Goal: Task Accomplishment & Management: Manage account settings

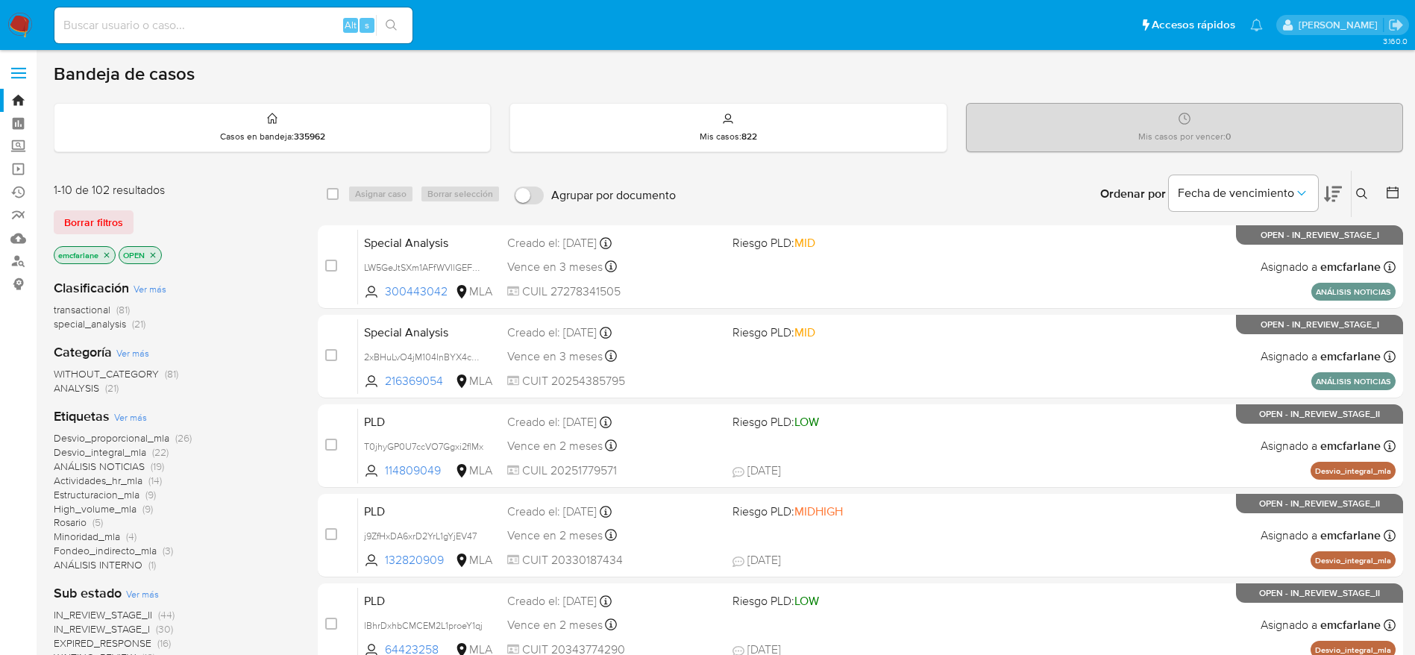
click at [163, 19] on input at bounding box center [233, 25] width 358 height 19
paste input "XypTiaAet7pKQezQl8JxG00Z"
type input "XypTiaAet7pKQezQl8JxG00Z"
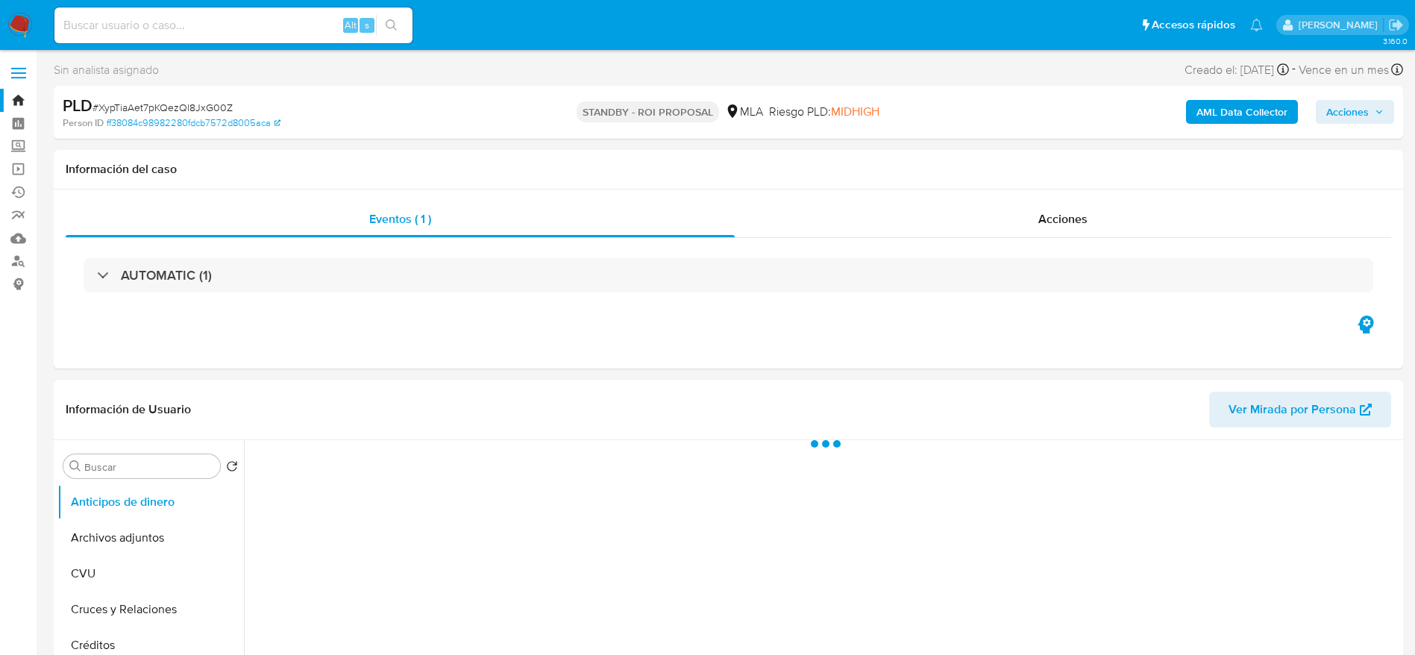
select select "10"
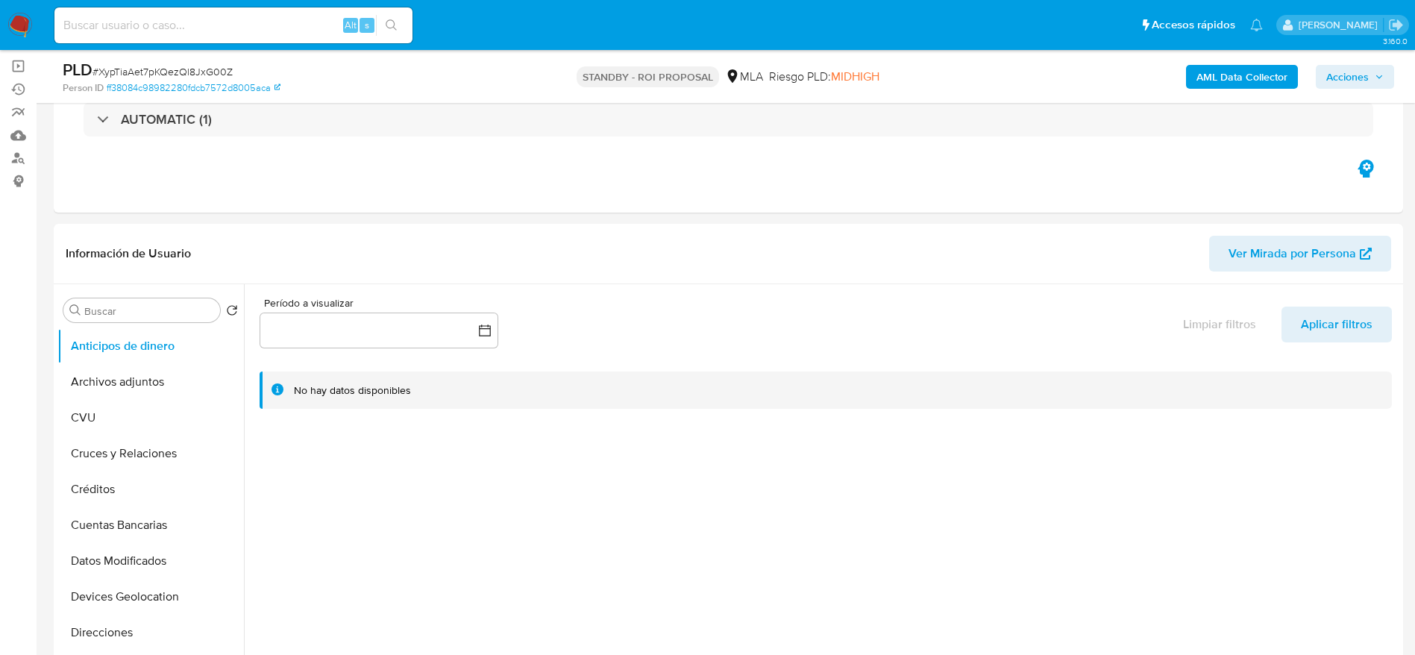
scroll to position [224, 0]
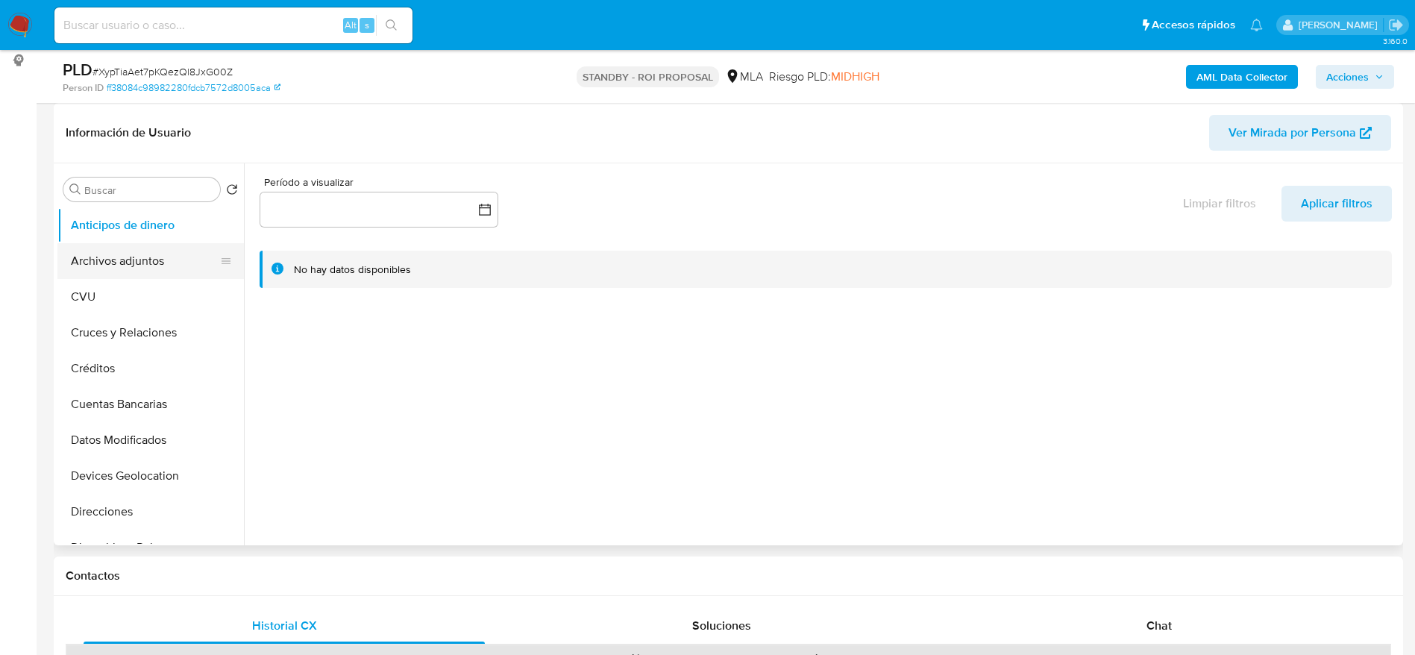
click at [90, 260] on button "Archivos adjuntos" at bounding box center [144, 261] width 175 height 36
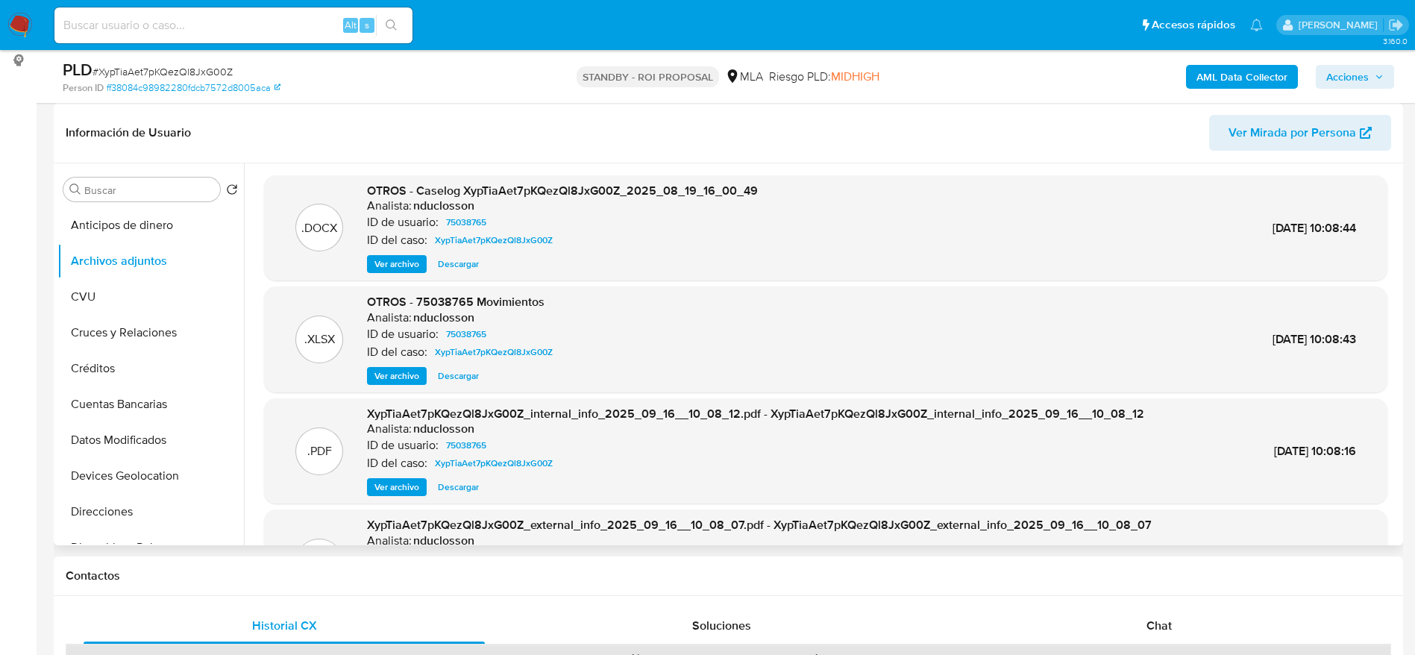
click at [466, 259] on span "Descargar" at bounding box center [458, 264] width 41 height 15
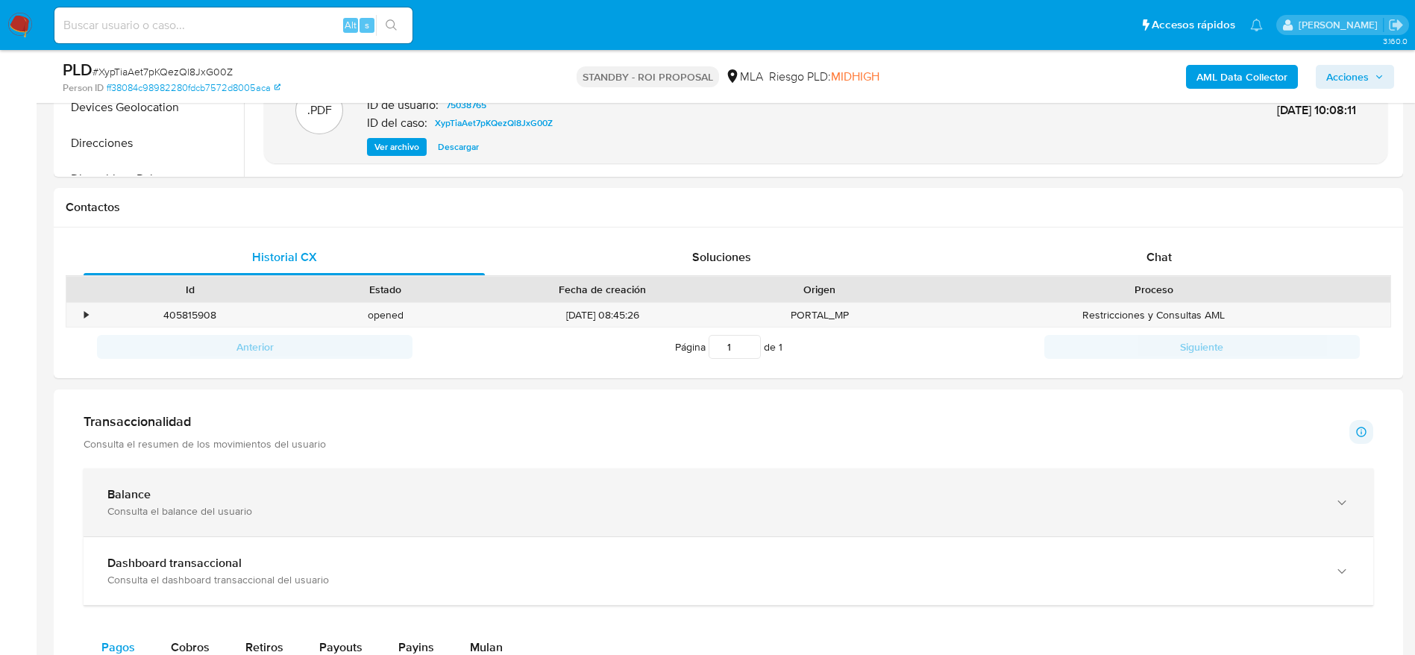
scroll to position [671, 0]
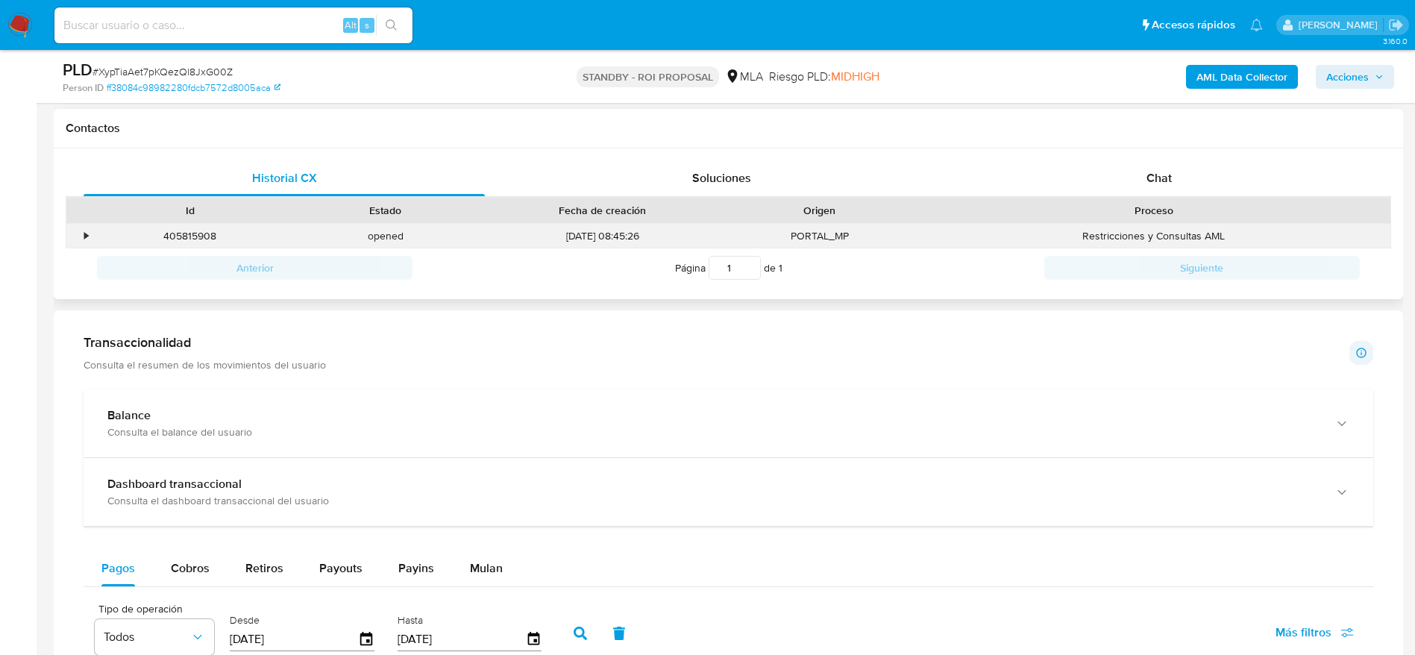
click at [190, 242] on div "405815908" at bounding box center [190, 236] width 195 height 25
copy div "405815908"
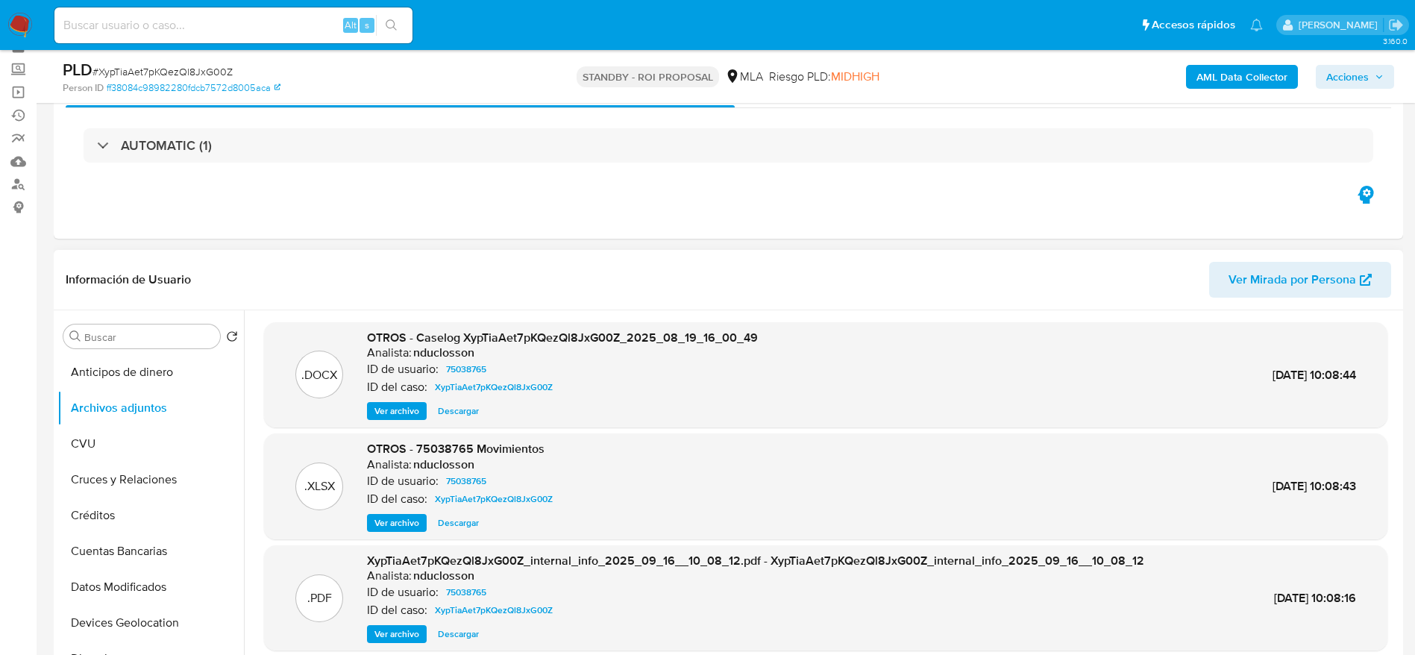
scroll to position [112, 0]
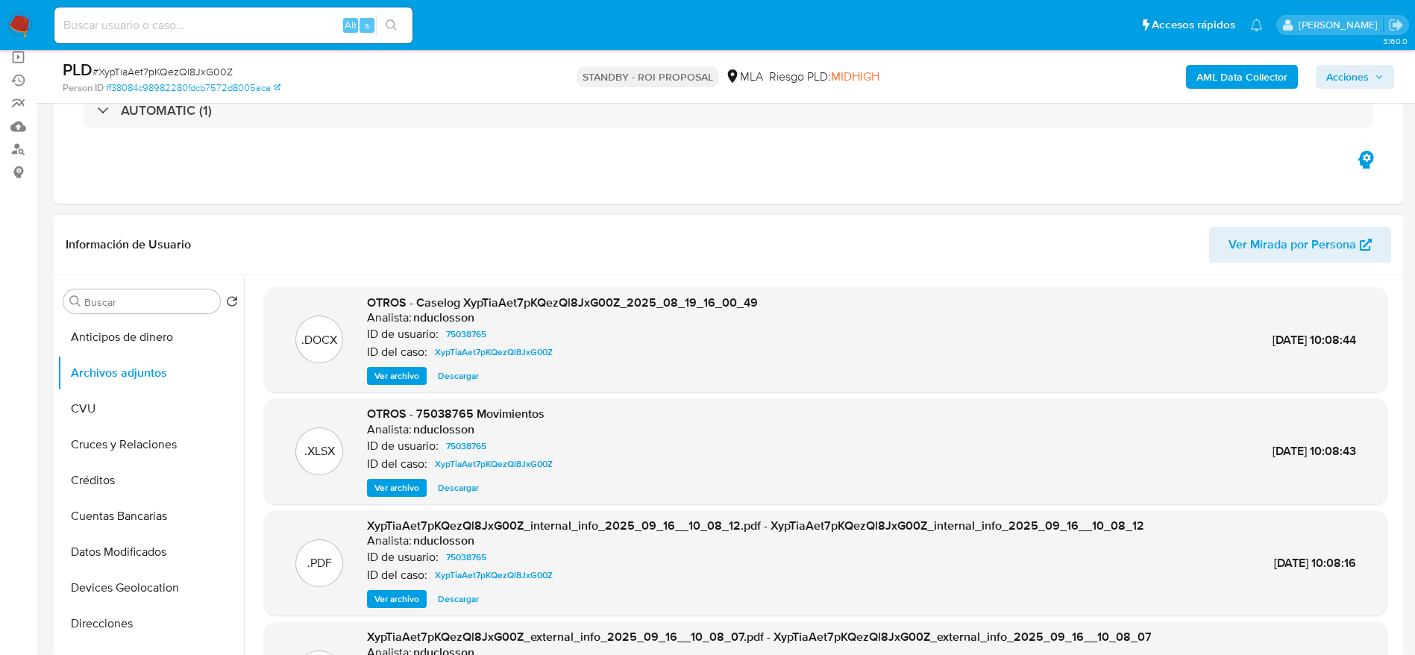
click at [455, 480] on span "Descargar" at bounding box center [458, 487] width 41 height 15
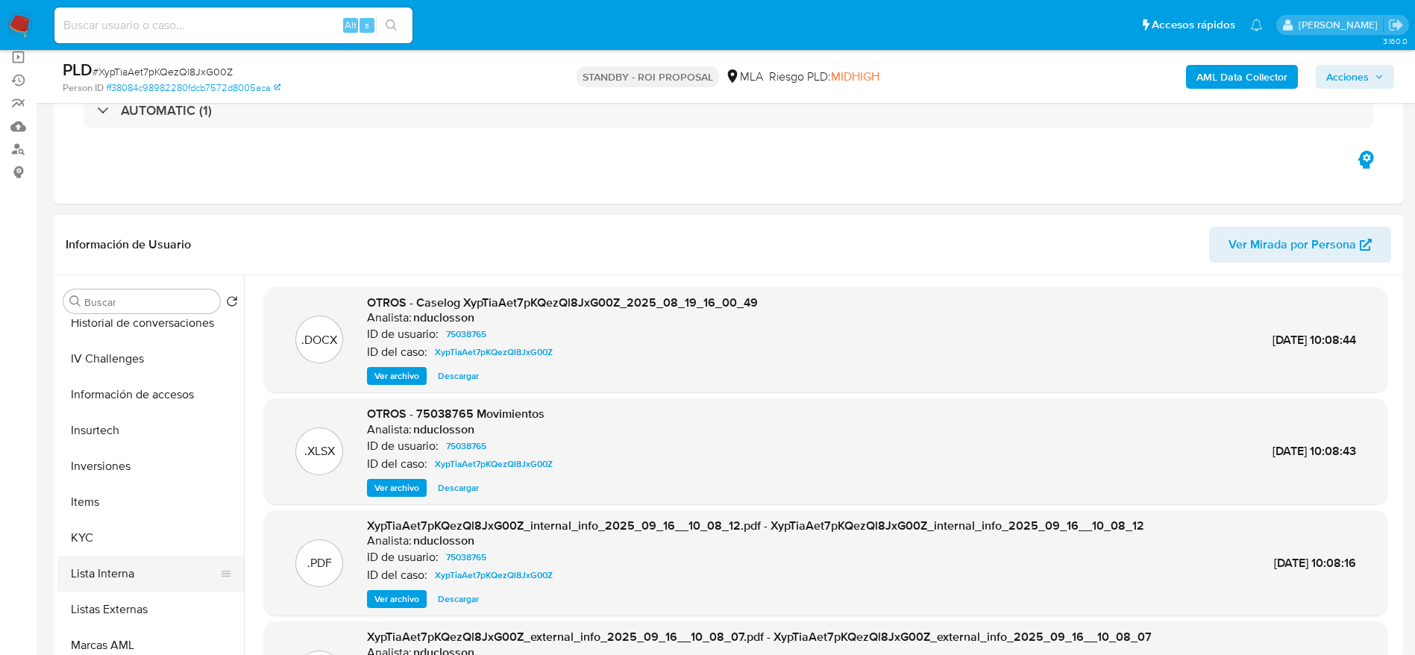
scroll to position [560, 0]
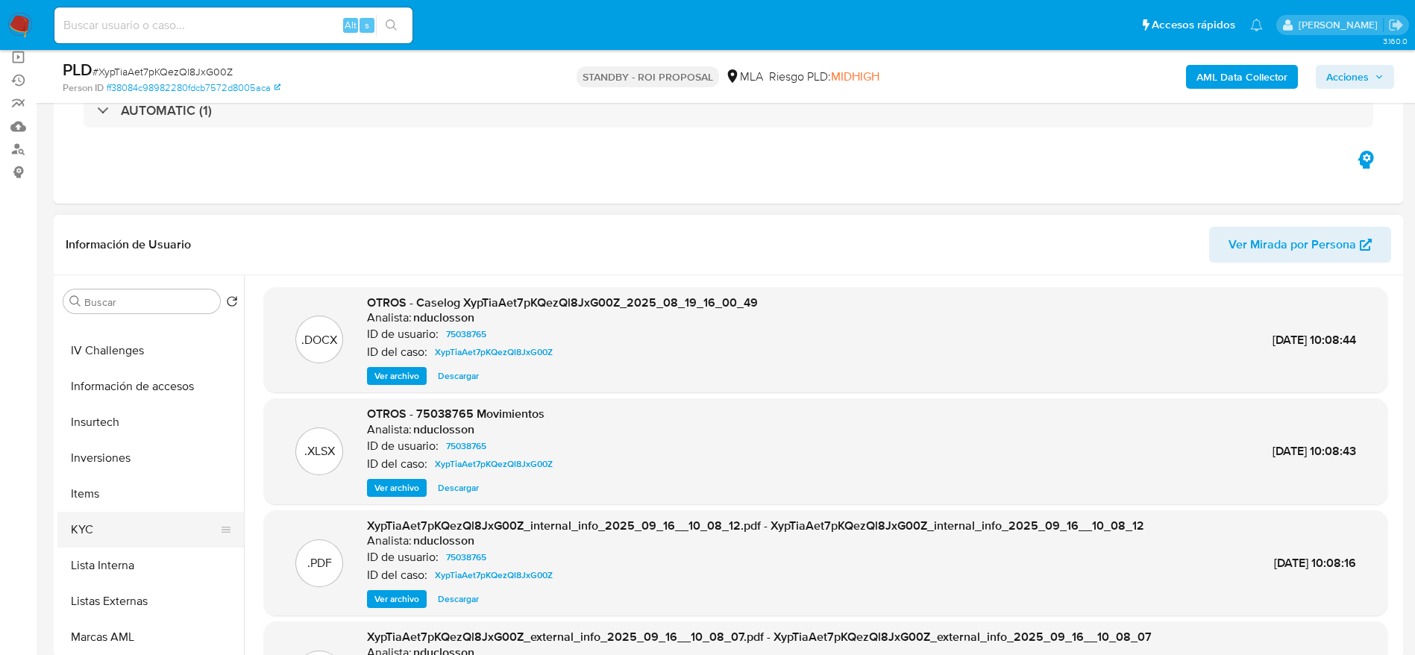
click at [119, 522] on button "KYC" at bounding box center [144, 530] width 175 height 36
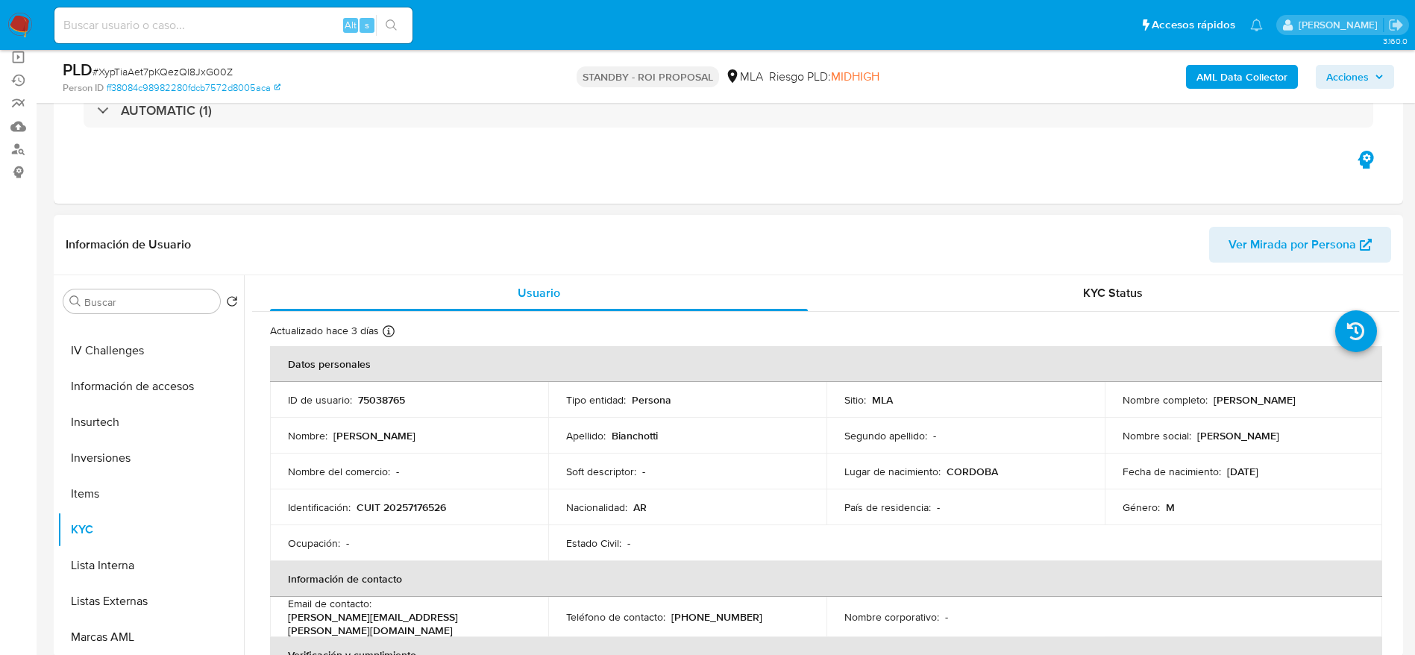
click at [424, 511] on p "CUIT 20257176526" at bounding box center [402, 507] width 90 height 13
copy p "20257176526"
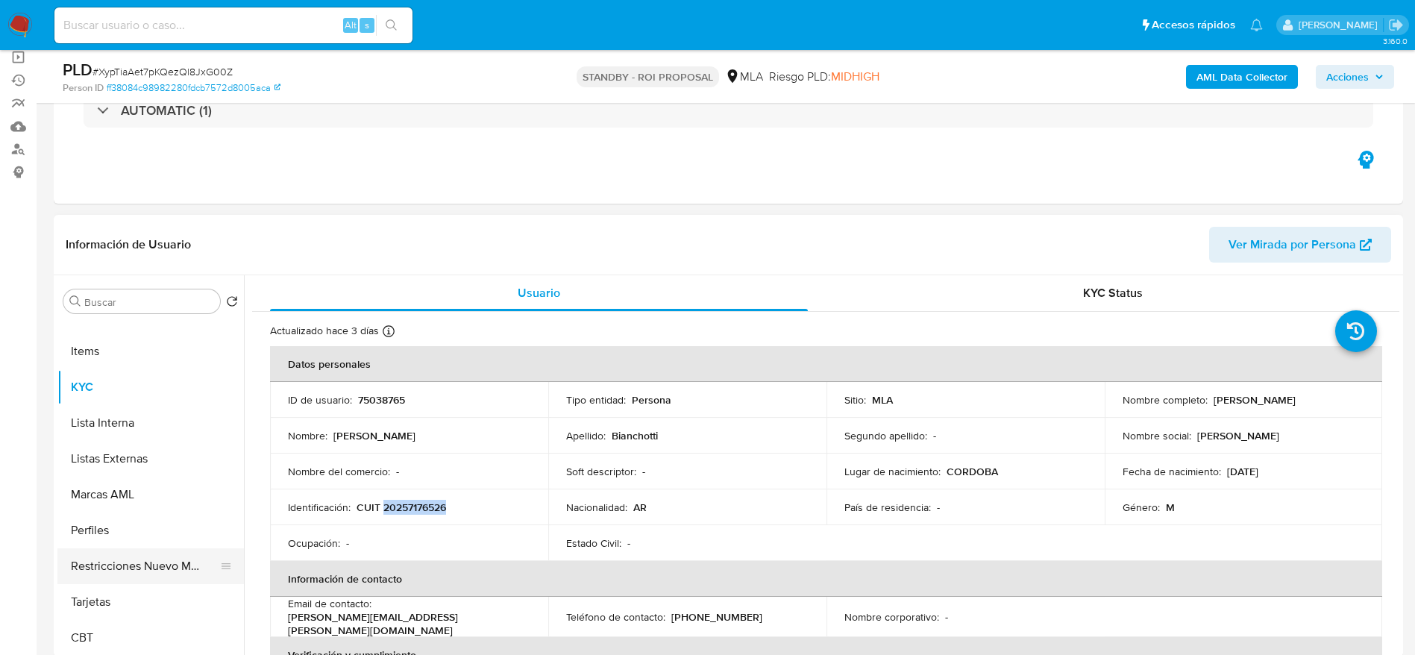
click at [122, 589] on button "Tarjetas" at bounding box center [150, 602] width 187 height 36
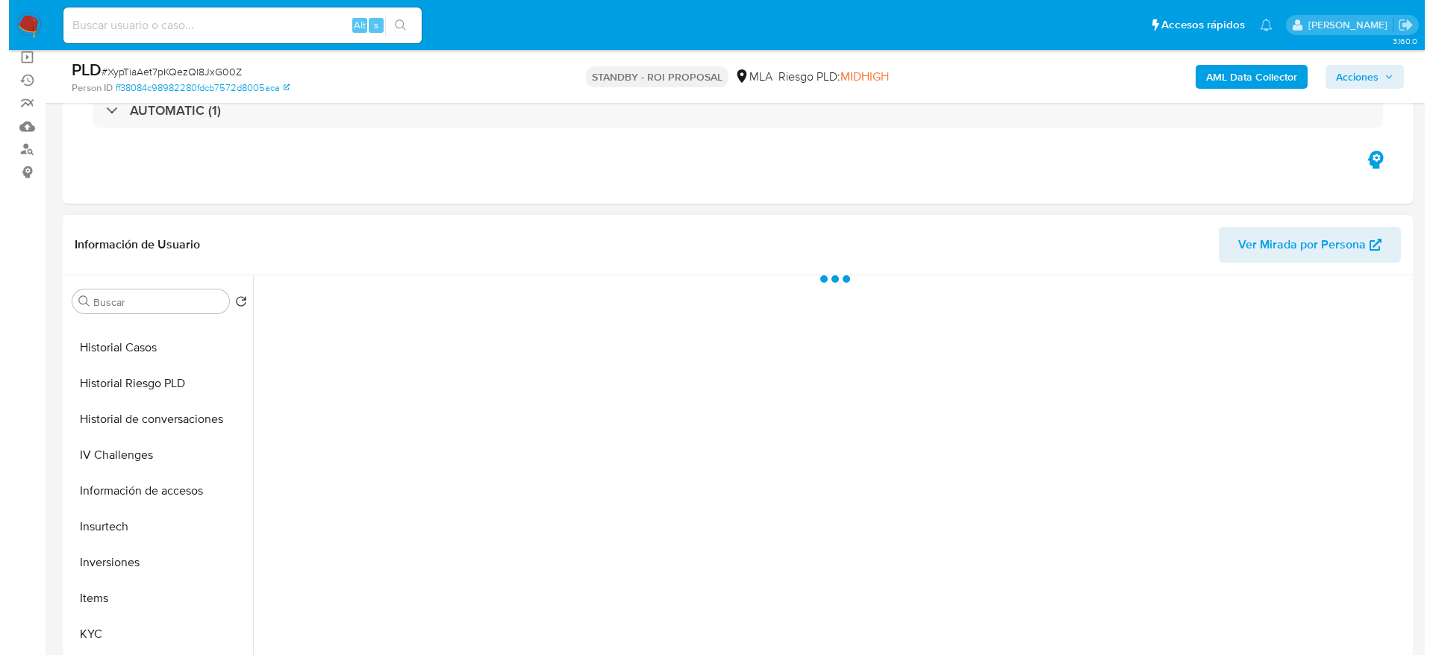
scroll to position [366, 0]
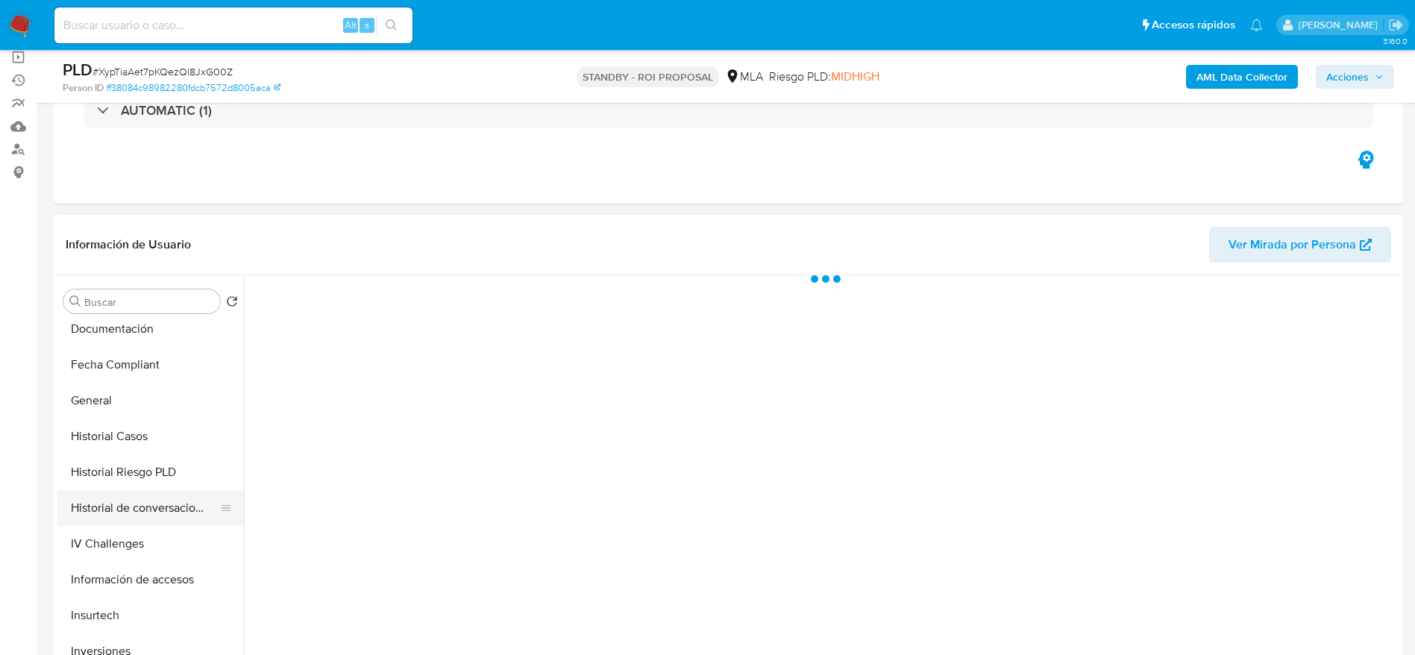
click at [144, 497] on button "Historial de conversaciones" at bounding box center [144, 508] width 175 height 36
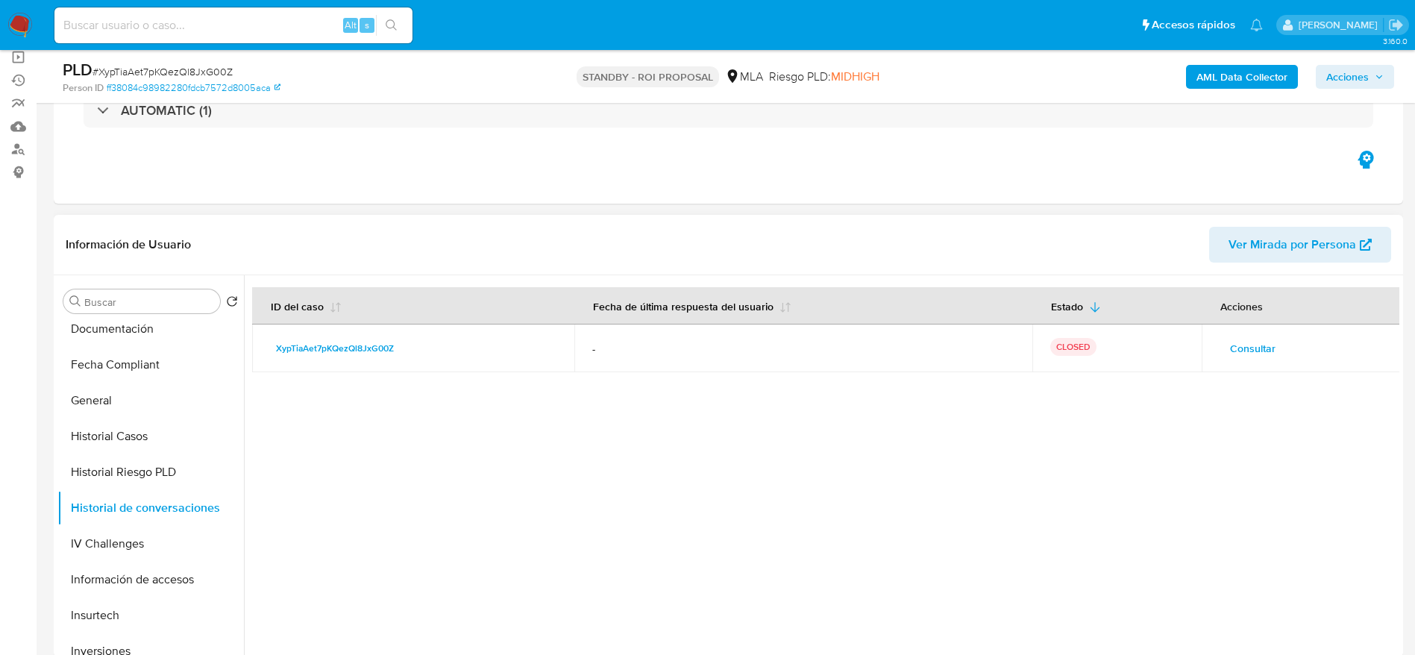
click at [1235, 338] on span "Consultar" at bounding box center [1253, 348] width 46 height 21
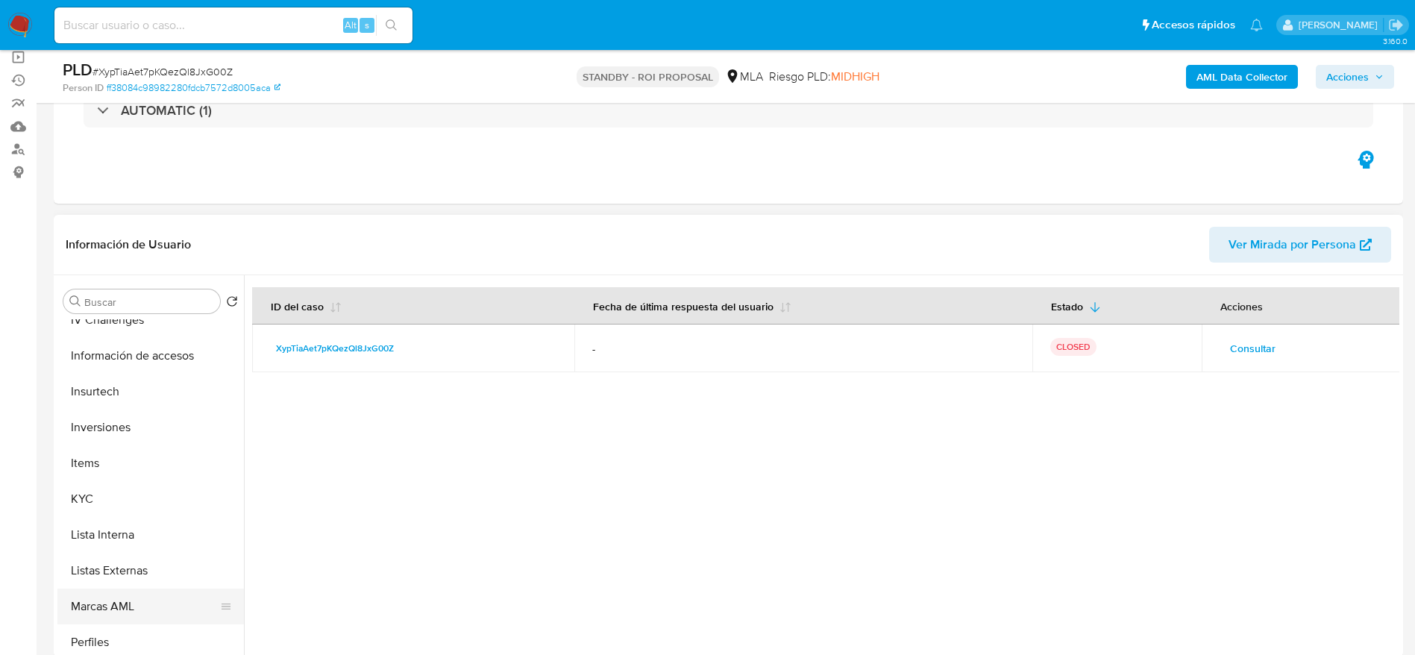
scroll to position [702, 0]
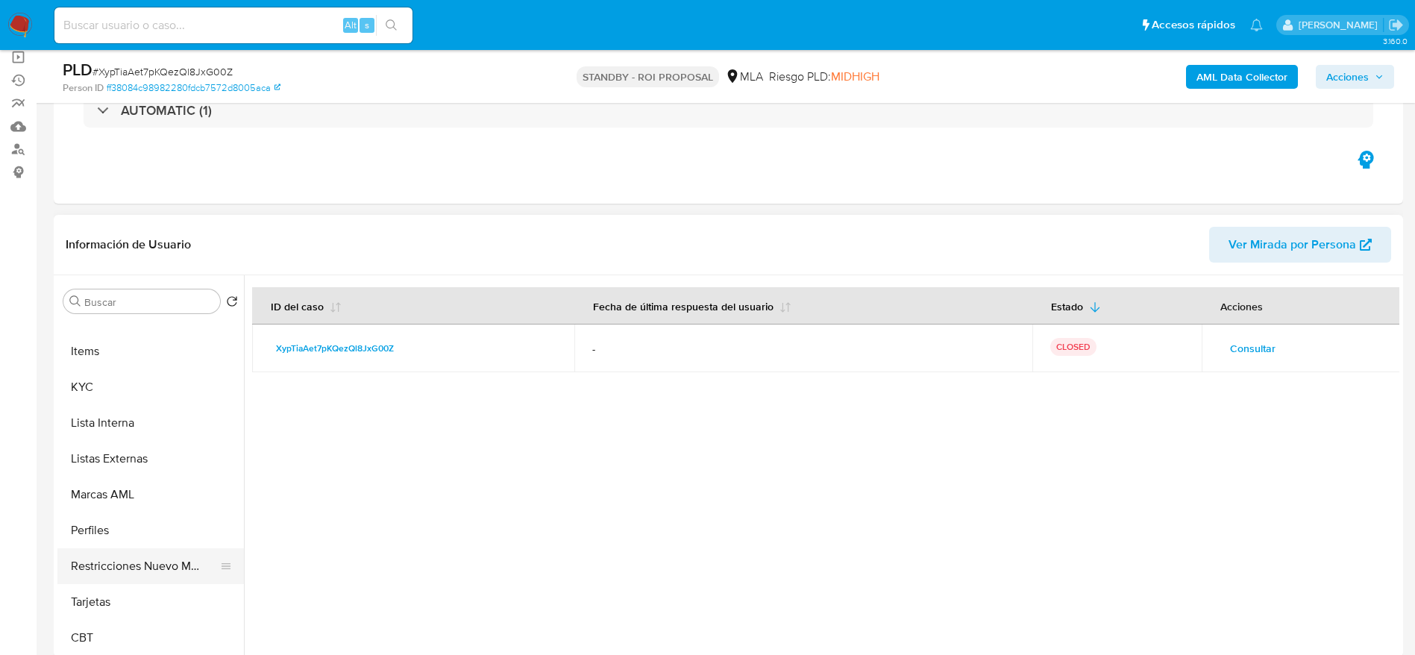
click at [134, 566] on button "Restricciones Nuevo Mundo" at bounding box center [144, 566] width 175 height 36
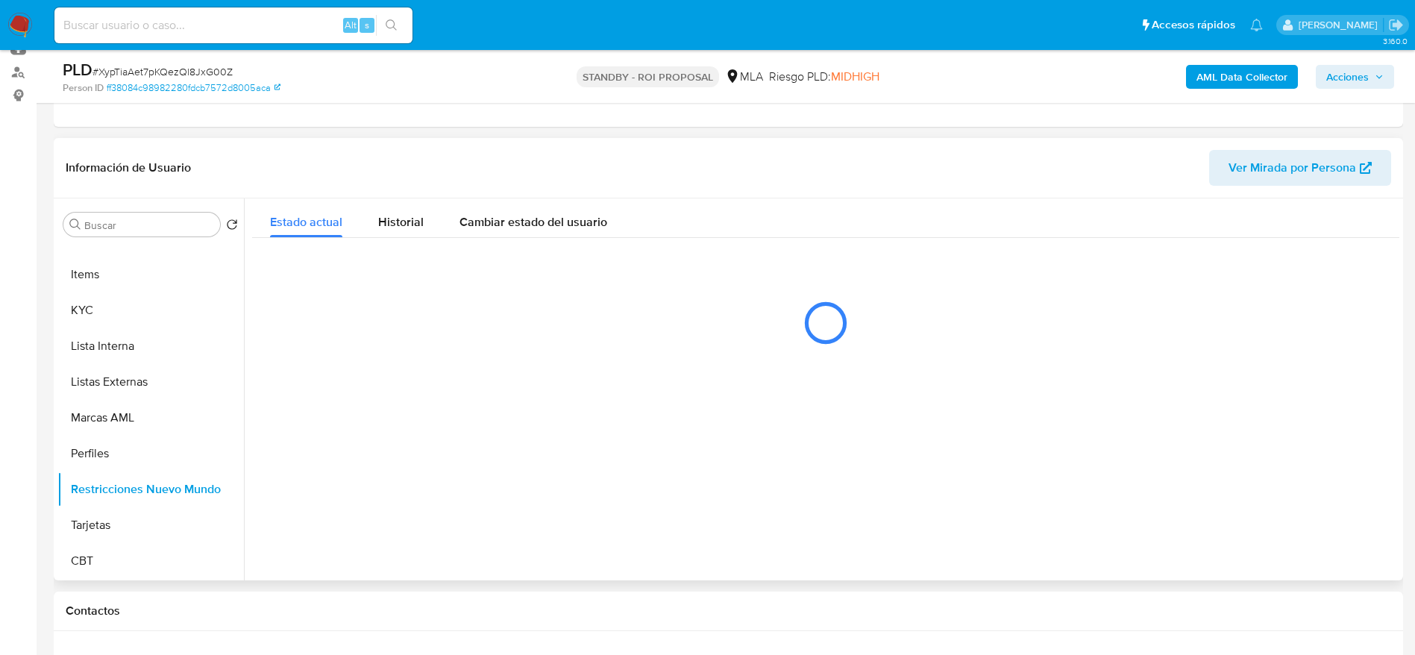
scroll to position [224, 0]
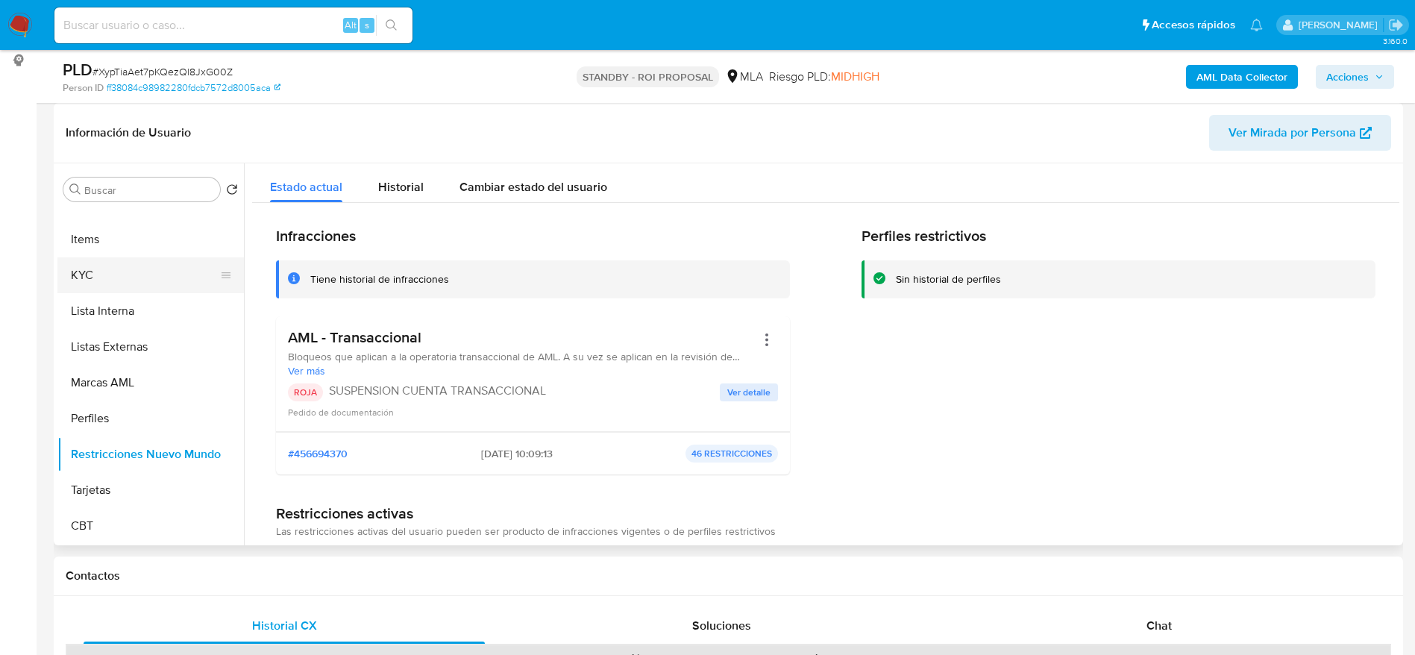
click at [100, 260] on button "KYC" at bounding box center [144, 275] width 175 height 36
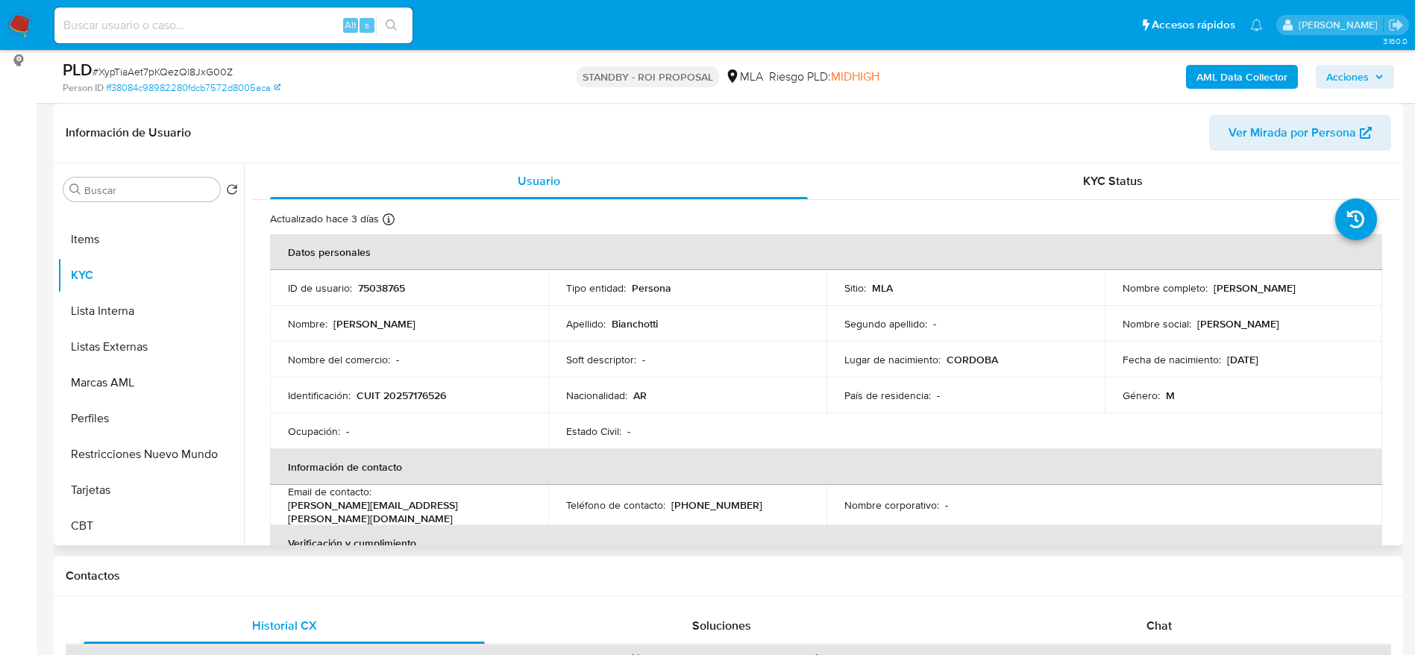
click at [373, 288] on p "75038765" at bounding box center [381, 287] width 47 height 13
copy div "ID de usuario : 75038765"
click at [411, 234] on th "Datos personales" at bounding box center [826, 252] width 1112 height 36
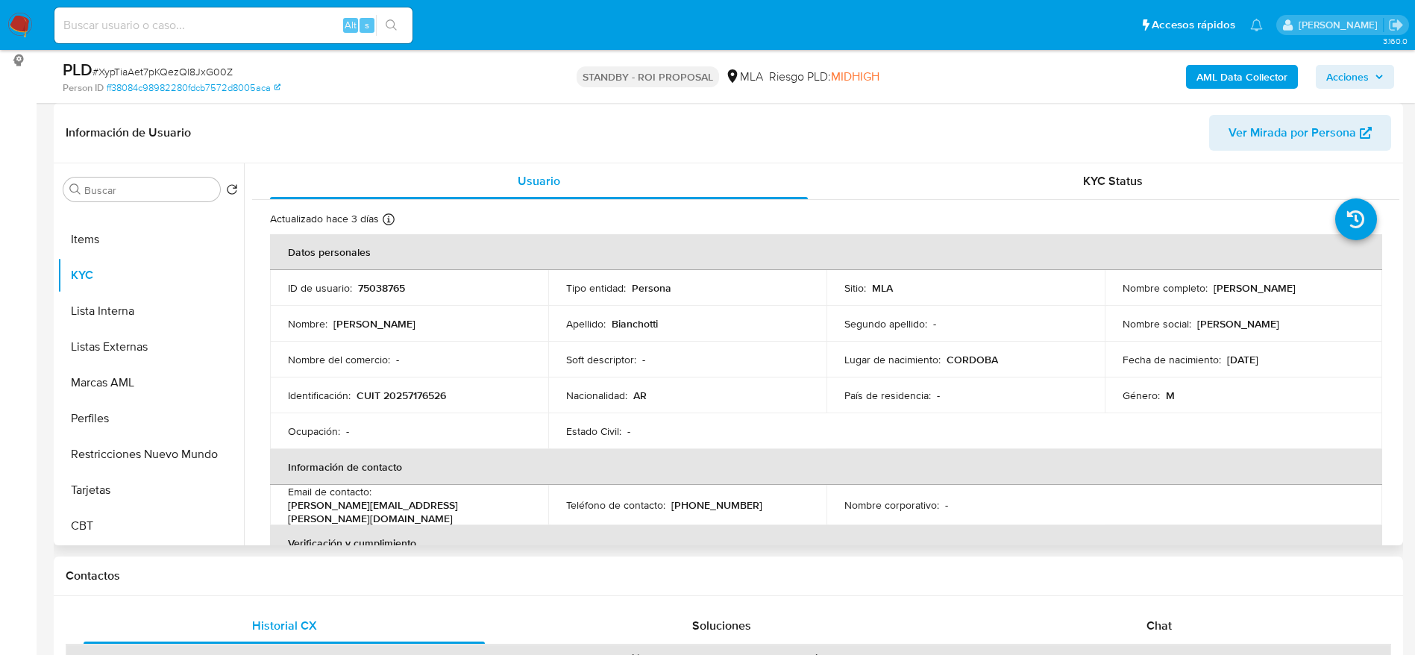
click at [381, 289] on p "75038765" at bounding box center [381, 287] width 47 height 13
copy p "75038765"
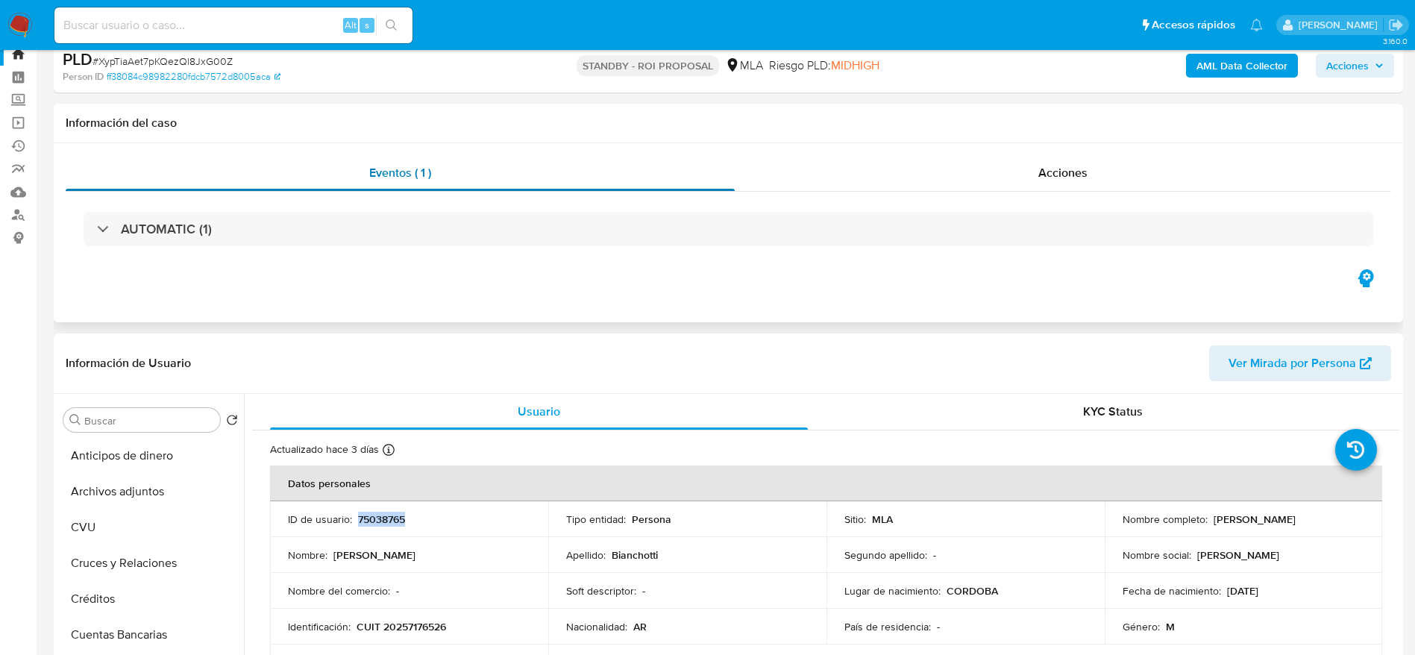
scroll to position [0, 0]
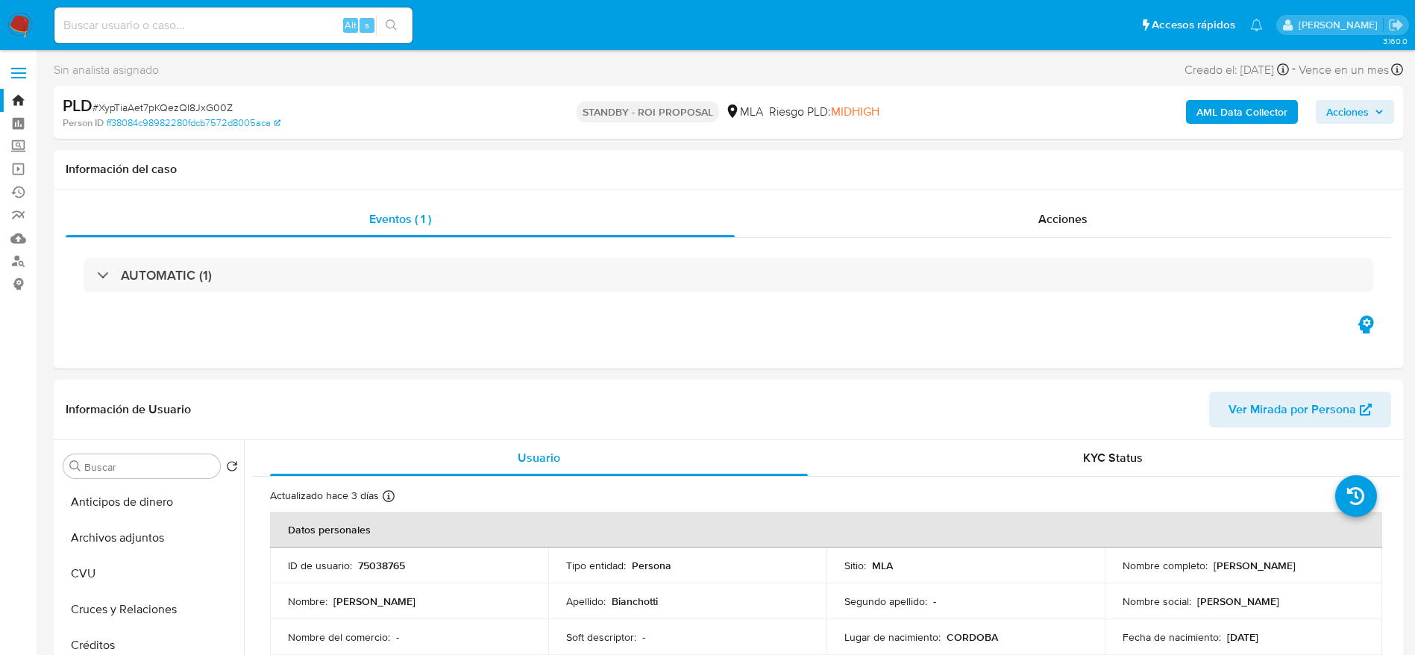
click at [148, 96] on div "PLD # XypTiaAet7pKQezQl8JxG00Z" at bounding box center [282, 106] width 439 height 22
copy span "XypTiaAet7pKQezQl8JxG00Z"
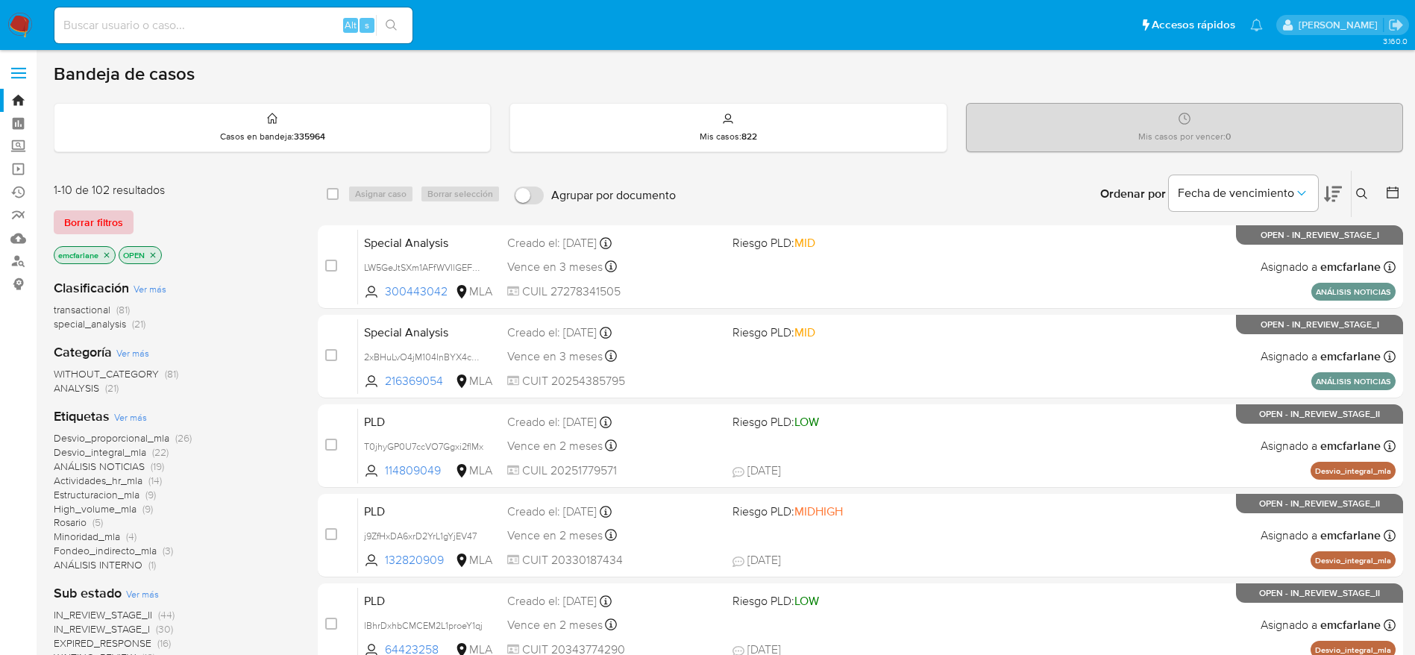
click at [81, 228] on span "Borrar filtros" at bounding box center [93, 222] width 59 height 21
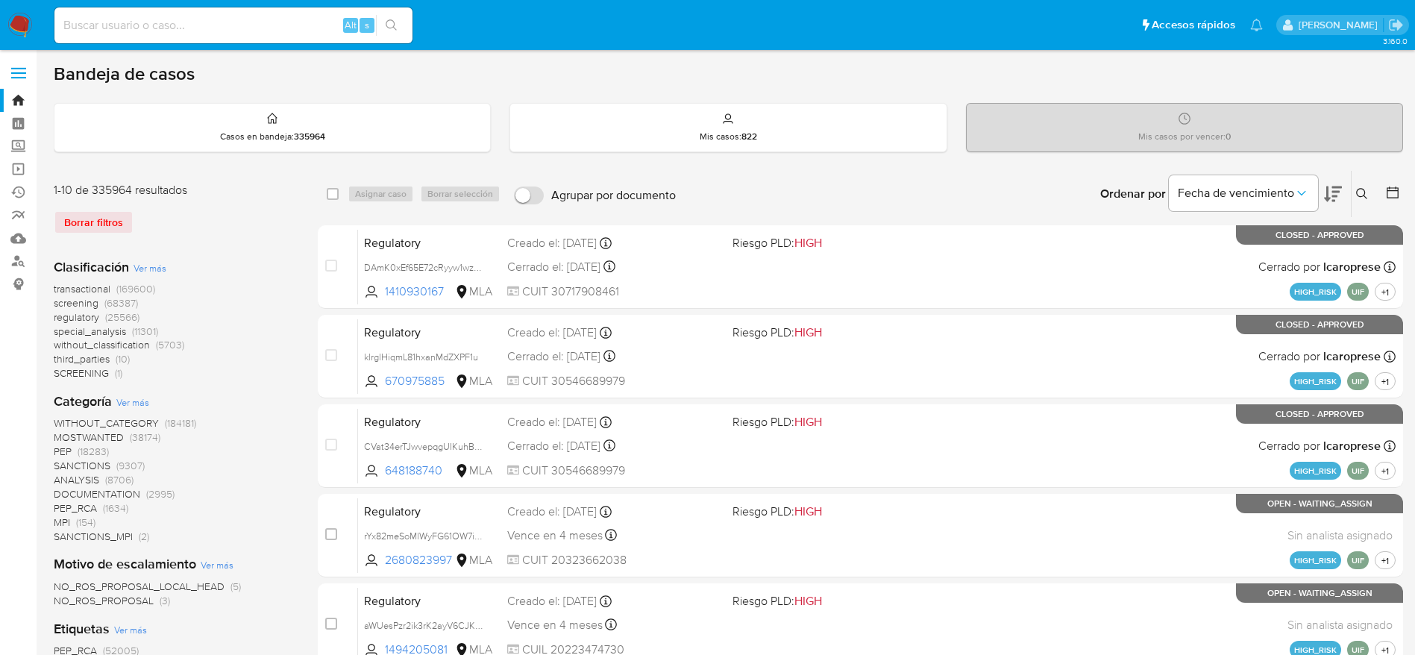
drag, startPoint x: 1365, startPoint y: 197, endPoint x: 1358, endPoint y: 201, distance: 8.7
click at [1365, 198] on icon at bounding box center [1362, 194] width 12 height 12
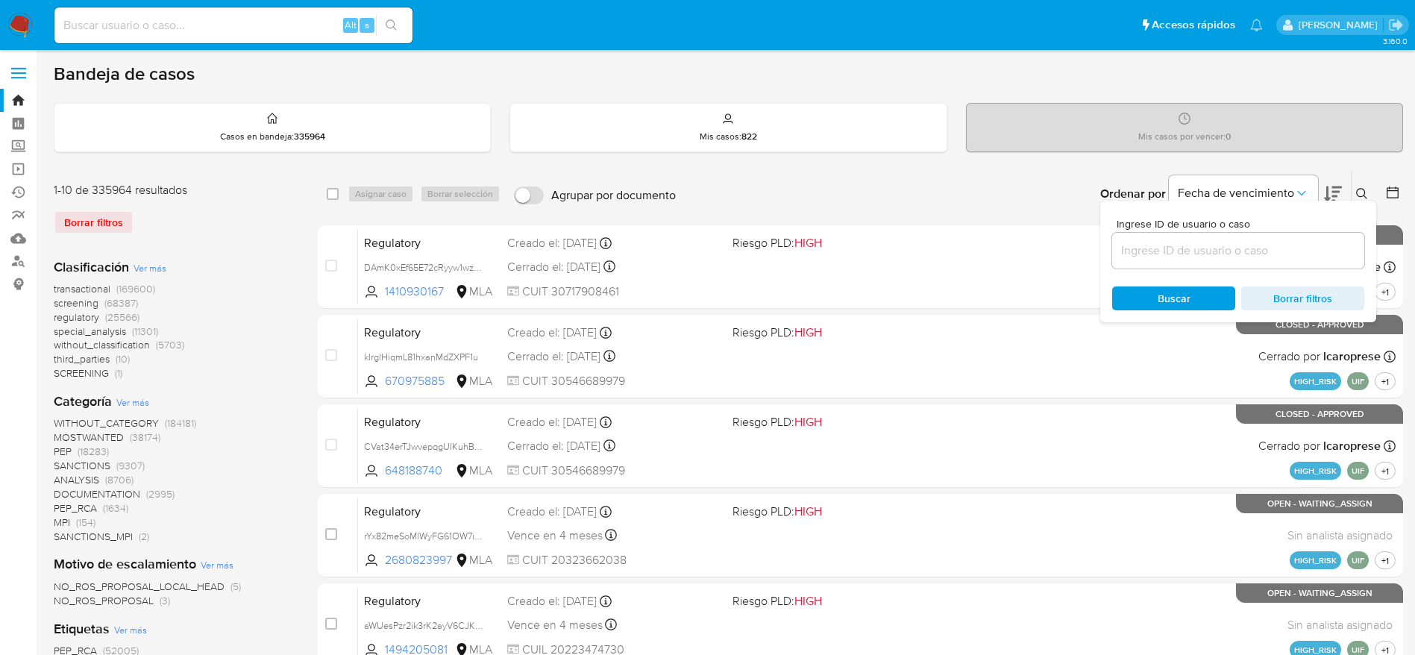
click at [1170, 260] on div at bounding box center [1238, 251] width 252 height 36
click at [1169, 257] on input at bounding box center [1238, 250] width 252 height 19
paste input "XypTiaAet7pKQezQl8JxG00Z"
type input "XypTiaAet7pKQezQl8JxG00Z"
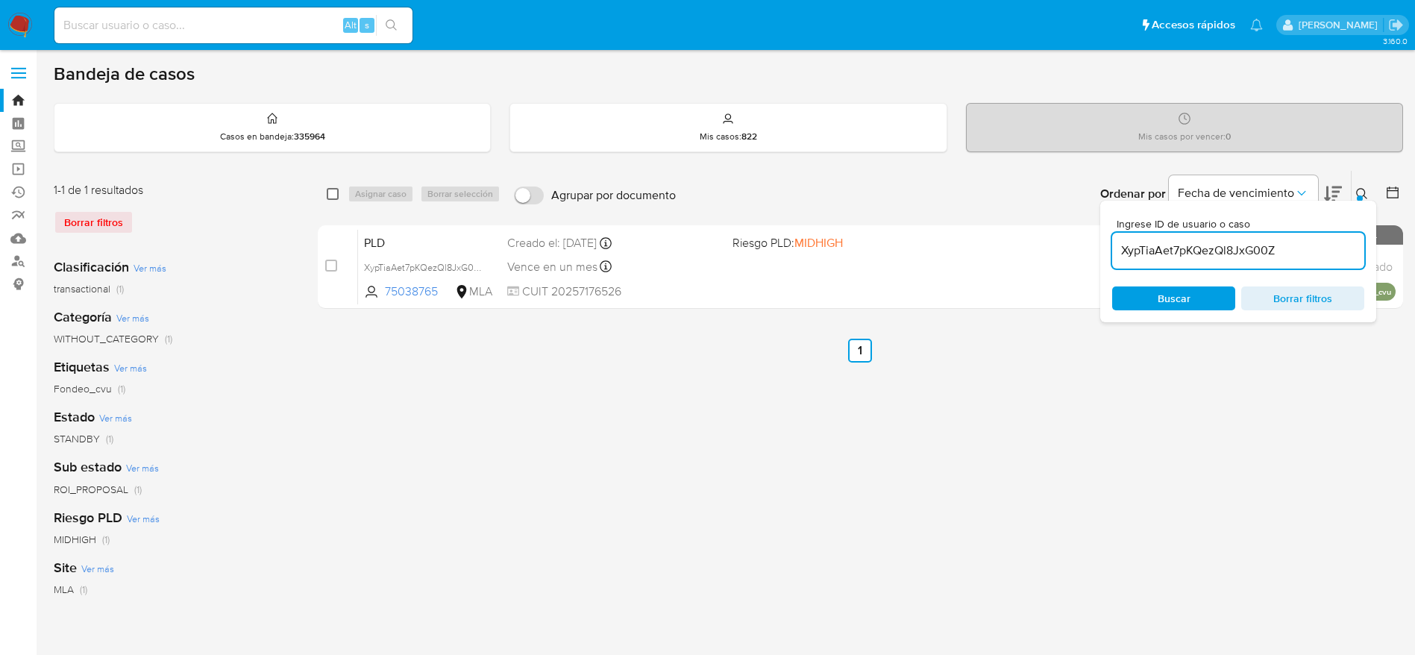
click at [331, 196] on input "checkbox" at bounding box center [333, 194] width 12 height 12
checkbox input "true"
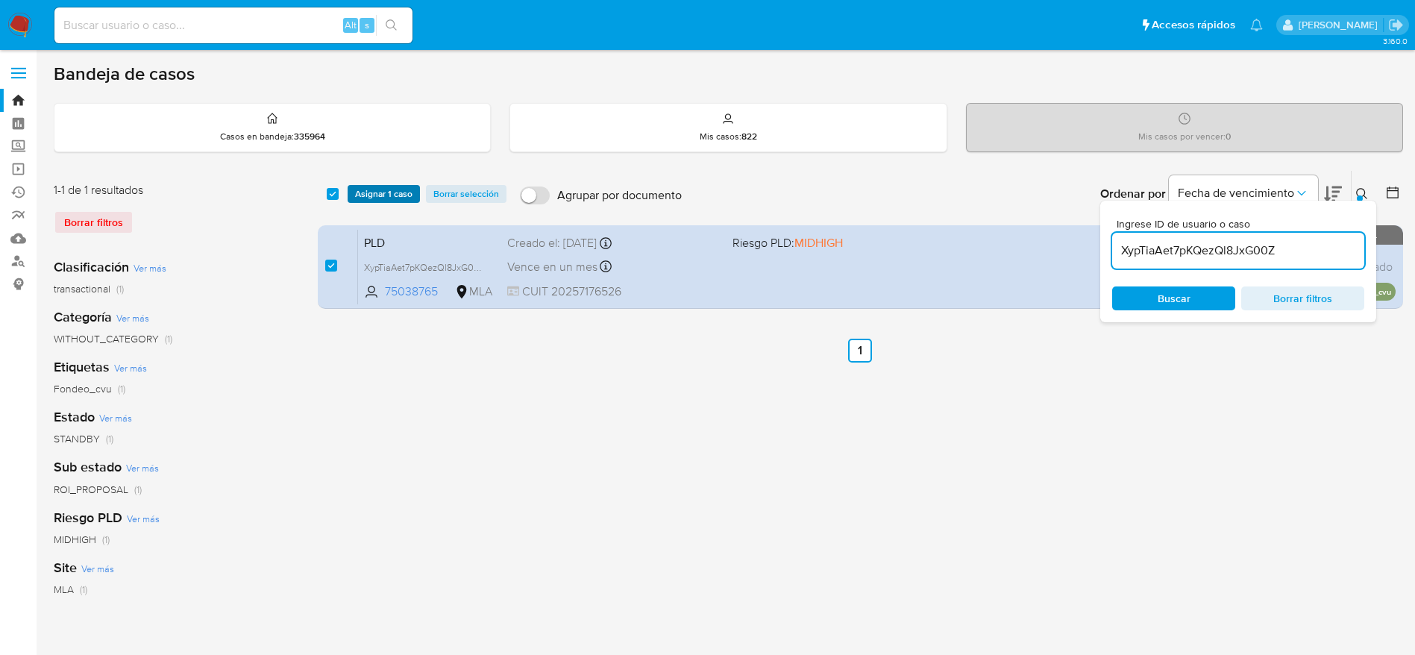
click at [378, 187] on span "Asignar 1 caso" at bounding box center [383, 194] width 57 height 15
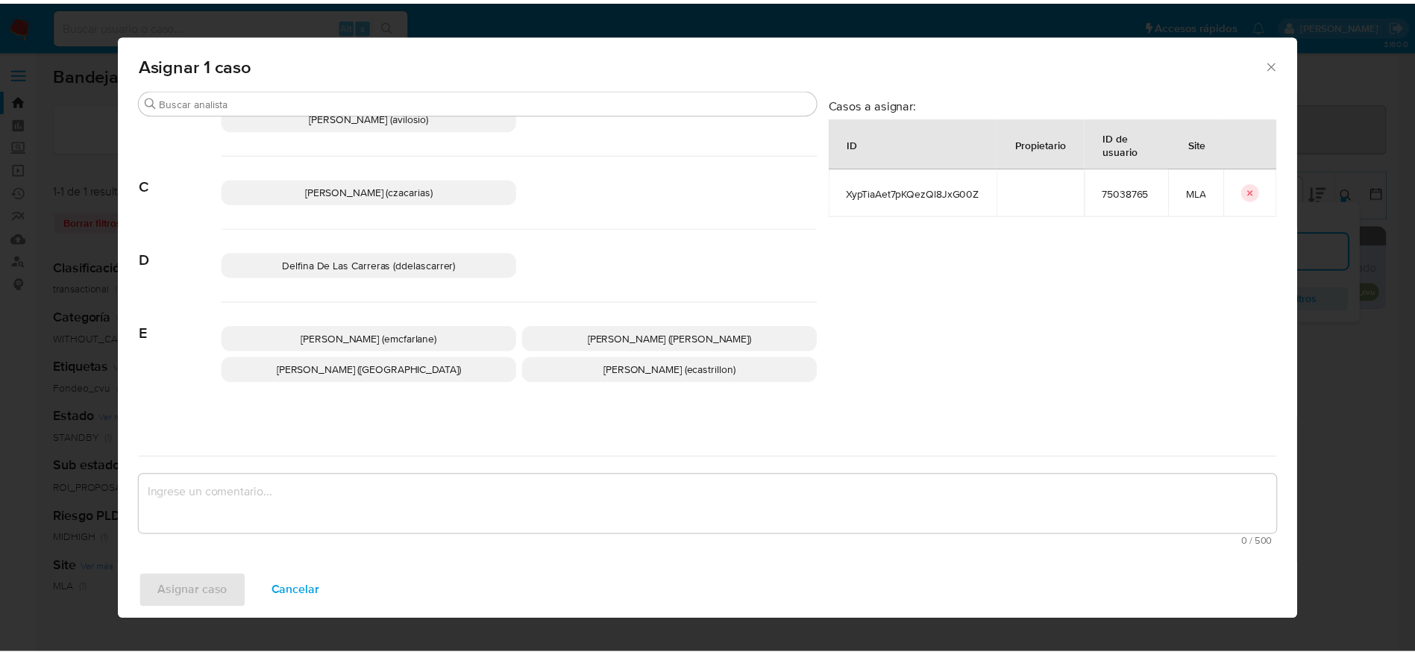
scroll to position [112, 0]
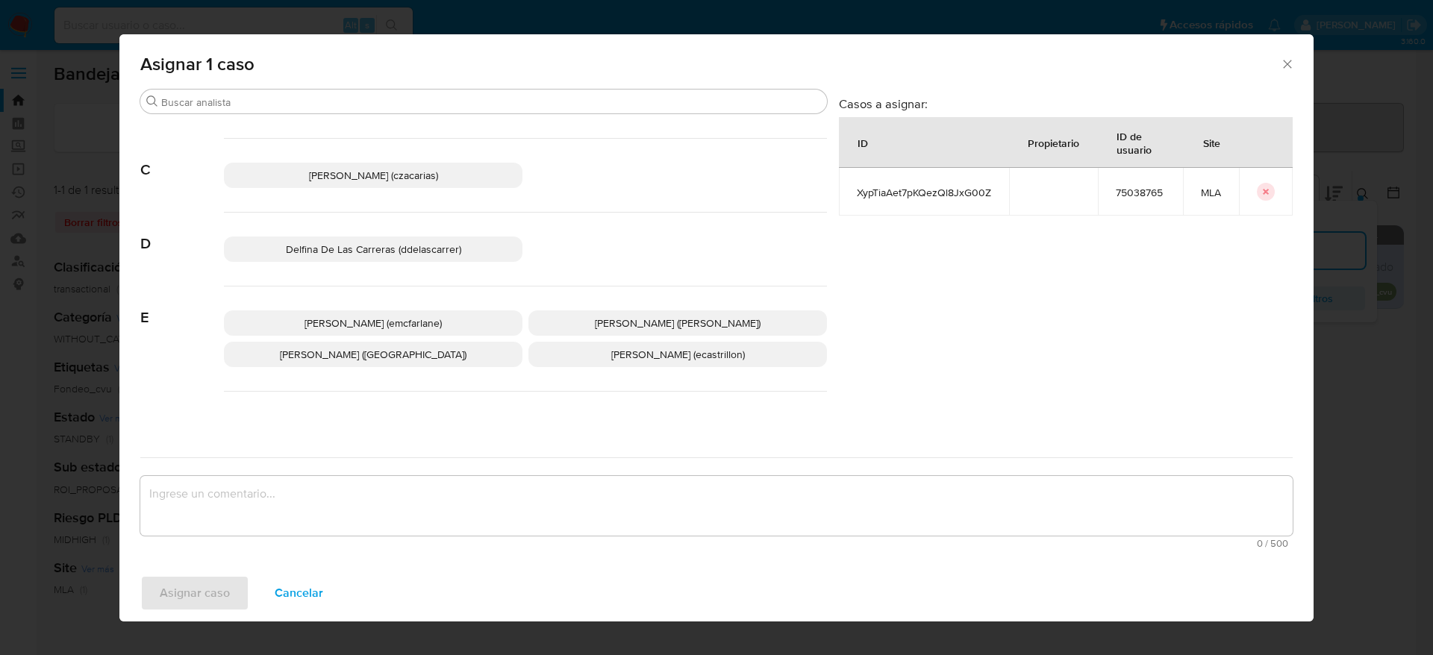
click at [398, 330] on span "Elaine Mc Farlane (emcfarlane)" at bounding box center [372, 323] width 137 height 15
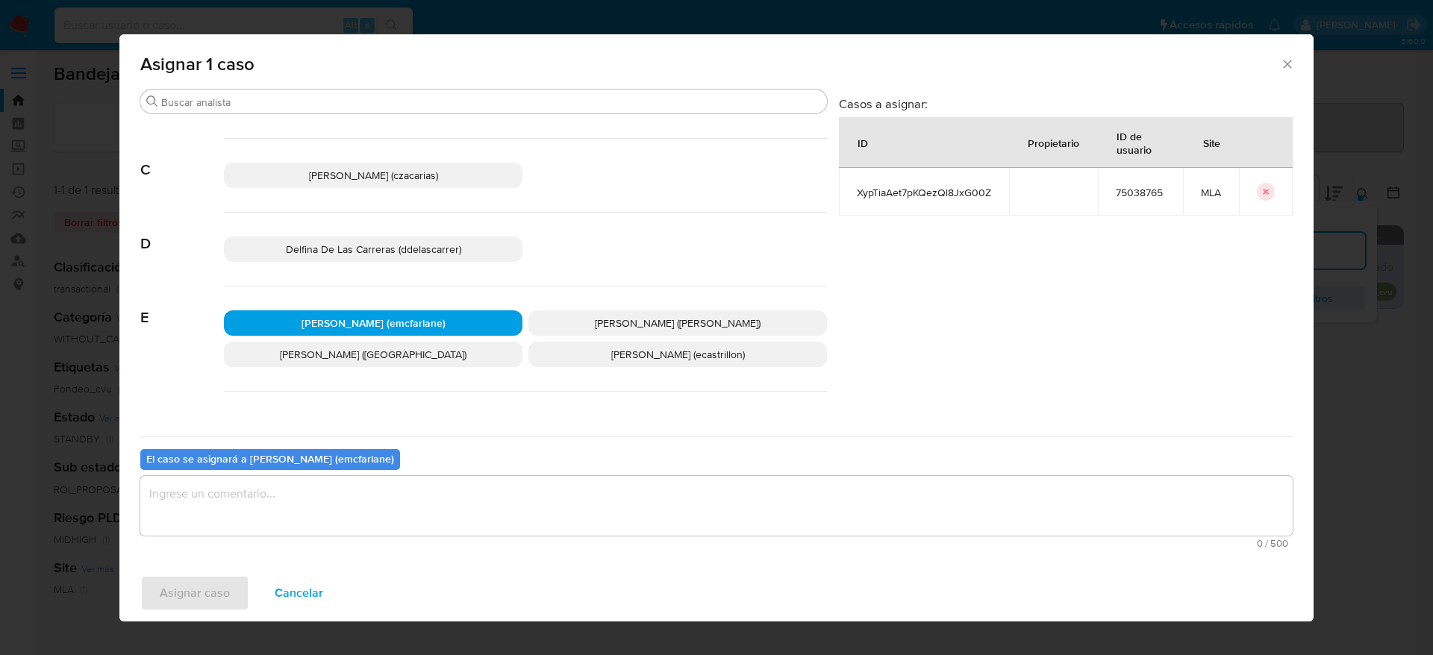
click at [321, 510] on textarea "assign-modal" at bounding box center [716, 506] width 1152 height 60
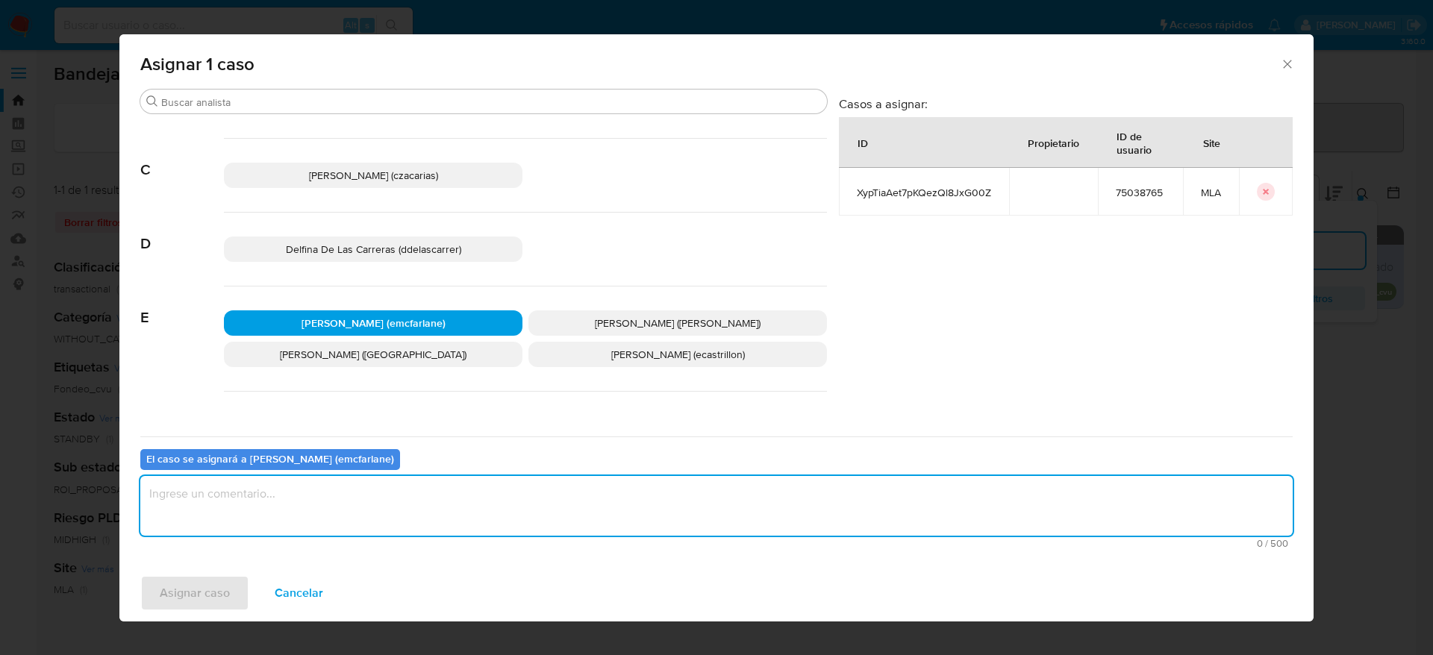
type textarea "v"
click at [202, 601] on span "Asignar caso" at bounding box center [195, 593] width 70 height 33
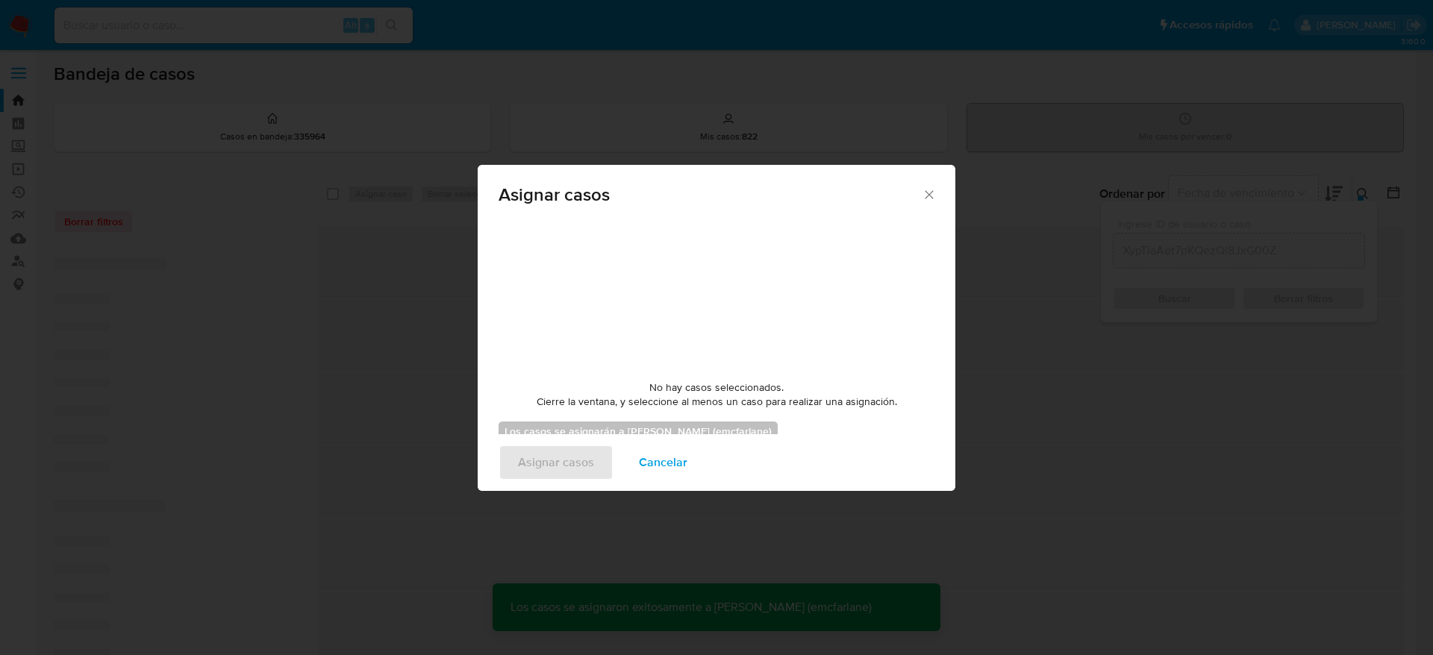
checkbox input "false"
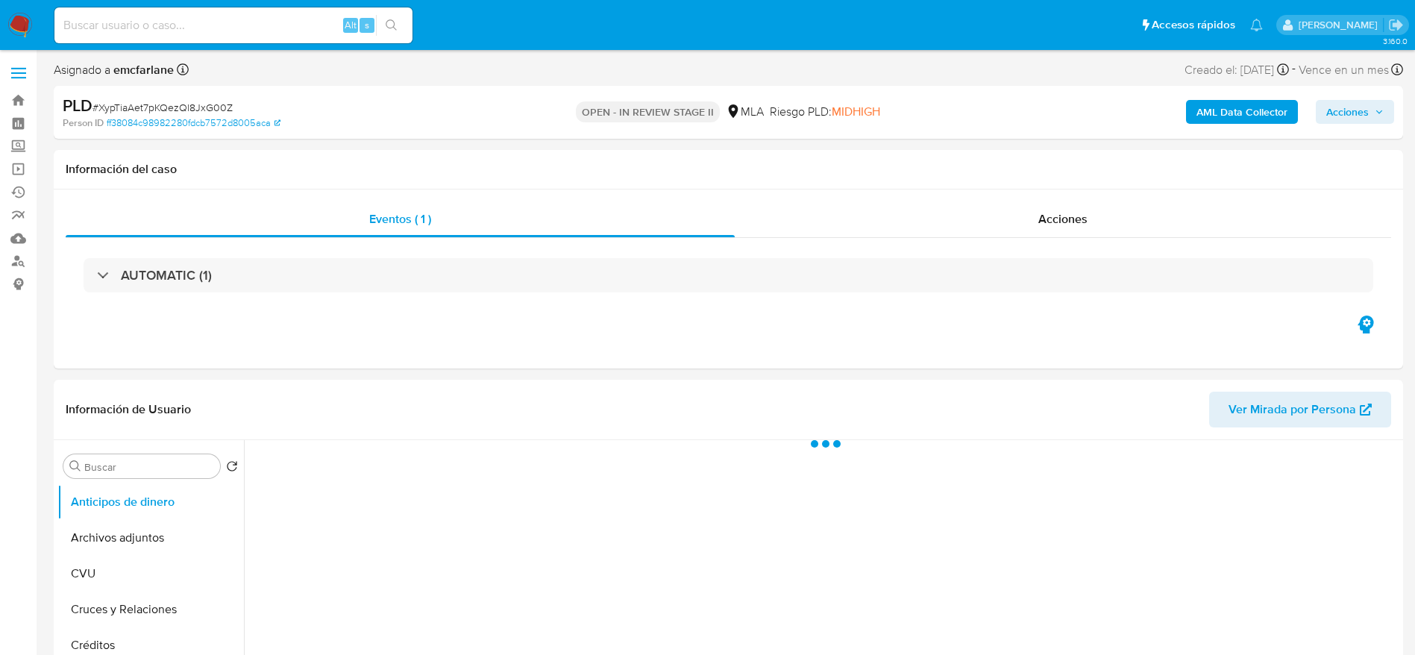
drag, startPoint x: 1339, startPoint y: 112, endPoint x: 1309, endPoint y: 124, distance: 32.1
click at [1340, 112] on span "Acciones" at bounding box center [1348, 112] width 43 height 24
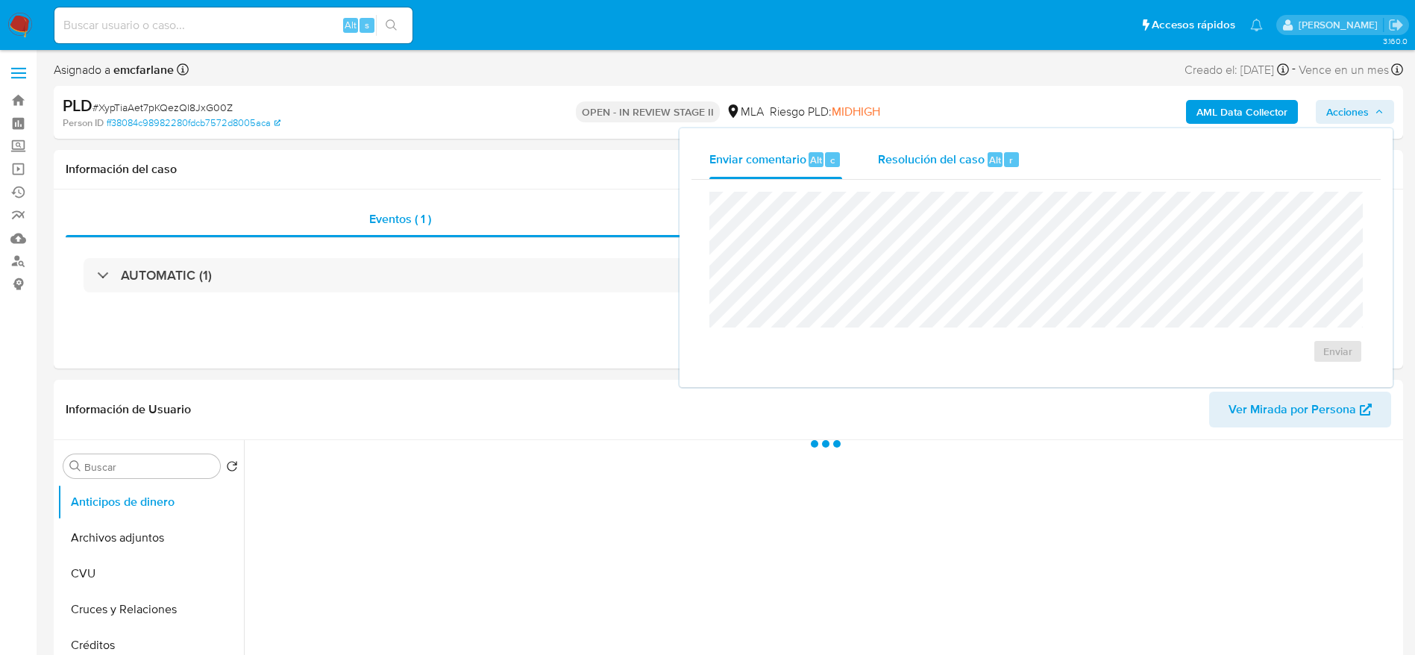
click at [973, 177] on div "Resolución del caso Alt r" at bounding box center [949, 159] width 143 height 39
select select "10"
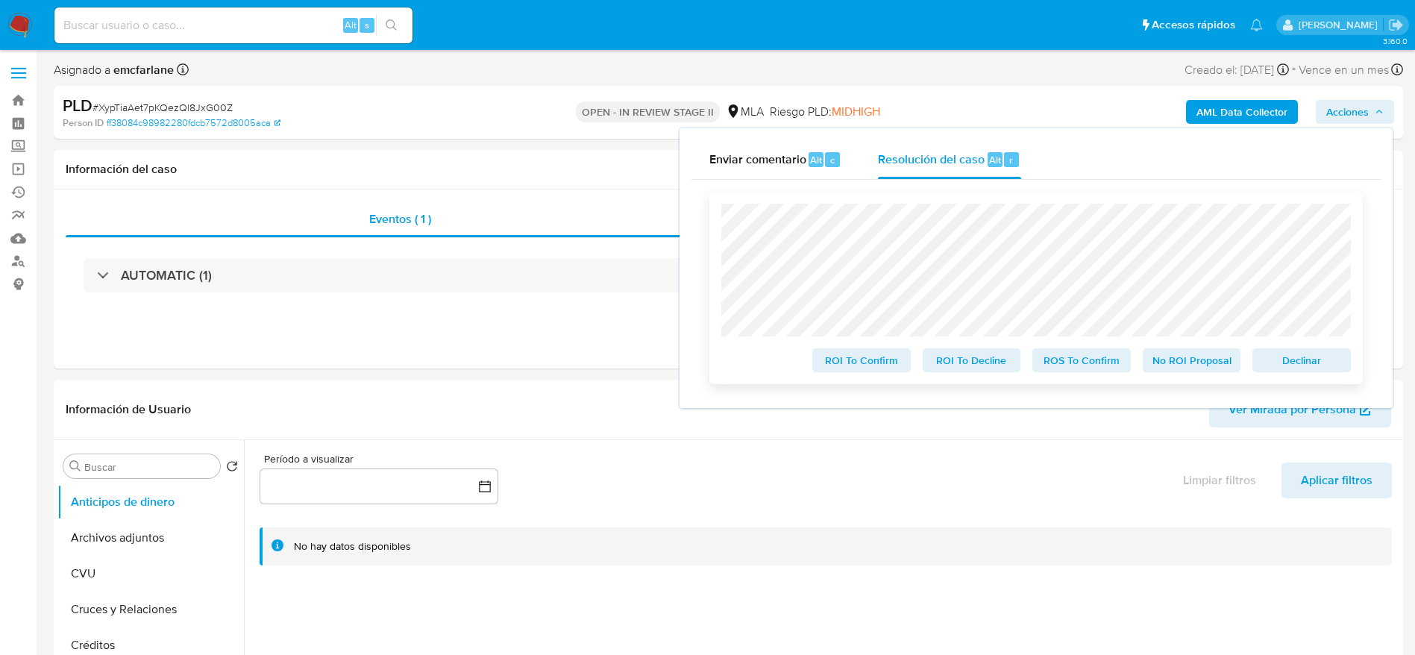
click at [1302, 365] on span "Declinar" at bounding box center [1302, 360] width 78 height 21
click at [1299, 366] on span "Declinar" at bounding box center [1302, 360] width 78 height 21
click at [1295, 354] on span "Declinar" at bounding box center [1302, 360] width 78 height 21
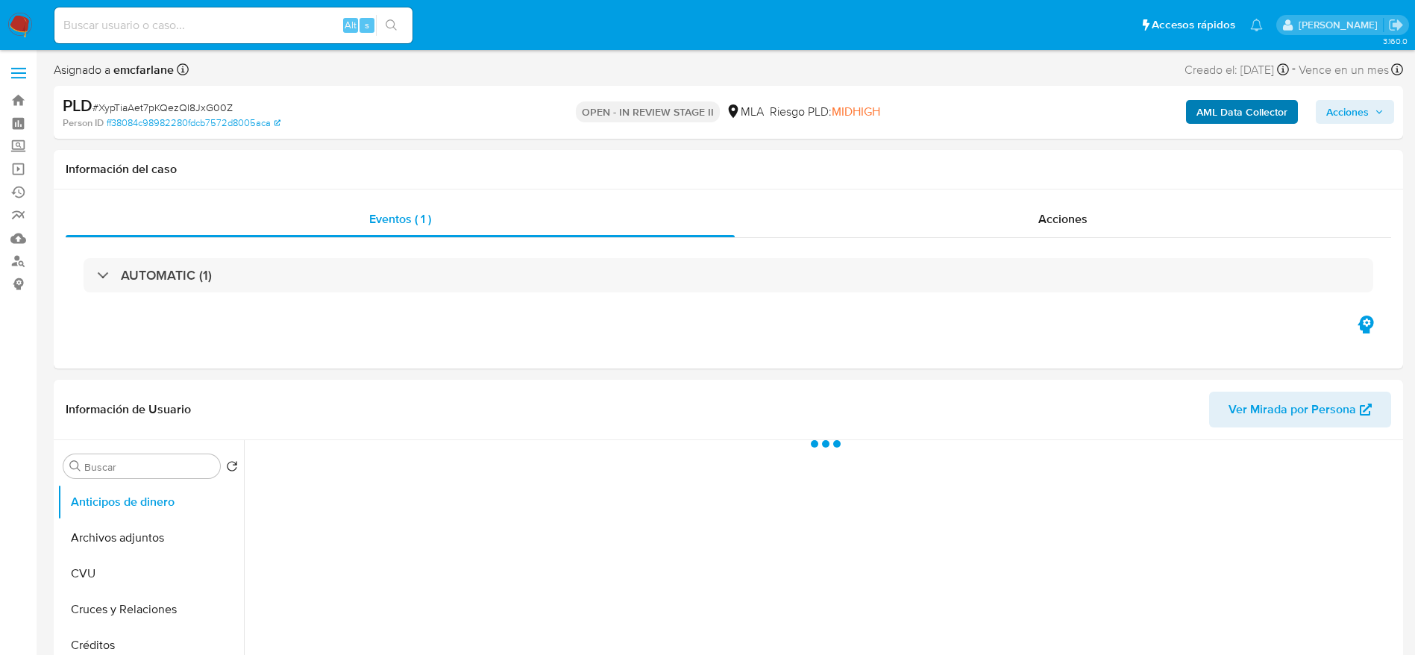
click at [1374, 107] on span "Acciones" at bounding box center [1355, 111] width 57 height 21
select select "10"
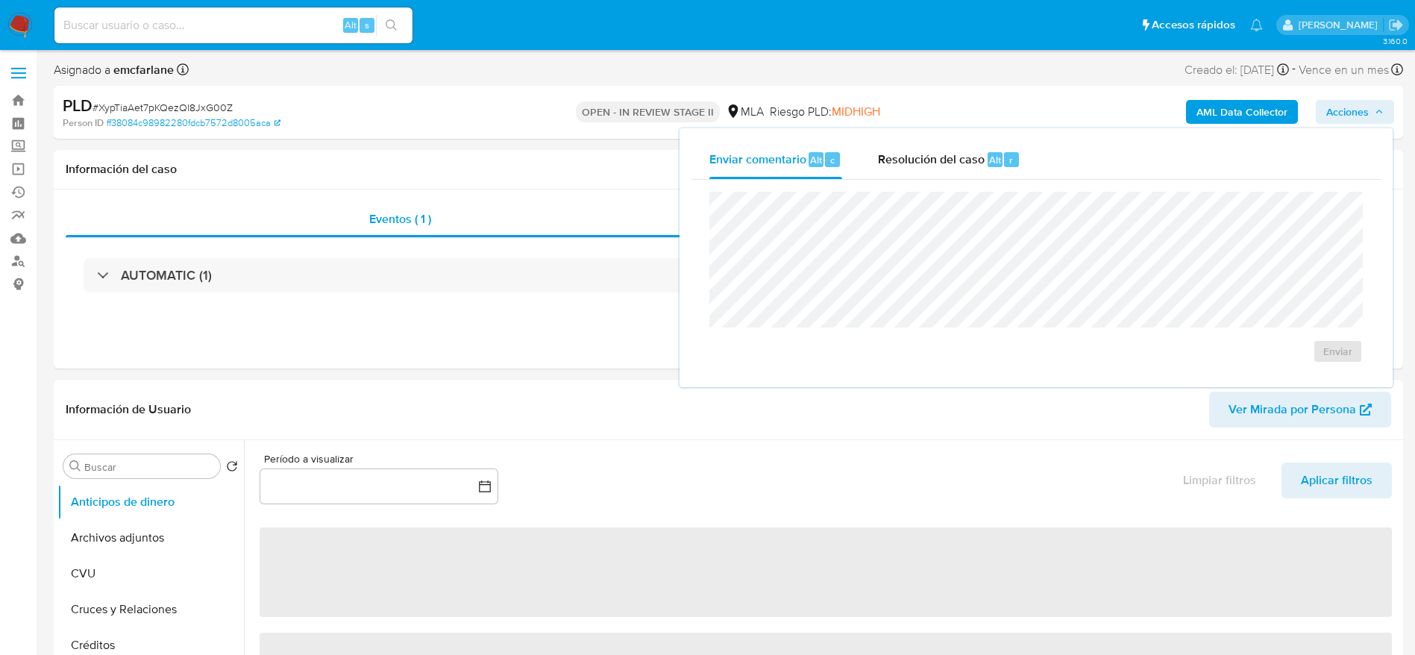
drag, startPoint x: 916, startPoint y: 163, endPoint x: 926, endPoint y: 189, distance: 27.9
click at [916, 163] on span "Resolución del caso" at bounding box center [931, 159] width 107 height 17
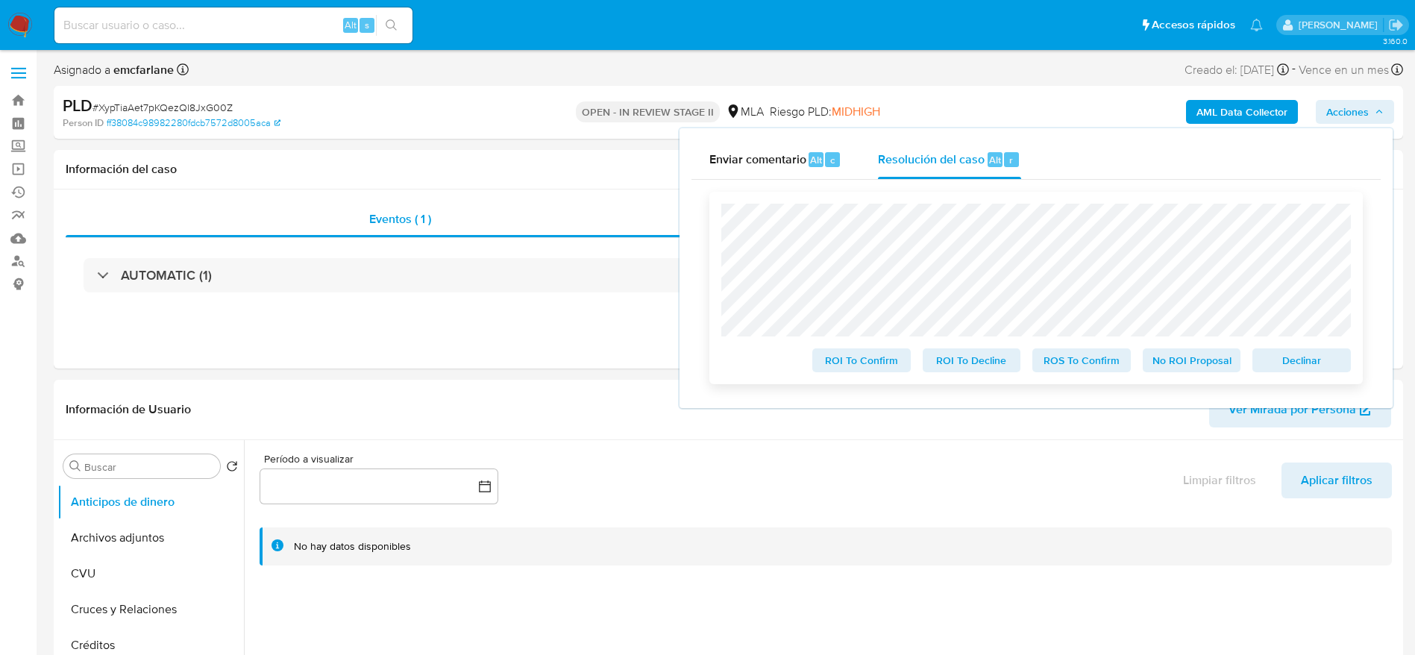
click at [1298, 371] on span "Declinar" at bounding box center [1302, 360] width 78 height 21
click at [1316, 358] on span "Declinar" at bounding box center [1302, 360] width 78 height 21
click at [1317, 377] on div "ROI To Confirm ROI To Decline ROS To Confirm No ROI Proposal Declinar" at bounding box center [1037, 288] width 654 height 192
click at [1310, 366] on span "Declinar" at bounding box center [1302, 360] width 78 height 21
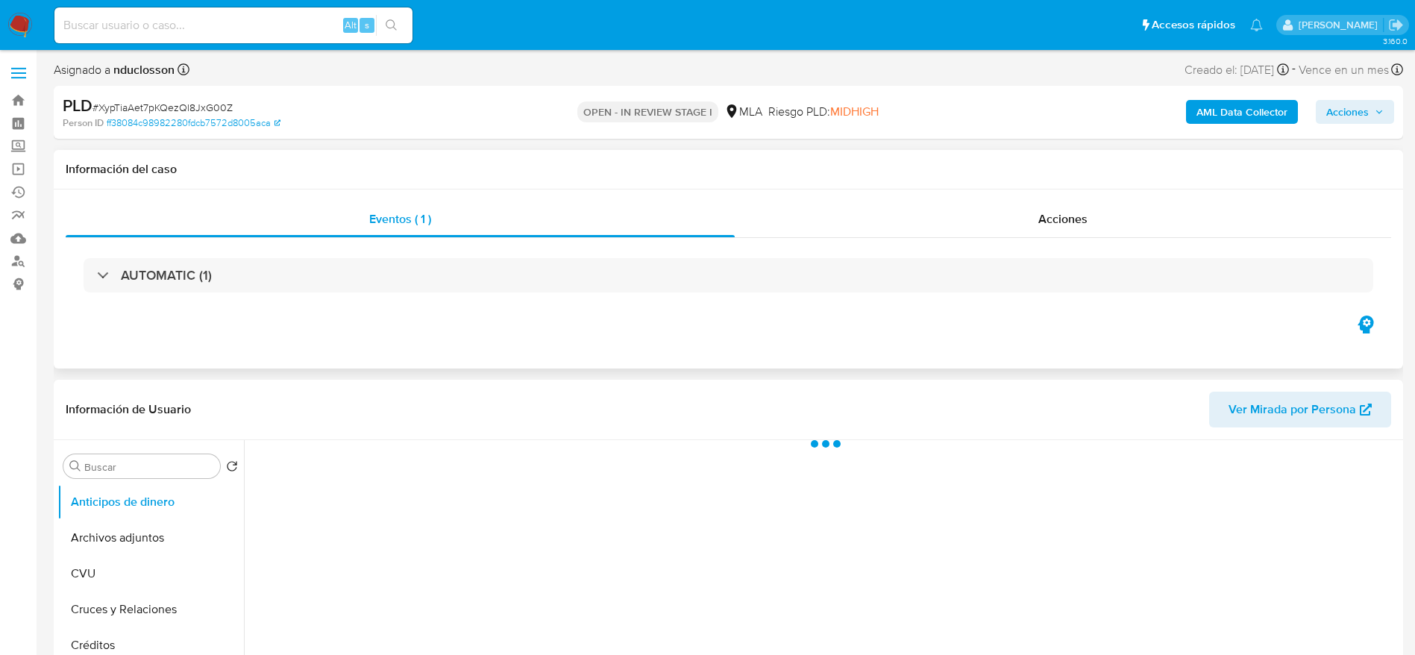
select select "10"
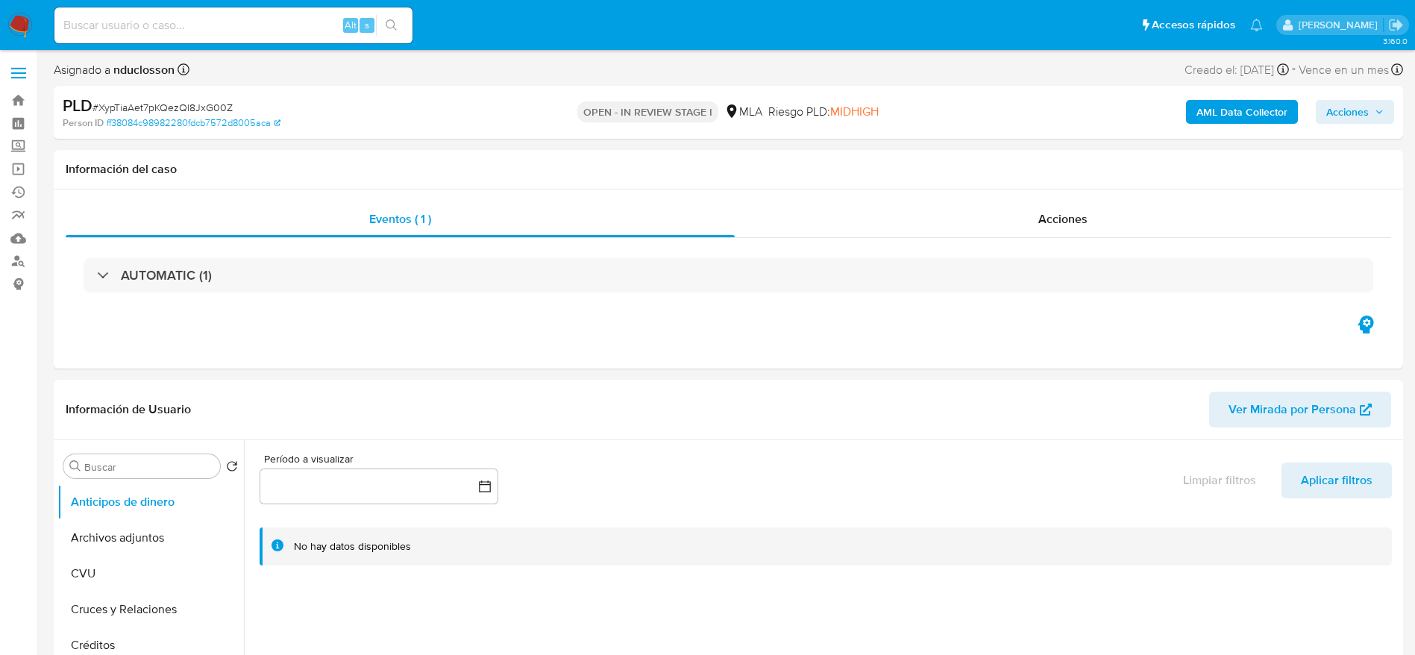
drag, startPoint x: 144, startPoint y: 93, endPoint x: 140, endPoint y: 107, distance: 14.2
click at [144, 98] on div "PLD # XypTiaAet7pKQezQl8JxG00Z Person ID ff38084c98982280fdcb7572d8005aca OPEN …" at bounding box center [729, 112] width 1350 height 53
click at [140, 106] on span "# XypTiaAet7pKQezQl8JxG00Z" at bounding box center [163, 107] width 140 height 15
copy span "XypTiaAet7pKQezQl8JxG00Z"
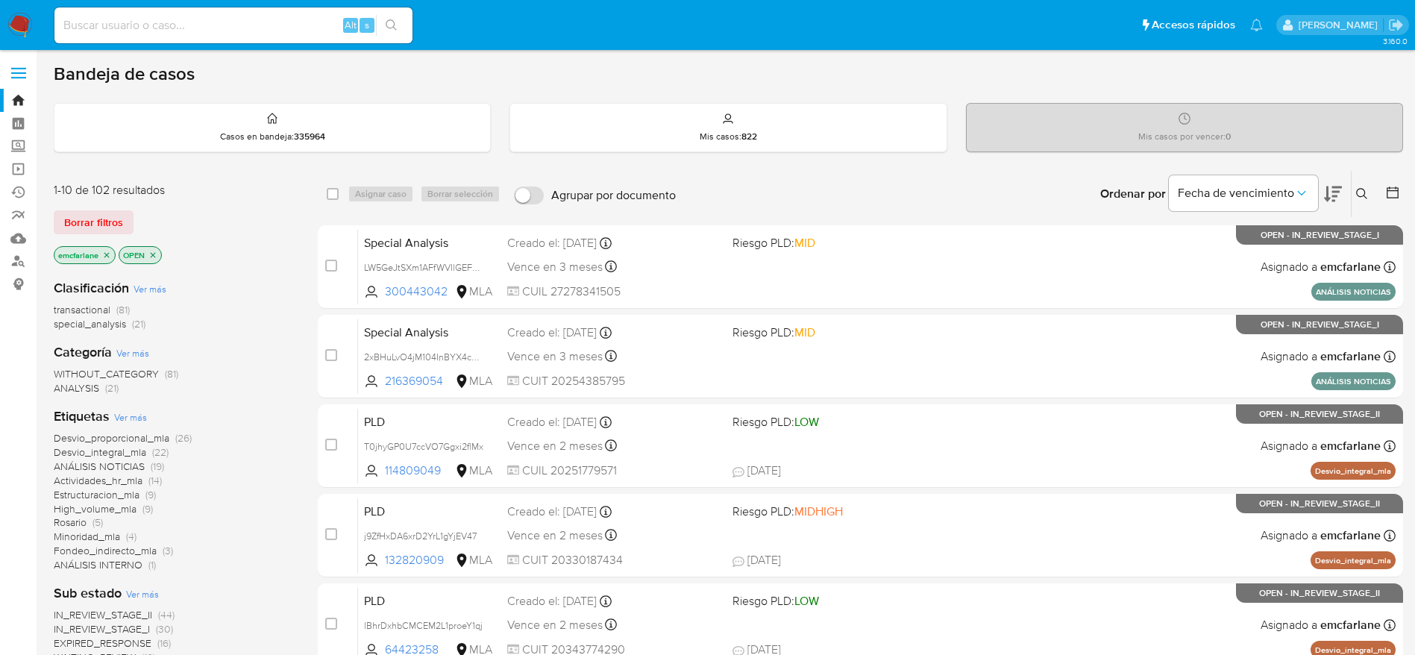
drag, startPoint x: 96, startPoint y: 218, endPoint x: 949, endPoint y: 151, distance: 855.4
click at [96, 219] on span "Borrar filtros" at bounding box center [93, 222] width 59 height 21
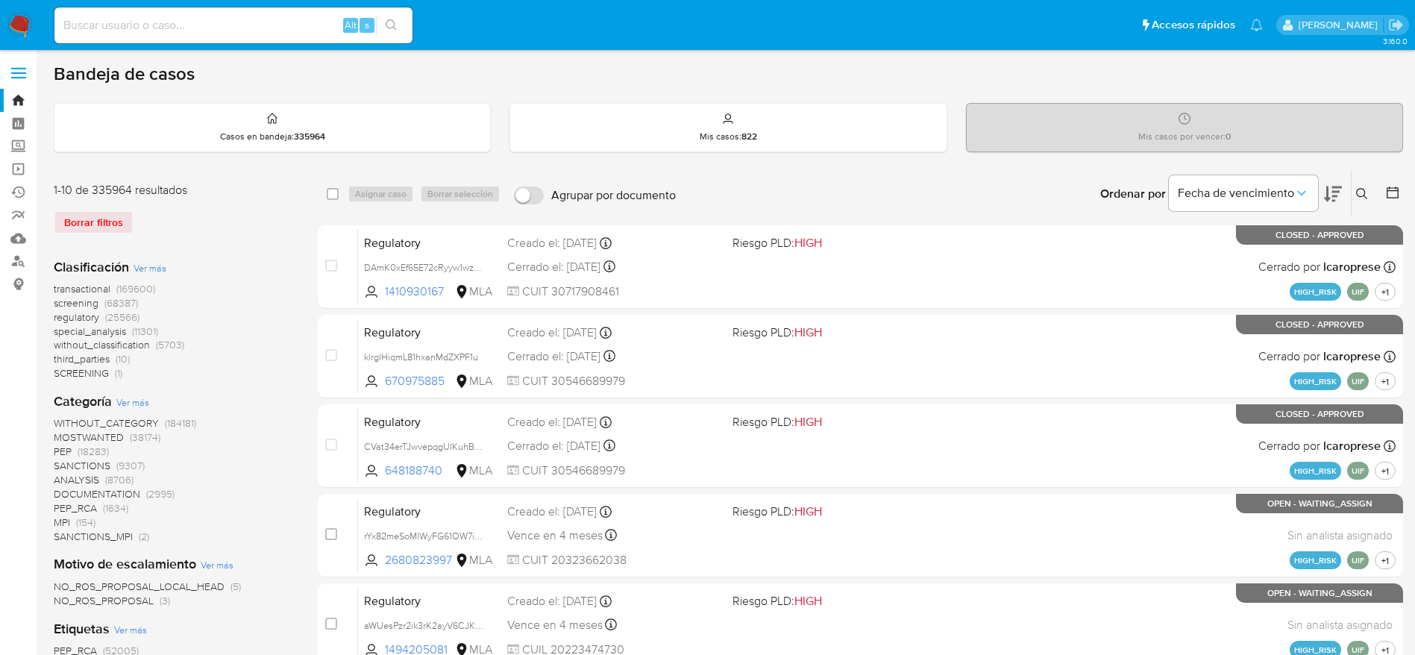
click at [1362, 197] on icon at bounding box center [1362, 194] width 12 height 12
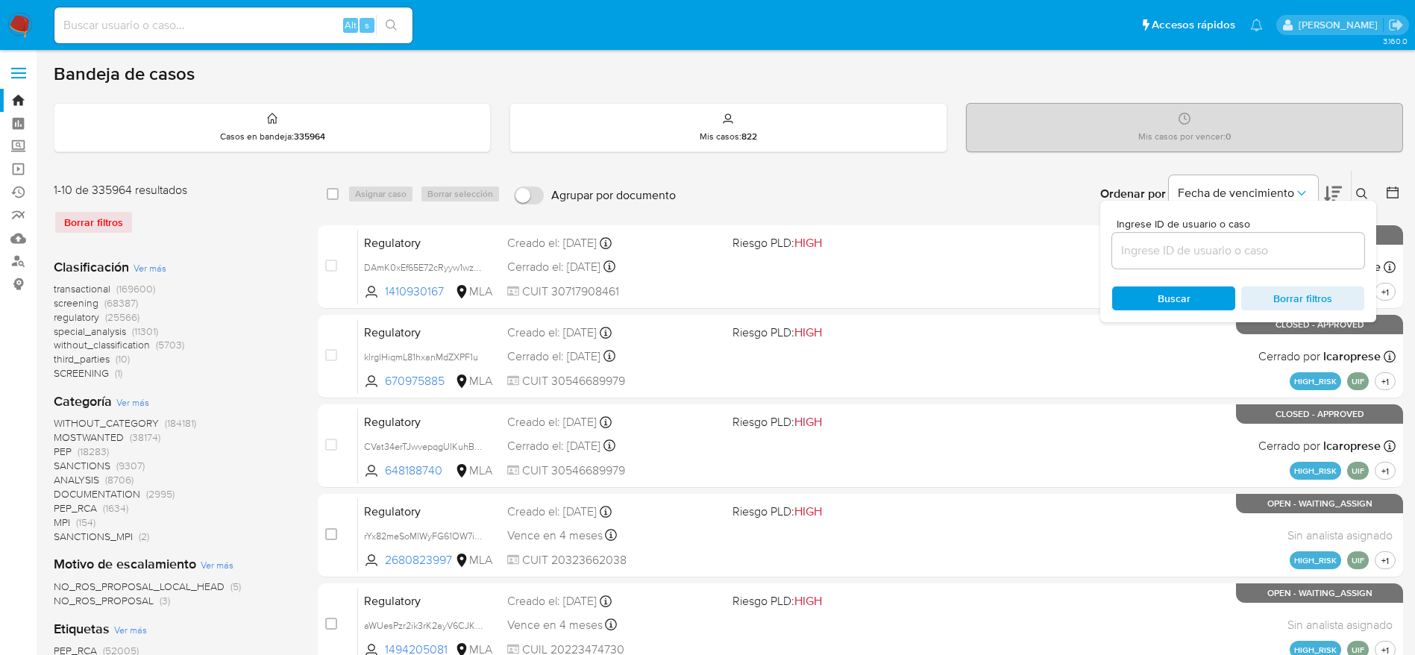
click at [1154, 260] on div at bounding box center [1238, 251] width 252 height 36
click at [1153, 254] on input at bounding box center [1238, 250] width 252 height 19
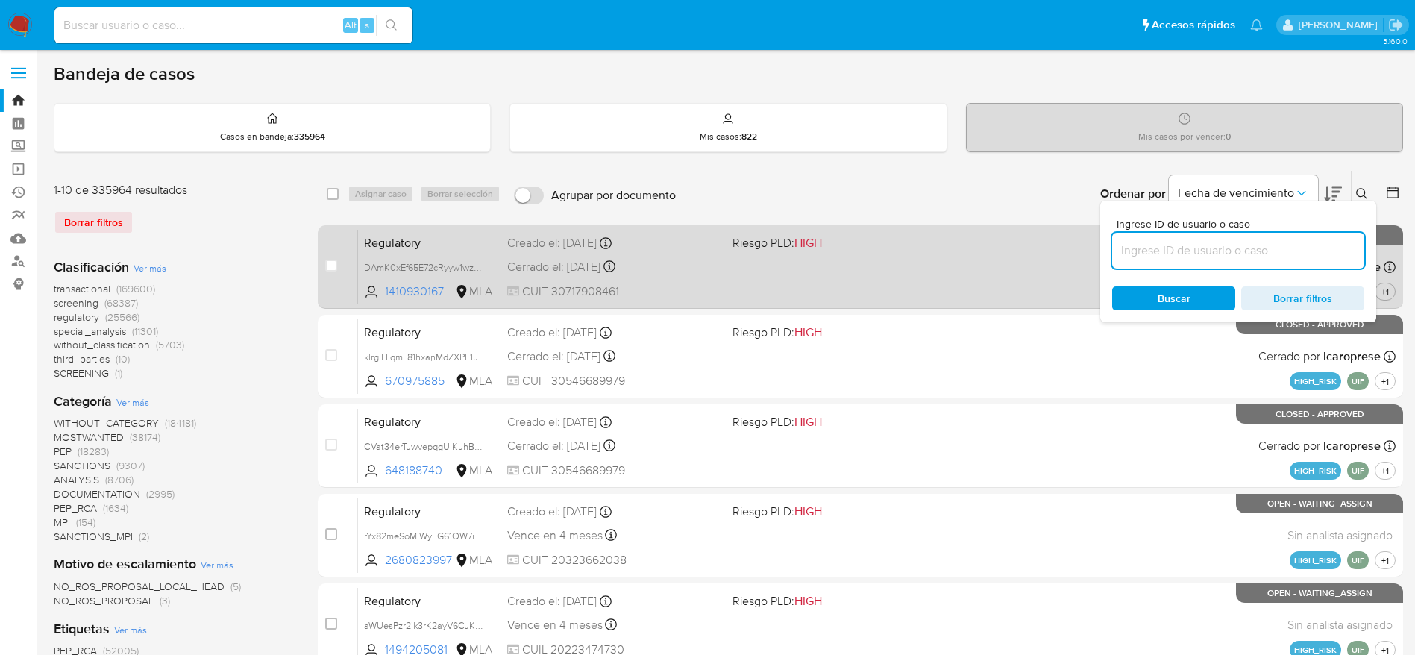
paste input "XypTiaAet7pKQezQl8JxG00Z"
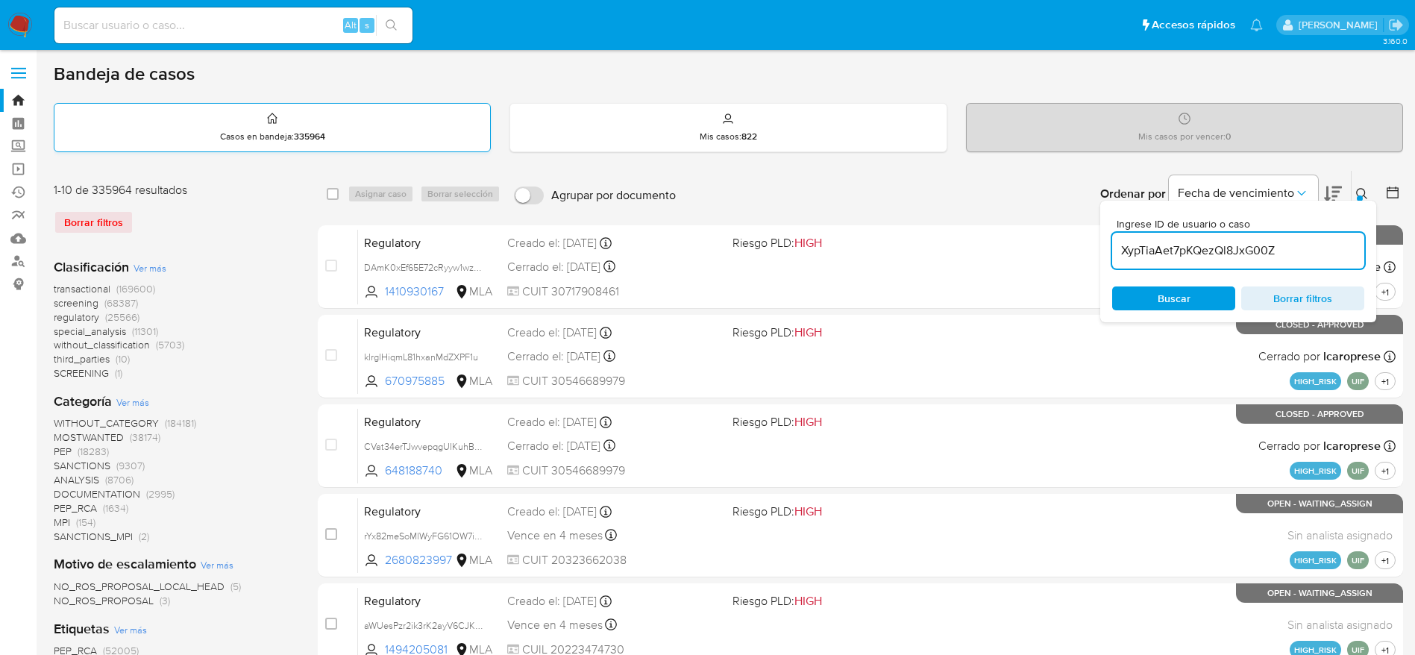
type input "XypTiaAet7pKQezQl8JxG00Z"
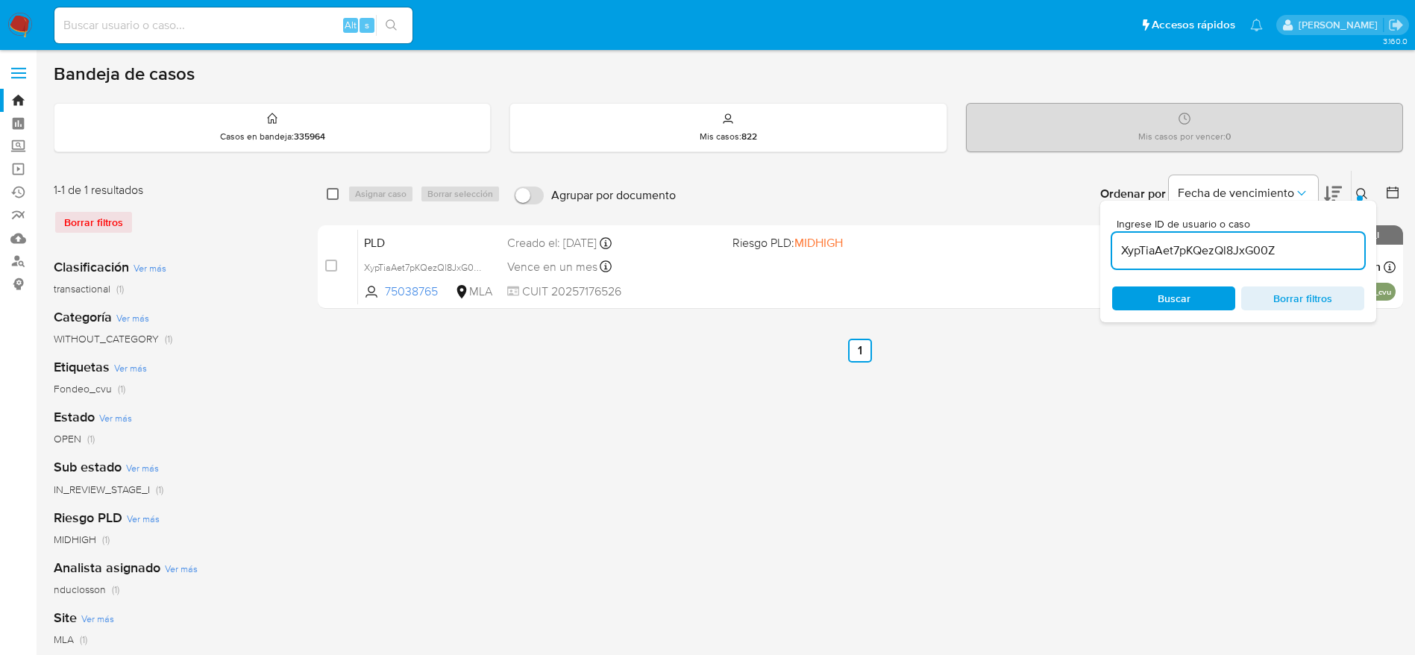
click at [329, 196] on input "checkbox" at bounding box center [333, 194] width 12 height 12
checkbox input "true"
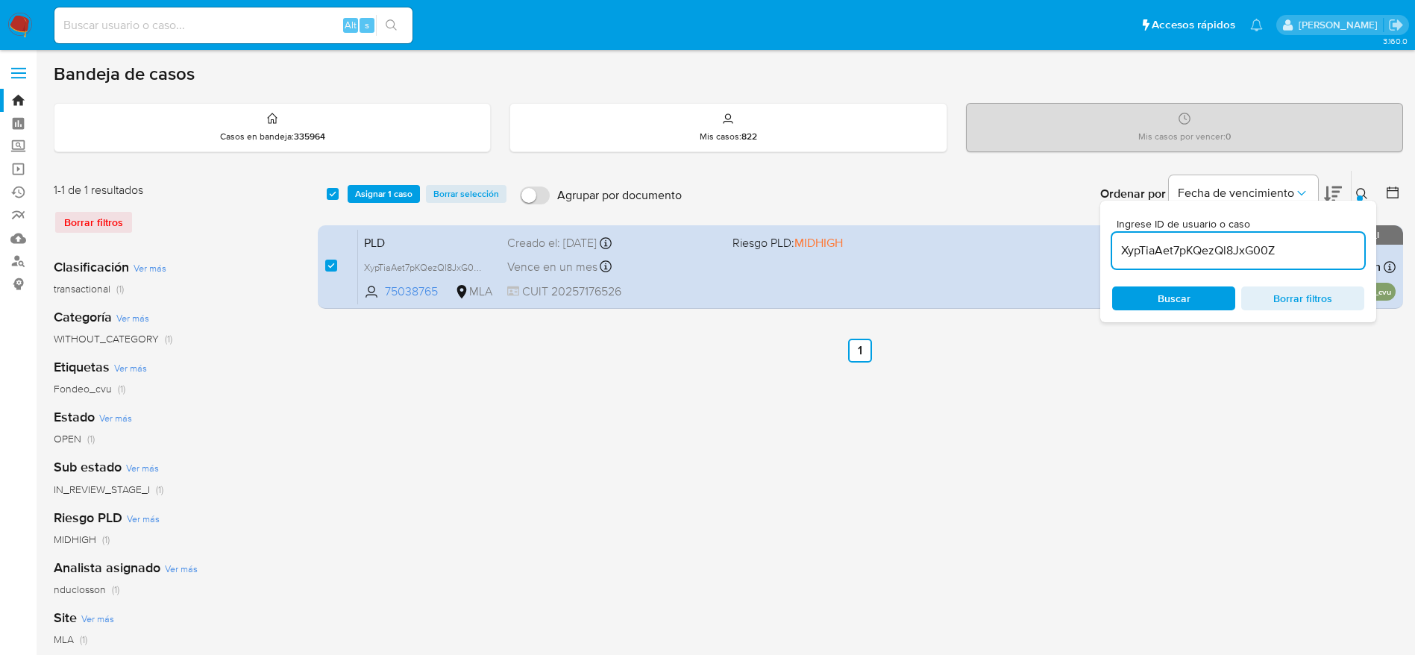
click at [379, 204] on div "select-all-cases-checkbox Asignar 1 caso Borrar selección Agrupar por documento…" at bounding box center [861, 194] width 1086 height 46
click at [408, 195] on span "Asignar 1 caso" at bounding box center [383, 194] width 57 height 15
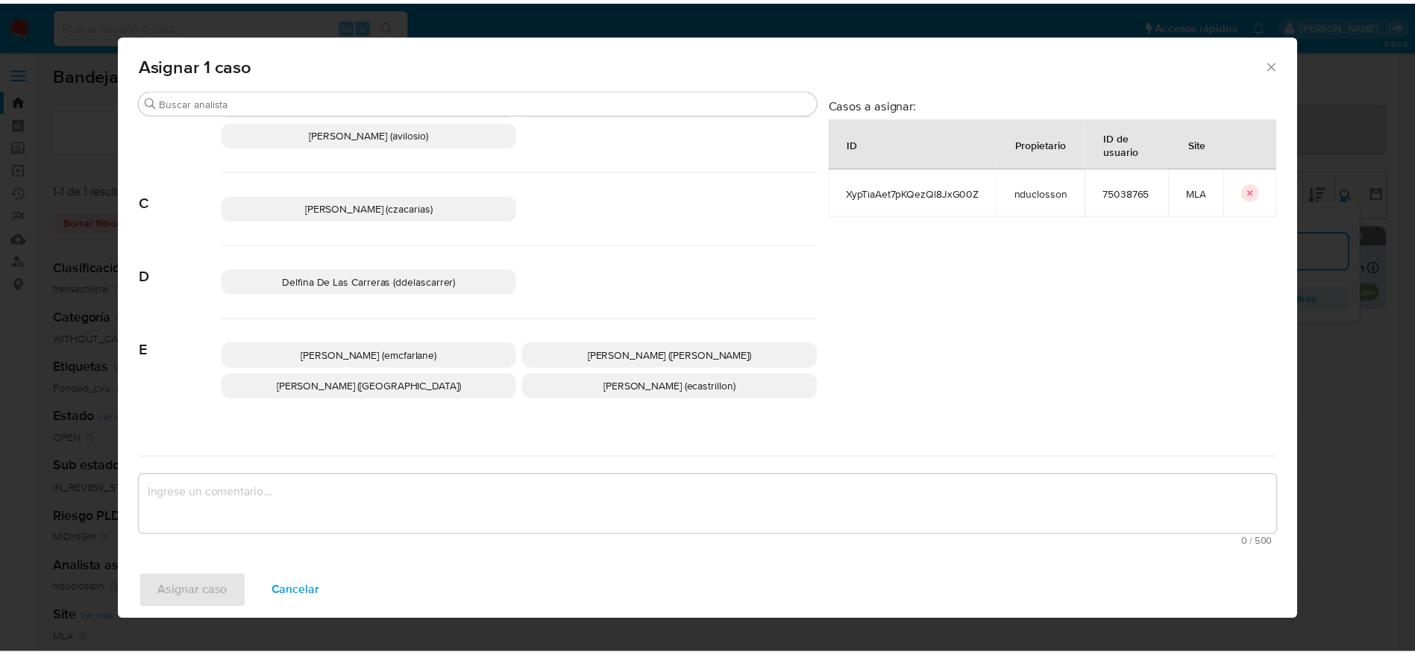
scroll to position [112, 0]
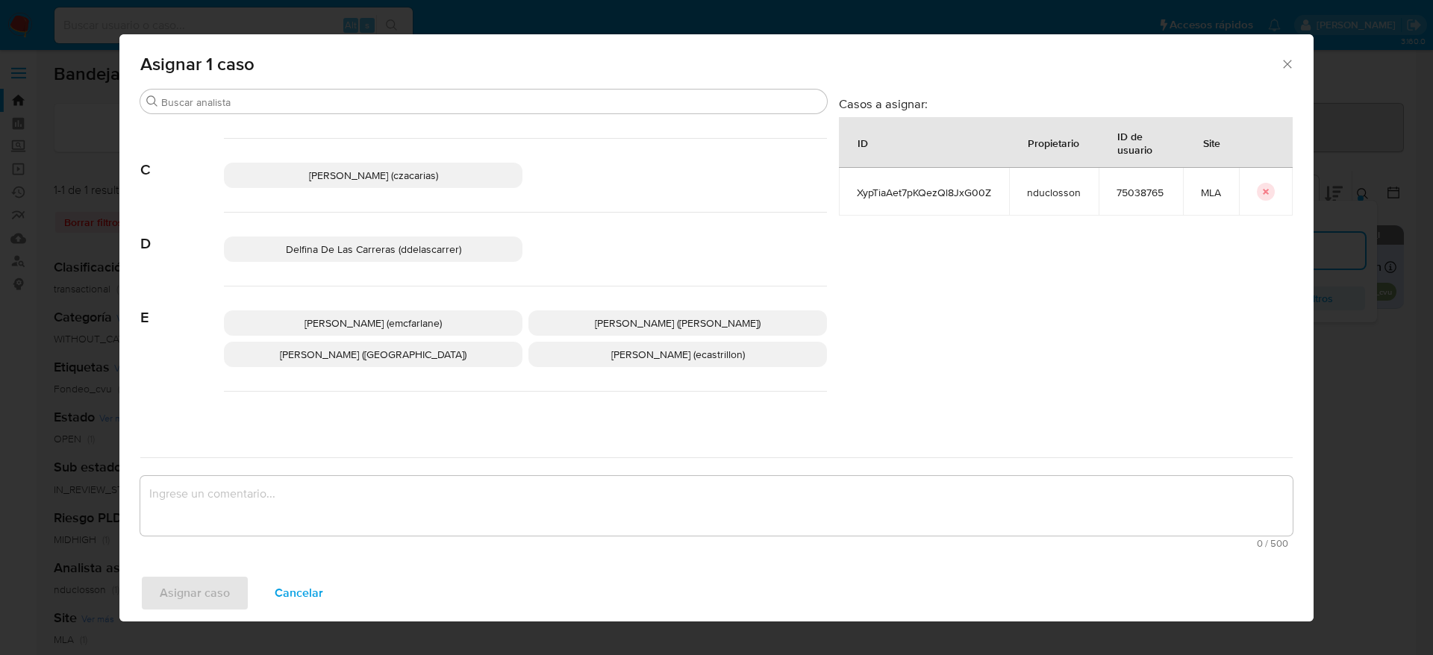
click at [417, 316] on span "Elaine Mc Farlane (emcfarlane)" at bounding box center [372, 323] width 137 height 15
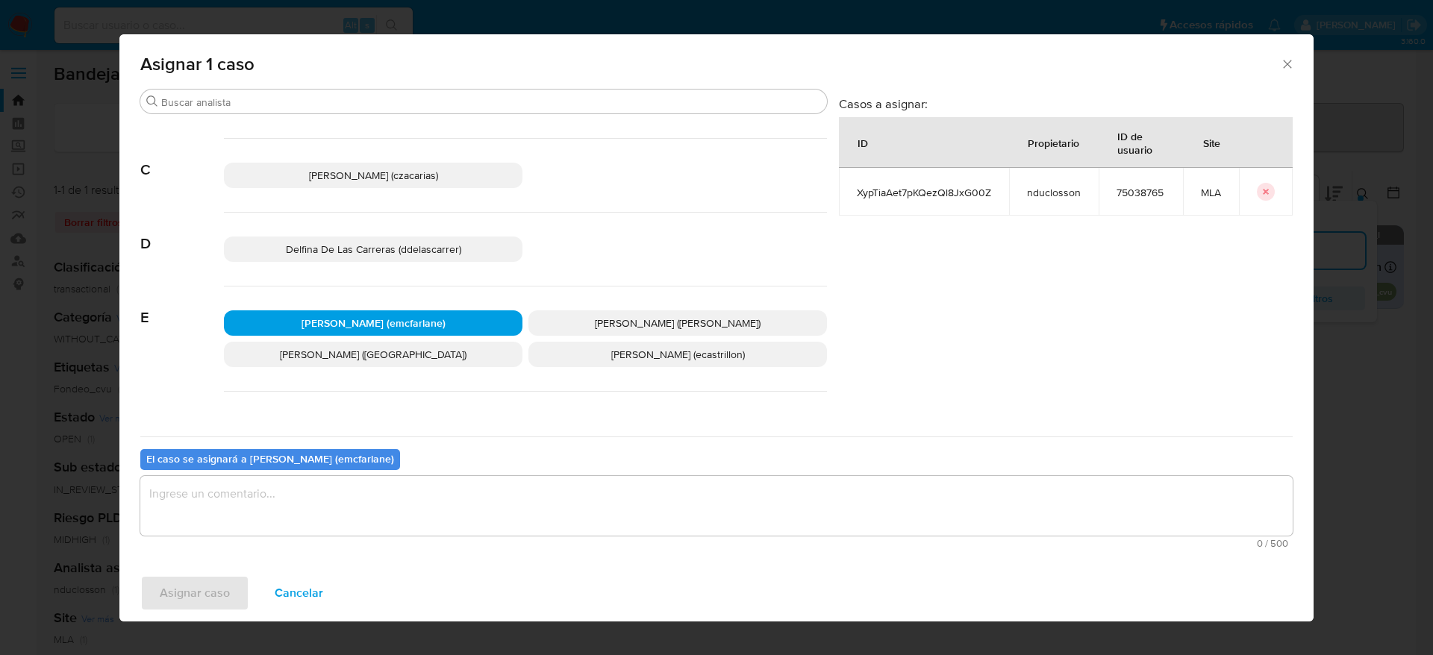
click at [325, 496] on textarea "assign-modal" at bounding box center [716, 506] width 1152 height 60
click at [197, 604] on span "Asignar caso" at bounding box center [195, 593] width 70 height 33
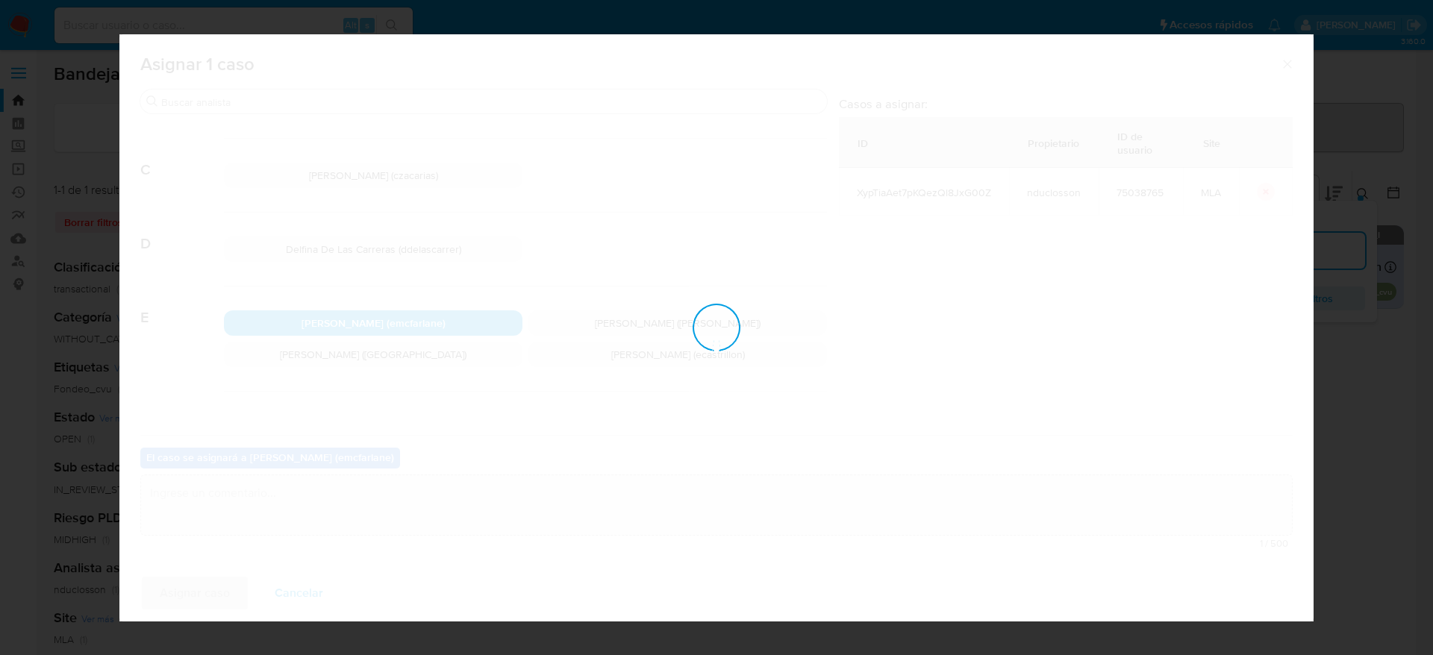
checkbox input "false"
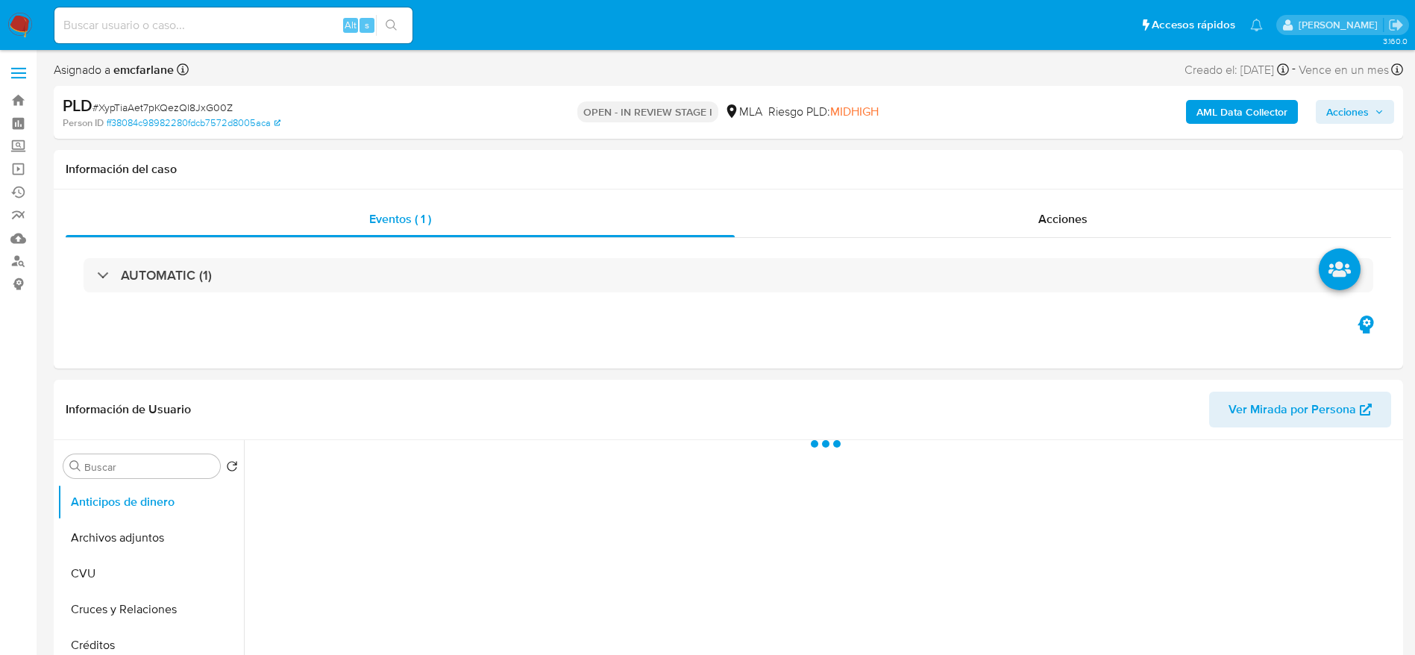
select select "10"
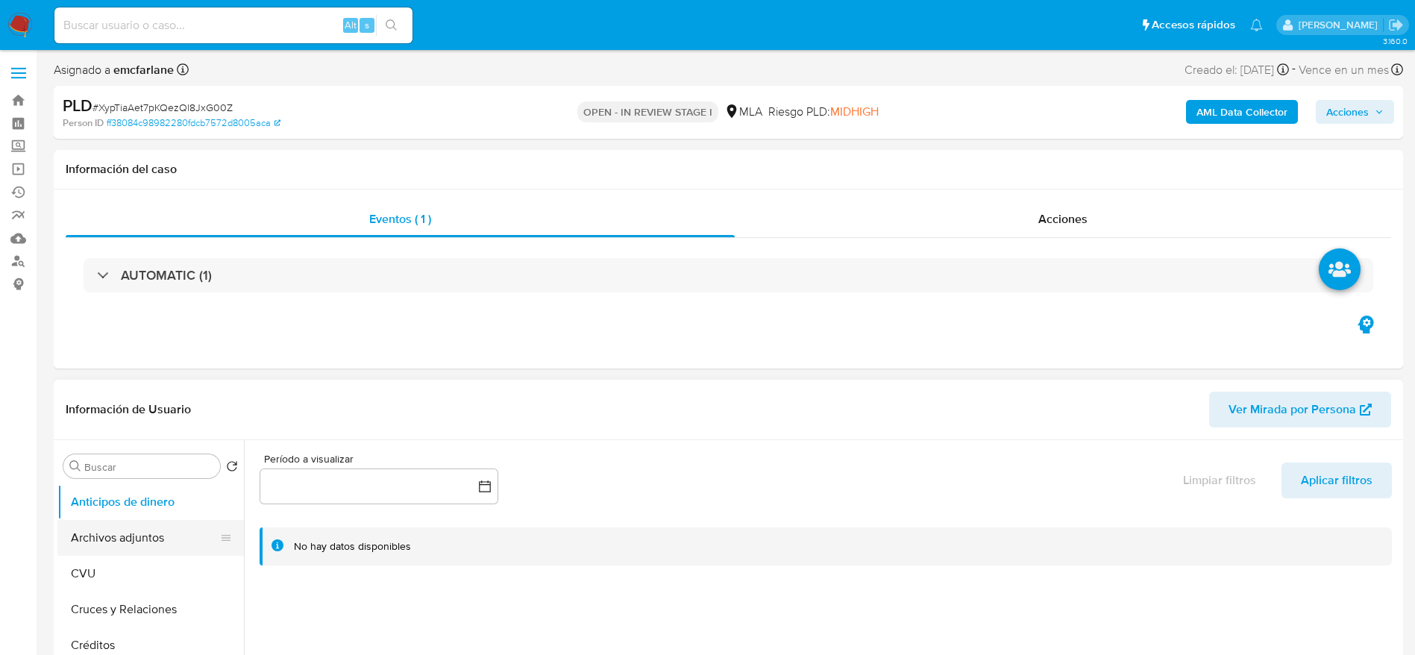
drag, startPoint x: 102, startPoint y: 536, endPoint x: 137, endPoint y: 528, distance: 35.3
click at [102, 537] on button "Archivos adjuntos" at bounding box center [144, 538] width 175 height 36
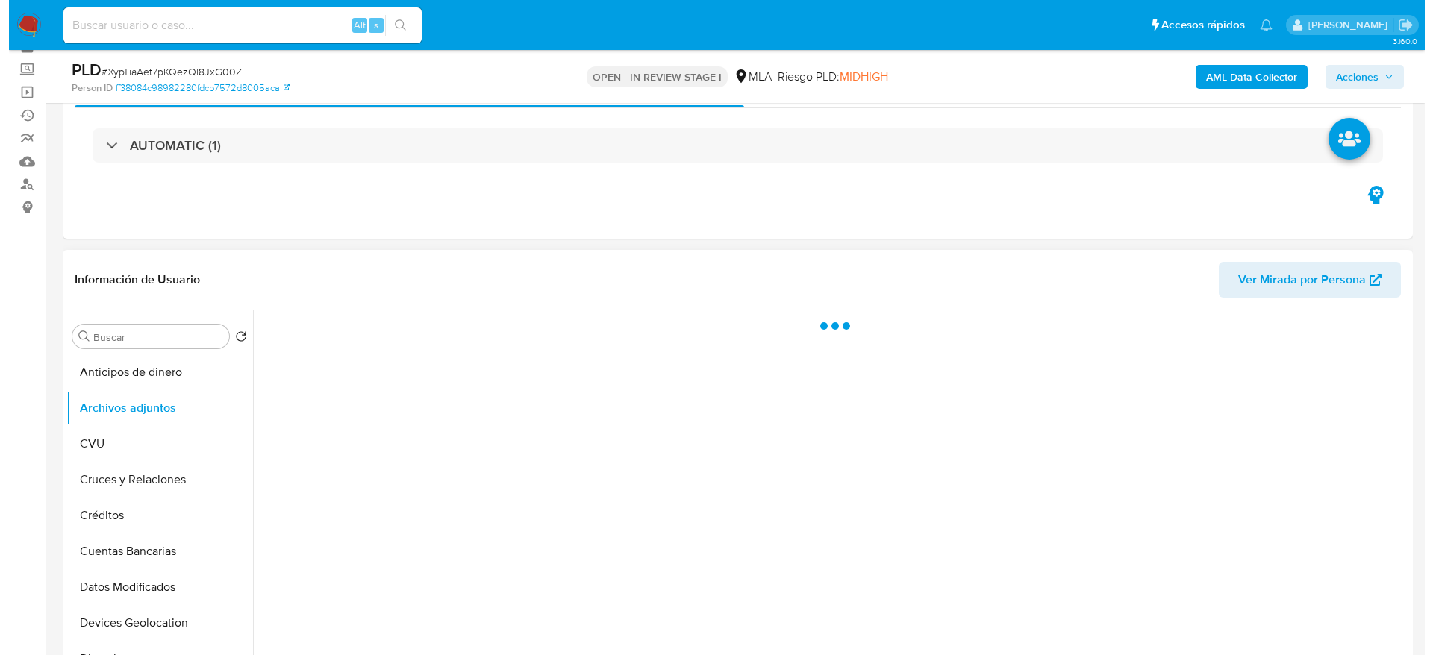
scroll to position [112, 0]
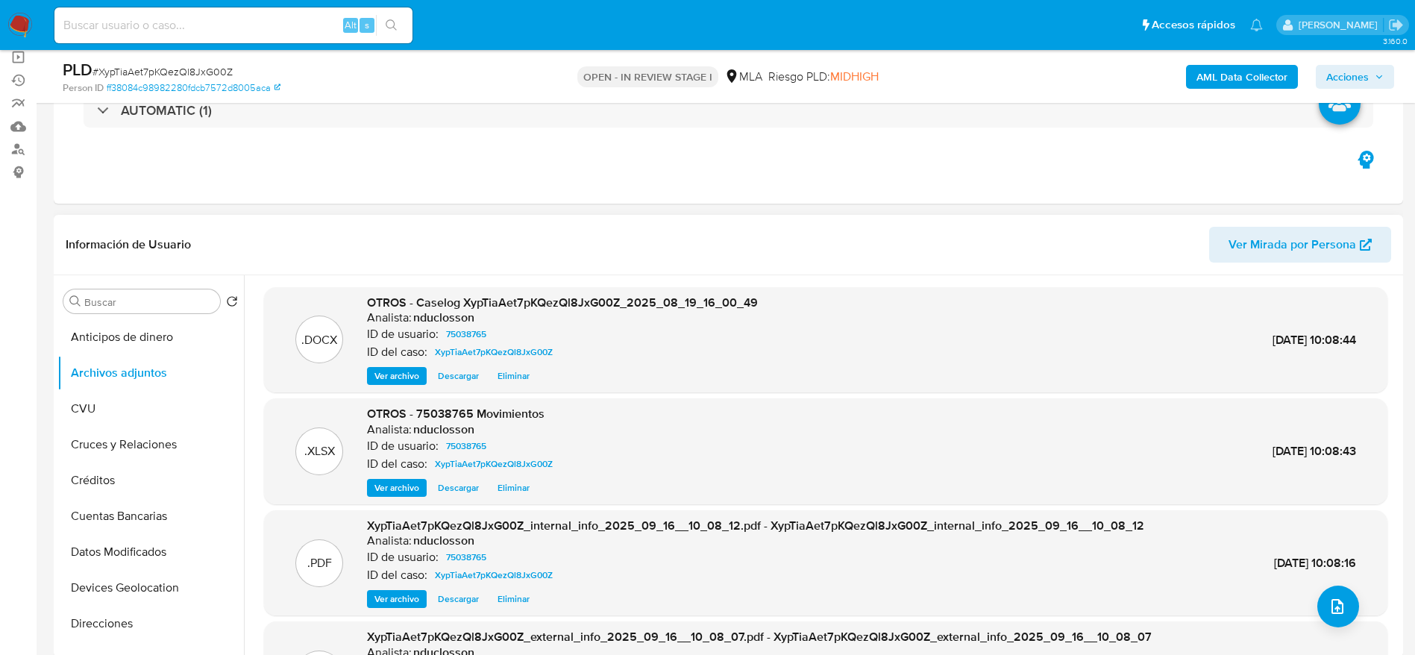
click at [506, 376] on span "Eliminar" at bounding box center [514, 376] width 32 height 15
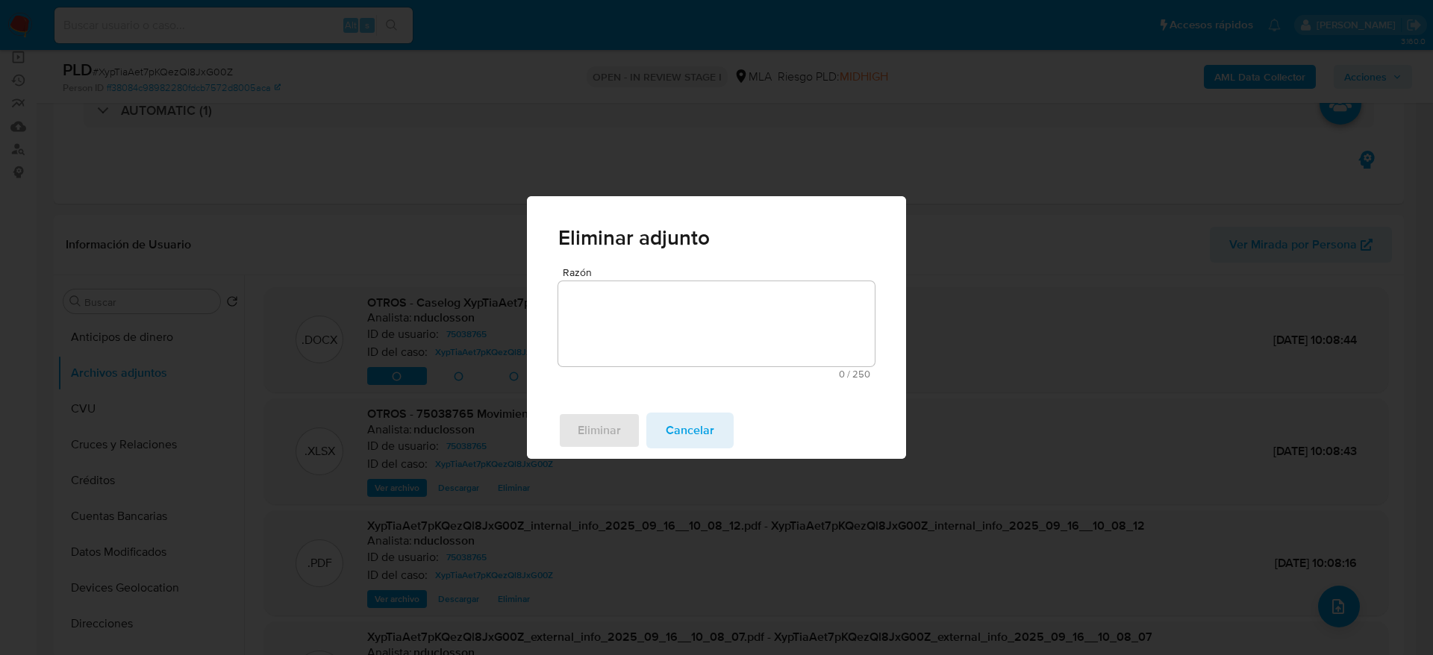
click at [516, 330] on div "Eliminar adjunto Razón 0 / 250 250 caracteres restantes Eliminar Cancelar" at bounding box center [716, 327] width 1433 height 655
click at [640, 323] on textarea "Razón" at bounding box center [716, 323] width 316 height 85
click at [594, 435] on span "Eliminar" at bounding box center [598, 430] width 43 height 33
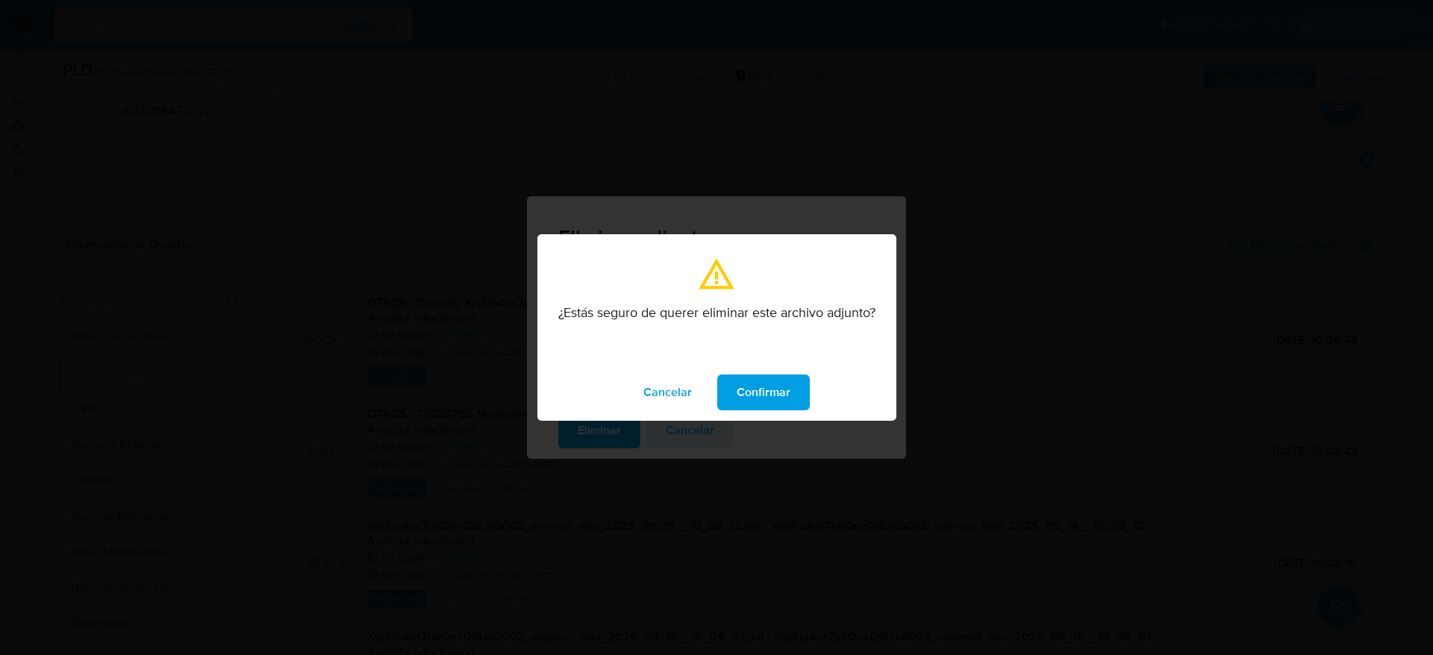
drag, startPoint x: 766, startPoint y: 389, endPoint x: 995, endPoint y: 461, distance: 240.2
click at [766, 389] on span "Confirmar" at bounding box center [763, 392] width 54 height 33
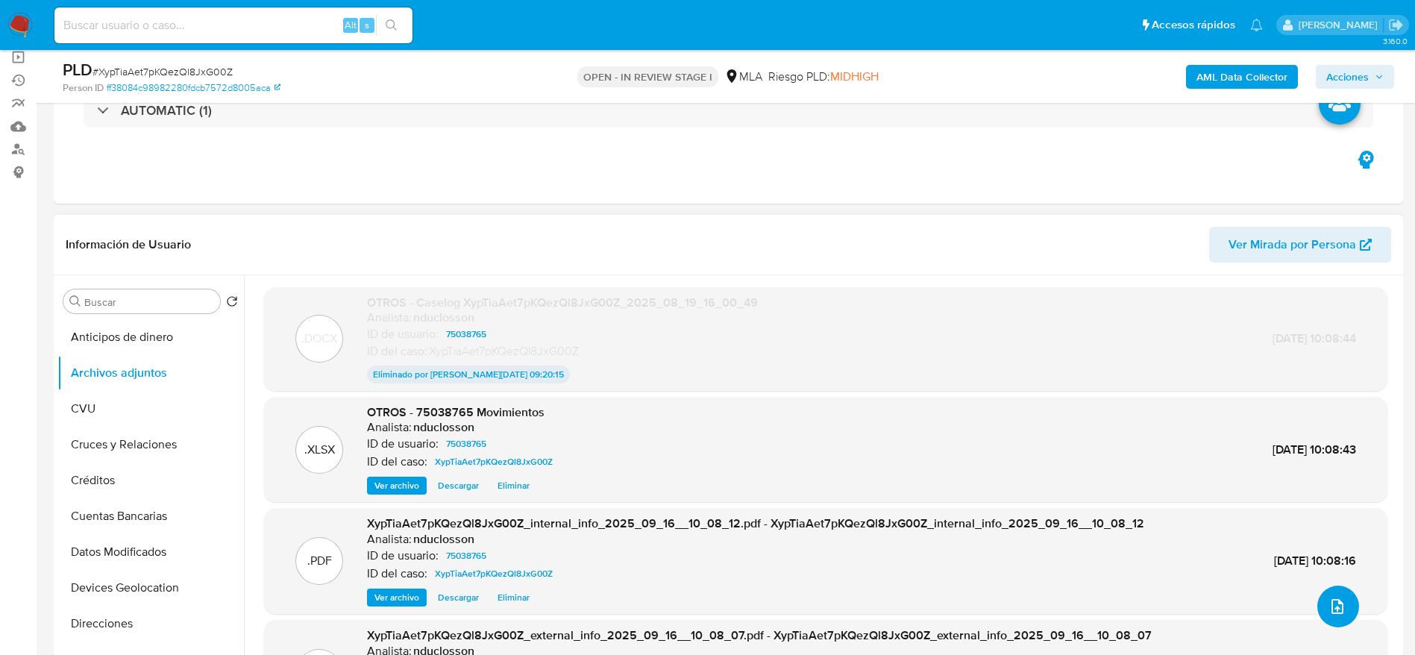
click at [1342, 593] on button "upload-file" at bounding box center [1339, 607] width 42 height 42
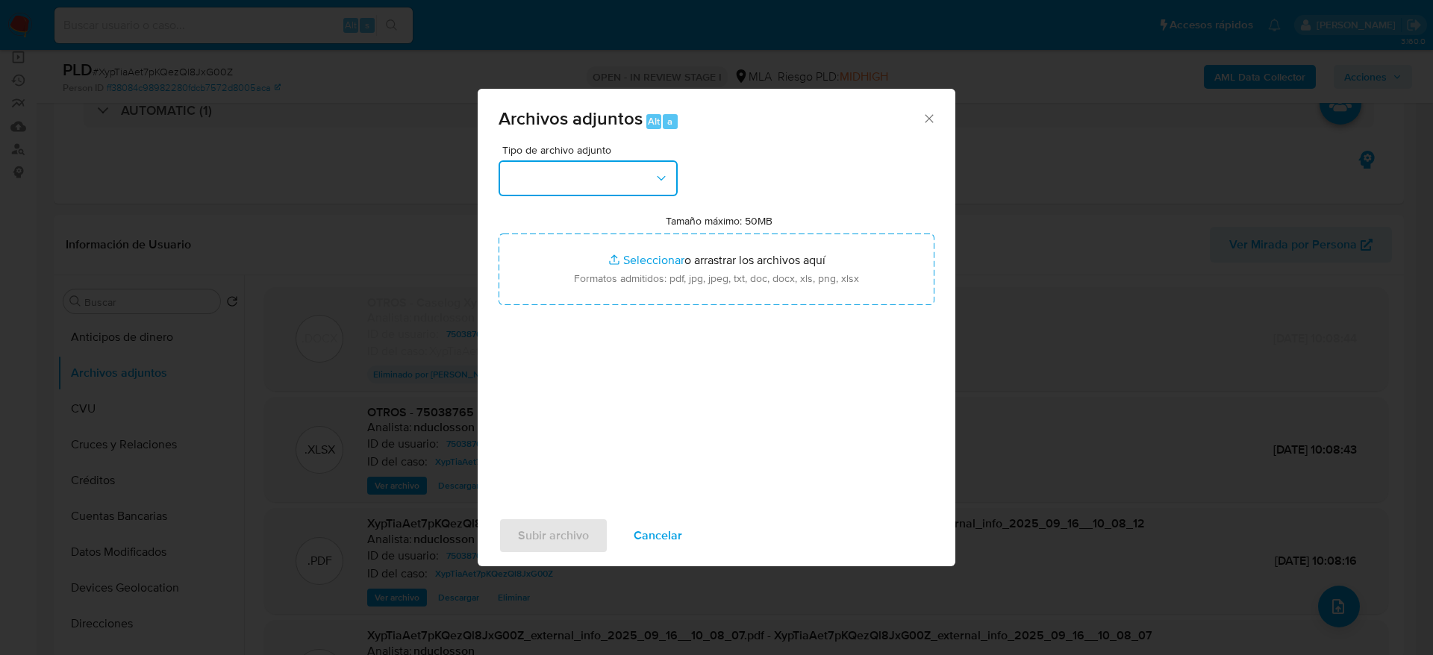
click at [591, 187] on button "button" at bounding box center [587, 178] width 179 height 36
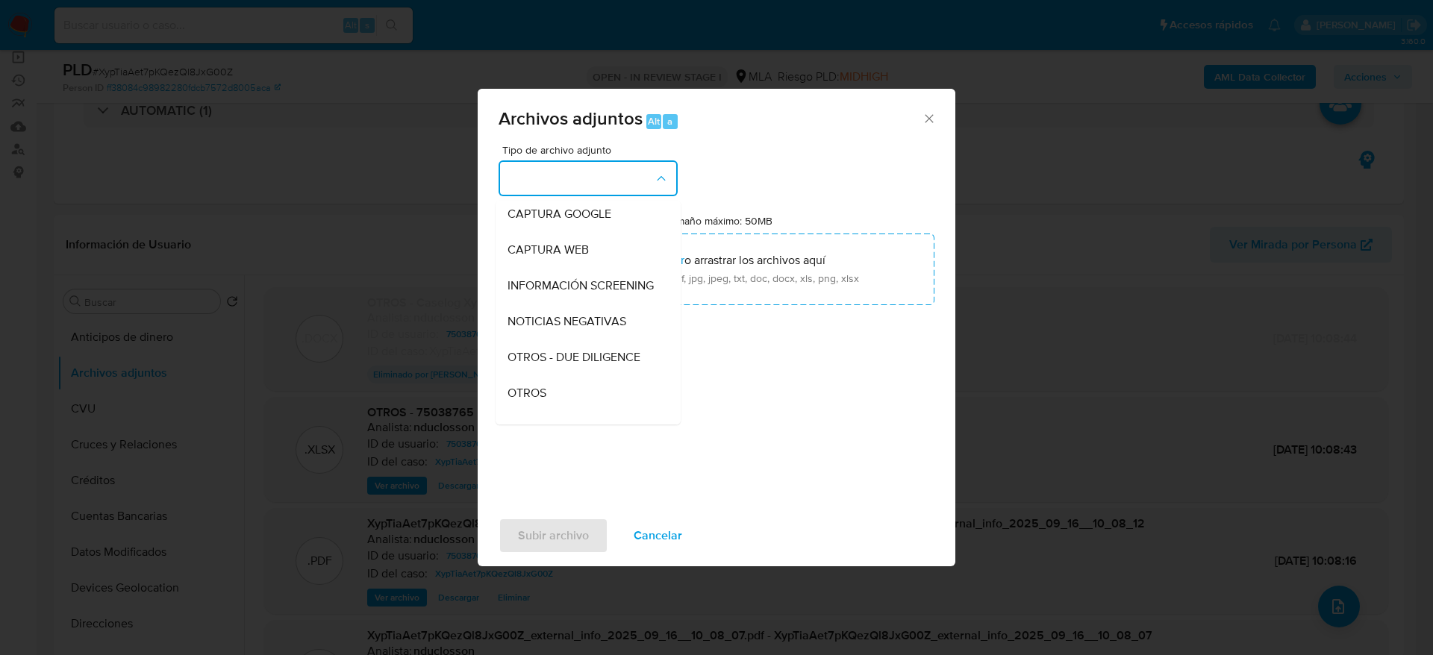
click at [521, 401] on span "OTROS" at bounding box center [526, 393] width 39 height 15
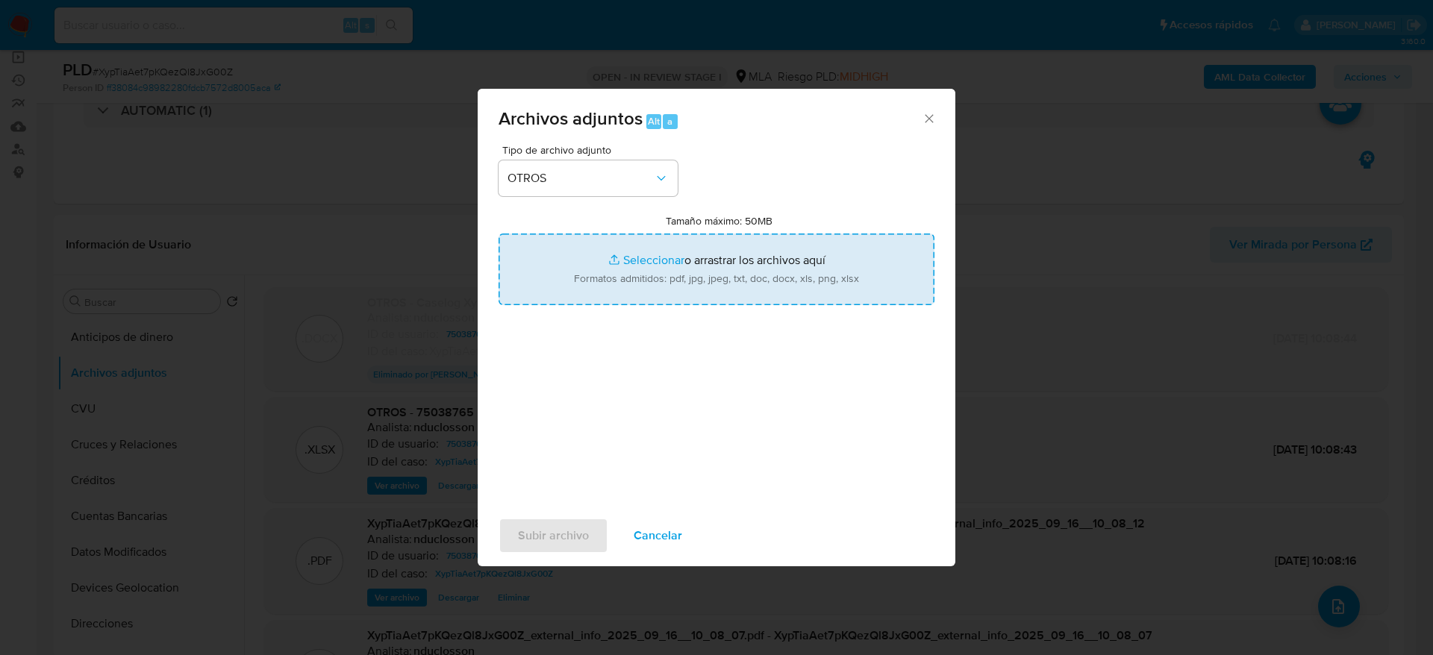
type input "C:\fakepath\Caselog XypTiaAet7pKQezQl8JxG00Z v2.docx"
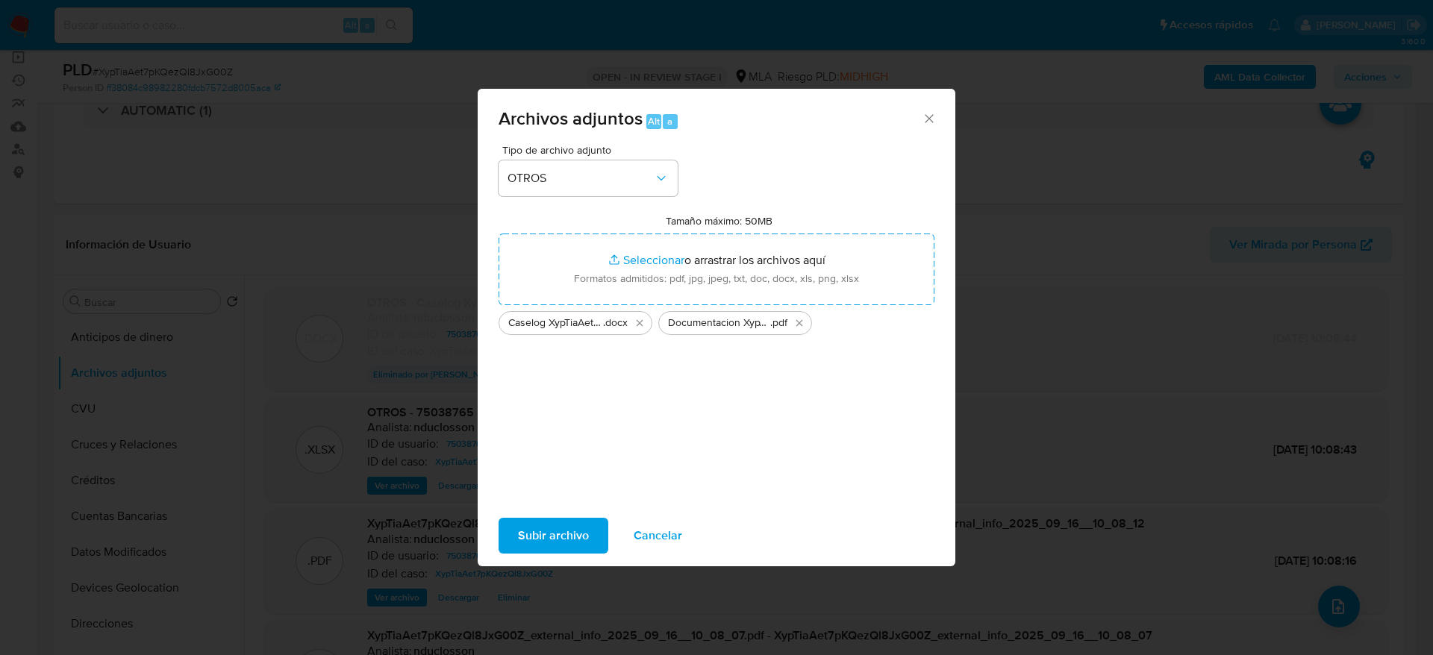
click at [555, 522] on span "Subir archivo" at bounding box center [553, 535] width 71 height 33
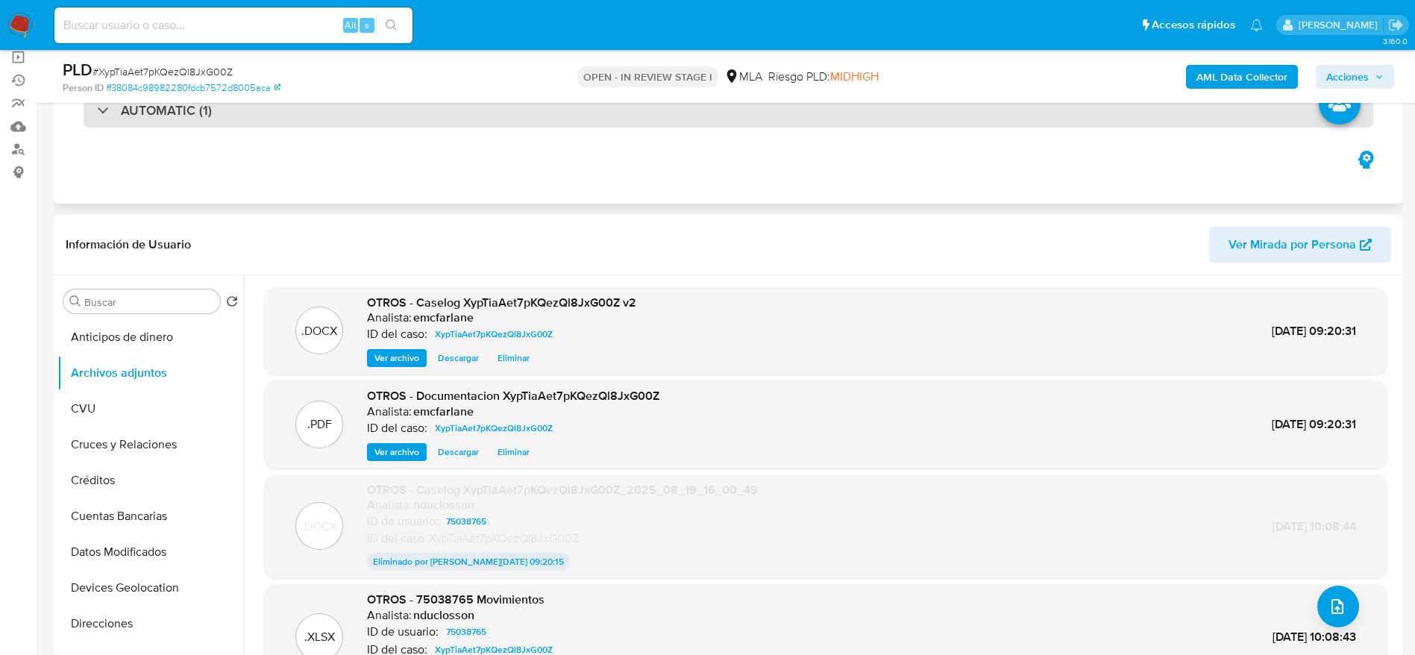
click at [956, 125] on div "AUTOMATIC (1)" at bounding box center [729, 110] width 1290 height 34
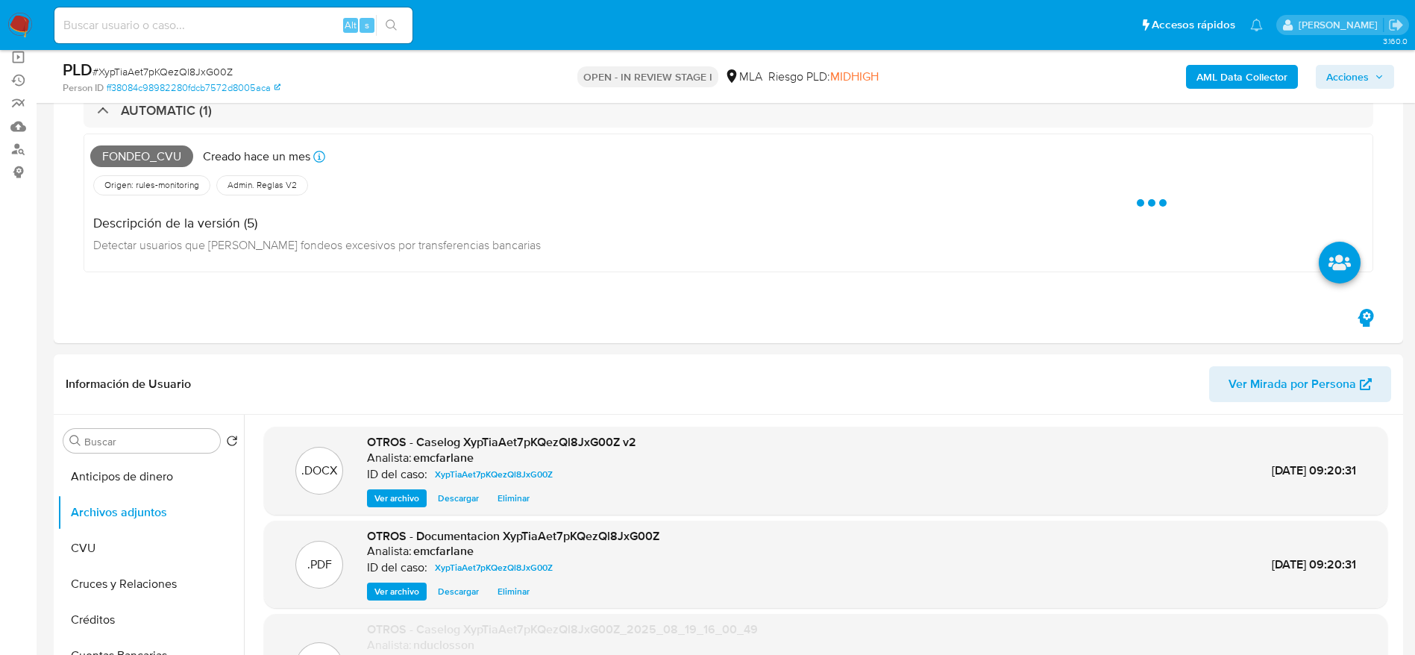
drag, startPoint x: 1354, startPoint y: 64, endPoint x: 1287, endPoint y: 99, distance: 75.8
click at [1355, 64] on div "AML Data Collector Acciones" at bounding box center [1174, 76] width 440 height 35
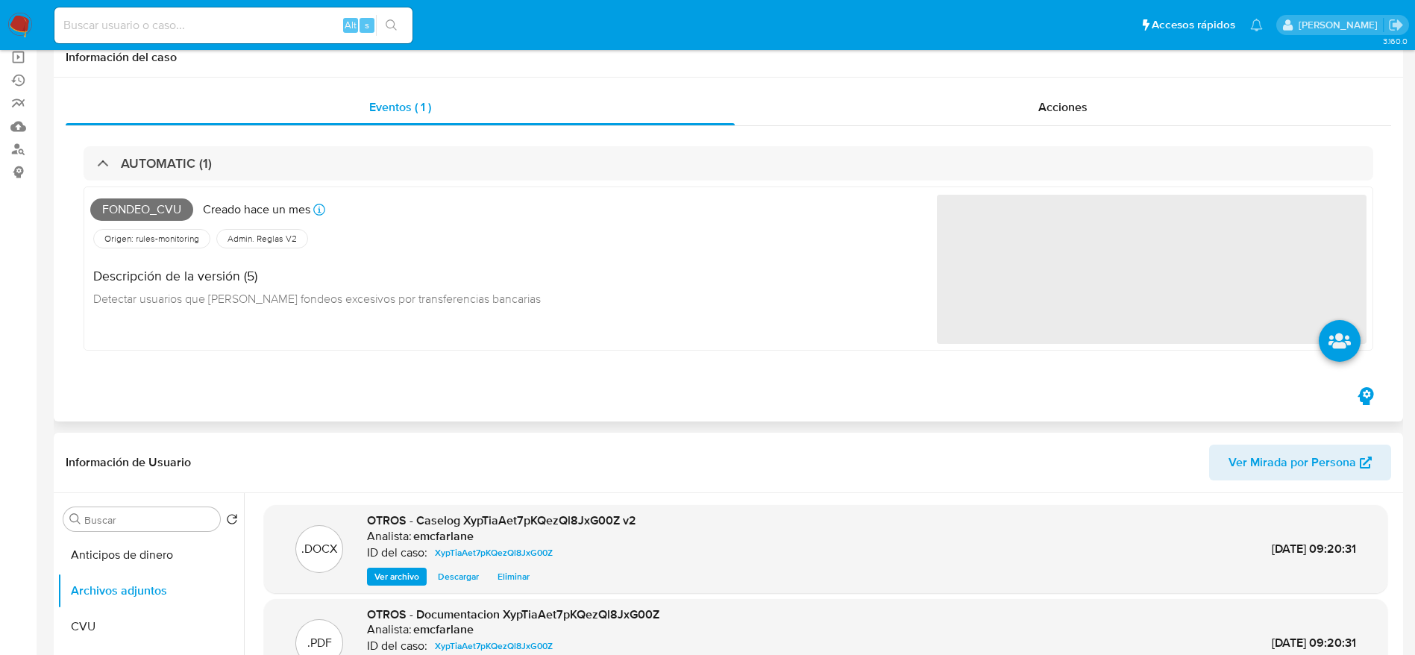
scroll to position [0, 0]
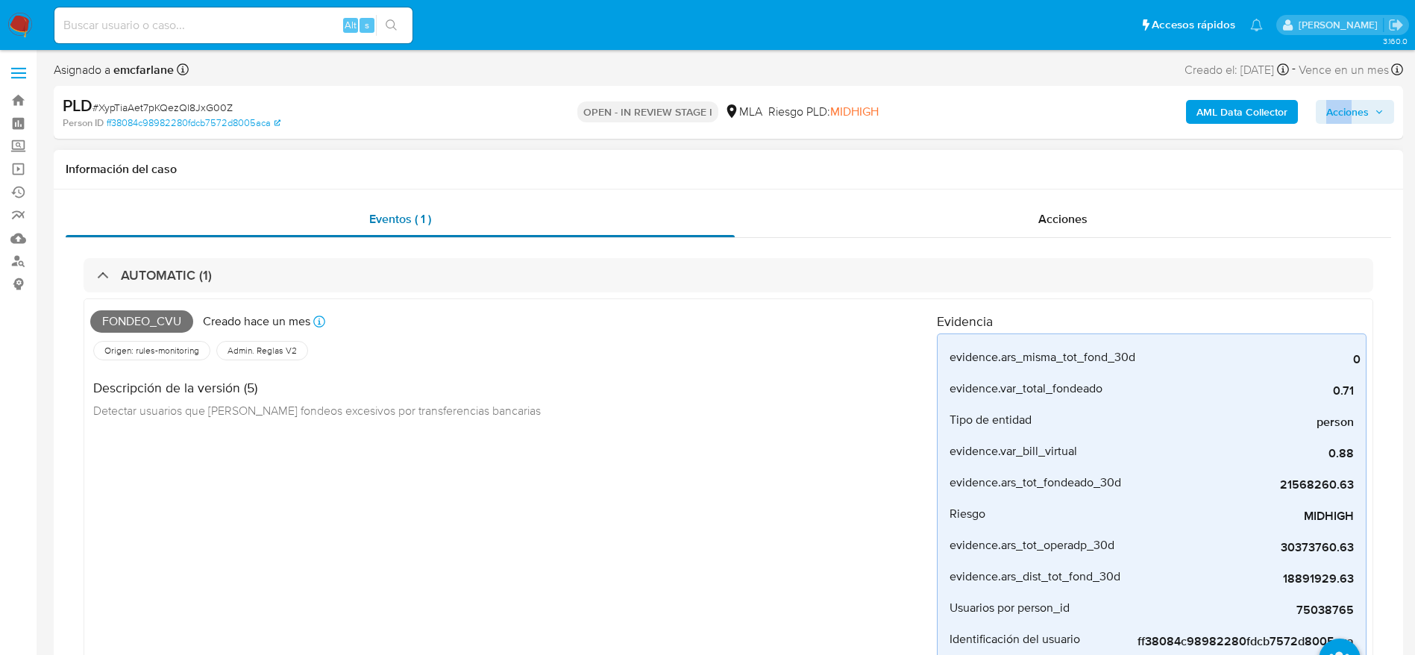
click at [417, 227] on span "Eventos ( 1 )" at bounding box center [400, 218] width 62 height 17
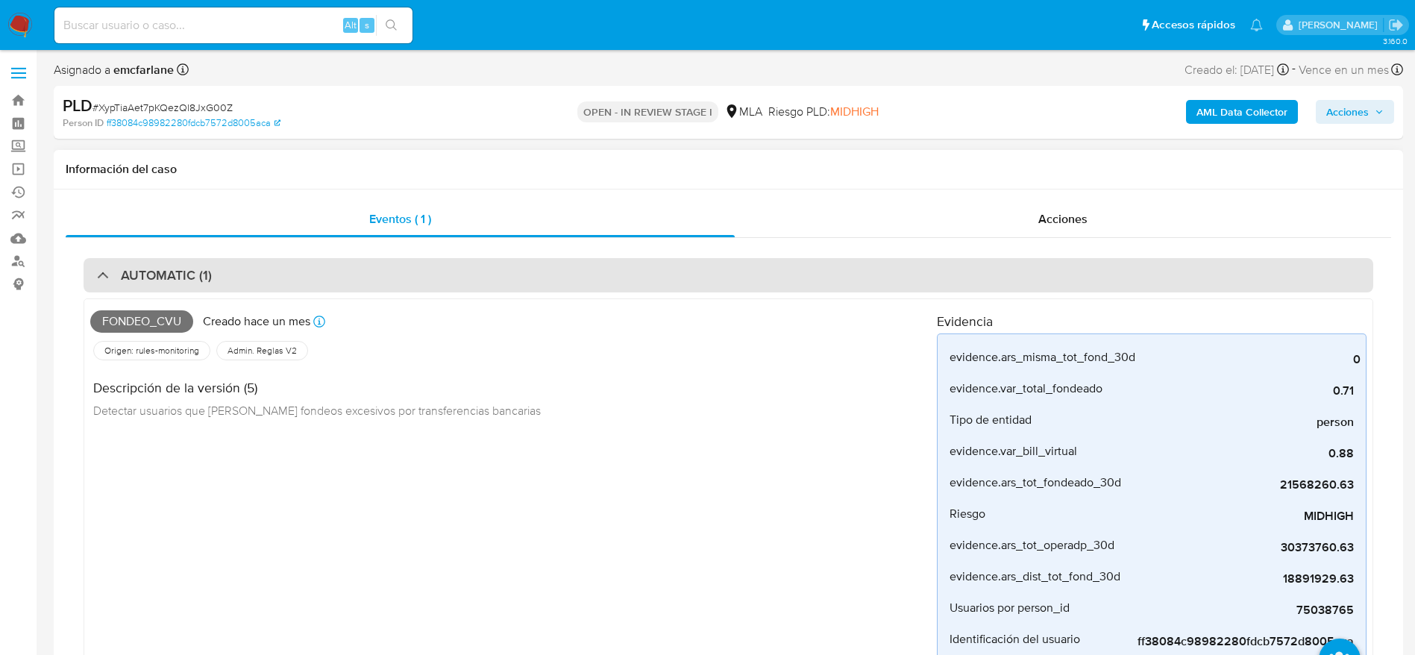
click at [192, 275] on h3 "AUTOMATIC (1)" at bounding box center [166, 275] width 91 height 16
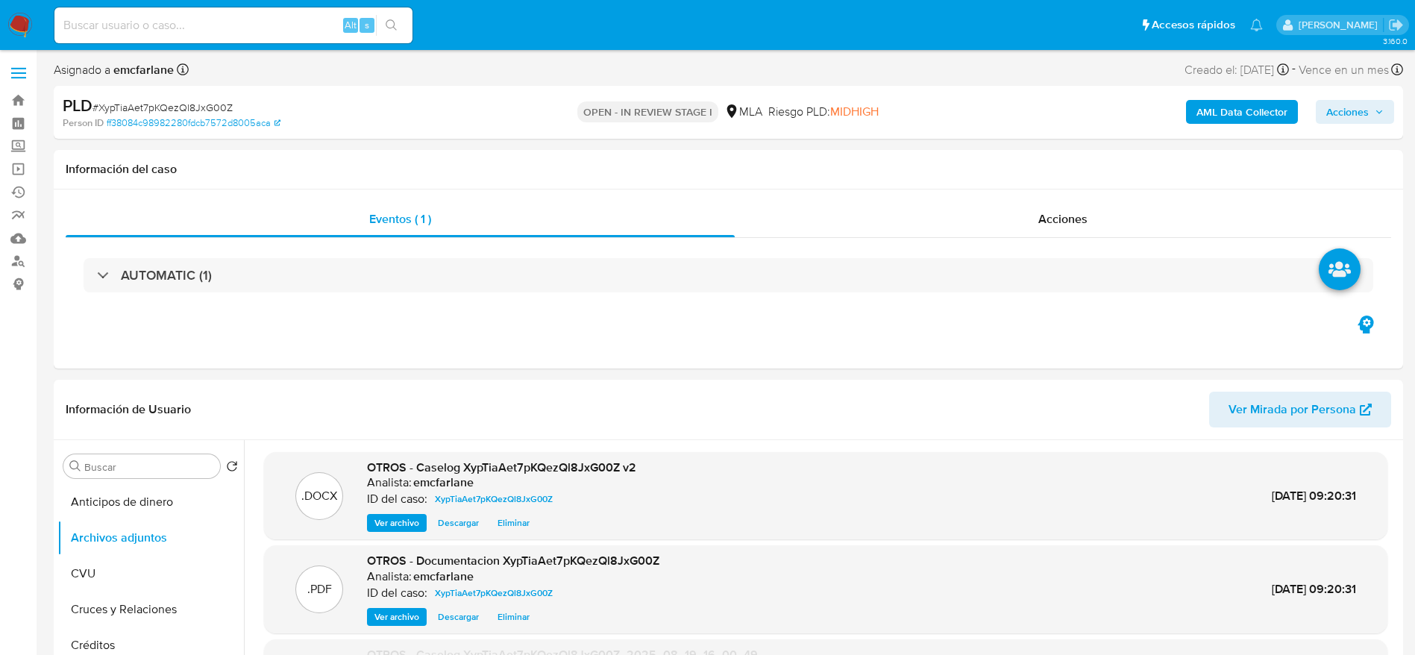
click at [1349, 109] on span "Acciones" at bounding box center [1348, 112] width 43 height 24
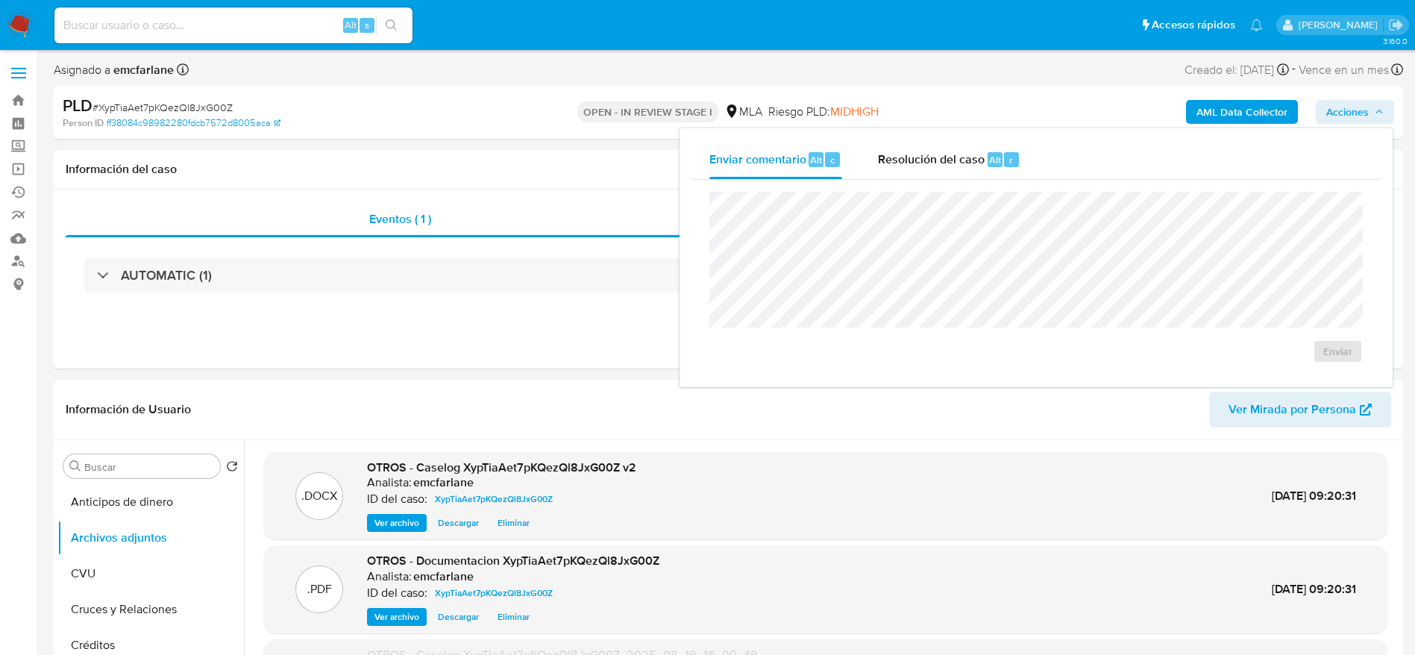
drag, startPoint x: 968, startPoint y: 156, endPoint x: 965, endPoint y: 189, distance: 33.0
click at [968, 155] on span "Resolución del caso" at bounding box center [931, 159] width 107 height 17
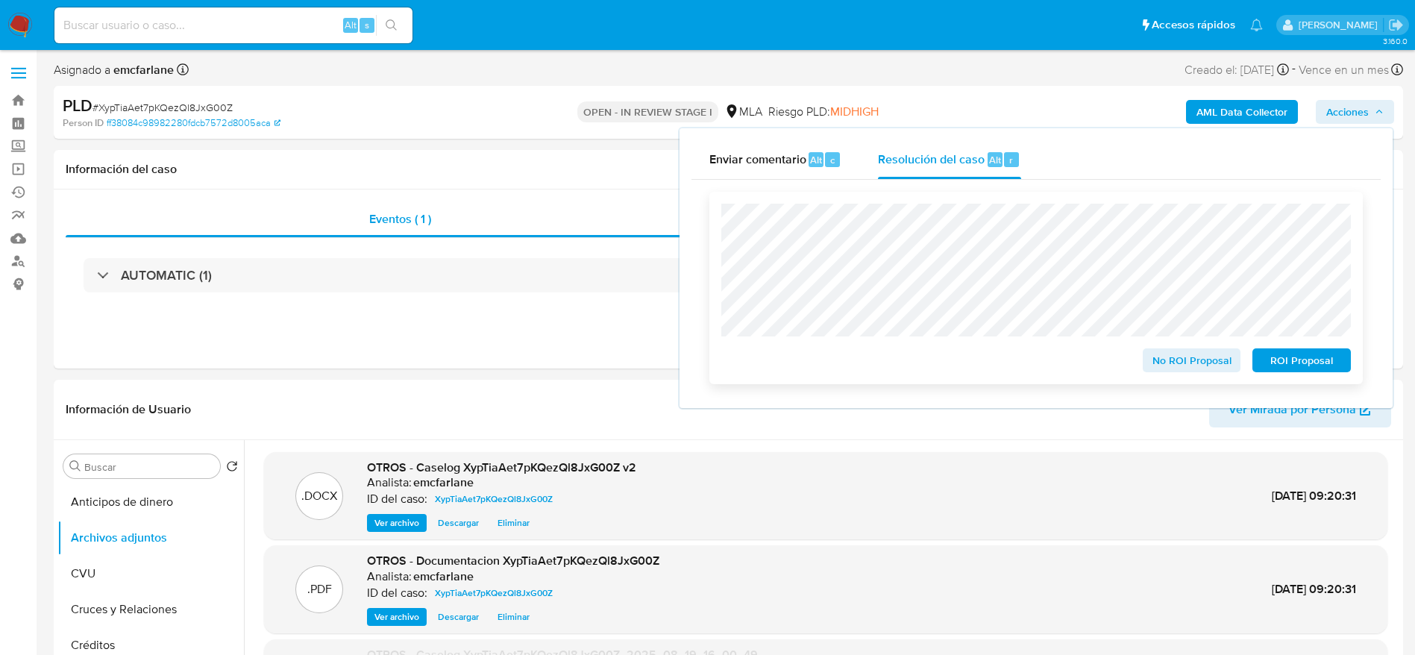
click at [1297, 378] on div "No ROI Proposal ROI Proposal" at bounding box center [1037, 288] width 654 height 192
click at [1303, 360] on span "ROI Proposal" at bounding box center [1302, 360] width 78 height 21
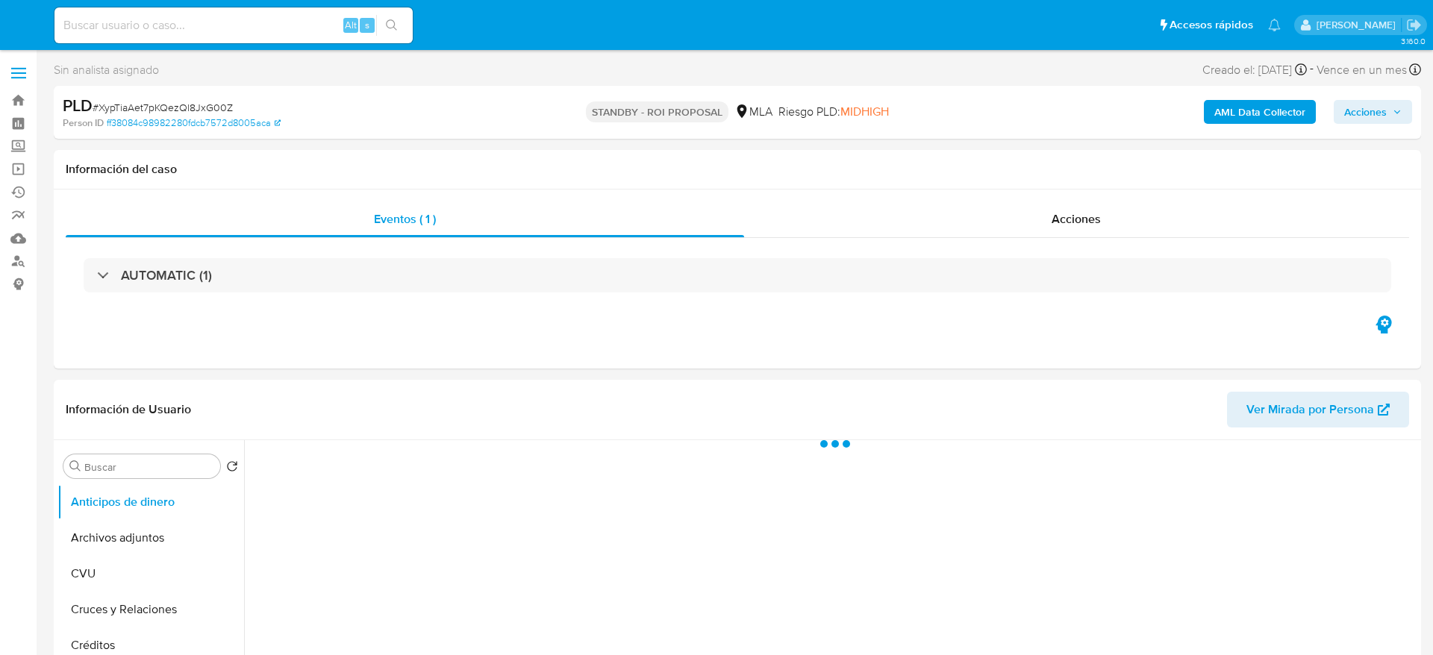
select select "10"
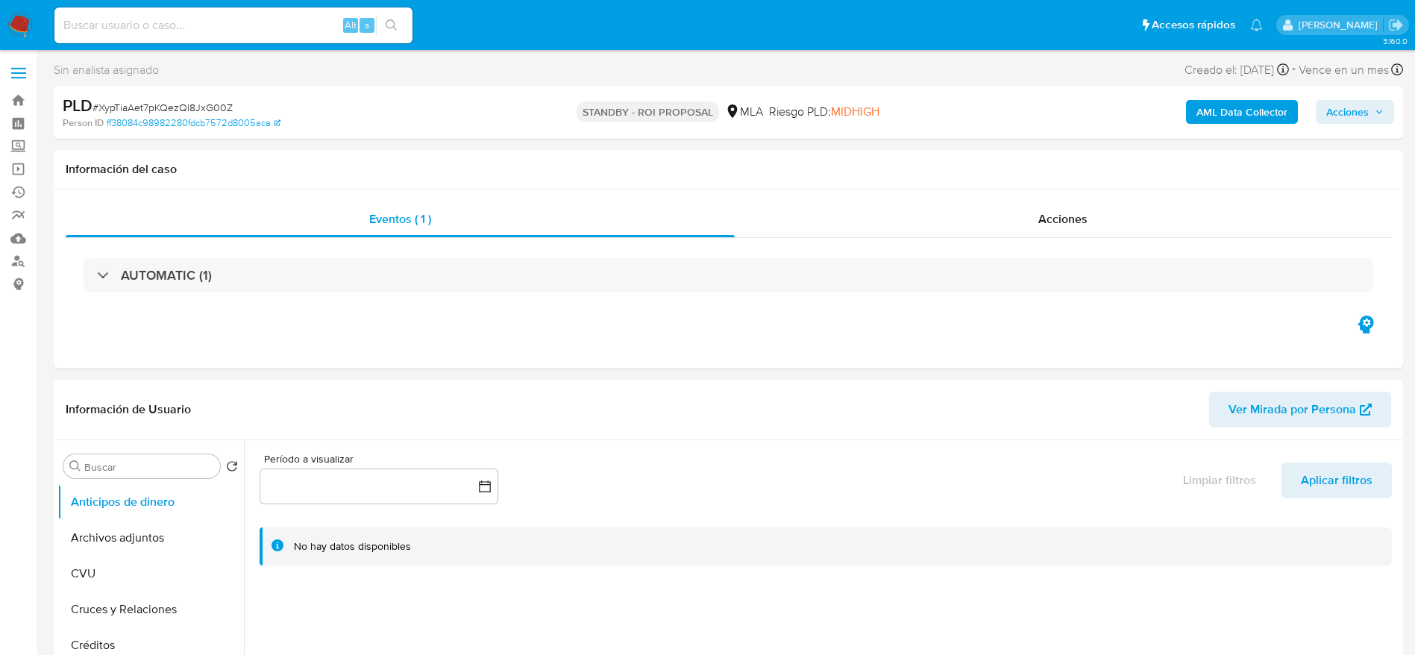
click at [266, 23] on input at bounding box center [233, 25] width 358 height 19
paste input "SqJc4qRkdoXsIXVJQzYye6TA"
type input "SqJc4qRkdoXsIXVJQzYye6TA"
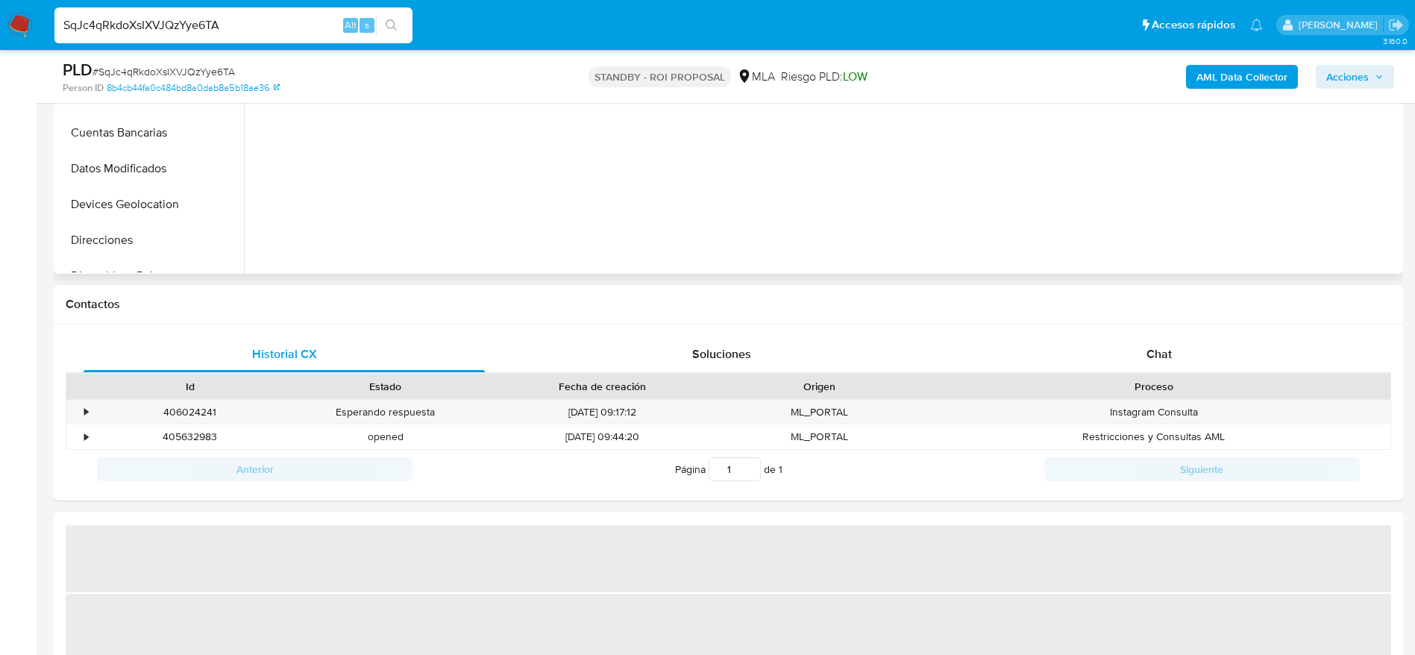
scroll to position [671, 0]
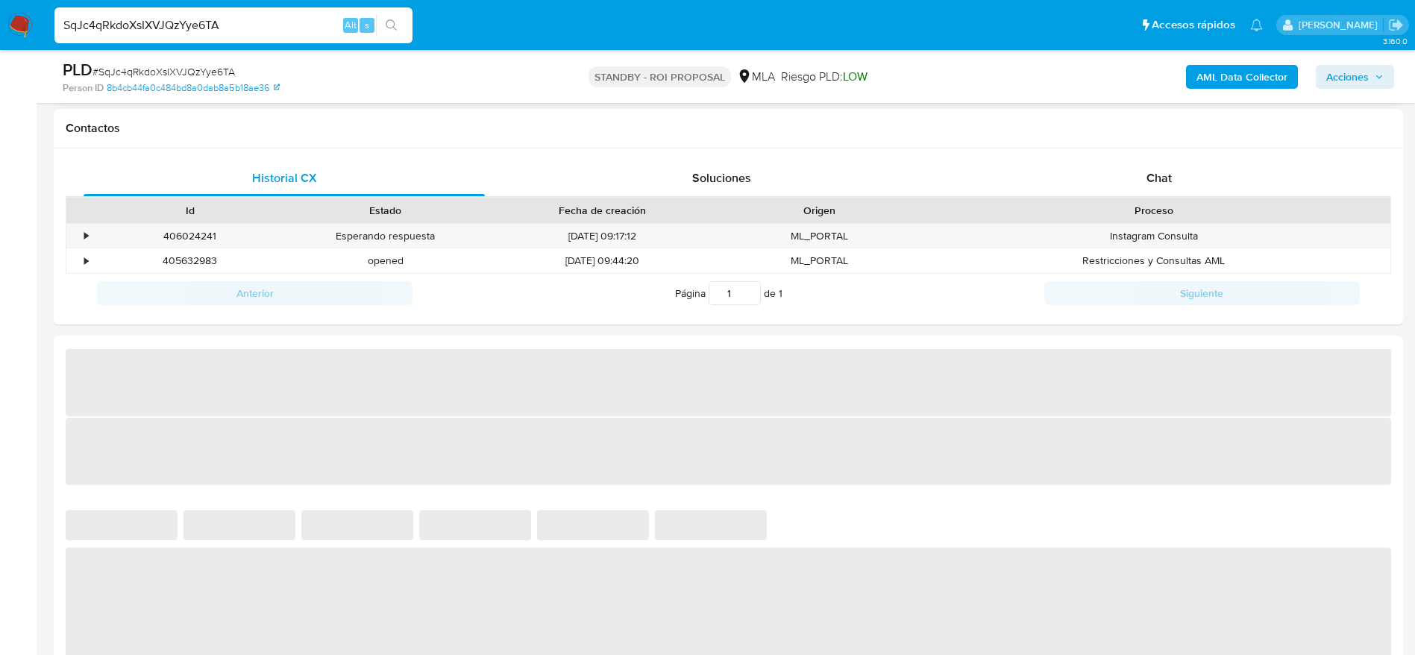
select select "10"
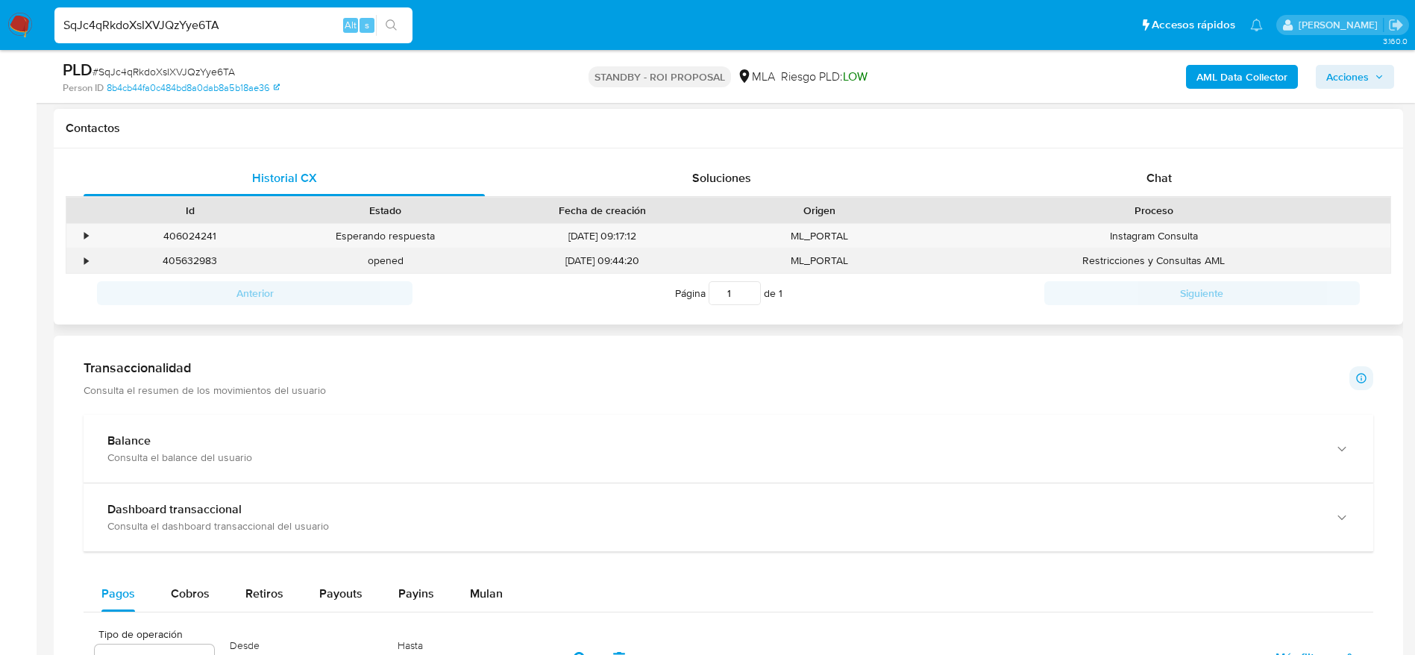
click at [177, 255] on div "405632983" at bounding box center [190, 260] width 195 height 25
copy div "405632983"
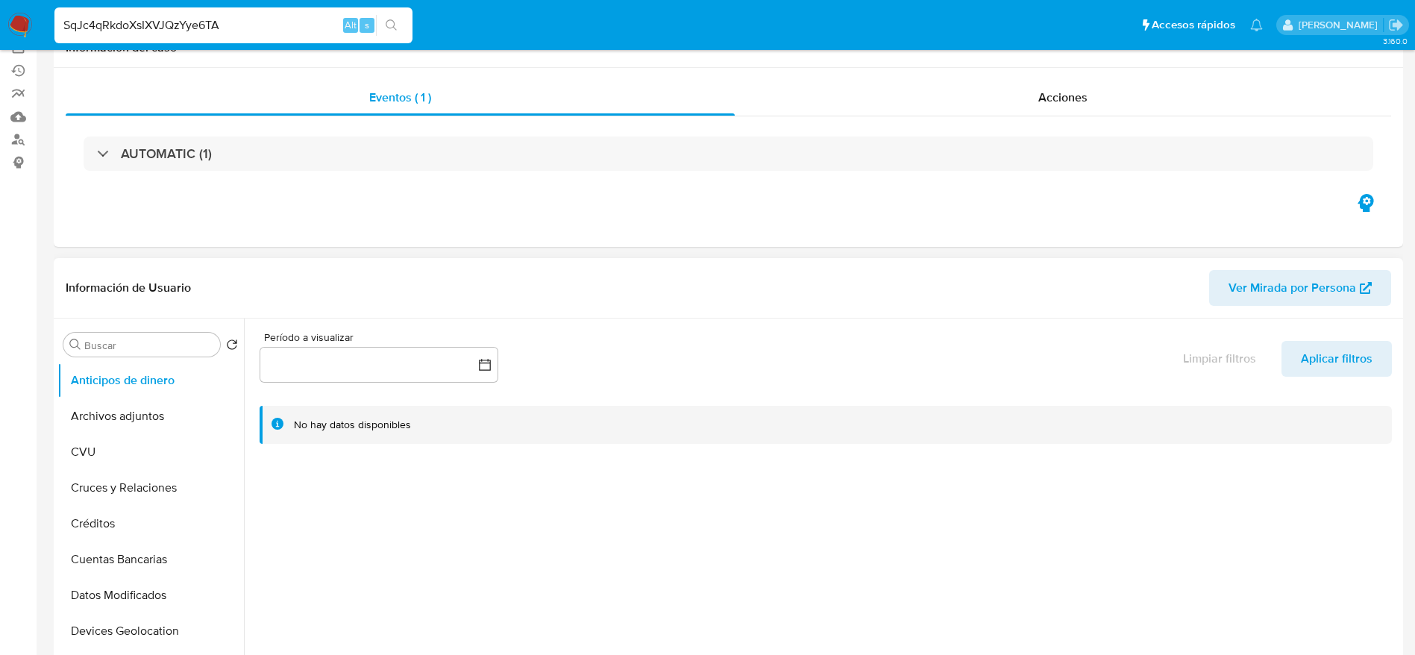
scroll to position [0, 0]
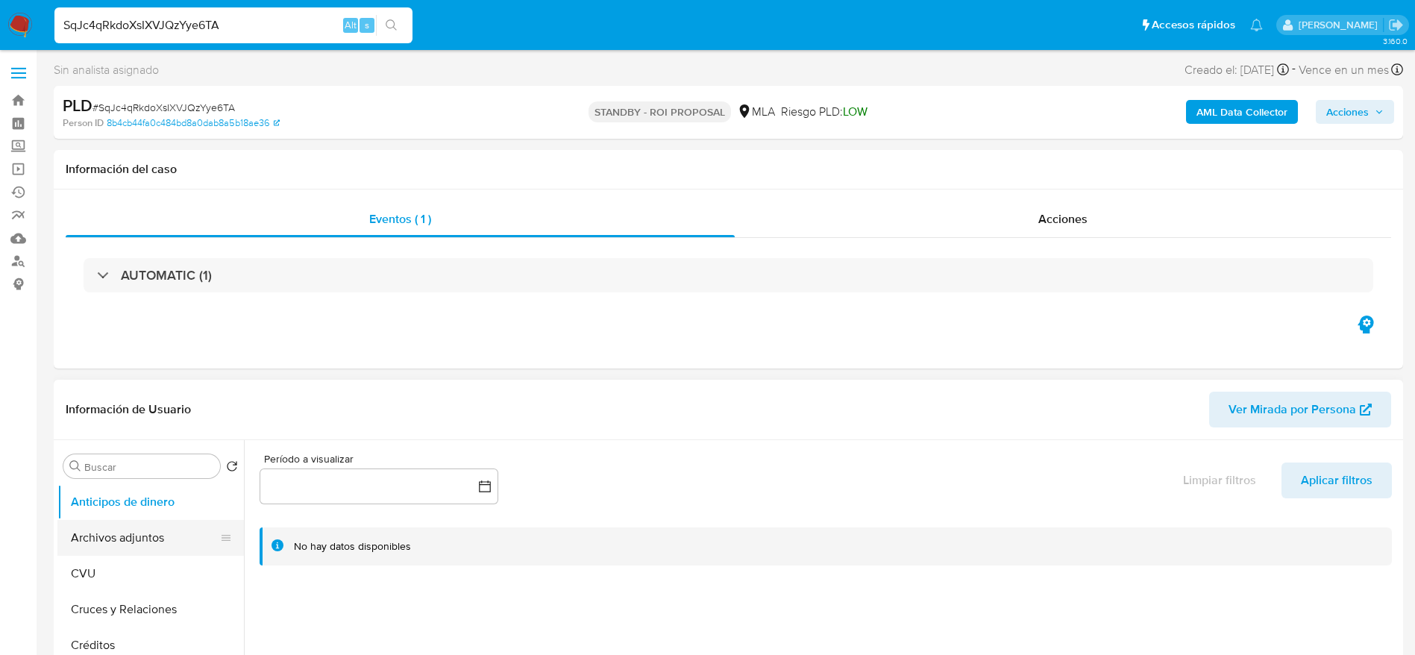
click at [124, 534] on button "Archivos adjuntos" at bounding box center [144, 538] width 175 height 36
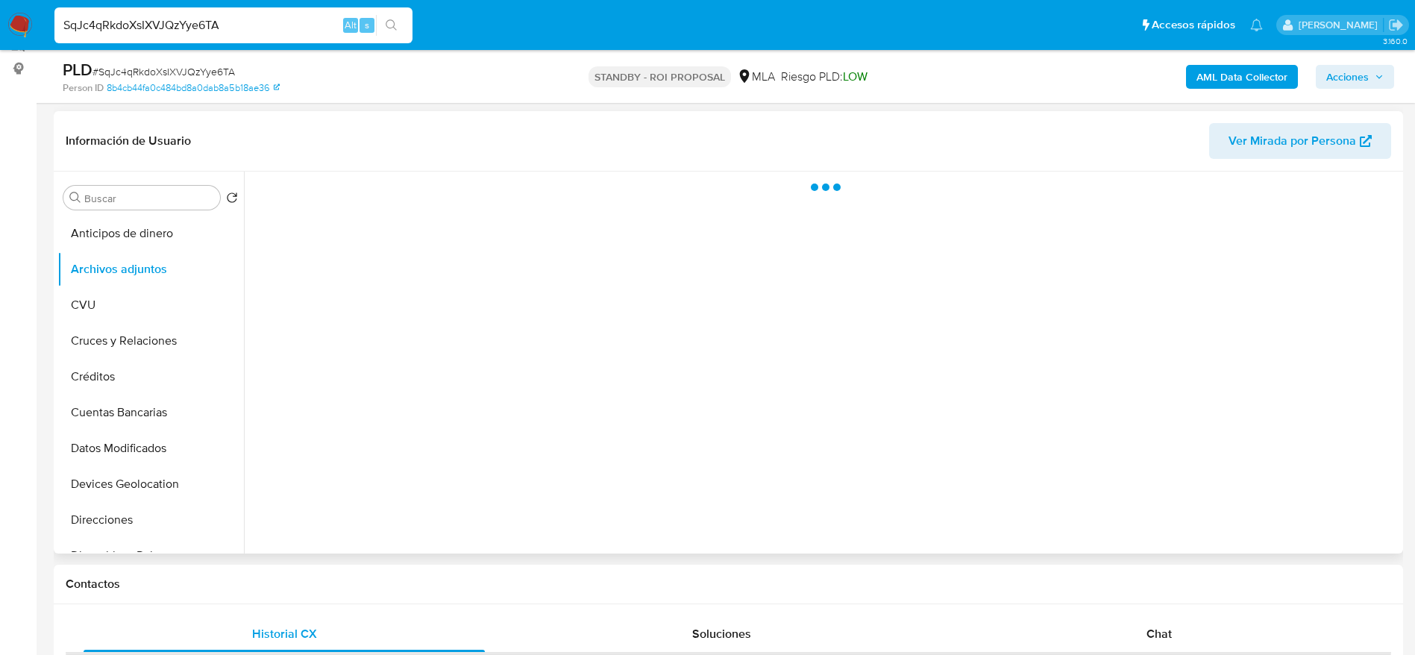
scroll to position [224, 0]
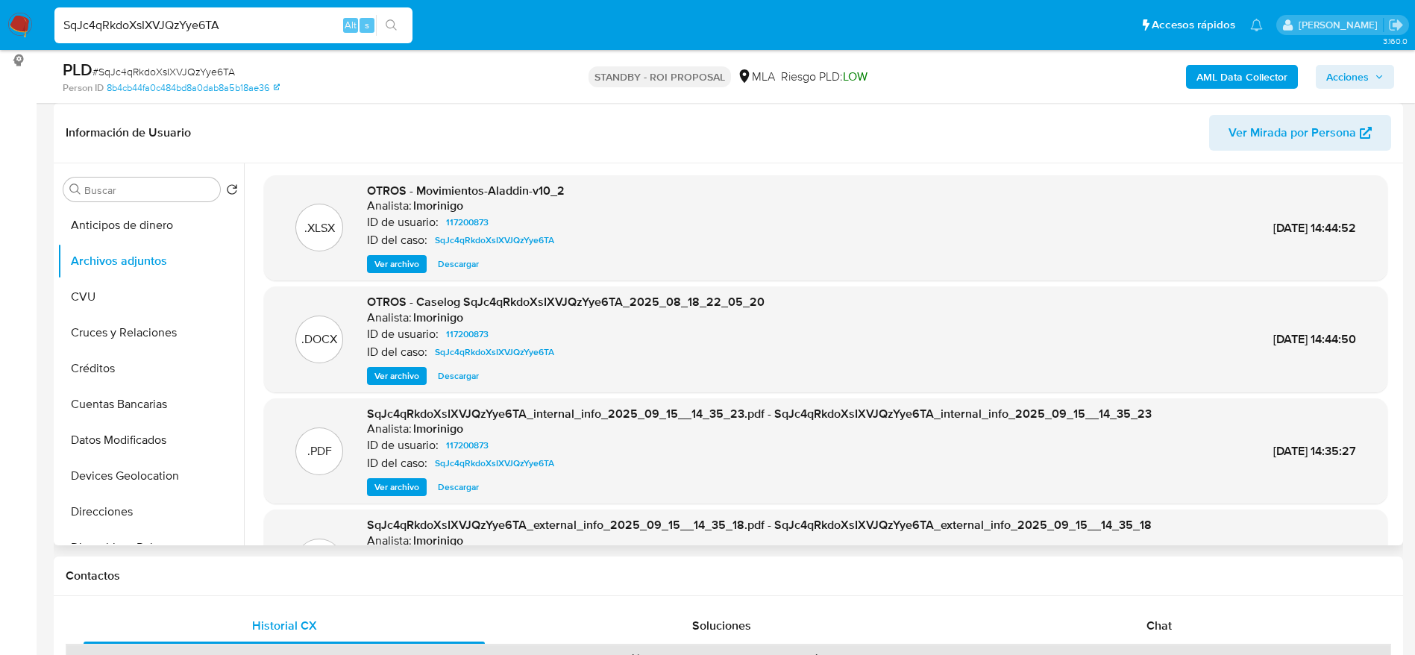
click at [468, 262] on span "Descargar" at bounding box center [458, 264] width 41 height 15
click at [457, 376] on span "Descargar" at bounding box center [458, 376] width 41 height 15
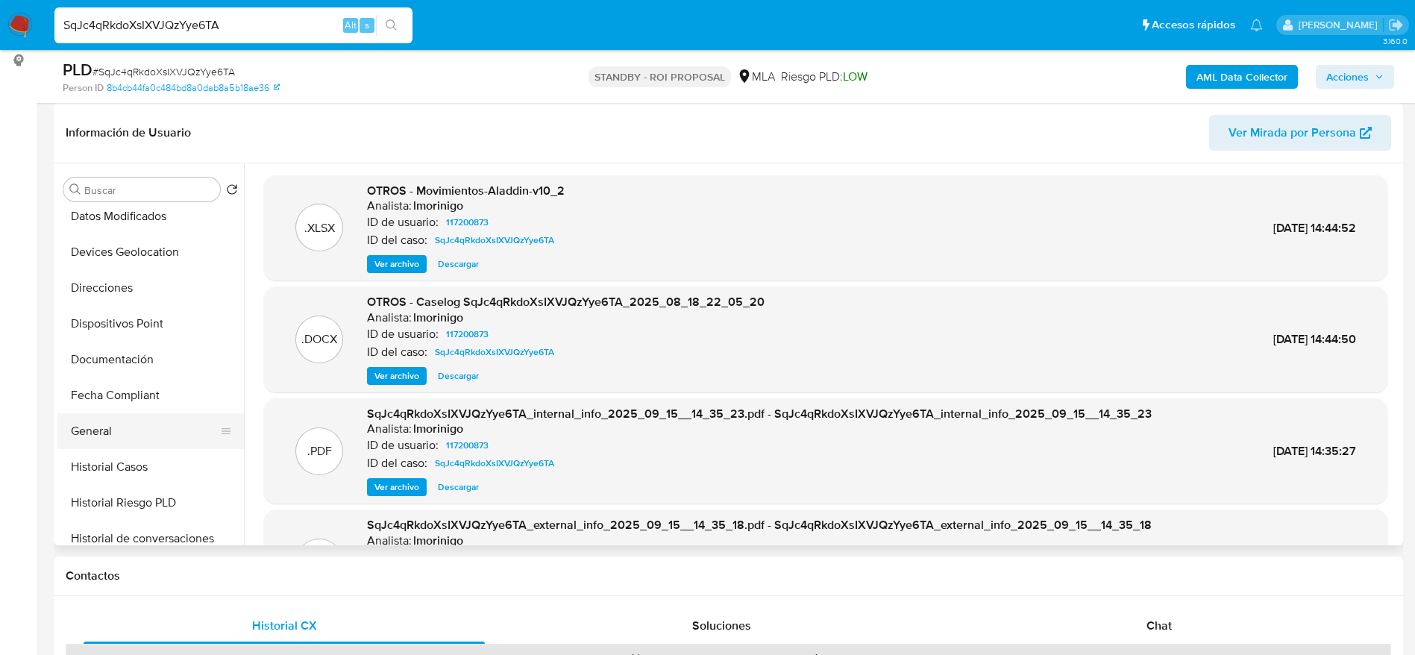
click at [107, 441] on button "General" at bounding box center [144, 431] width 175 height 36
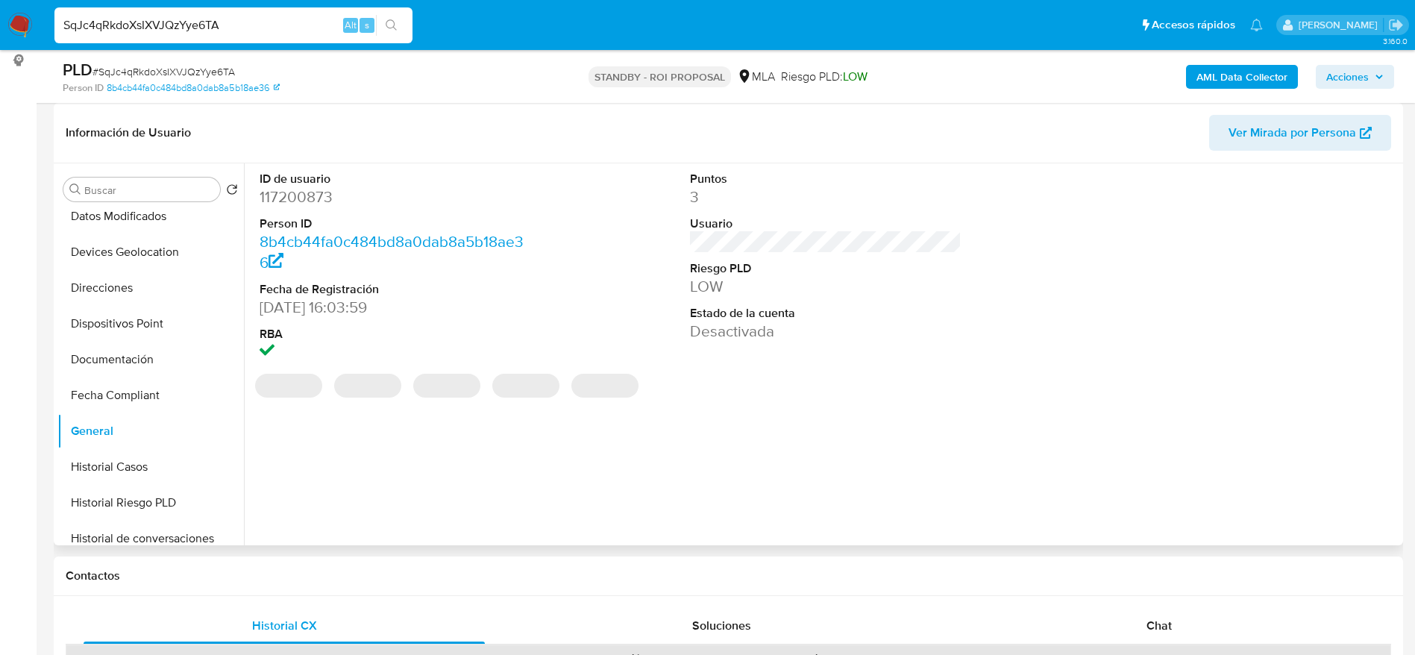
click at [308, 200] on dd "117200873" at bounding box center [396, 197] width 272 height 21
copy dd "117200873"
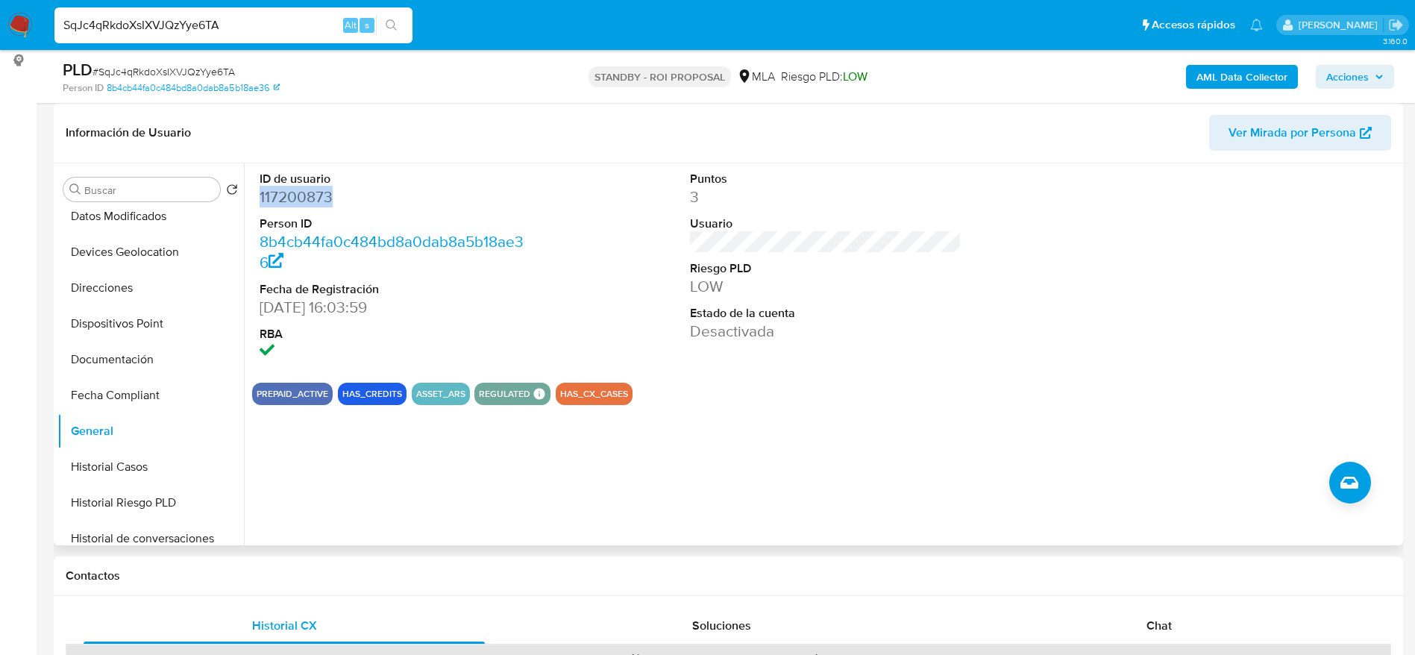
scroll to position [0, 0]
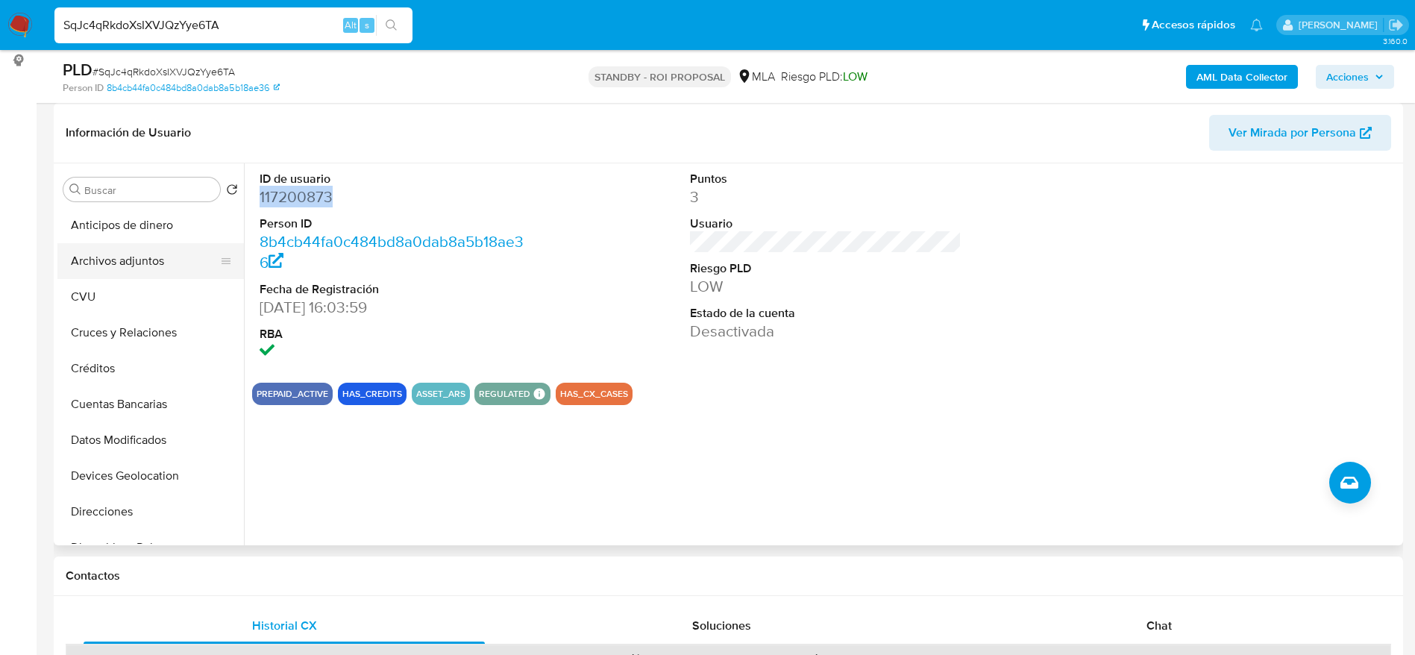
click at [149, 269] on button "Archivos adjuntos" at bounding box center [144, 261] width 175 height 36
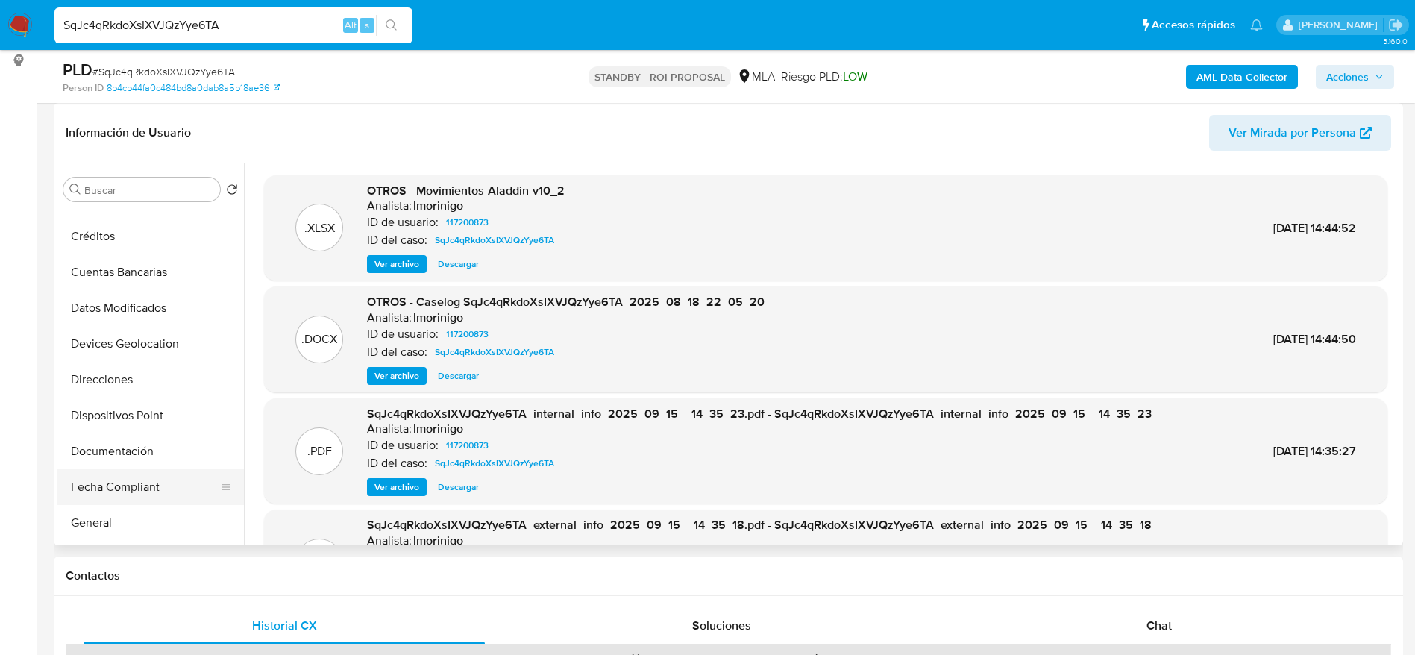
scroll to position [224, 0]
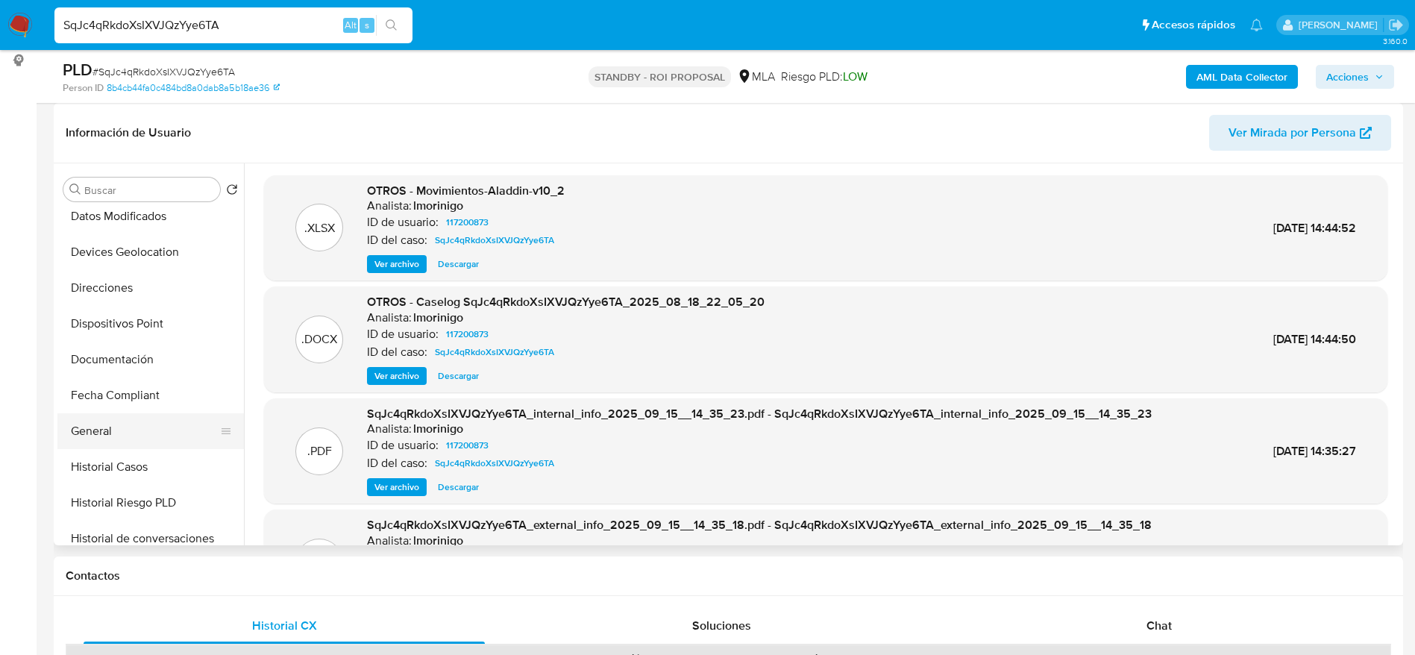
click at [112, 419] on button "General" at bounding box center [144, 431] width 175 height 36
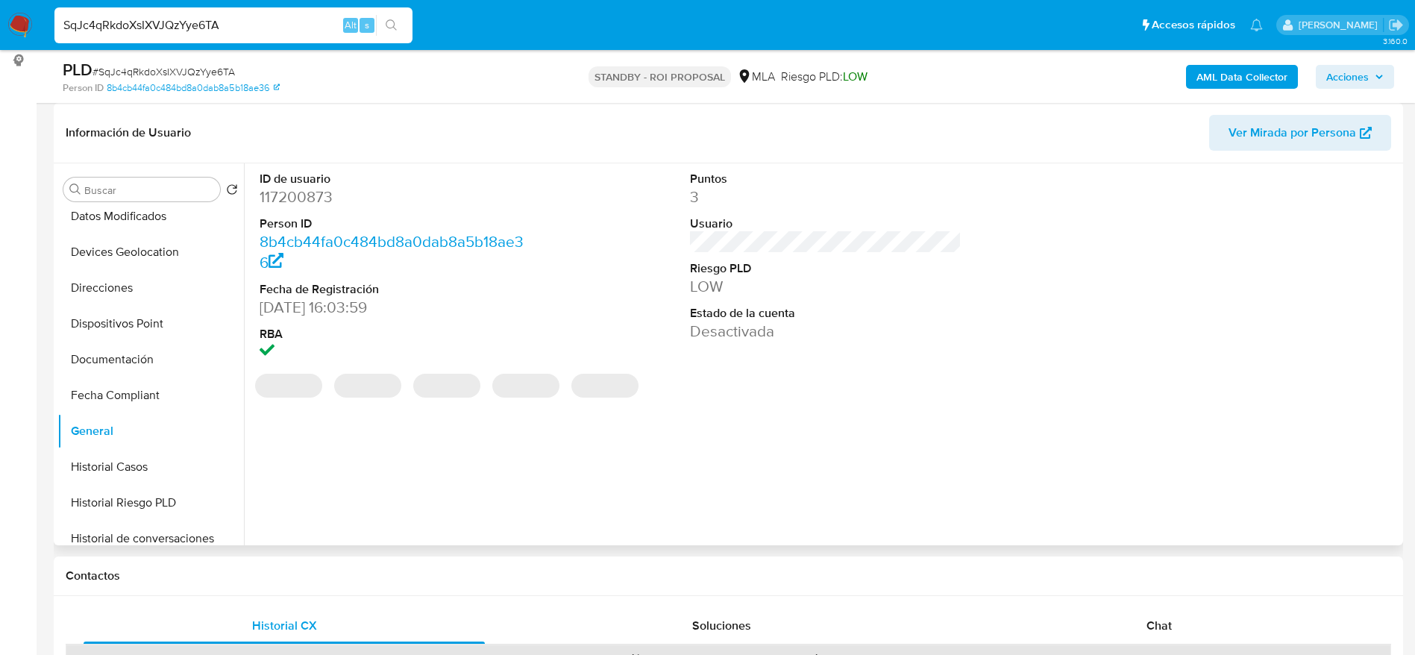
click at [289, 204] on dd "117200873" at bounding box center [396, 197] width 272 height 21
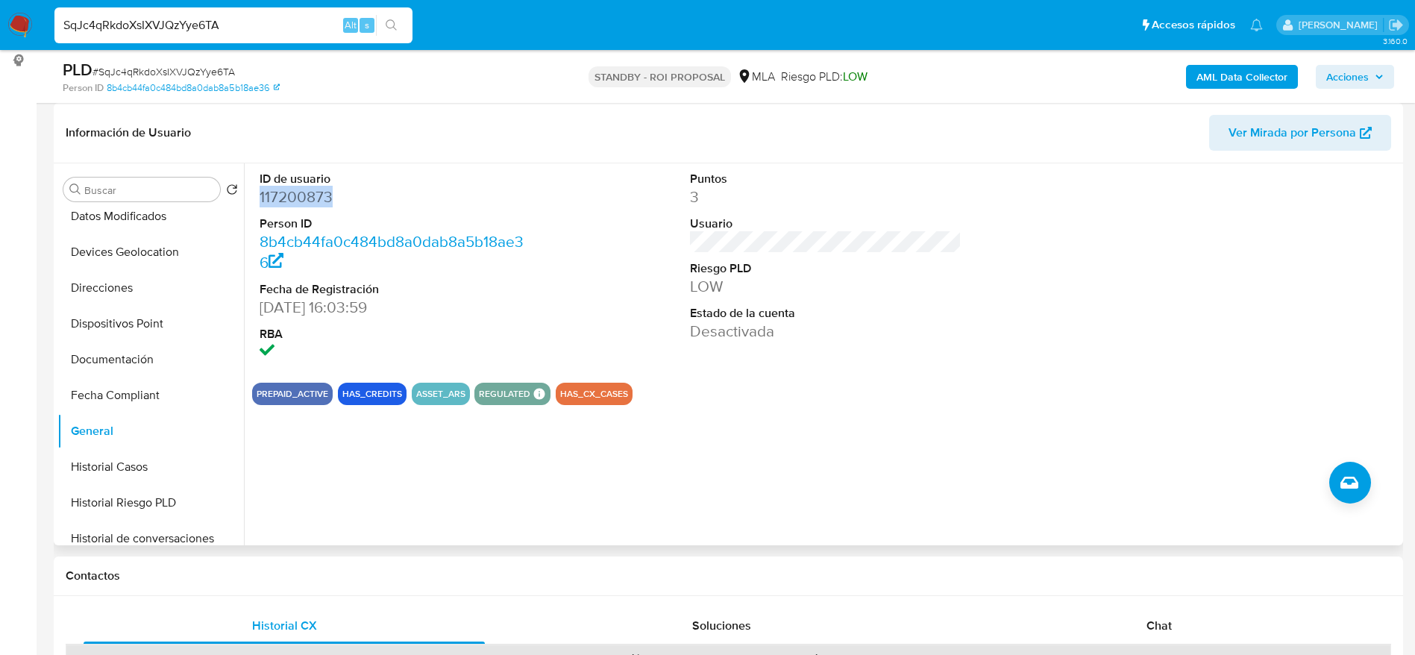
copy dd "117200873"
click at [126, 55] on div "PLD # SqJc4qRkdoXsIXVJQzYye6TA Person ID 8b4cb44fa0c484bd8a0dab8a5b18ae36 STAND…" at bounding box center [729, 76] width 1350 height 53
click at [129, 65] on span "# SqJc4qRkdoXsIXVJQzYye6TA" at bounding box center [164, 71] width 143 height 15
click at [130, 64] on span "# SqJc4qRkdoXsIXVJQzYye6TA" at bounding box center [164, 71] width 143 height 15
copy span "SqJc4qRkdoXsIXVJQzYye6TA"
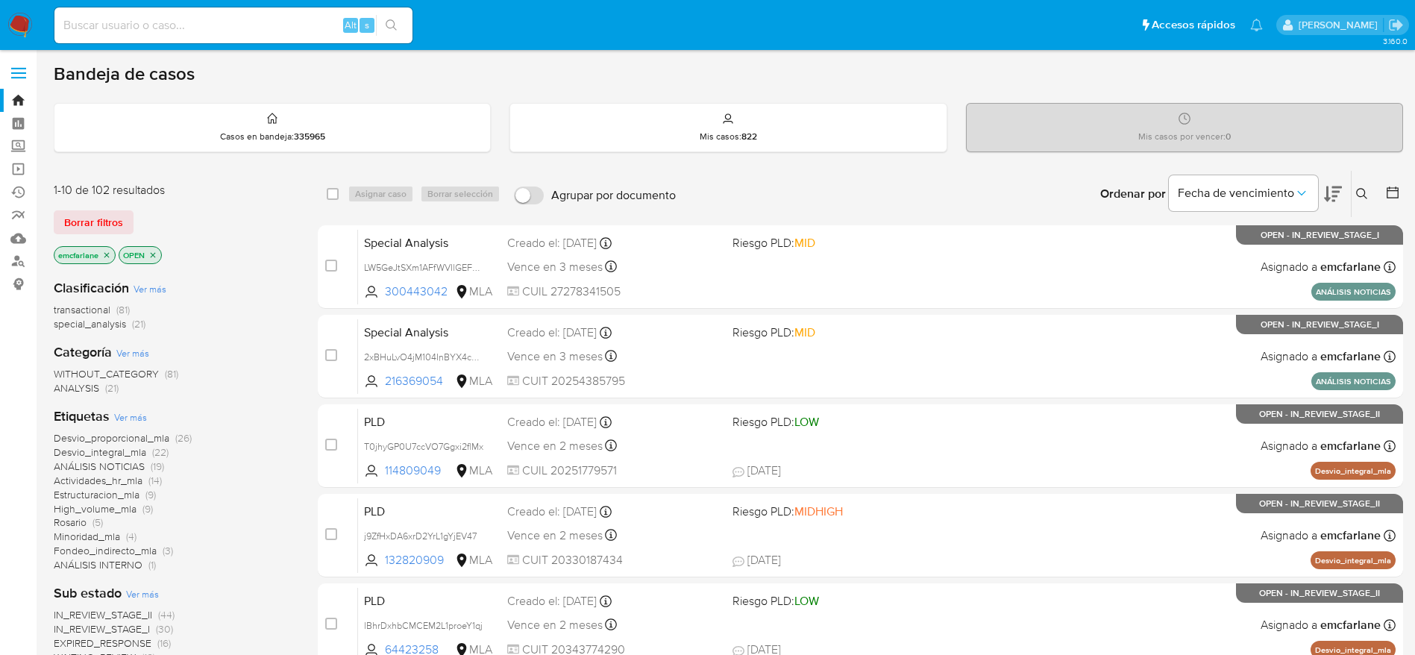
click at [102, 225] on span "Borrar filtros" at bounding box center [93, 222] width 59 height 21
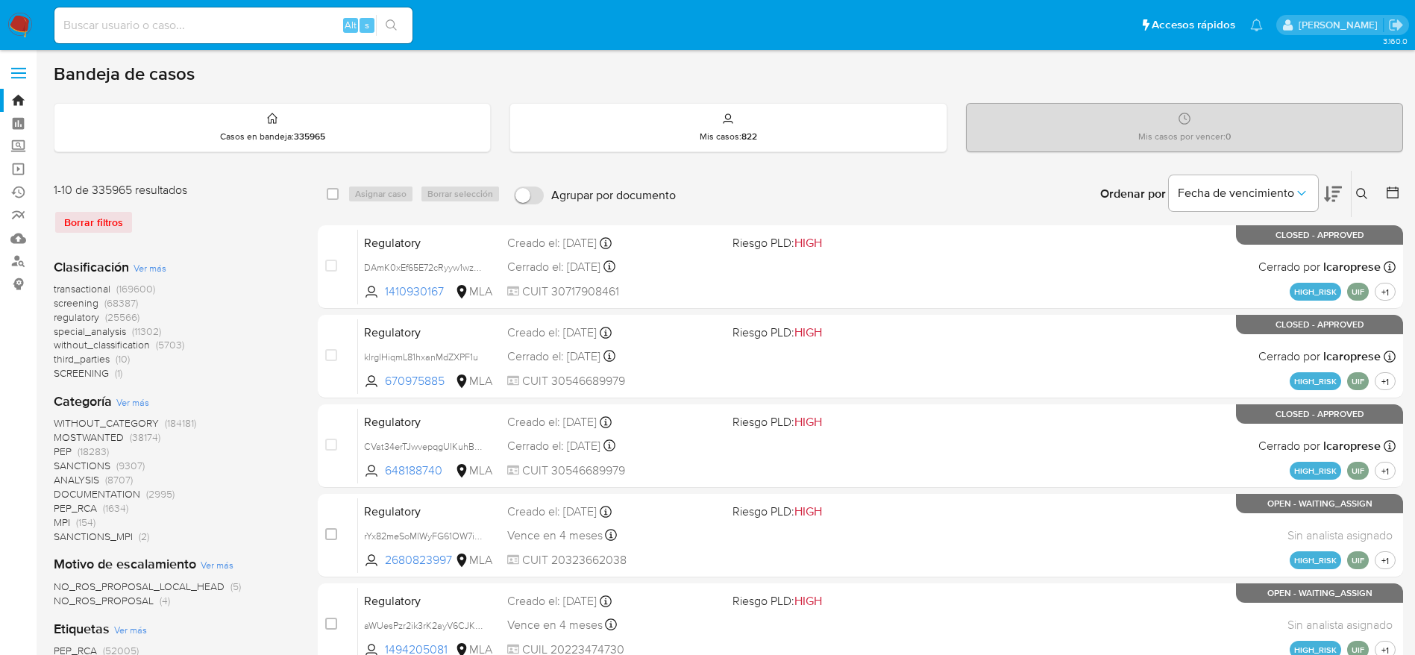
drag, startPoint x: 1361, startPoint y: 198, endPoint x: 1351, endPoint y: 204, distance: 11.4
click at [1362, 198] on icon at bounding box center [1362, 194] width 12 height 12
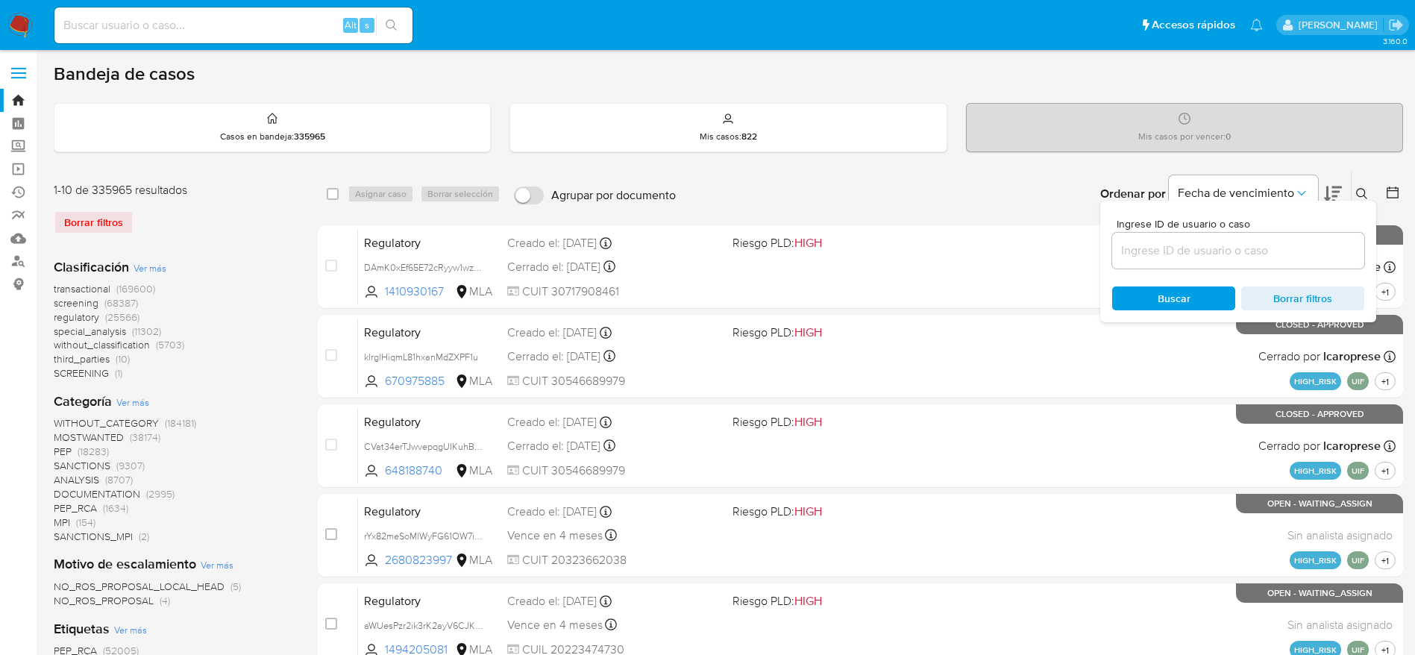
drag, startPoint x: 1254, startPoint y: 263, endPoint x: 1256, endPoint y: 256, distance: 7.8
click at [1253, 263] on div at bounding box center [1238, 251] width 252 height 36
click at [1259, 252] on input at bounding box center [1238, 250] width 252 height 19
paste input "SqJc4qRkdoXsIXVJQzYye6TA"
type input "SqJc4qRkdoXsIXVJQzYye6TA"
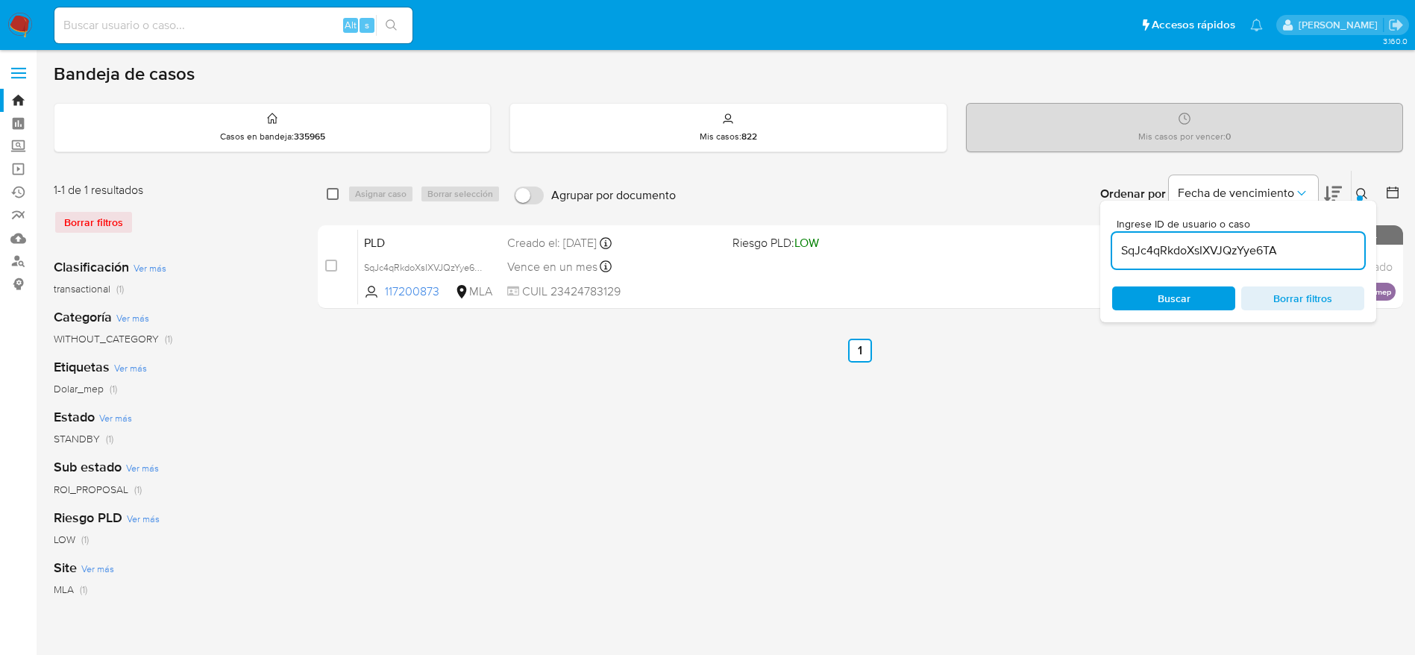
click at [333, 194] on input "checkbox" at bounding box center [333, 194] width 12 height 12
checkbox input "true"
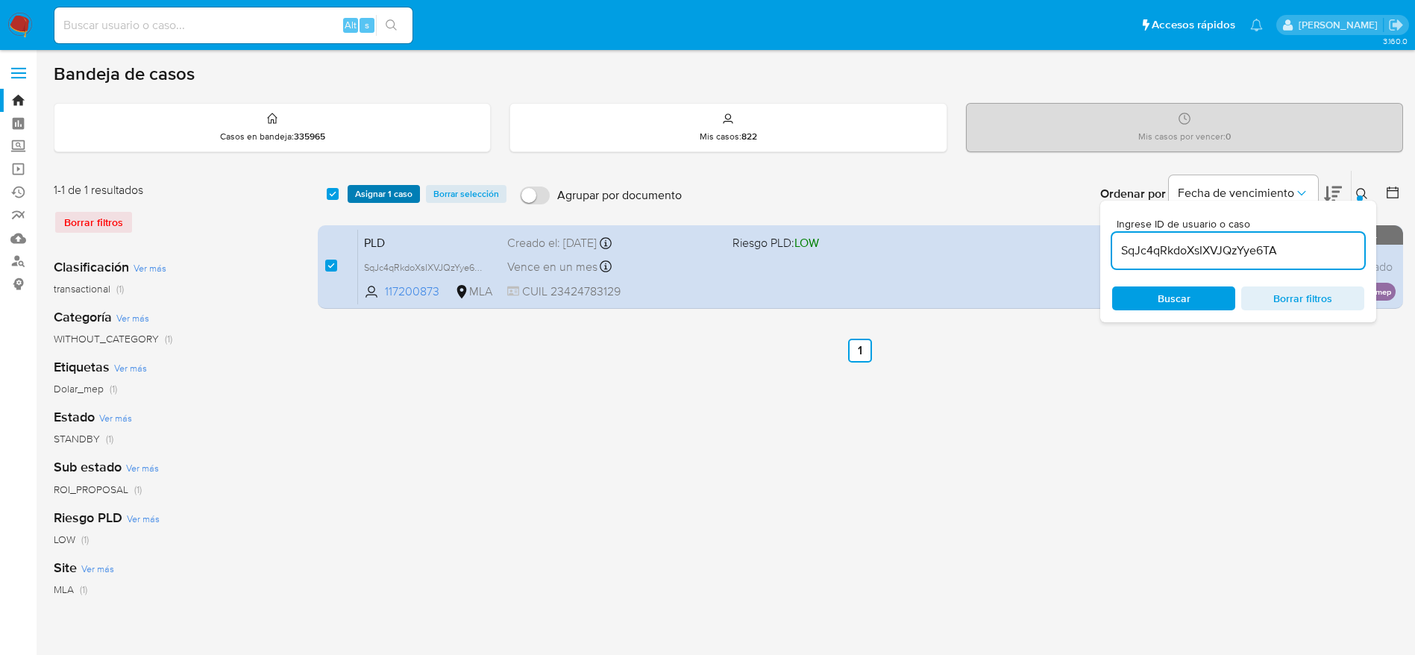
click at [397, 198] on span "Asignar 1 caso" at bounding box center [383, 194] width 57 height 15
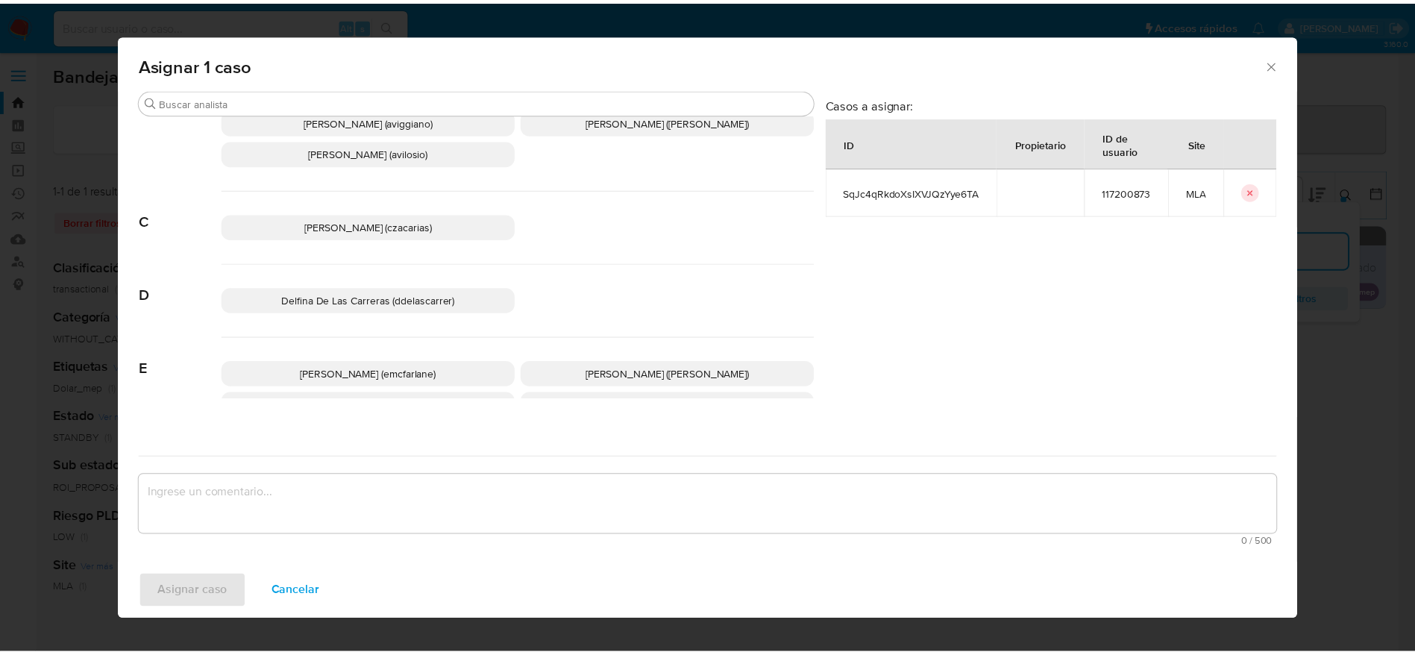
scroll to position [112, 0]
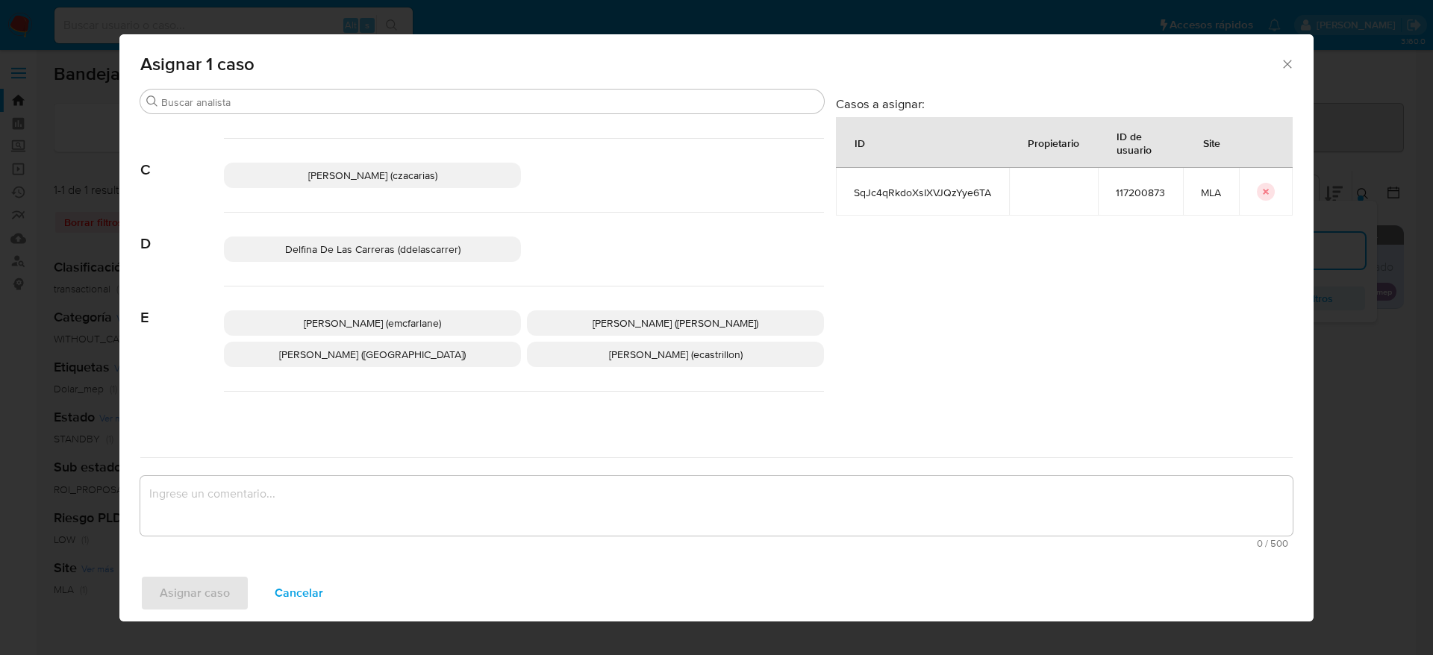
drag, startPoint x: 401, startPoint y: 330, endPoint x: 366, endPoint y: 437, distance: 113.0
click at [401, 331] on p "[PERSON_NAME] (emcfarlane)" at bounding box center [372, 322] width 297 height 25
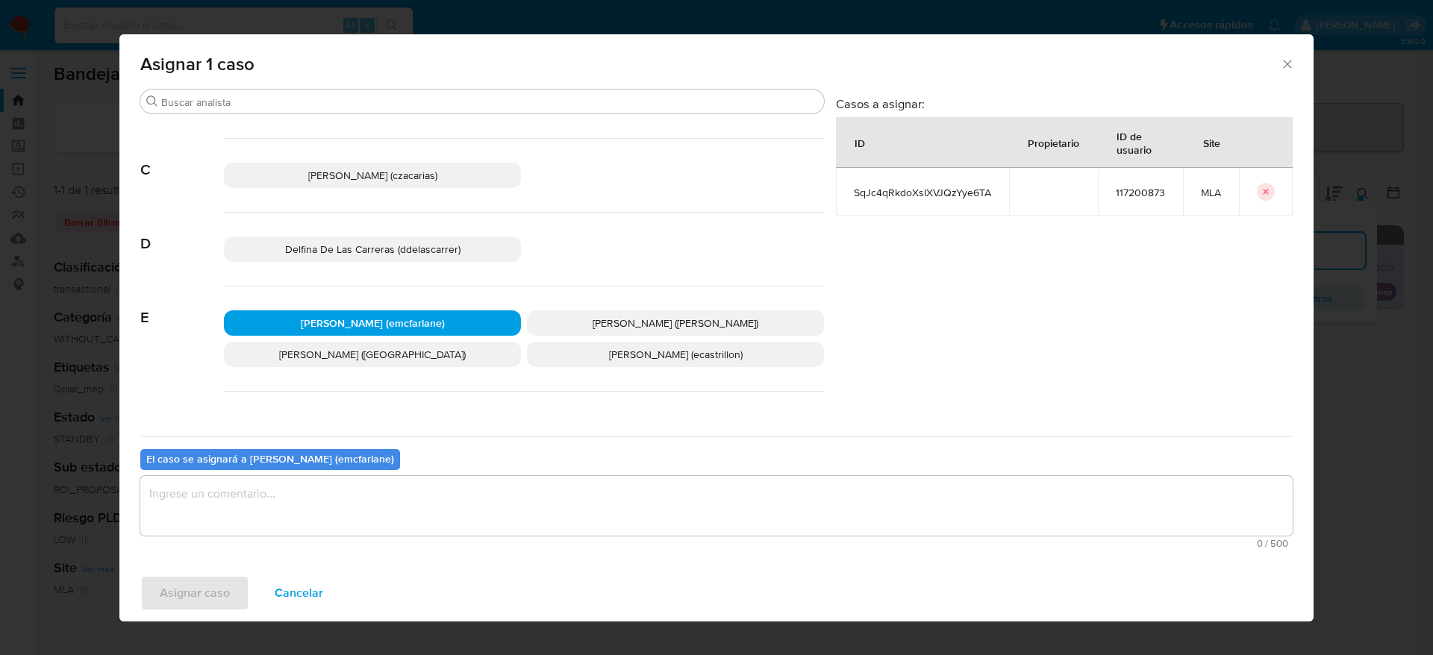
click at [331, 502] on textarea "assign-modal" at bounding box center [716, 506] width 1152 height 60
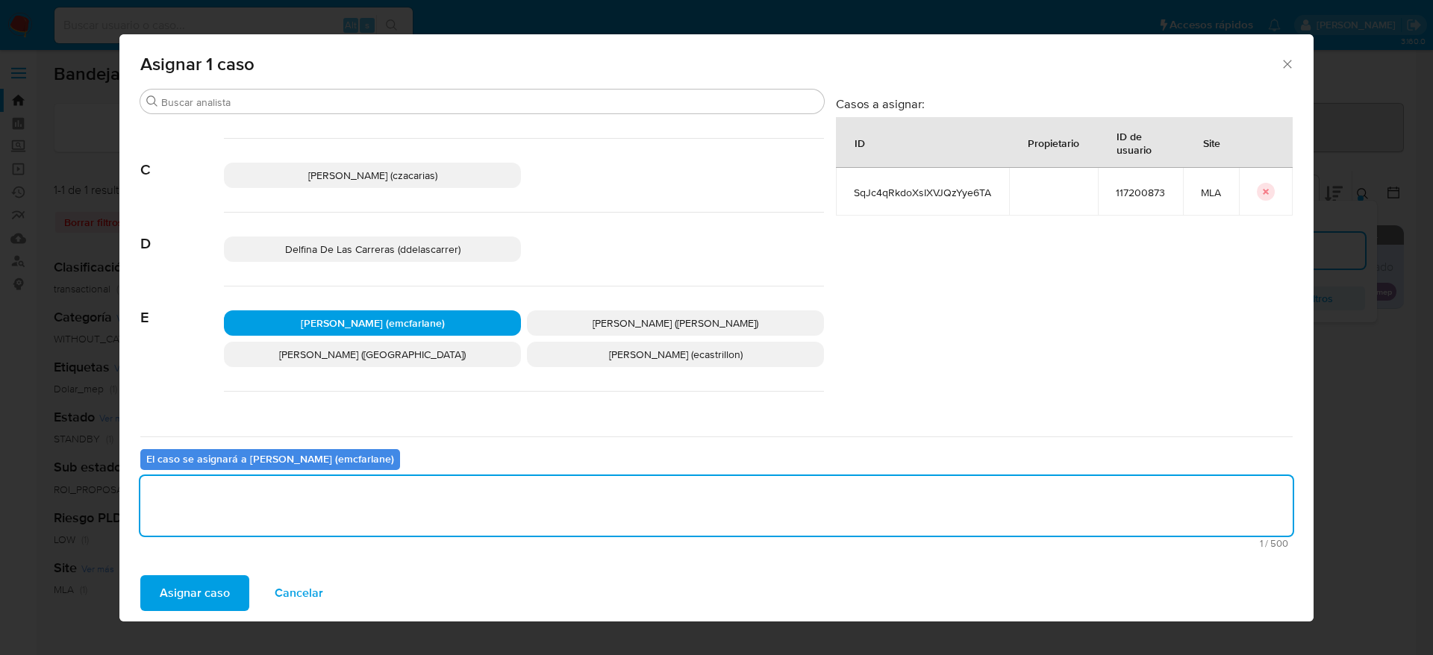
click at [206, 584] on span "Asignar caso" at bounding box center [195, 593] width 70 height 33
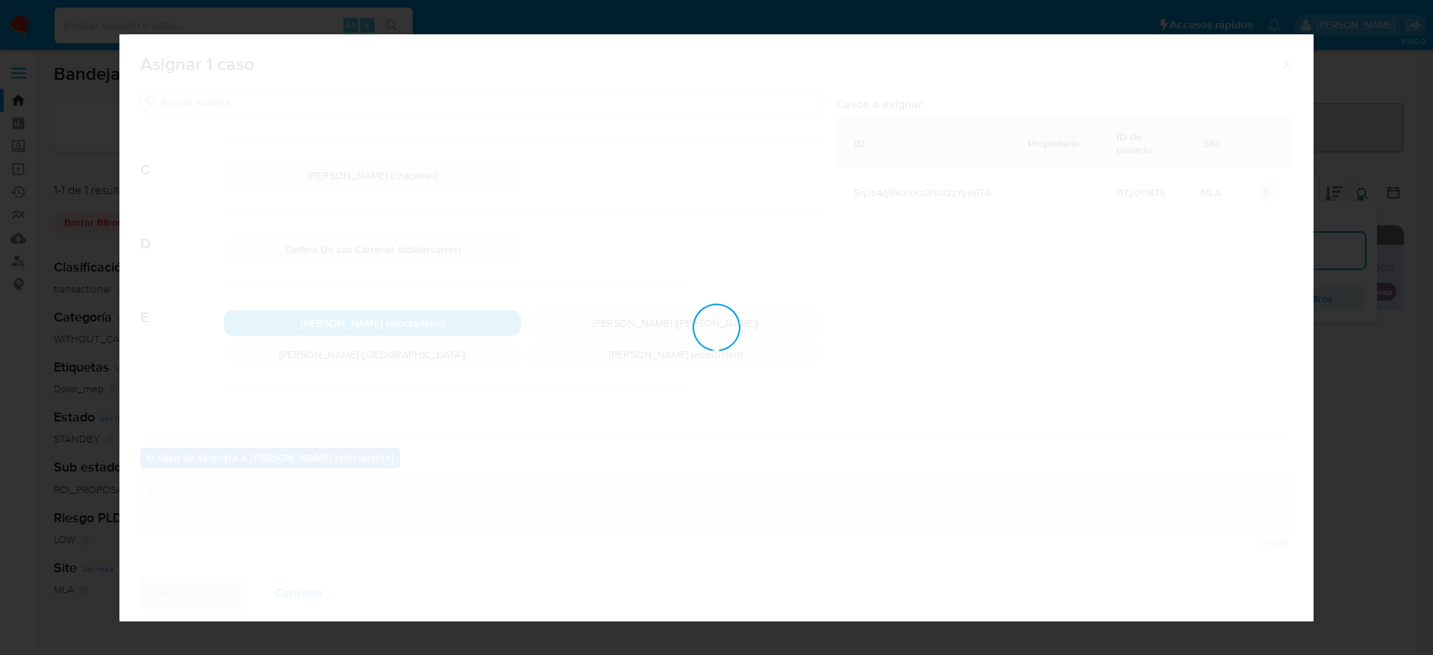
checkbox input "false"
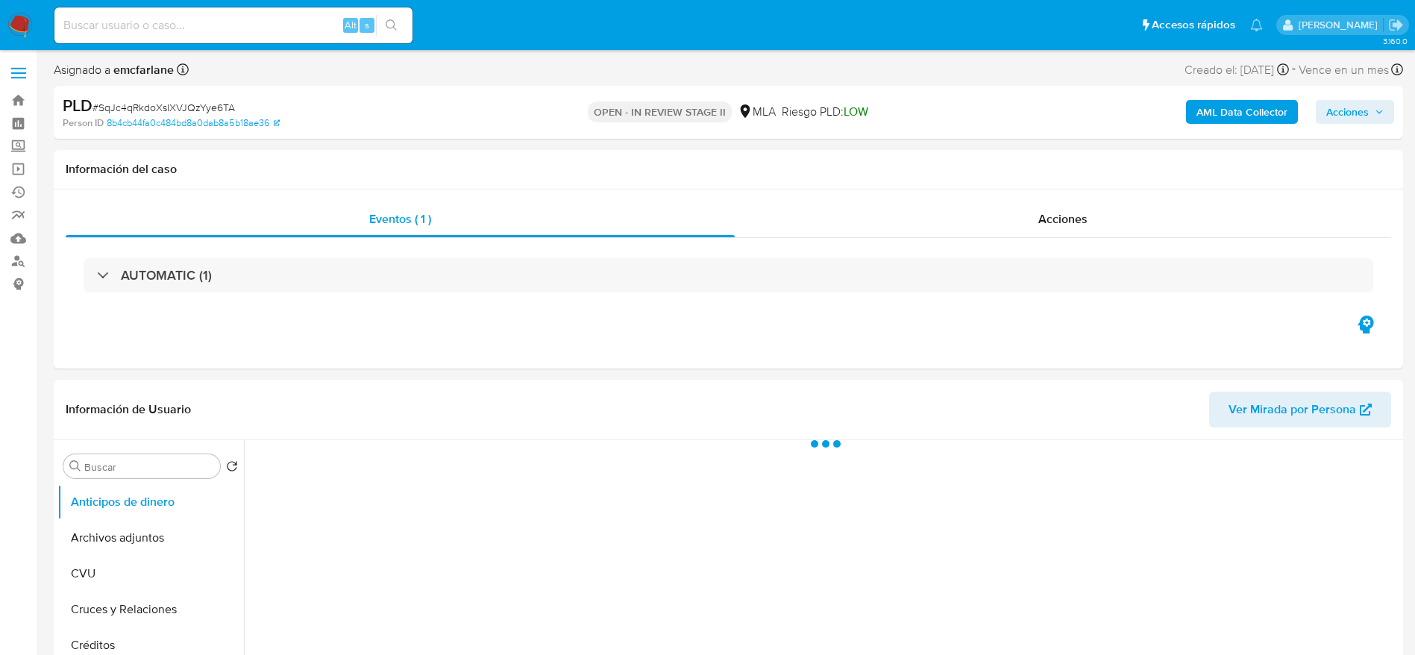
select select "10"
click at [1356, 116] on span "Acciones" at bounding box center [1348, 112] width 43 height 24
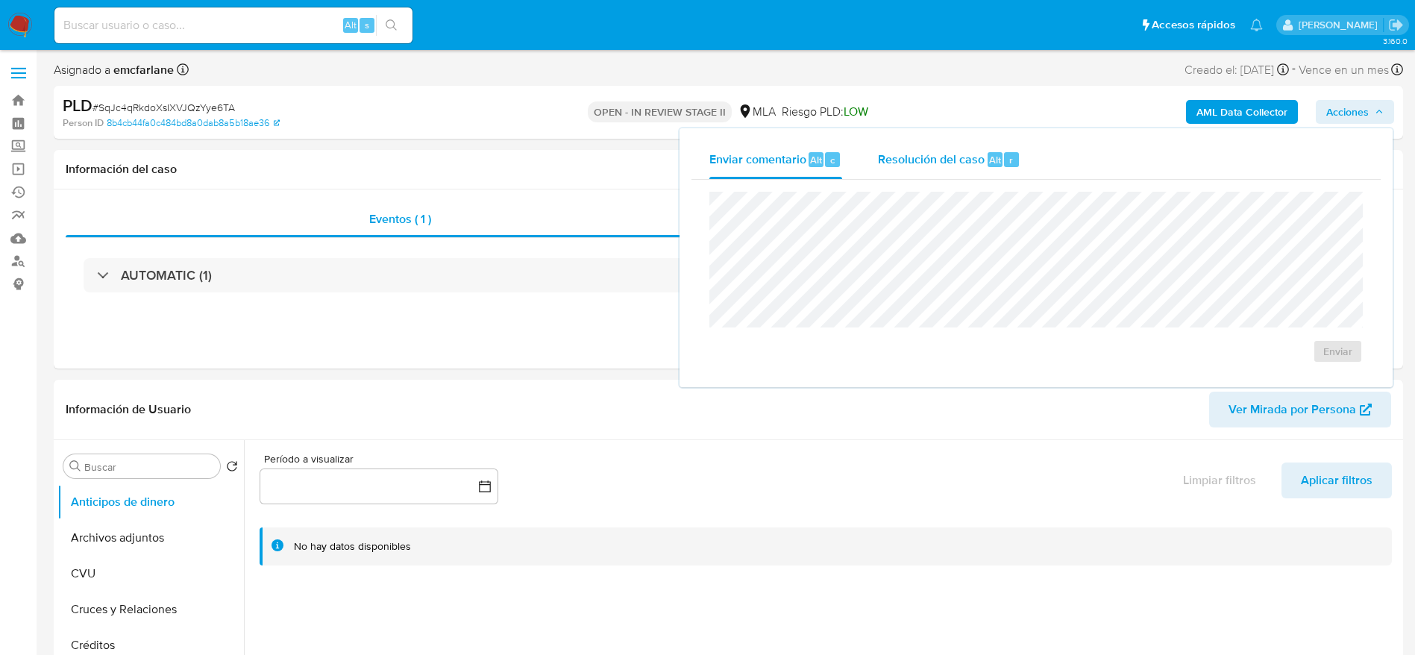
click at [974, 160] on span "Resolución del caso" at bounding box center [931, 159] width 107 height 17
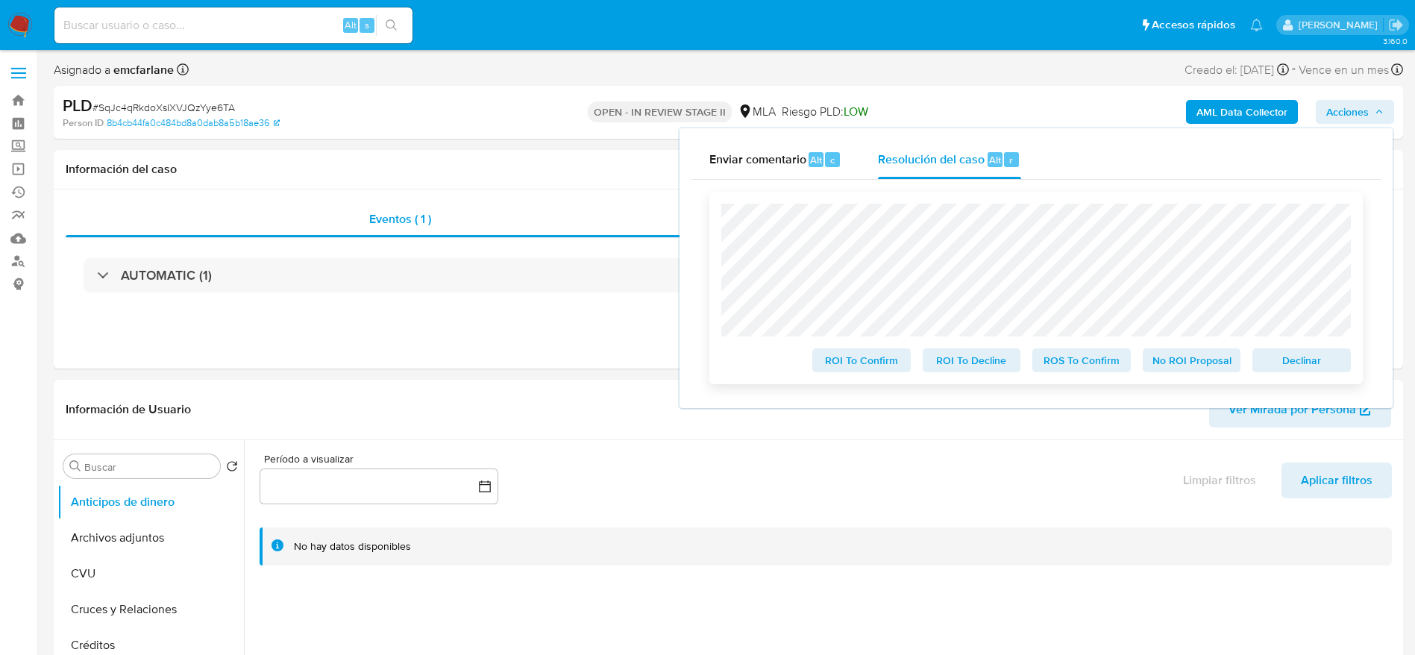
click at [1280, 370] on span "Declinar" at bounding box center [1302, 360] width 78 height 21
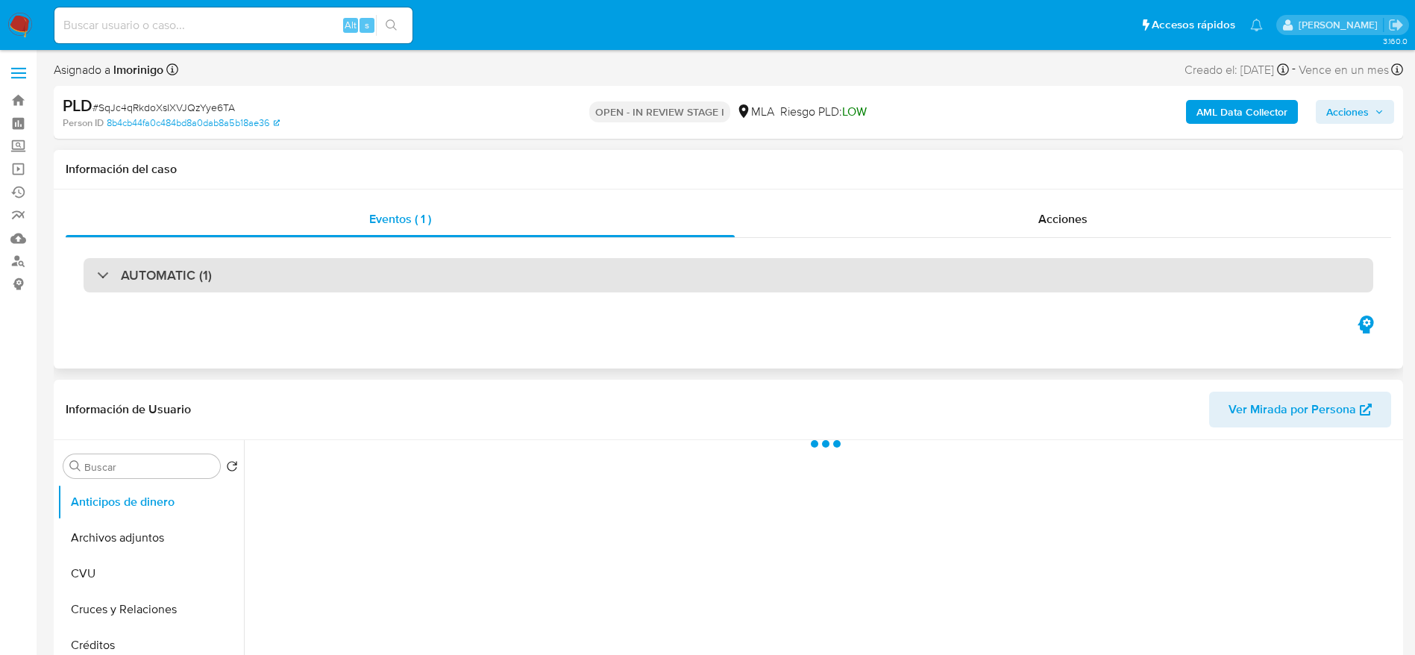
select select "10"
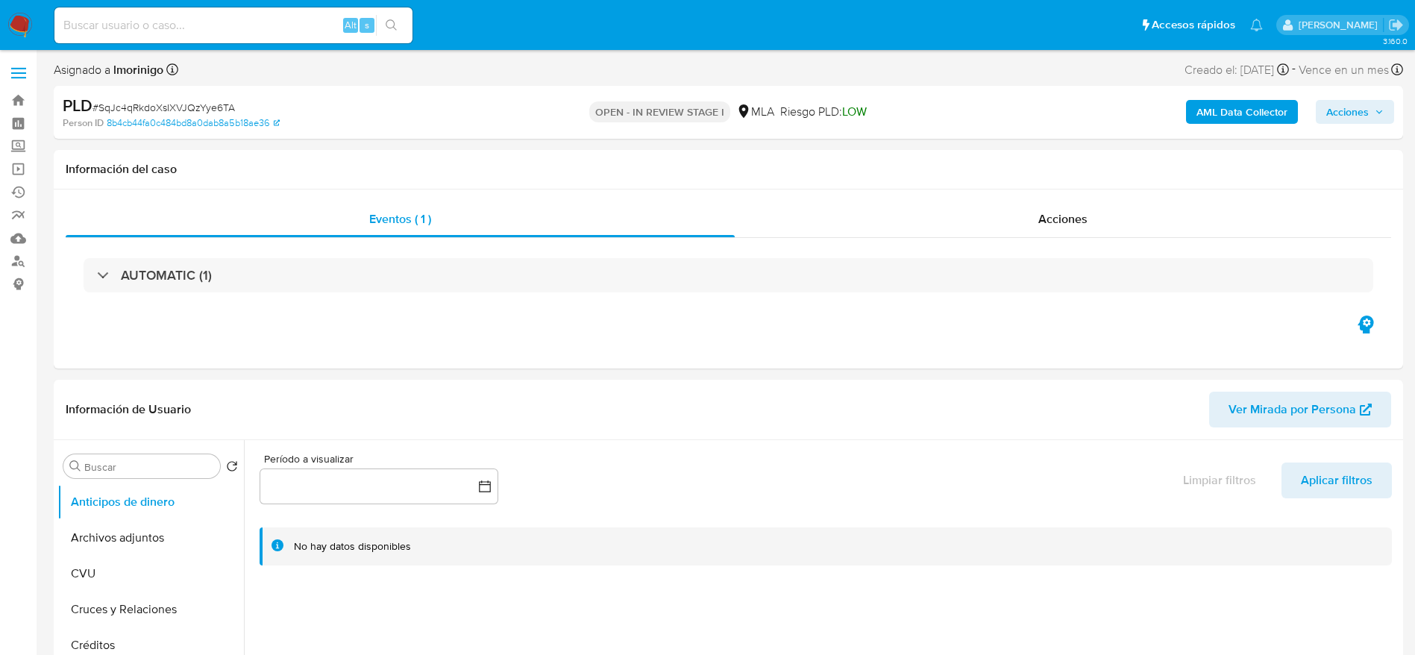
click at [210, 104] on span "# SqJc4qRkdoXsIXVJQzYye6TA" at bounding box center [164, 107] width 143 height 15
copy span "SqJc4qRkdoXsIXVJQzYye6TA"
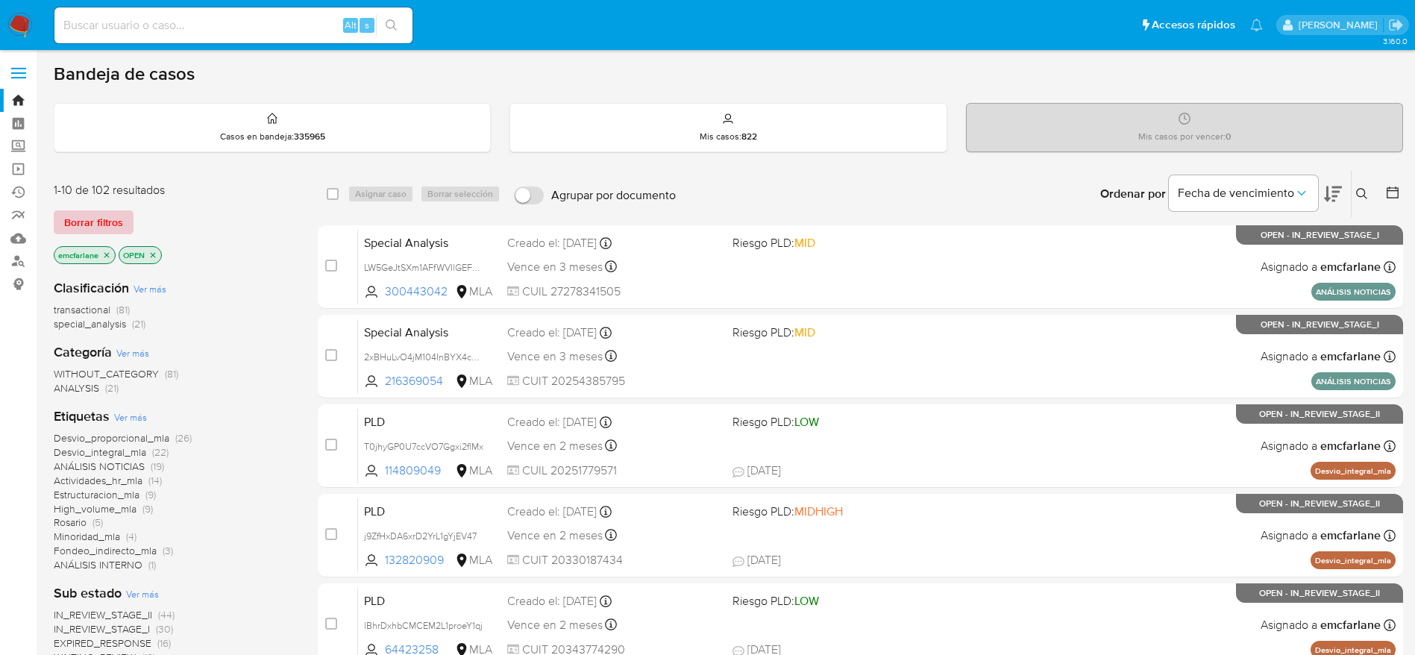
click at [100, 233] on span "Borrar filtros" at bounding box center [93, 222] width 59 height 21
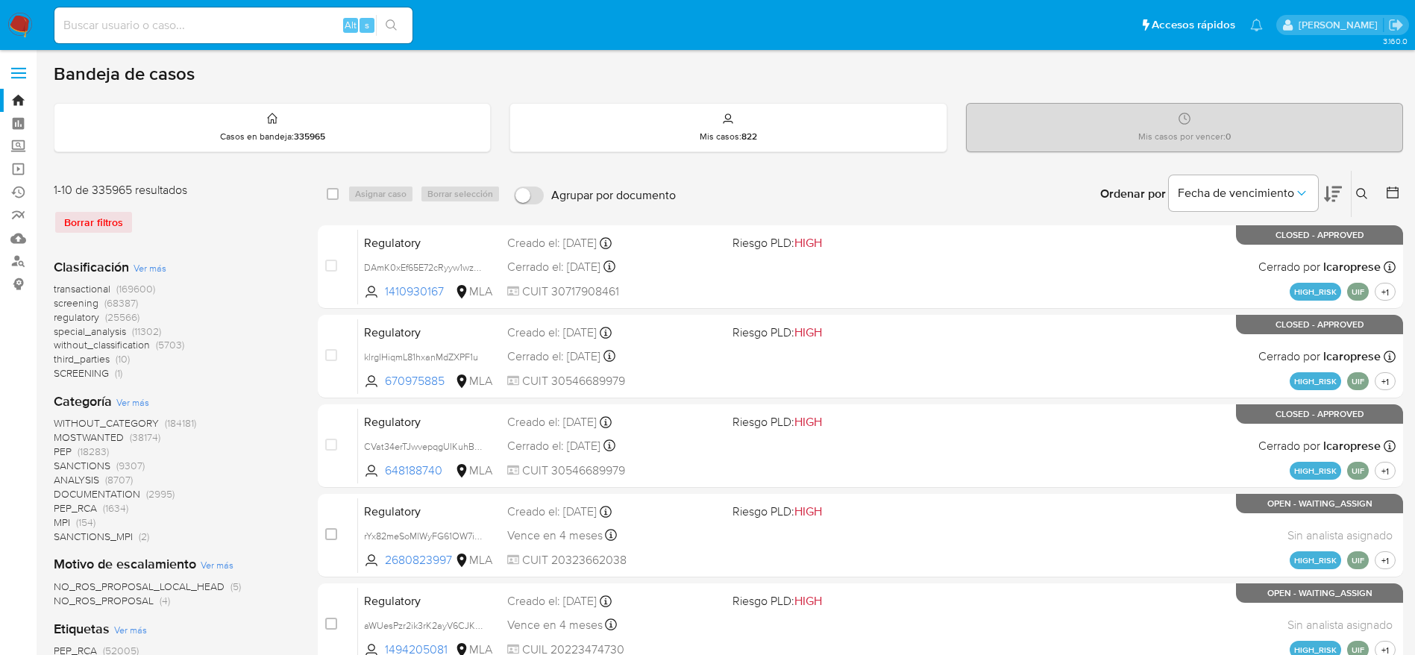
click at [1361, 194] on icon at bounding box center [1362, 194] width 12 height 12
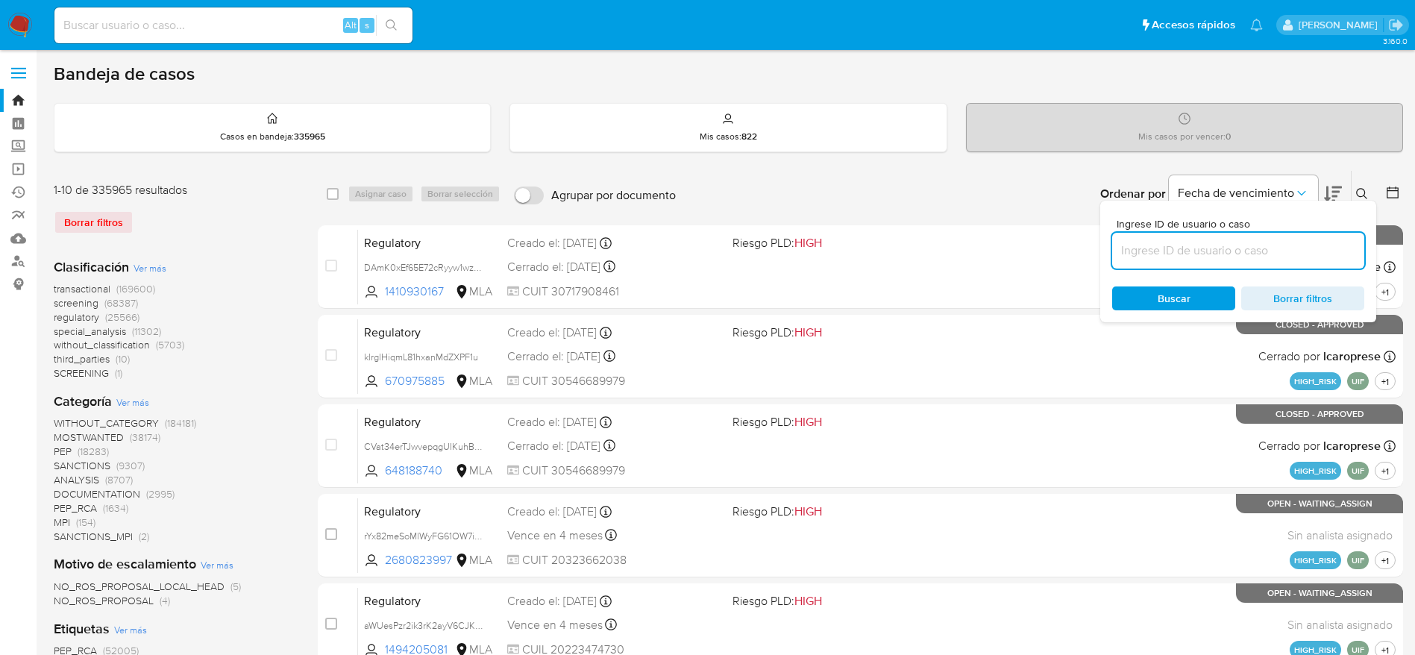
click at [1161, 256] on input at bounding box center [1238, 250] width 252 height 19
type input "SqJc4qRkdoXsIXVJQzYye6TA"
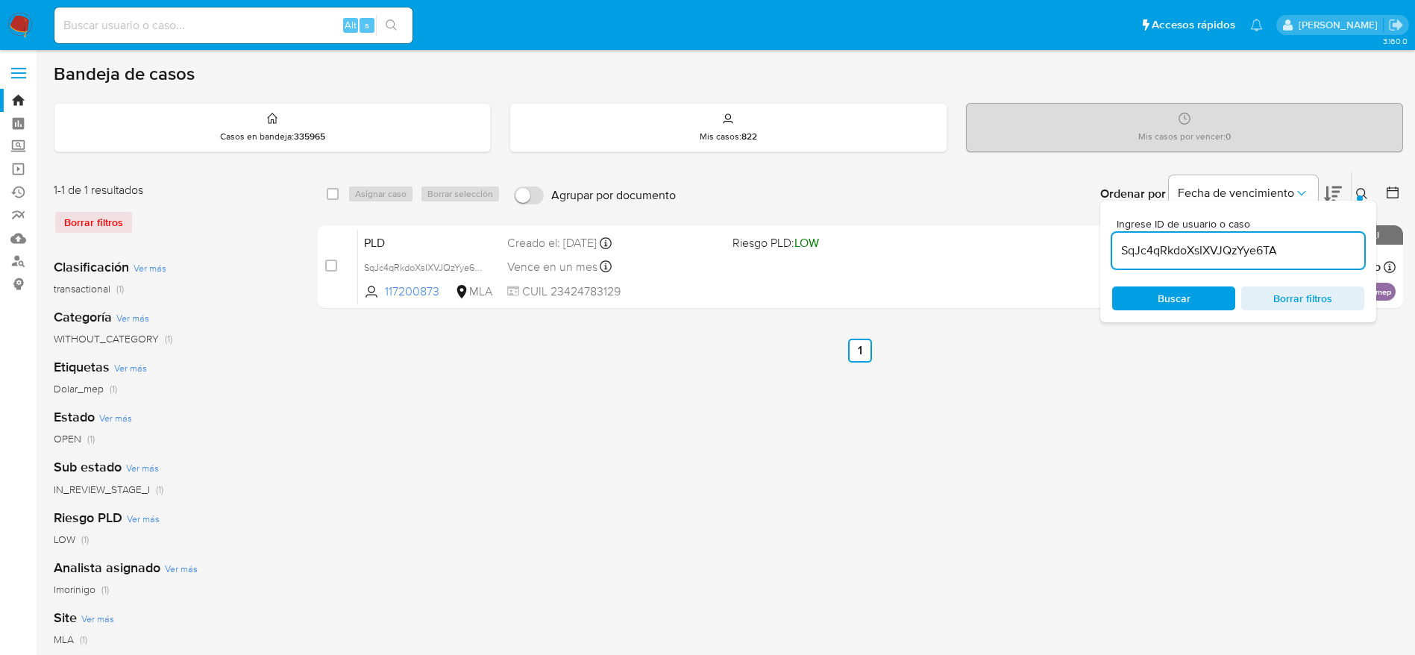
click at [329, 193] on input "checkbox" at bounding box center [333, 194] width 12 height 12
checkbox input "true"
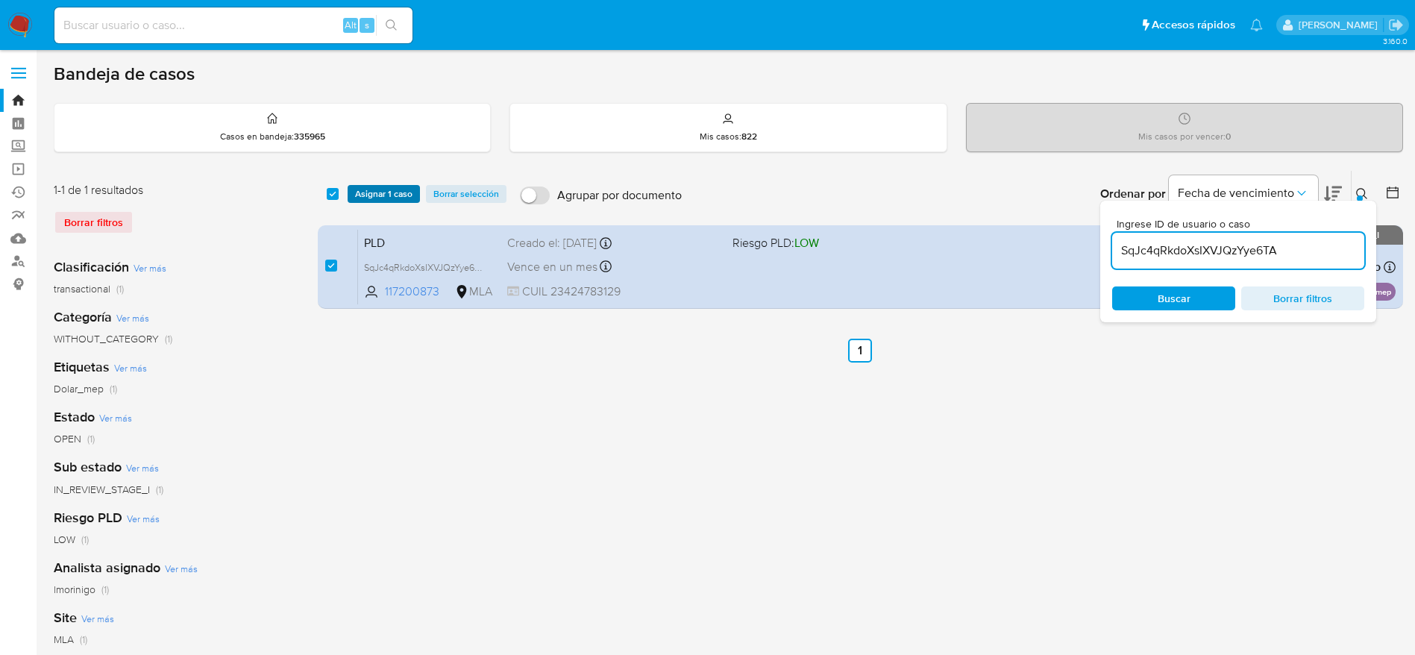
click at [373, 187] on span "Asignar 1 caso" at bounding box center [383, 194] width 57 height 15
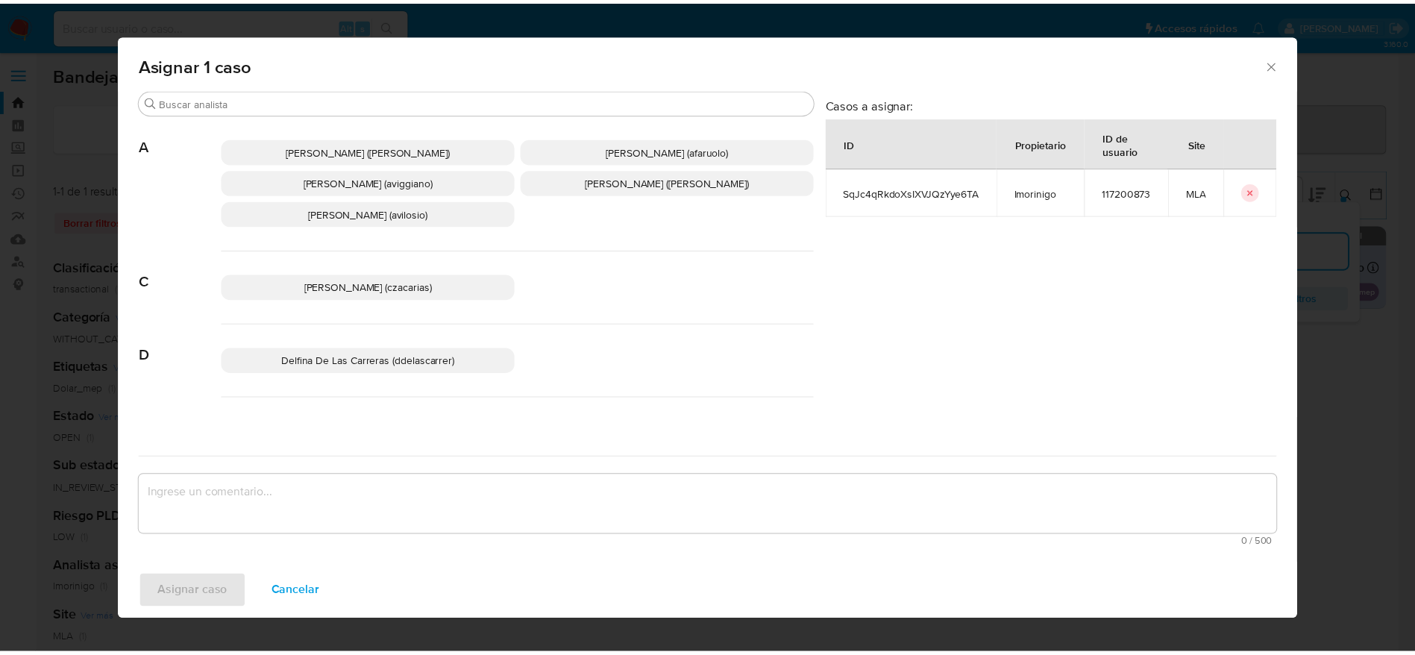
scroll to position [112, 0]
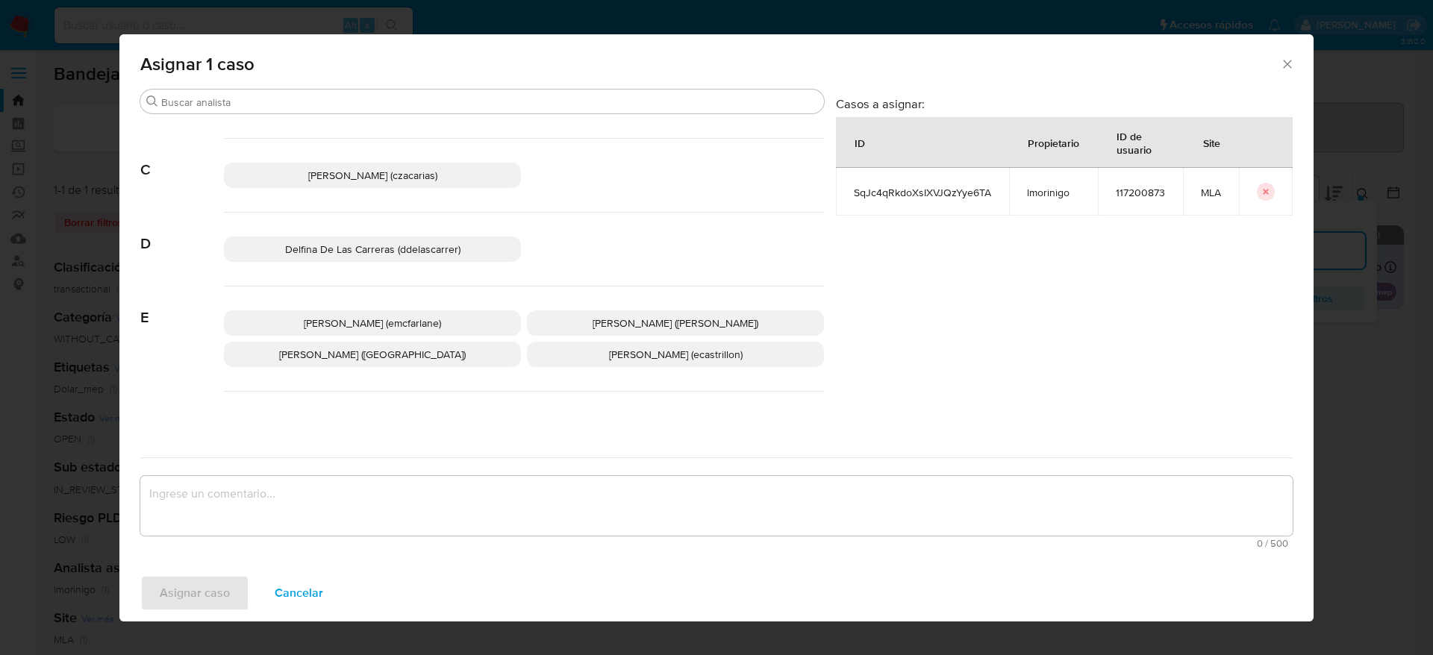
click at [367, 334] on p "[PERSON_NAME] (emcfarlane)" at bounding box center [372, 322] width 297 height 25
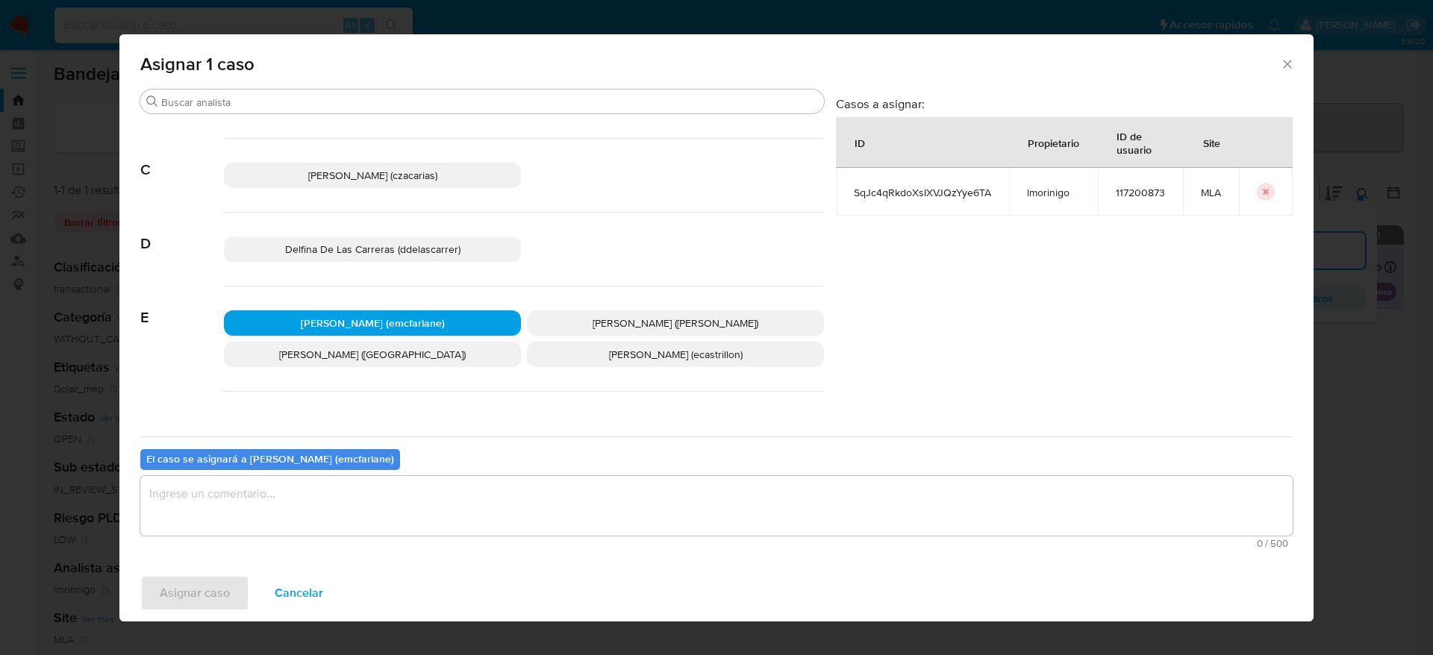
drag, startPoint x: 310, startPoint y: 512, endPoint x: 263, endPoint y: 551, distance: 60.4
click at [310, 510] on textarea "assign-modal" at bounding box center [716, 506] width 1152 height 60
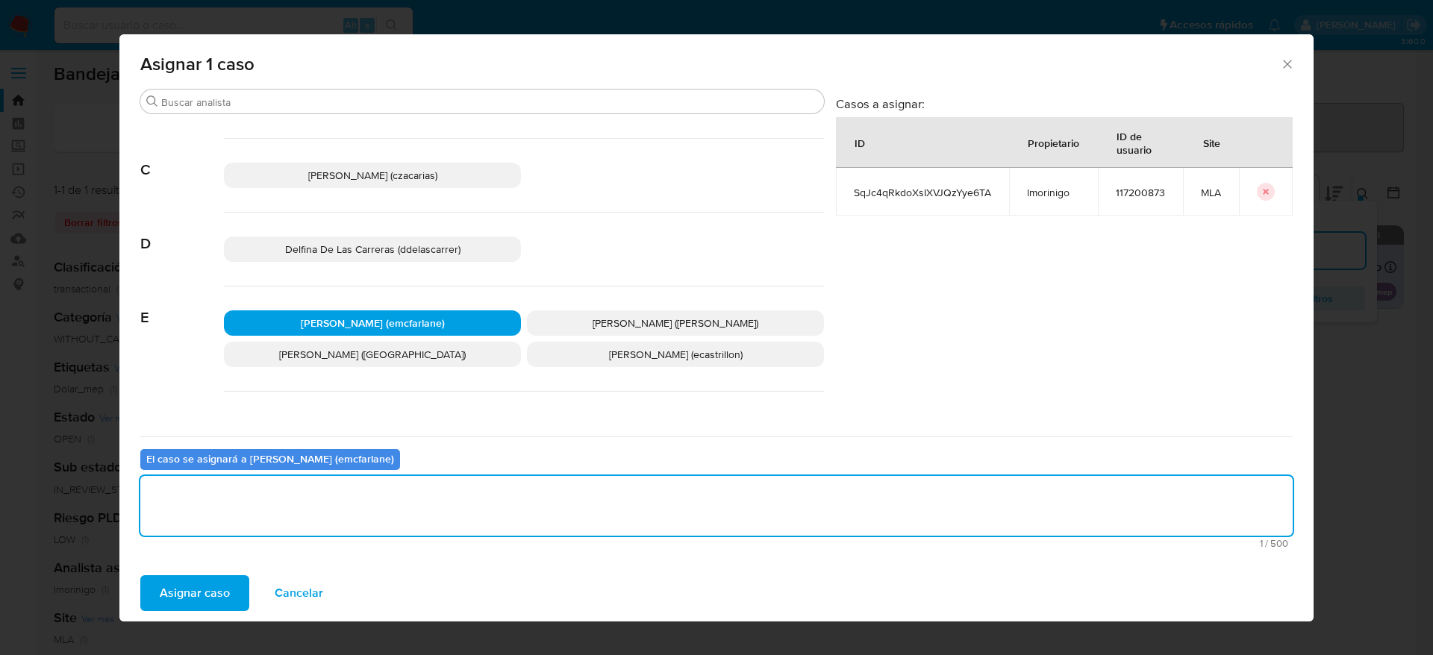
click at [201, 607] on span "Asignar caso" at bounding box center [195, 593] width 70 height 33
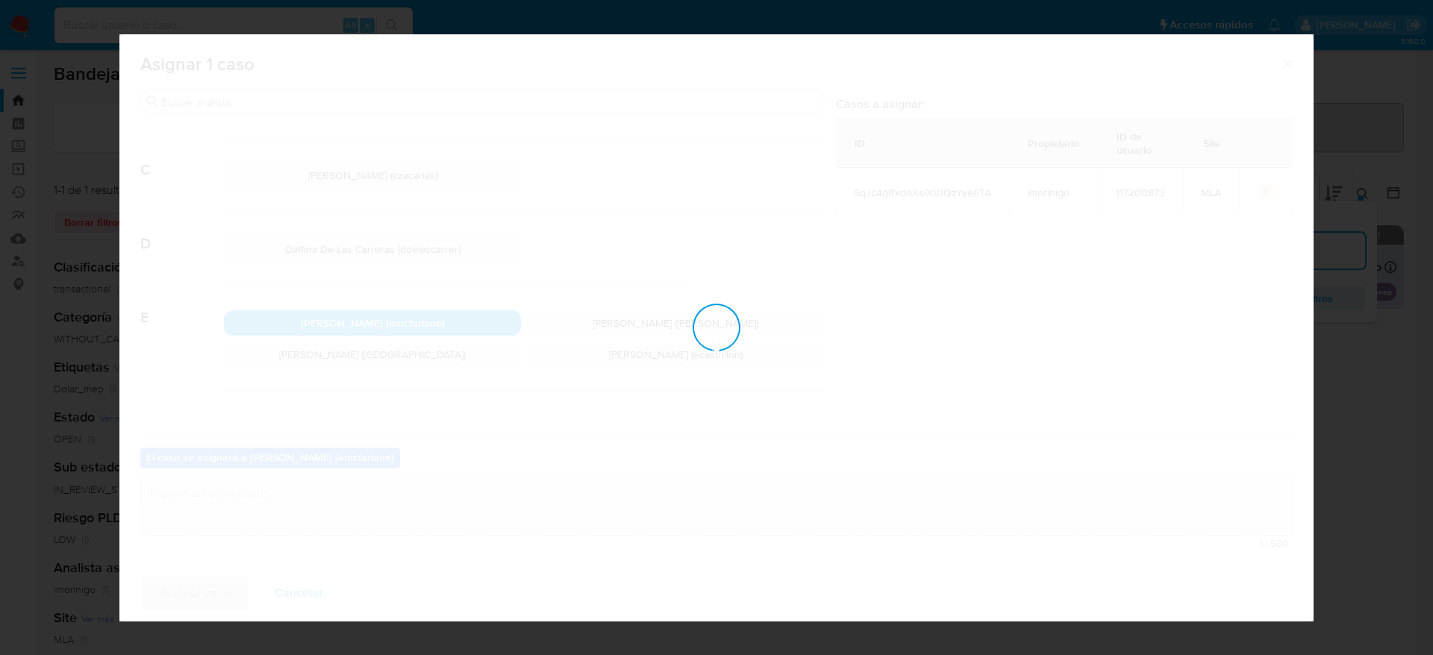
checkbox input "false"
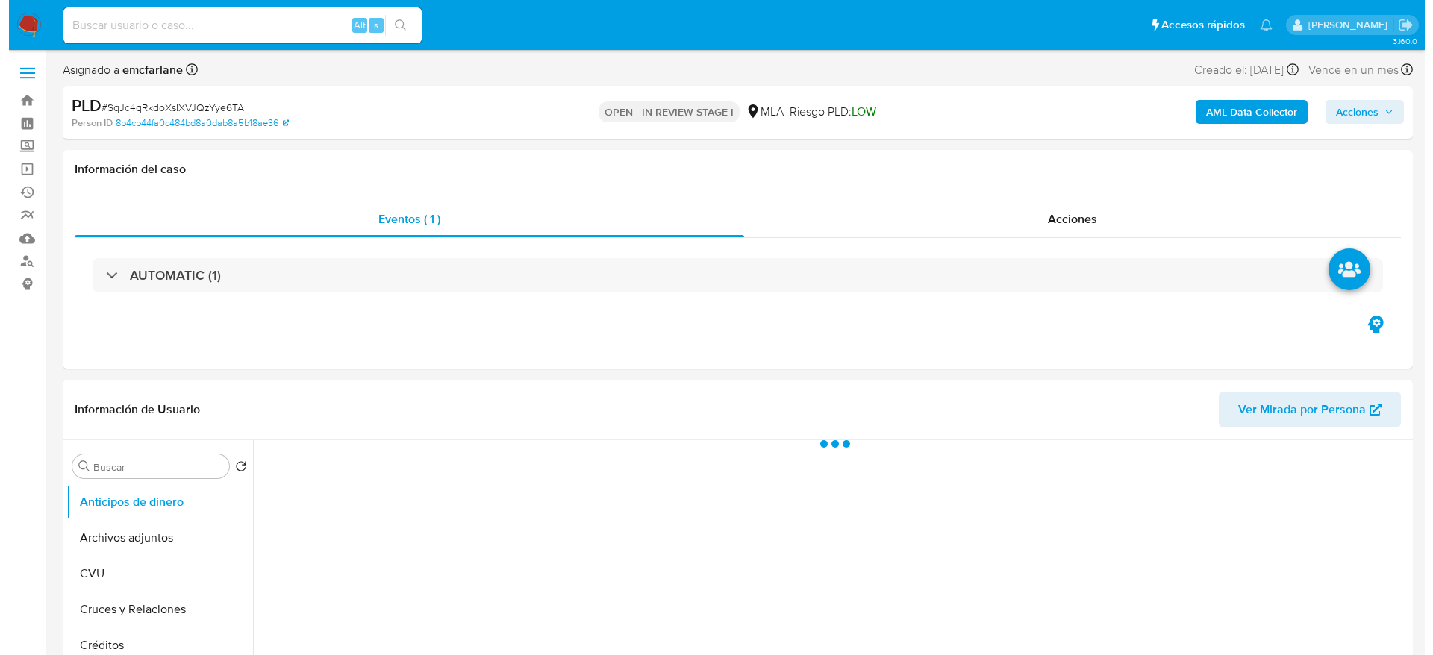
scroll to position [112, 0]
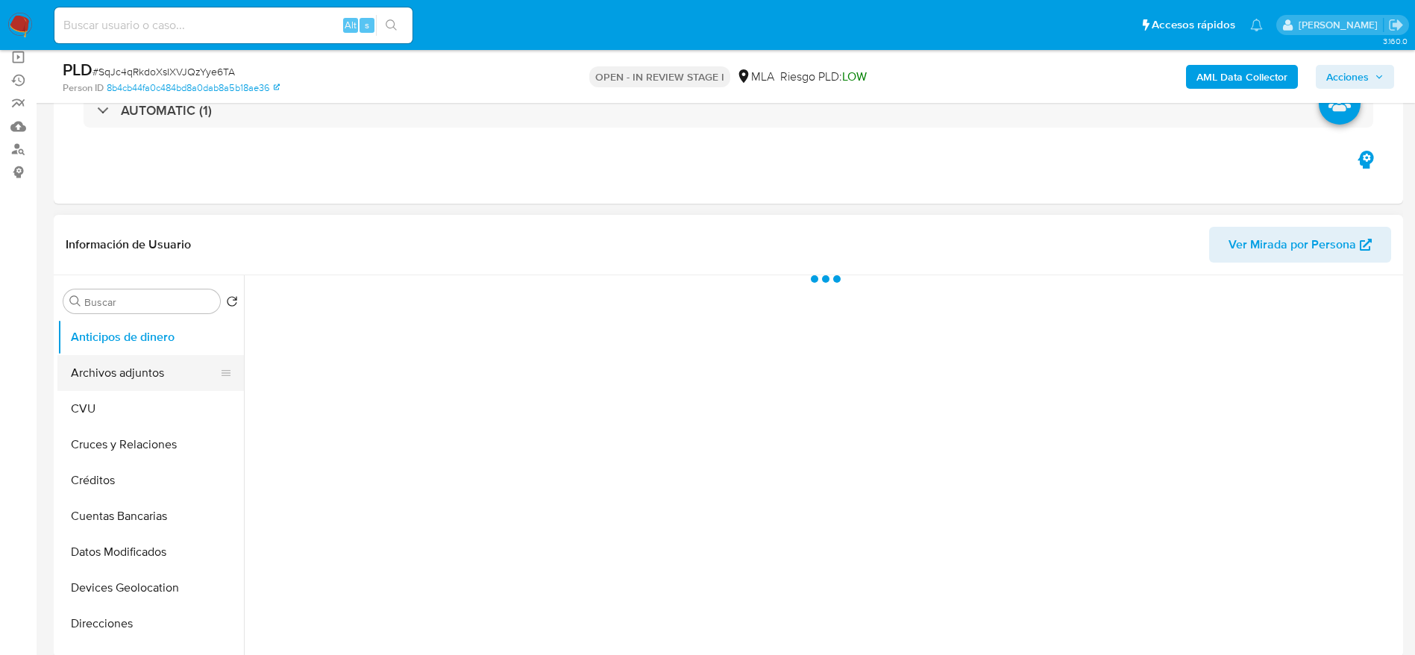
click at [102, 378] on button "Archivos adjuntos" at bounding box center [144, 373] width 175 height 36
select select "10"
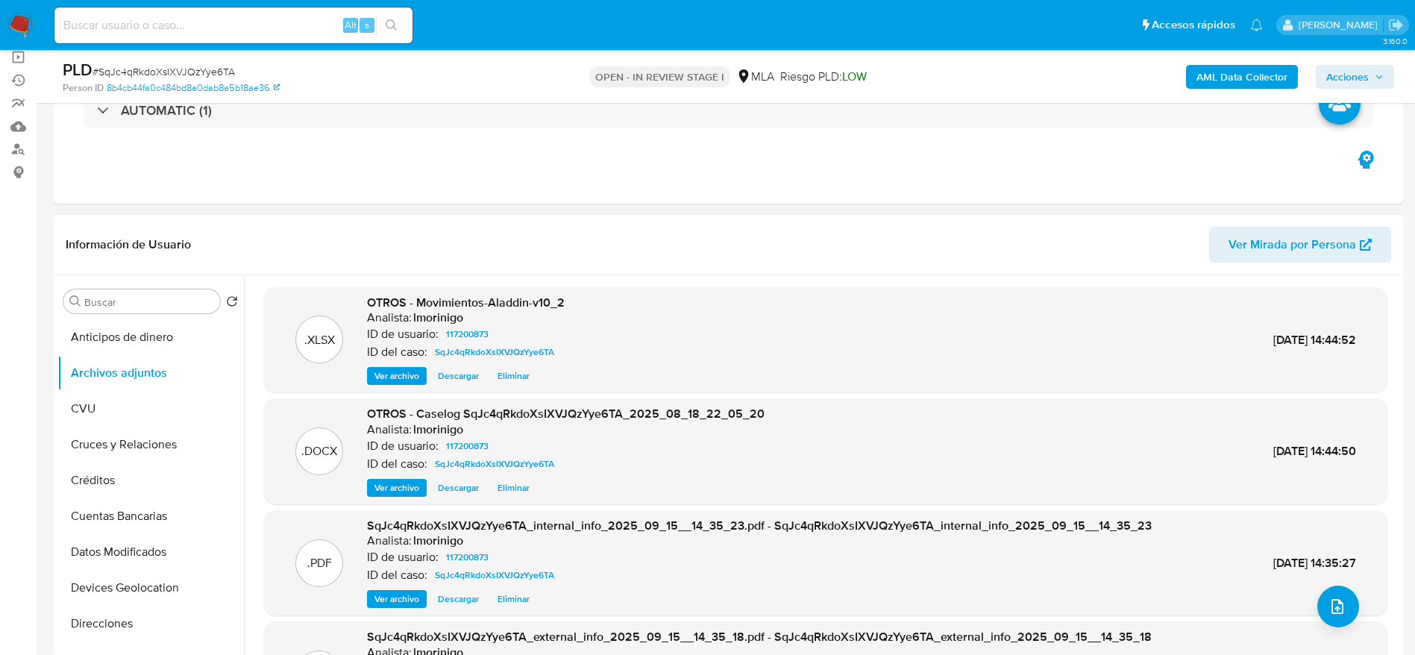
click at [515, 492] on span "Eliminar" at bounding box center [514, 487] width 32 height 15
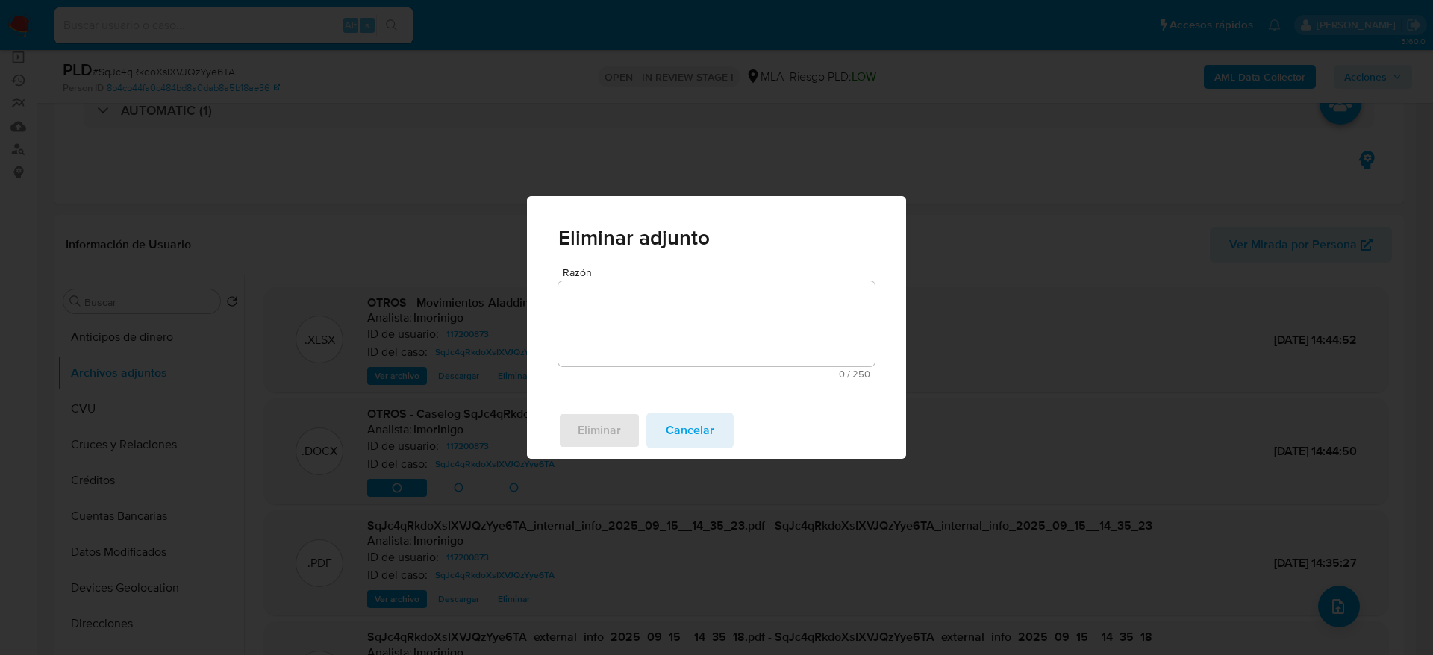
drag, startPoint x: 599, startPoint y: 294, endPoint x: 582, endPoint y: 381, distance: 88.2
click at [599, 295] on textarea "Razón" at bounding box center [716, 323] width 316 height 85
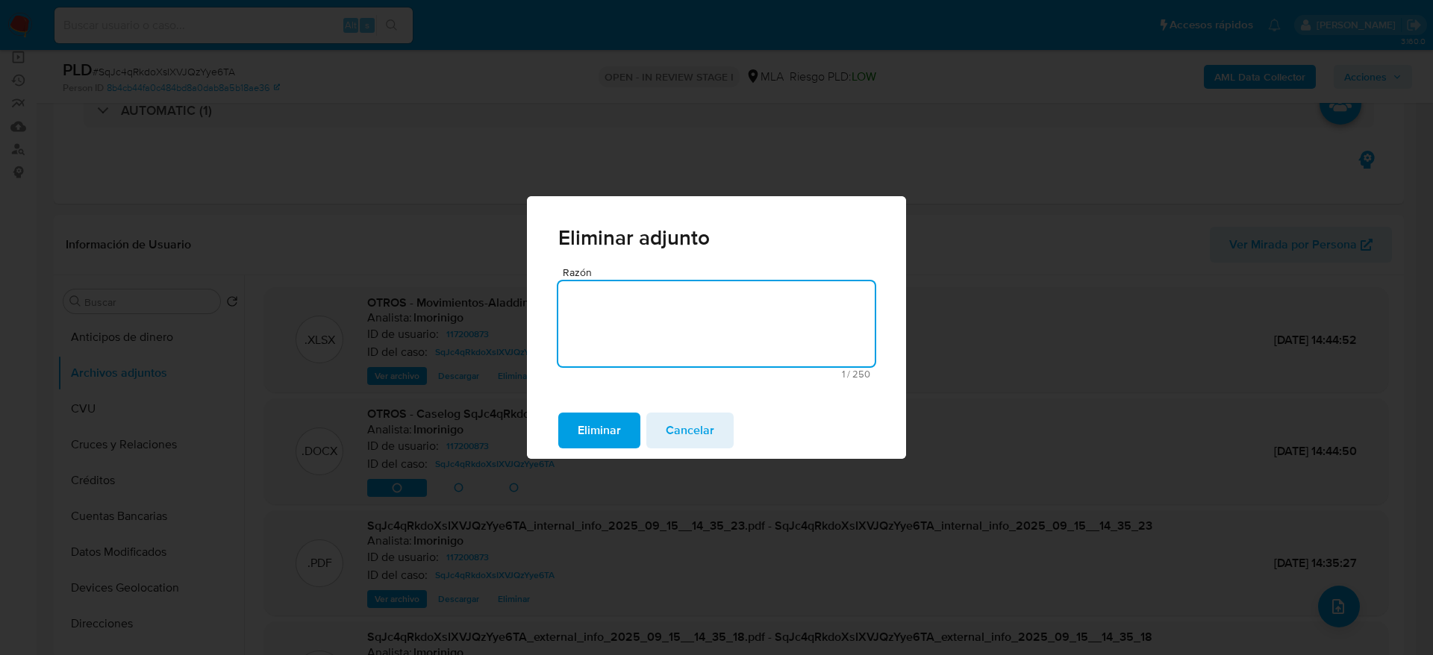
click at [583, 431] on span "Eliminar" at bounding box center [598, 430] width 43 height 33
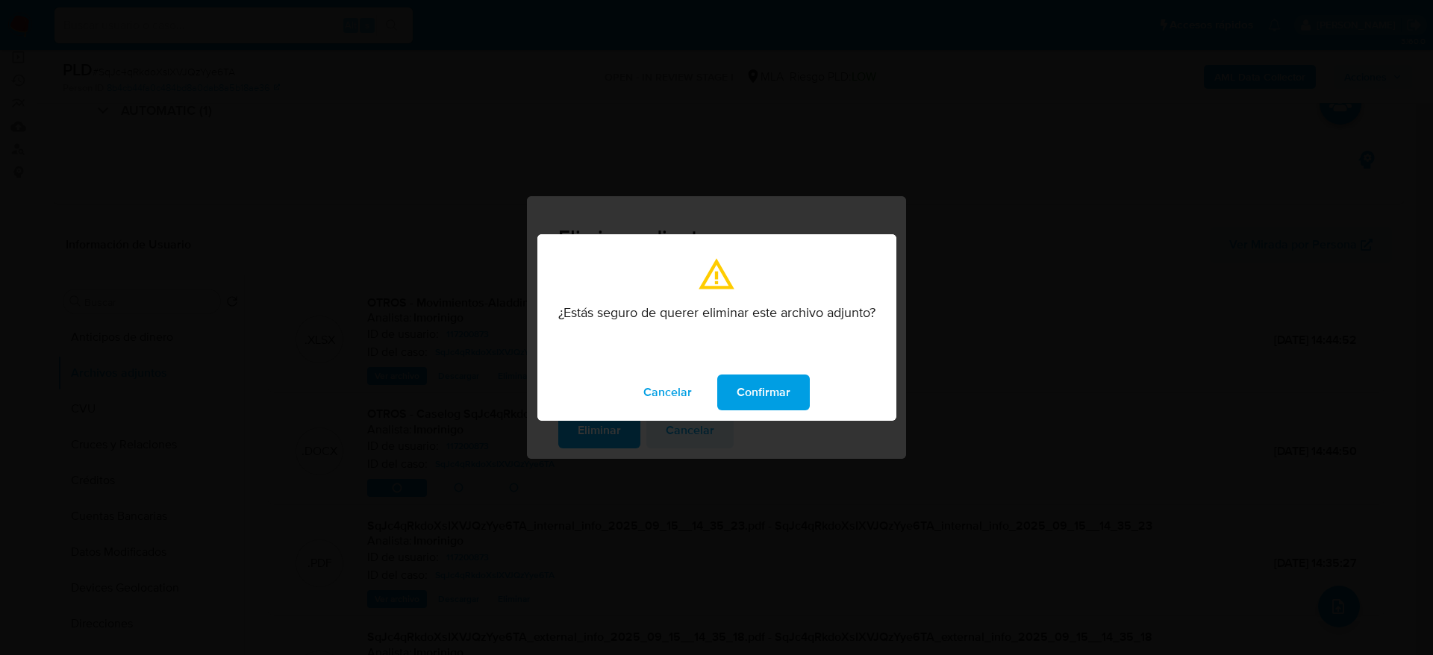
drag, startPoint x: 773, startPoint y: 383, endPoint x: 1199, endPoint y: 428, distance: 428.5
click at [773, 384] on span "Confirmar" at bounding box center [763, 392] width 54 height 33
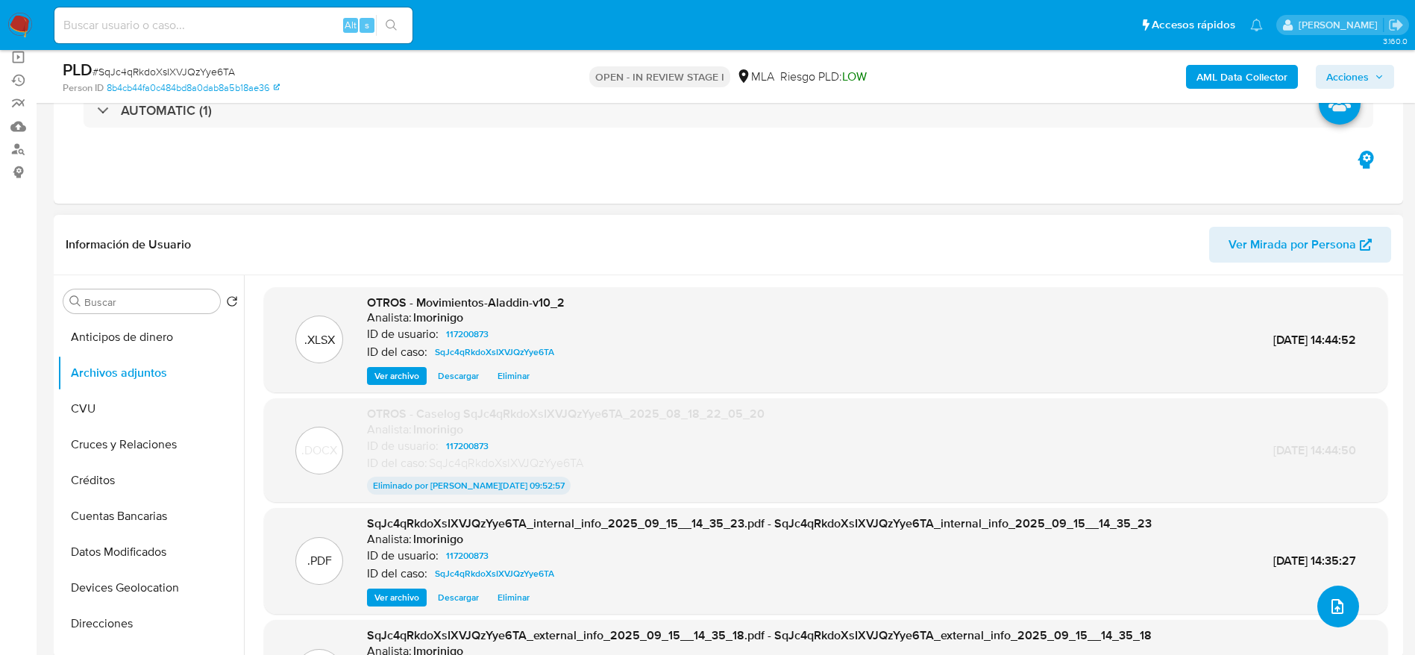
click at [1329, 605] on icon "upload-file" at bounding box center [1338, 607] width 18 height 18
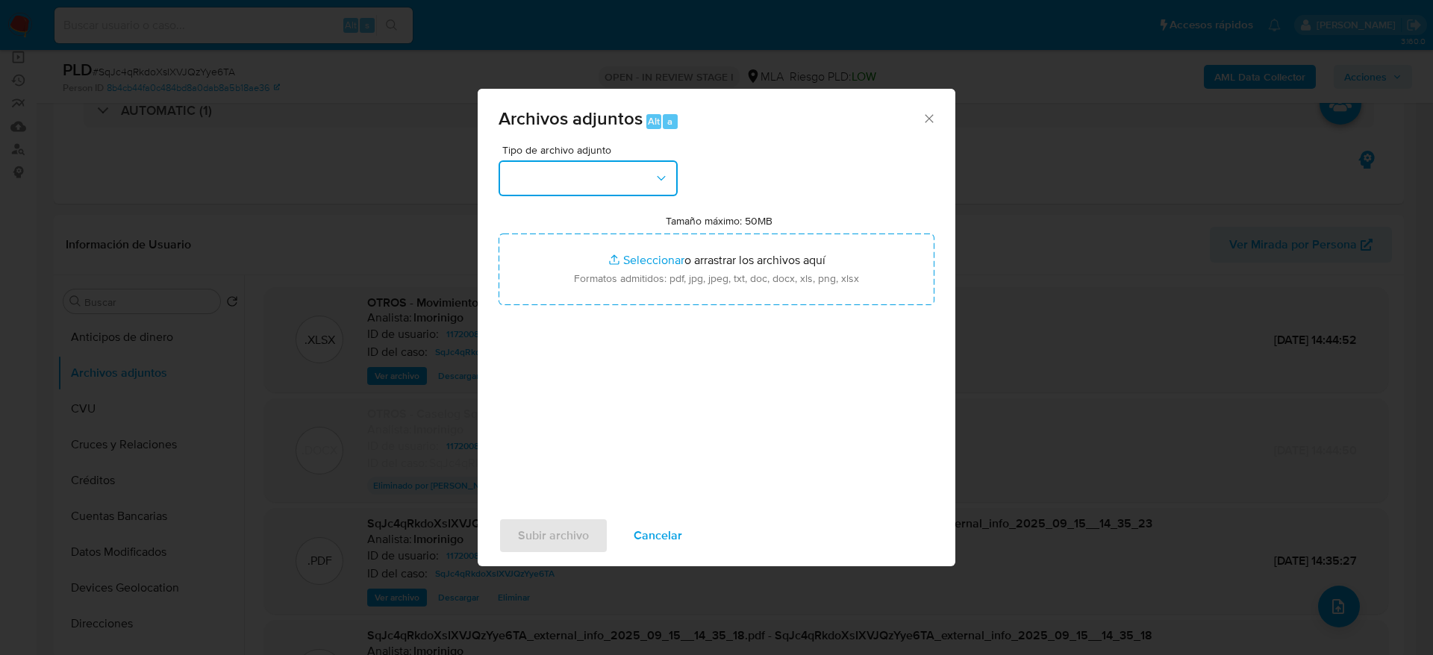
click at [582, 165] on button "button" at bounding box center [587, 178] width 179 height 36
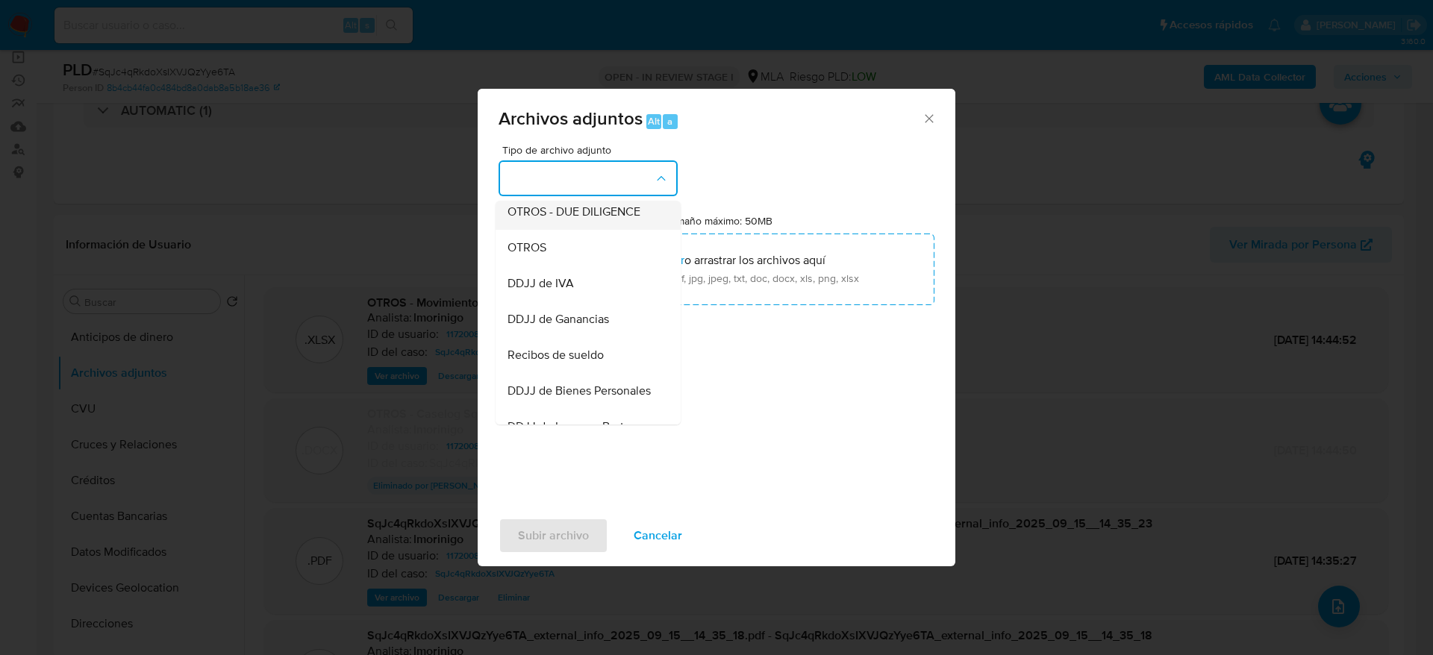
scroll to position [224, 0]
click at [543, 289] on span "OTROS" at bounding box center [526, 281] width 39 height 15
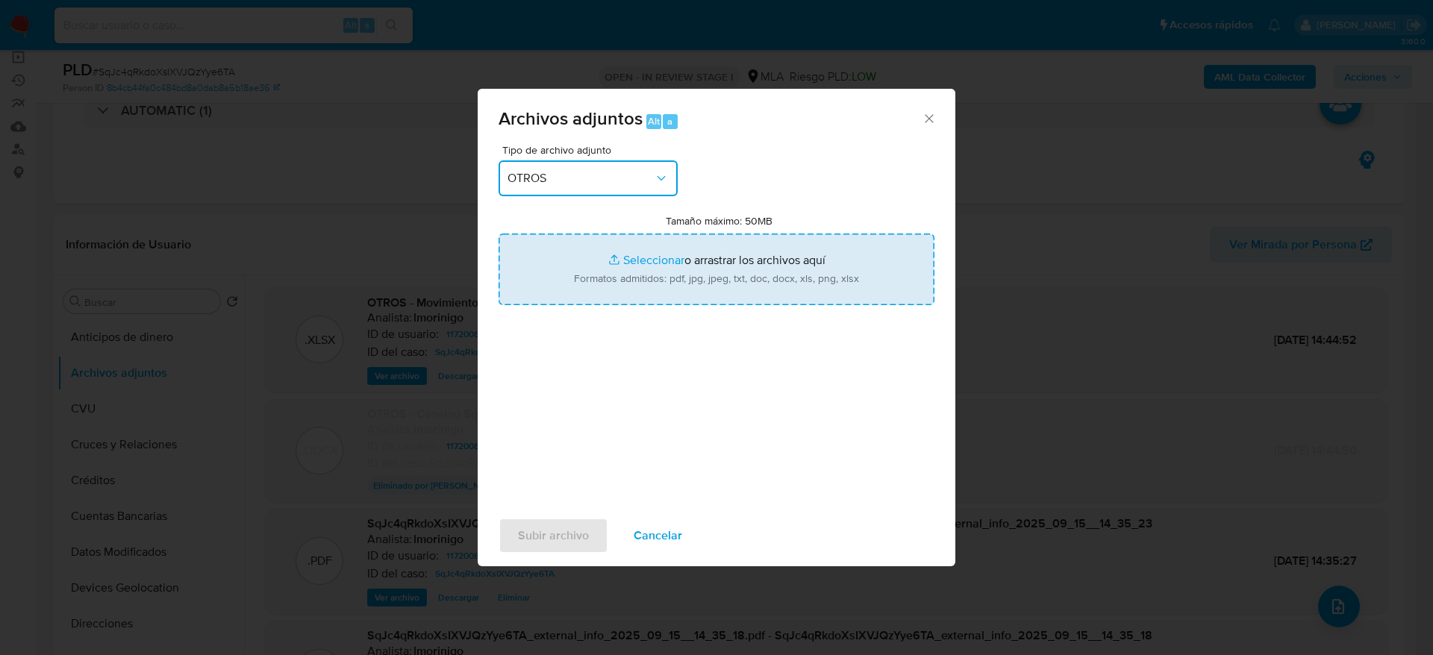
type input "C:\fakepath\117200873_documentacion (3).jpg"
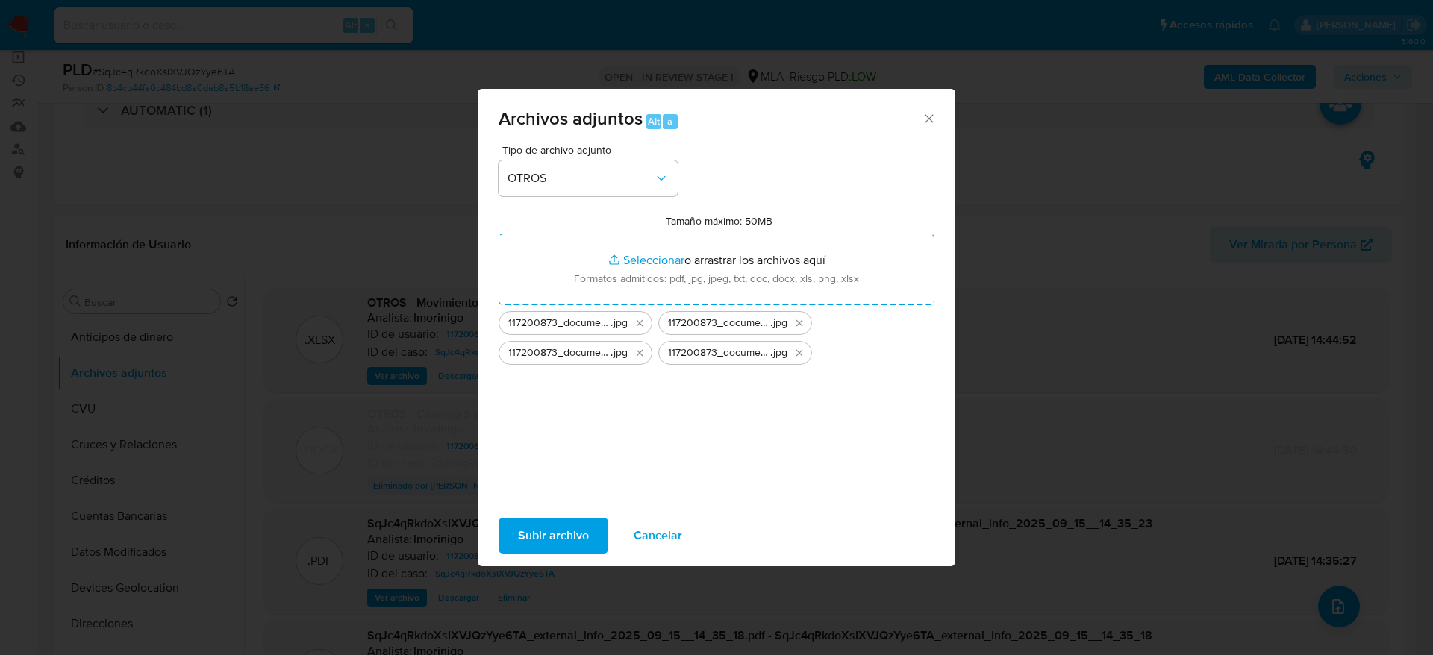
click at [586, 536] on span "Subir archivo" at bounding box center [553, 535] width 71 height 33
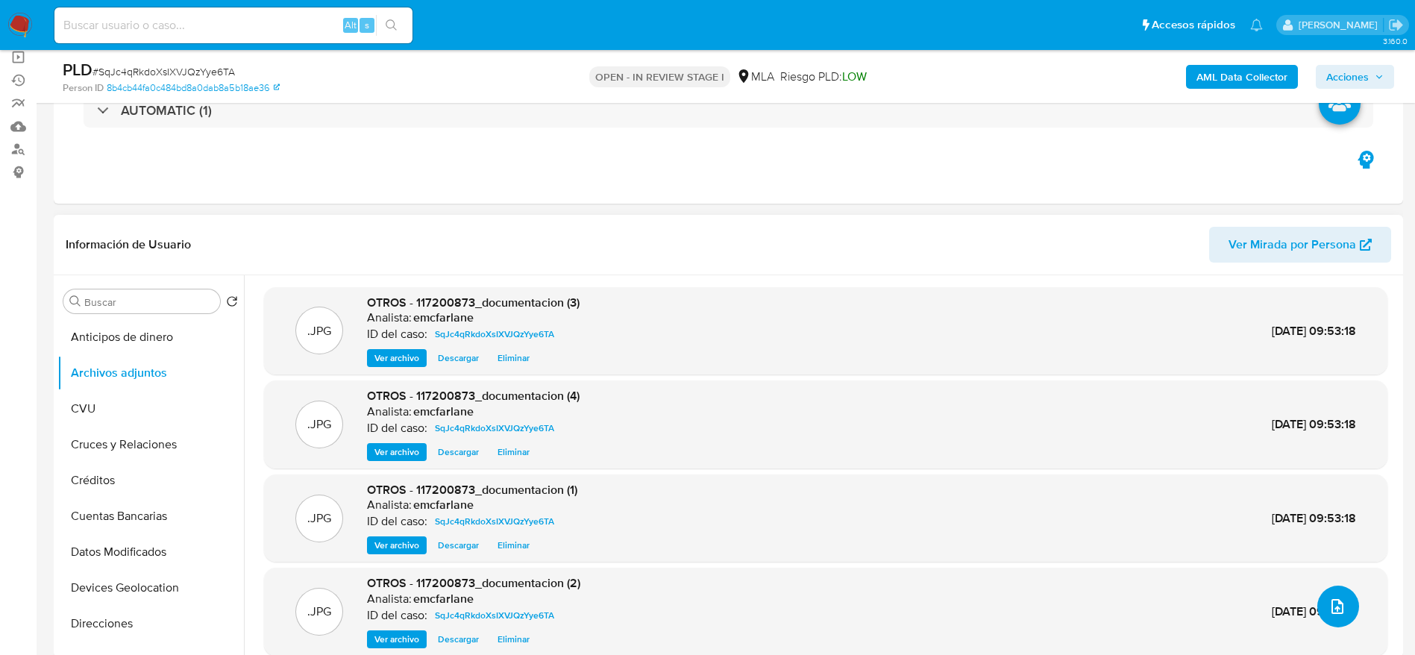
click at [1329, 608] on icon "upload-file" at bounding box center [1338, 607] width 18 height 18
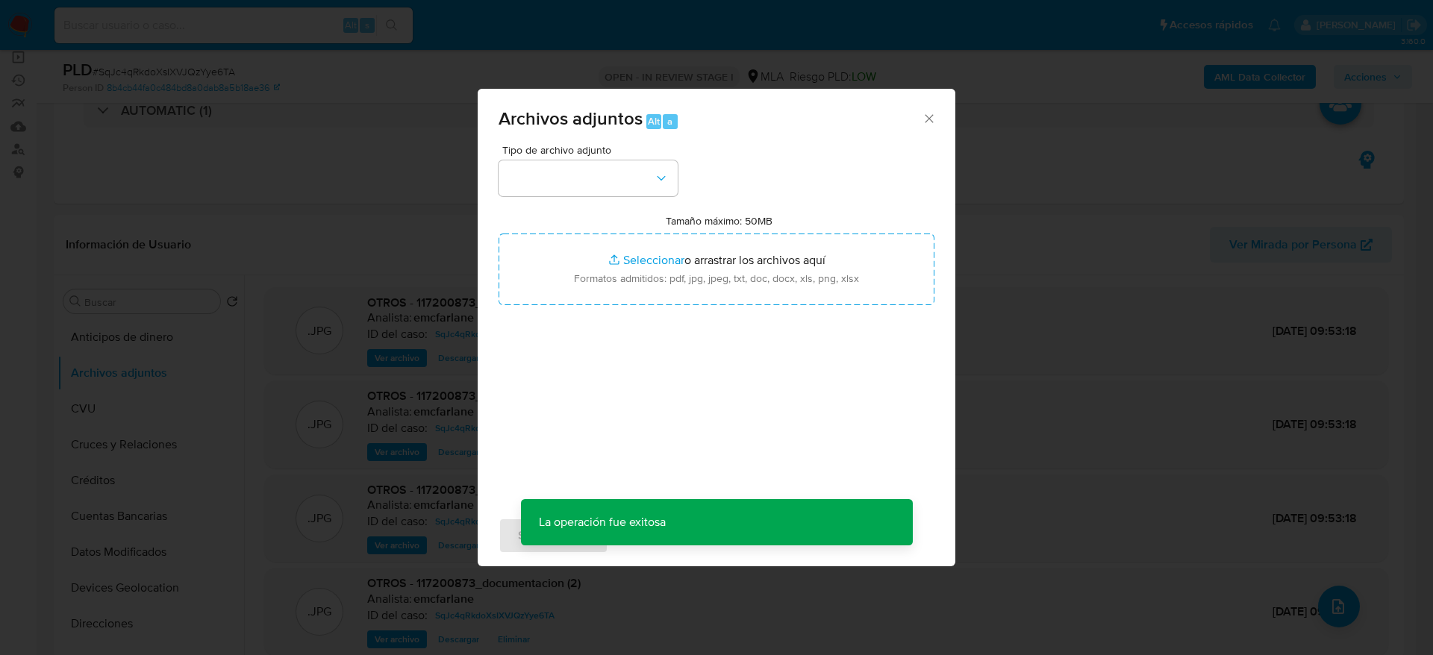
click at [575, 196] on div "Tipo de archivo adjunto Tamaño máximo: 50MB Seleccionar archivos Seleccionar o …" at bounding box center [716, 321] width 436 height 352
click at [583, 189] on button "button" at bounding box center [587, 178] width 179 height 36
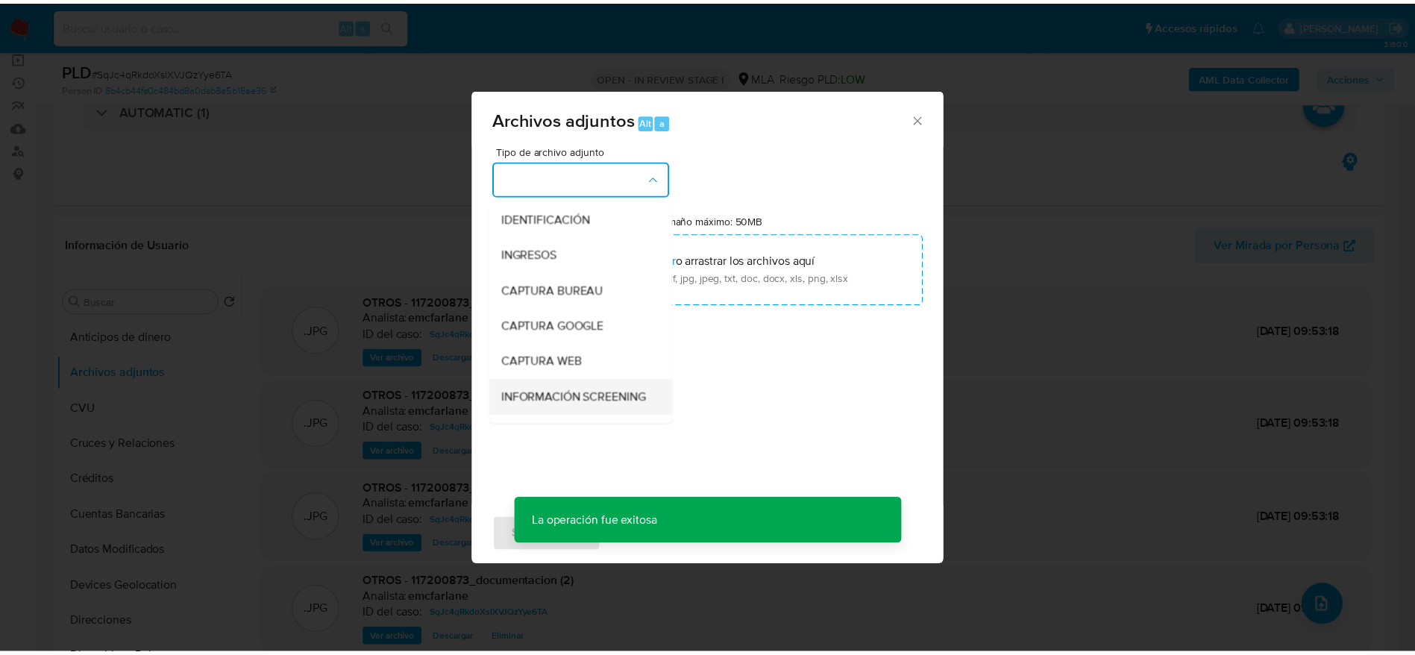
scroll to position [112, 0]
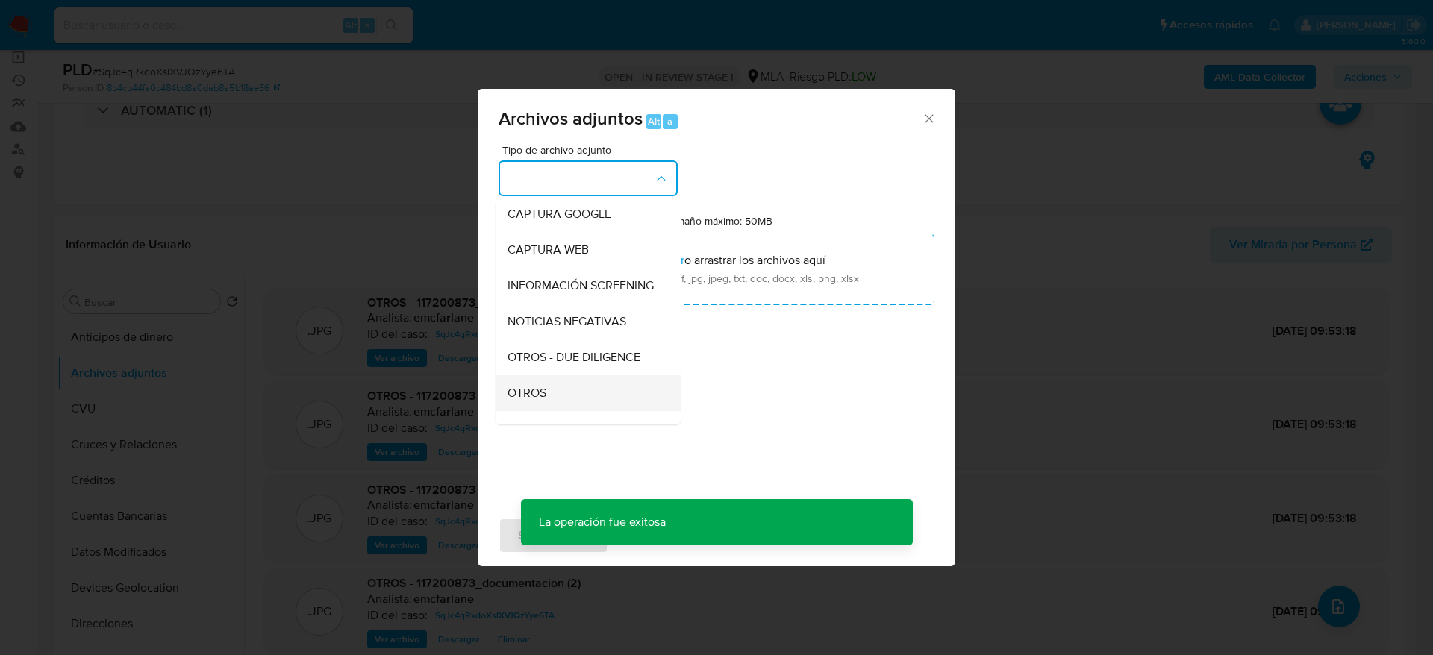
click at [557, 403] on div "OTROS" at bounding box center [583, 393] width 152 height 36
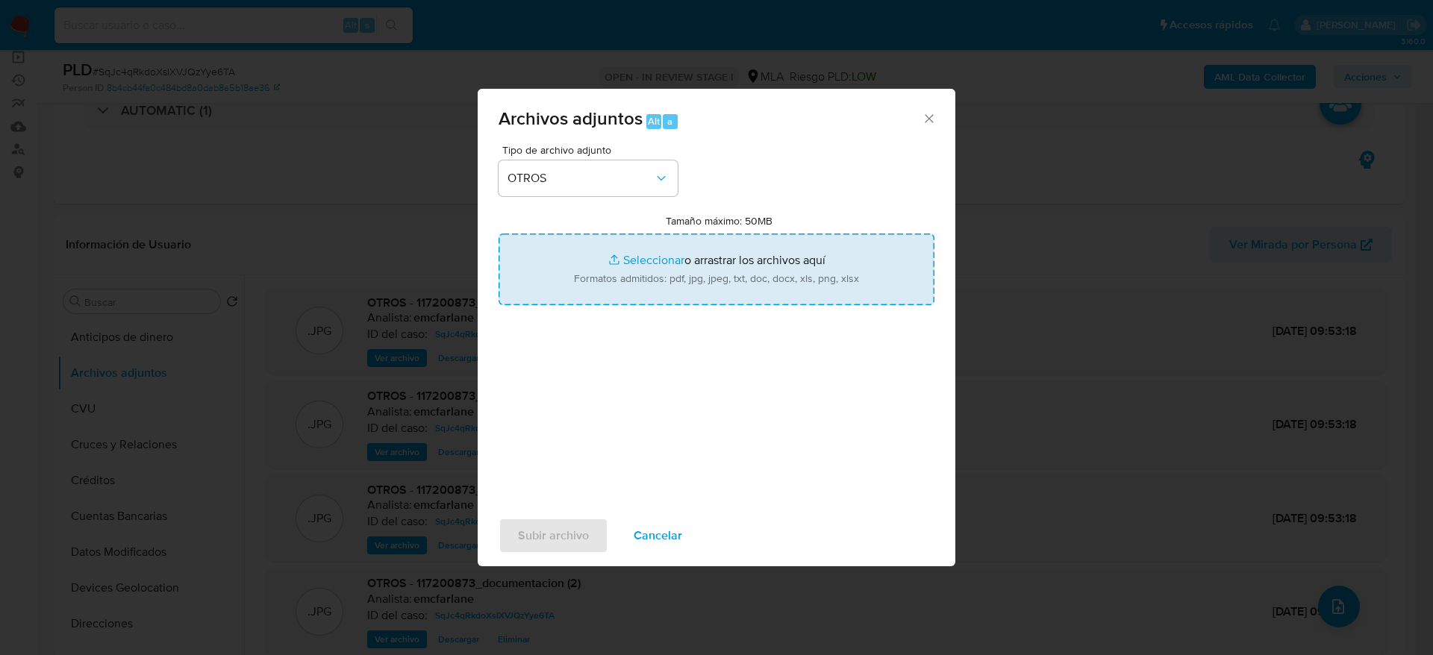
click at [708, 256] on input "Tamaño máximo: 50MB Seleccionar archivos" at bounding box center [716, 270] width 436 height 72
type input "C:\fakepath\Caselog SqJc4qRkdoXsIXVJQzYye6TA v2.docx"
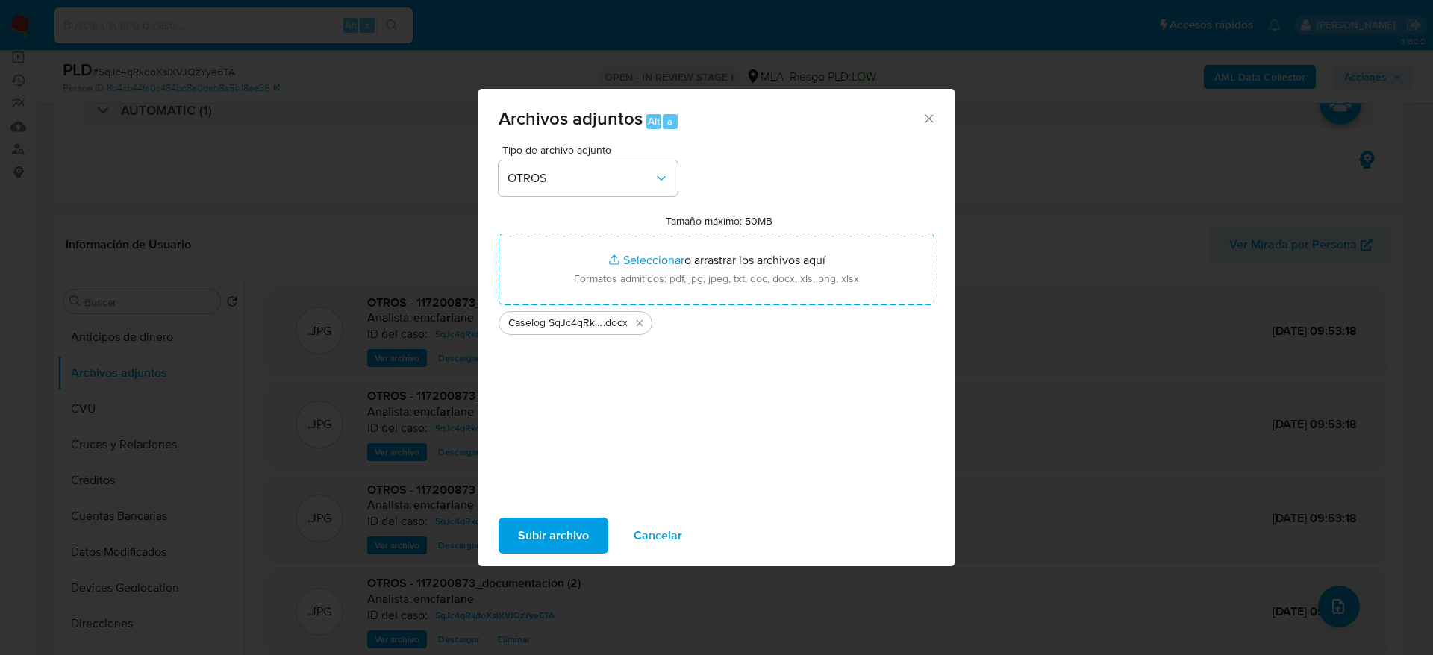
click at [575, 531] on span "Subir archivo" at bounding box center [553, 535] width 71 height 33
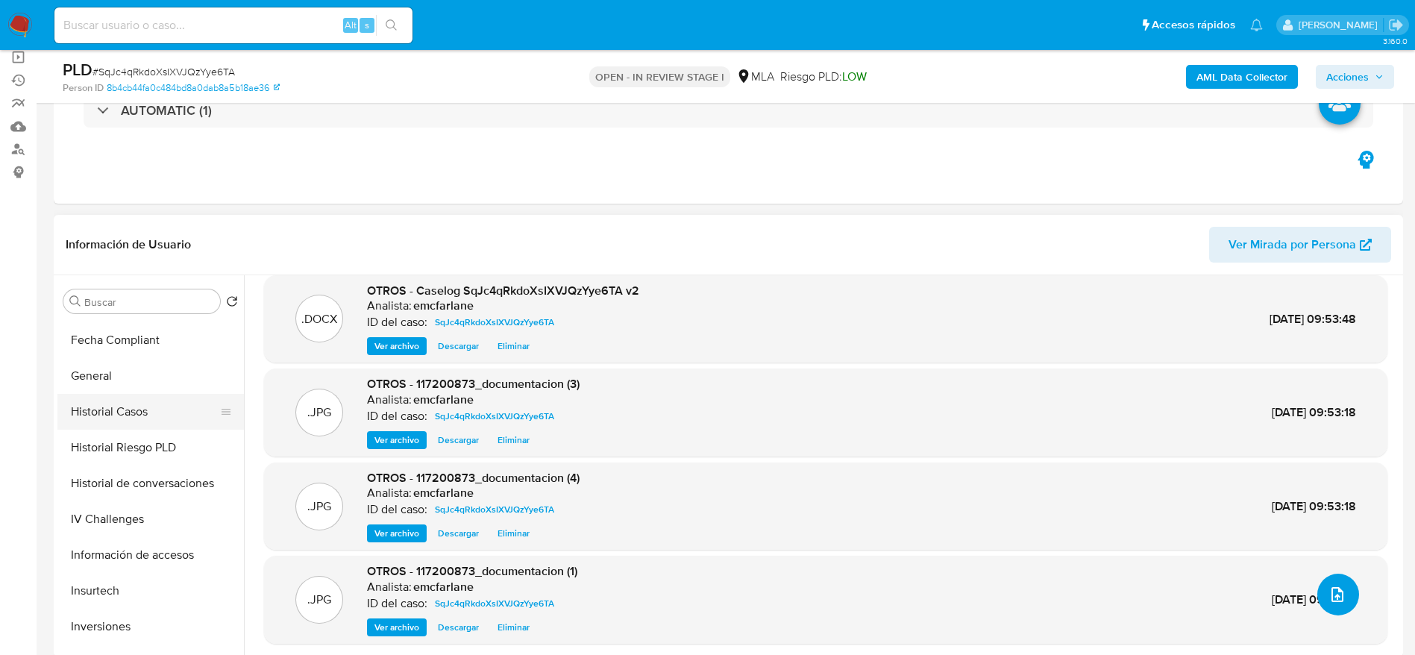
scroll to position [366, 0]
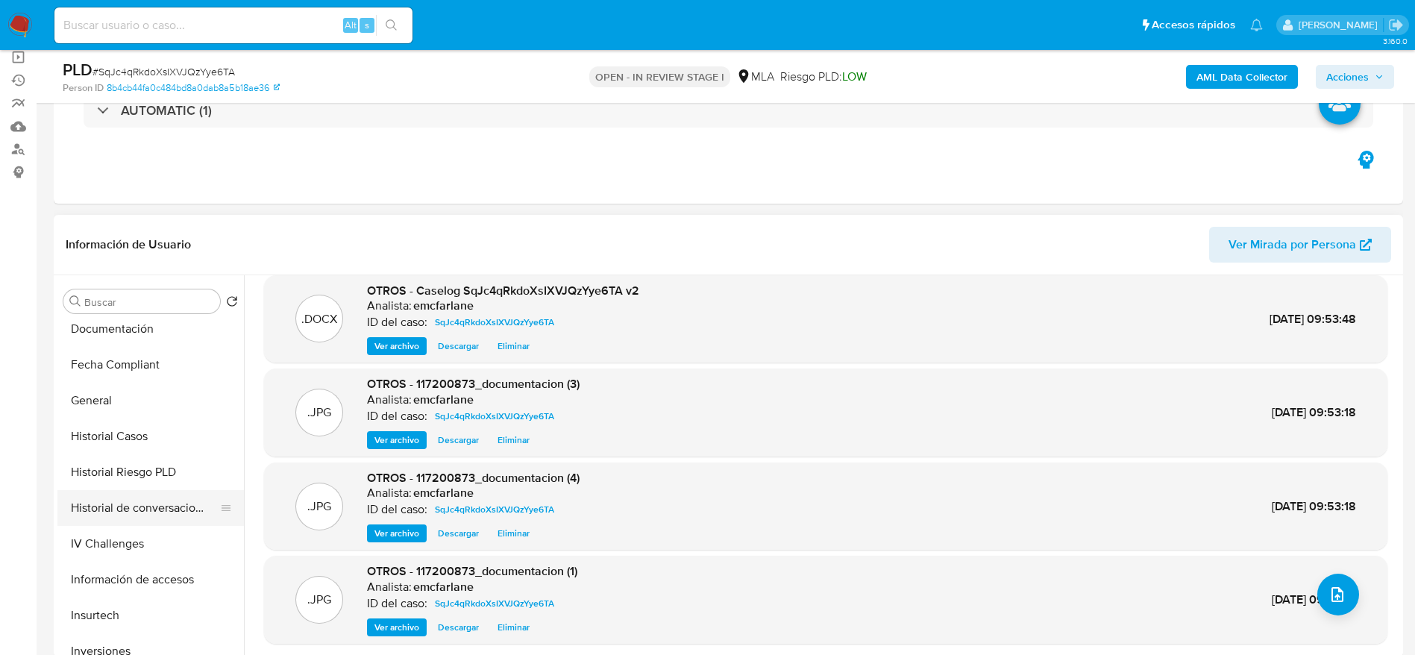
click at [156, 507] on button "Historial de conversaciones" at bounding box center [144, 508] width 175 height 36
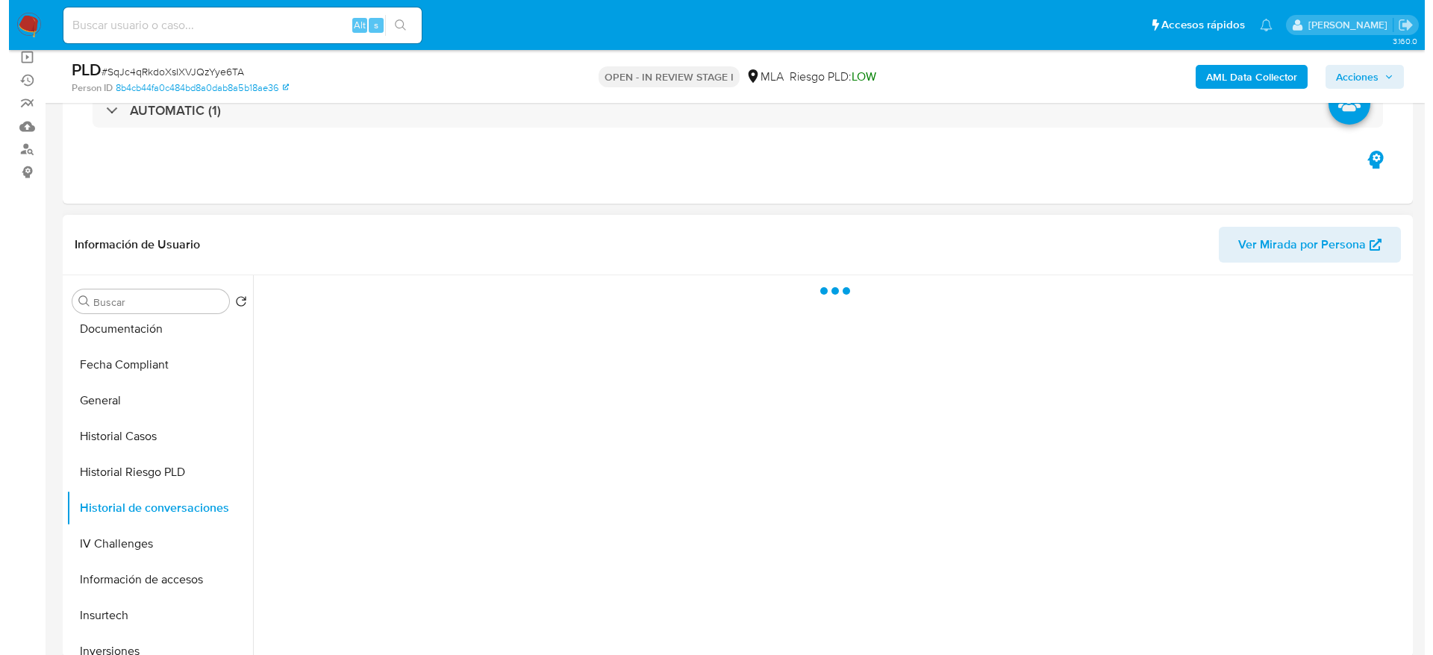
scroll to position [0, 0]
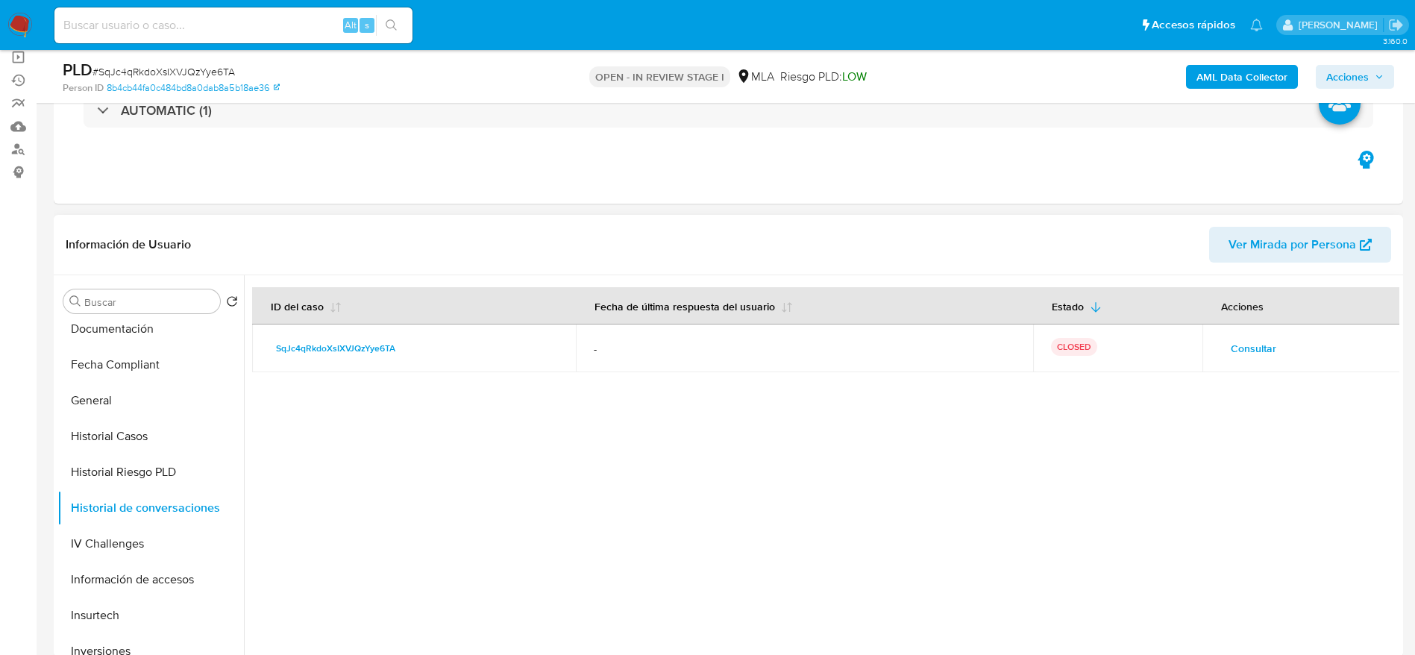
click at [1236, 351] on span "Consultar" at bounding box center [1254, 348] width 46 height 21
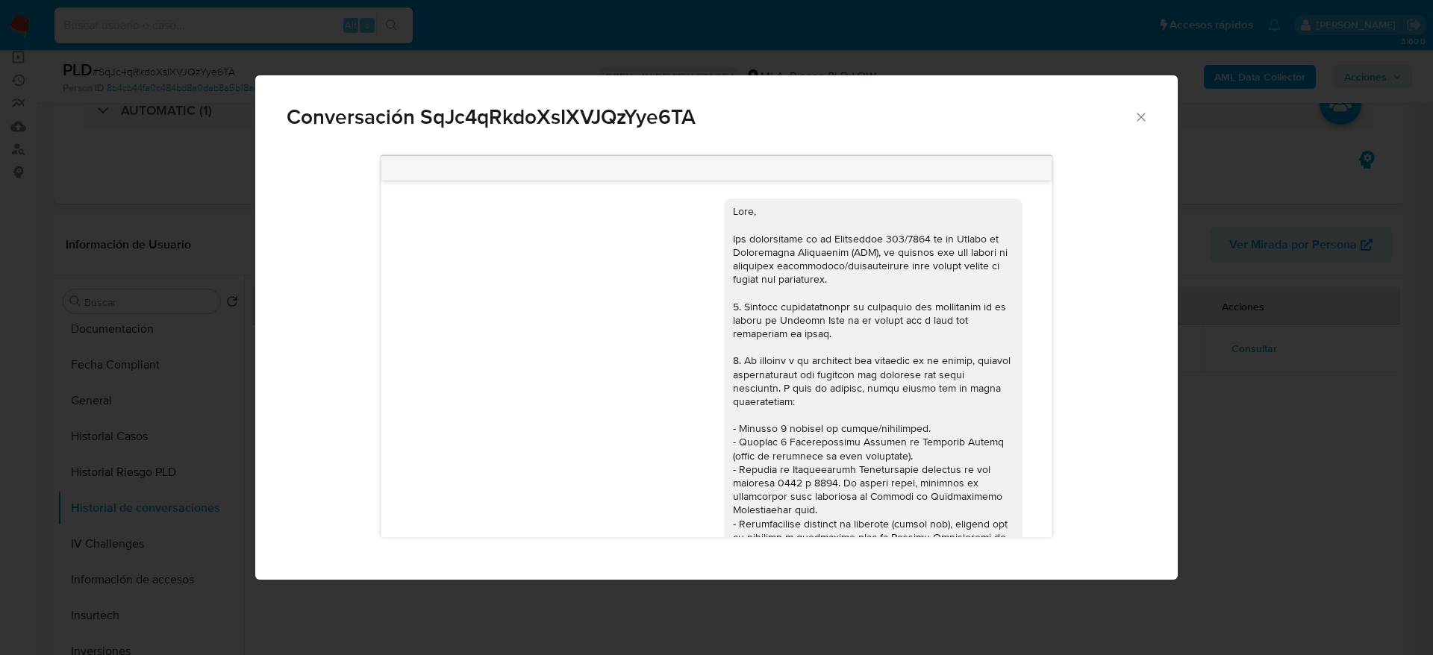
click at [1140, 120] on icon "Cerrar" at bounding box center [1140, 117] width 15 height 15
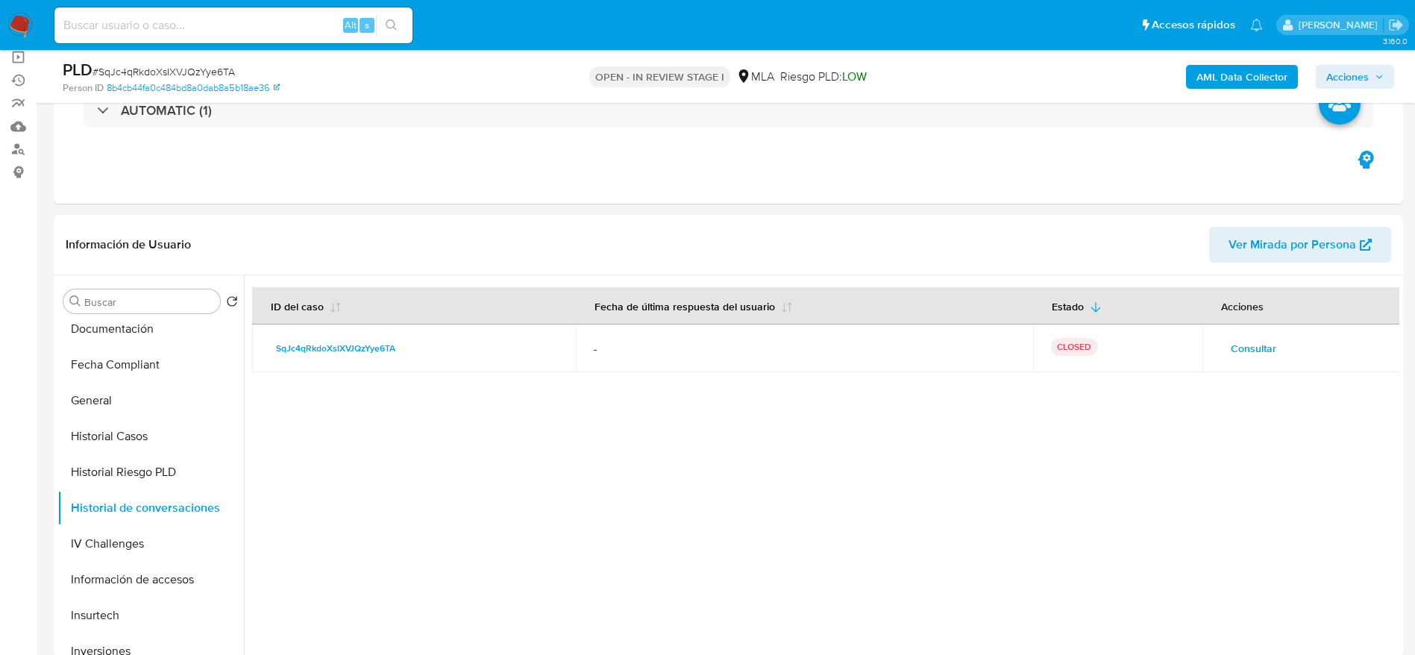
click at [1358, 81] on span "Acciones" at bounding box center [1348, 77] width 43 height 24
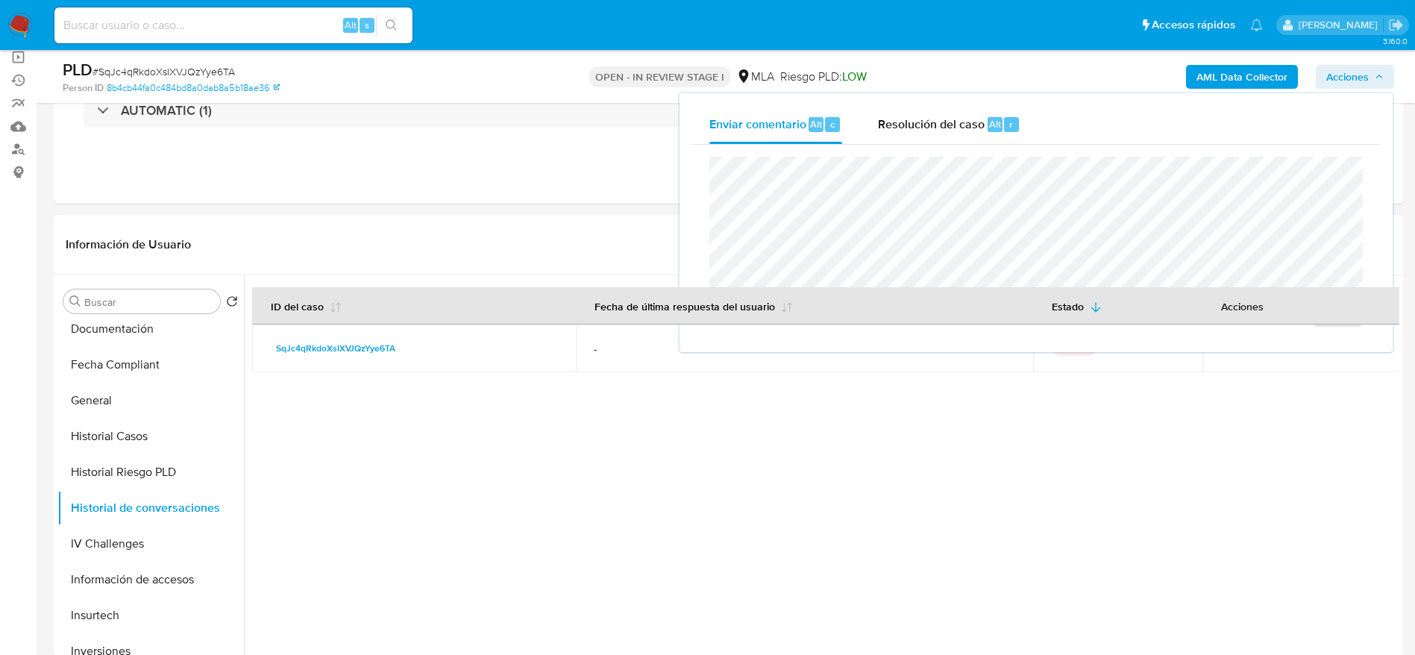
drag, startPoint x: 945, startPoint y: 137, endPoint x: 946, endPoint y: 147, distance: 9.8
click at [945, 140] on div "Resolución del caso Alt r" at bounding box center [949, 124] width 143 height 39
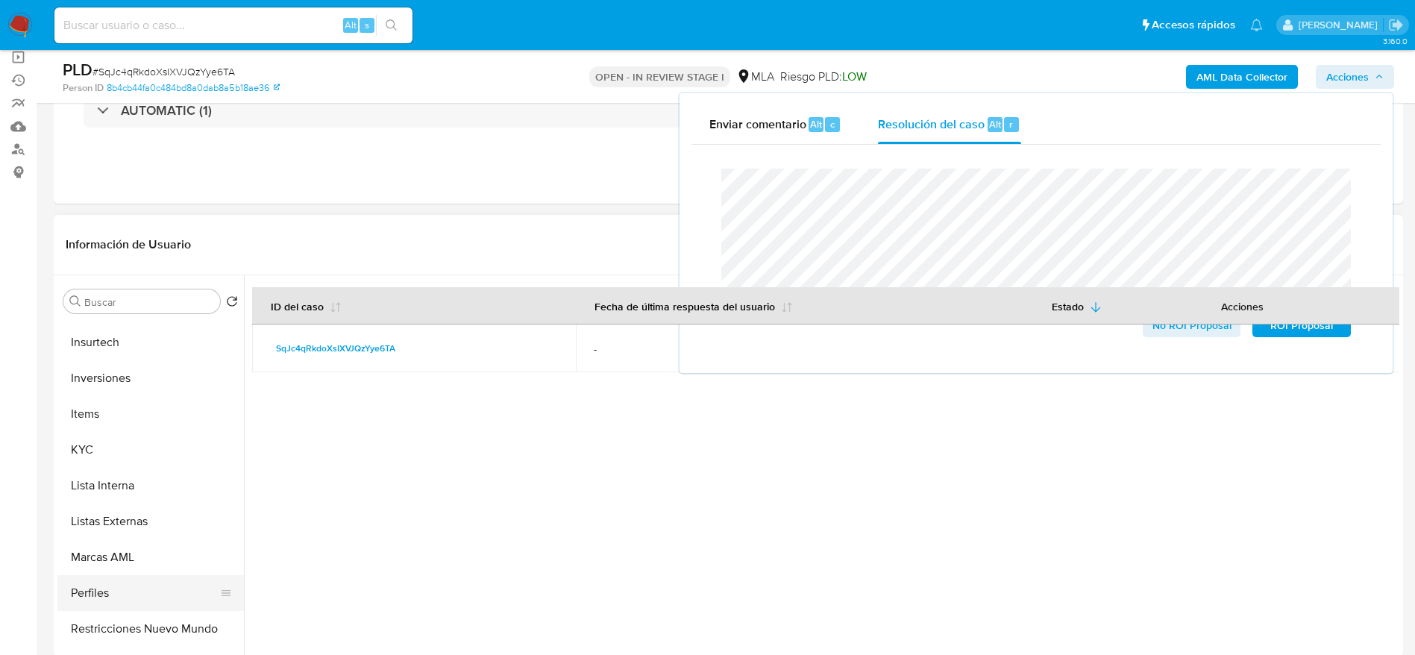
scroll to position [702, 0]
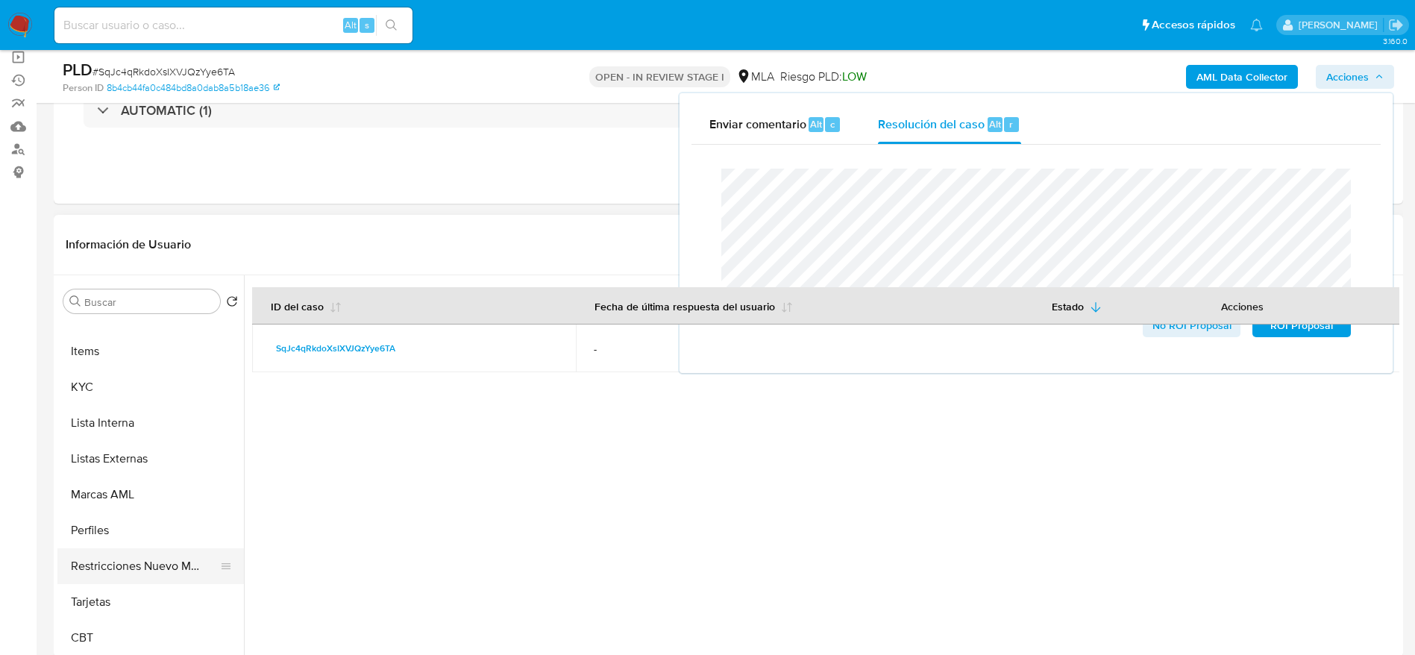
click at [134, 565] on button "Restricciones Nuevo Mundo" at bounding box center [144, 566] width 175 height 36
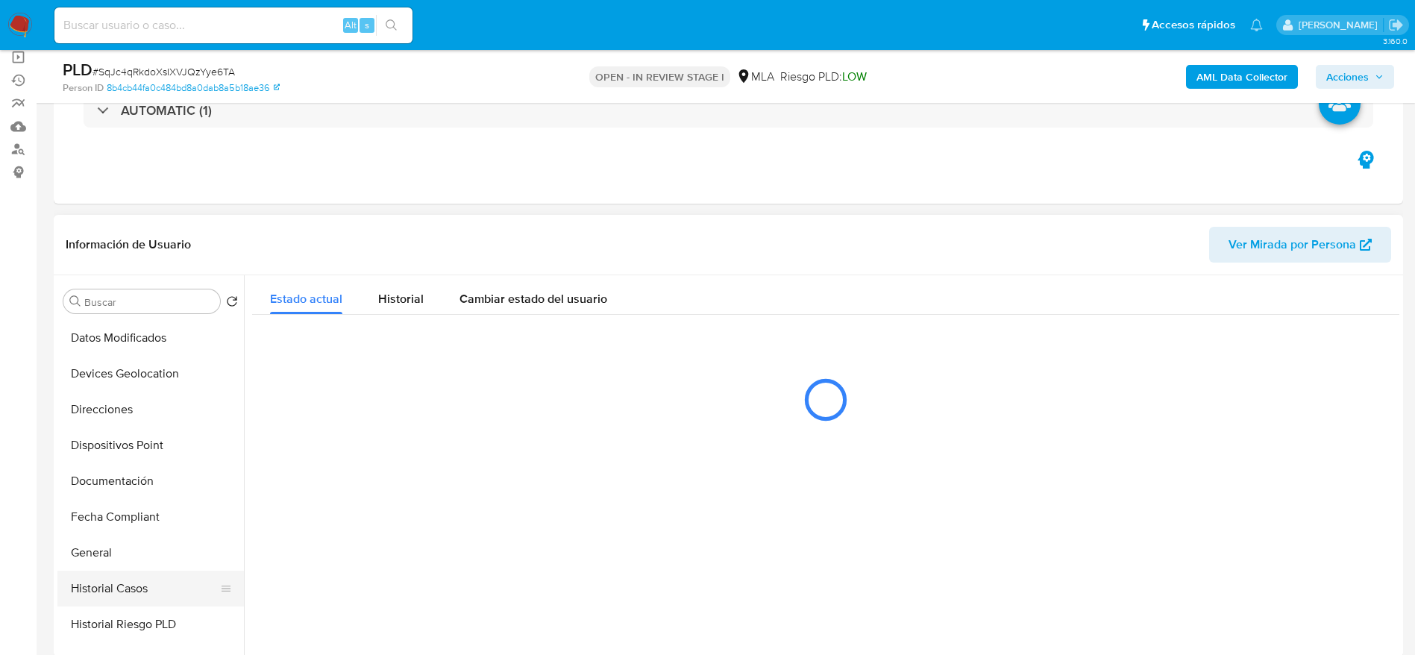
scroll to position [224, 0]
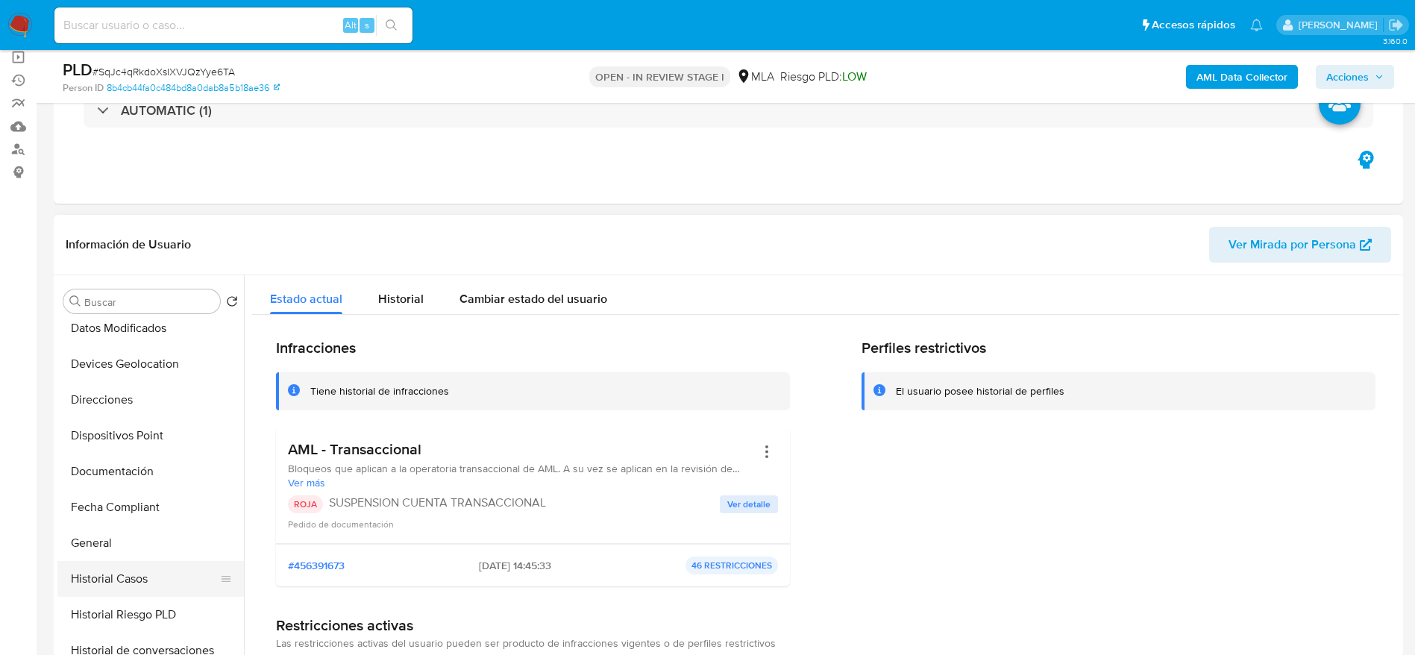
click at [116, 572] on button "Historial Casos" at bounding box center [144, 579] width 175 height 36
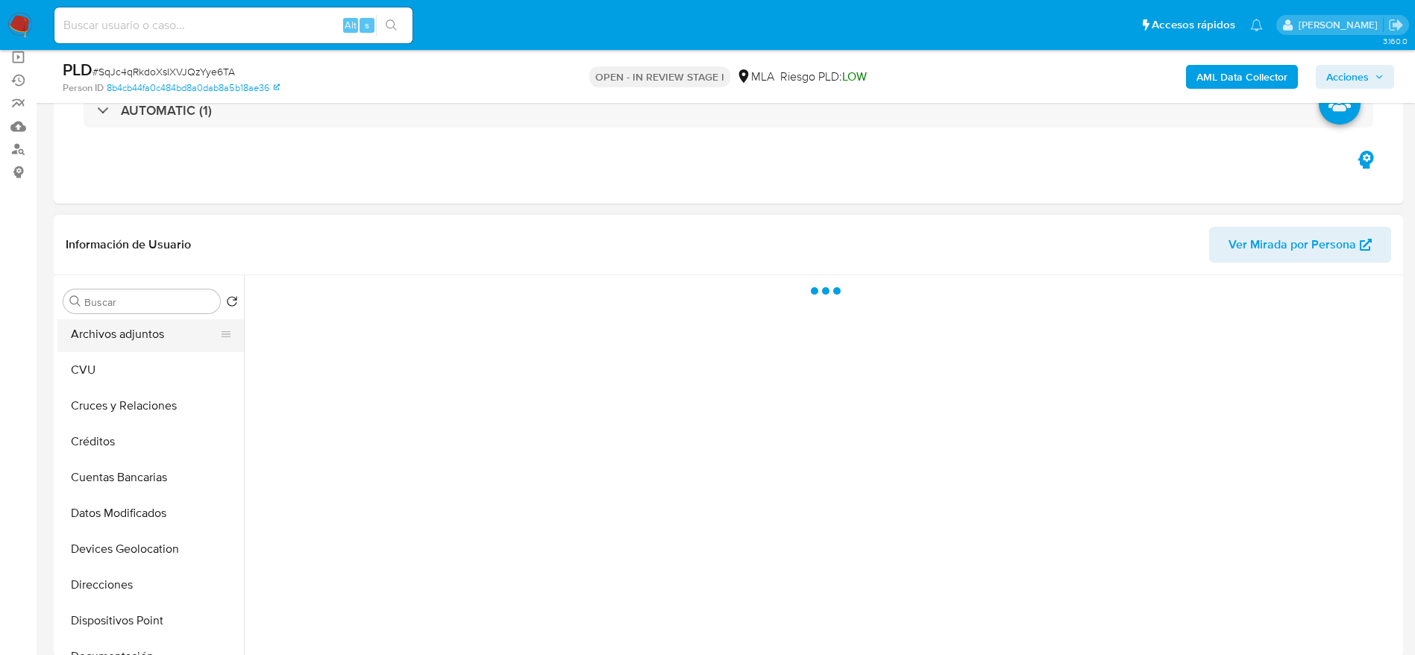
scroll to position [0, 0]
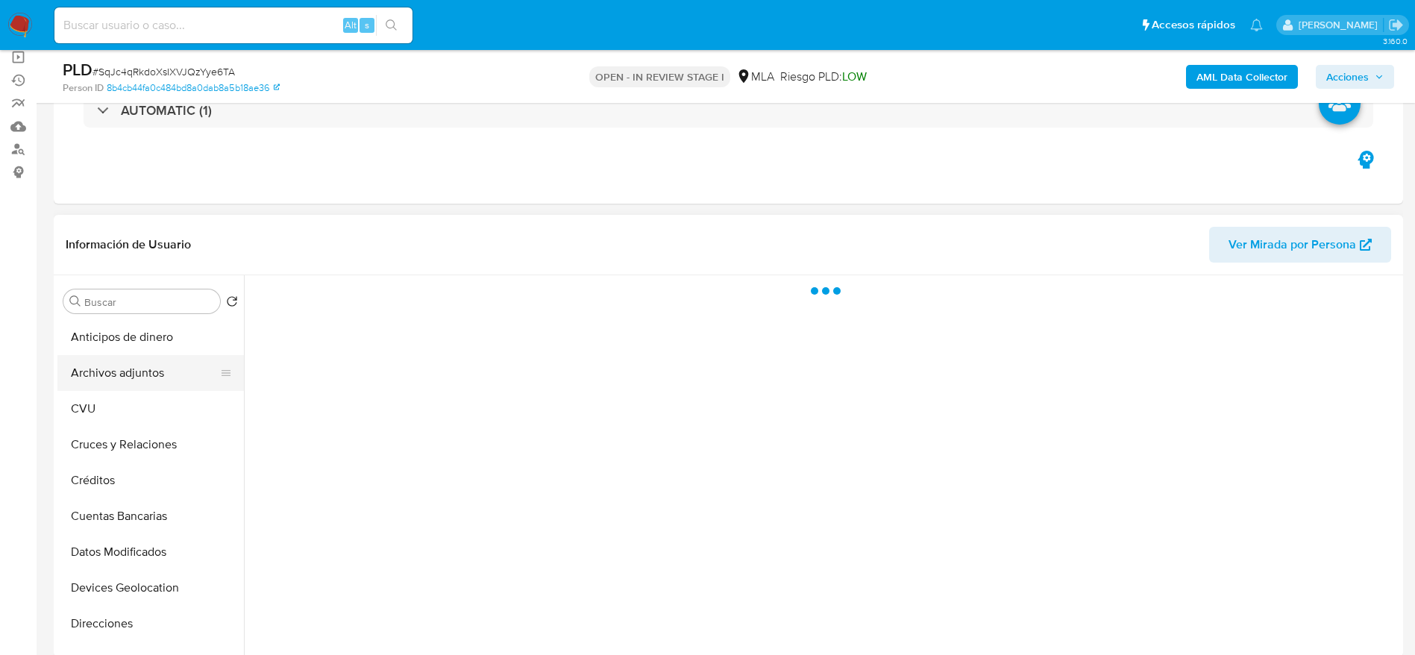
click at [140, 374] on button "Archivos adjuntos" at bounding box center [144, 373] width 175 height 36
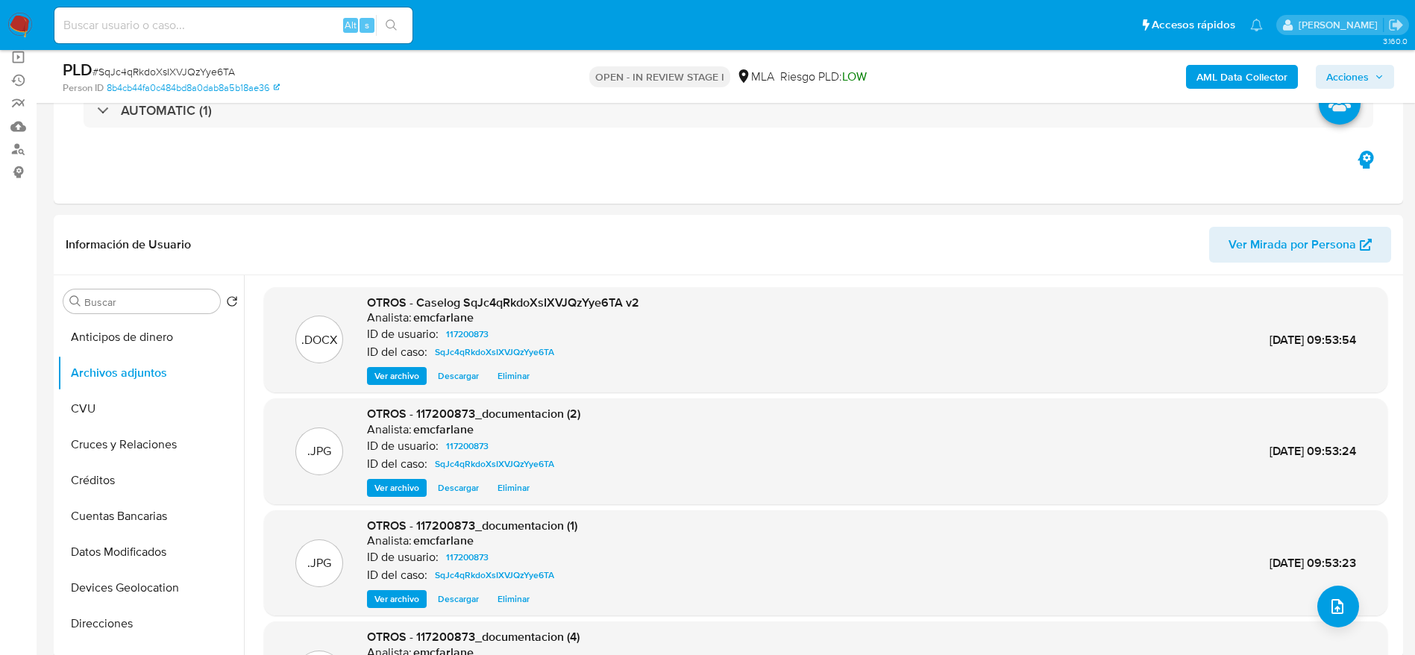
click at [1370, 68] on span "Acciones" at bounding box center [1355, 76] width 57 height 21
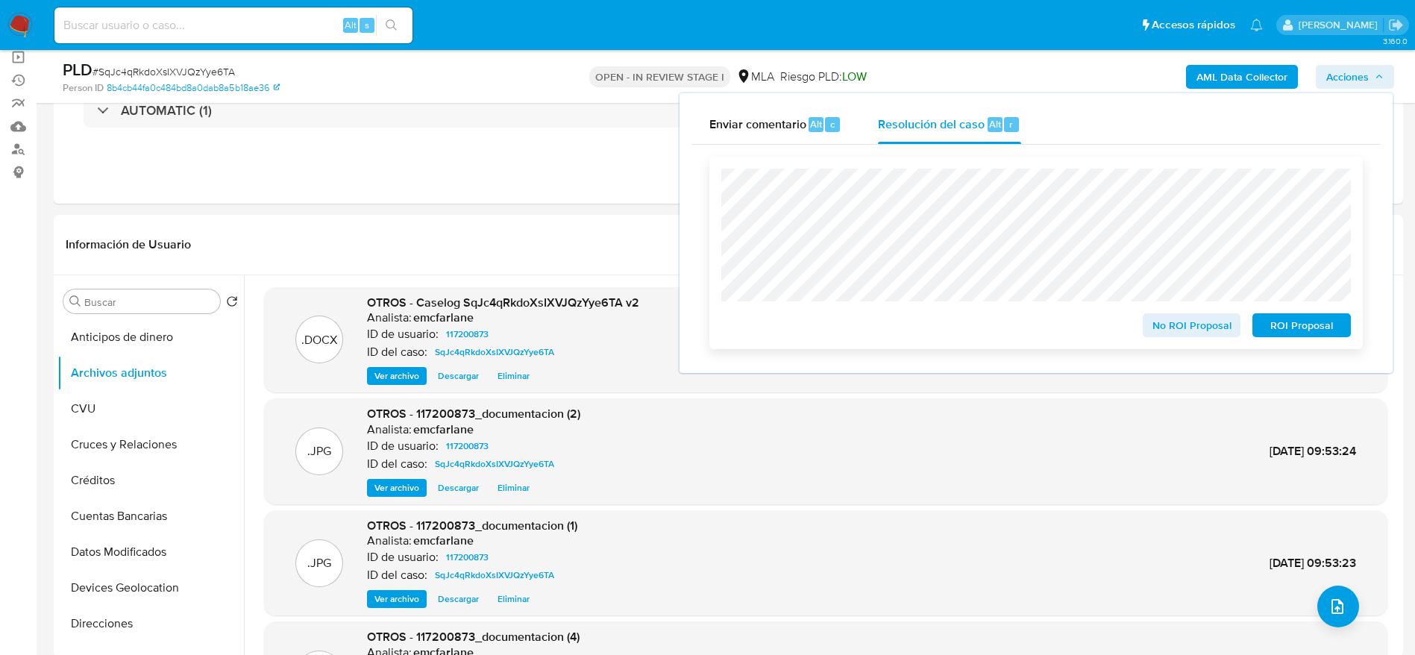
click at [1318, 326] on span "ROI Proposal" at bounding box center [1302, 325] width 78 height 21
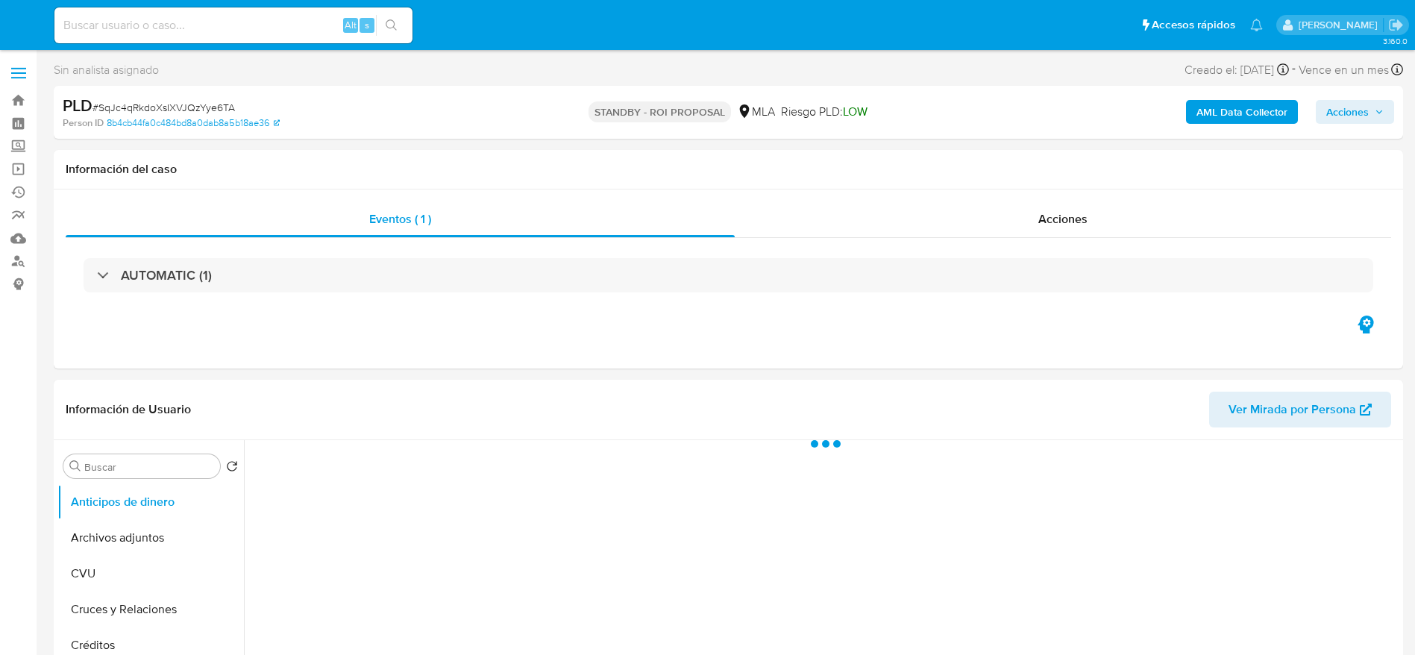
select select "10"
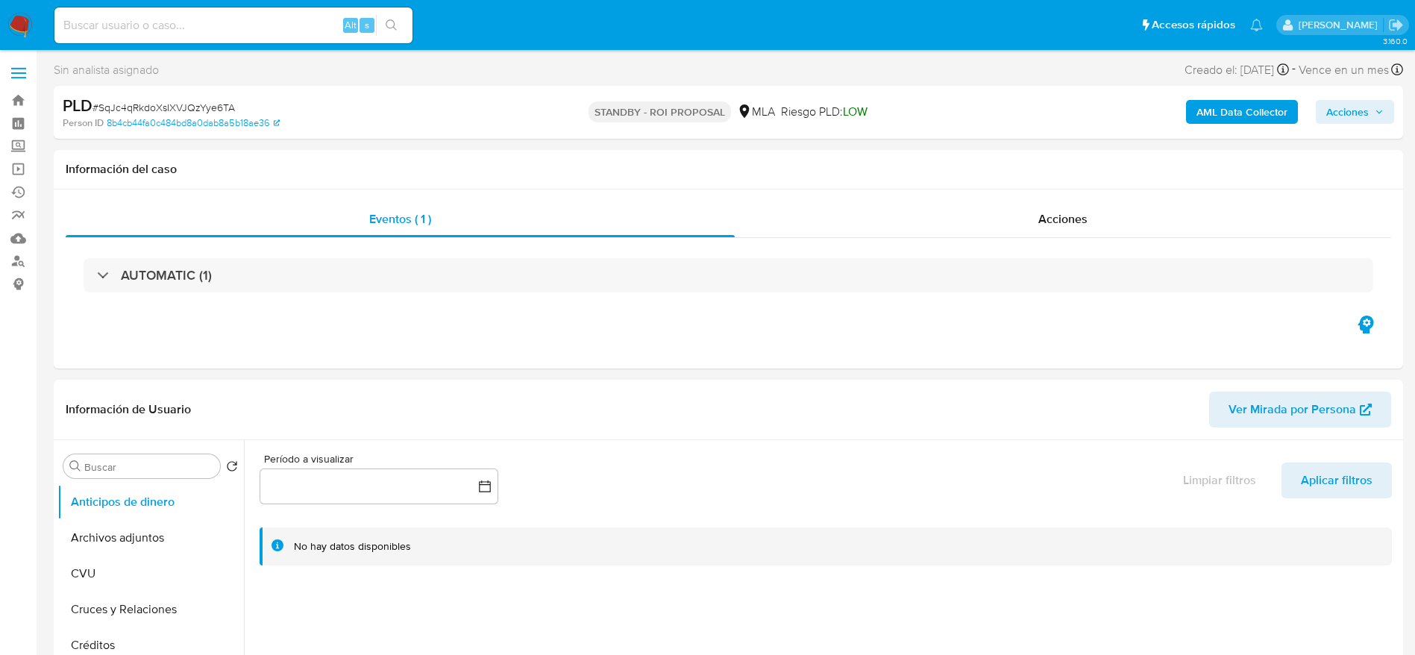
click at [213, 25] on input at bounding box center [233, 25] width 358 height 19
paste input "m9qs98MgZw9XBGCxah7WNgg4"
type input "m9qs98MgZw9XBGCxah7WNgg4"
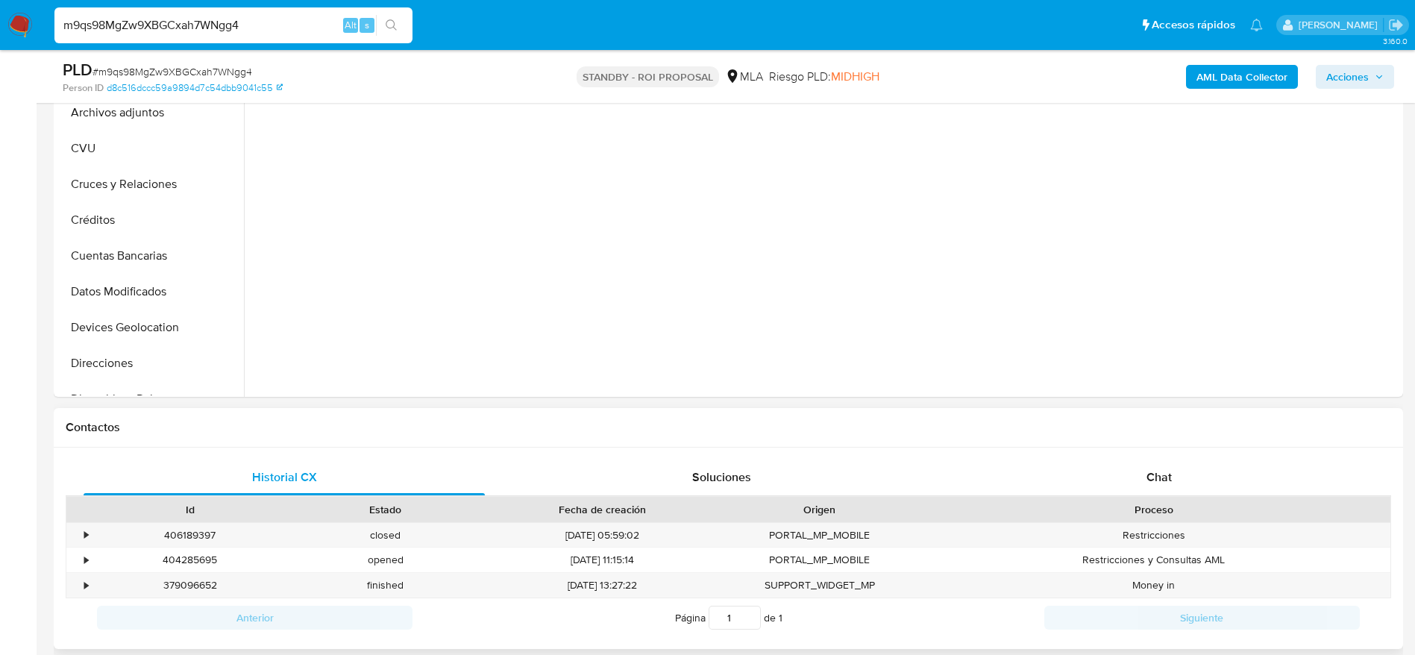
scroll to position [448, 0]
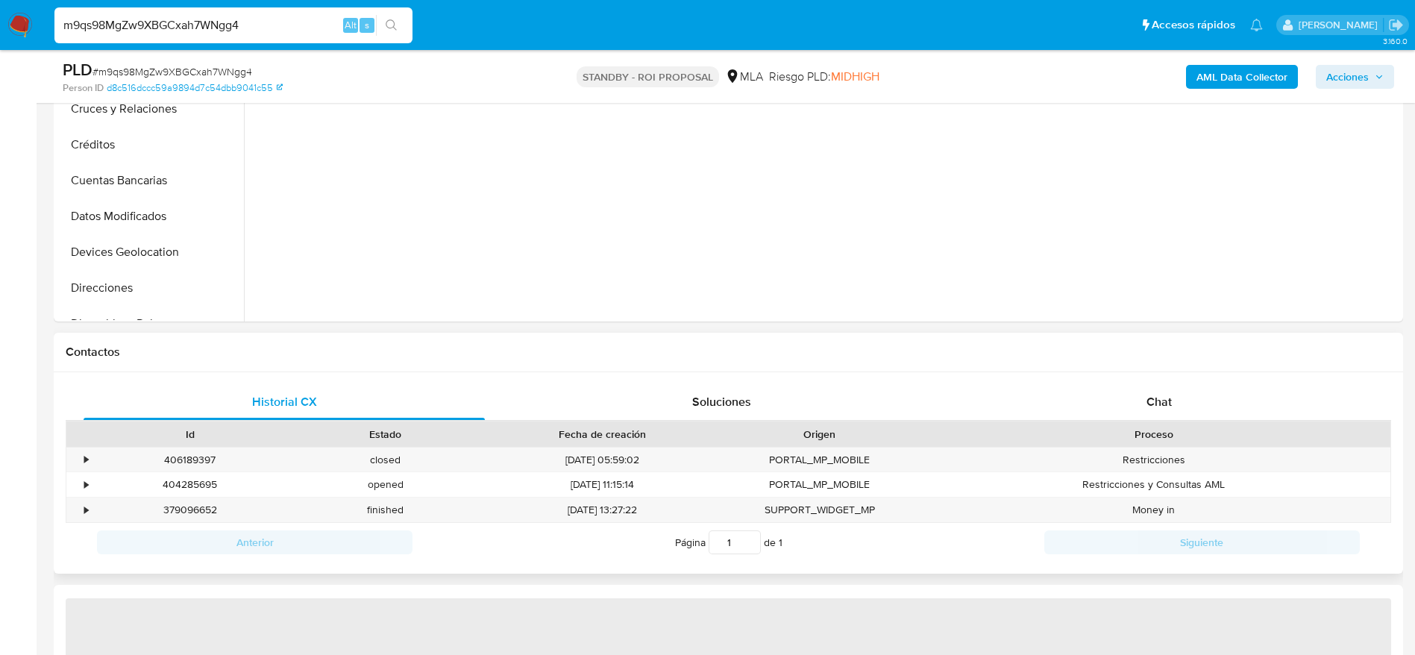
select select "10"
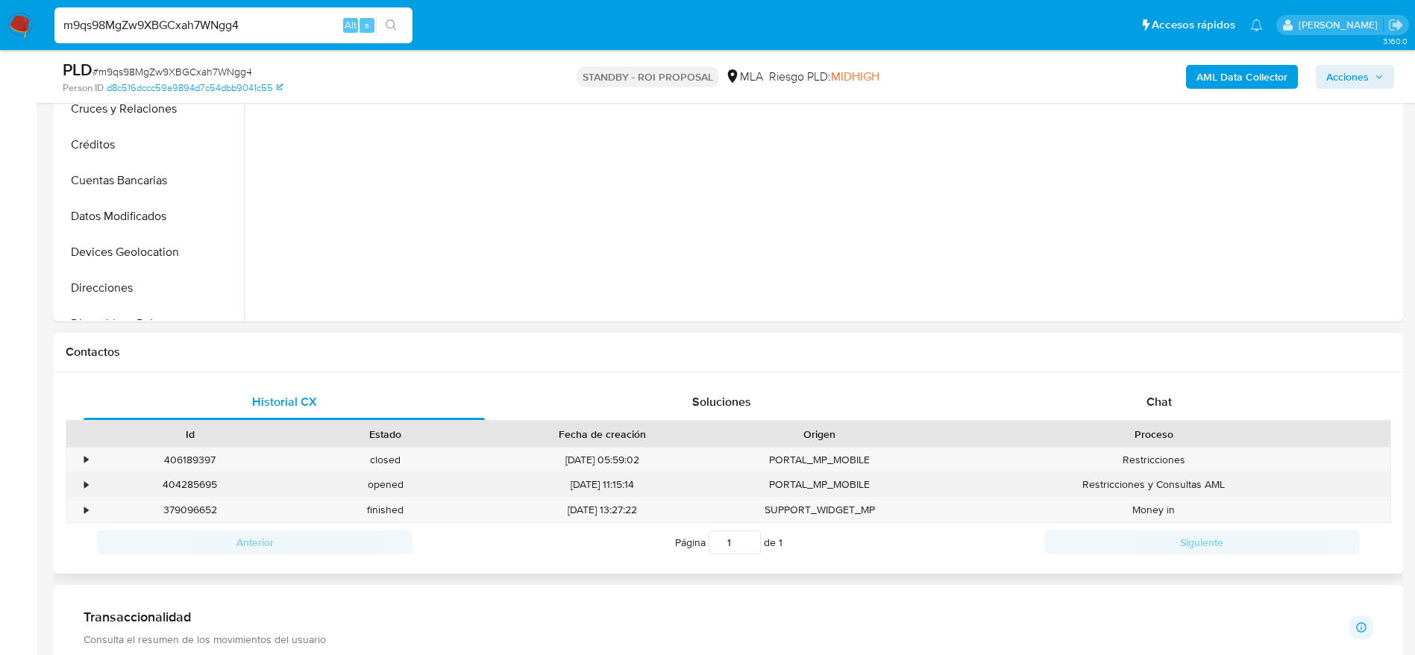
click at [197, 484] on div "404285695" at bounding box center [190, 484] width 195 height 25
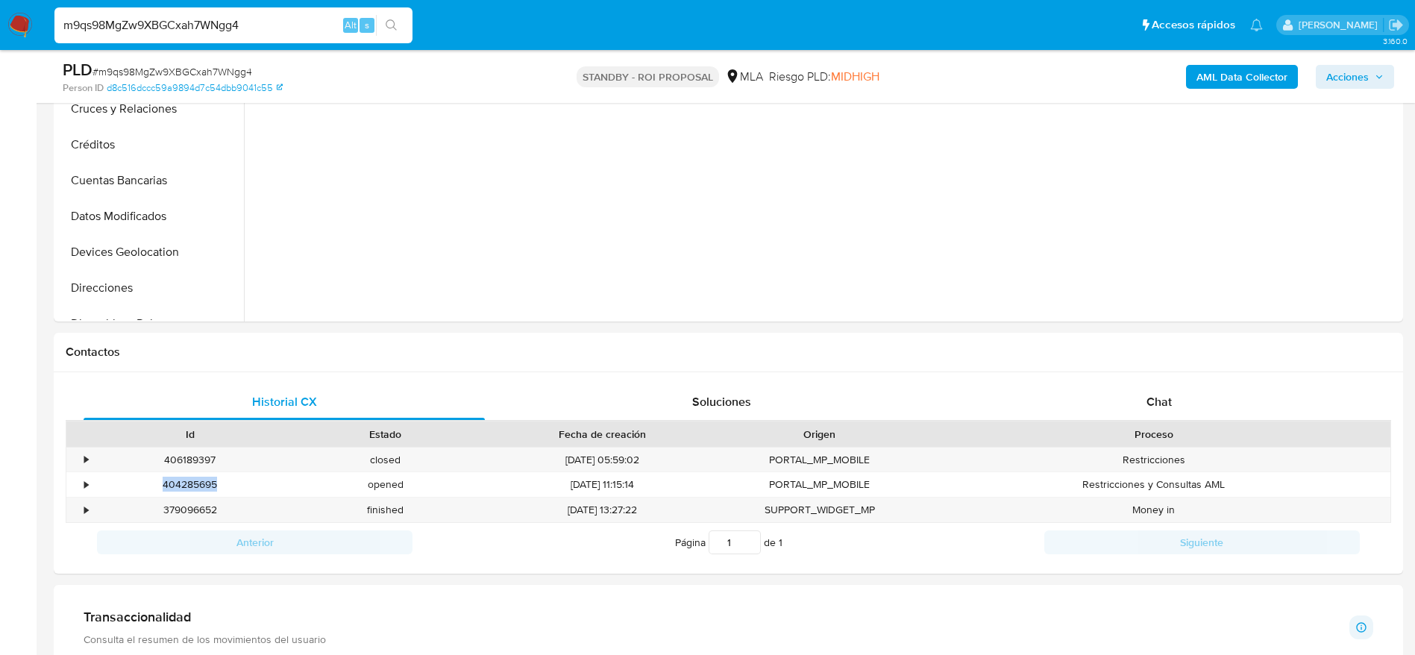
copy div "404285695"
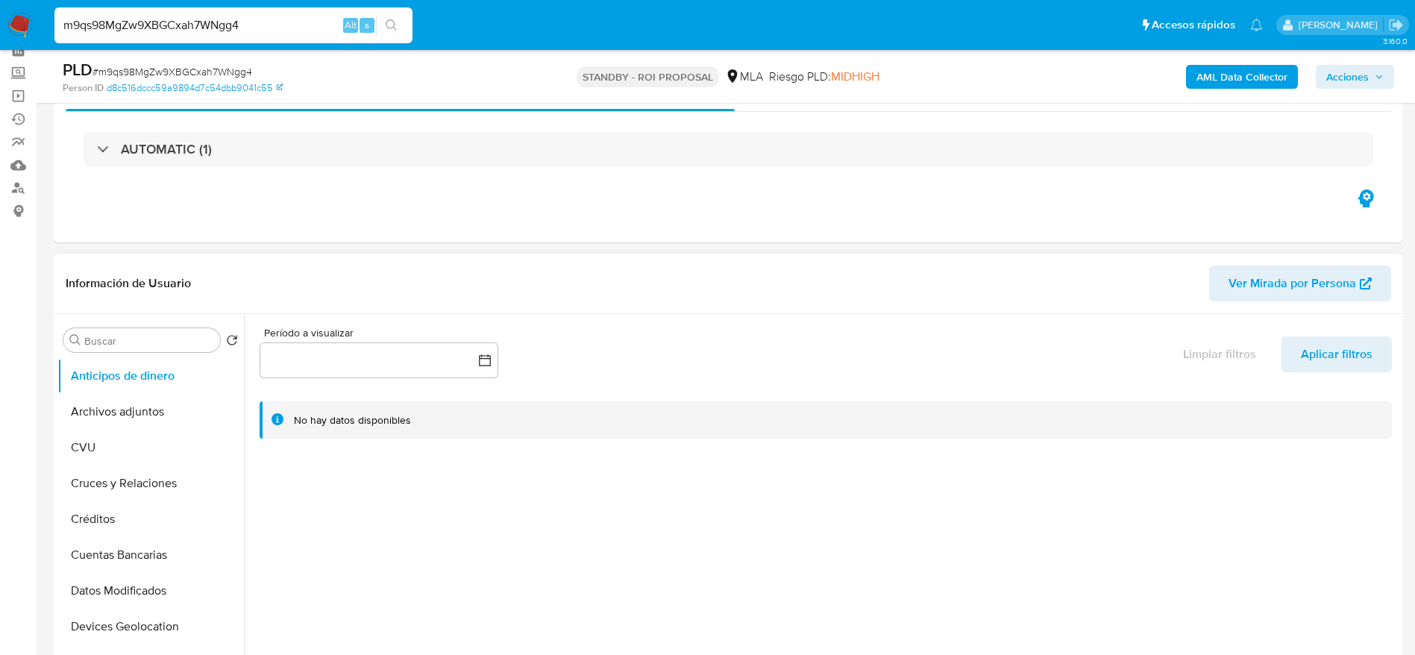
scroll to position [0, 0]
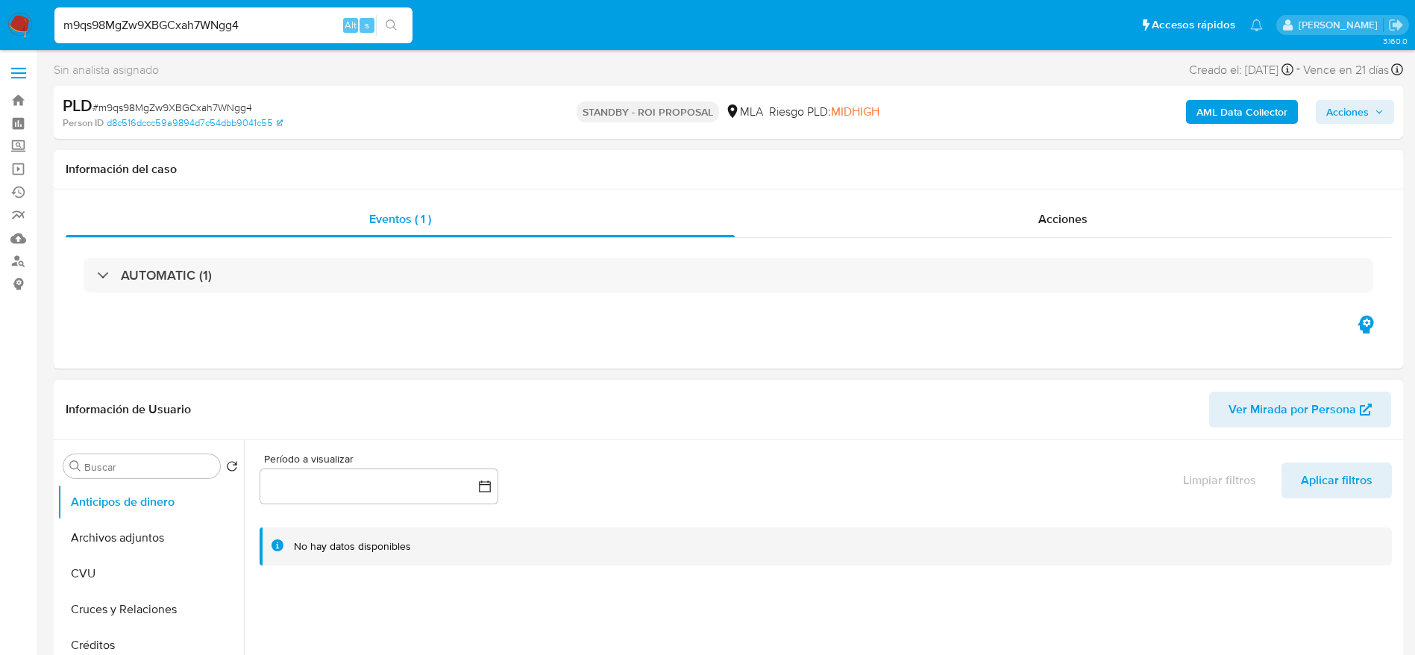
drag, startPoint x: 152, startPoint y: 528, endPoint x: 368, endPoint y: 501, distance: 217.3
click at [152, 530] on button "Archivos adjuntos" at bounding box center [150, 538] width 187 height 36
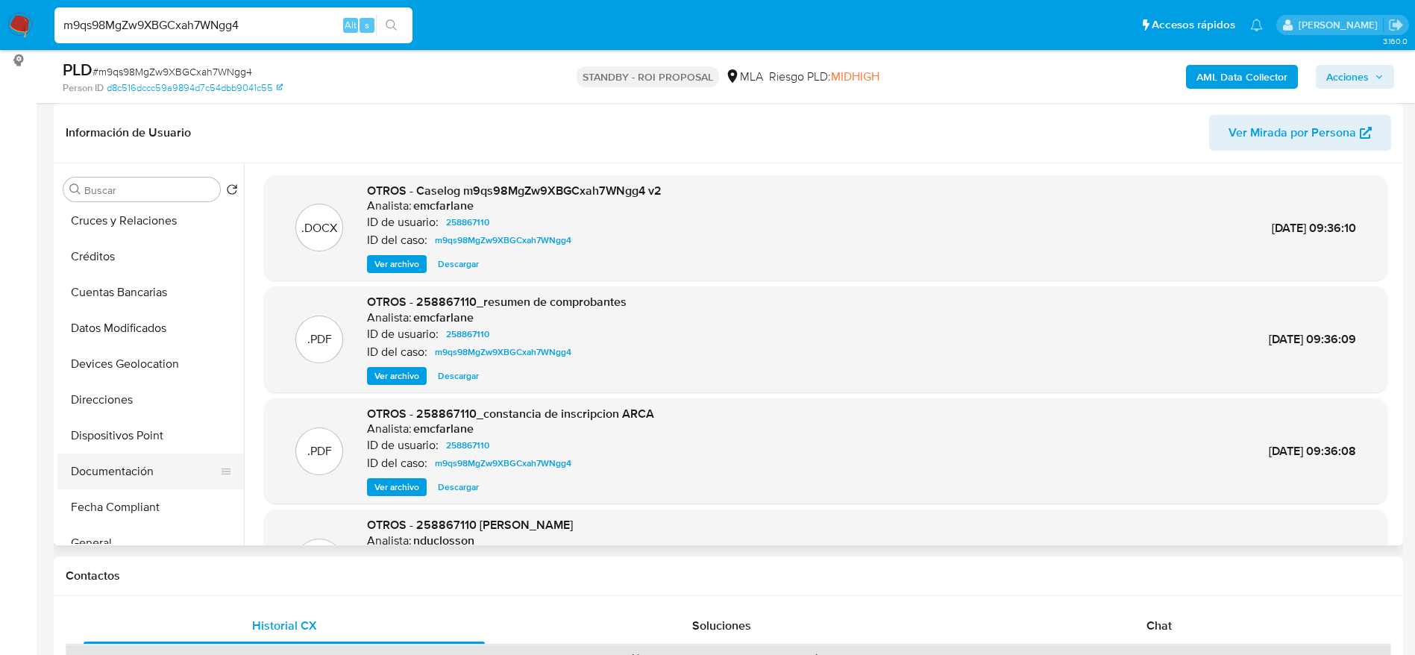
scroll to position [336, 0]
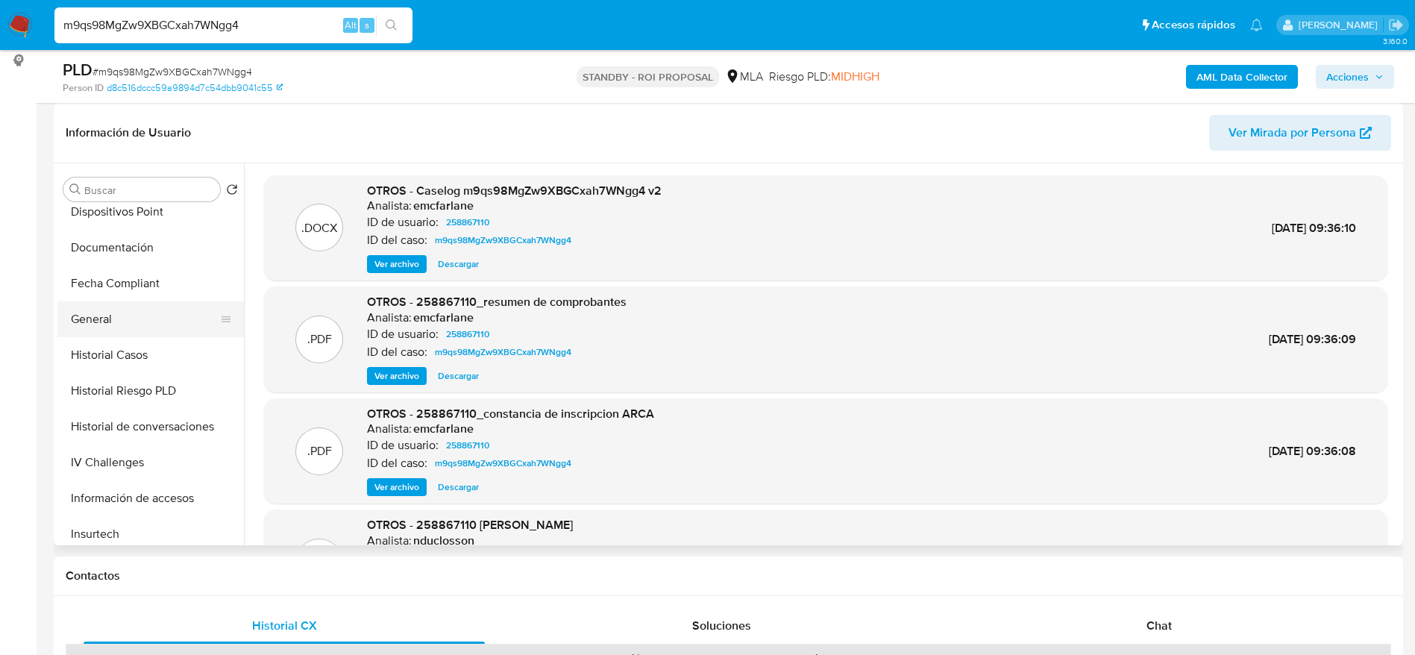
click at [86, 331] on button "General" at bounding box center [144, 319] width 175 height 36
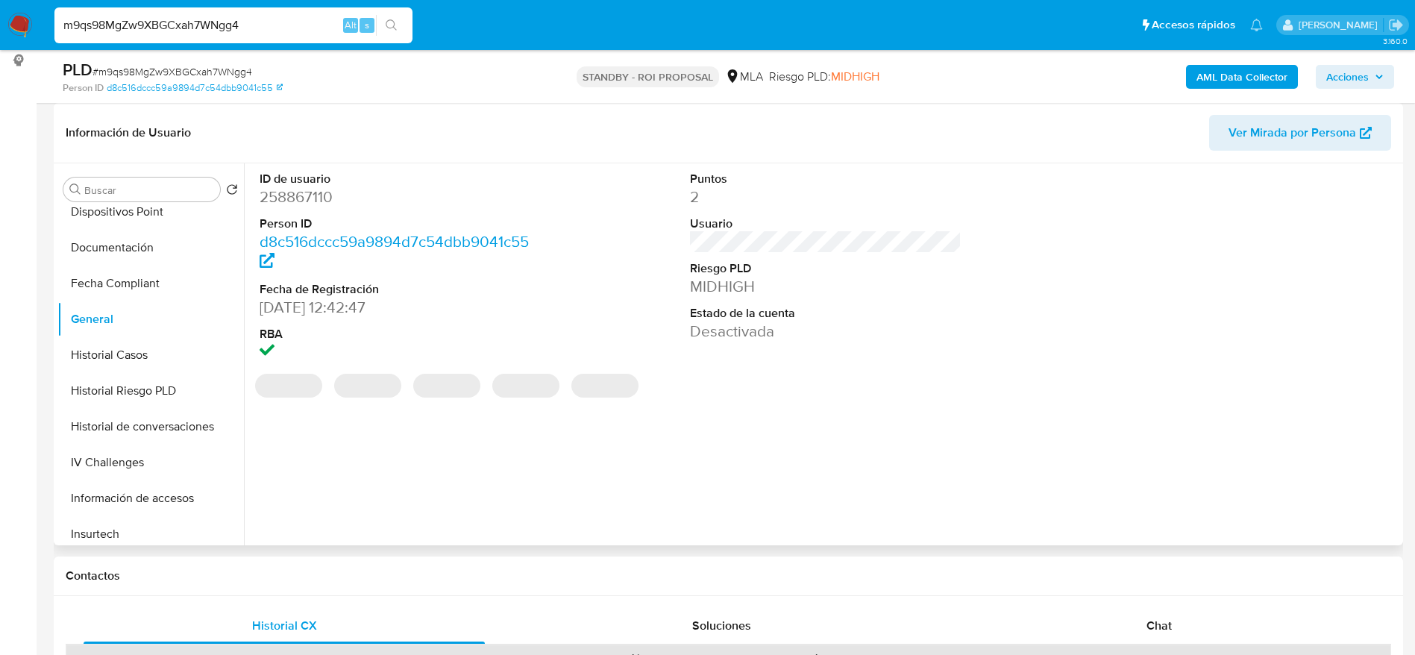
click at [318, 196] on dd "258867110" at bounding box center [396, 197] width 272 height 21
copy dd "258867110"
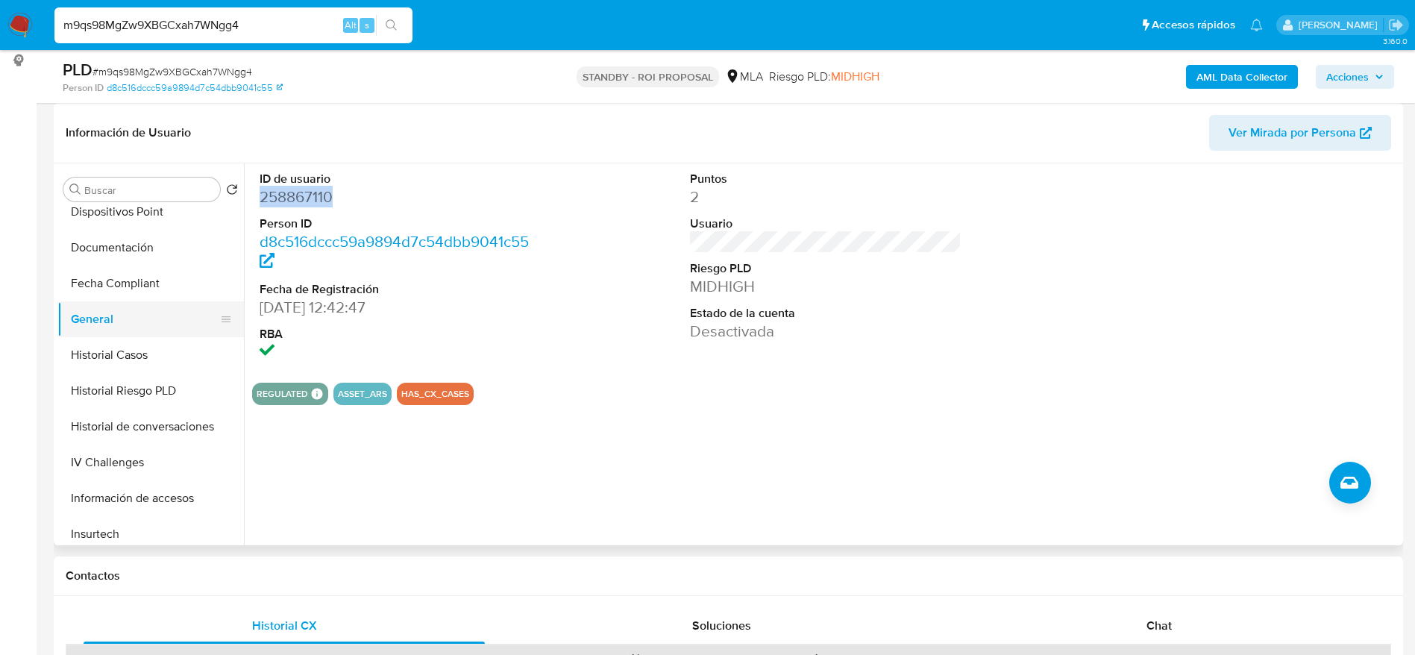
scroll to position [0, 0]
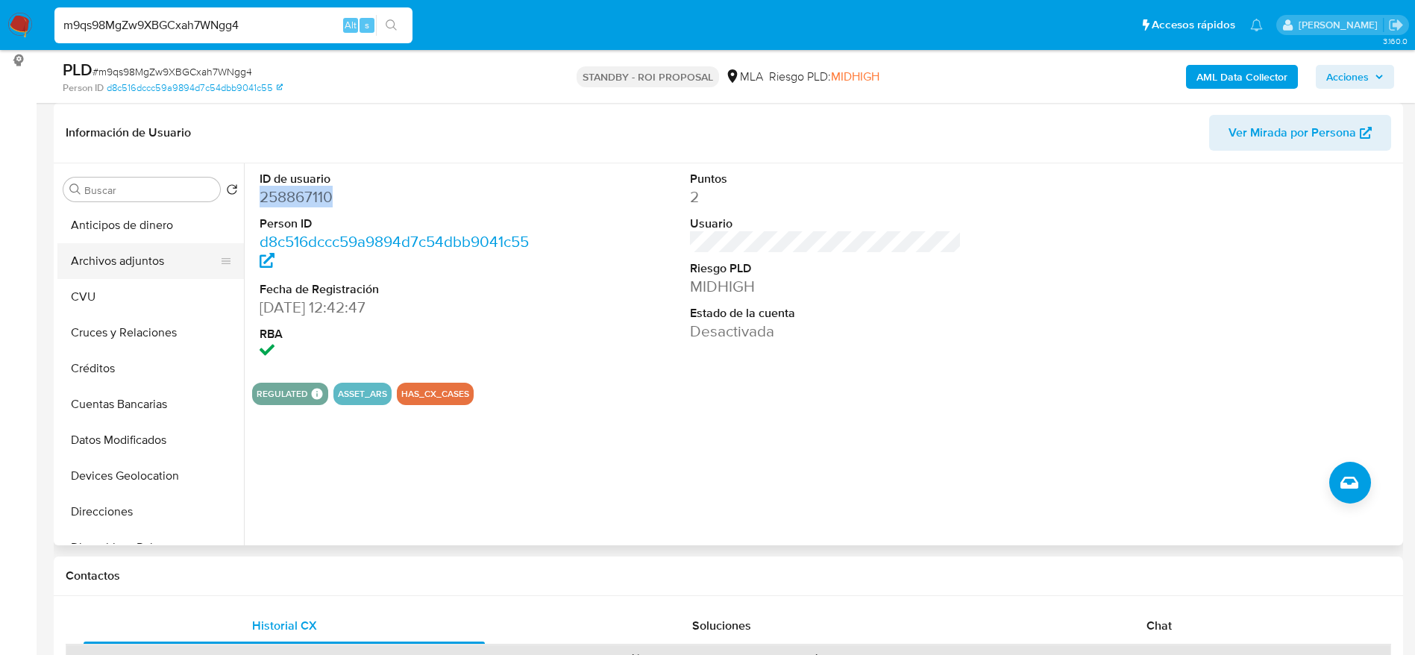
click at [107, 260] on button "Archivos adjuntos" at bounding box center [144, 261] width 175 height 36
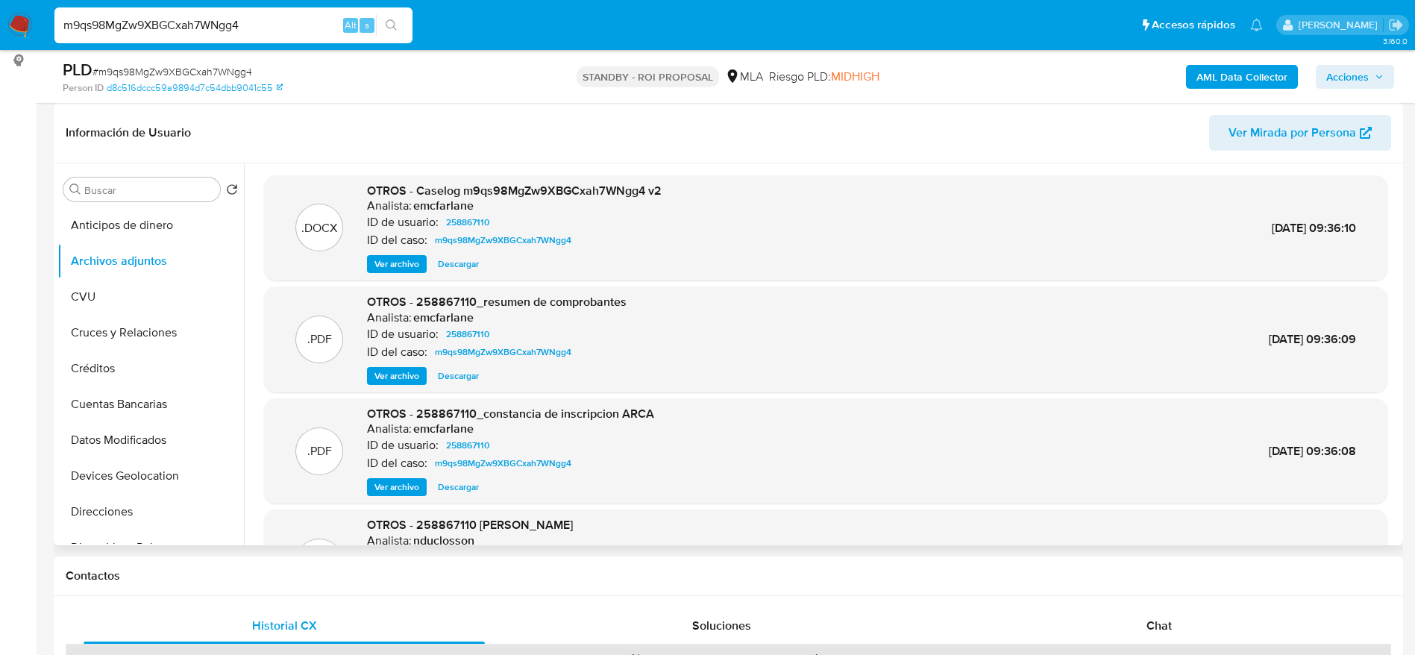
click at [402, 373] on span "Ver archivo" at bounding box center [397, 376] width 45 height 15
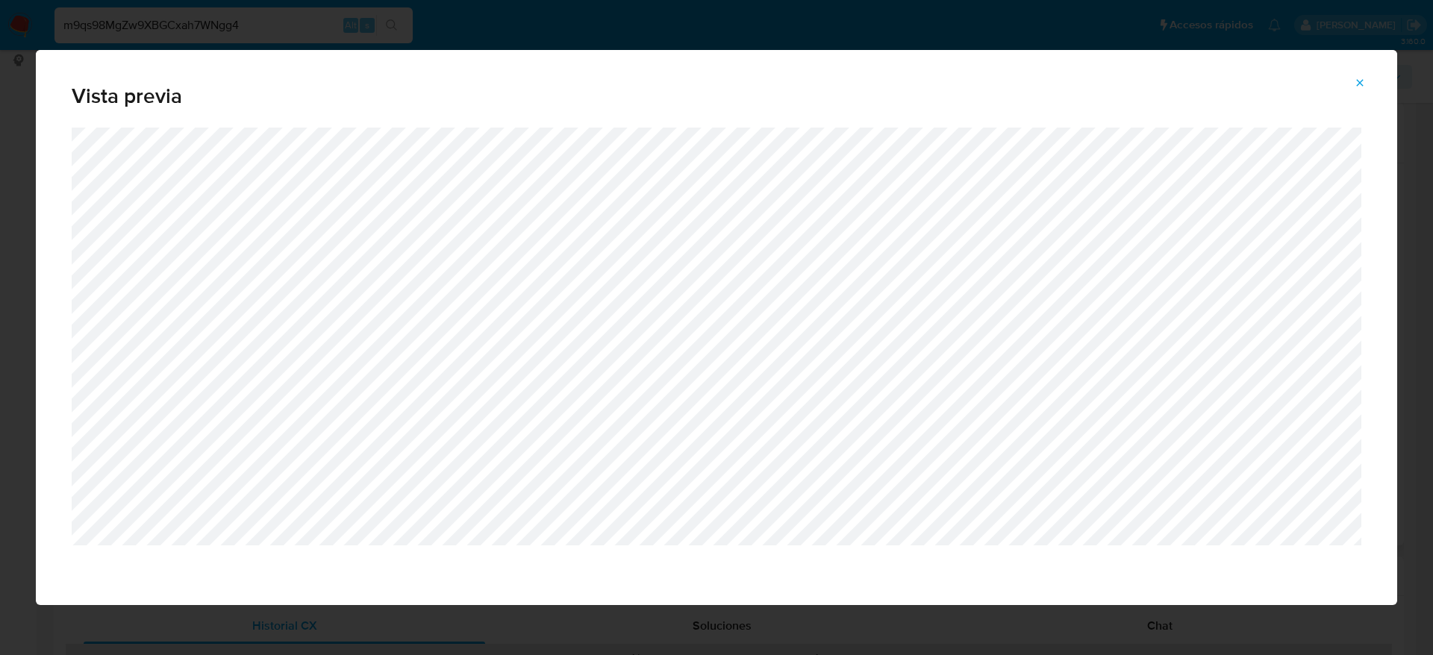
click at [1361, 78] on icon "Attachment preview" at bounding box center [1359, 83] width 12 height 12
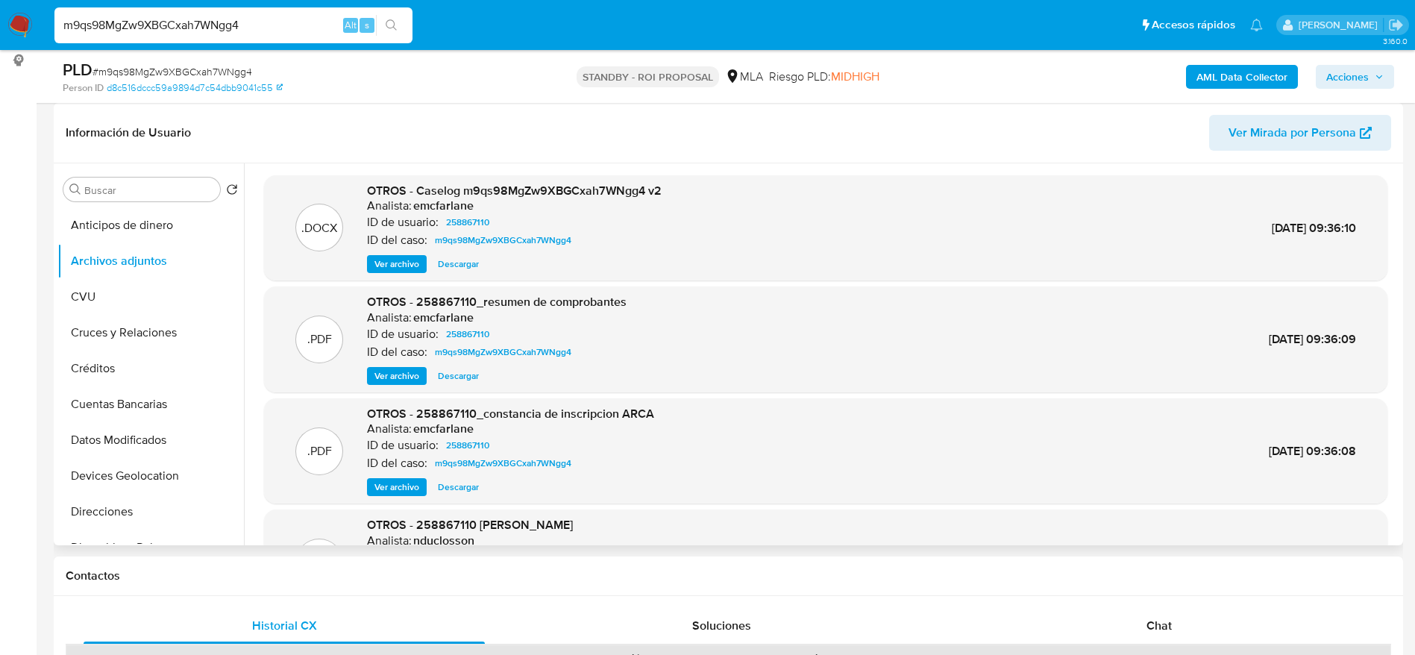
click at [290, 22] on input "m9qs98MgZw9XBGCxah7WNgg4" at bounding box center [233, 25] width 358 height 19
paste input "XytvYLcEfm2gZeMtgfIm3EMI"
type input "XytvYLcEfm2gZeMtgfIm3EMI"
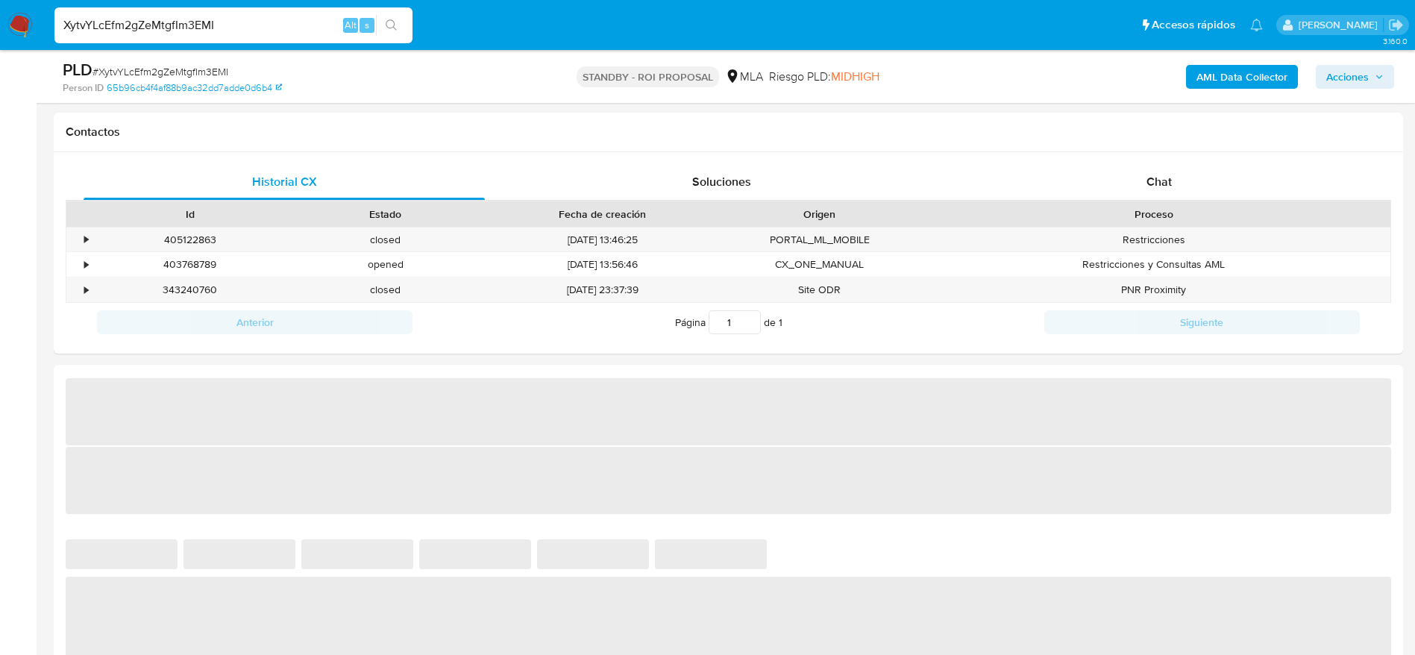
scroll to position [671, 0]
select select "10"
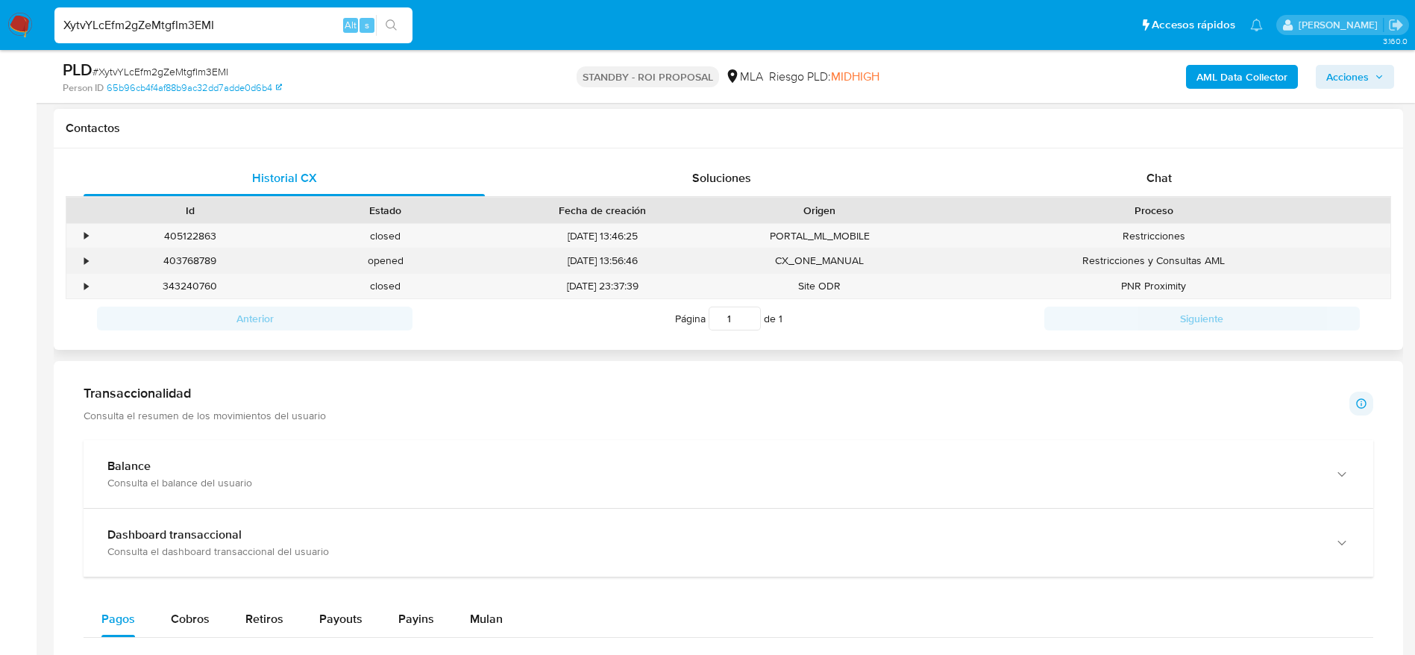
click at [178, 251] on div "403768789" at bounding box center [190, 260] width 195 height 25
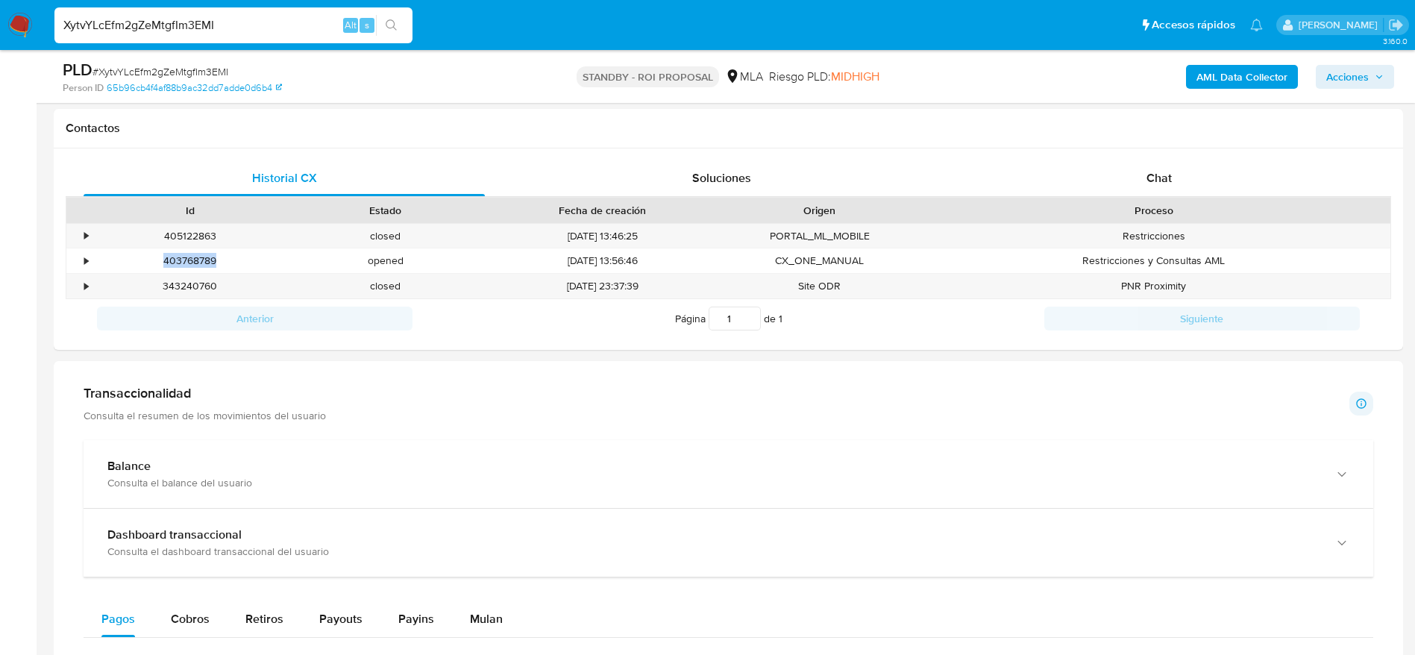
copy div "403768789"
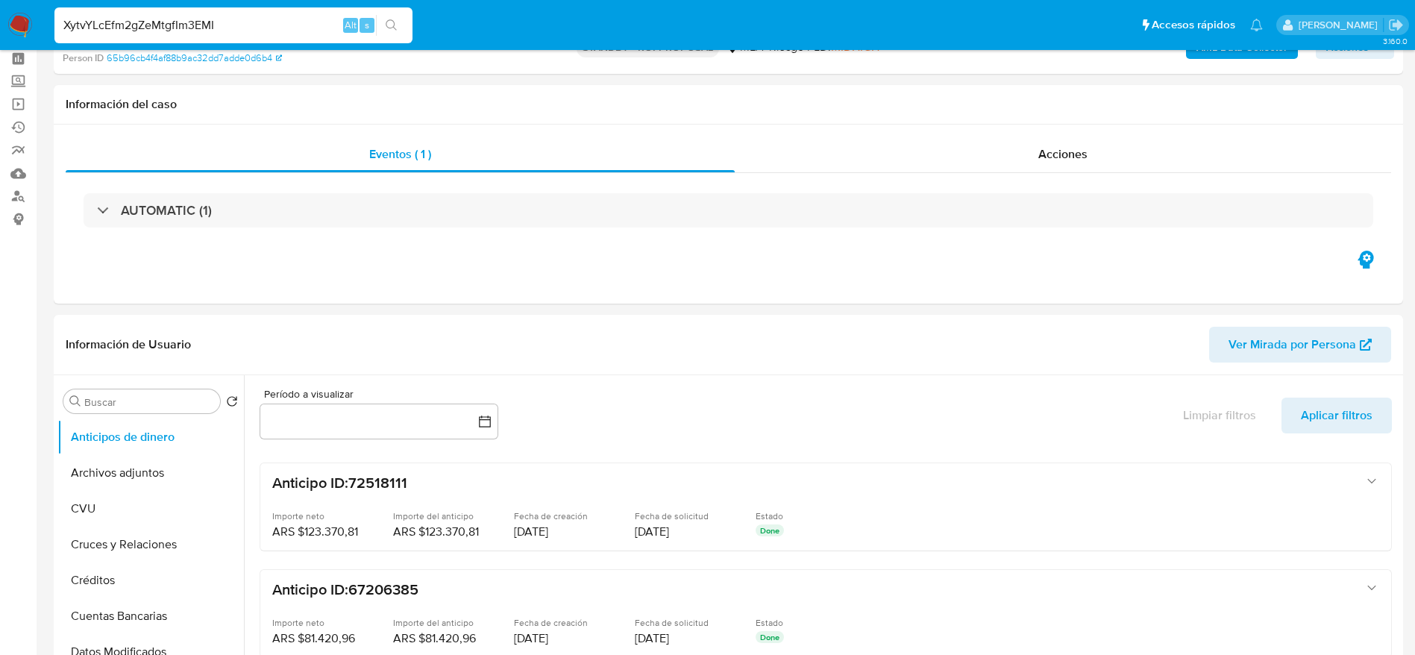
scroll to position [0, 0]
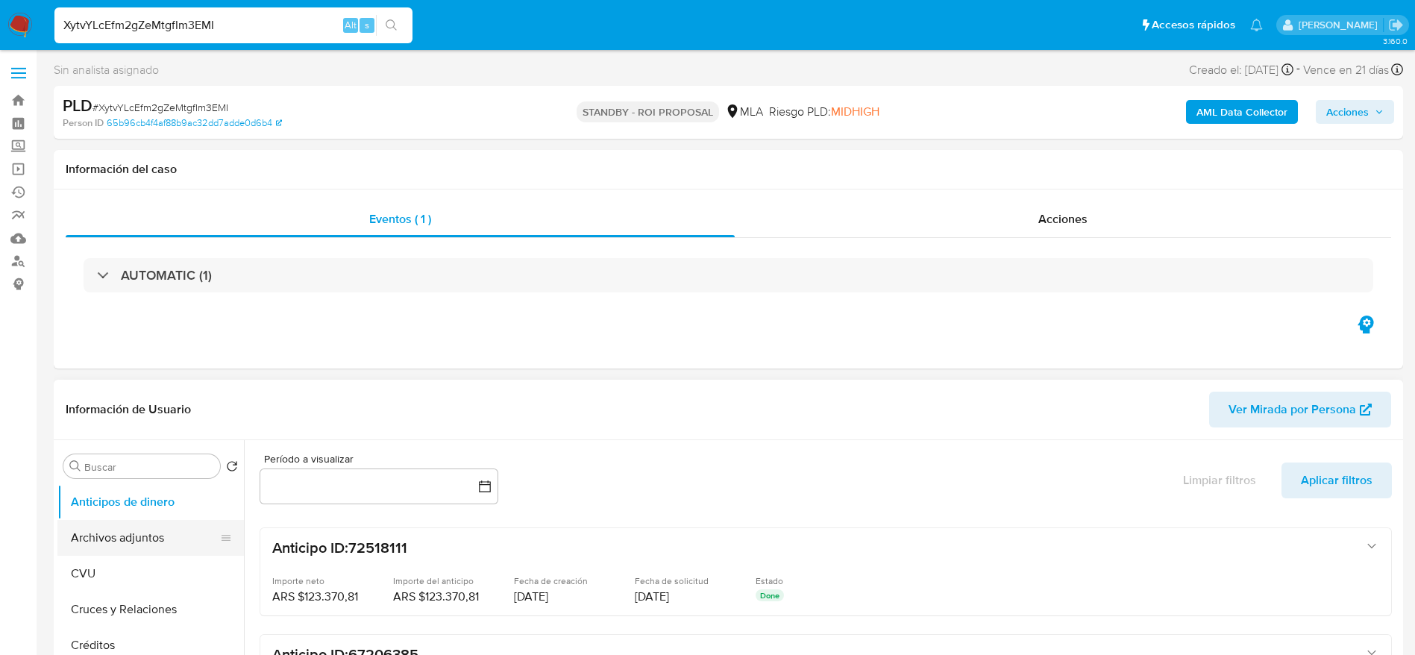
click at [149, 533] on button "Archivos adjuntos" at bounding box center [144, 538] width 175 height 36
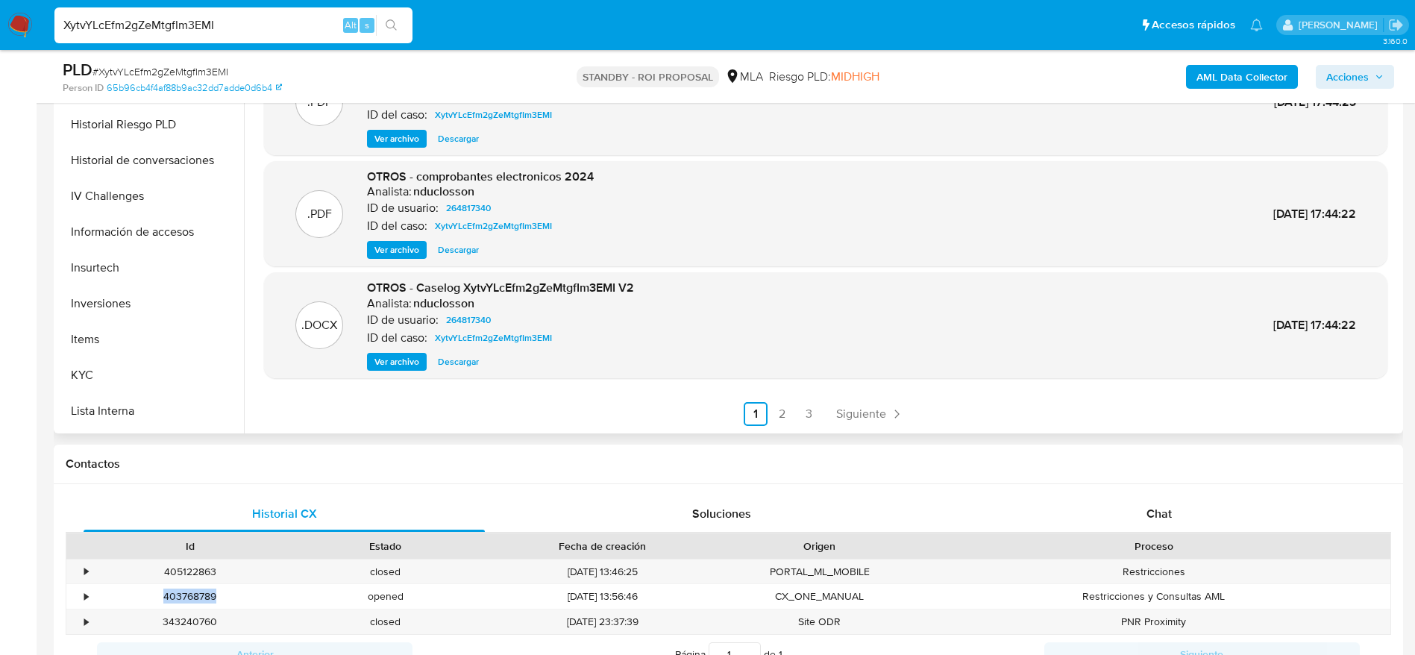
scroll to position [702, 0]
click at [137, 354] on button "Restricciones Nuevo Mundo" at bounding box center [144, 343] width 175 height 36
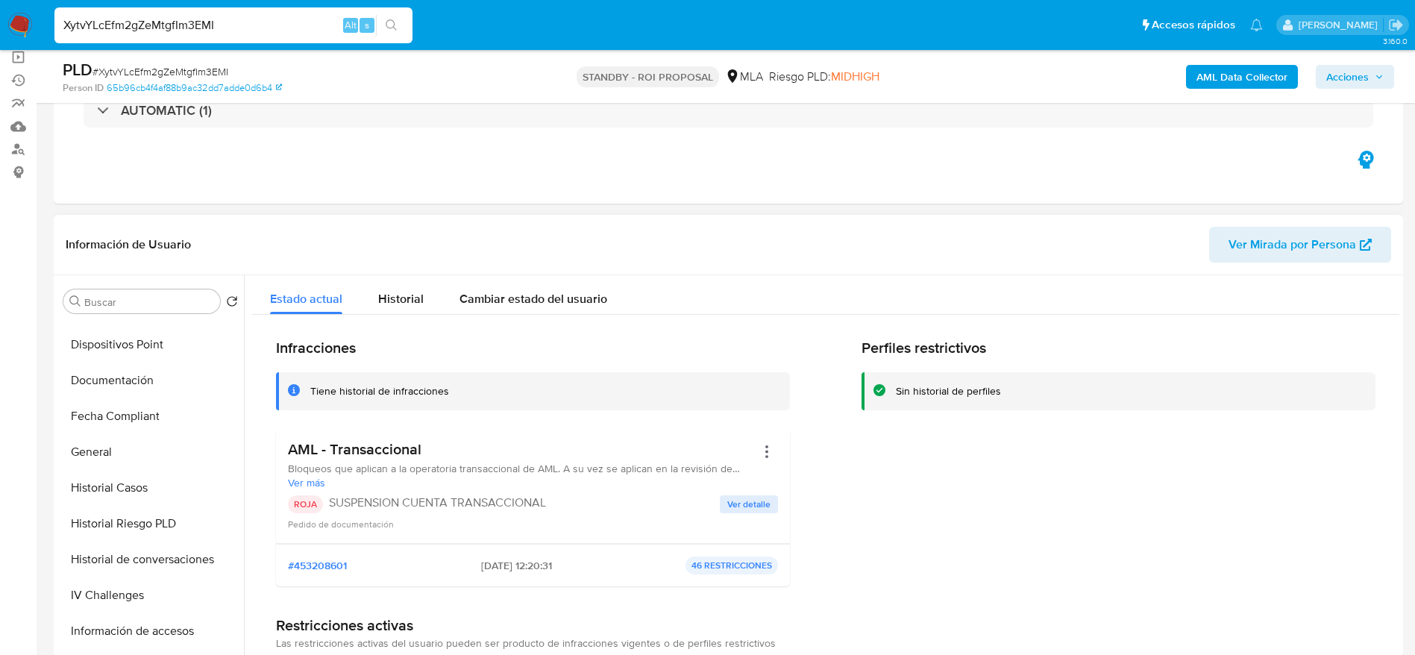
scroll to position [0, 0]
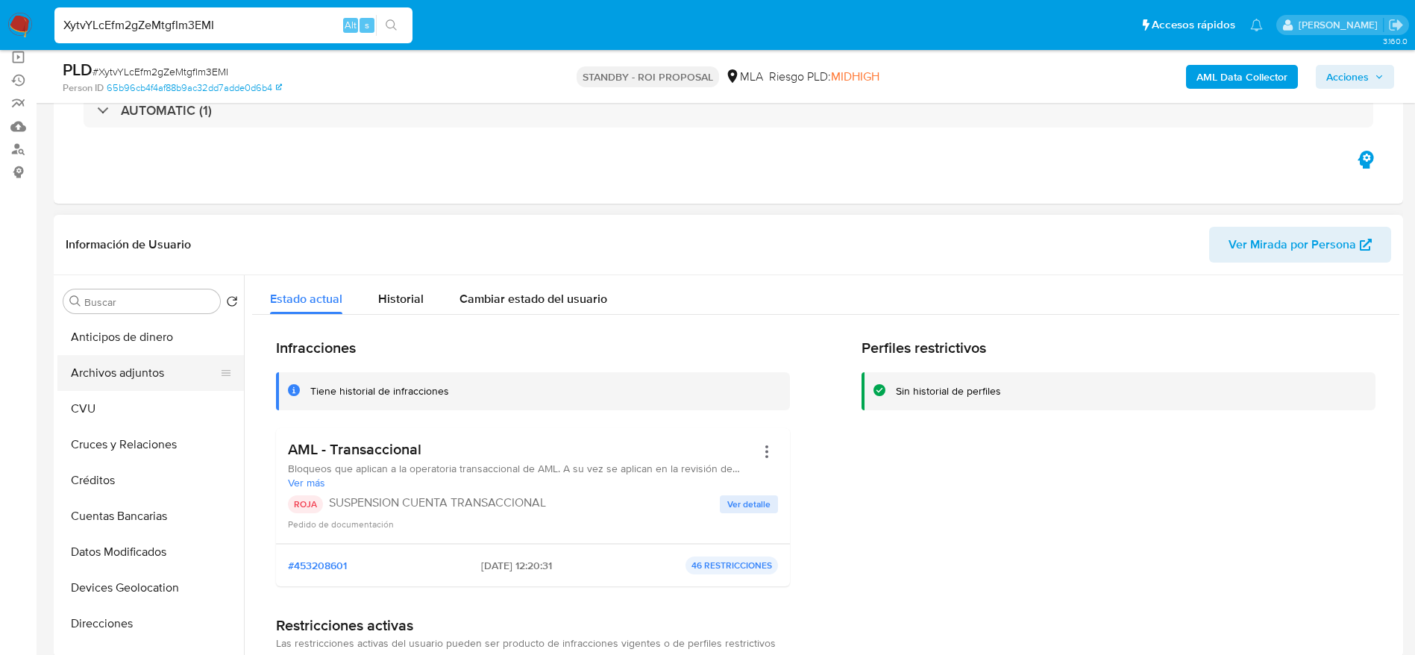
click at [93, 381] on button "Archivos adjuntos" at bounding box center [144, 373] width 175 height 36
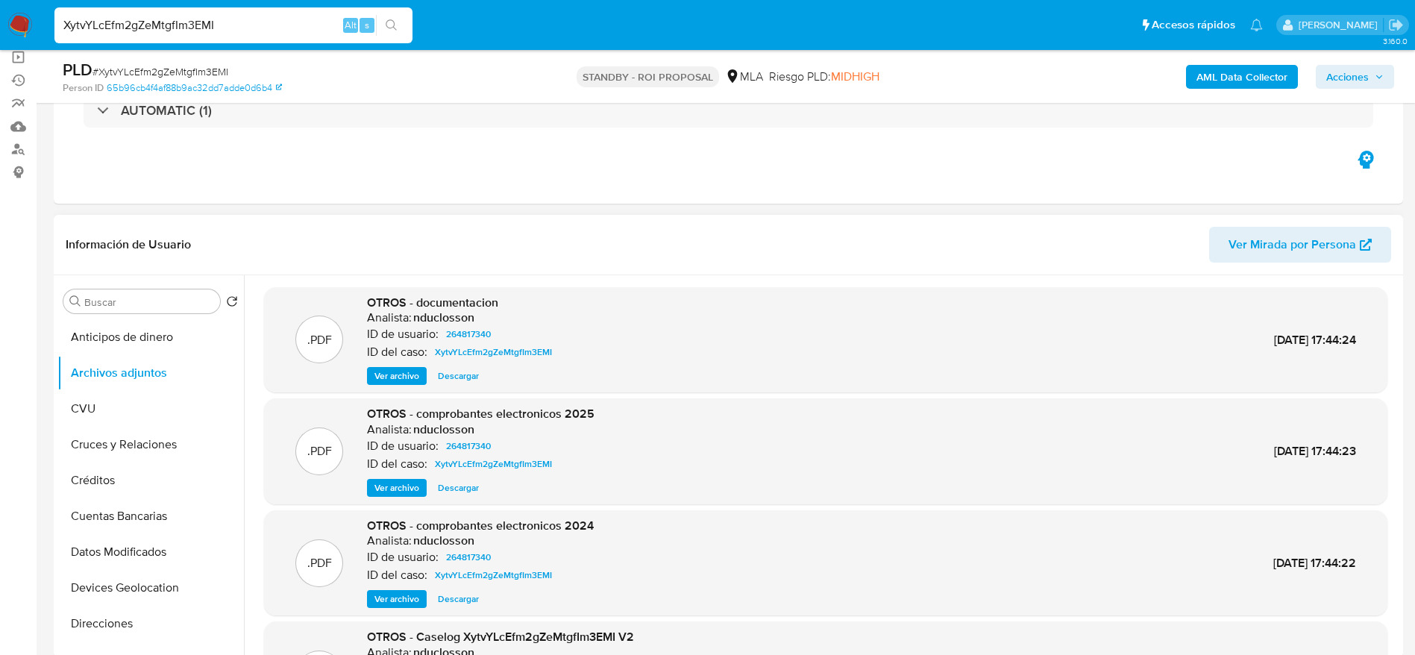
click at [397, 484] on span "Ver archivo" at bounding box center [397, 487] width 45 height 15
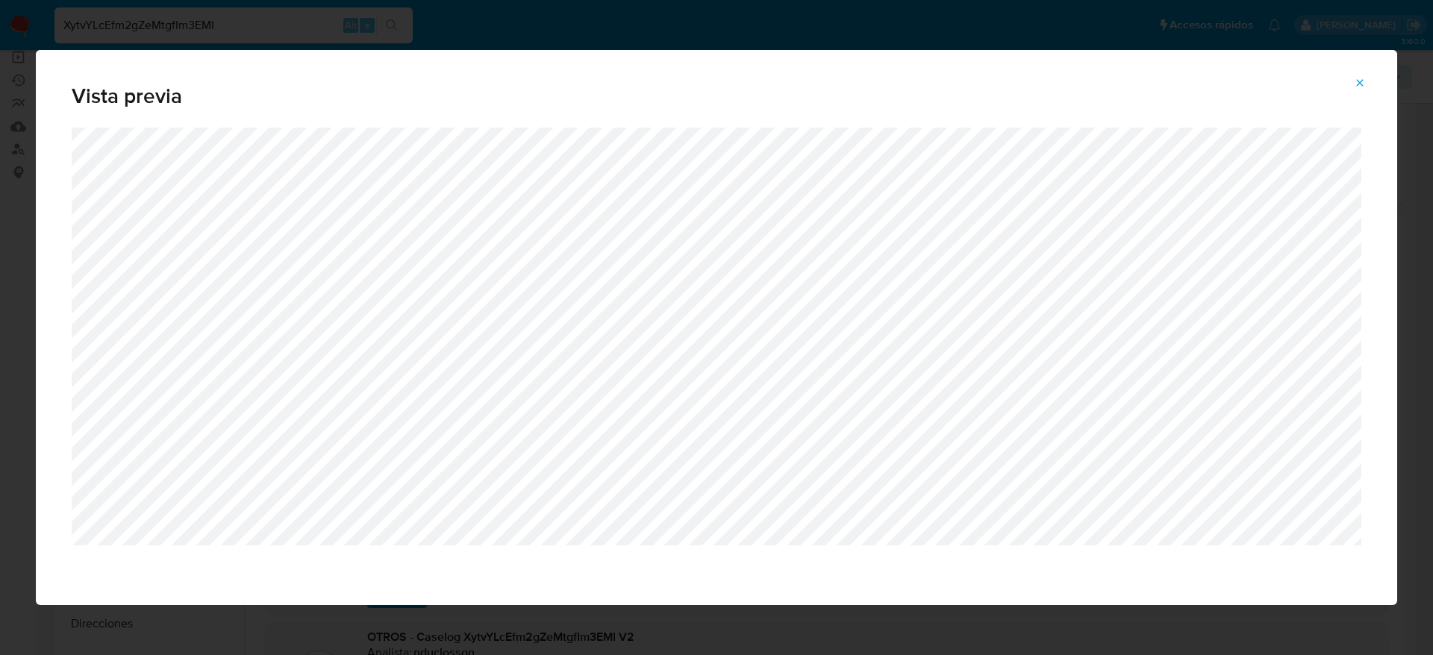
click at [1360, 81] on icon "Attachment preview" at bounding box center [1359, 83] width 12 height 12
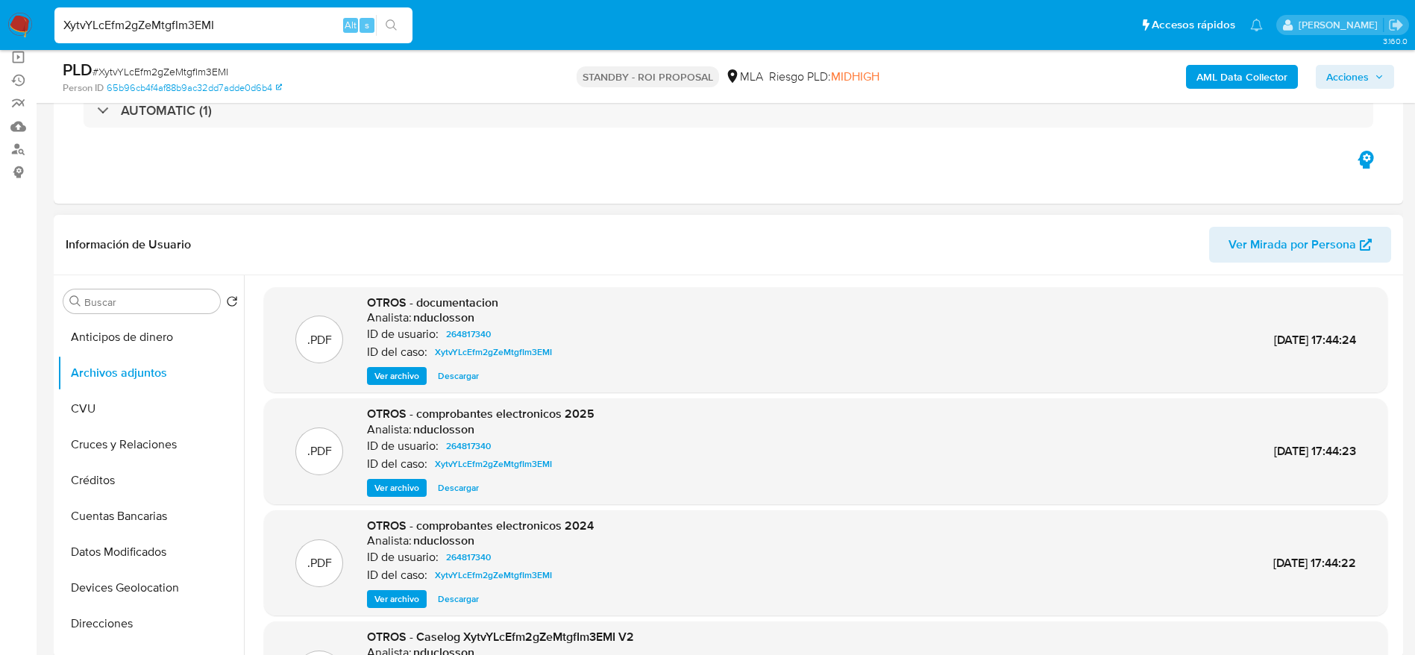
click at [400, 374] on span "Ver archivo" at bounding box center [397, 376] width 45 height 15
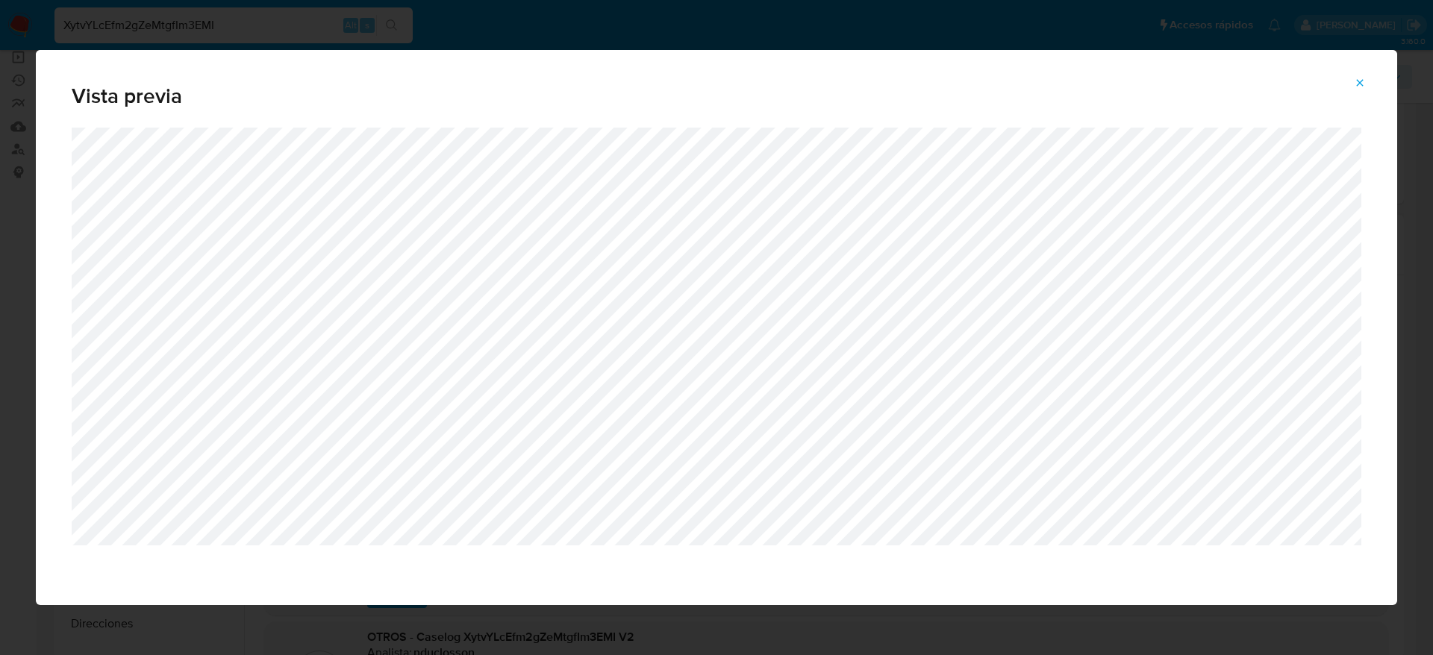
click at [1366, 83] on button "Attachment preview" at bounding box center [1359, 83] width 33 height 24
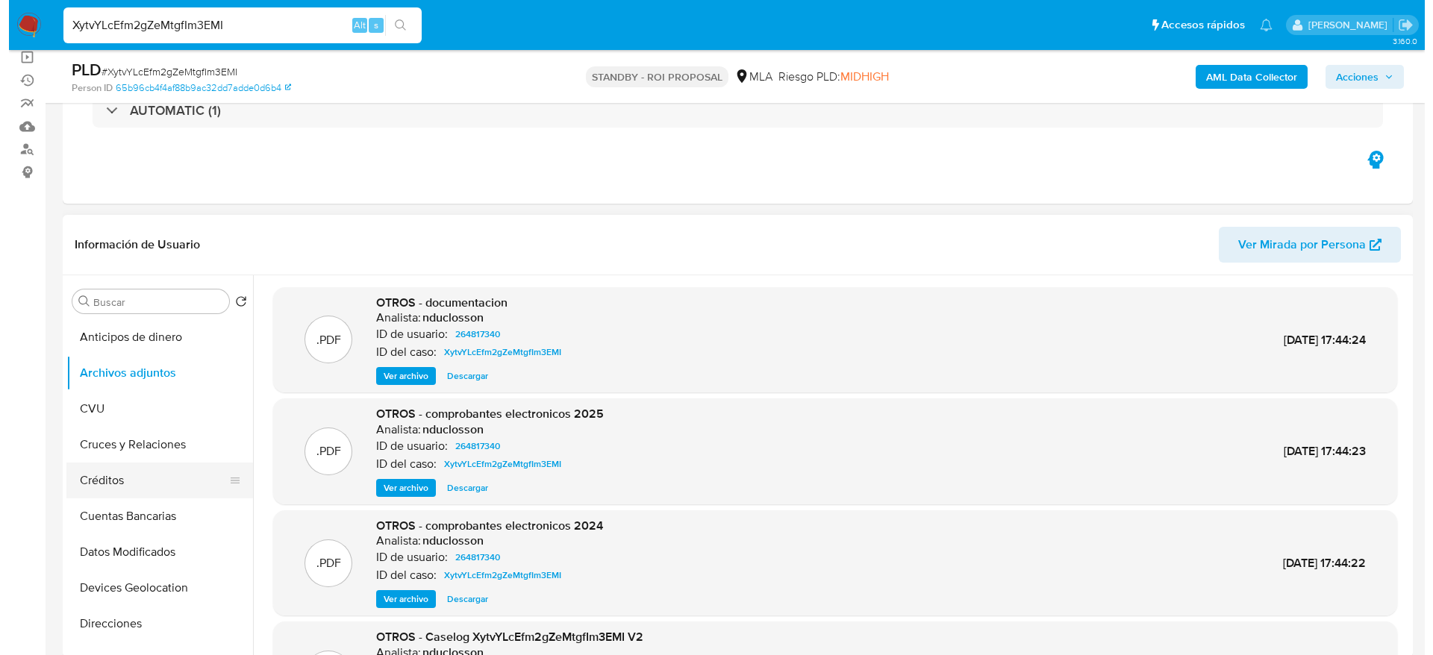
scroll to position [336, 0]
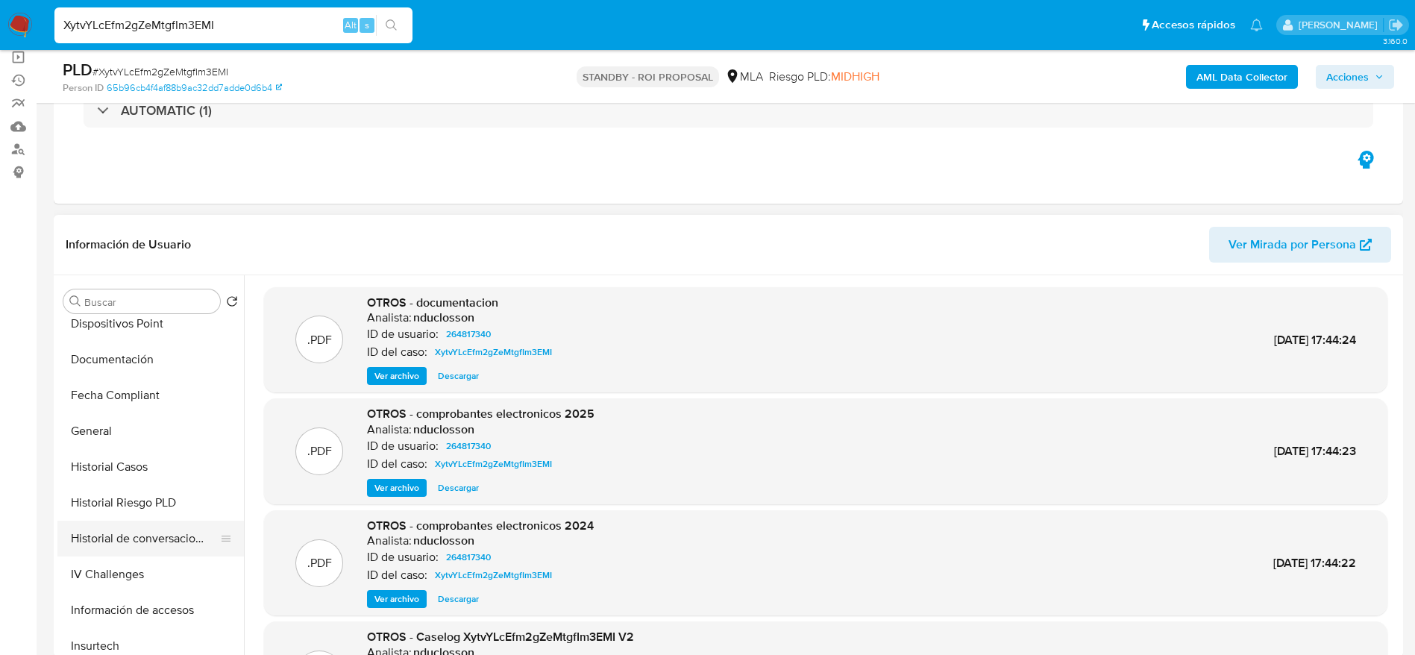
click at [155, 534] on button "Historial de conversaciones" at bounding box center [144, 539] width 175 height 36
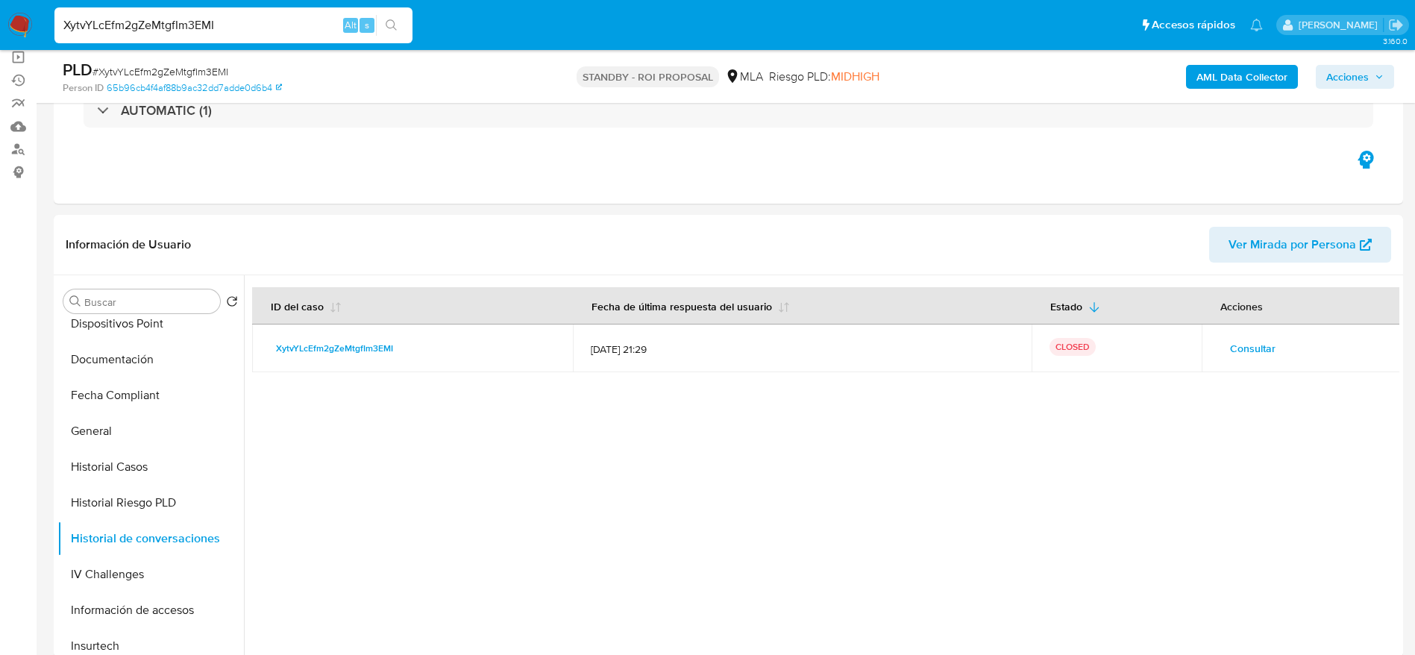
click at [1230, 348] on span "Consultar" at bounding box center [1253, 348] width 46 height 21
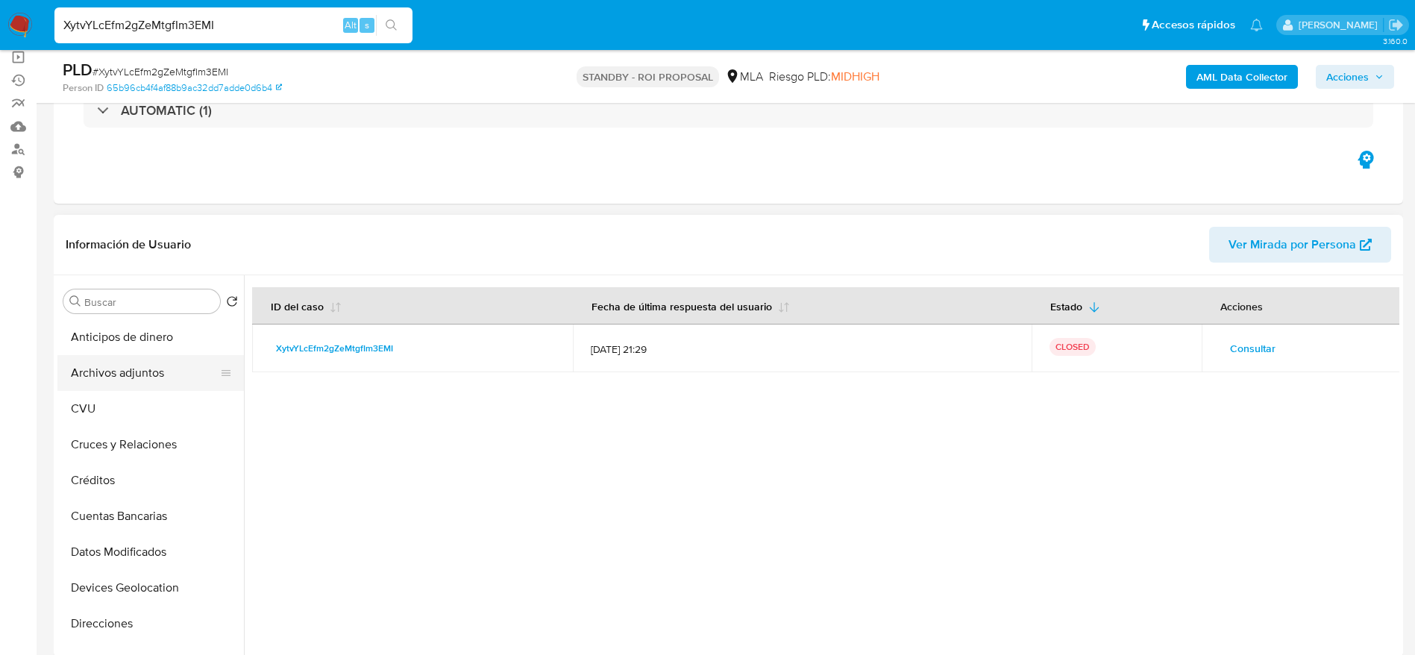
click at [121, 386] on button "Archivos adjuntos" at bounding box center [144, 373] width 175 height 36
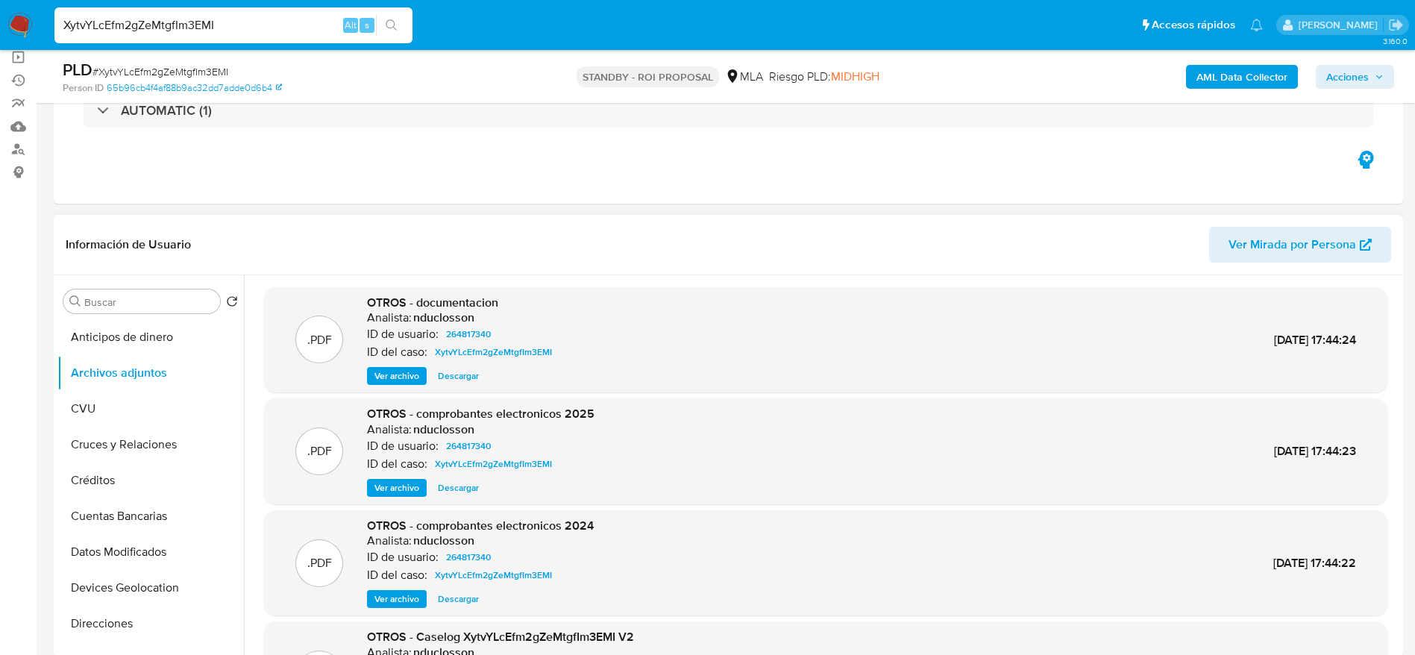
scroll to position [112, 0]
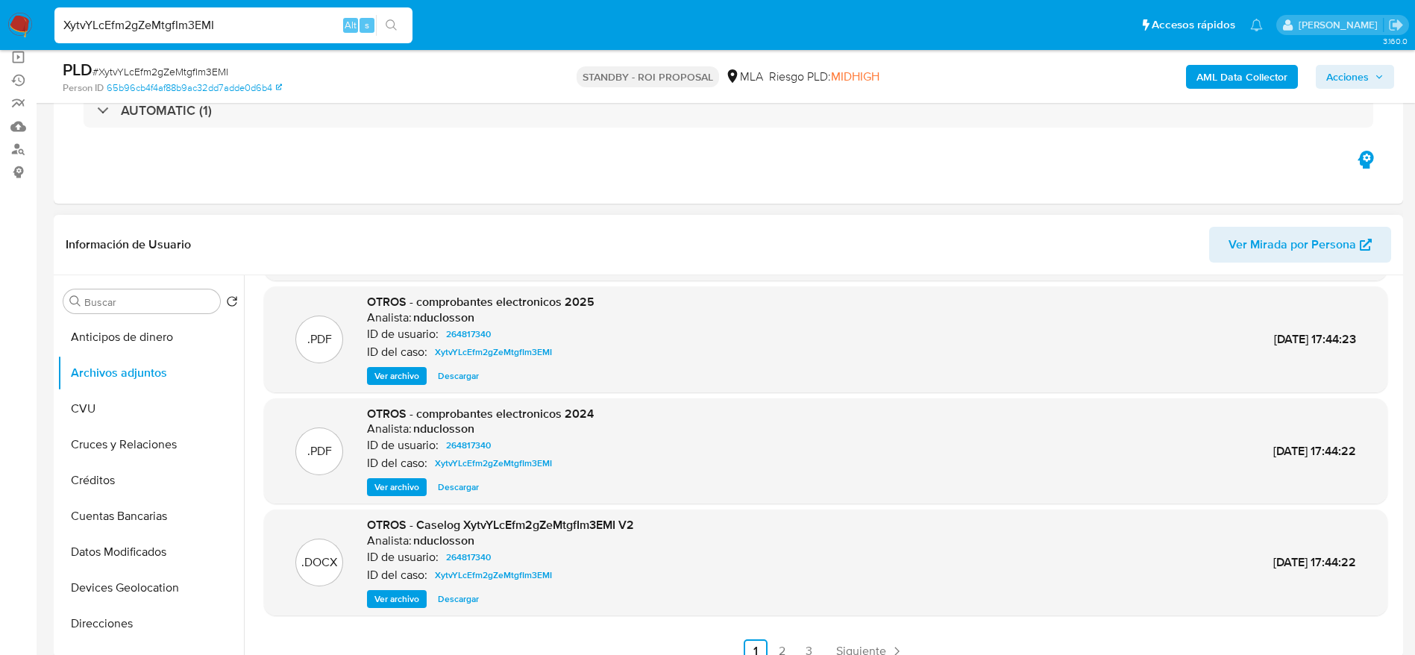
click at [454, 606] on span "Descargar" at bounding box center [458, 599] width 41 height 15
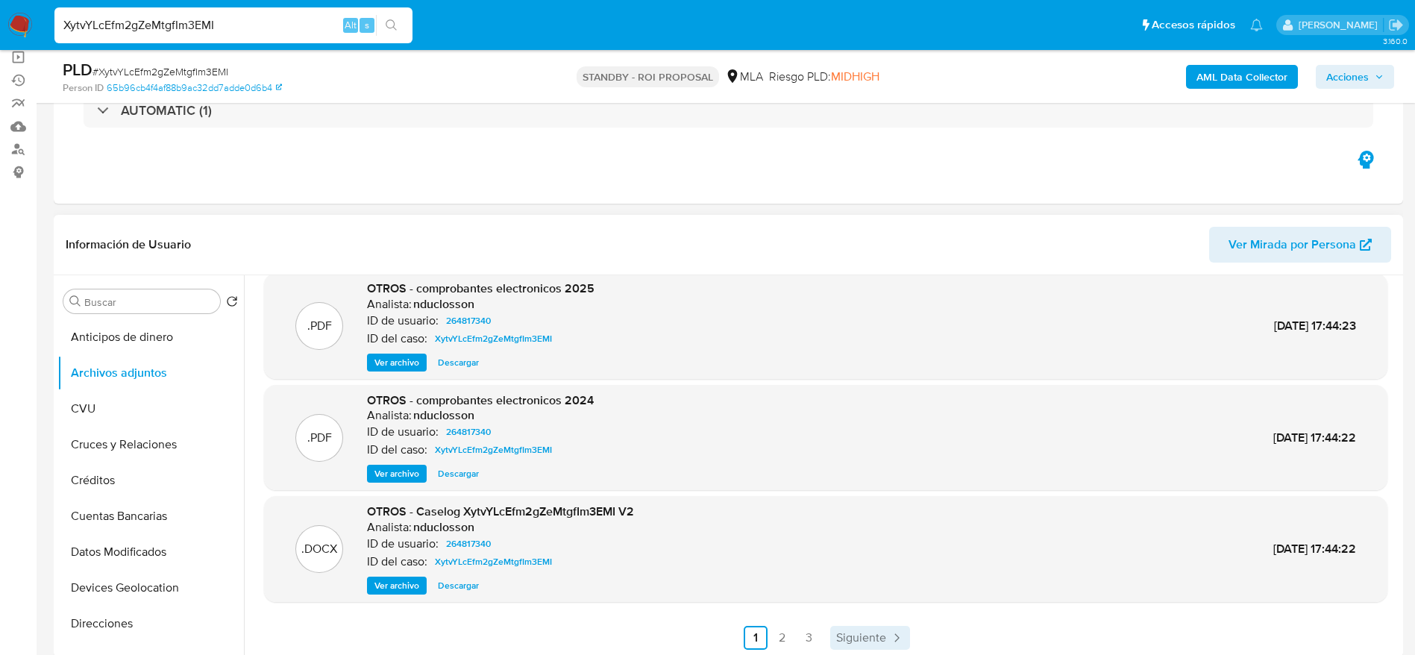
click at [863, 632] on span "Siguiente" at bounding box center [861, 638] width 50 height 12
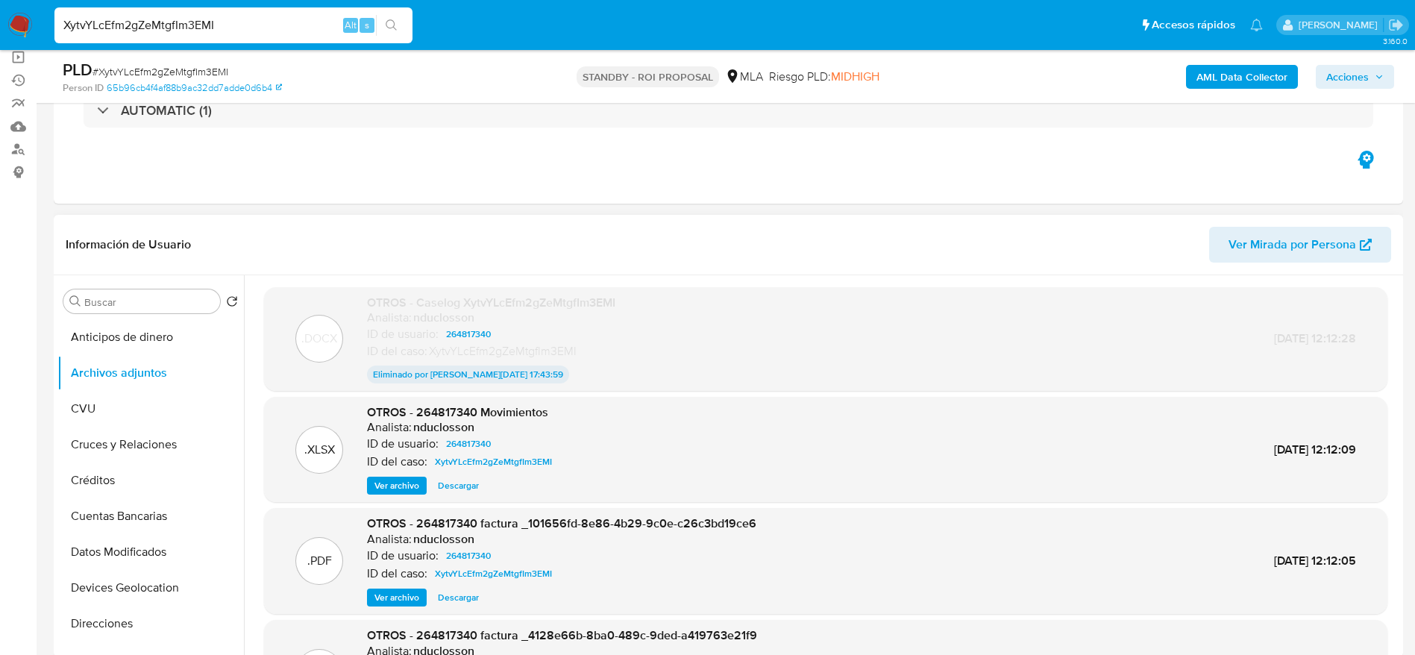
scroll to position [112, 0]
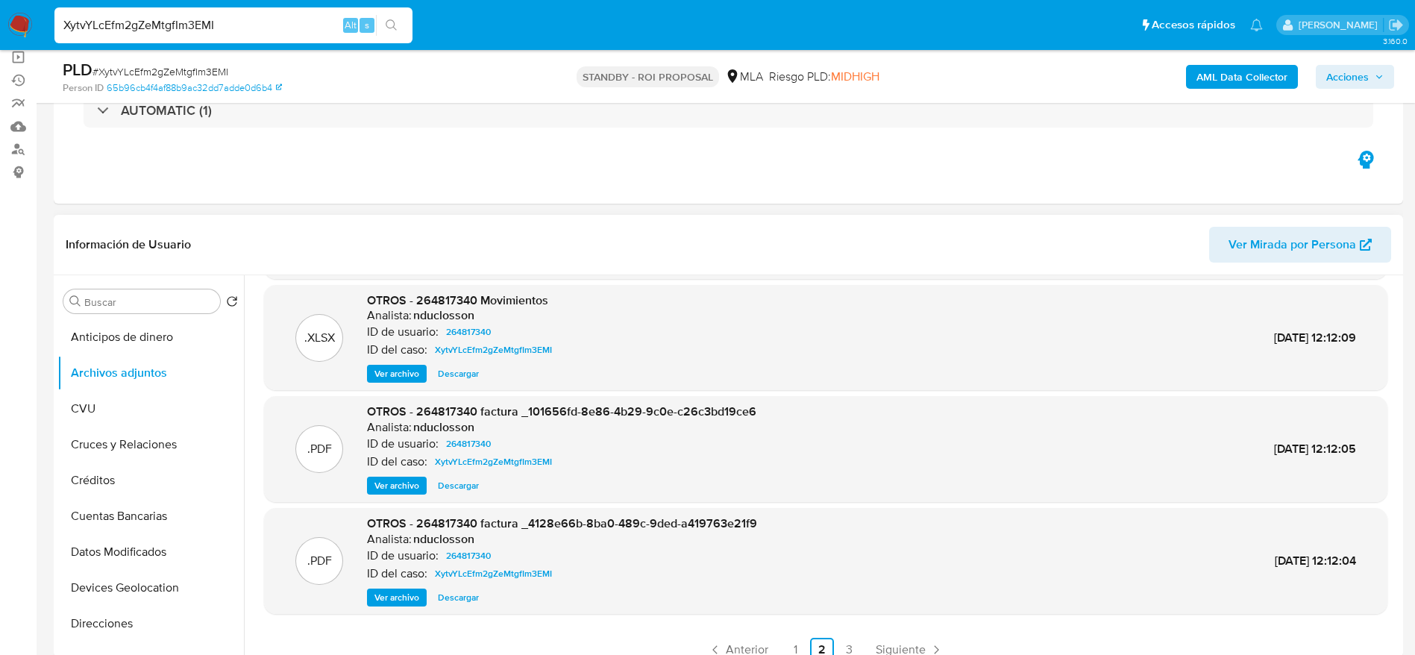
click at [469, 374] on span "Descargar" at bounding box center [458, 373] width 41 height 15
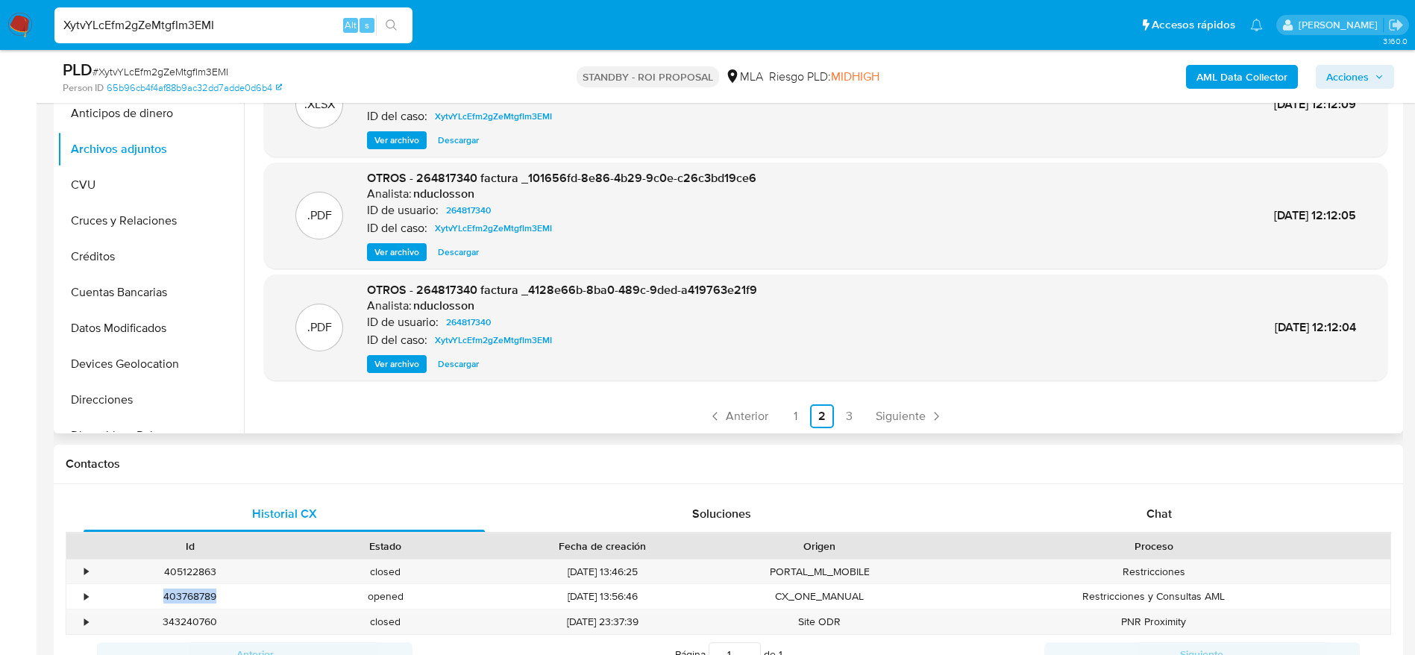
scroll to position [124, 0]
click at [730, 413] on span "Anterior" at bounding box center [747, 414] width 43 height 12
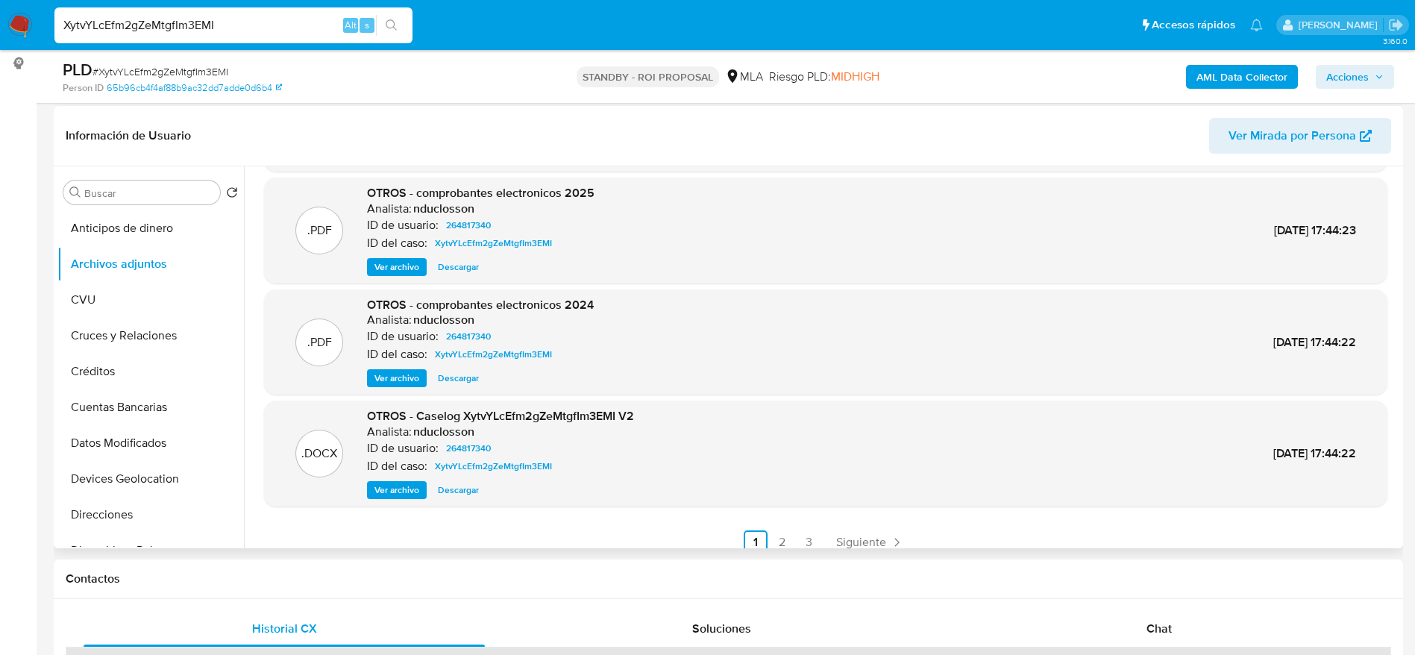
scroll to position [224, 0]
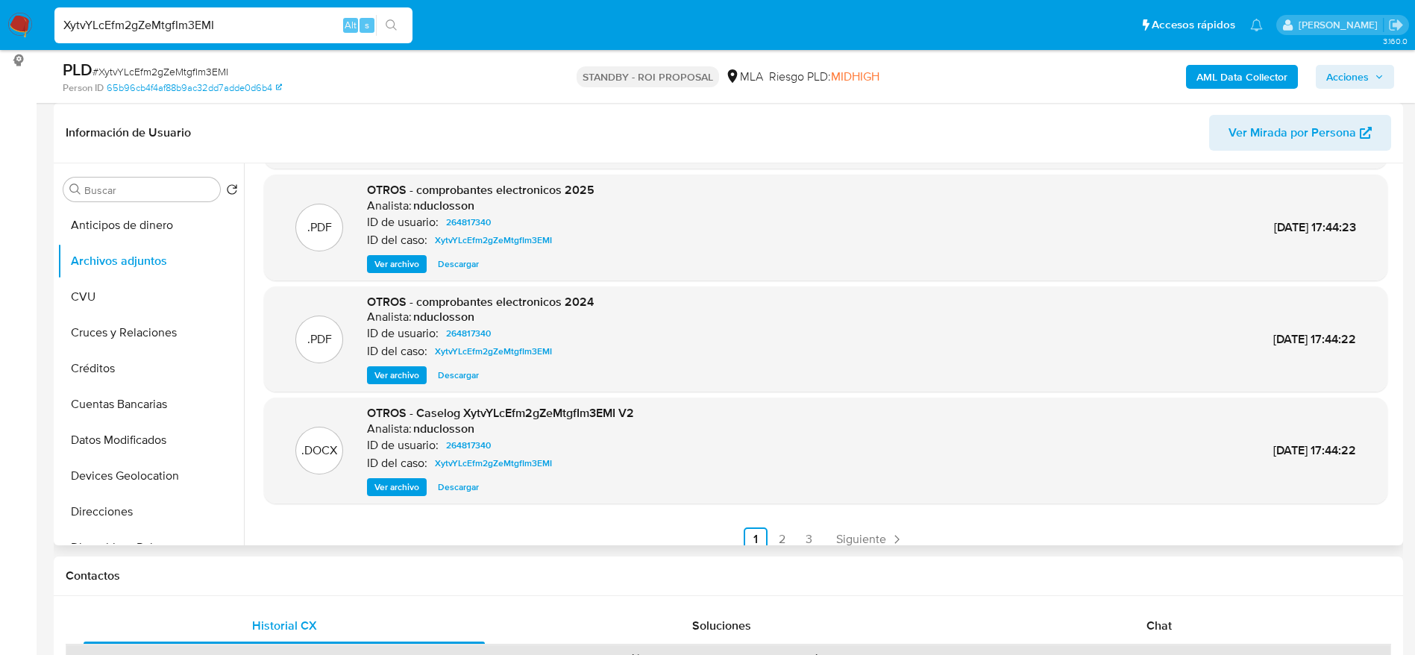
click at [401, 264] on span "Ver archivo" at bounding box center [397, 264] width 45 height 15
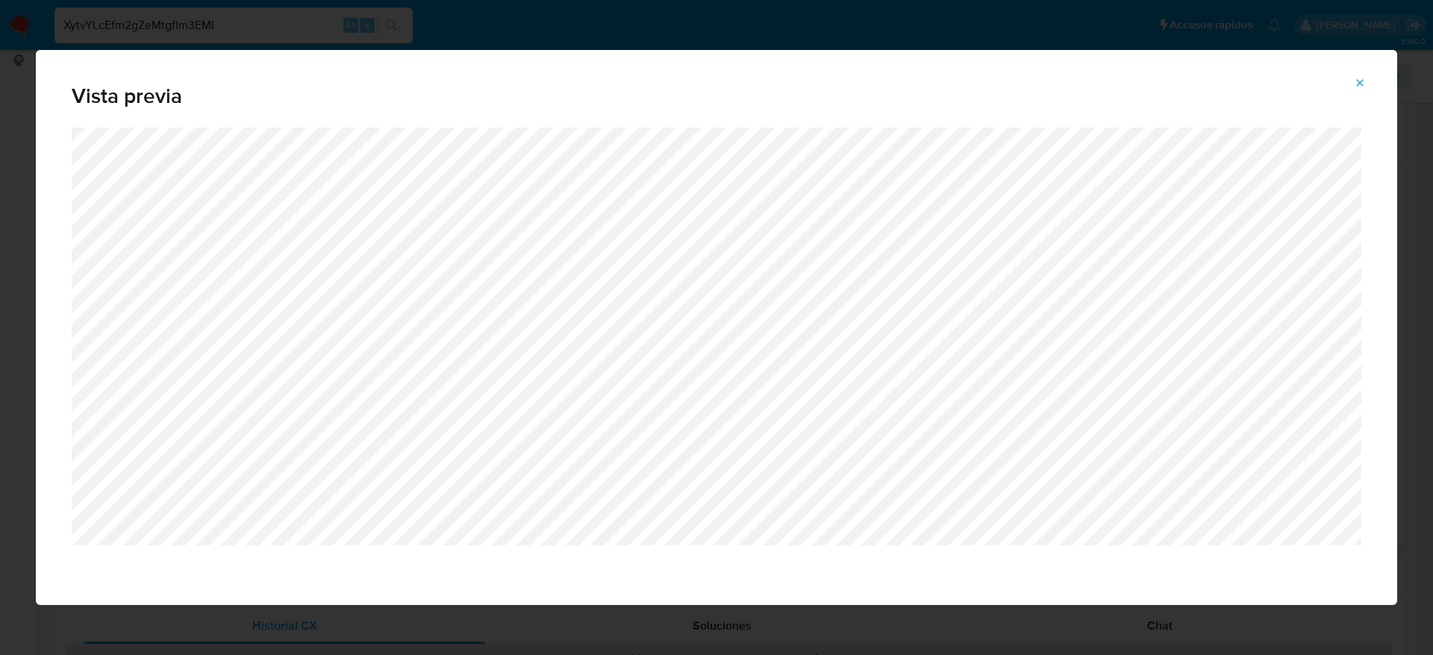
click at [1366, 78] on button "Attachment preview" at bounding box center [1359, 83] width 33 height 24
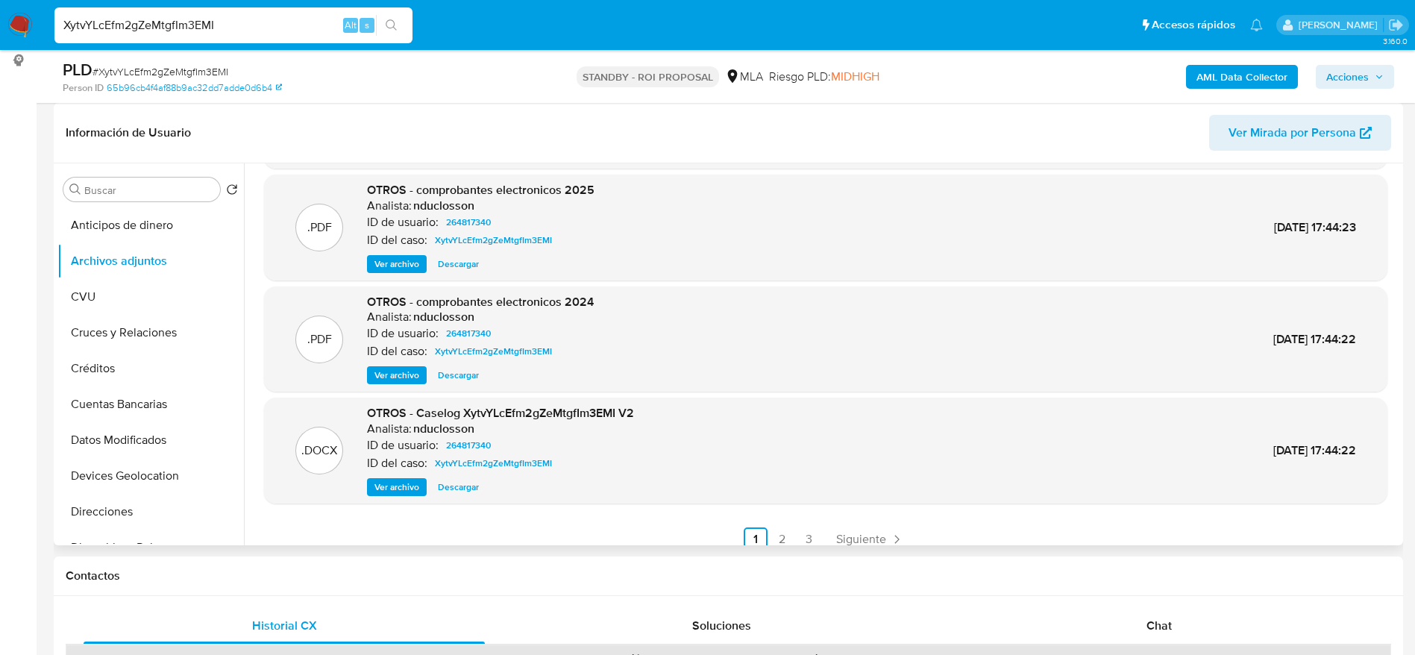
click at [253, 14] on div "XytvYLcEfm2gZeMtgfIm3EMI Alt s" at bounding box center [233, 25] width 358 height 36
click at [254, 18] on input "XytvYLcEfm2gZeMtgfIm3EMI" at bounding box center [233, 25] width 358 height 19
click at [254, 19] on input "XytvYLcEfm2gZeMtgfIm3EMI" at bounding box center [233, 25] width 358 height 19
paste input "fbbOm3tQT2baoIccAa9oKWCj"
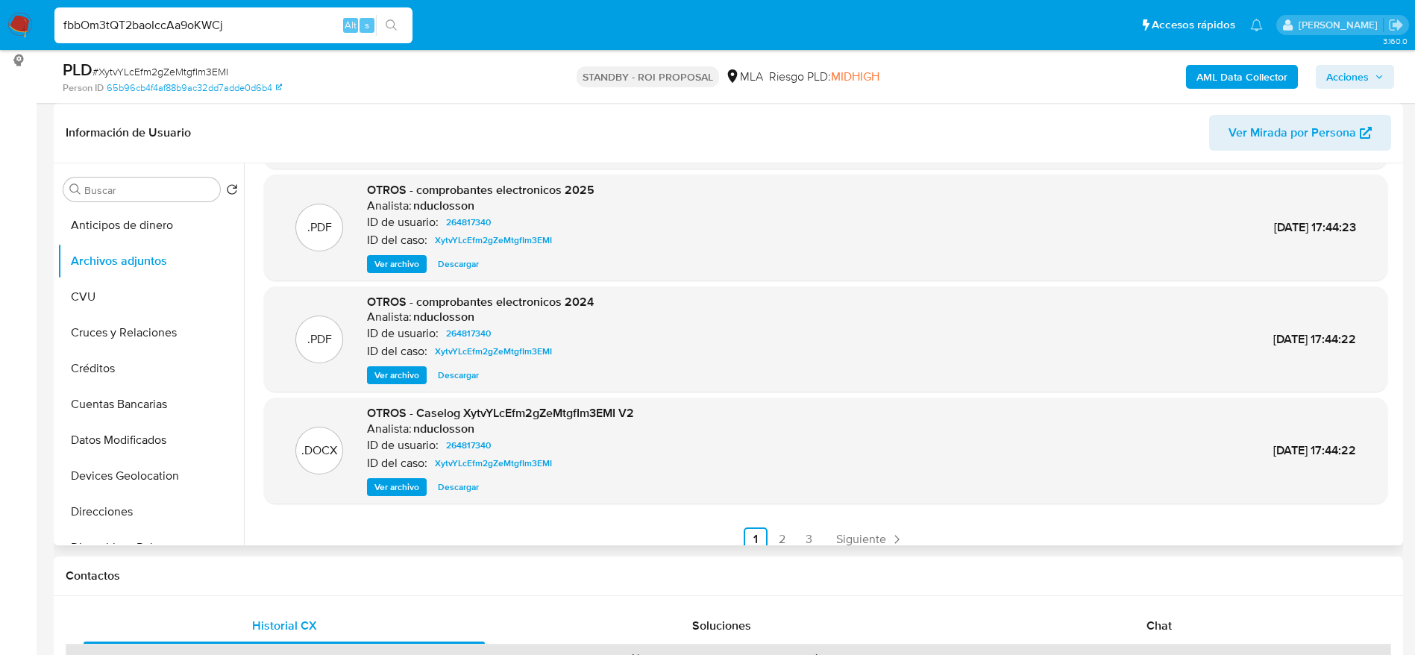
type input "fbbOm3tQT2baoIccAa9oKWCj"
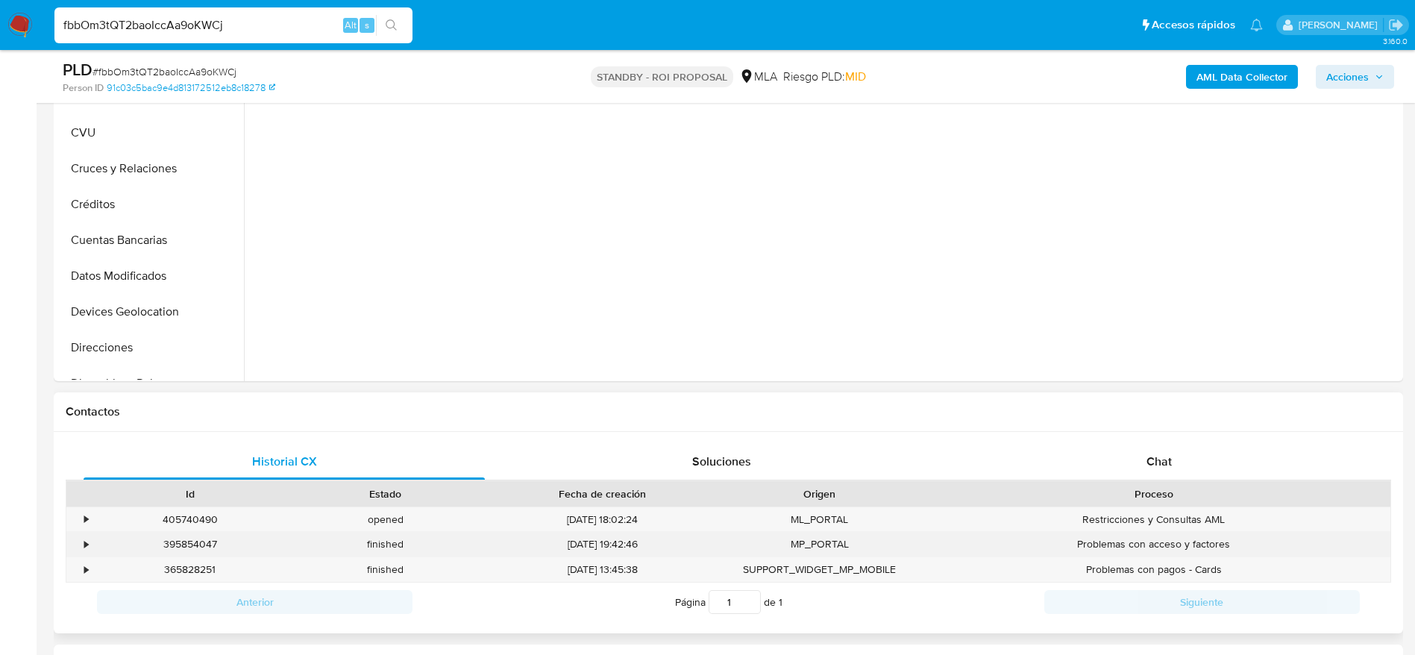
scroll to position [560, 0]
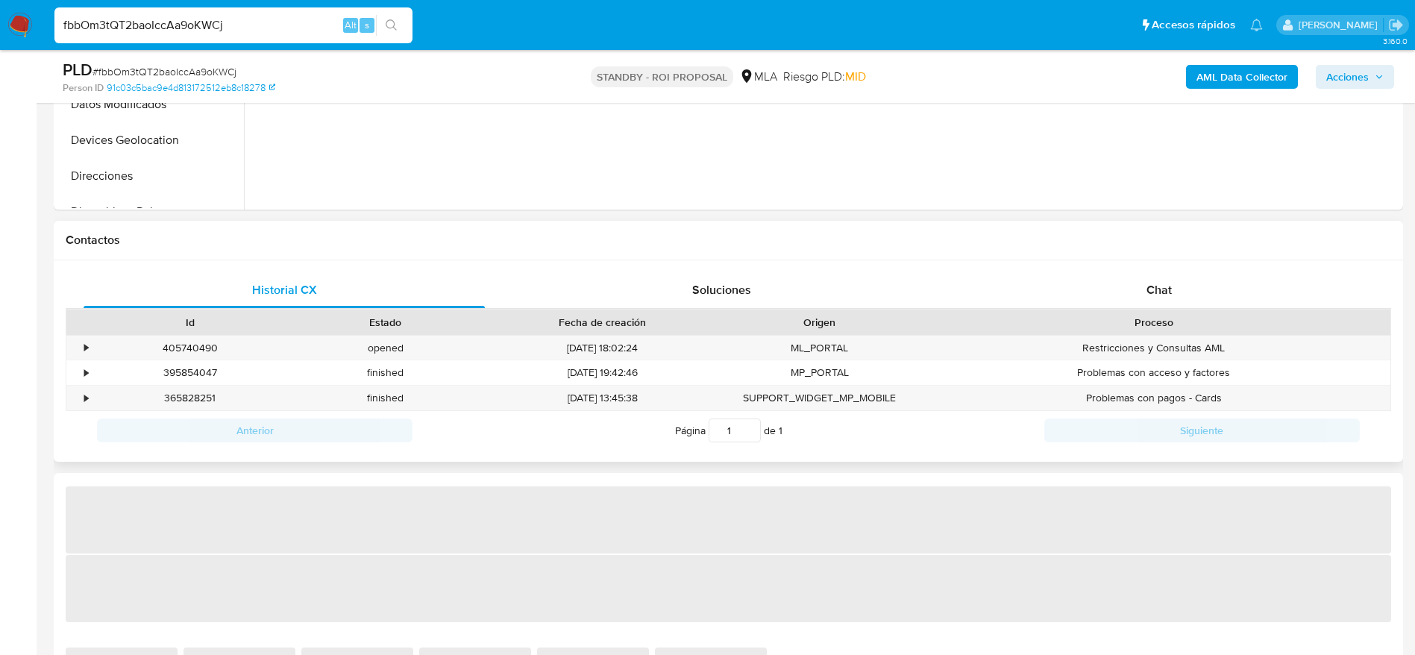
select select "10"
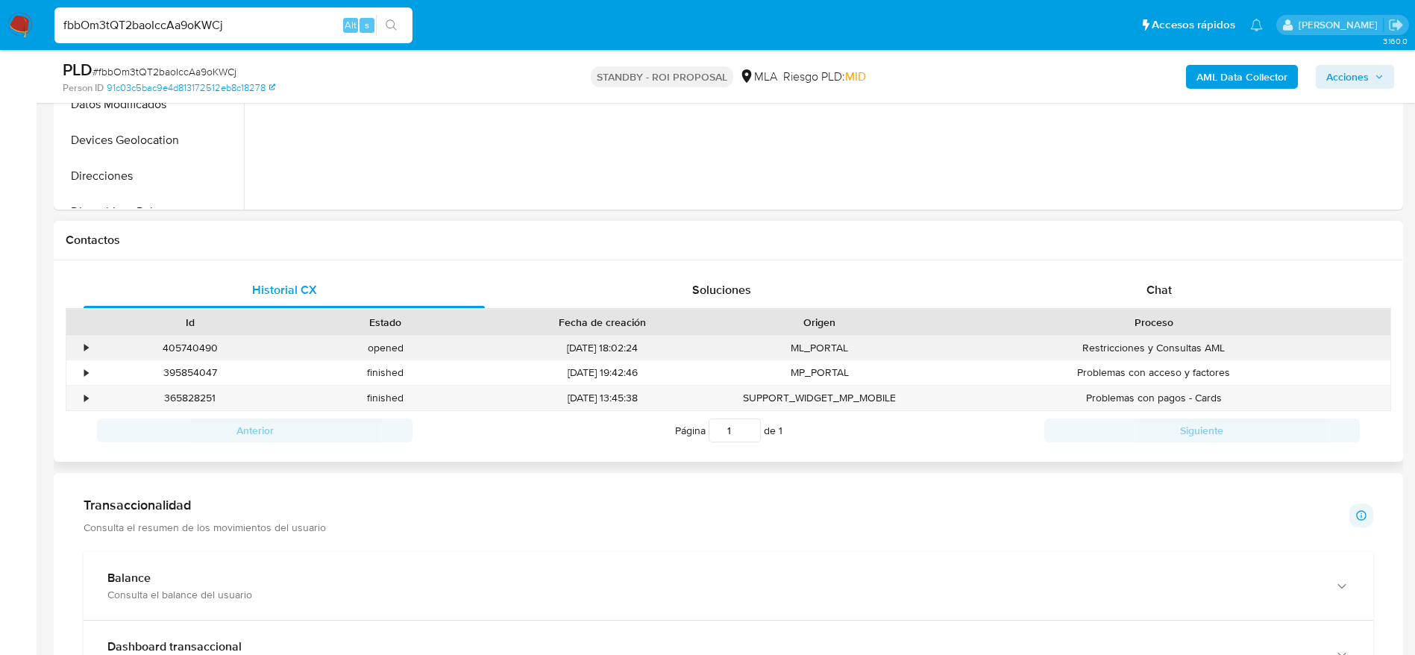
click at [190, 345] on div "405740490" at bounding box center [190, 348] width 195 height 25
copy div "405740490"
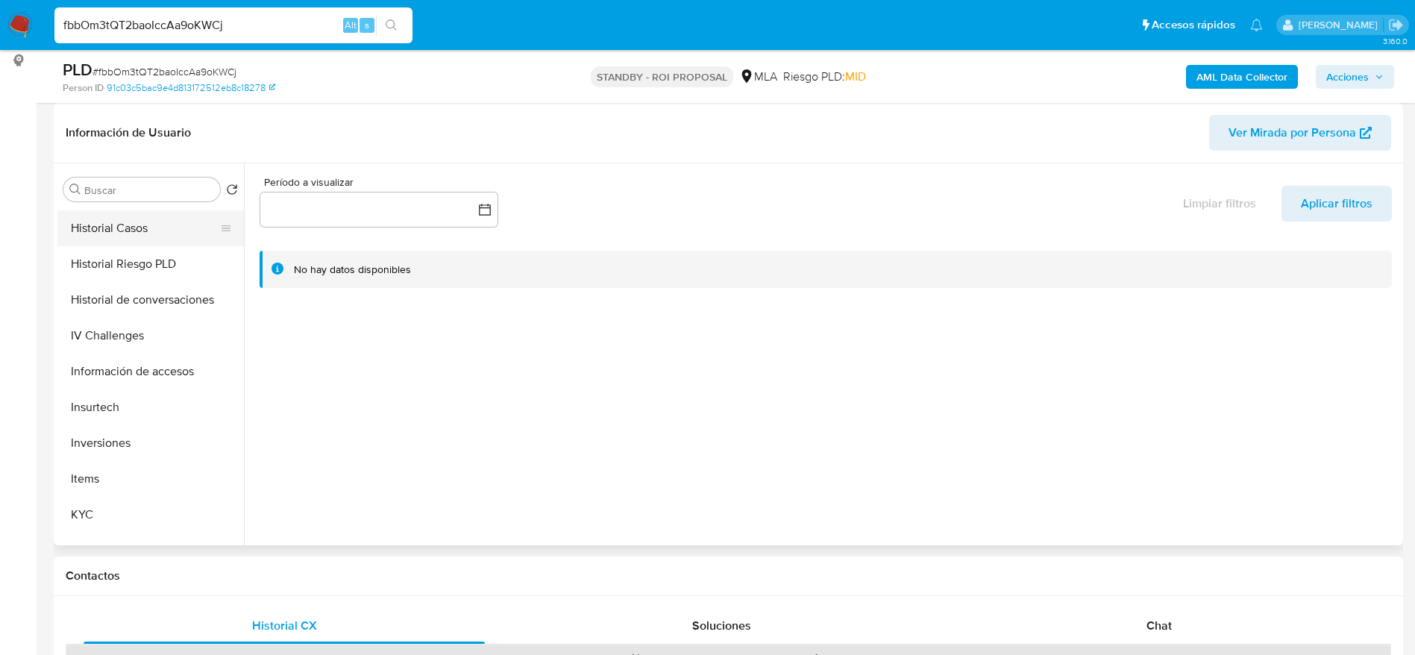
scroll to position [671, 0]
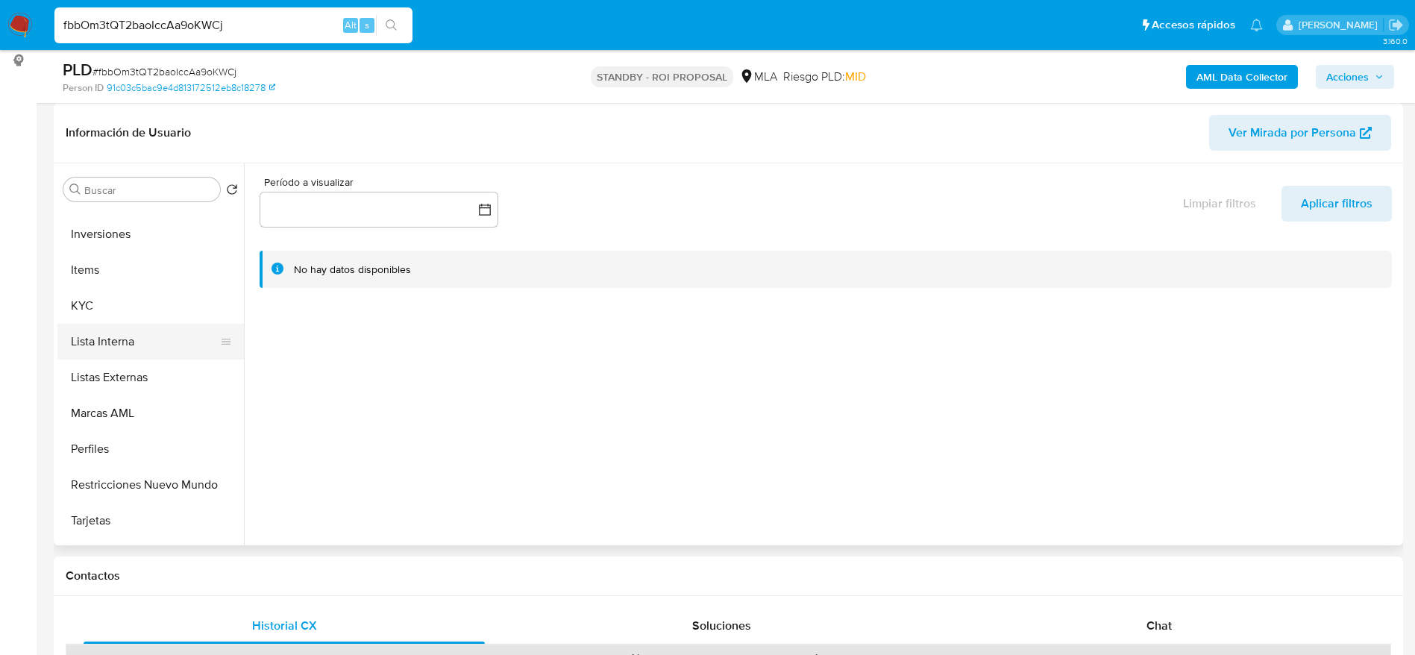
click at [101, 327] on button "Lista Interna" at bounding box center [144, 342] width 175 height 36
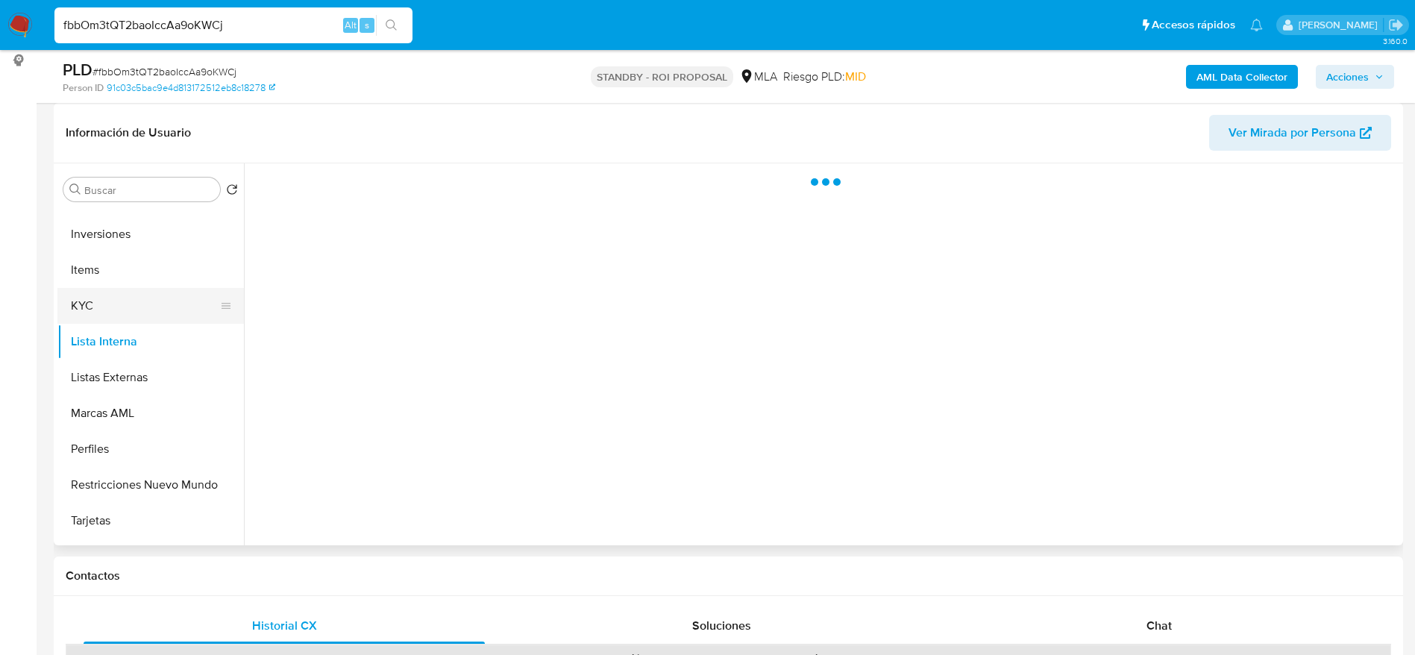
click at [93, 310] on button "KYC" at bounding box center [144, 306] width 175 height 36
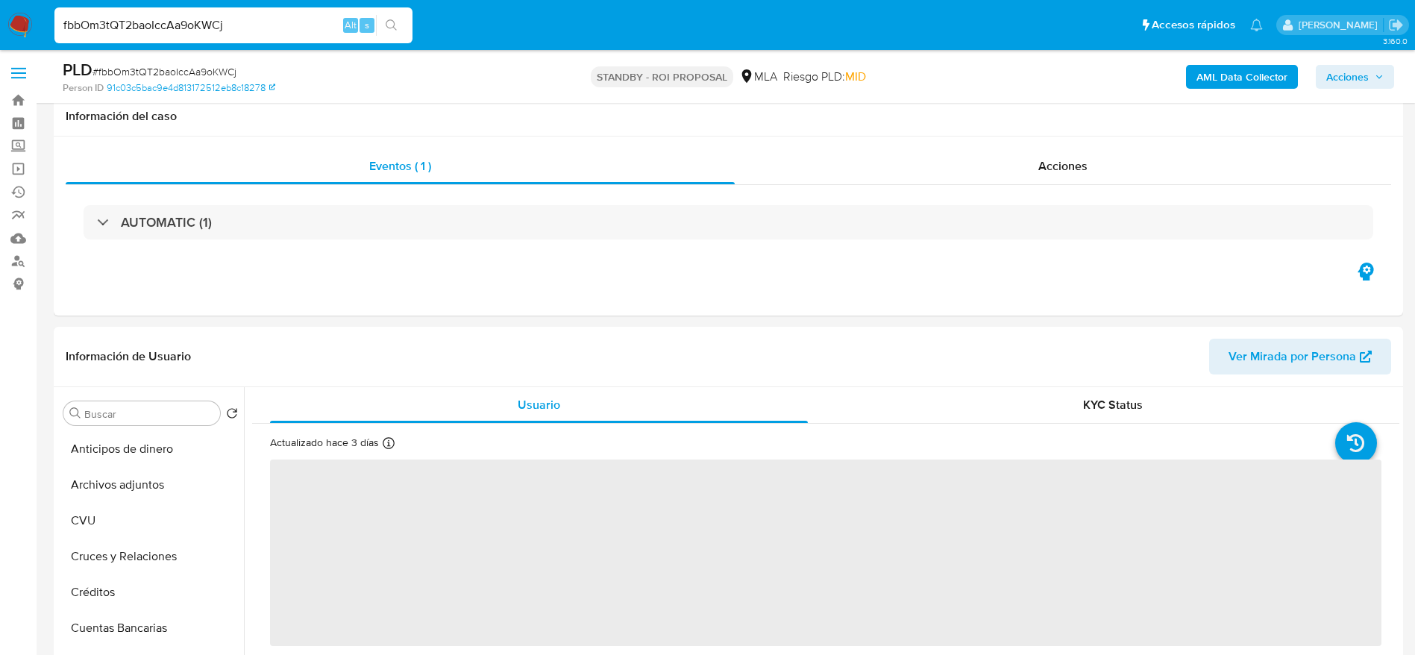
select select "10"
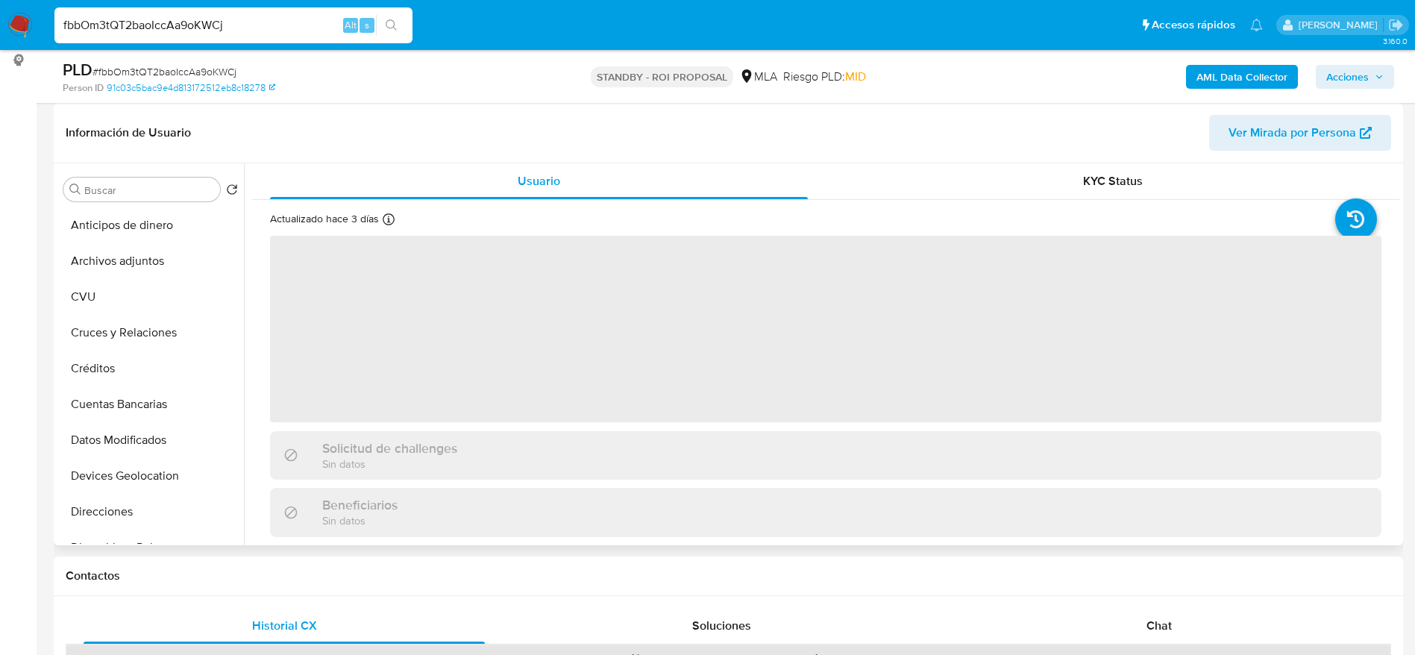
scroll to position [671, 0]
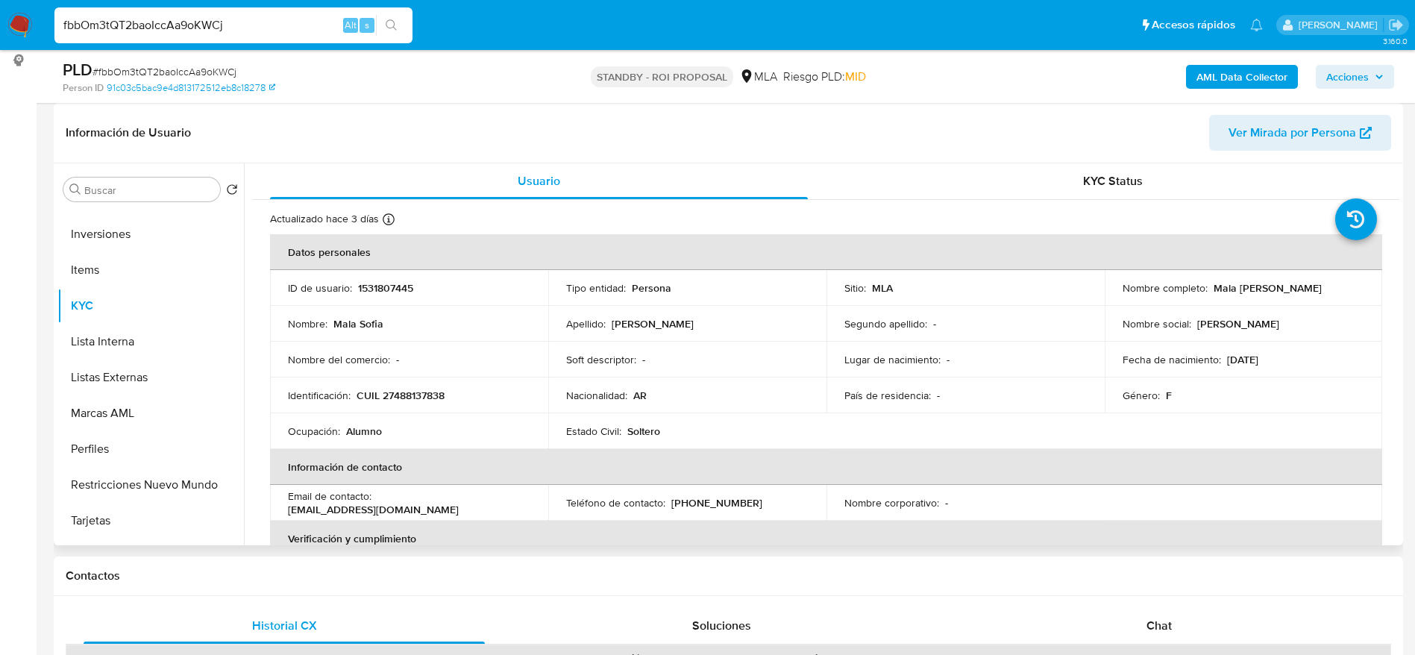
click at [413, 401] on p "CUIL 27488137838" at bounding box center [401, 395] width 88 height 13
copy p "27488137838"
click at [240, 12] on div "fbbOm3tQT2baoIccAa9oKWCj Alt s" at bounding box center [233, 25] width 358 height 36
click at [240, 26] on input "fbbOm3tQT2baoIccAa9oKWCj" at bounding box center [233, 25] width 358 height 19
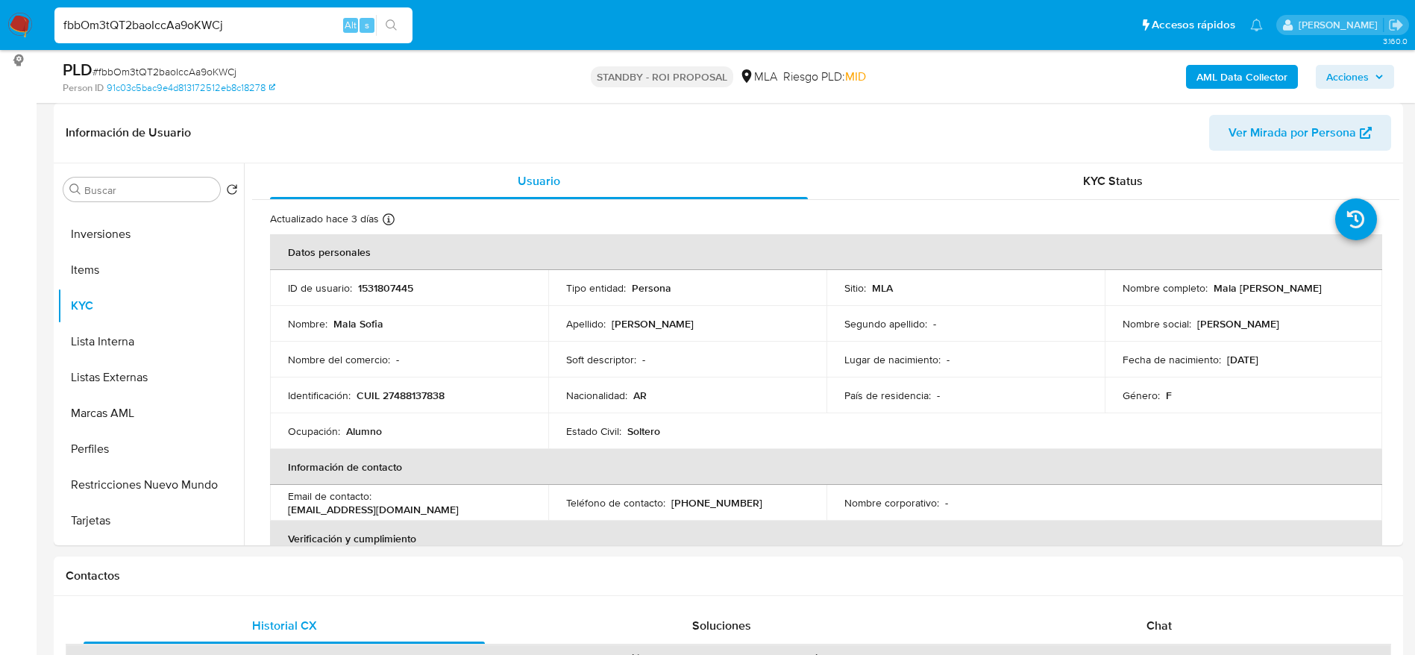
click at [240, 26] on input "fbbOm3tQT2baoIccAa9oKWCj" at bounding box center [233, 25] width 358 height 19
paste input "464300075"
type input "464300075"
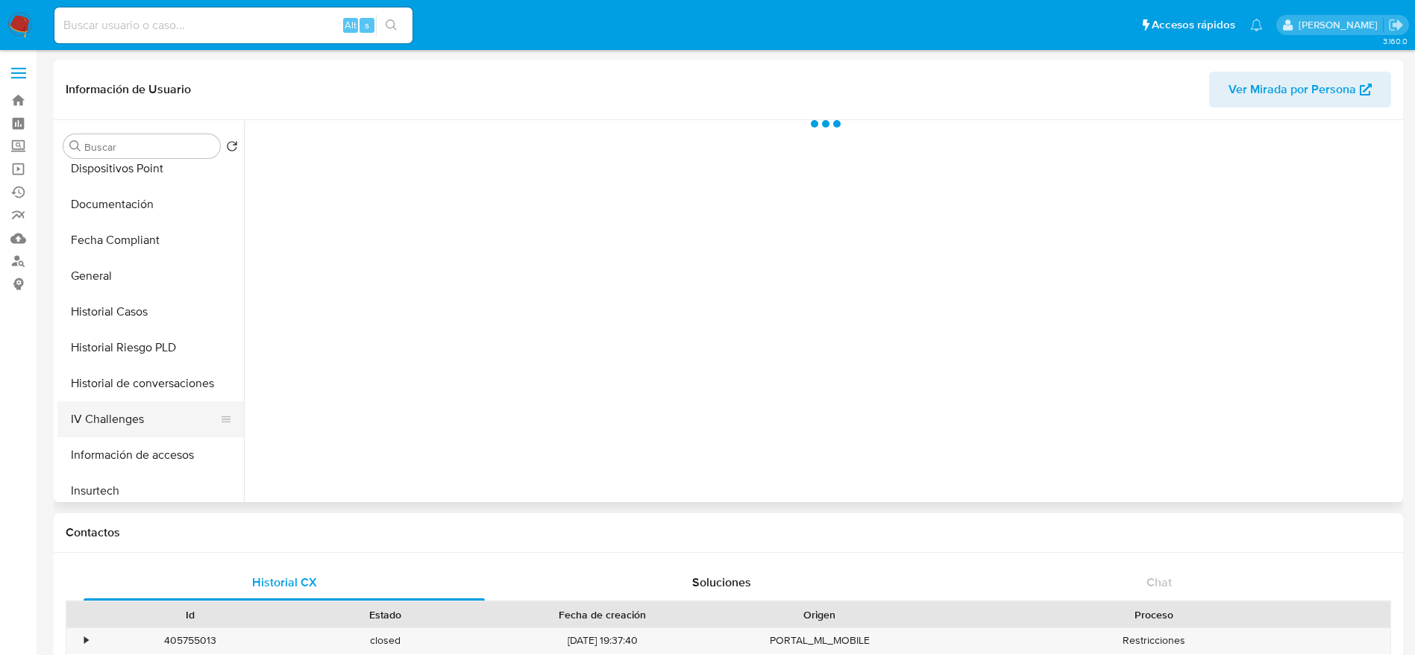
select select "10"
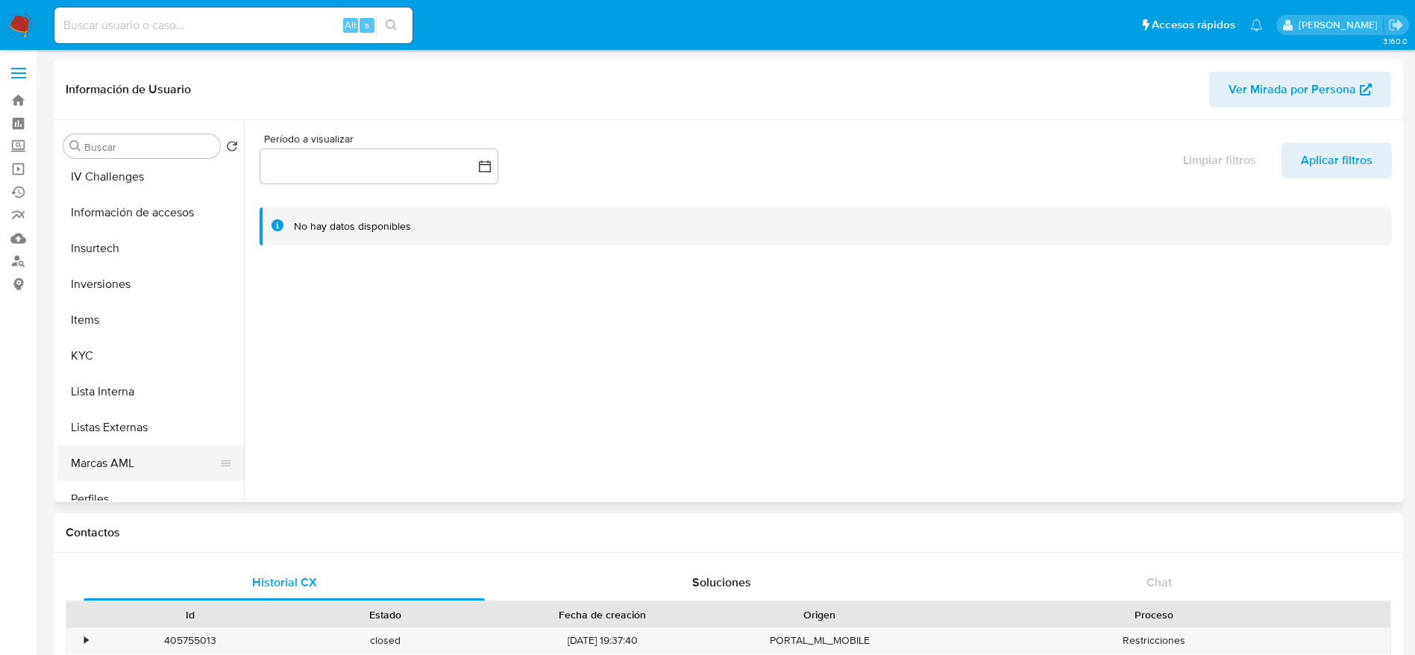
scroll to position [671, 0]
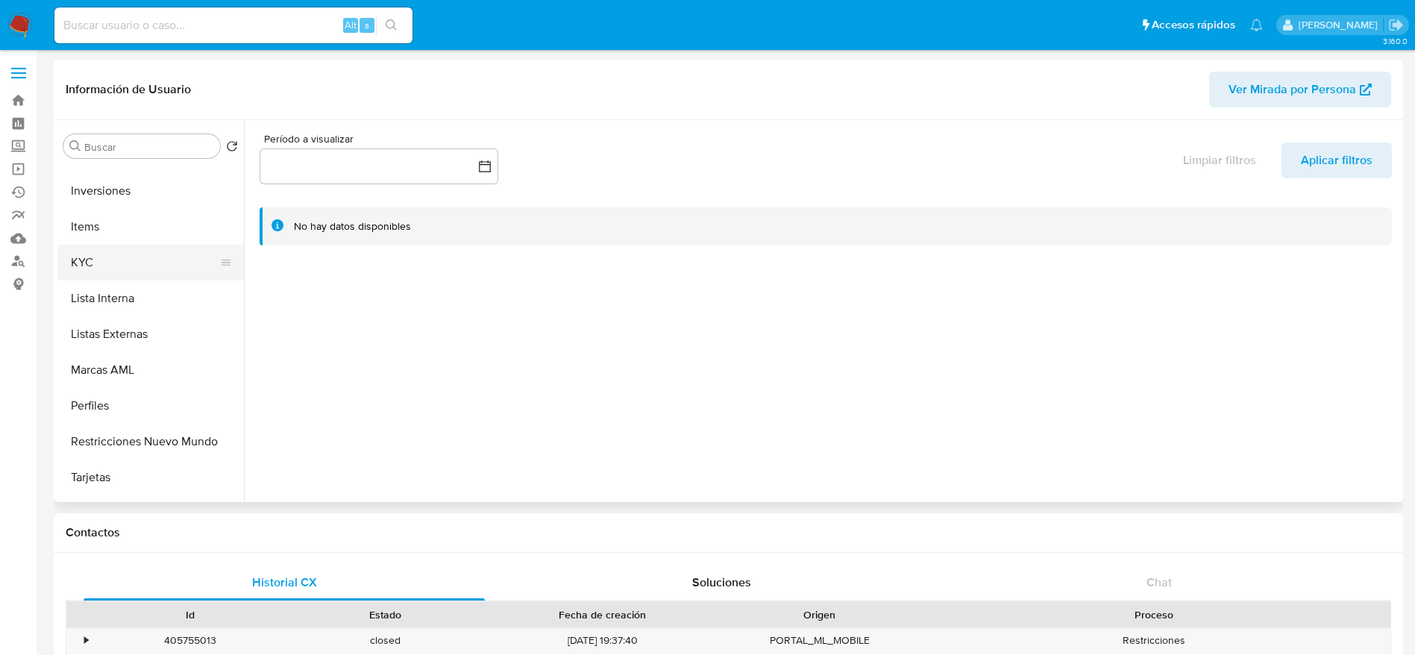
click at [87, 266] on button "KYC" at bounding box center [144, 263] width 175 height 36
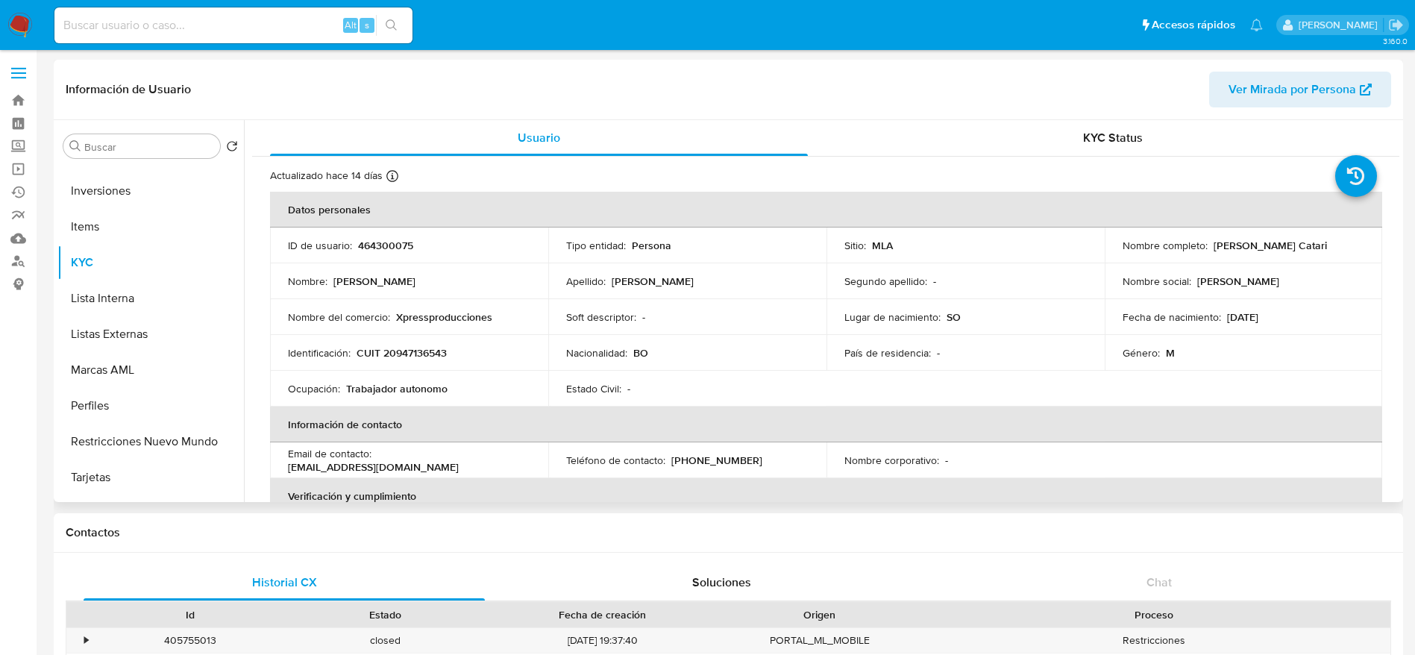
click at [422, 354] on p "CUIT 20947136543" at bounding box center [402, 352] width 90 height 13
copy p "20947136543"
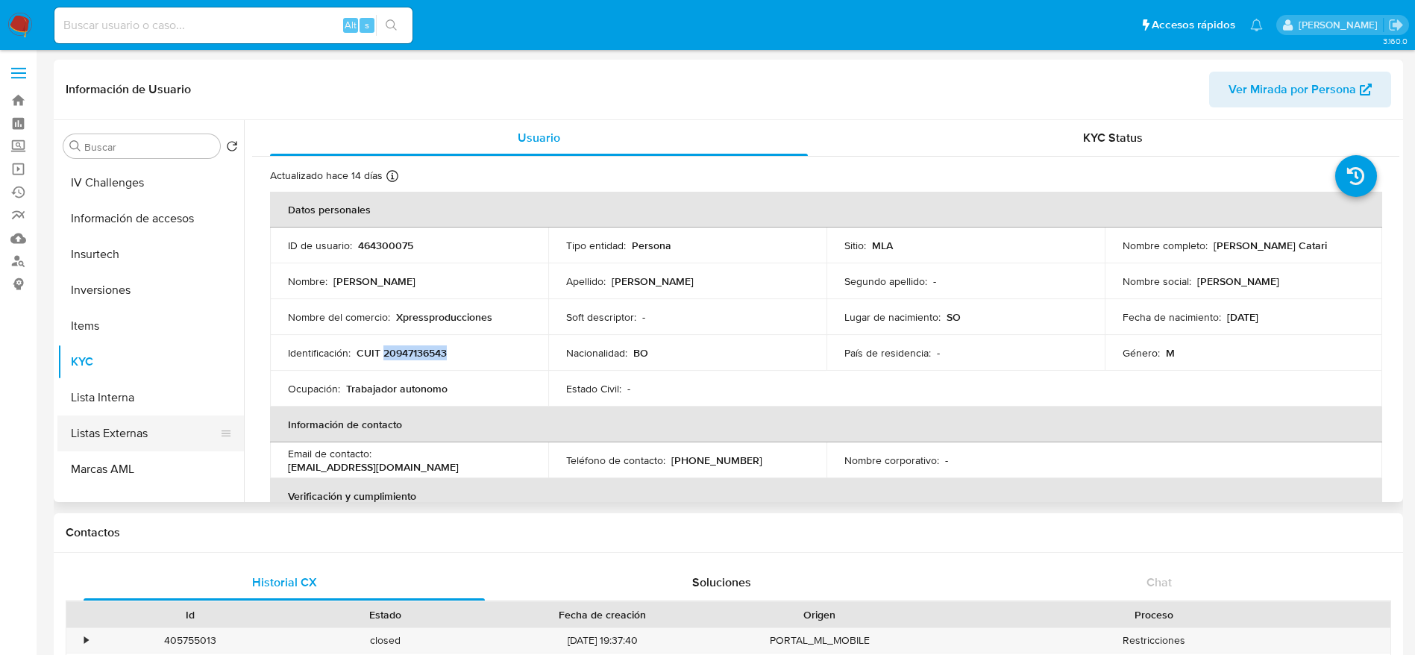
scroll to position [448, 0]
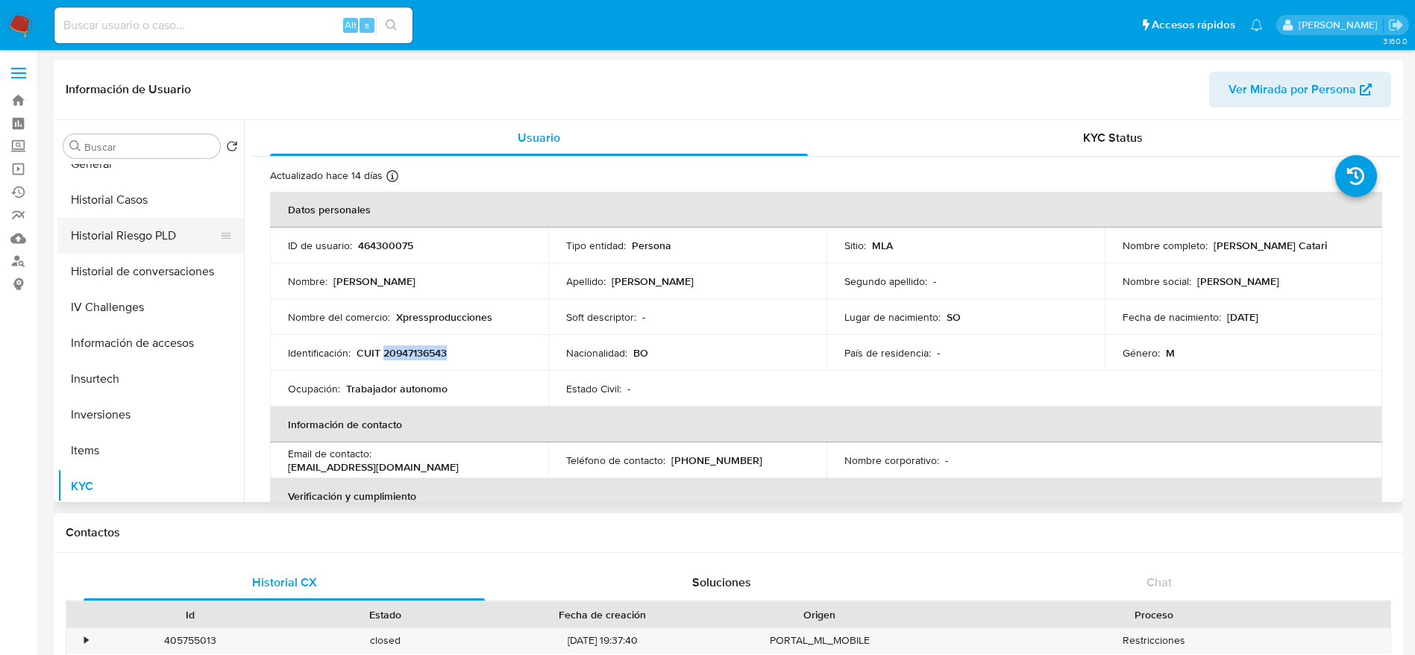
click at [115, 202] on button "Historial Casos" at bounding box center [150, 200] width 187 height 36
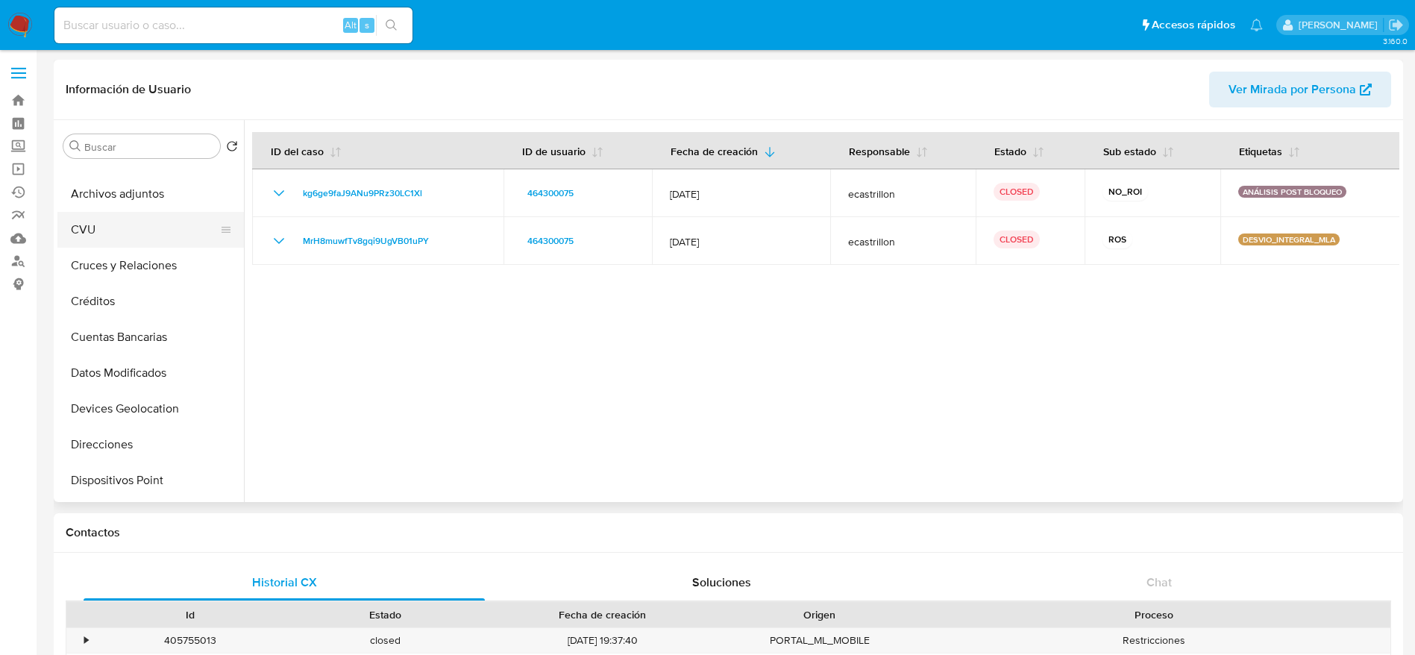
scroll to position [0, 0]
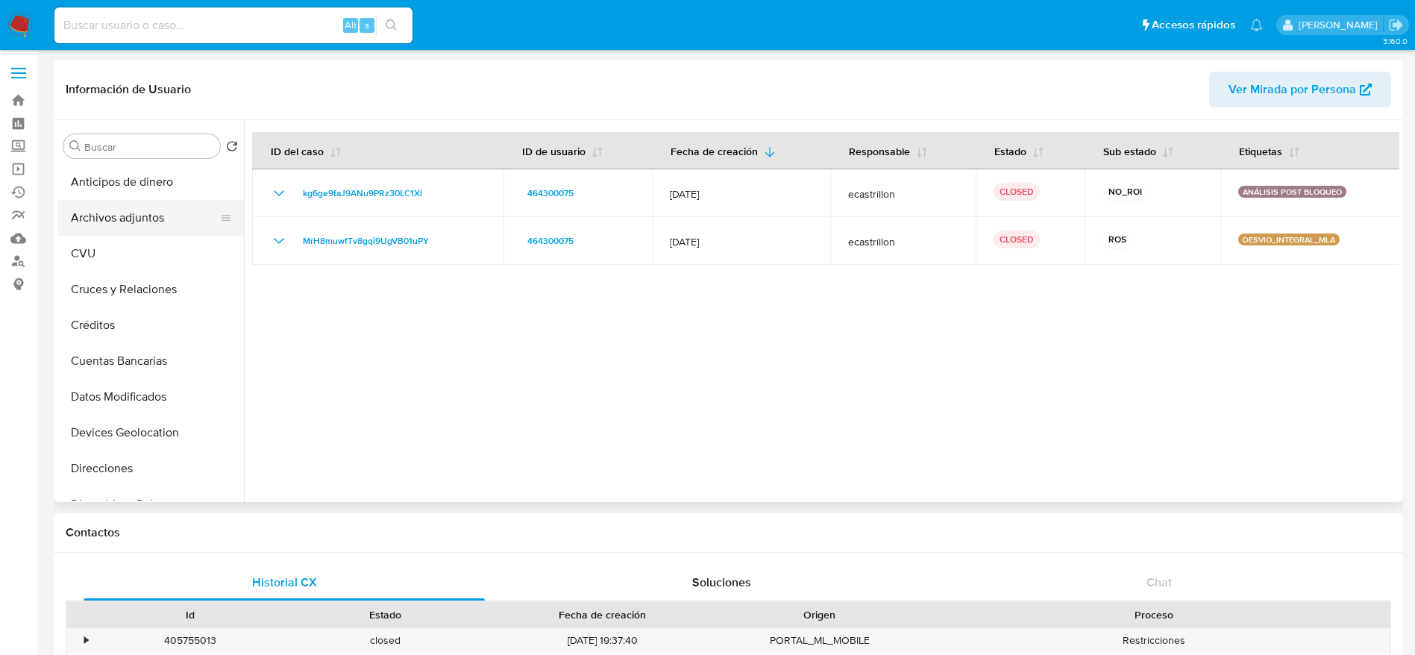
click at [151, 221] on button "Archivos adjuntos" at bounding box center [144, 218] width 175 height 36
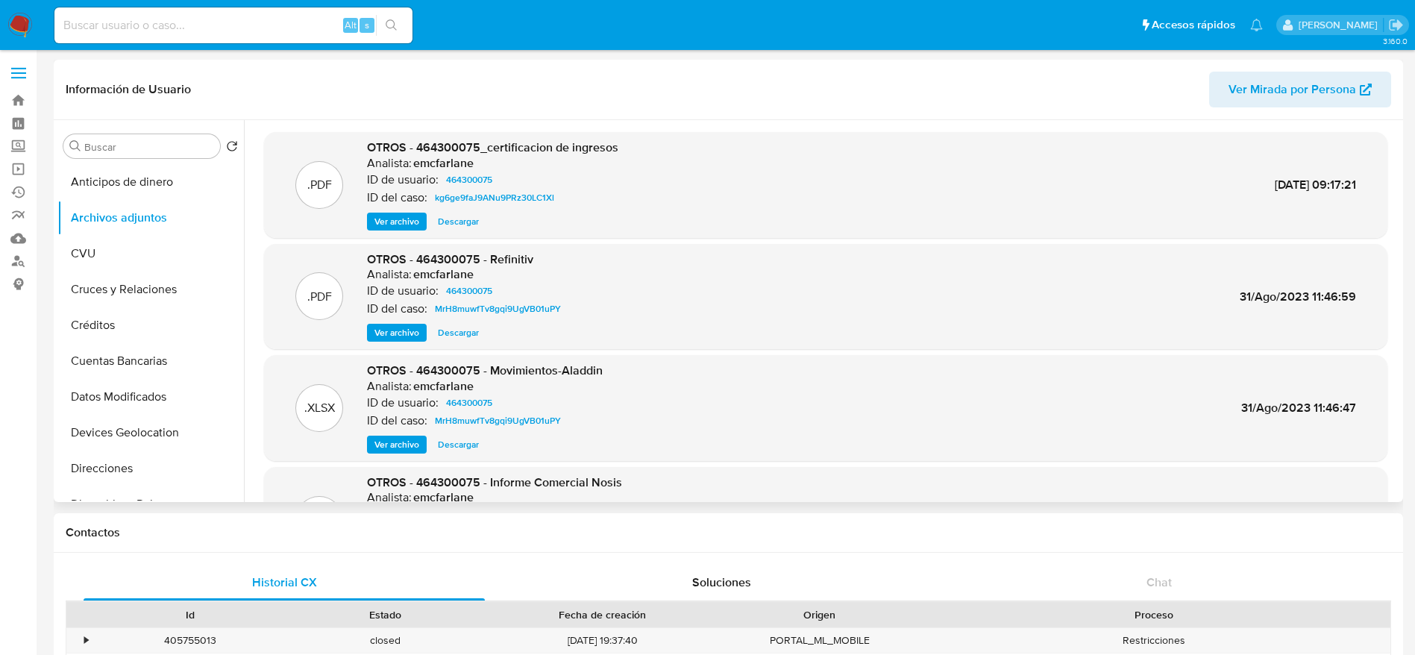
click at [405, 223] on span "Ver archivo" at bounding box center [397, 221] width 45 height 15
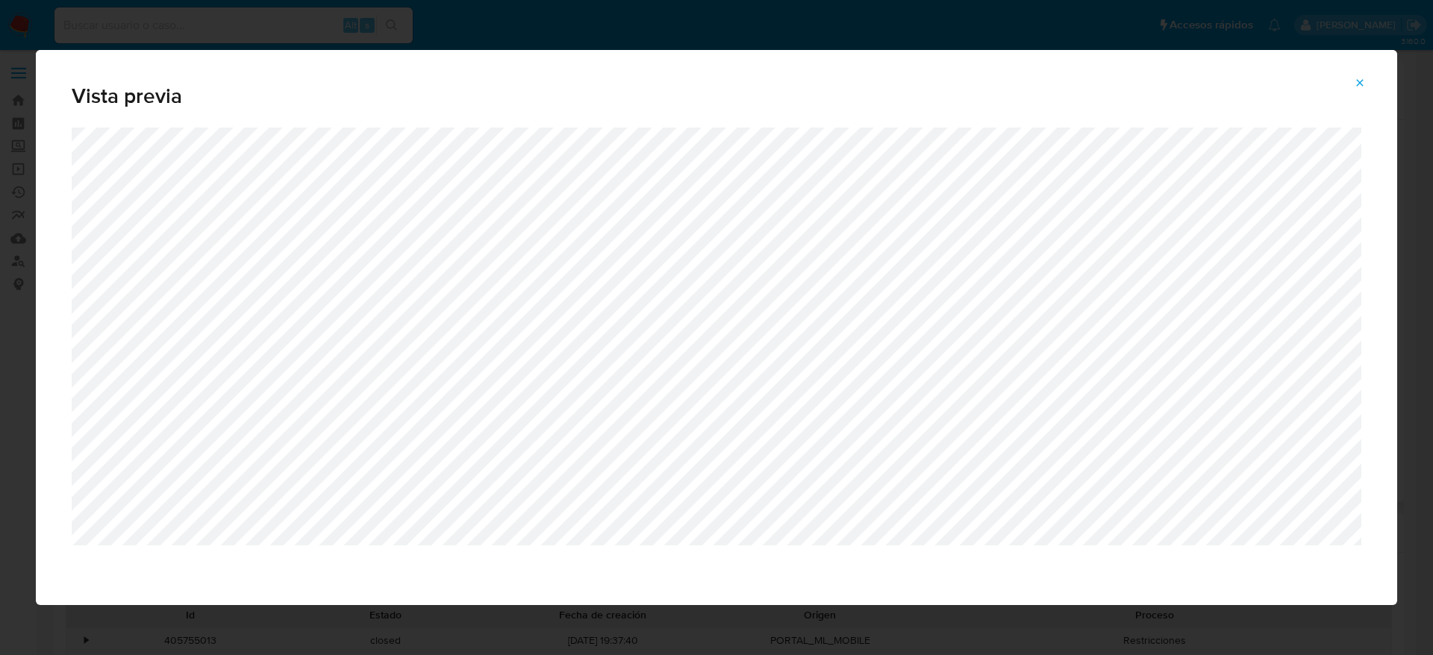
click at [1347, 87] on button "Attachment preview" at bounding box center [1359, 83] width 33 height 24
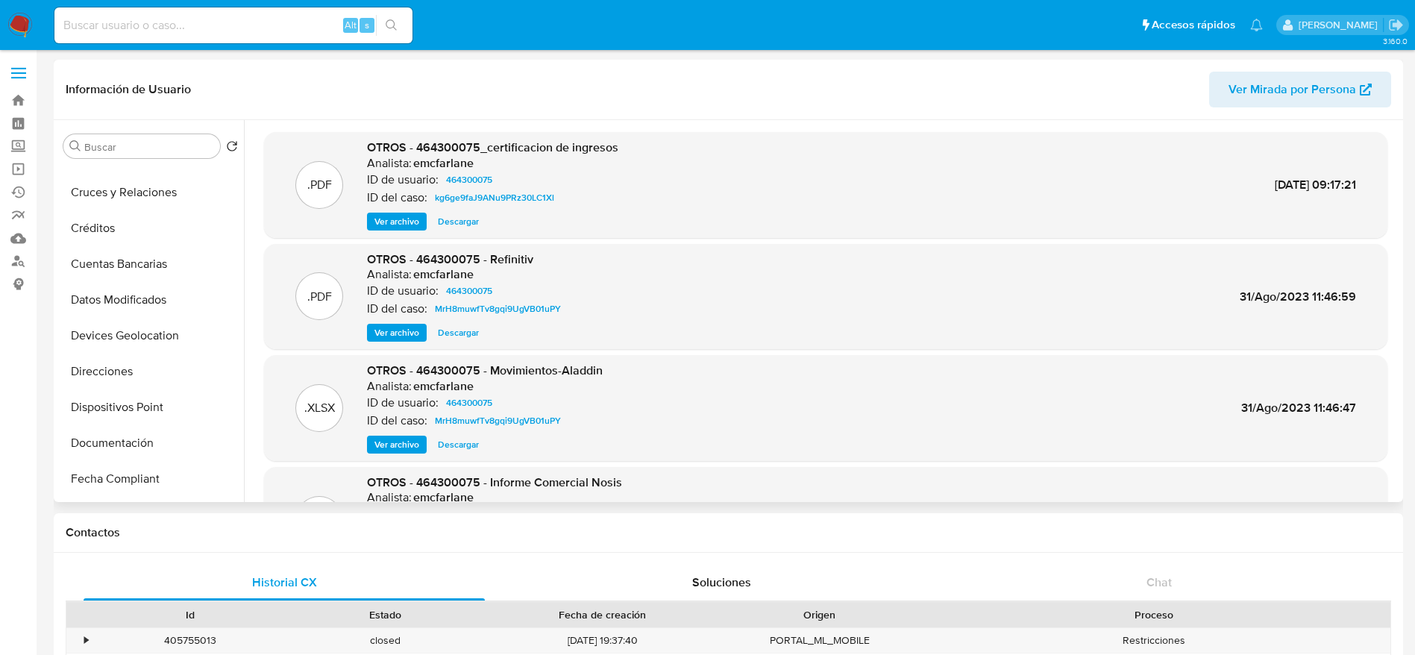
scroll to position [448, 0]
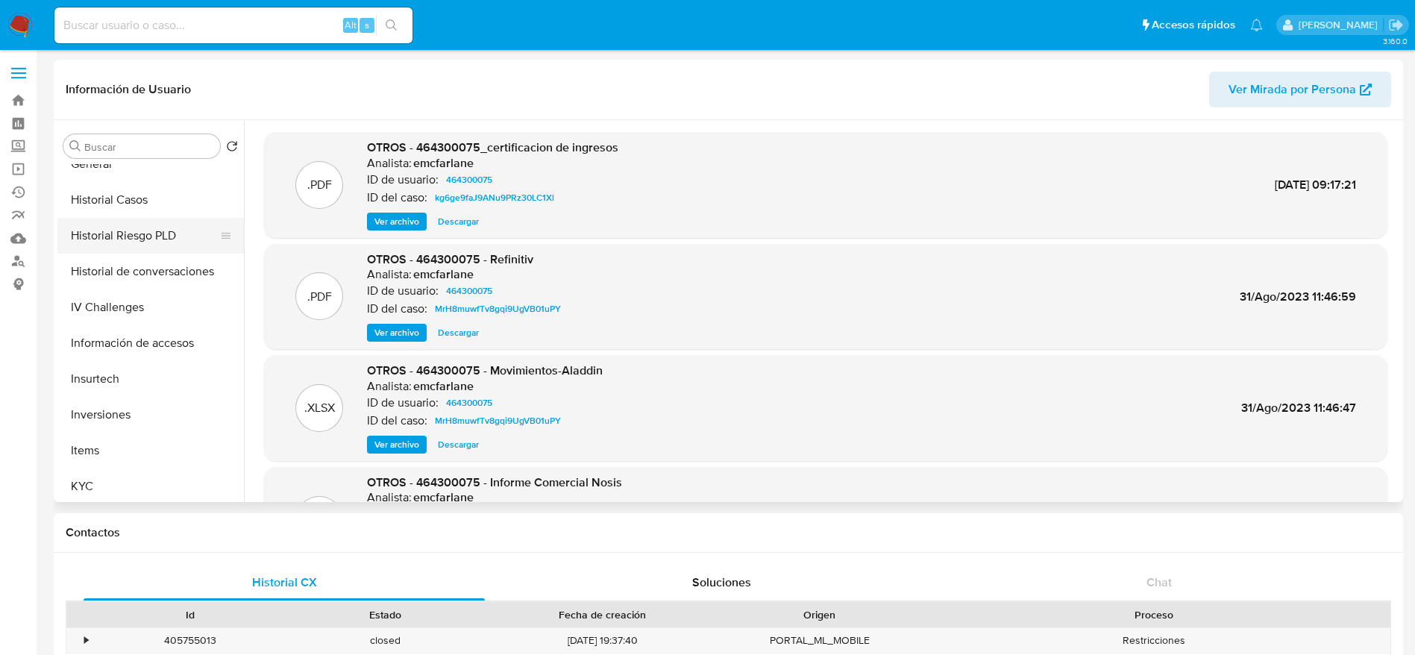
click at [137, 218] on button "Historial Riesgo PLD" at bounding box center [144, 236] width 175 height 36
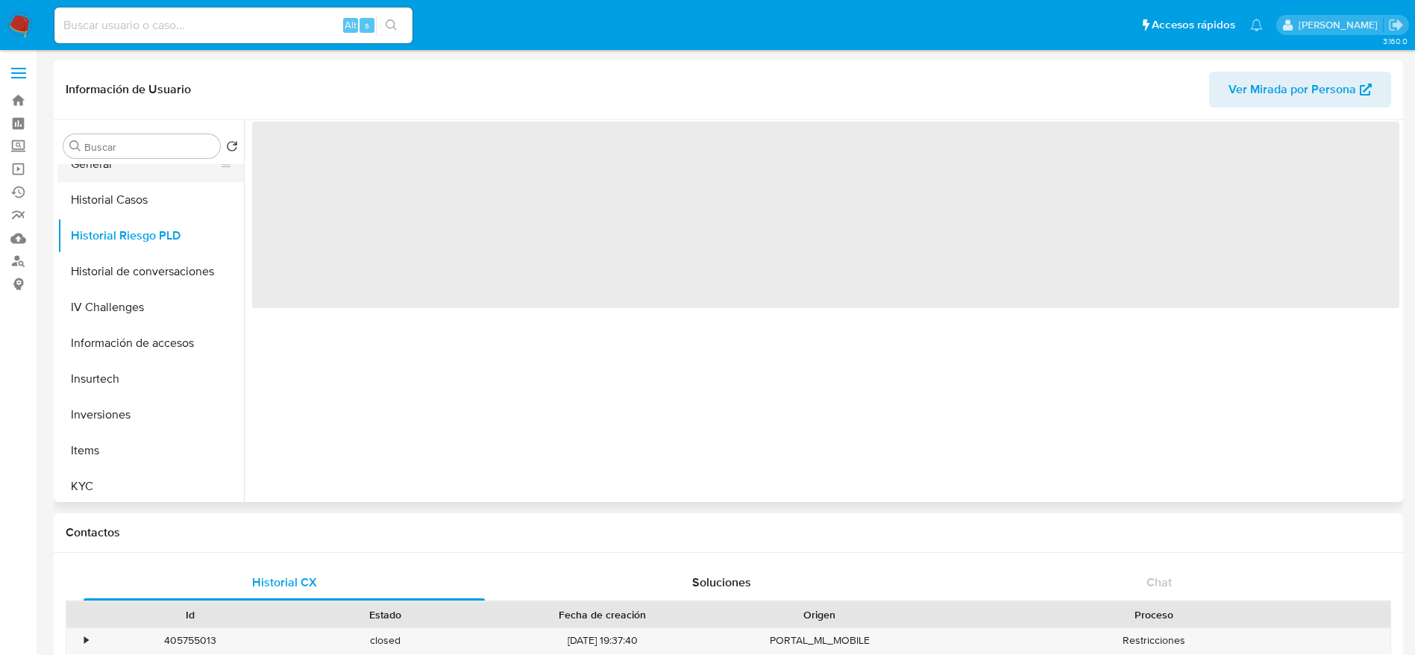
click at [122, 178] on button "General" at bounding box center [144, 164] width 175 height 36
click at [122, 186] on button "Historial Casos" at bounding box center [144, 200] width 175 height 36
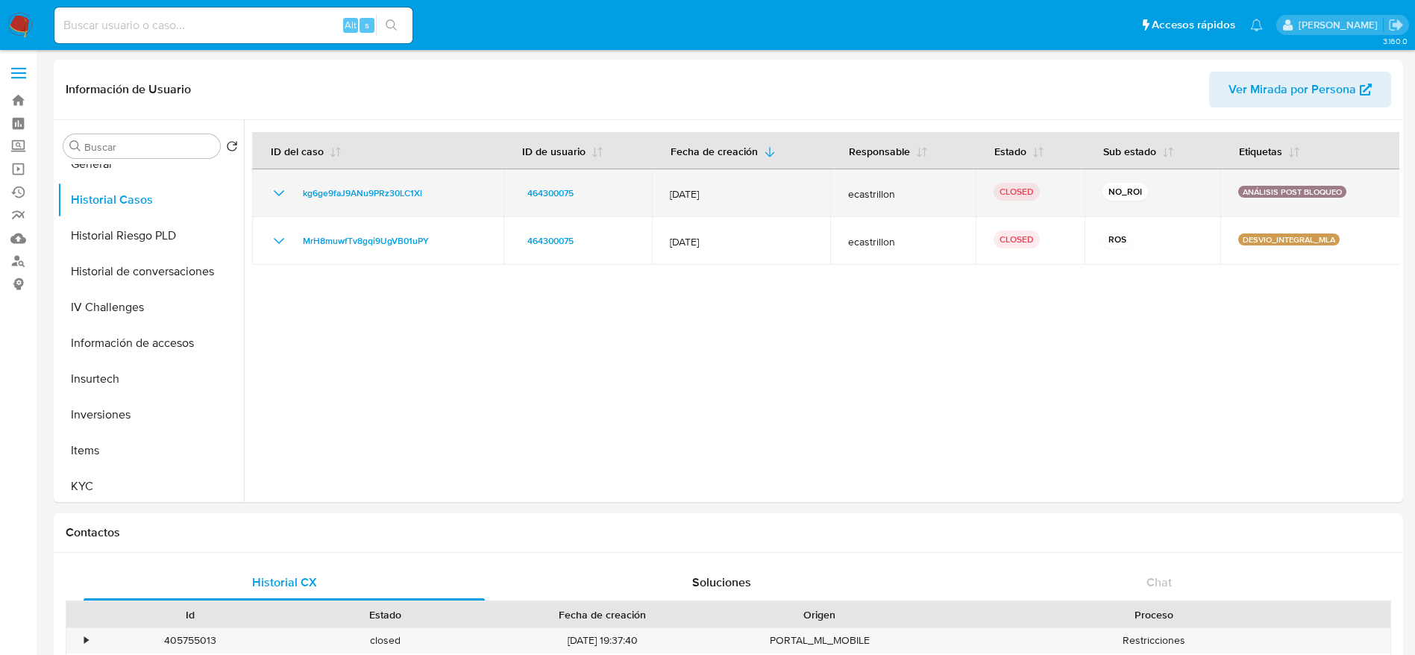
click at [348, 202] on td "kg6ge9faJ9ANu9PRz30LC1Xl" at bounding box center [377, 193] width 251 height 48
click at [346, 199] on span "kg6ge9faJ9ANu9PRz30LC1Xl" at bounding box center [362, 193] width 119 height 18
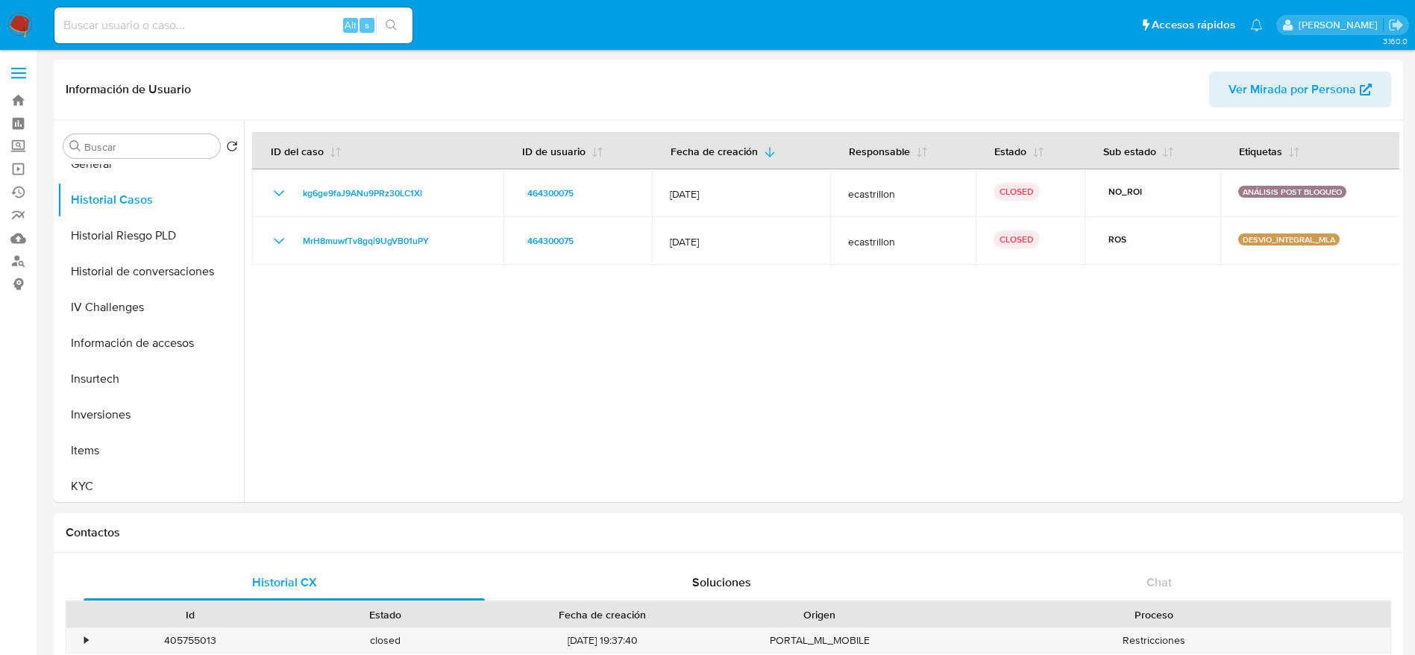
scroll to position [0, 0]
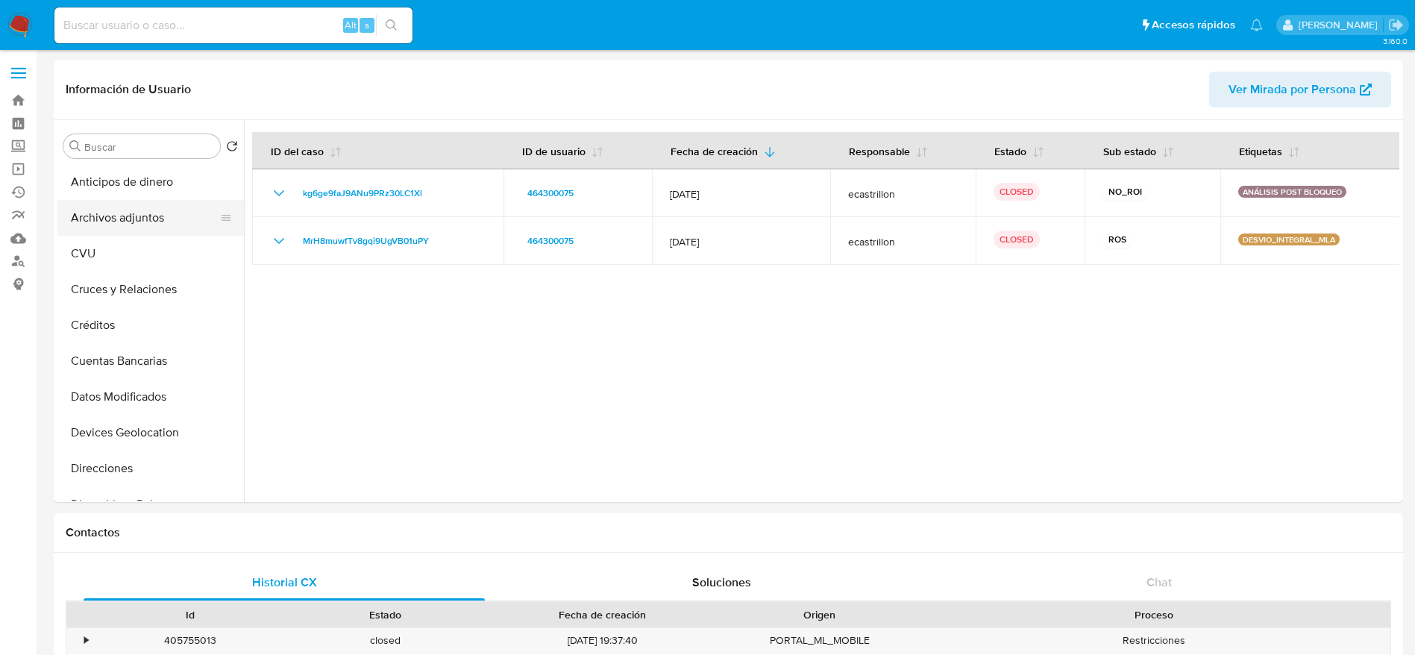
click at [123, 222] on button "Archivos adjuntos" at bounding box center [144, 218] width 175 height 36
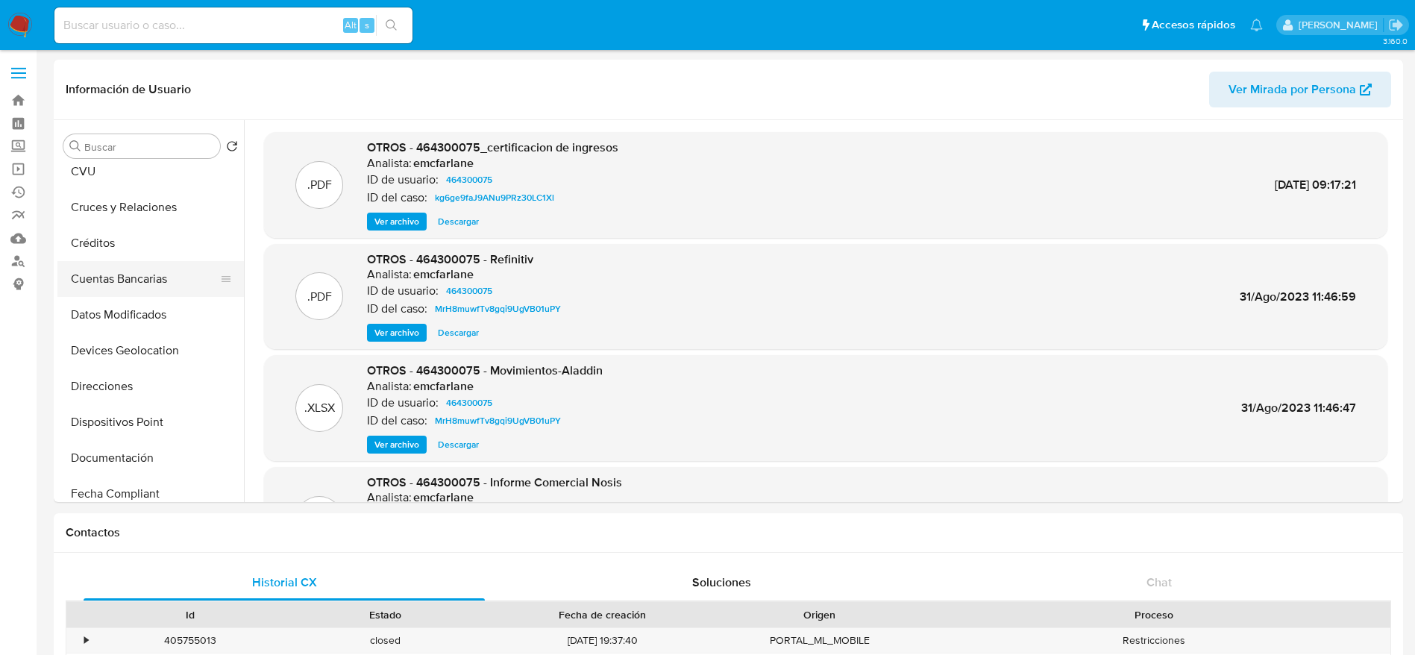
scroll to position [224, 0]
click at [95, 389] on button "General" at bounding box center [144, 388] width 175 height 36
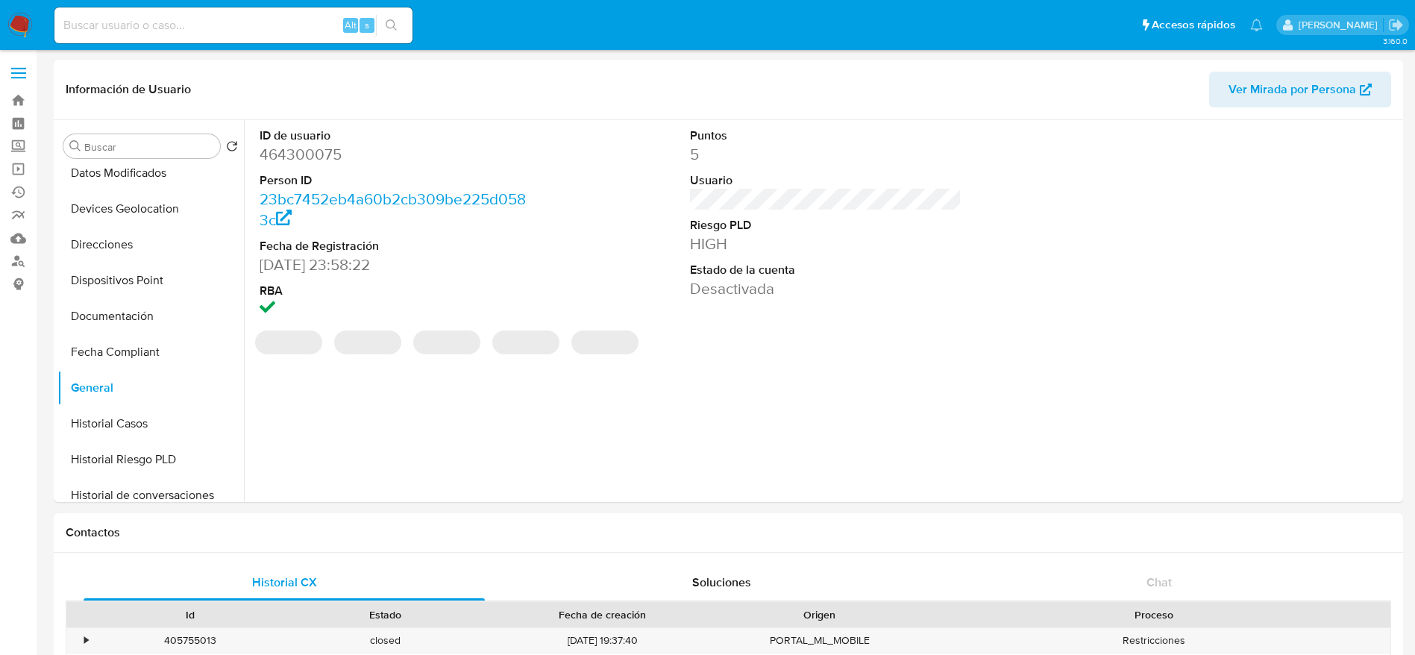
click at [310, 152] on dd "464300075" at bounding box center [396, 154] width 272 height 21
copy dd "464300075"
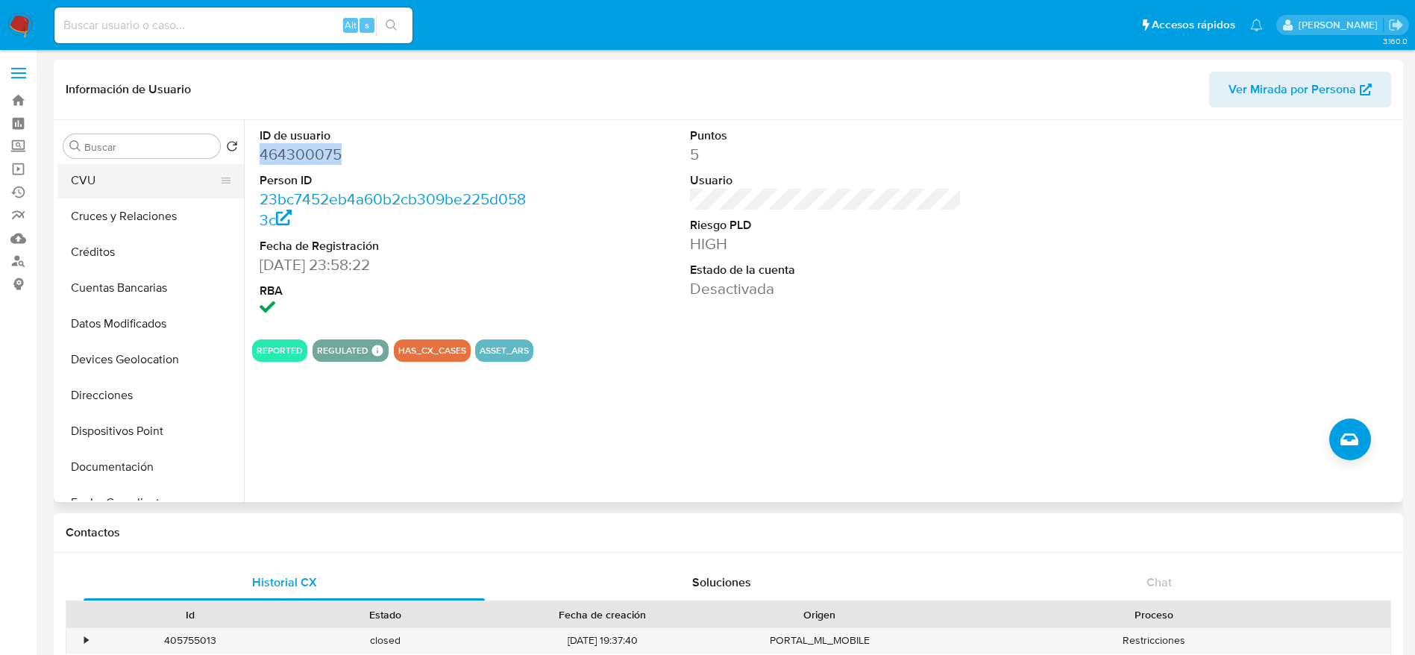
scroll to position [0, 0]
click at [98, 216] on button "Archivos adjuntos" at bounding box center [144, 218] width 175 height 36
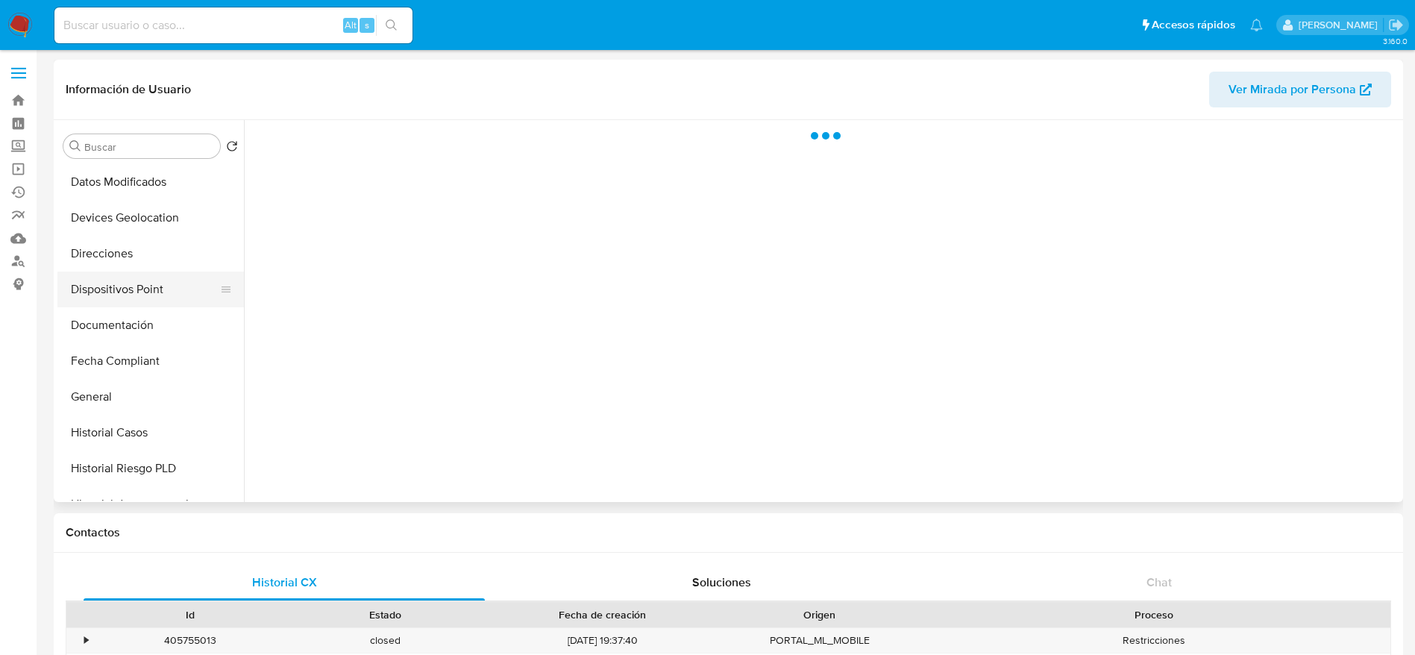
scroll to position [336, 0]
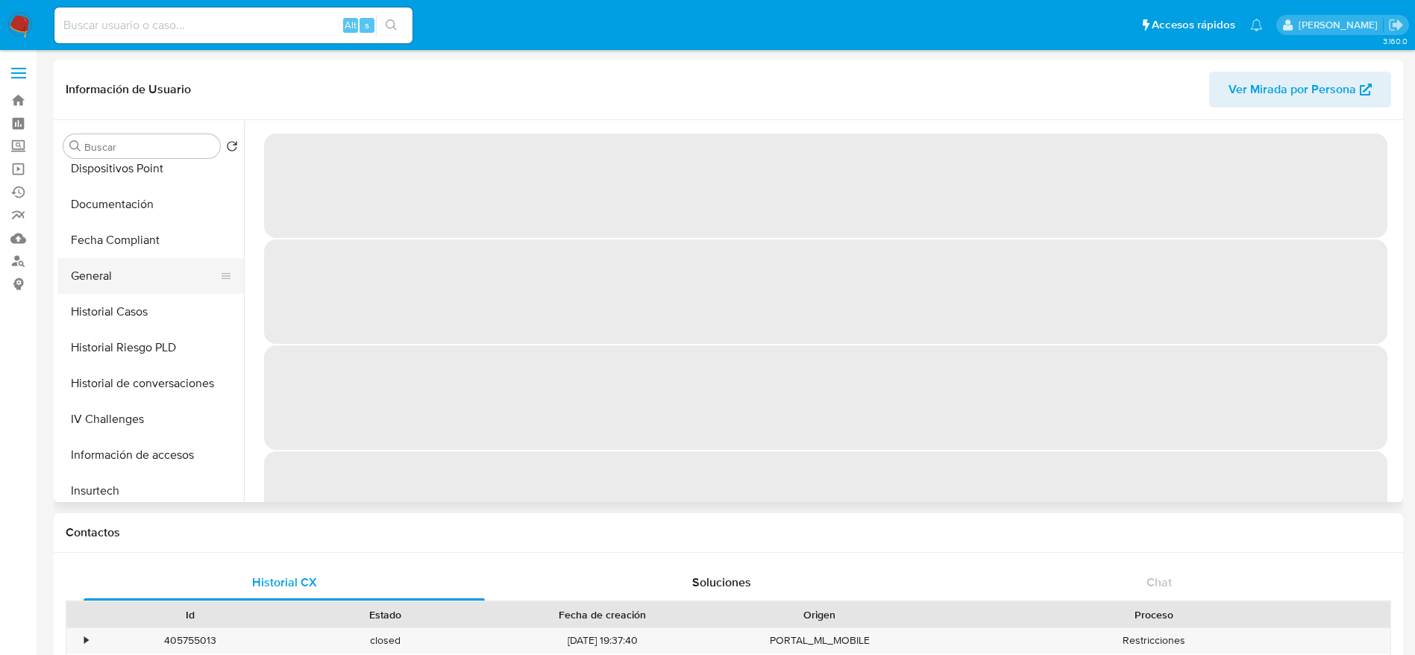
click at [82, 282] on button "General" at bounding box center [144, 276] width 175 height 36
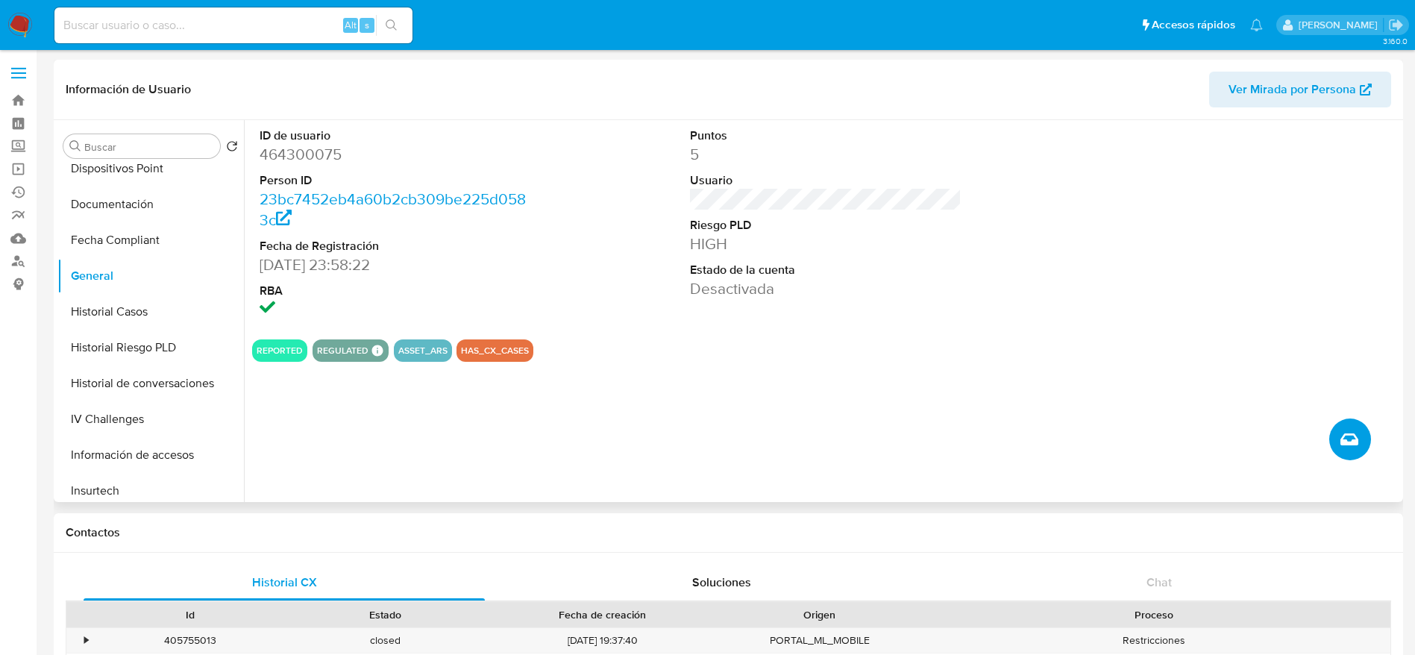
click at [1350, 448] on icon "Crear caso manual" at bounding box center [1350, 440] width 18 height 18
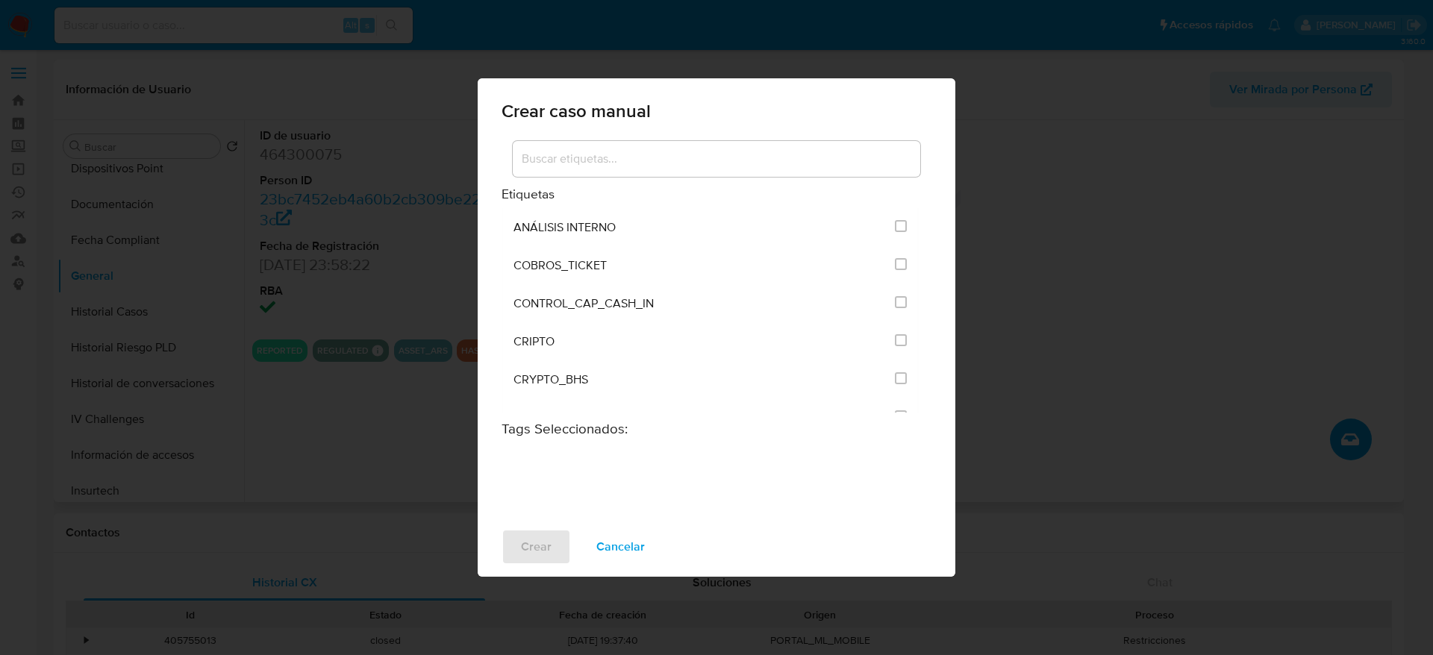
click at [599, 161] on input at bounding box center [716, 158] width 407 height 19
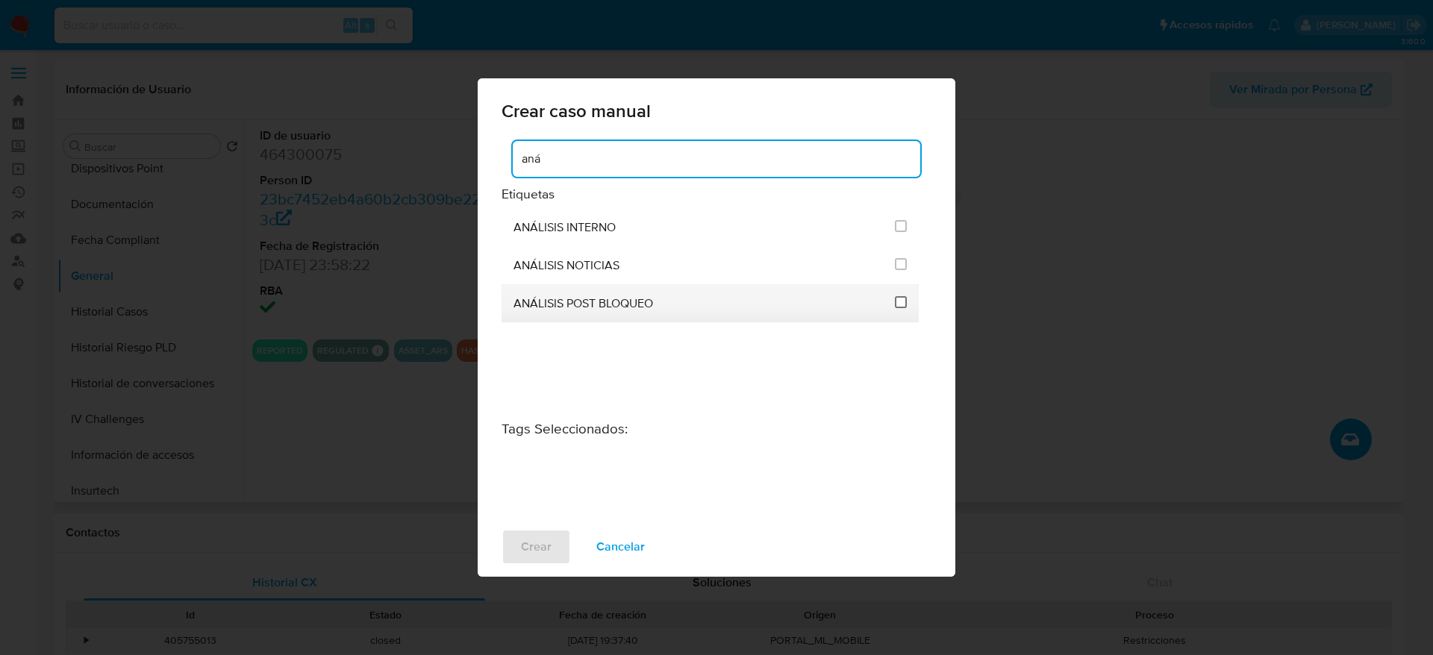
type input "aná"
click at [897, 301] on input "3249" at bounding box center [901, 302] width 12 height 12
checkbox input "true"
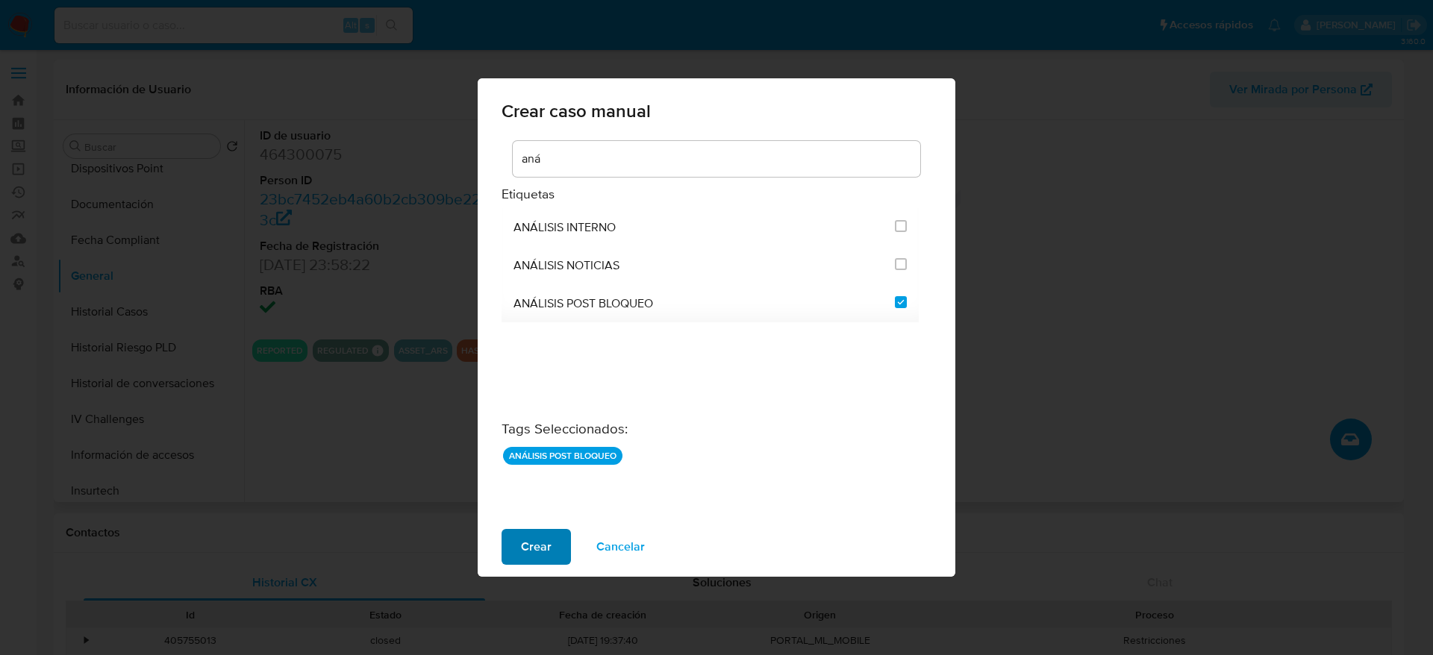
click at [528, 544] on span "Crear" at bounding box center [536, 546] width 31 height 33
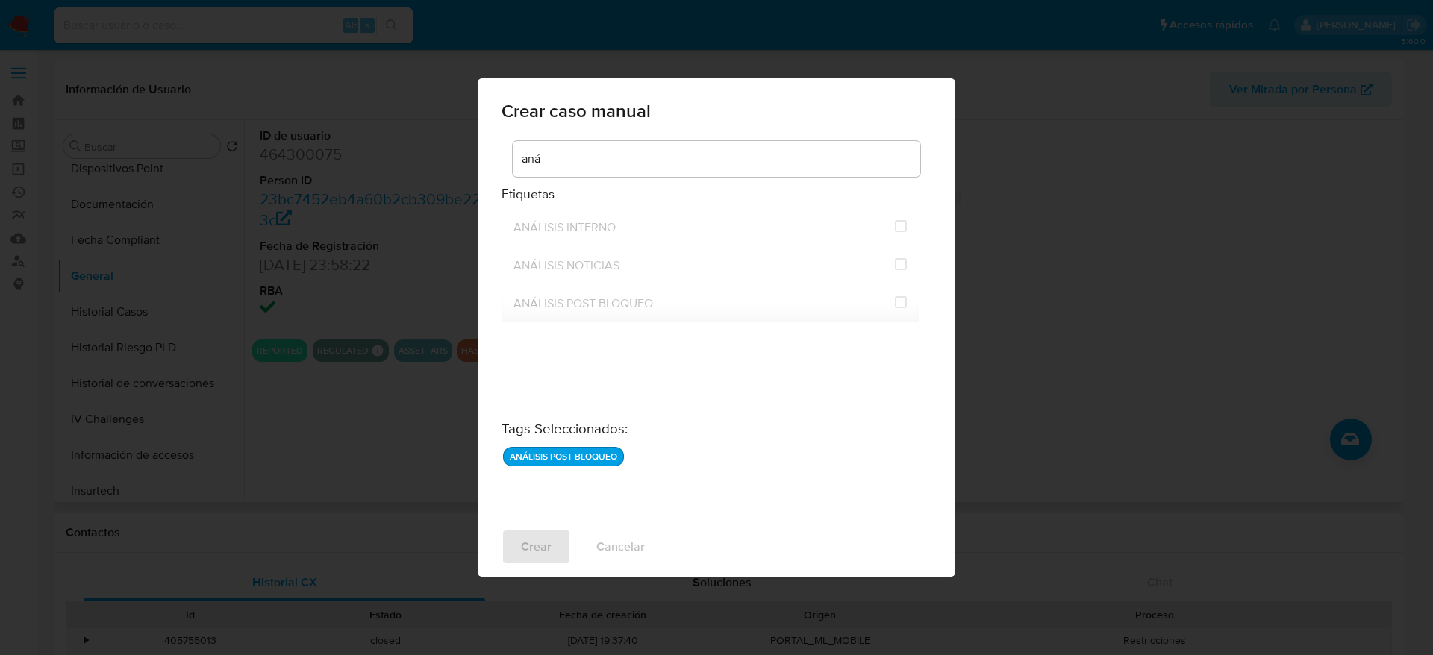
checkbox input "false"
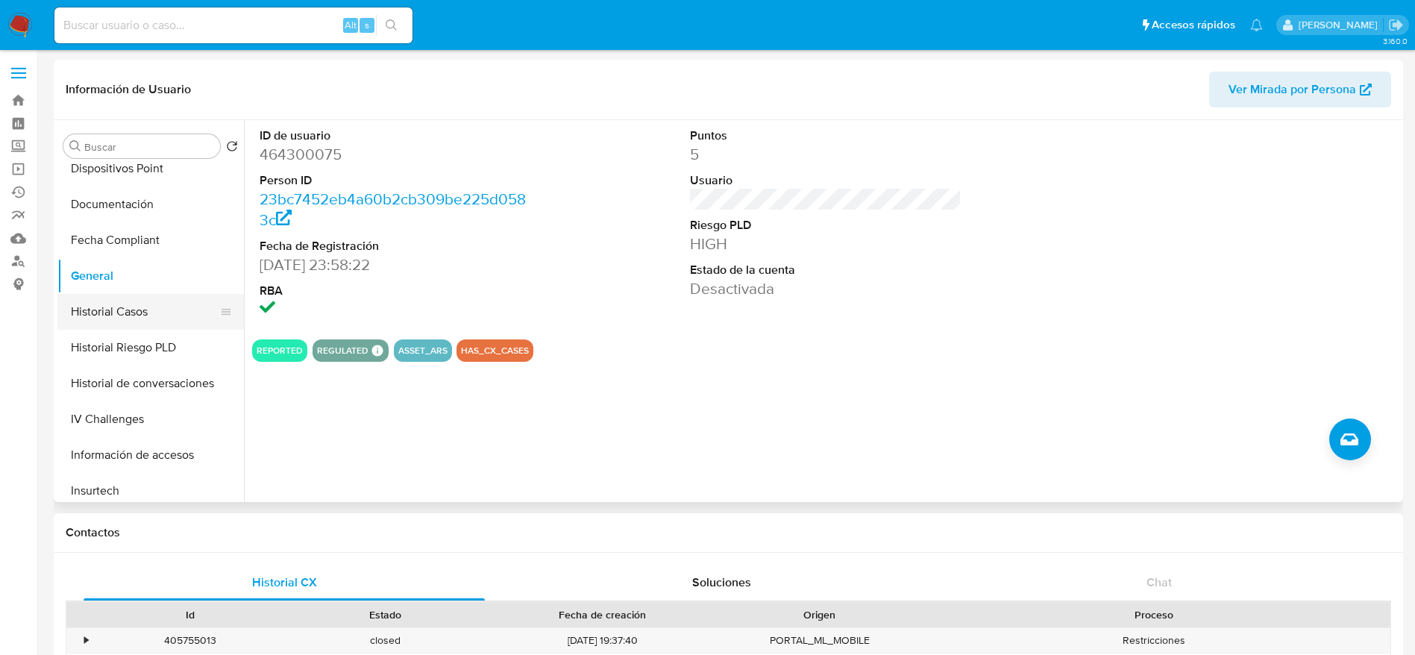
click at [95, 326] on button "Historial Casos" at bounding box center [144, 312] width 175 height 36
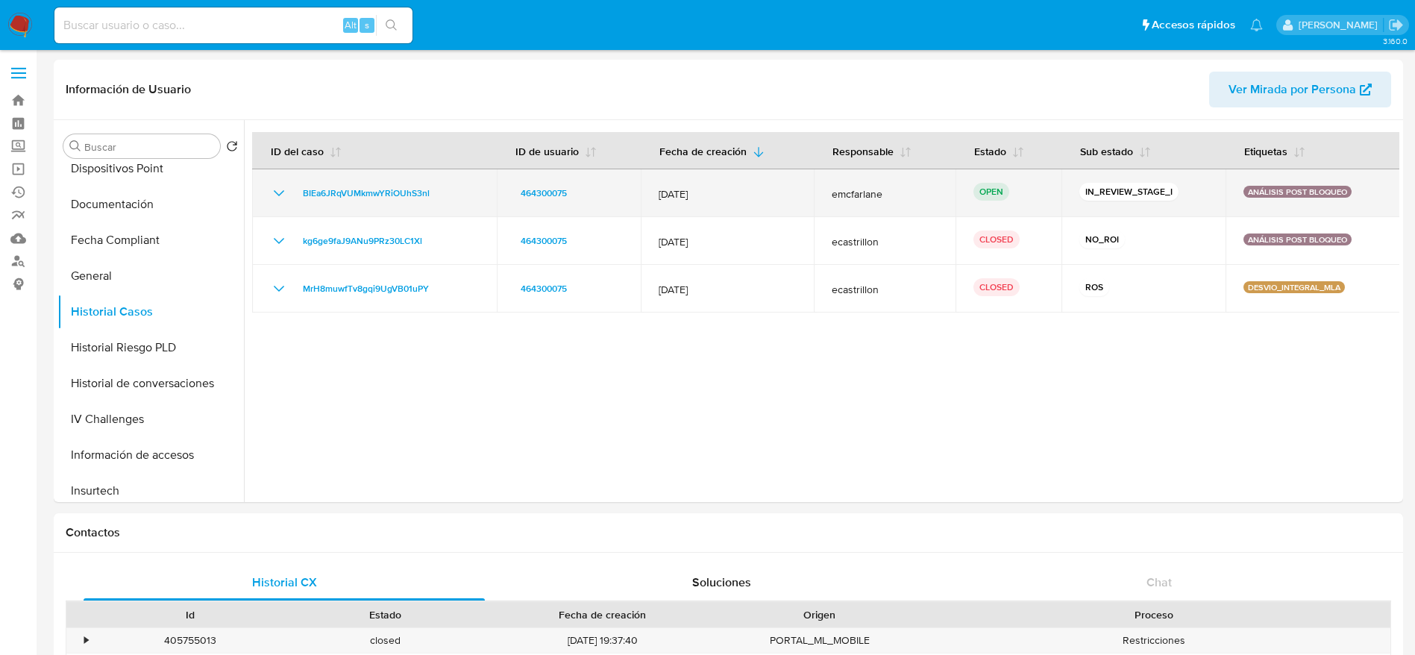
click at [358, 183] on td "BIEa6JRqVUMkmwYRiOUhS3nl" at bounding box center [374, 193] width 245 height 48
click at [371, 196] on span "BIEa6JRqVUMkmwYRiOUhS3nl" at bounding box center [366, 193] width 127 height 18
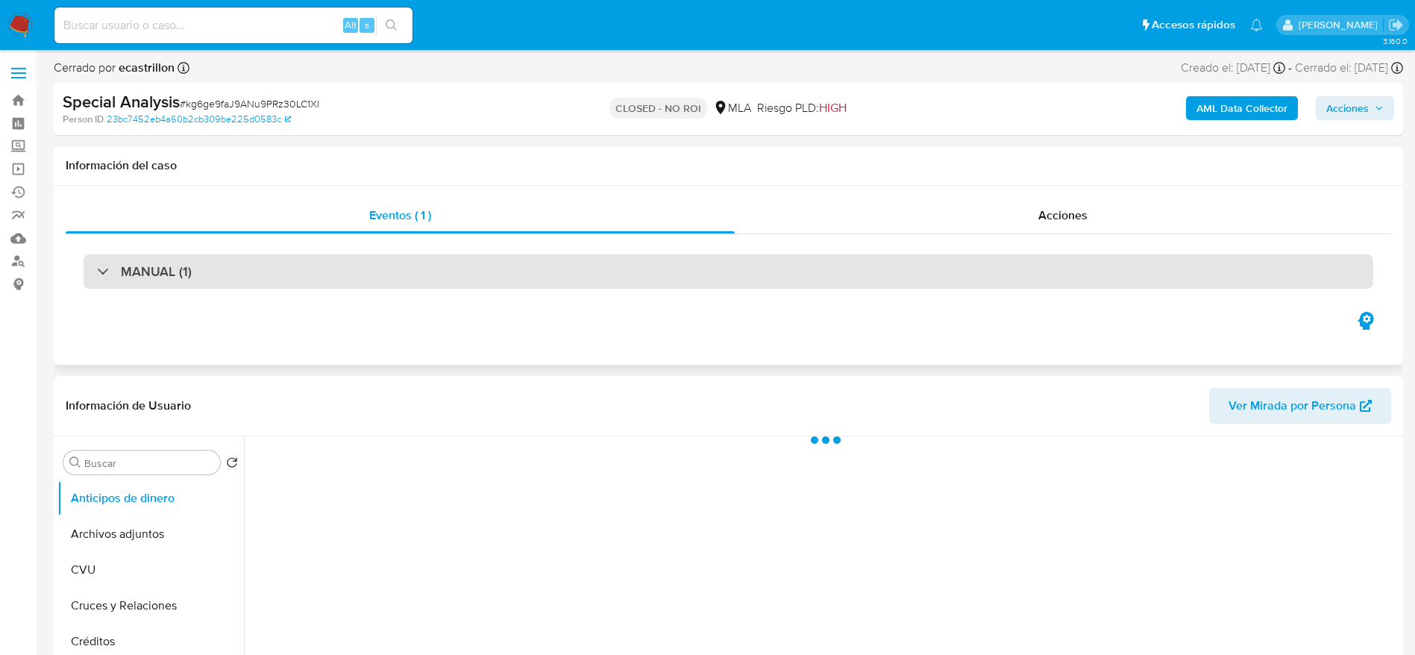
select select "10"
click at [248, 269] on div "MANUAL (1)" at bounding box center [729, 271] width 1290 height 34
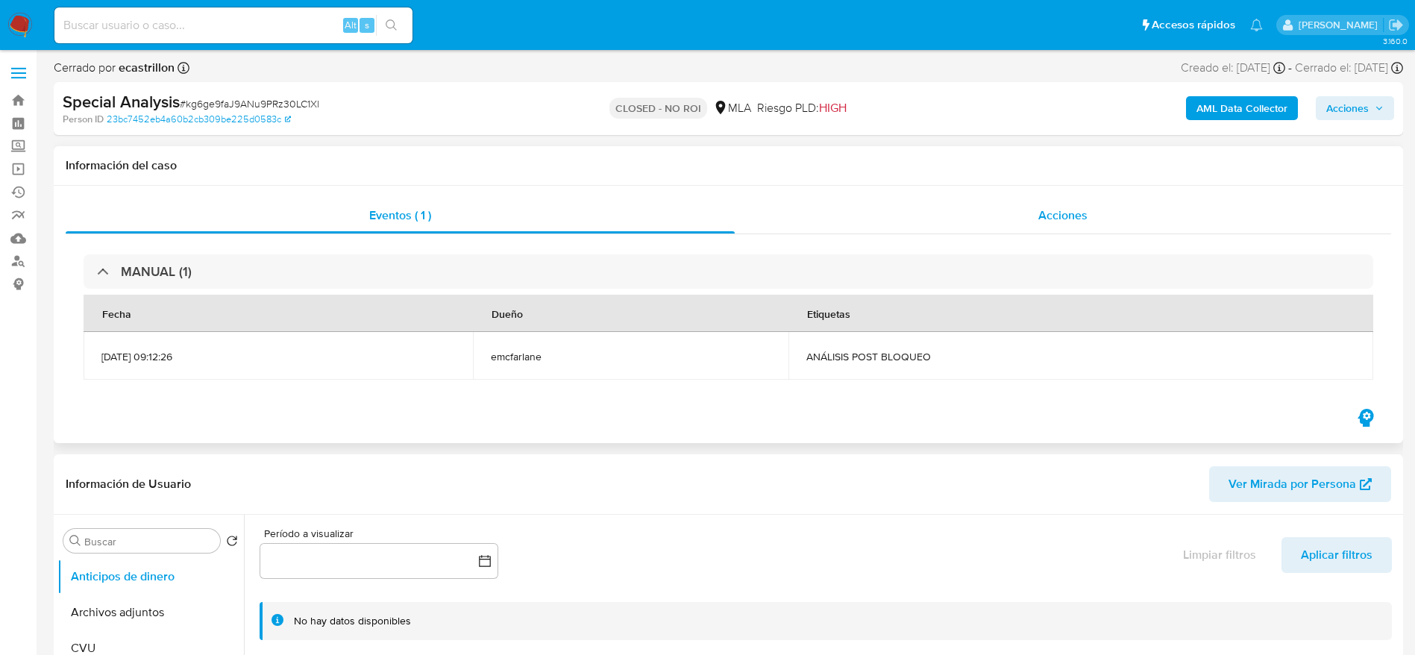
click at [1076, 213] on span "Acciones" at bounding box center [1063, 215] width 49 height 17
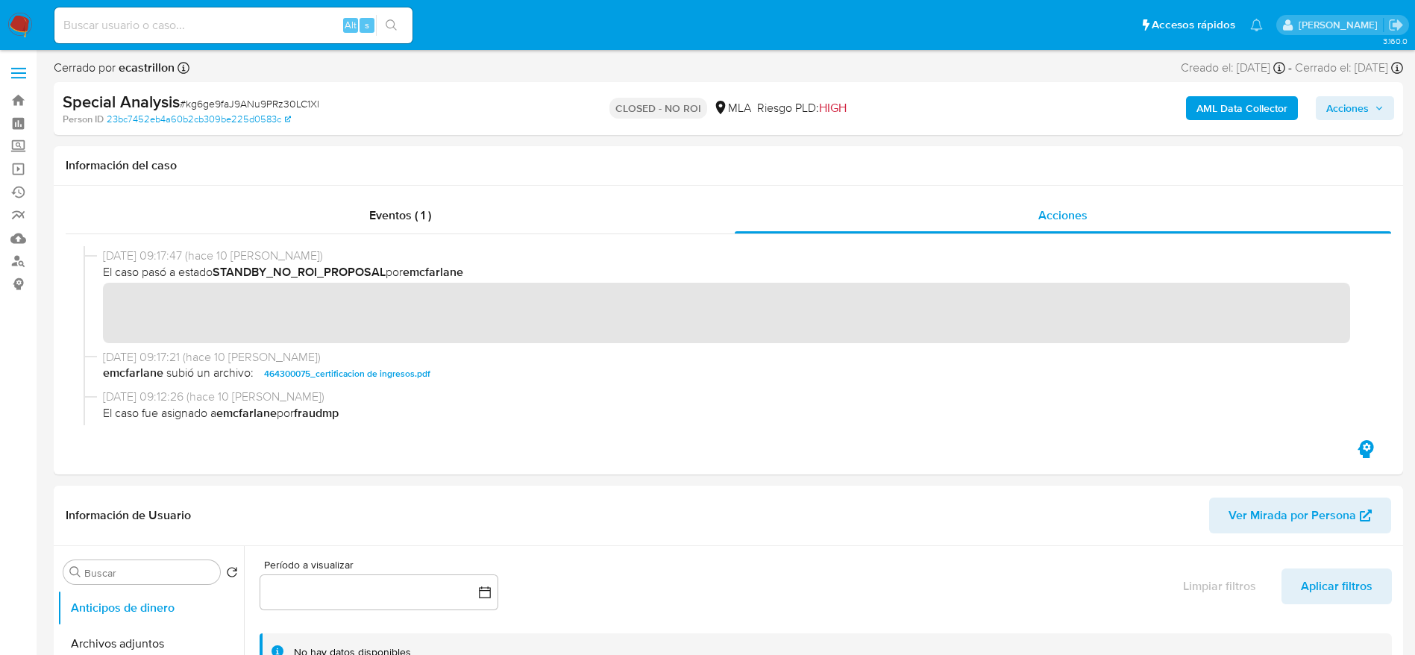
scroll to position [224, 0]
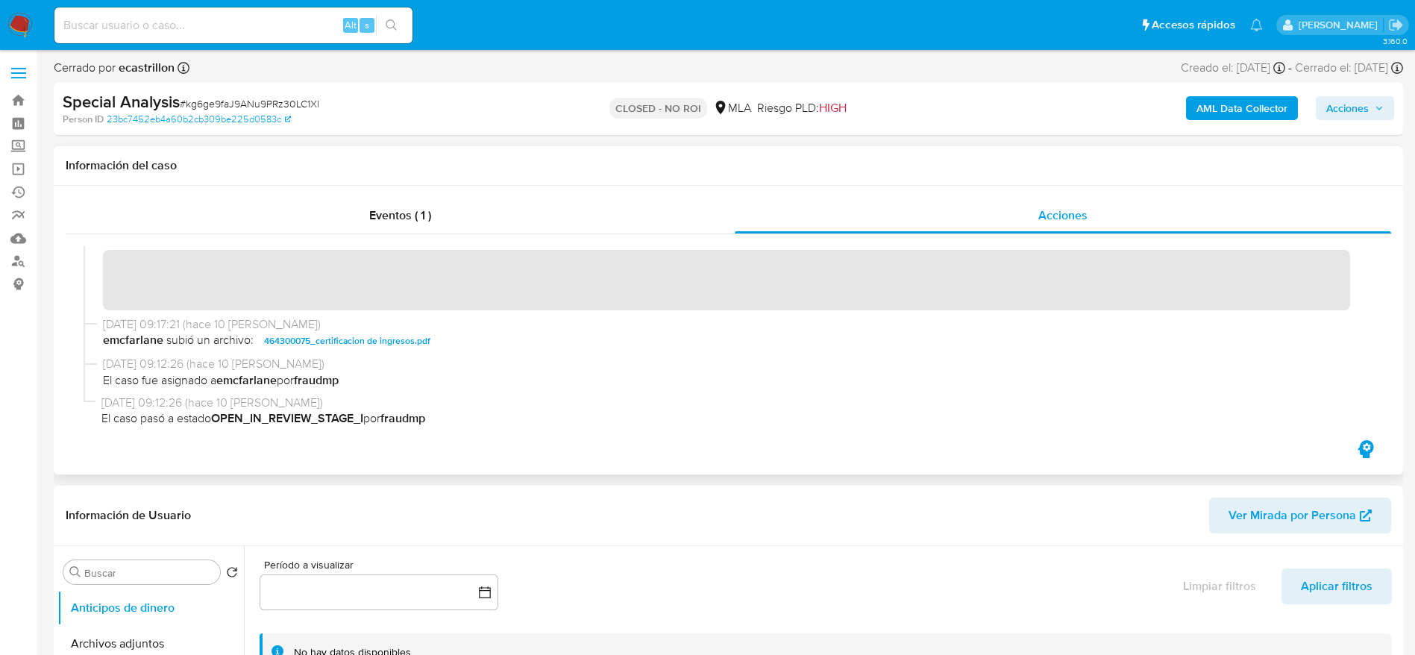
click at [610, 328] on span "[DATE] 09:17:21 (hace 10 [PERSON_NAME])" at bounding box center [735, 324] width 1265 height 16
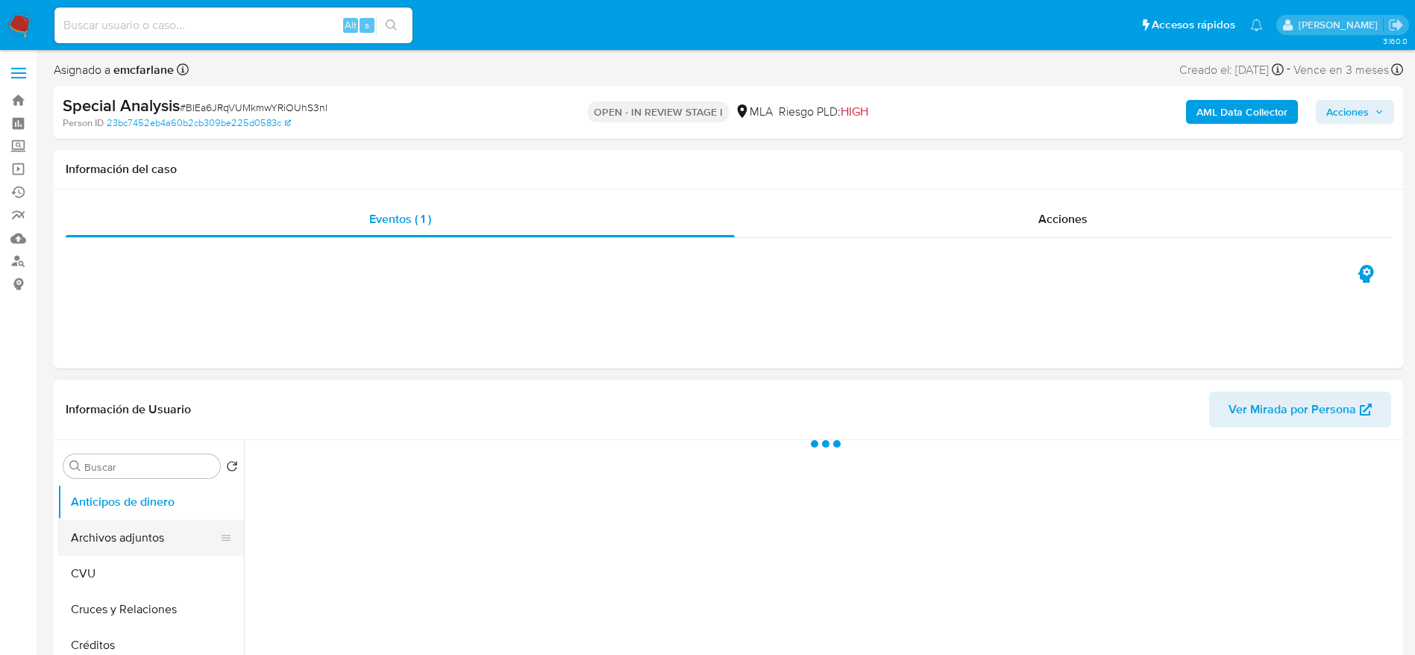
select select "10"
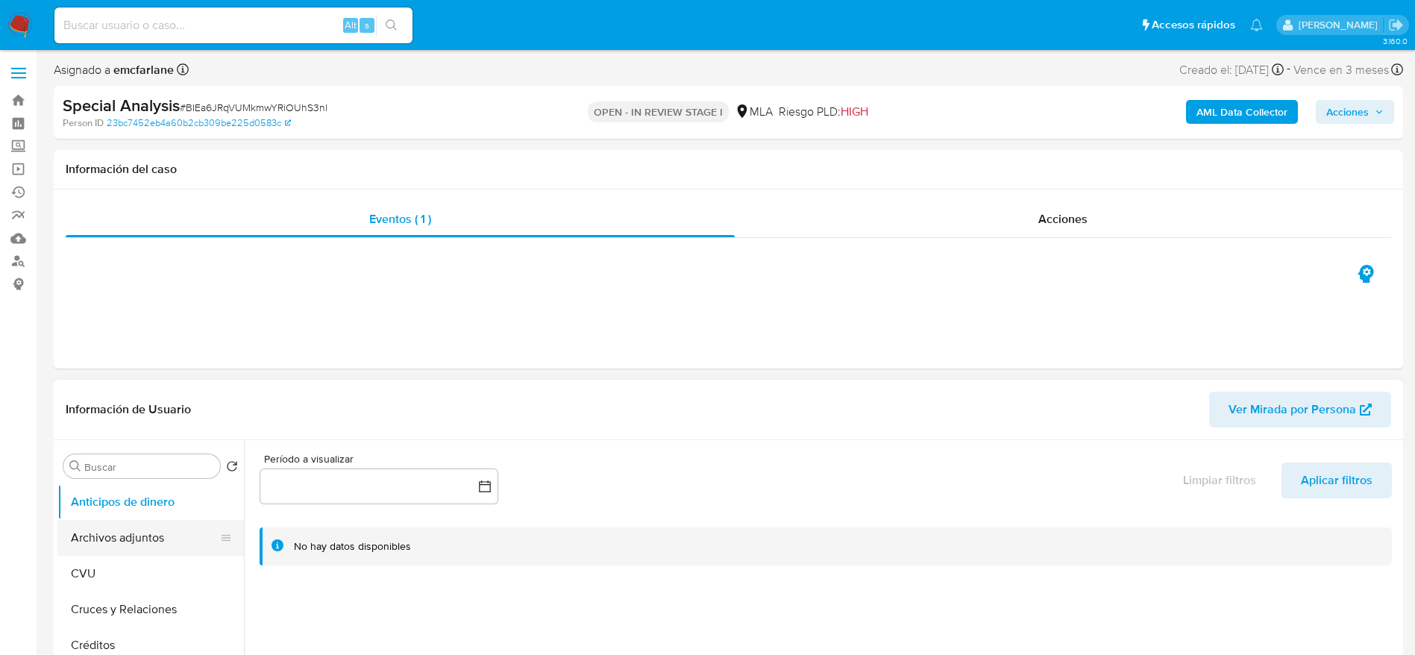
click at [118, 536] on button "Archivos adjuntos" at bounding box center [144, 538] width 175 height 36
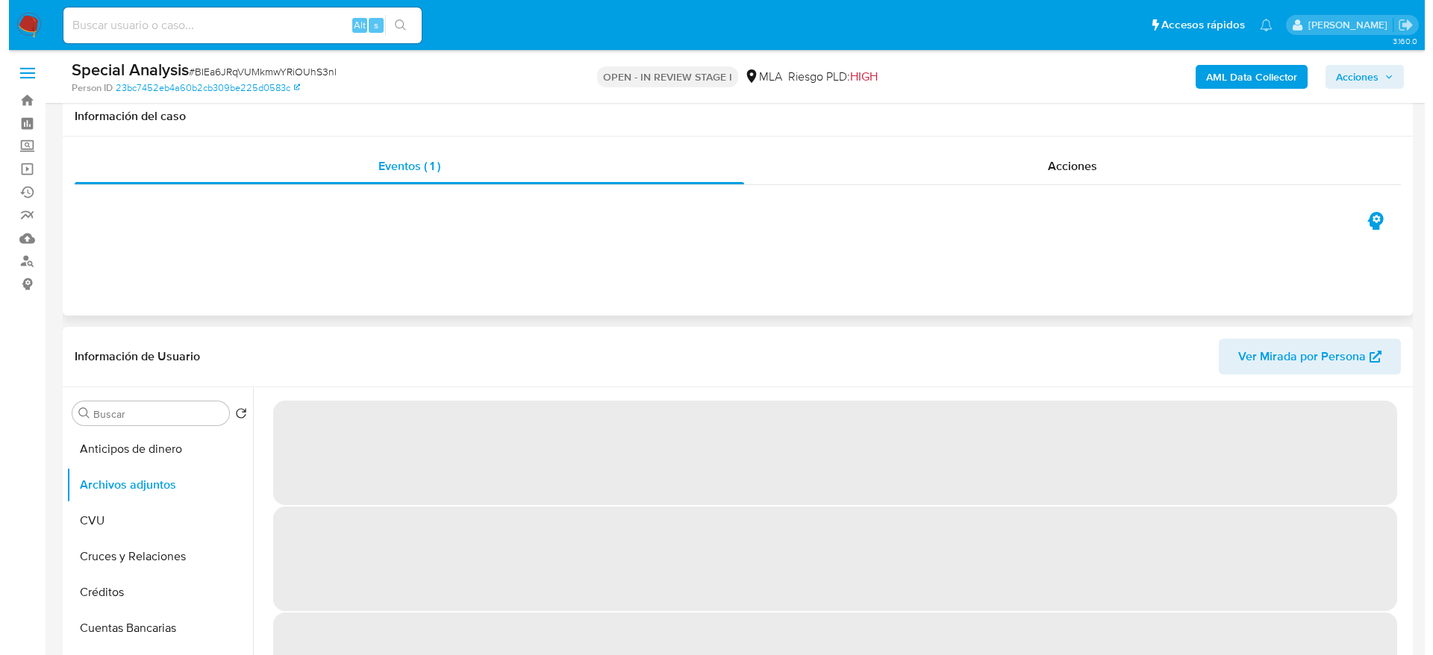
scroll to position [112, 0]
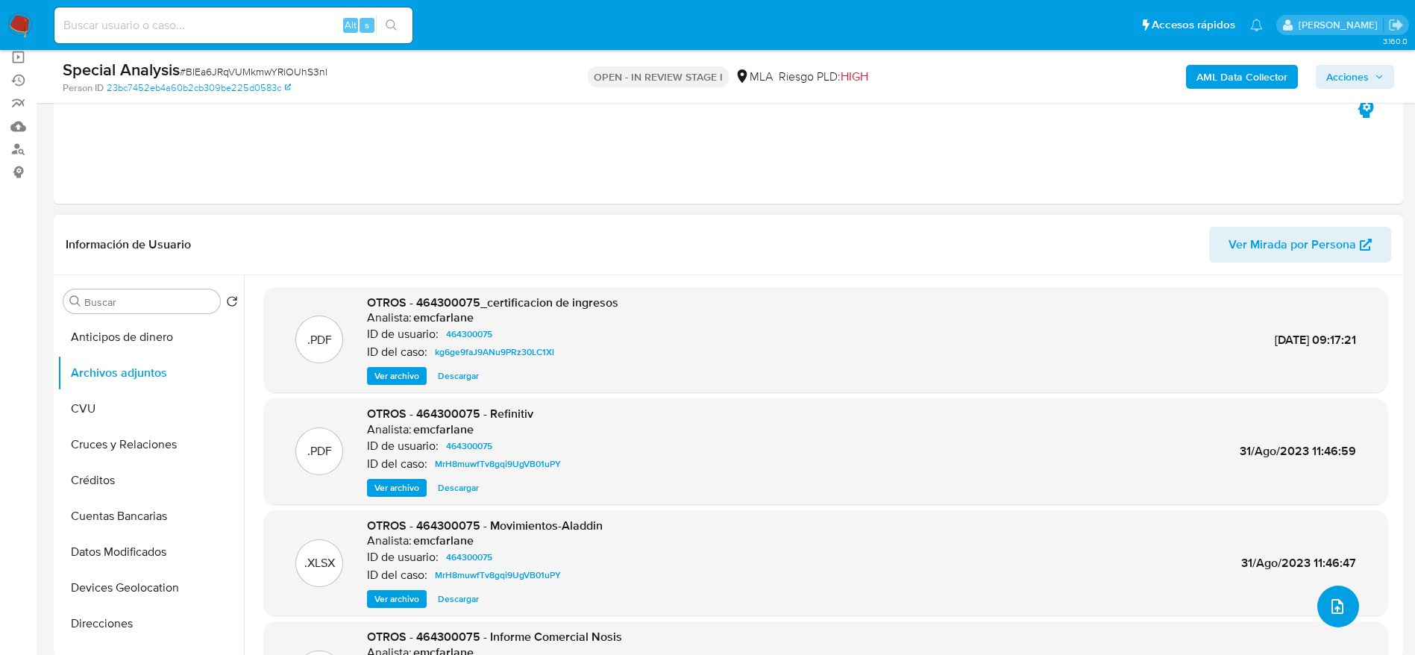
click at [1344, 604] on button "upload-file" at bounding box center [1339, 607] width 42 height 42
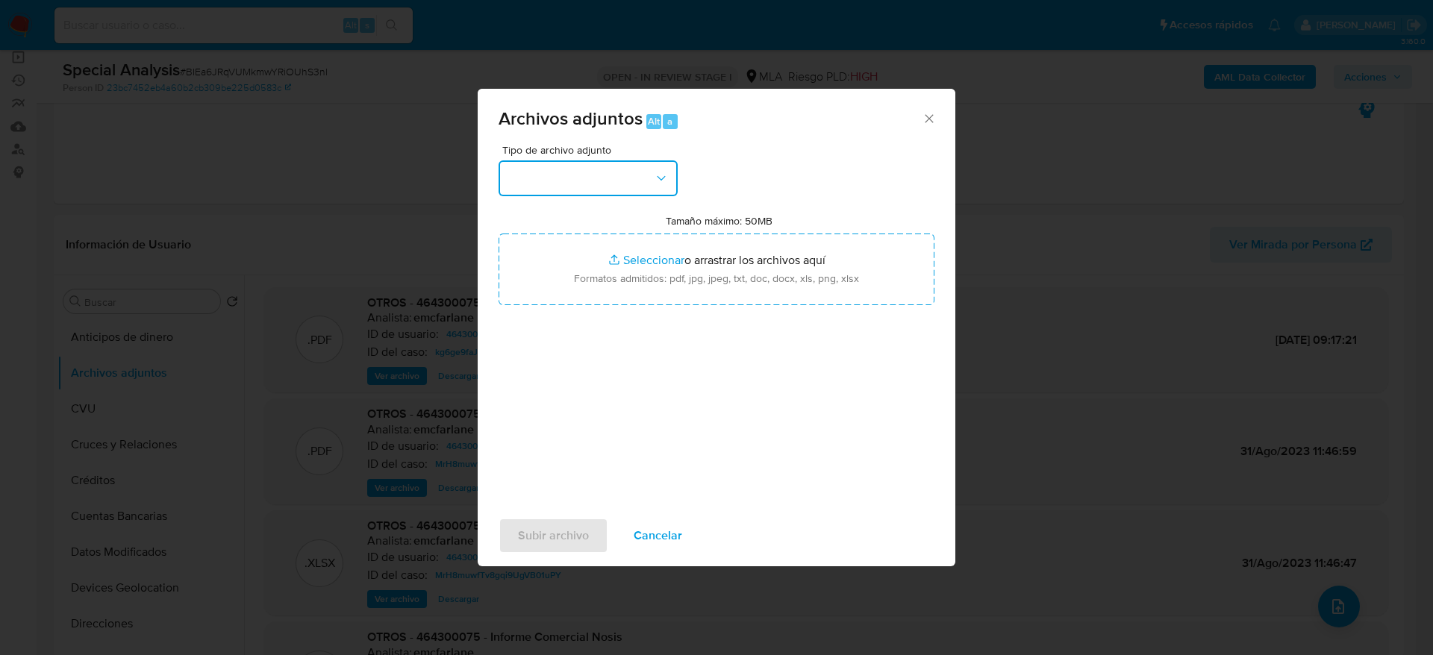
click at [582, 178] on button "button" at bounding box center [587, 178] width 179 height 36
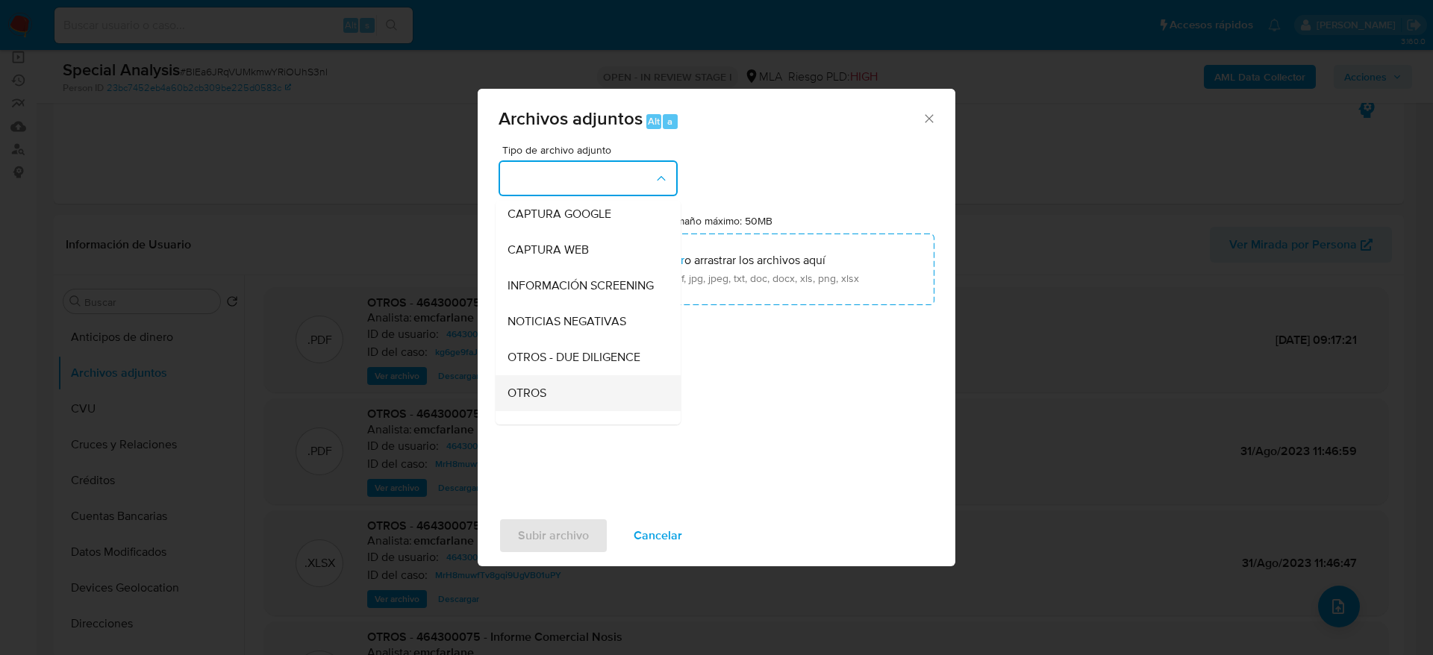
click at [549, 404] on div "OTROS" at bounding box center [583, 393] width 152 height 36
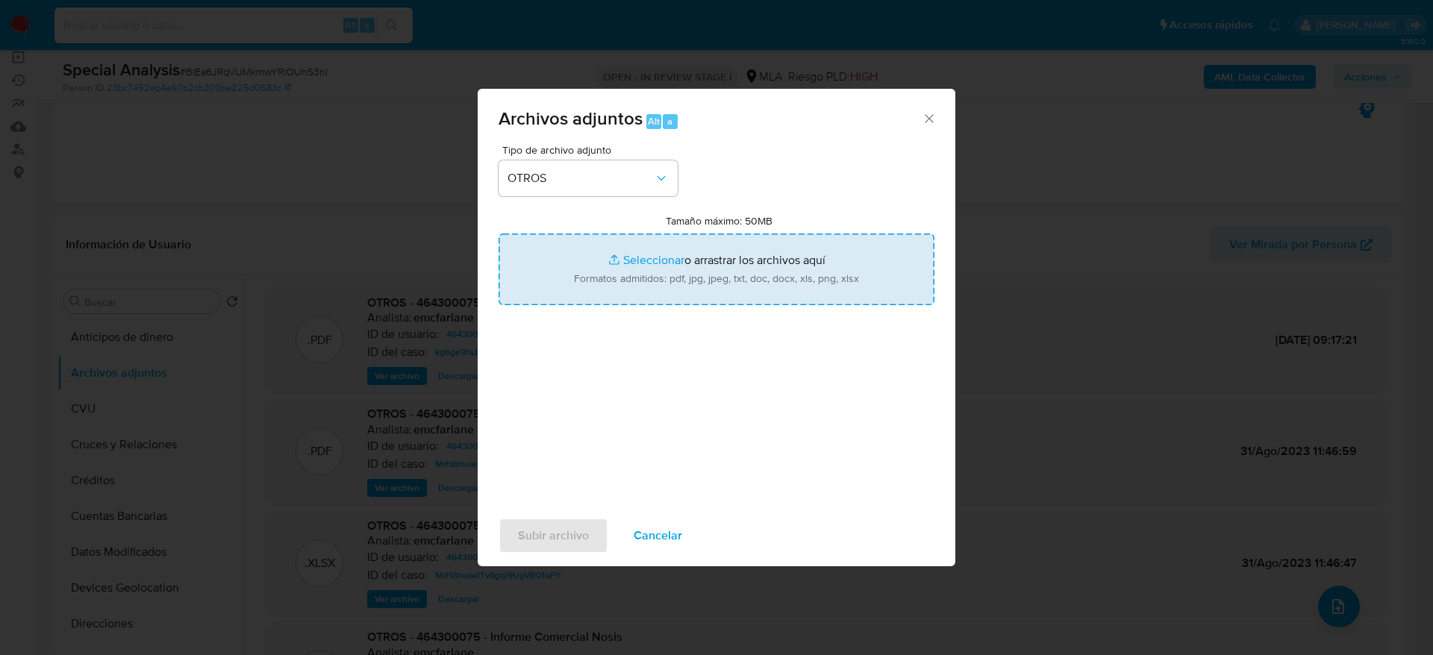
type input "C:\fakepath\464300075_declaracion de ingresos.pdf"
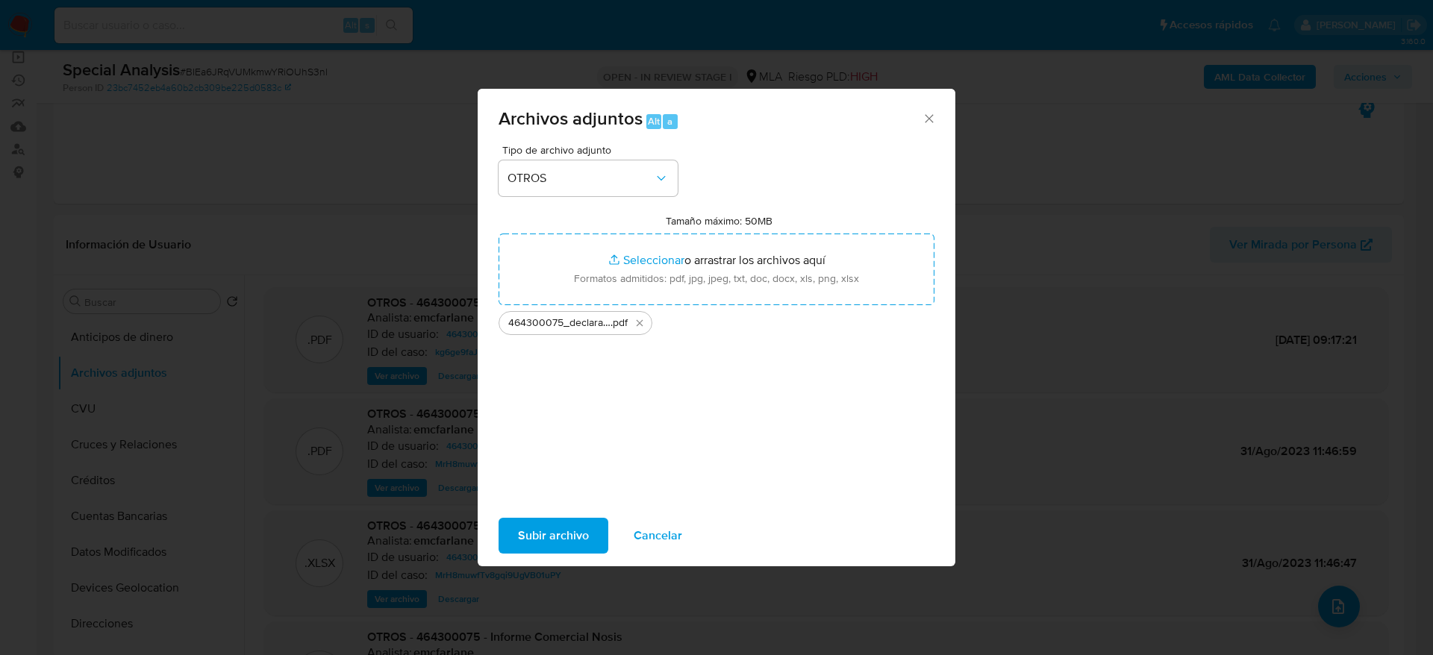
click at [538, 554] on div "Subir archivo Cancelar" at bounding box center [717, 535] width 478 height 57
click at [541, 545] on span "Subir archivo" at bounding box center [553, 535] width 71 height 33
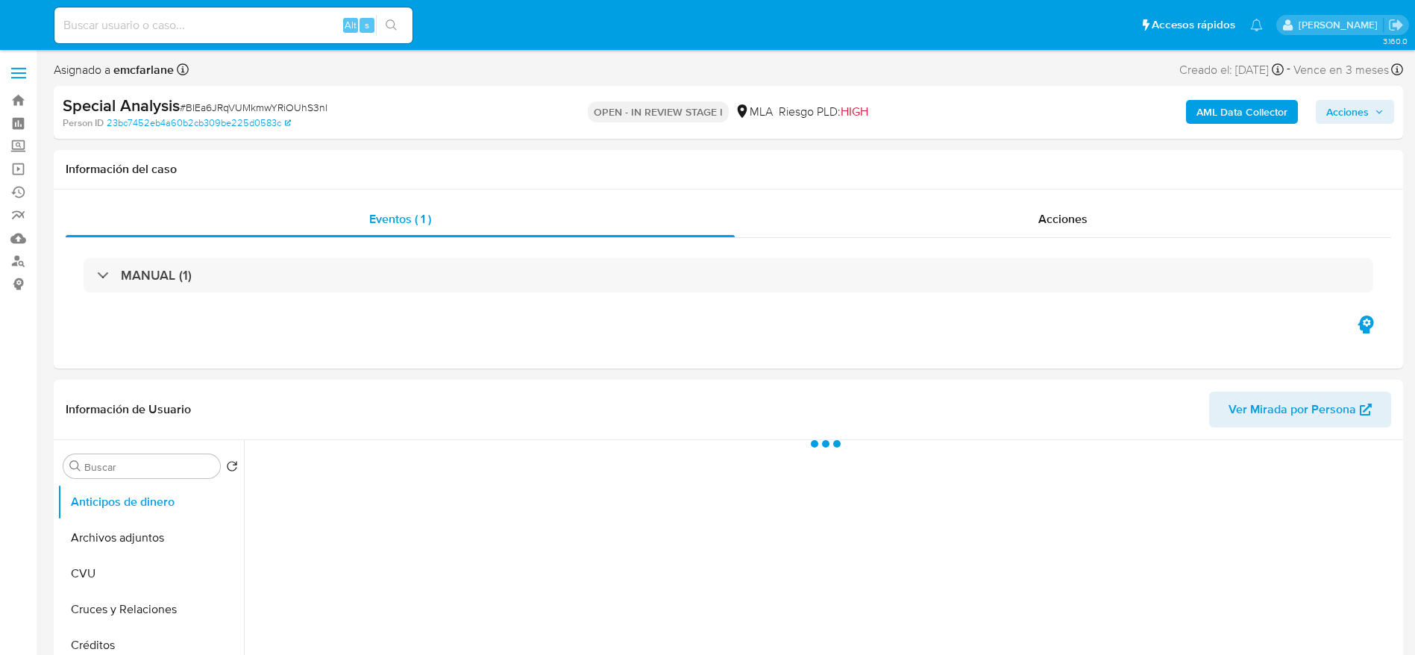
select select "10"
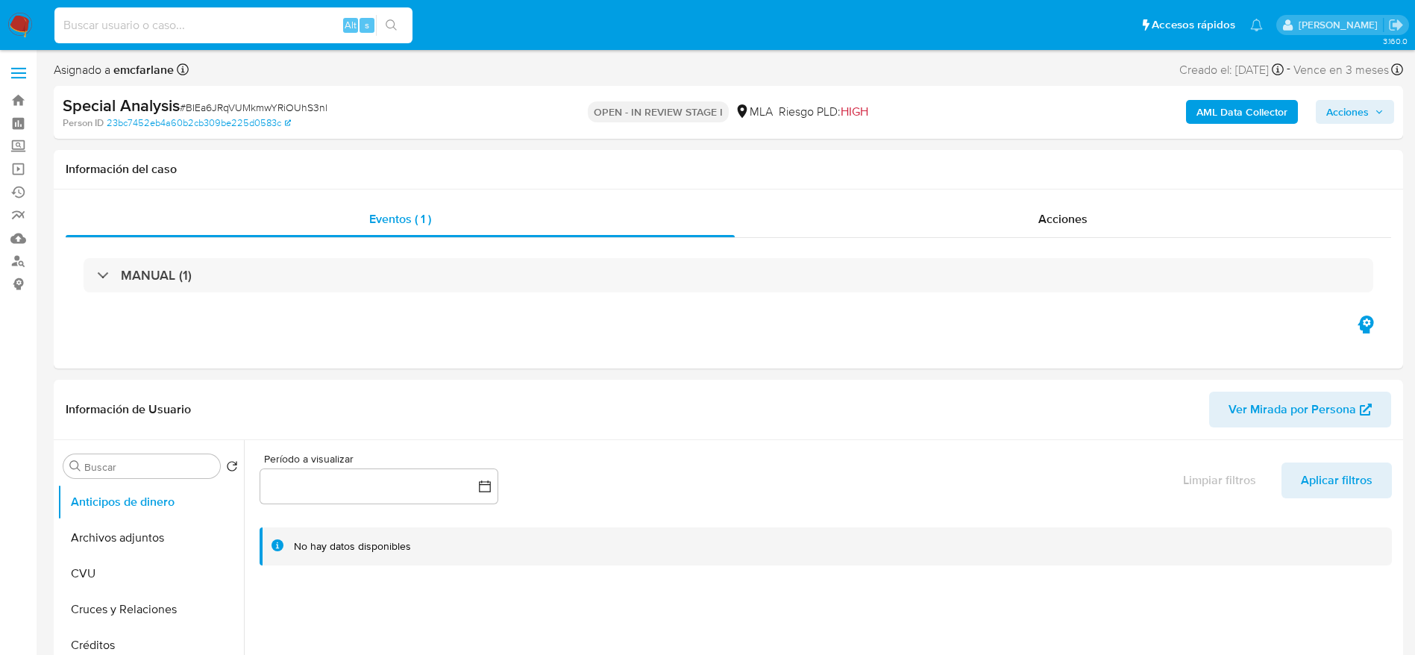
click at [181, 24] on input at bounding box center [233, 25] width 358 height 19
paste input "1422034114"
type input "1422034114"
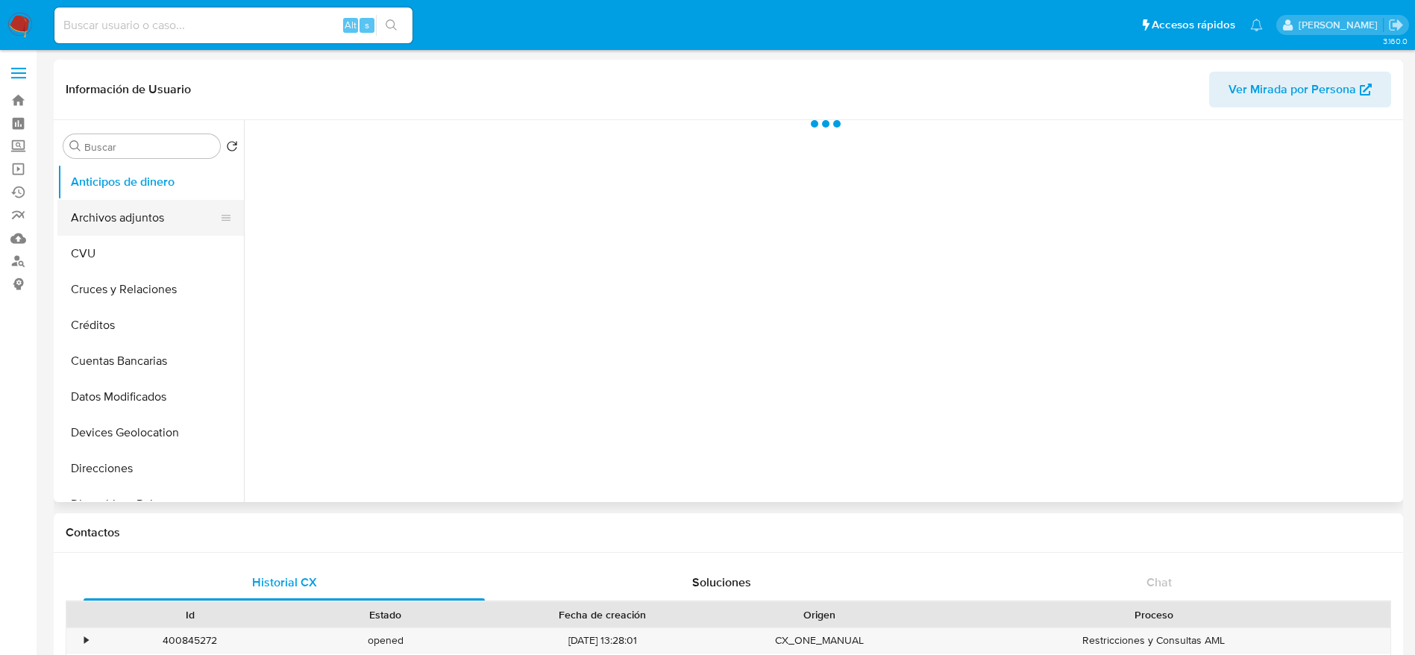
click at [104, 225] on button "Archivos adjuntos" at bounding box center [144, 218] width 175 height 36
select select "10"
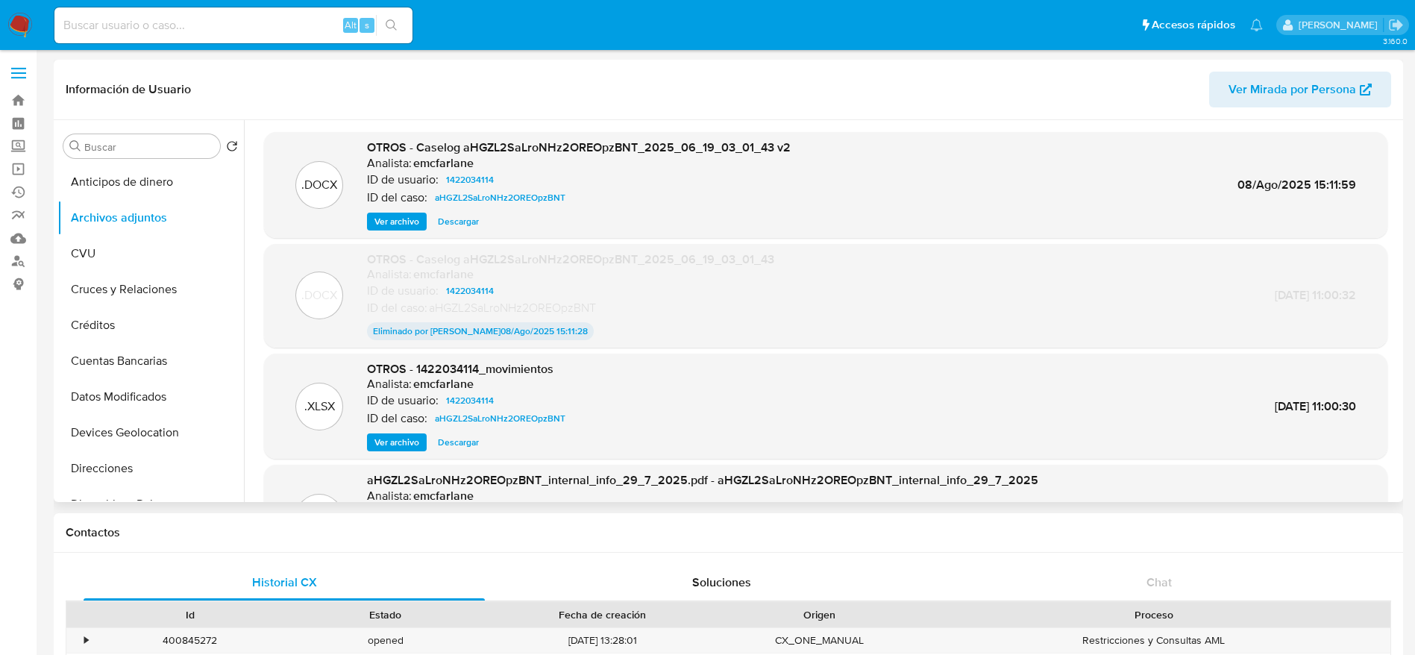
click at [394, 219] on span "Ver archivo" at bounding box center [397, 221] width 45 height 15
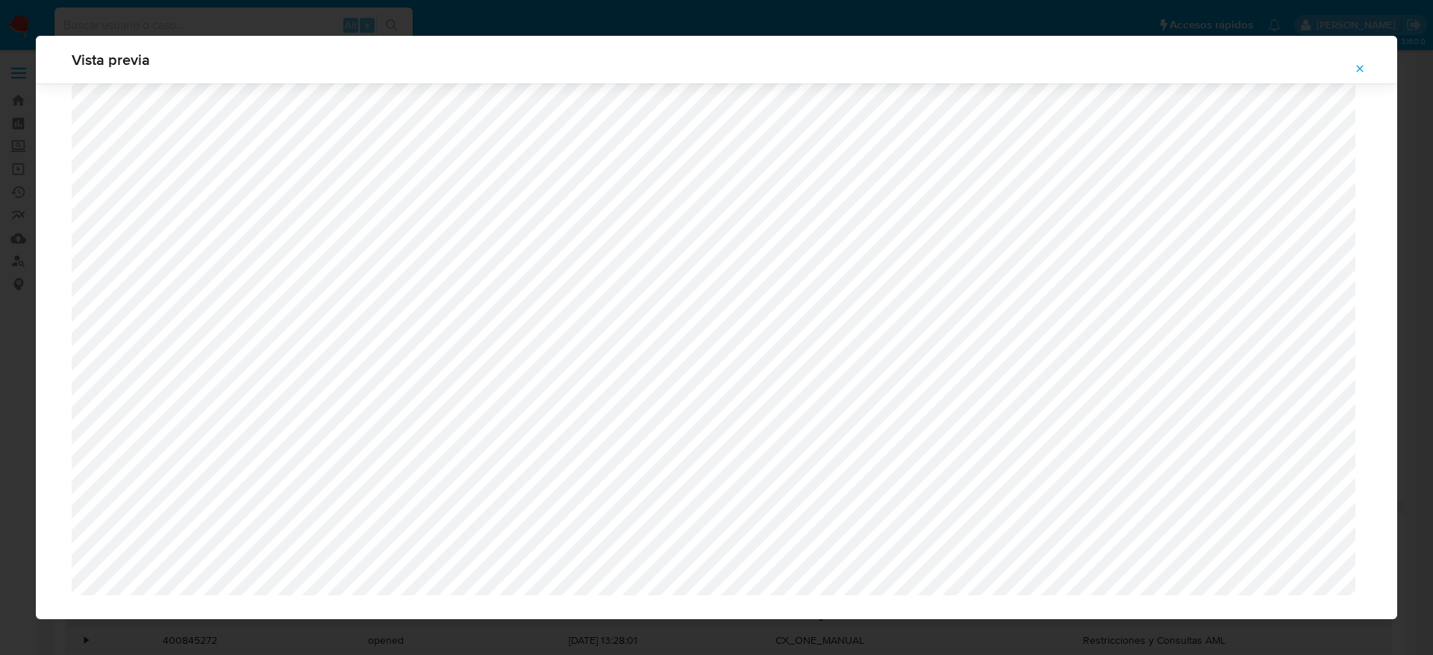
scroll to position [1068, 0]
click at [1355, 66] on icon "Attachment preview" at bounding box center [1359, 69] width 12 height 12
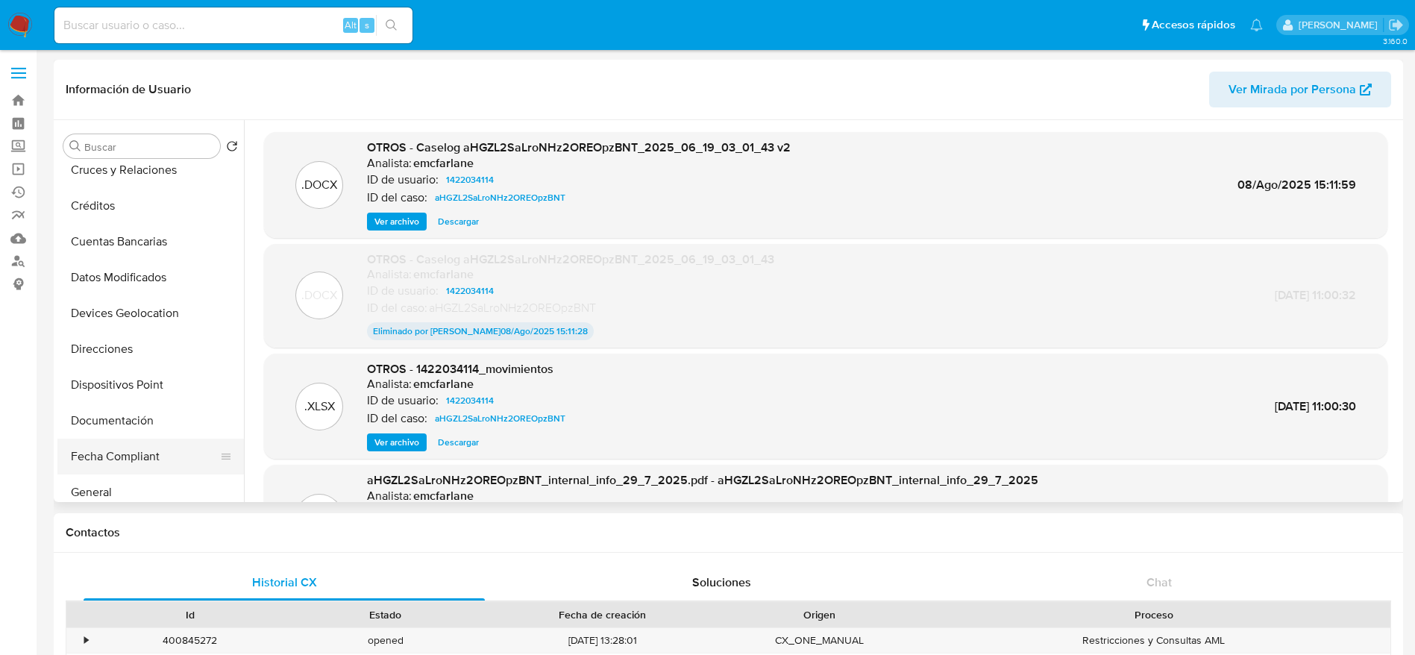
scroll to position [224, 0]
click at [114, 386] on button "General" at bounding box center [144, 388] width 175 height 36
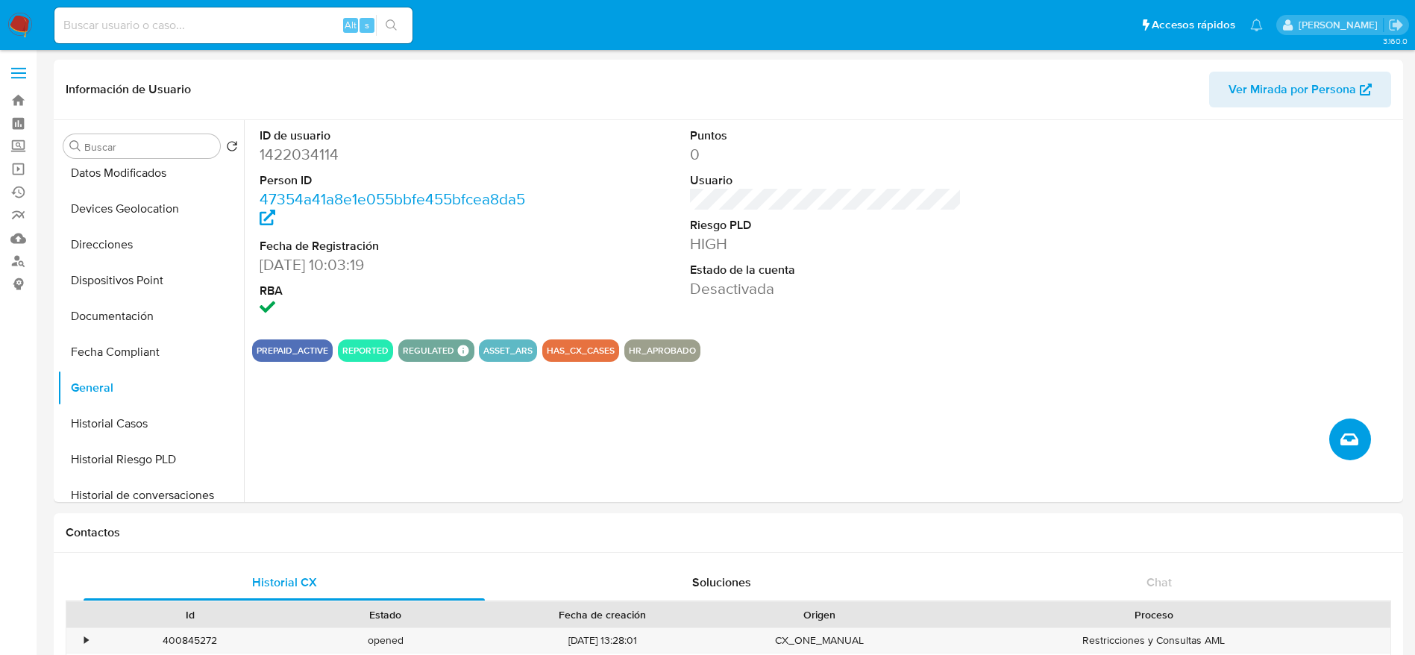
click at [1350, 438] on icon "Crear caso manual" at bounding box center [1350, 440] width 18 height 18
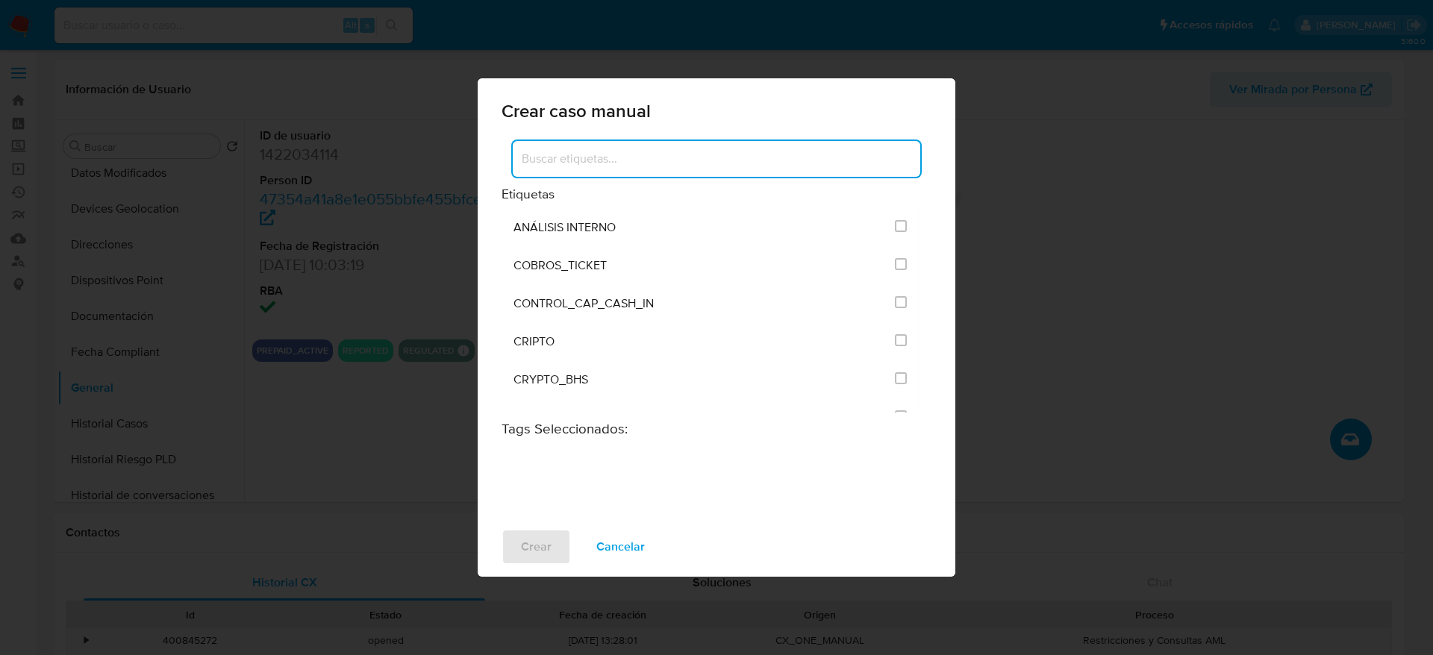
click at [607, 149] on input at bounding box center [716, 158] width 407 height 19
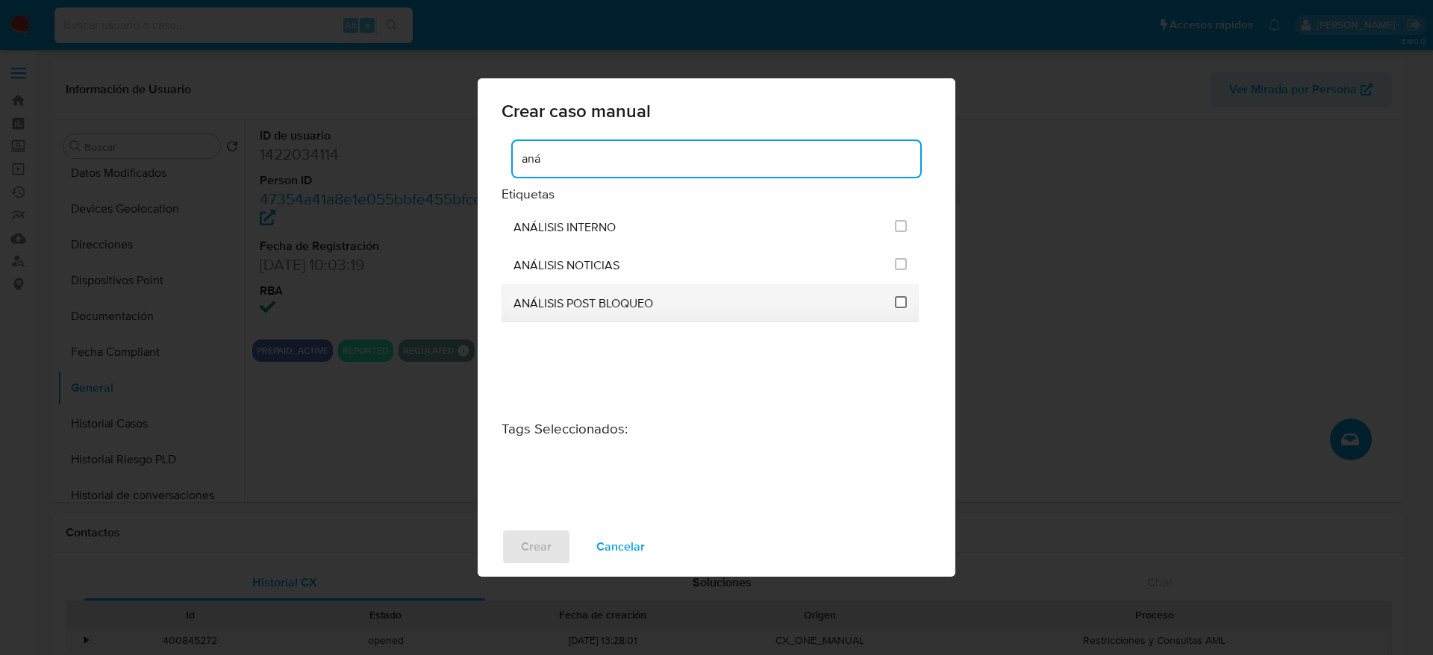
type input "aná"
click at [904, 299] on input "3249" at bounding box center [901, 302] width 12 height 12
checkbox input "true"
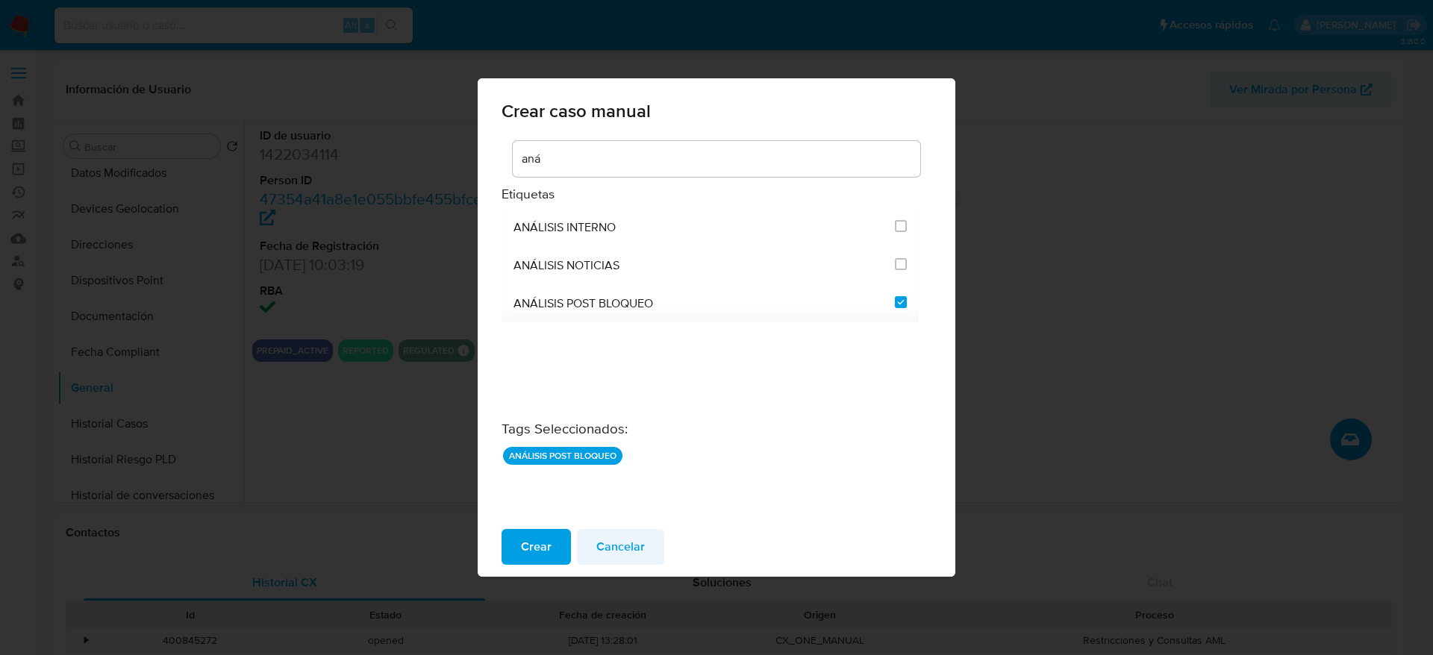
click at [645, 553] on button "Cancelar" at bounding box center [620, 547] width 87 height 36
checkbox input "false"
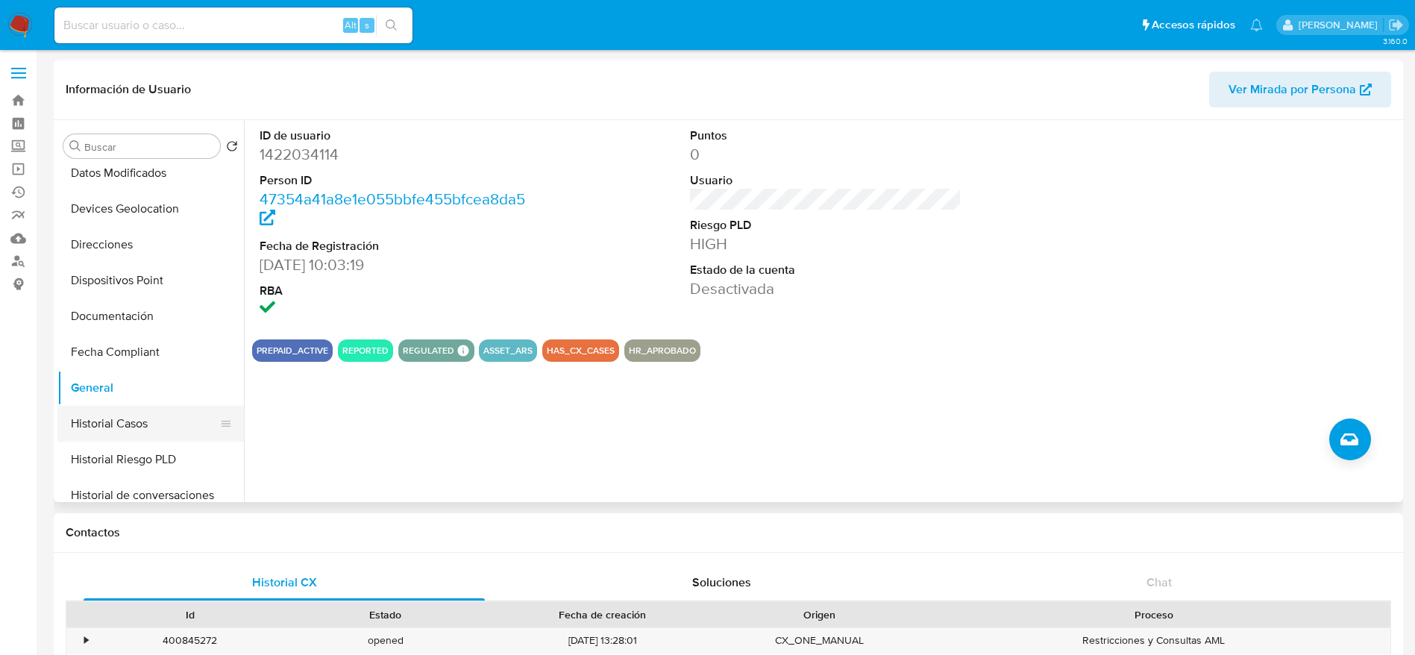
click at [154, 422] on button "Historial Casos" at bounding box center [144, 424] width 175 height 36
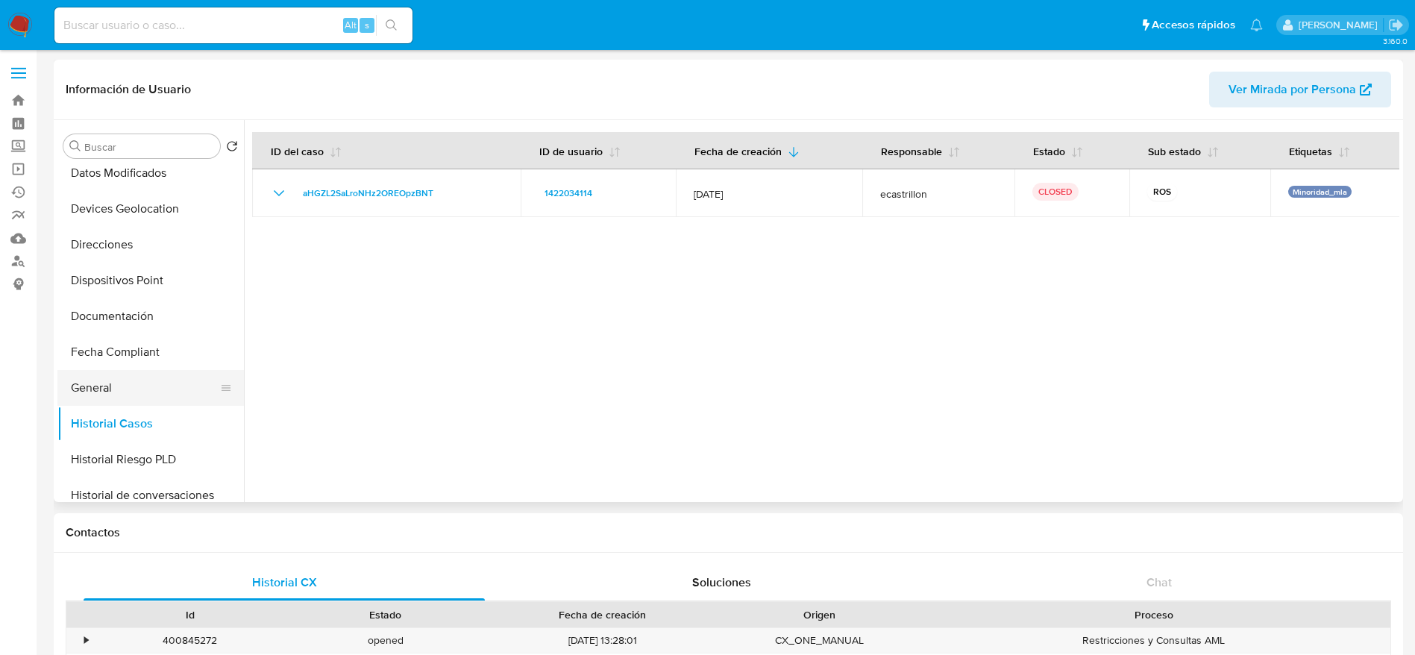
click at [75, 389] on button "General" at bounding box center [144, 388] width 175 height 36
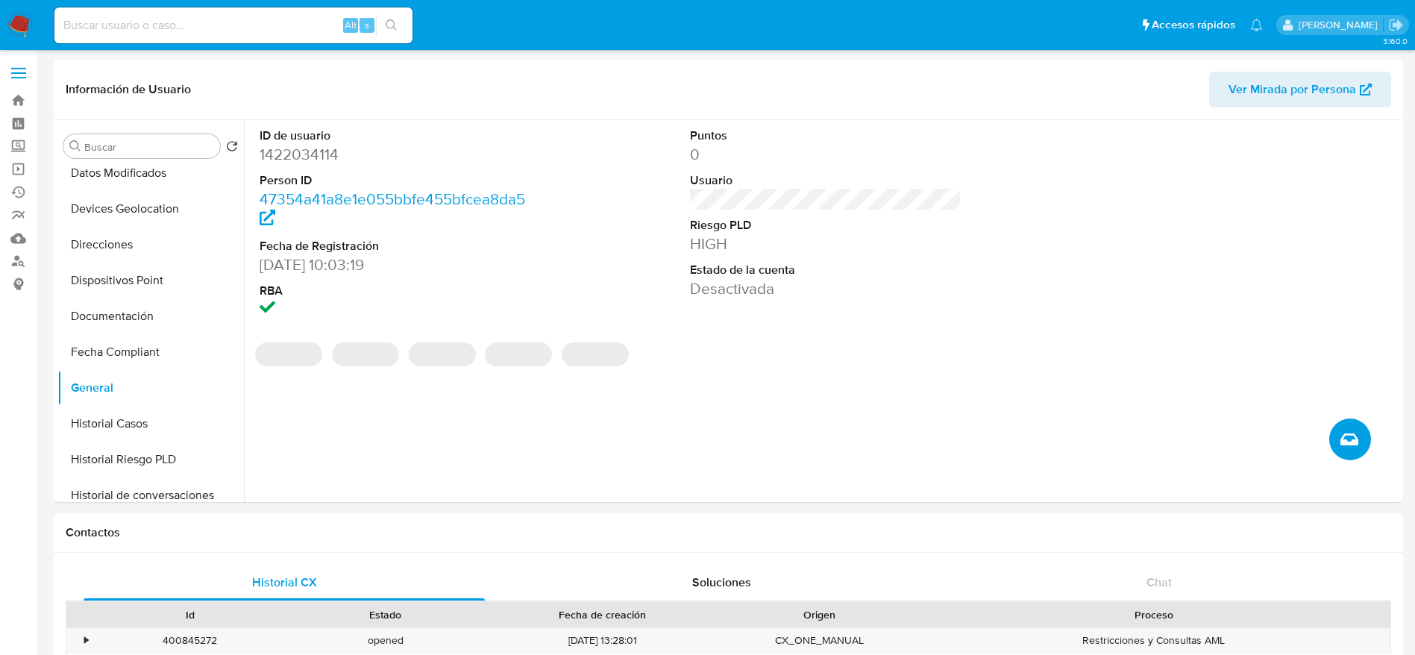
click at [1350, 438] on icon "Crear caso manual" at bounding box center [1350, 440] width 18 height 18
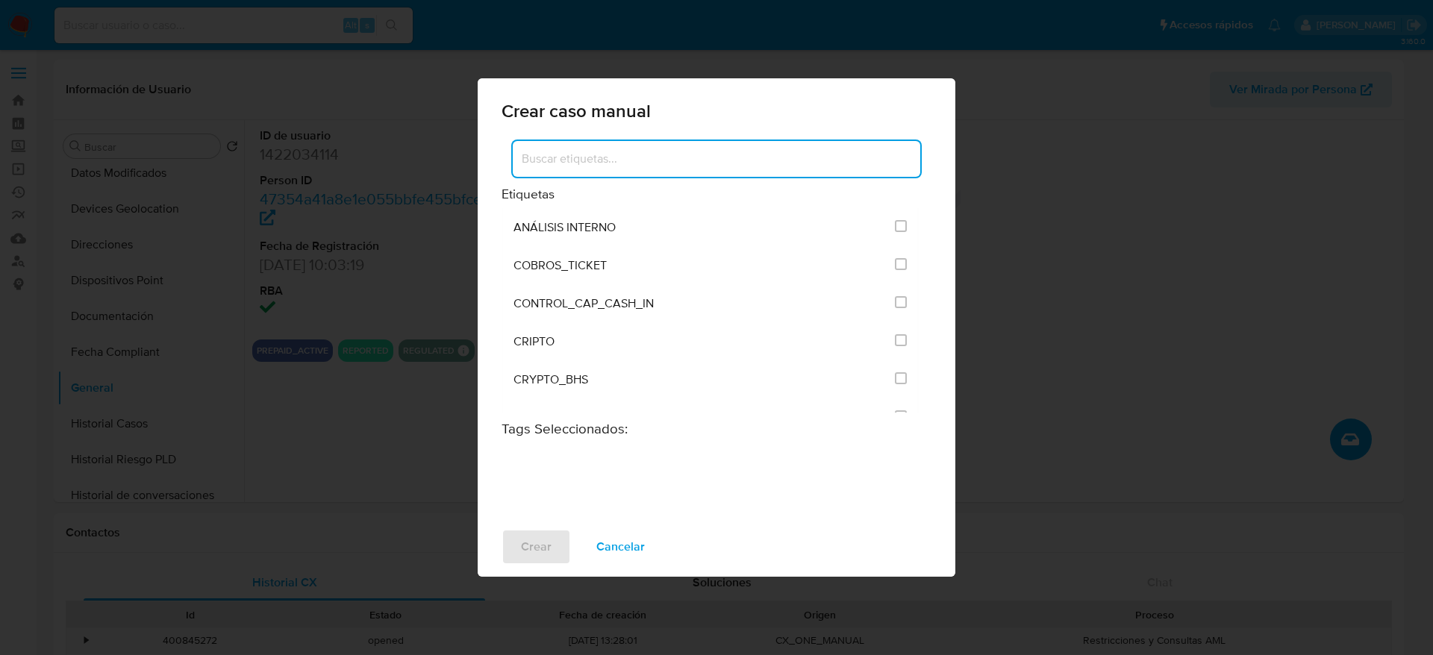
click at [602, 155] on input at bounding box center [716, 158] width 407 height 19
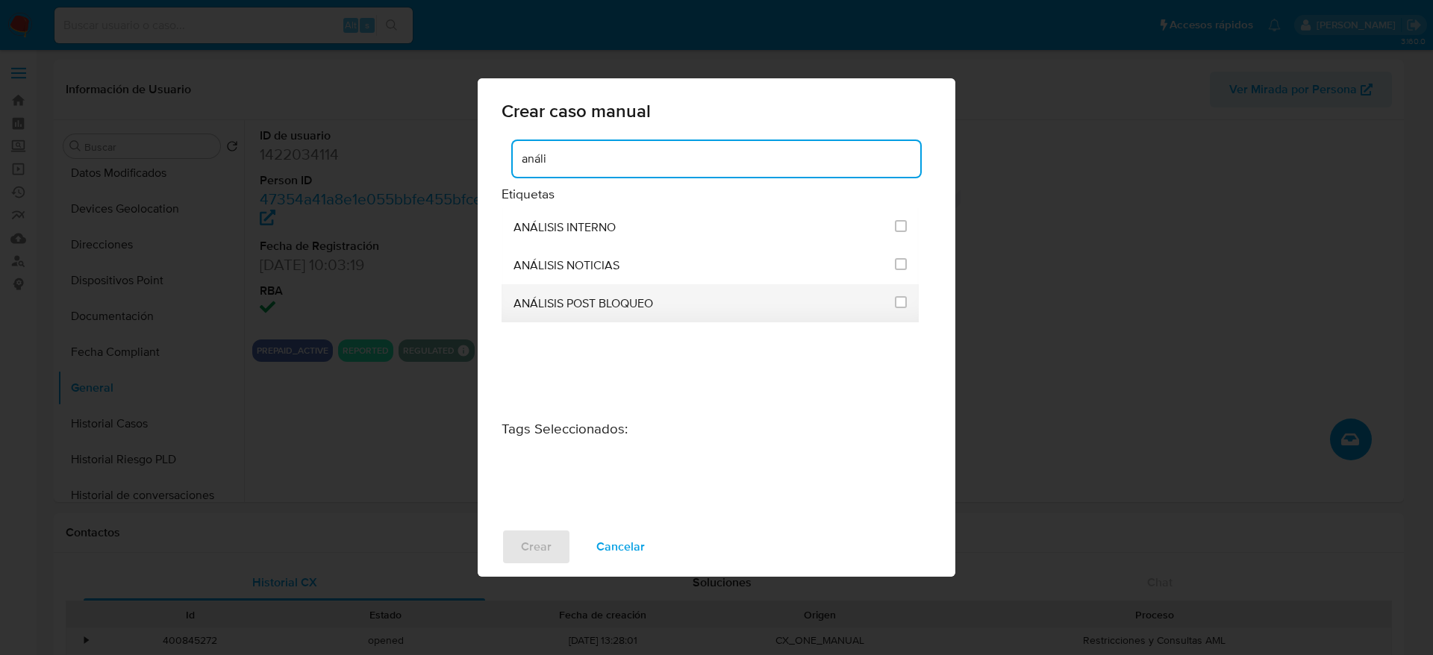
type input "análi"
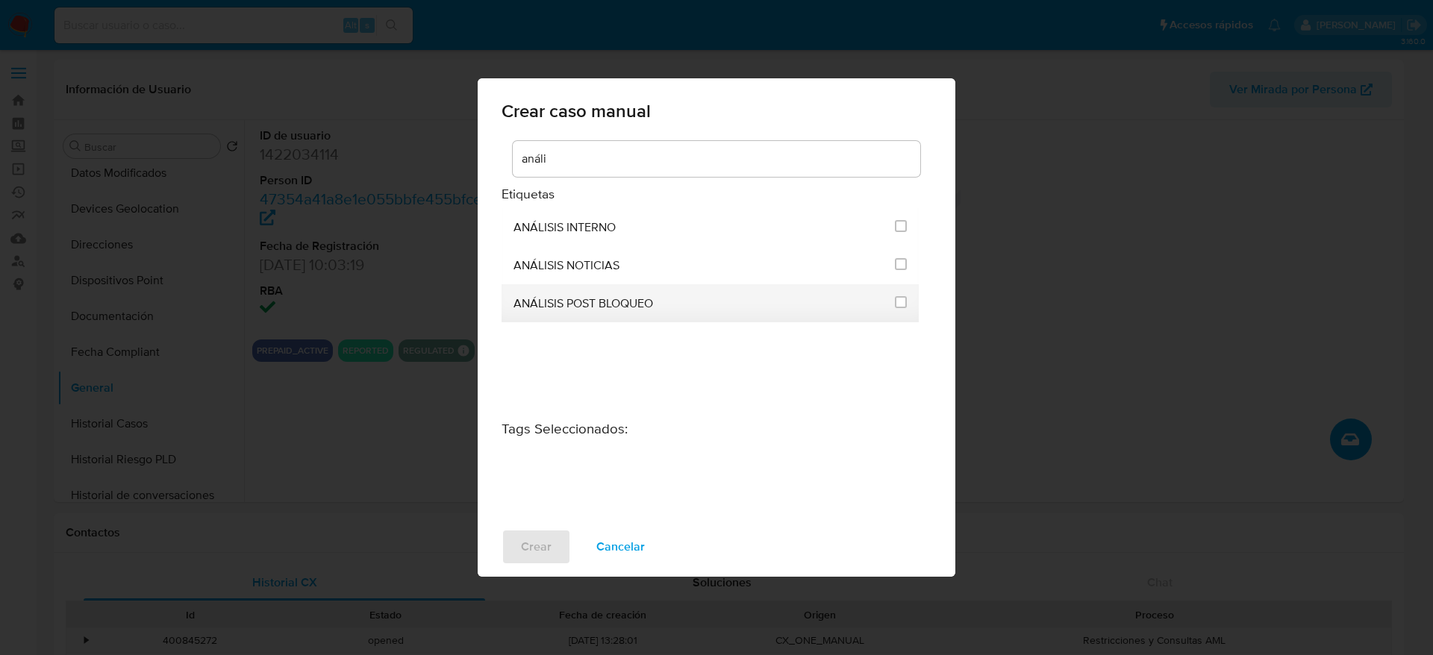
click at [897, 307] on input "3249" at bounding box center [901, 302] width 12 height 12
checkbox input "true"
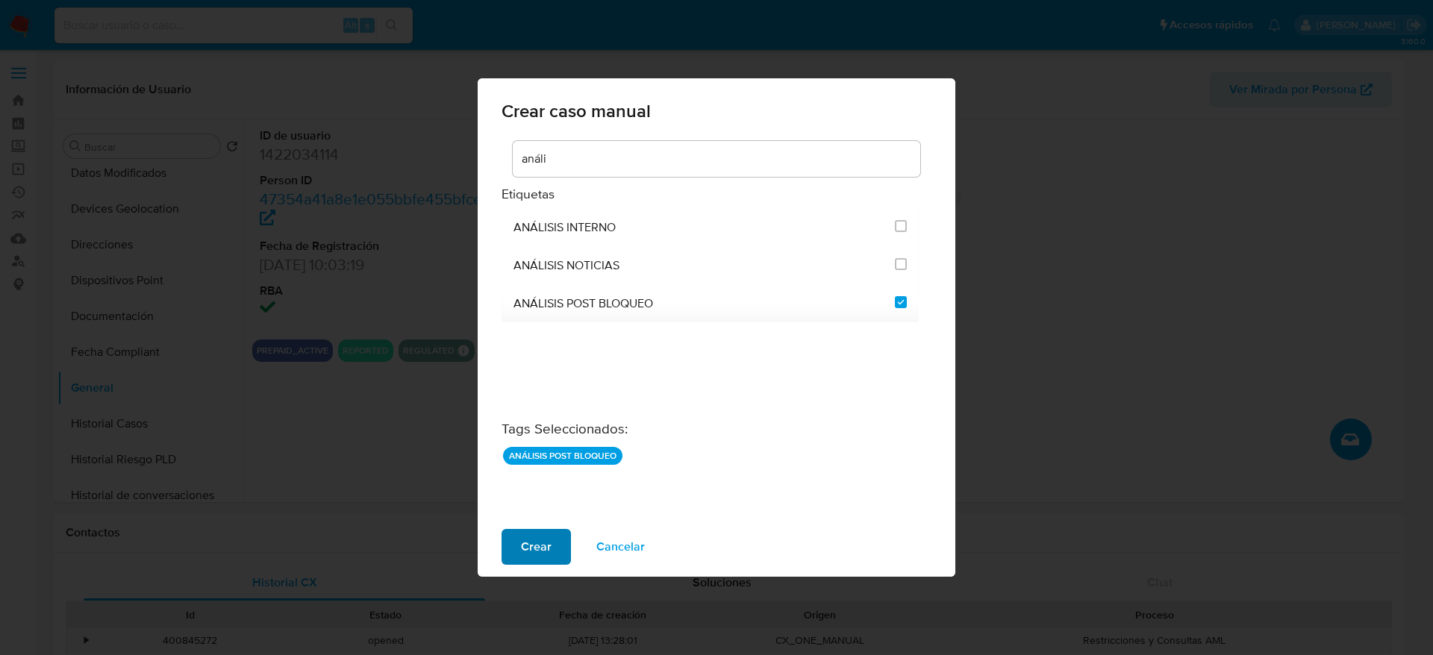
click at [544, 540] on span "Crear" at bounding box center [536, 546] width 31 height 33
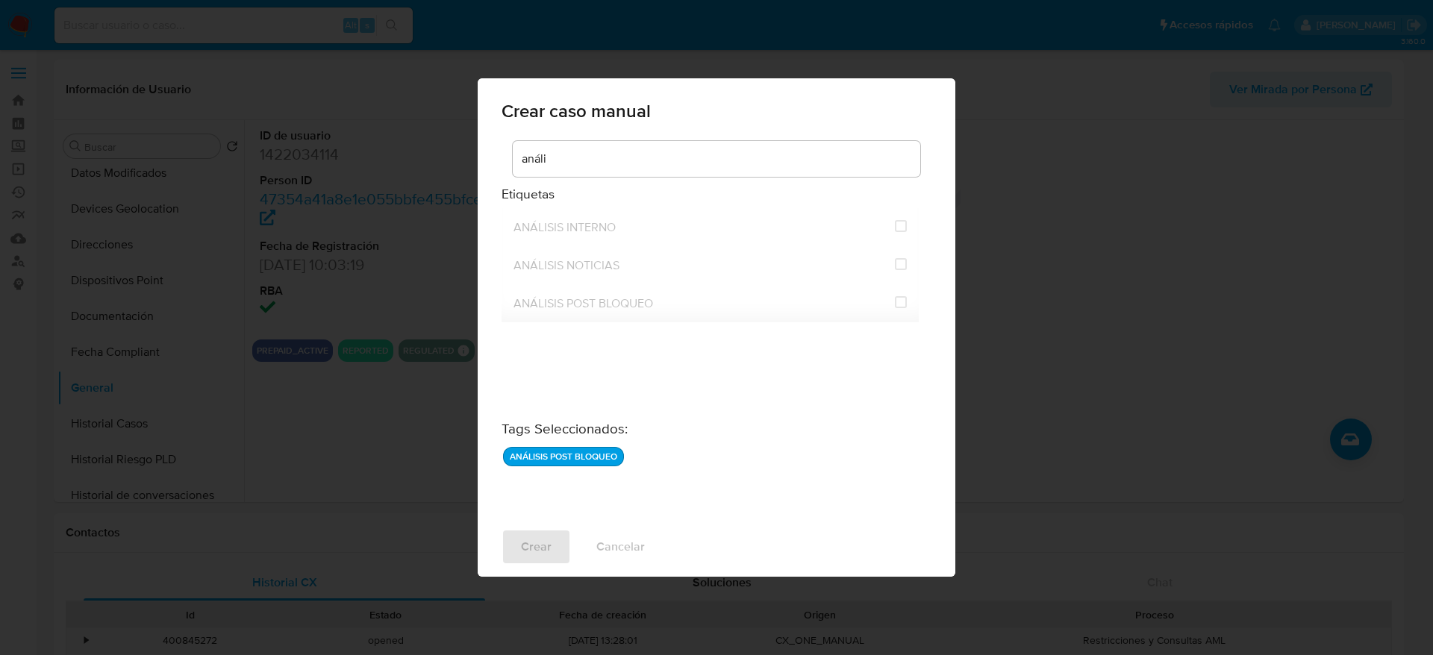
checkbox input "false"
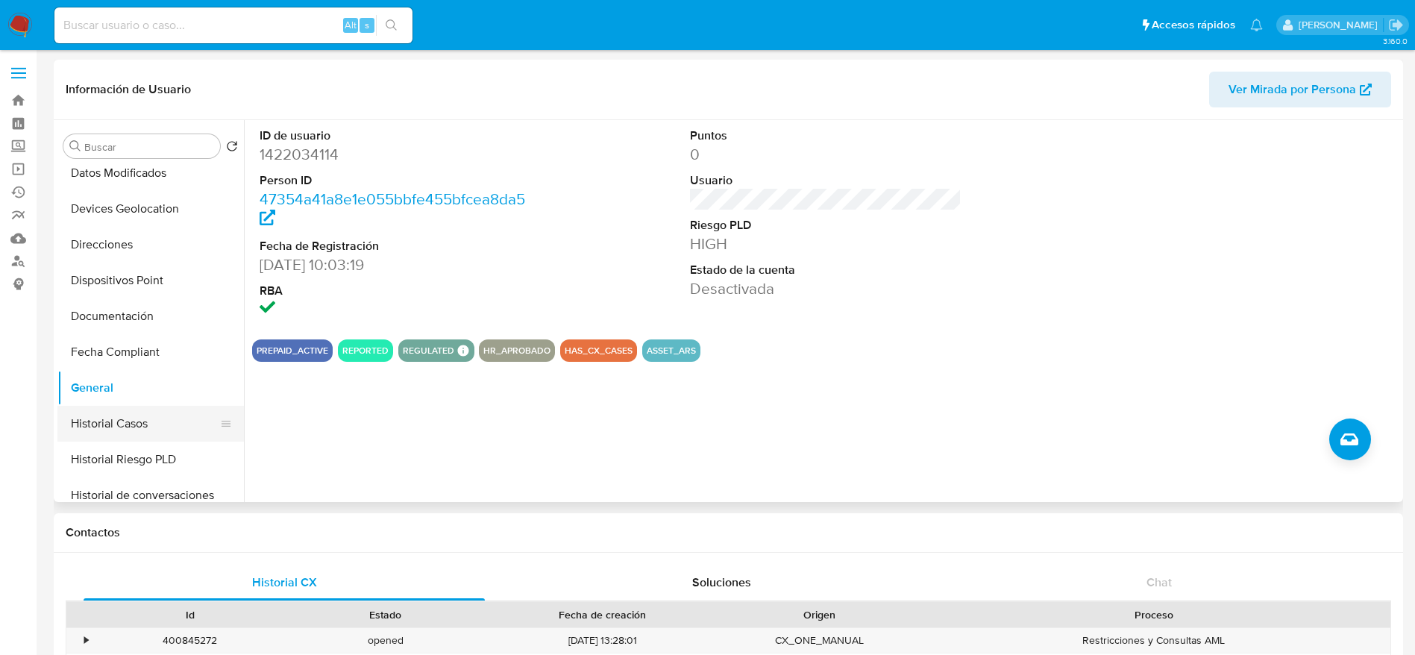
click at [108, 419] on button "Historial Casos" at bounding box center [144, 424] width 175 height 36
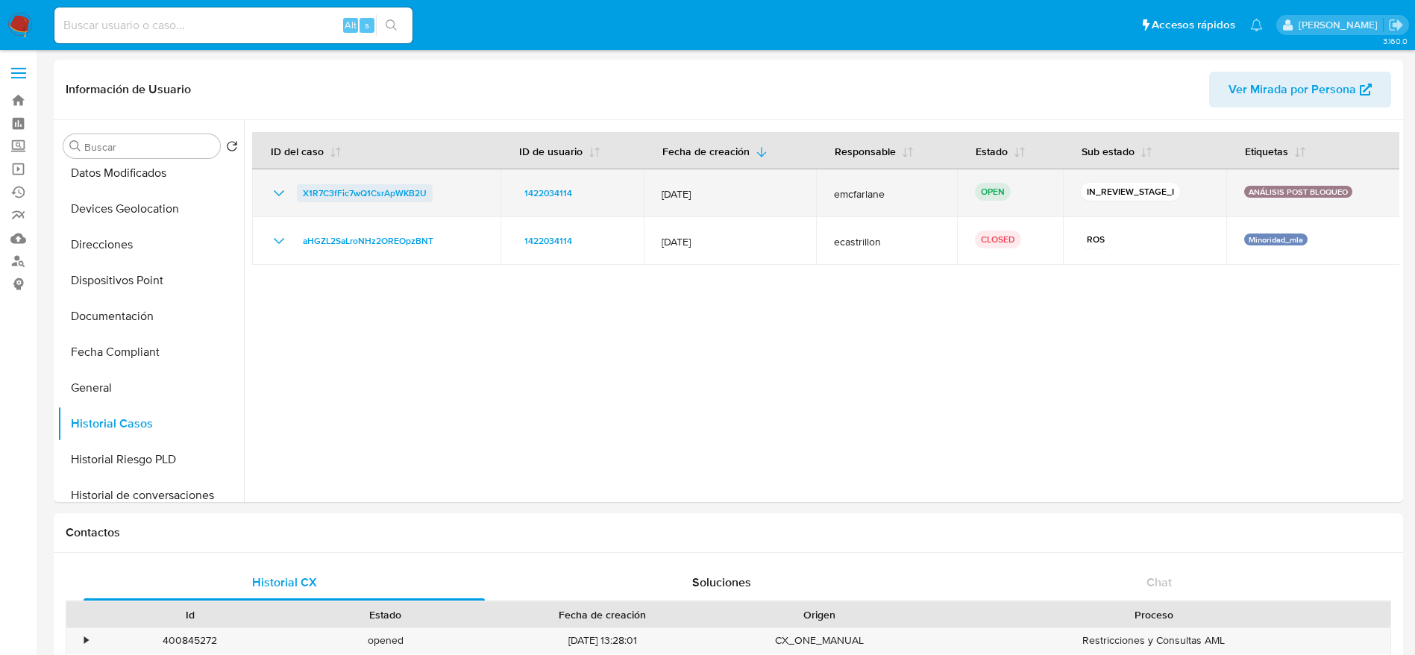
click at [389, 192] on span "X1R7C3fFic7wQ1CsrApWKB2U" at bounding box center [365, 193] width 124 height 18
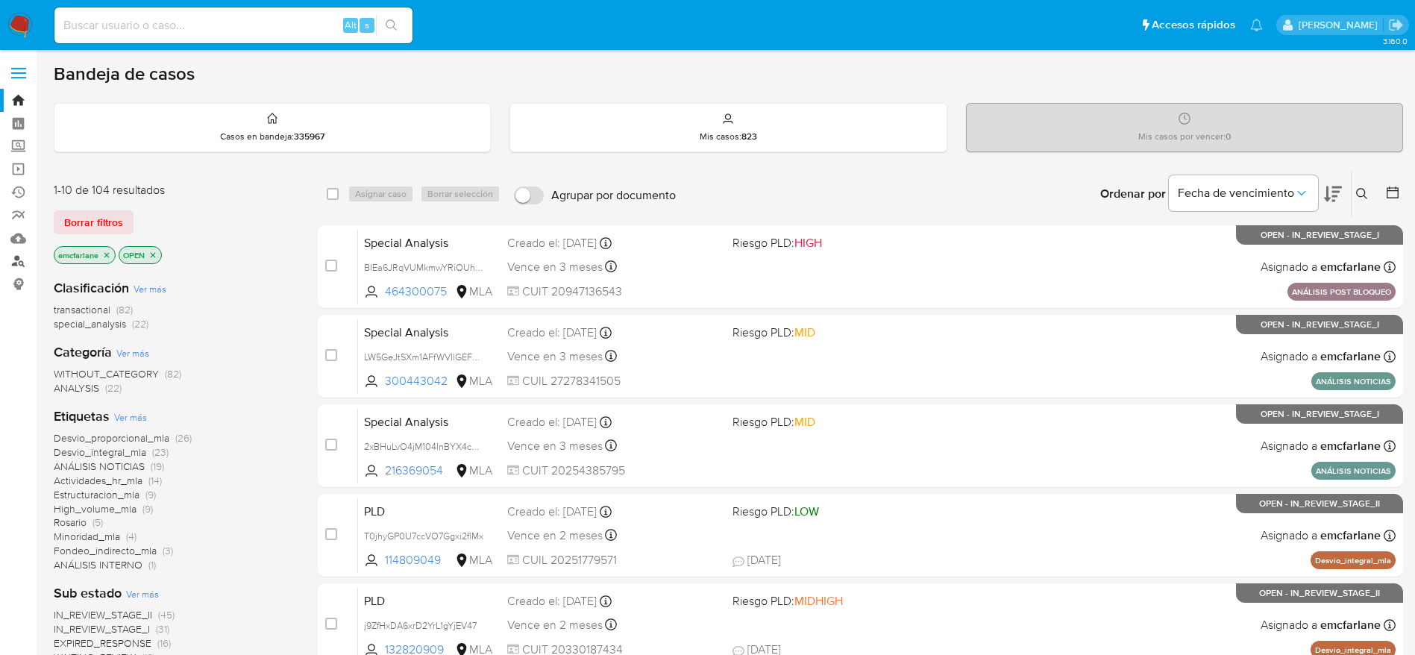
click at [19, 262] on link "Buscador de personas" at bounding box center [89, 261] width 178 height 23
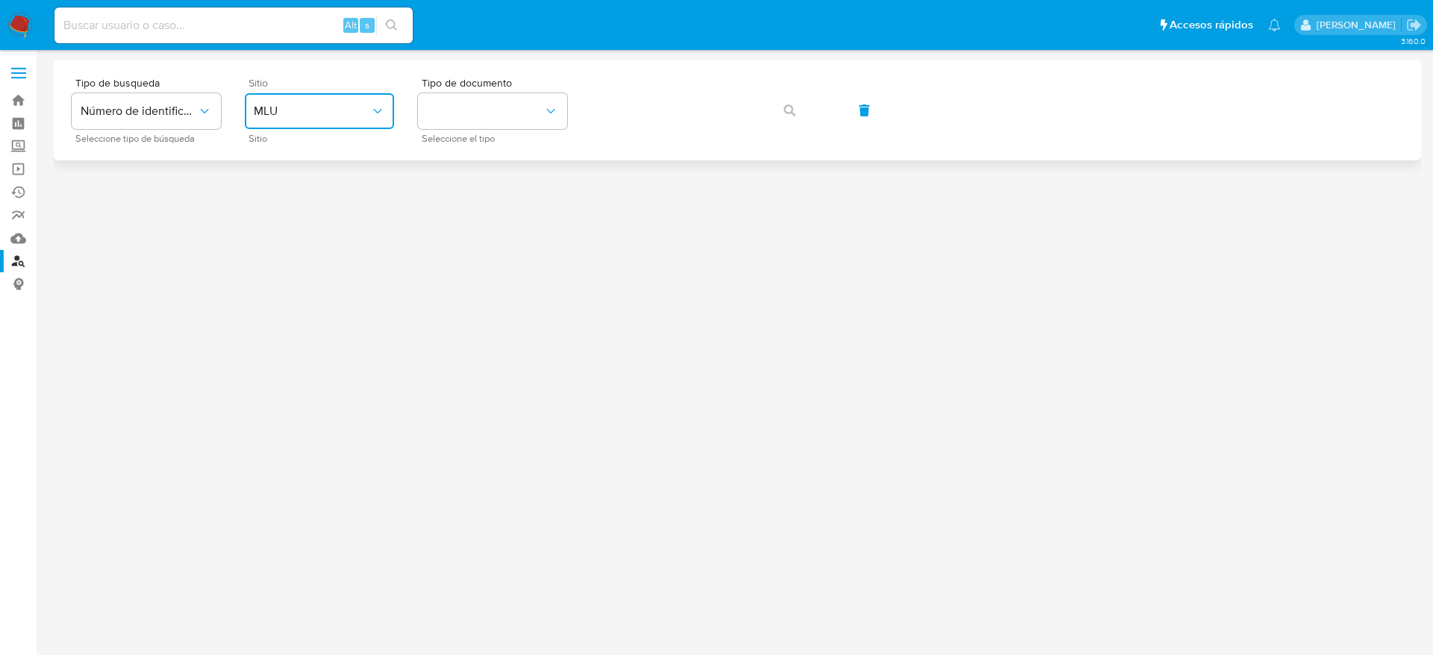
click at [339, 107] on span "MLU" at bounding box center [312, 111] width 116 height 15
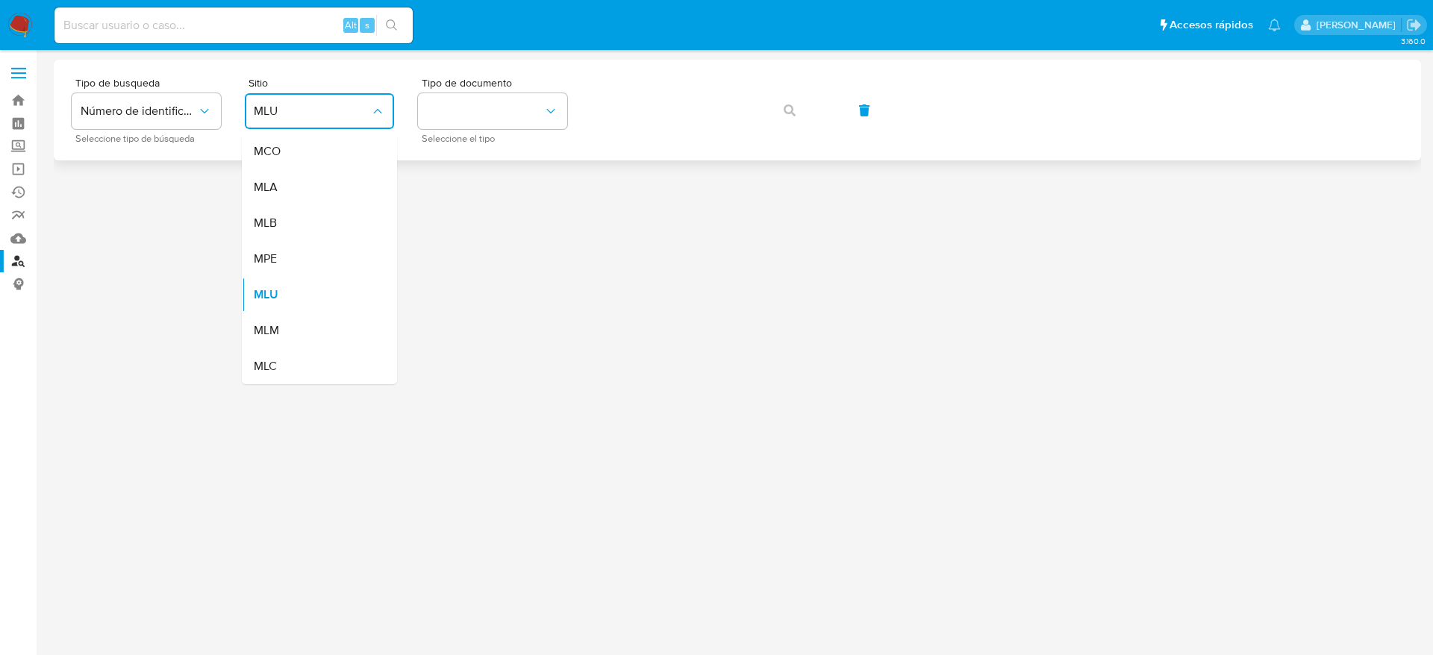
drag, startPoint x: 301, startPoint y: 190, endPoint x: 436, endPoint y: 148, distance: 141.4
click at [301, 190] on div "MLA" at bounding box center [315, 187] width 122 height 36
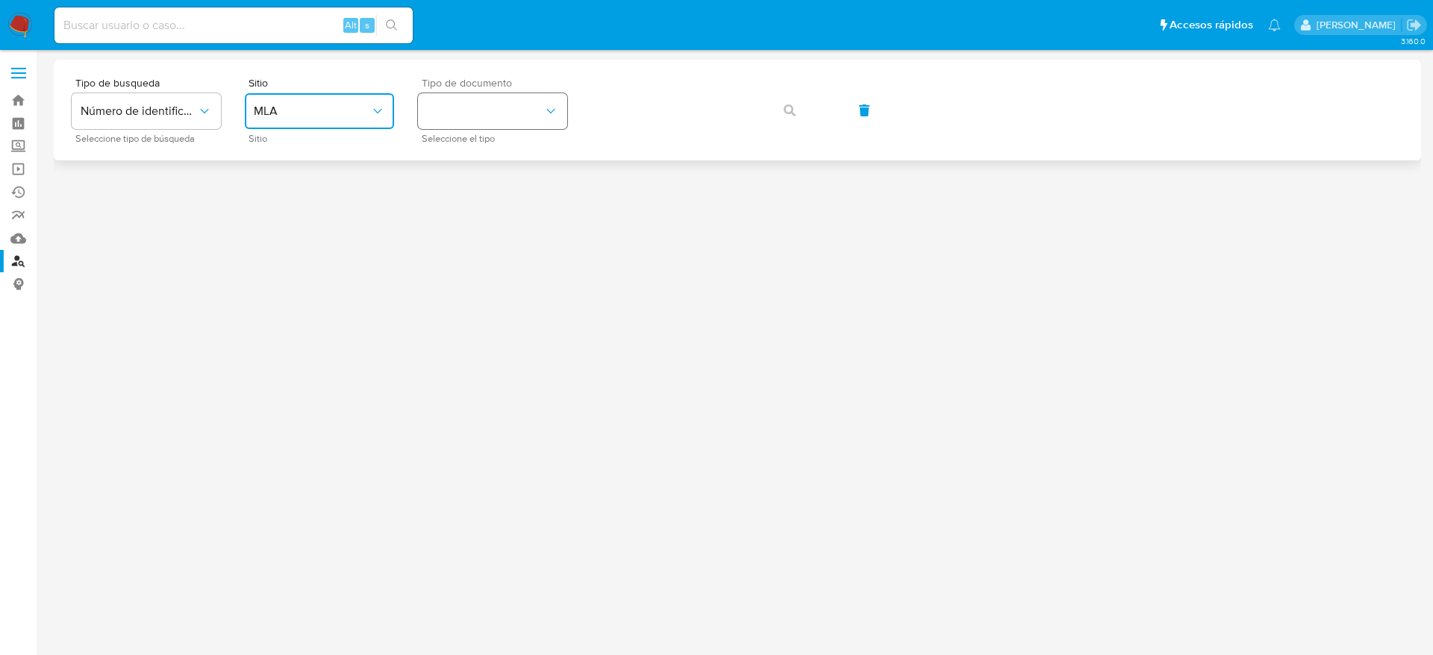
click at [506, 104] on button "identificationType" at bounding box center [492, 111] width 149 height 36
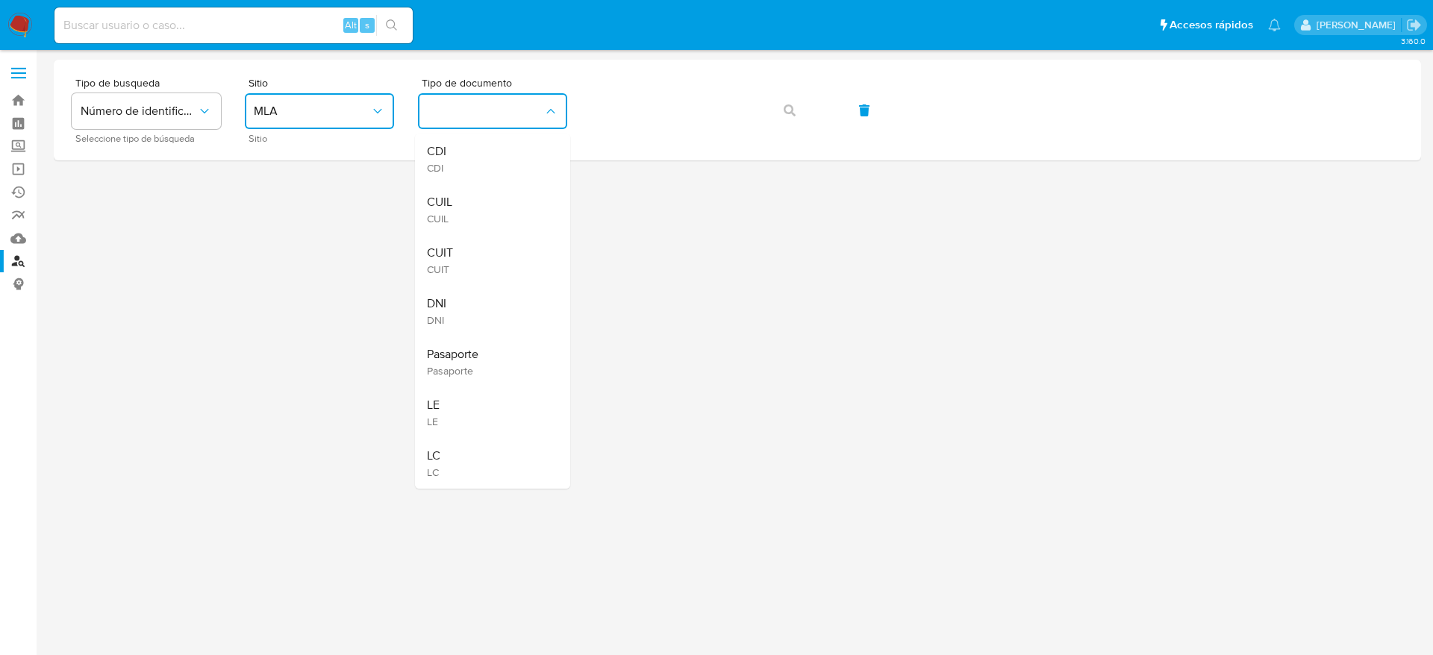
click at [465, 263] on div "CUIT CUIT" at bounding box center [488, 260] width 122 height 51
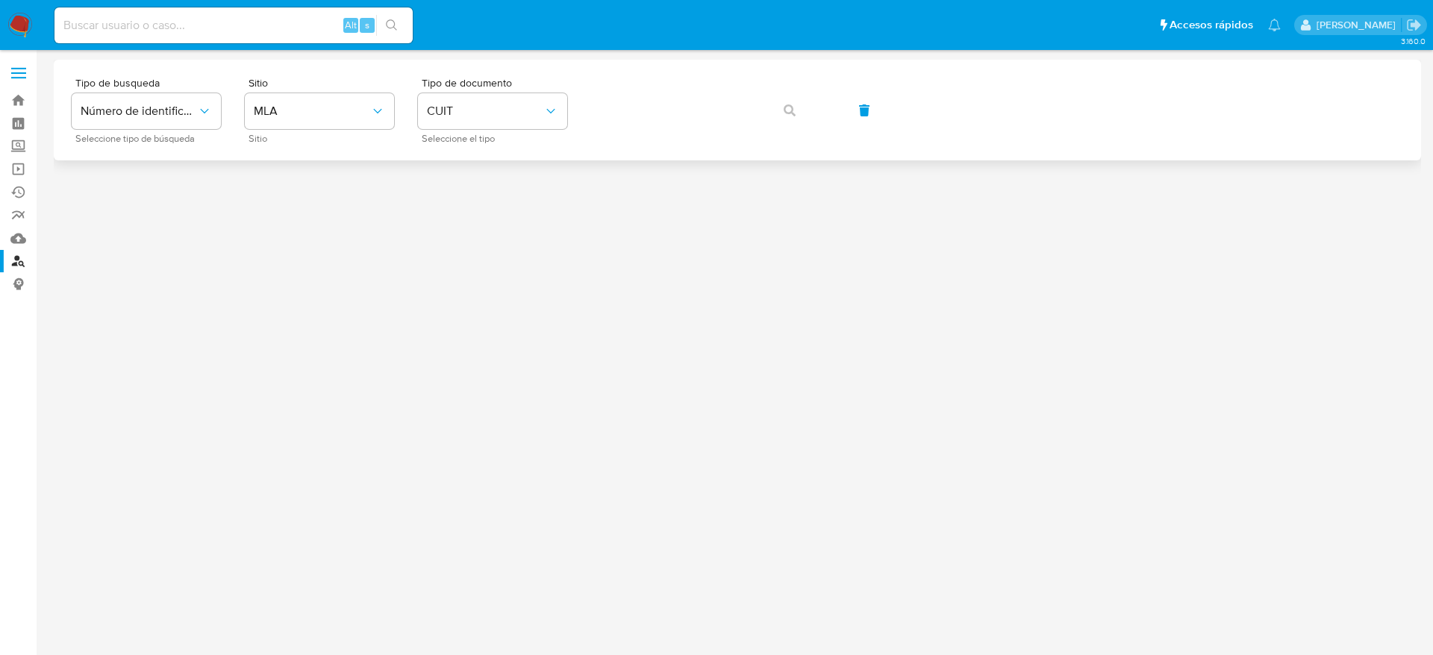
click at [704, 80] on div "Tipo de busqueda Número de identificación Seleccione tipo de búsqueda Sitio MLA…" at bounding box center [737, 110] width 1331 height 65
click at [789, 108] on icon "button" at bounding box center [789, 110] width 12 height 12
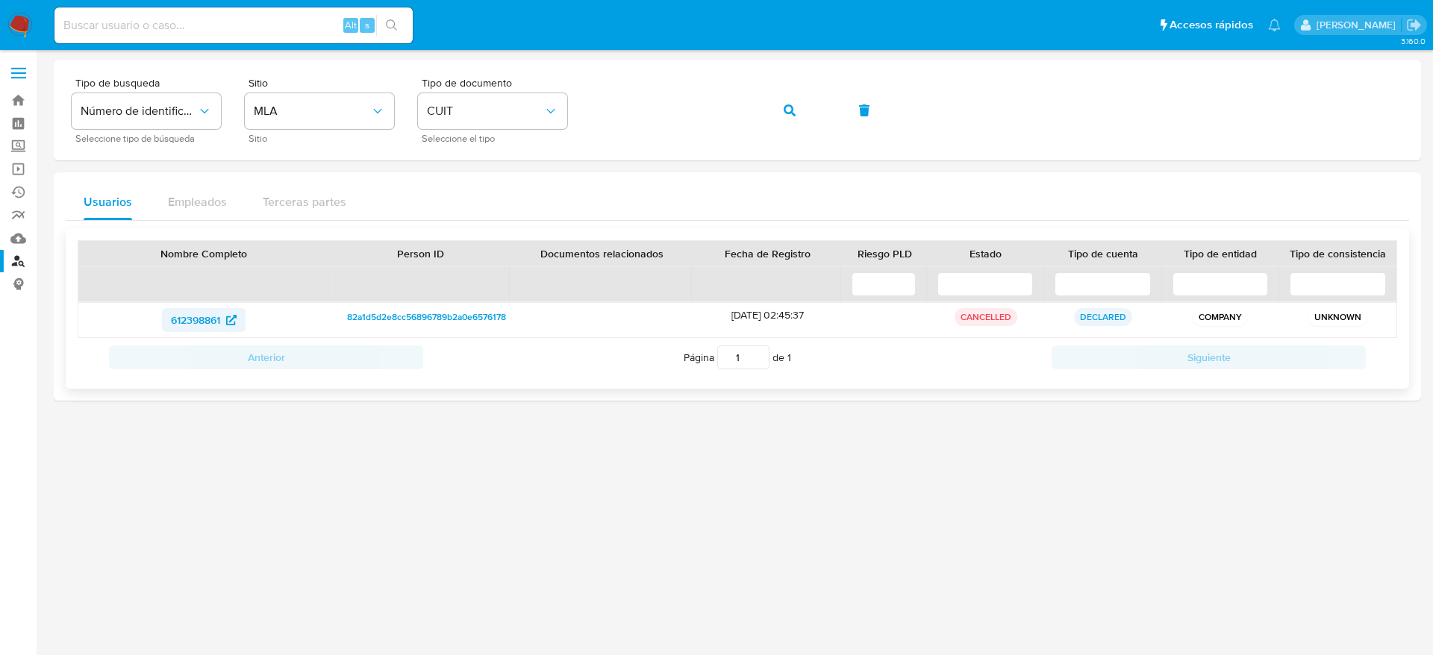
click at [182, 324] on span "612398861" at bounding box center [195, 320] width 49 height 24
click at [463, 120] on div "Tipo de busqueda Número de identificación Seleccione tipo de búsqueda Sitio MLA…" at bounding box center [737, 110] width 1331 height 65
click at [805, 113] on button "button" at bounding box center [789, 111] width 51 height 36
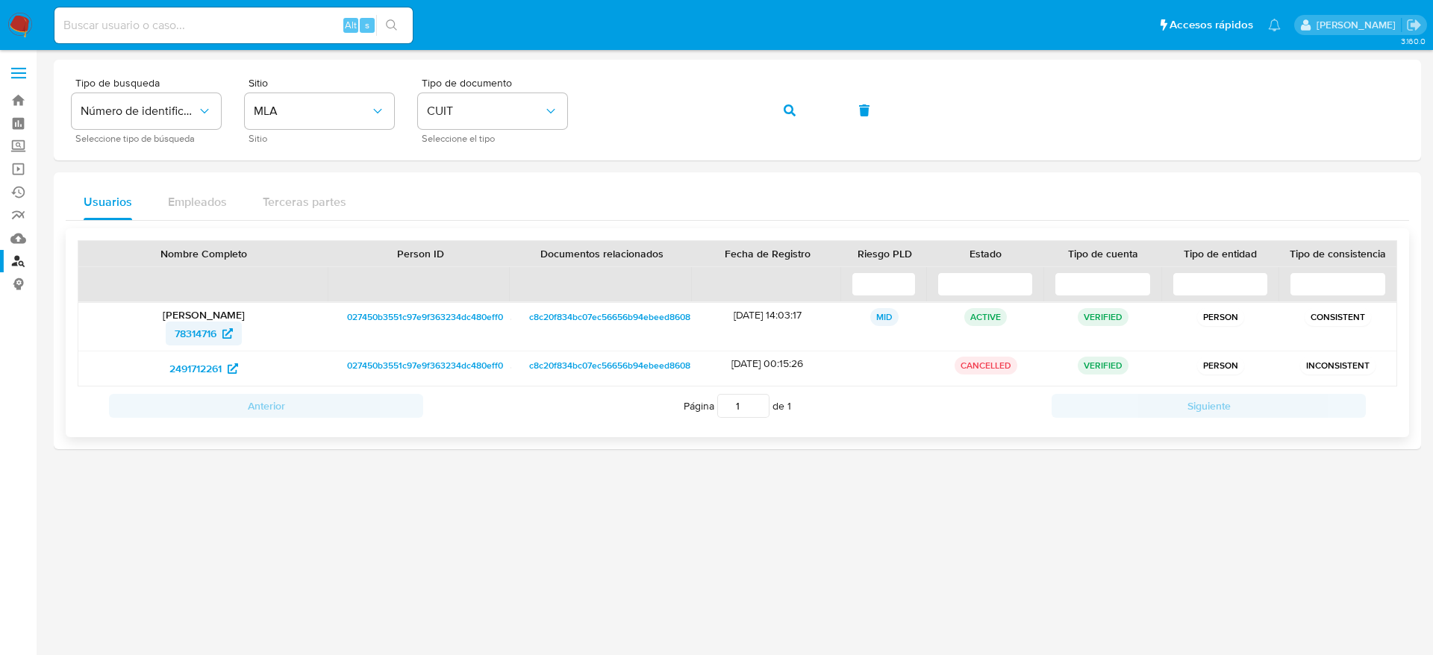
click at [197, 335] on span "78314716" at bounding box center [196, 334] width 42 height 24
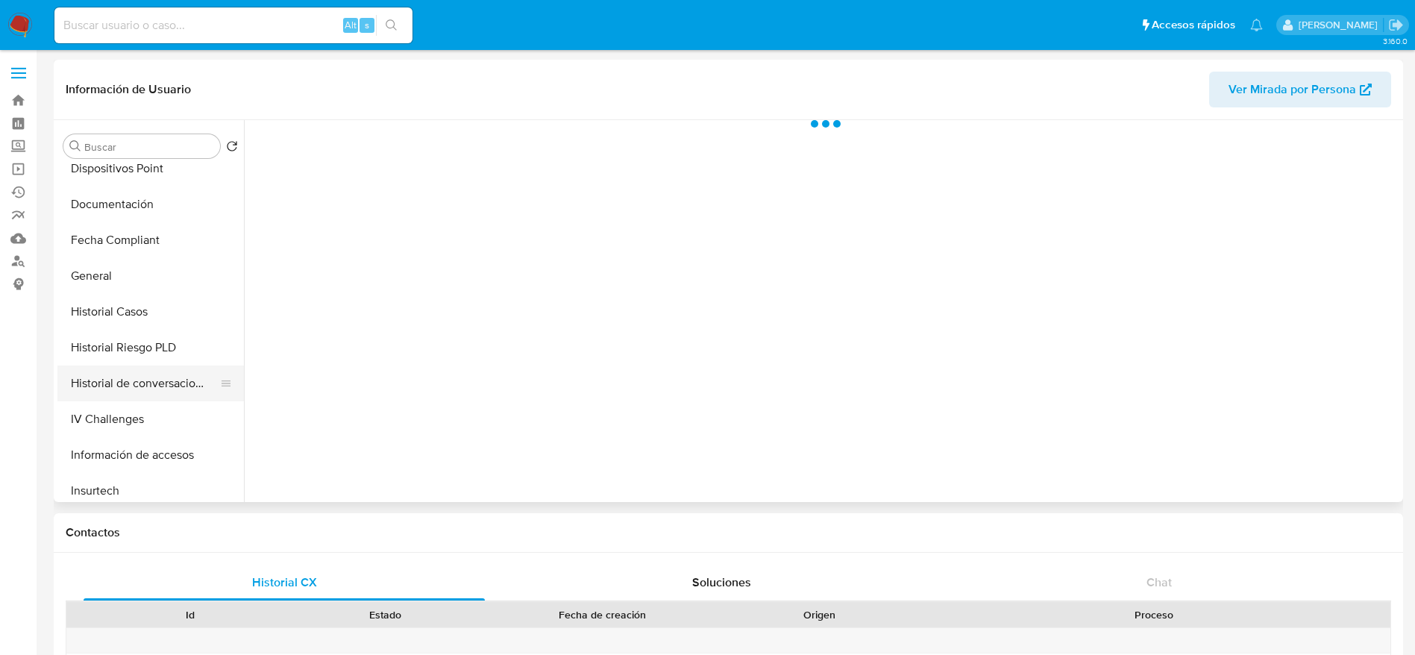
select select "10"
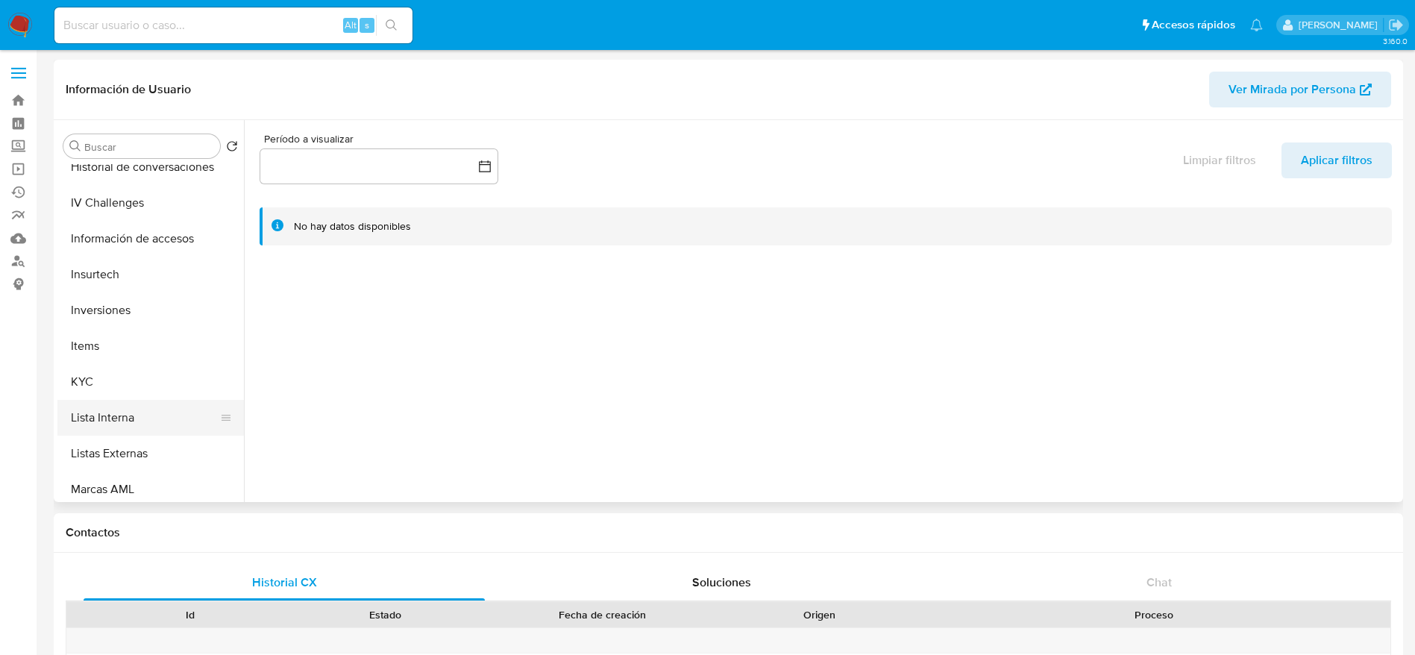
scroll to position [560, 0]
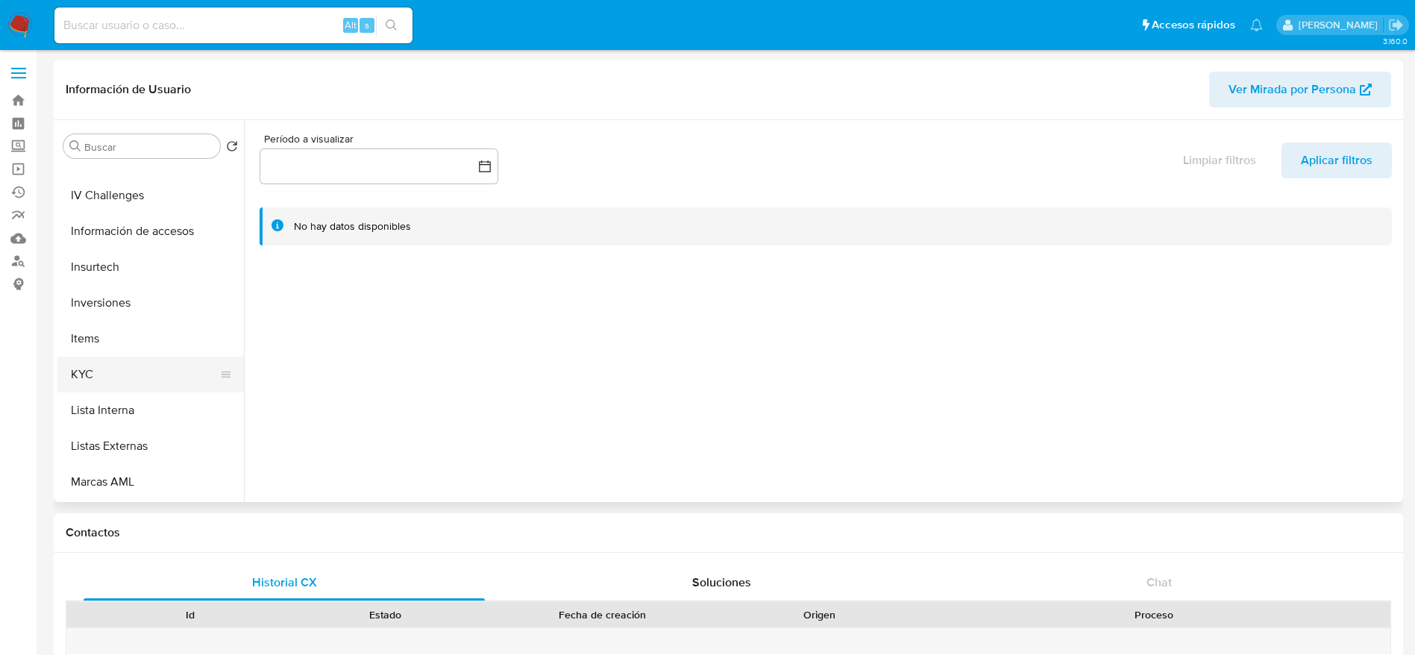
click at [104, 377] on button "KYC" at bounding box center [144, 375] width 175 height 36
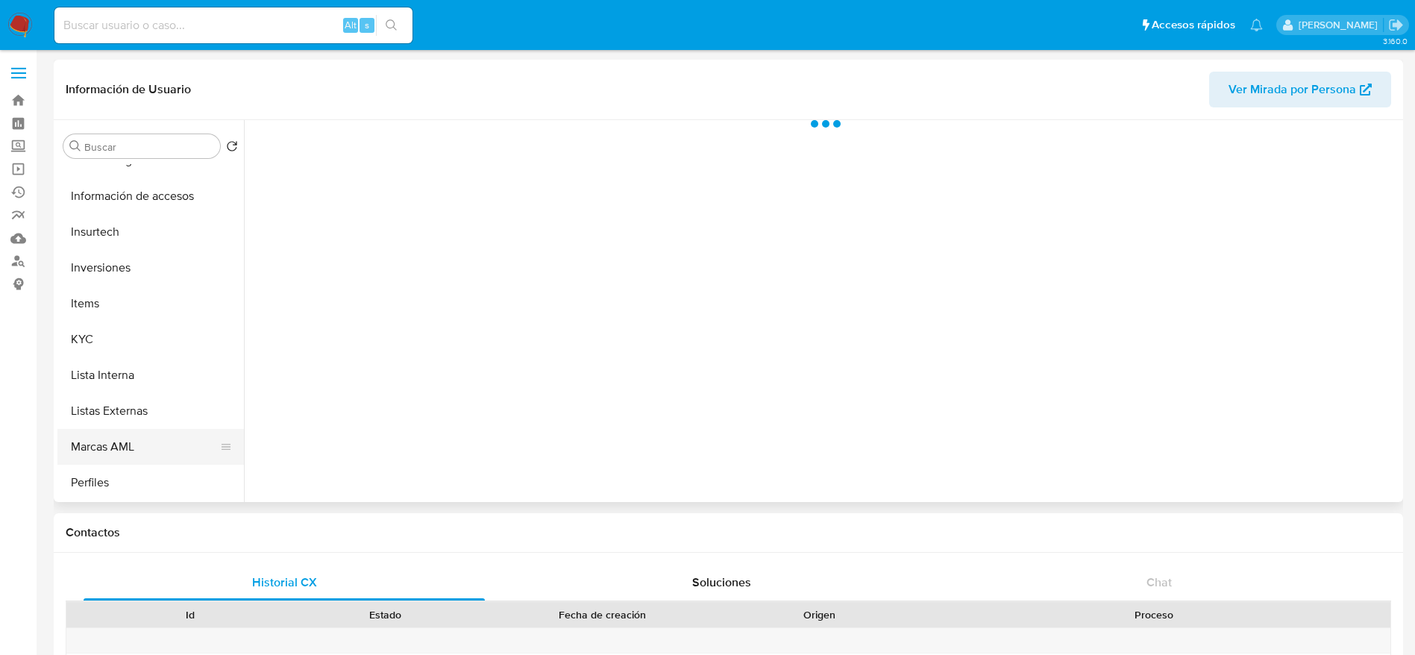
scroll to position [702, 0]
click at [147, 410] on button "Restricciones Nuevo Mundo" at bounding box center [144, 411] width 175 height 36
select select "10"
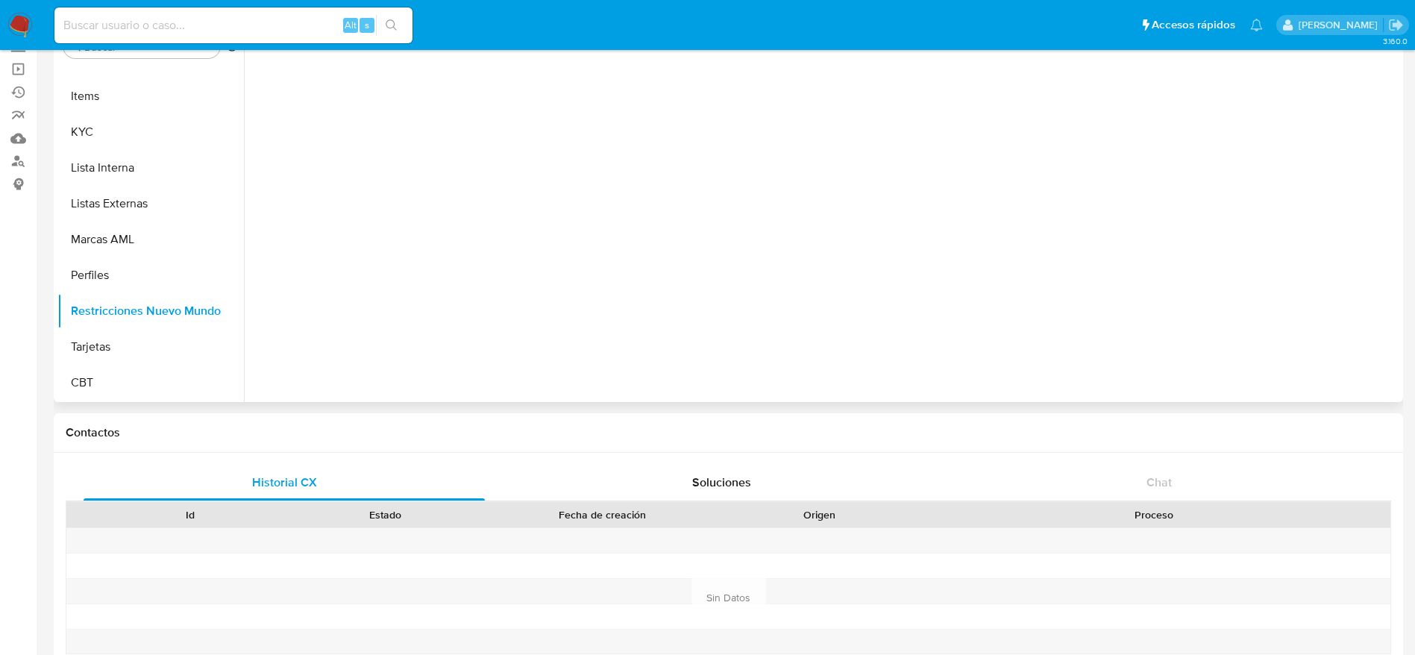
scroll to position [0, 0]
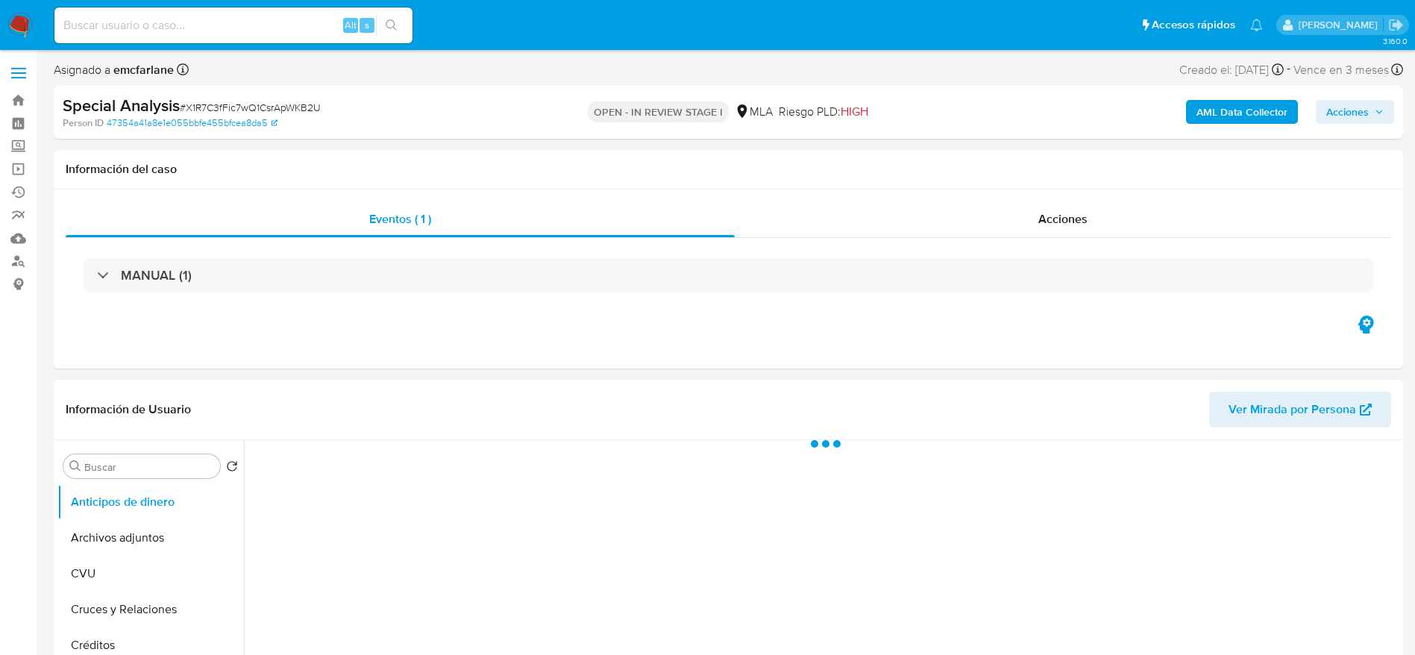
select select "10"
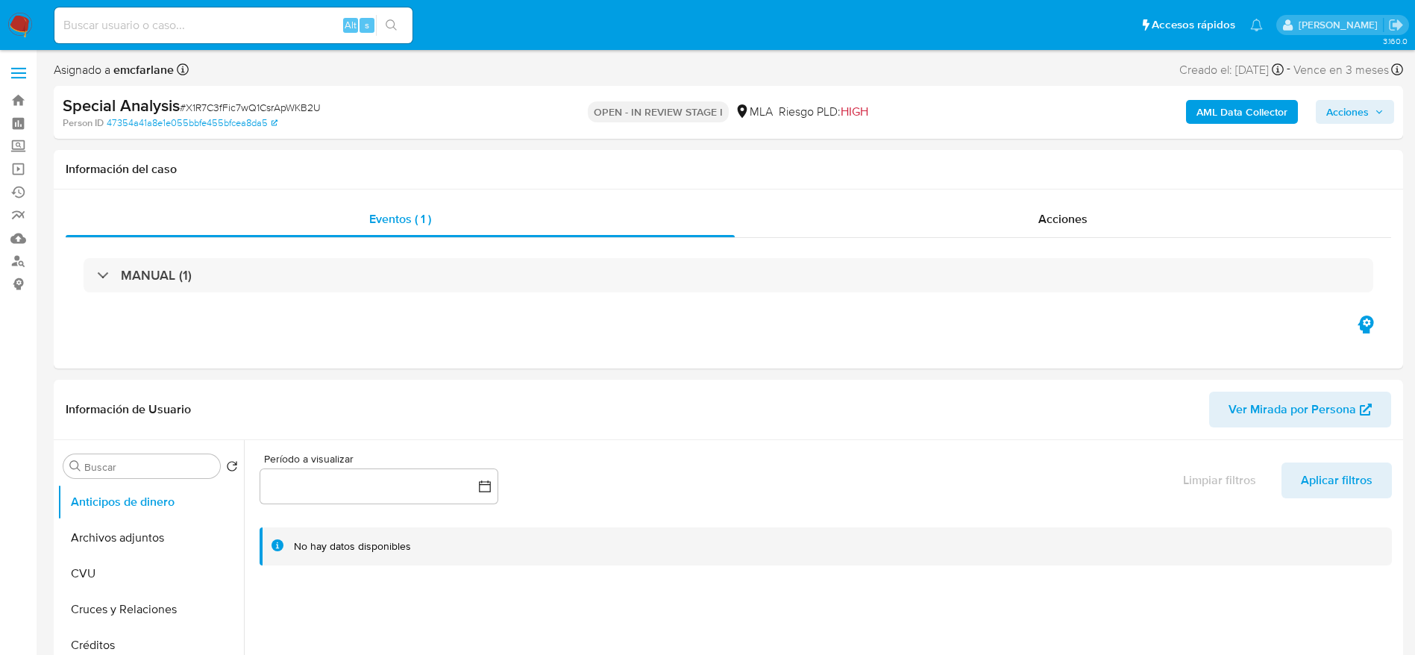
click at [1344, 116] on span "Acciones" at bounding box center [1348, 112] width 43 height 24
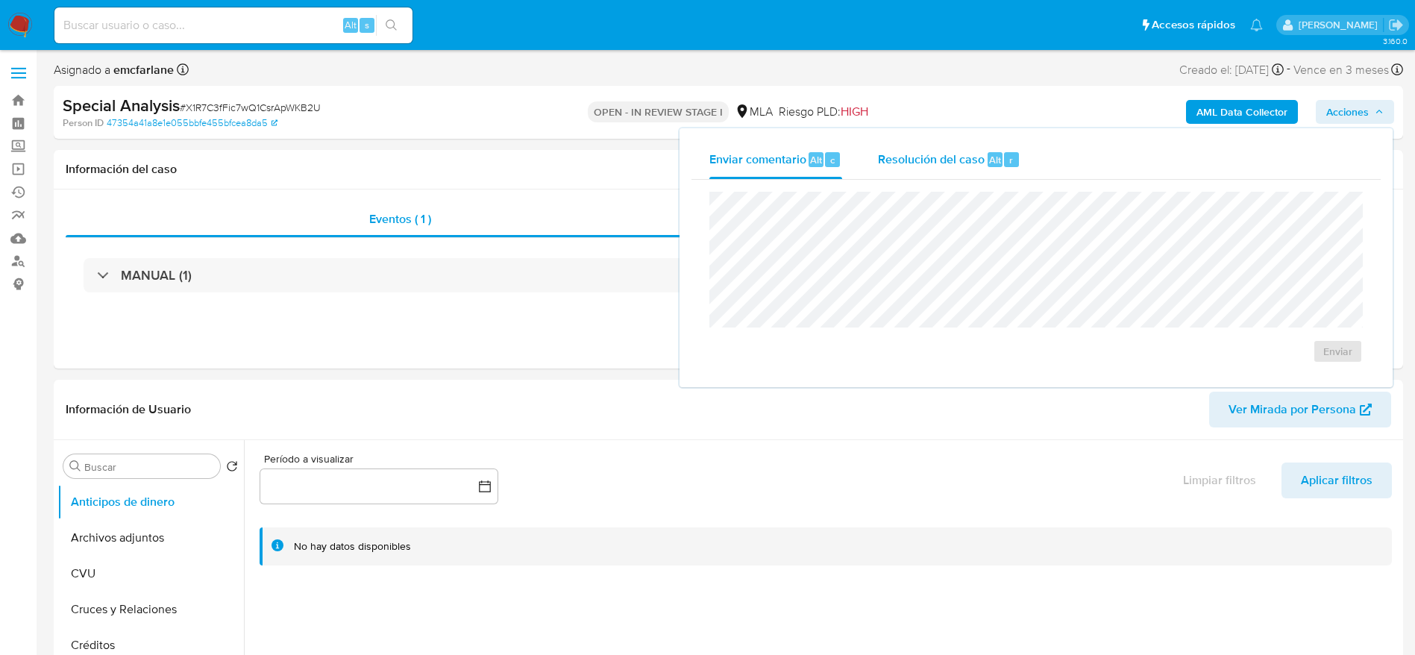
click at [952, 151] on span "Resolución del caso" at bounding box center [931, 159] width 107 height 17
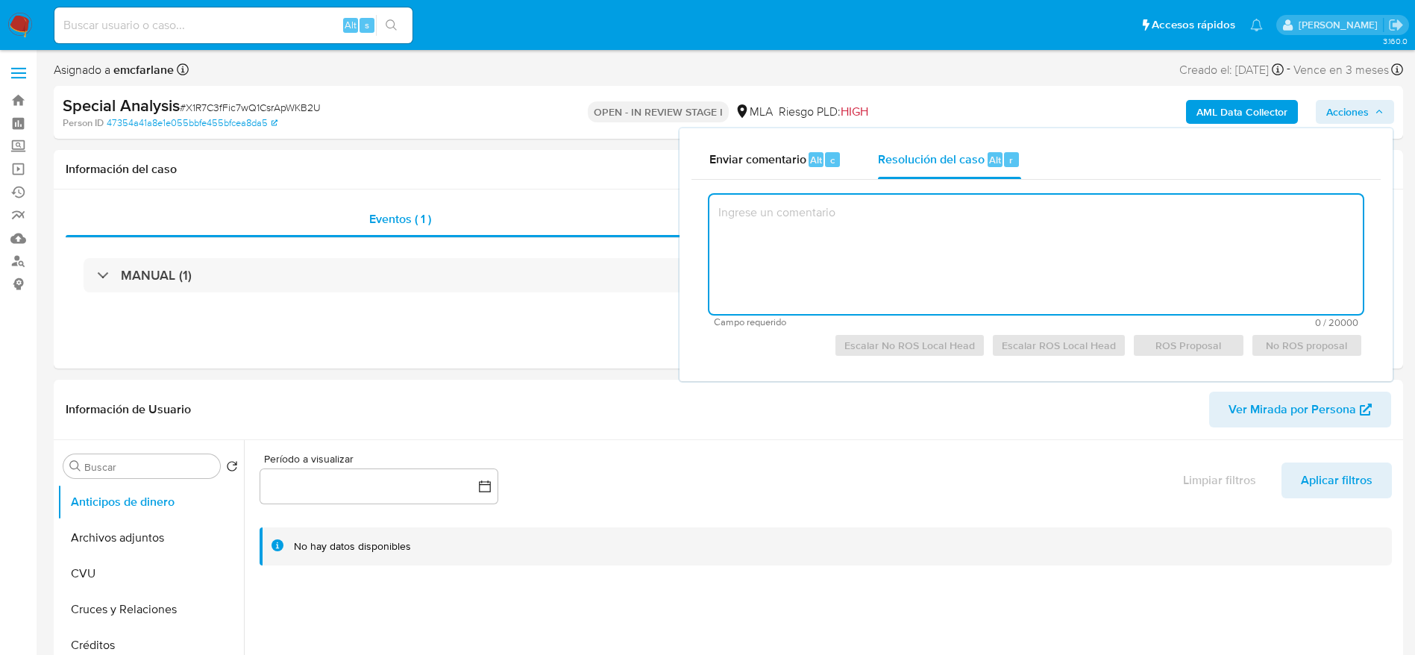
paste textarea "El cliente Francisco Eduardo Ferreyra - CUIT 20479810797 revestía la condición …"
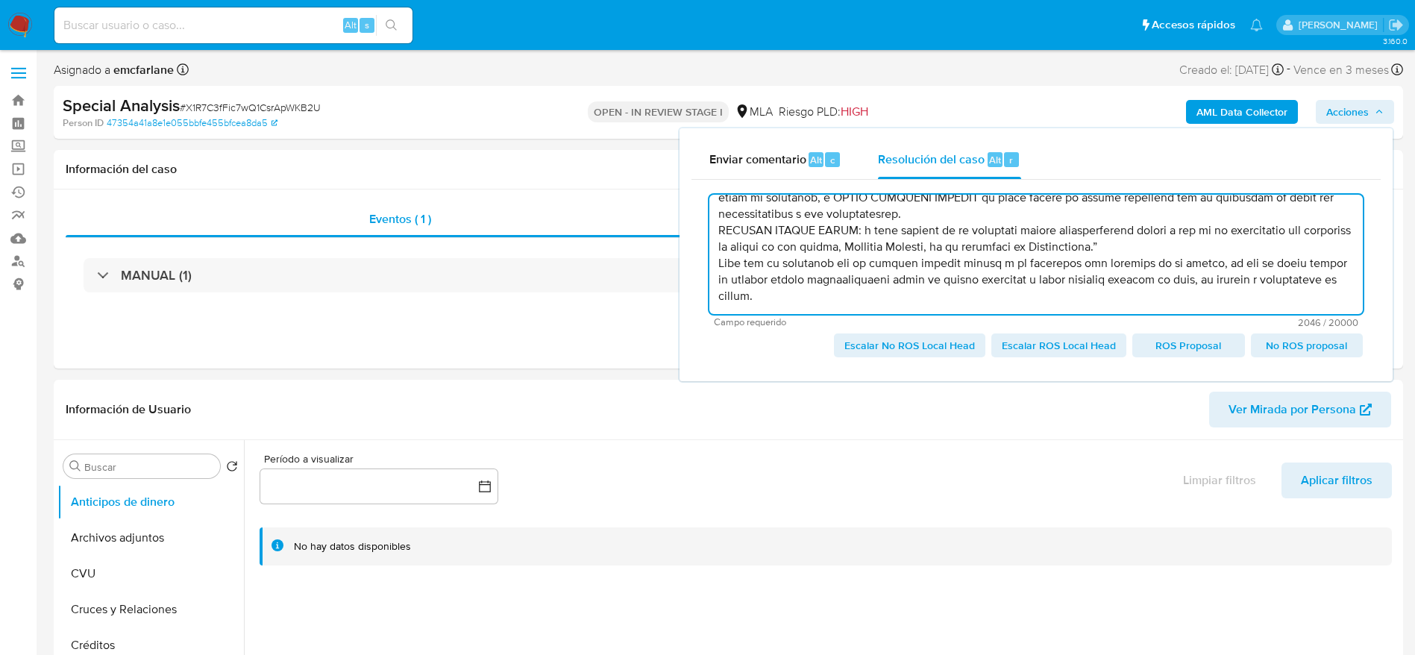
type textarea "El cliente Francisco Eduardo Ferreyra - CUIT 20479810797 revestía la condición …"
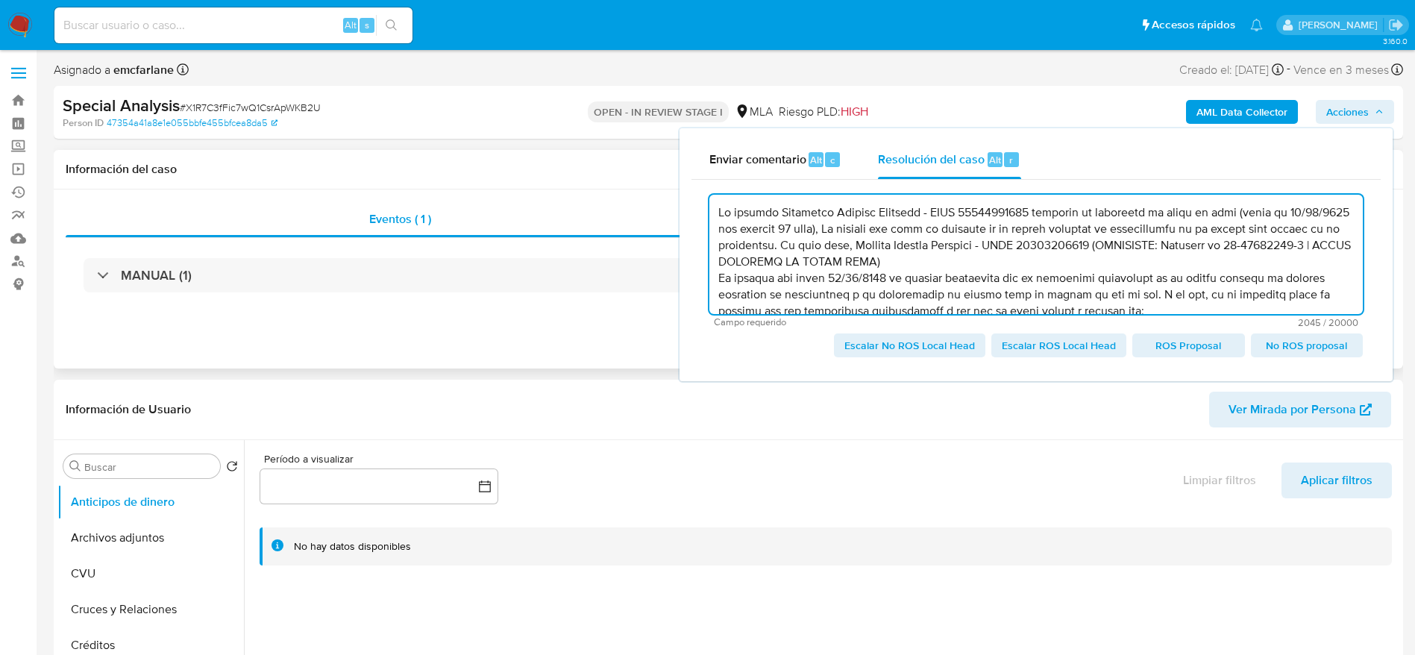
drag, startPoint x: 847, startPoint y: 288, endPoint x: 669, endPoint y: 157, distance: 221.0
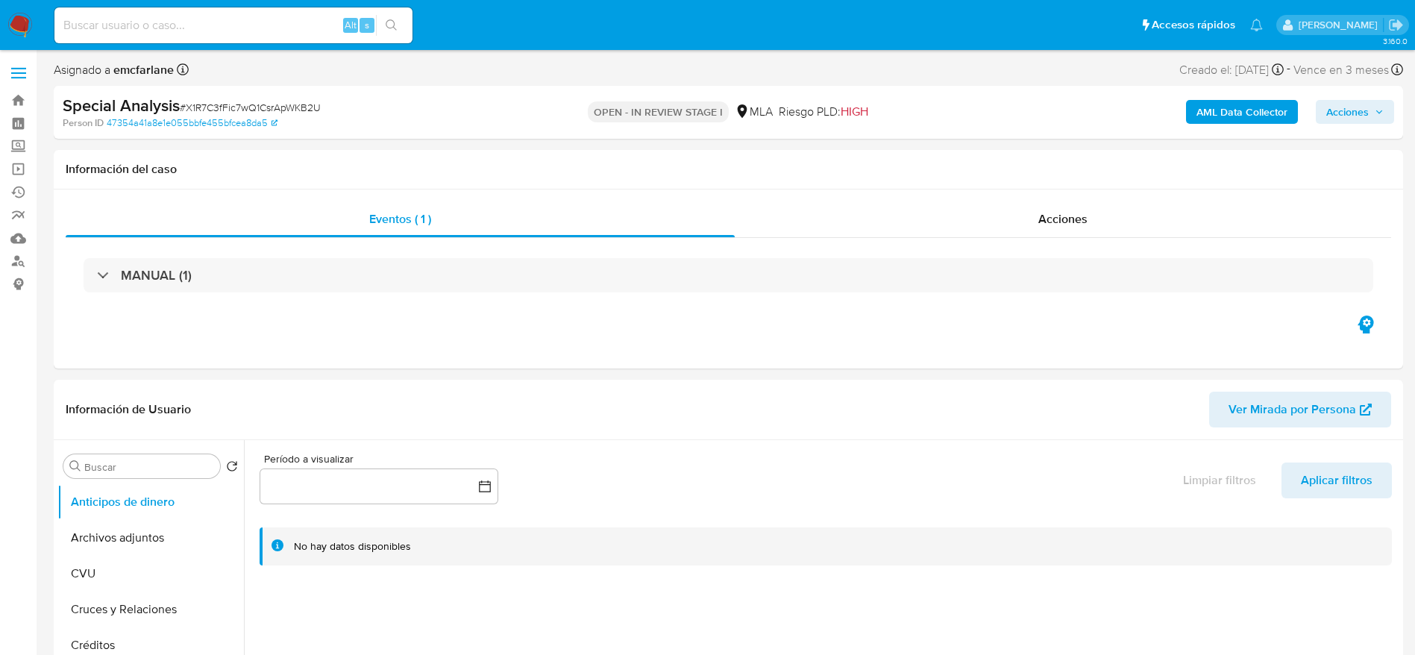
click at [204, 34] on input at bounding box center [233, 25] width 358 height 19
paste input "303753056"
type input "303753056"
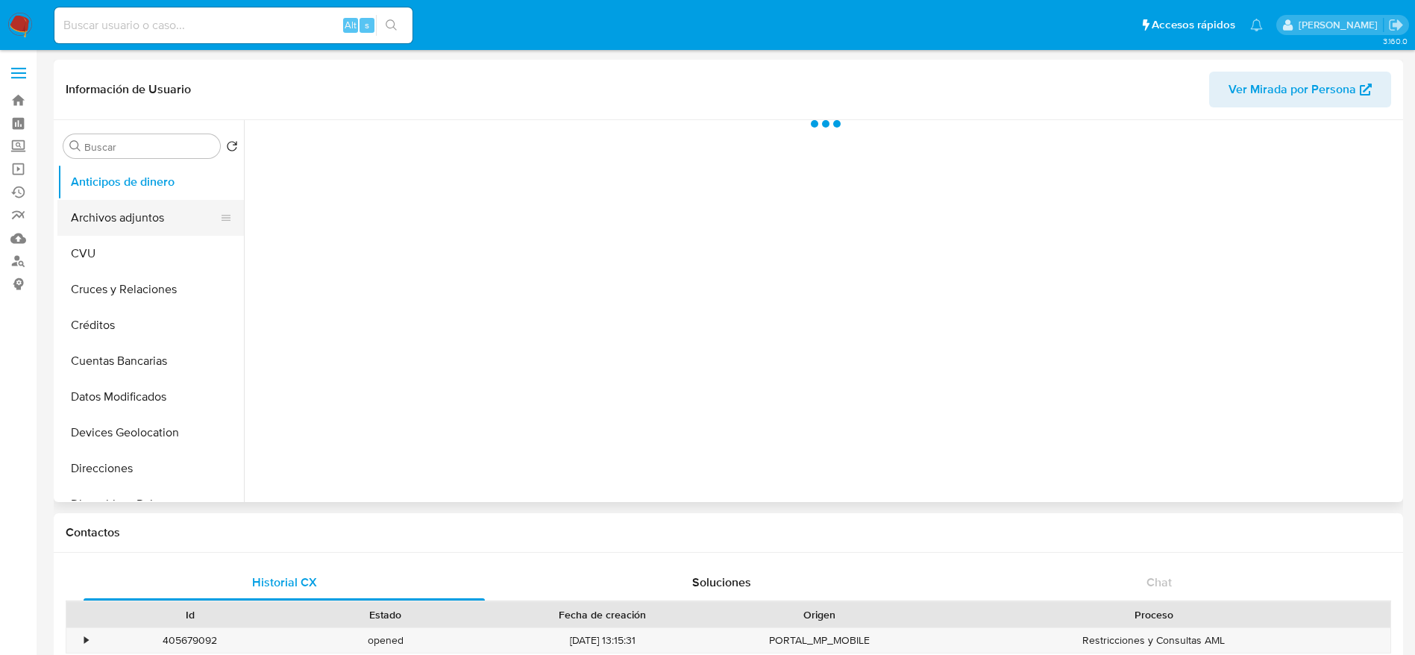
click at [132, 212] on button "Archivos adjuntos" at bounding box center [144, 218] width 175 height 36
select select "10"
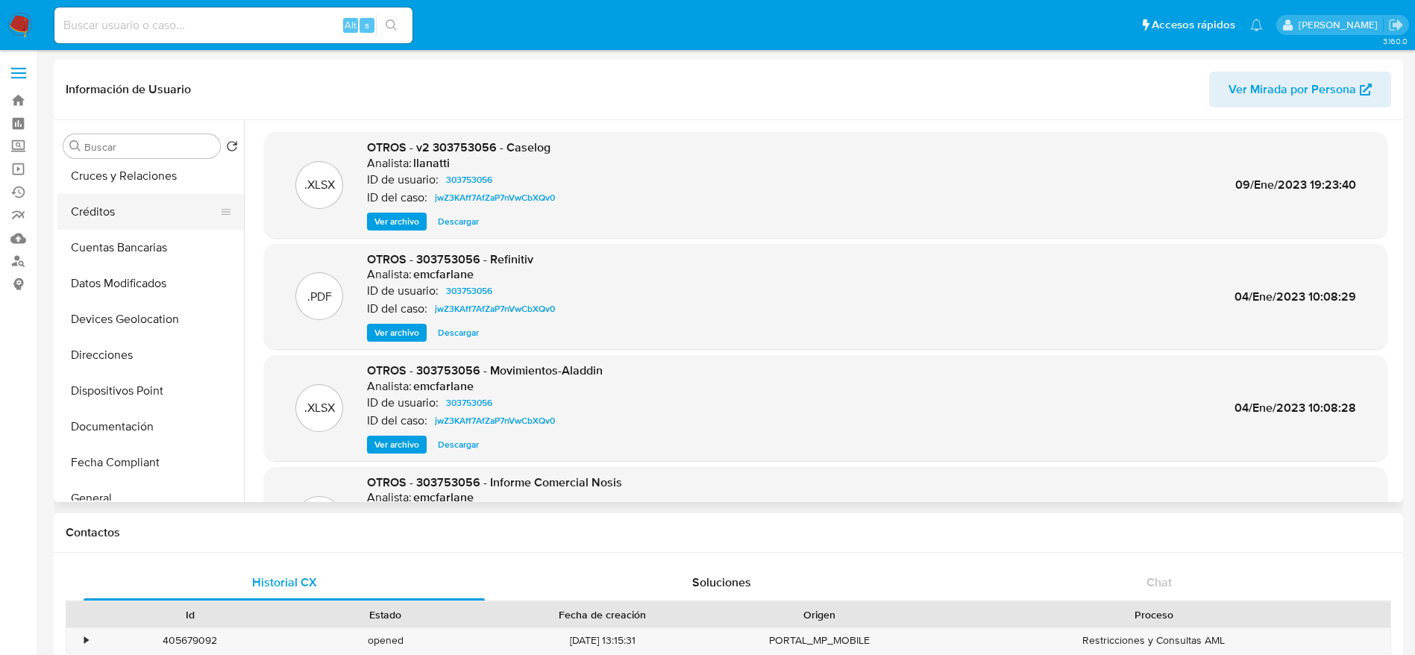
scroll to position [224, 0]
click at [143, 371] on button "General" at bounding box center [144, 388] width 175 height 36
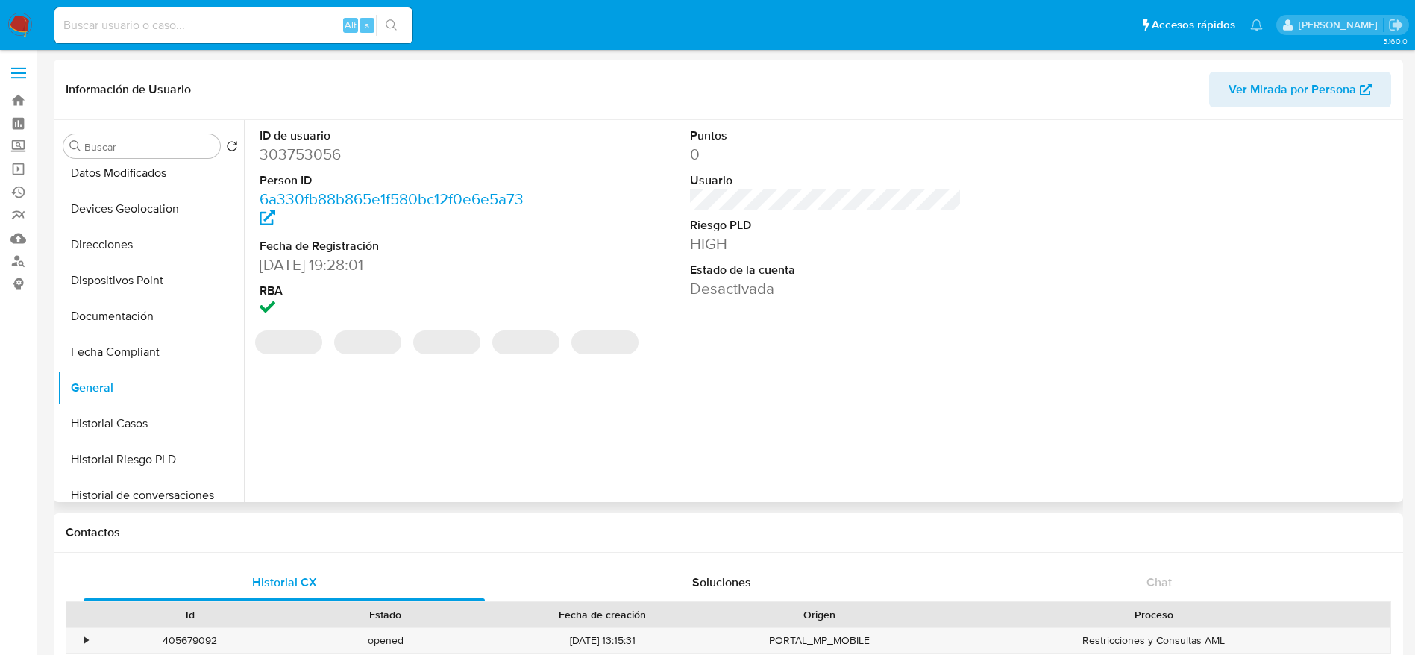
click at [319, 150] on dd "303753056" at bounding box center [396, 154] width 272 height 21
click at [319, 149] on dd "303753056" at bounding box center [396, 154] width 272 height 21
drag, startPoint x: 319, startPoint y: 149, endPoint x: 593, endPoint y: 309, distance: 317.0
click at [319, 150] on dd "303753056" at bounding box center [396, 154] width 272 height 21
copy dd "303753056"
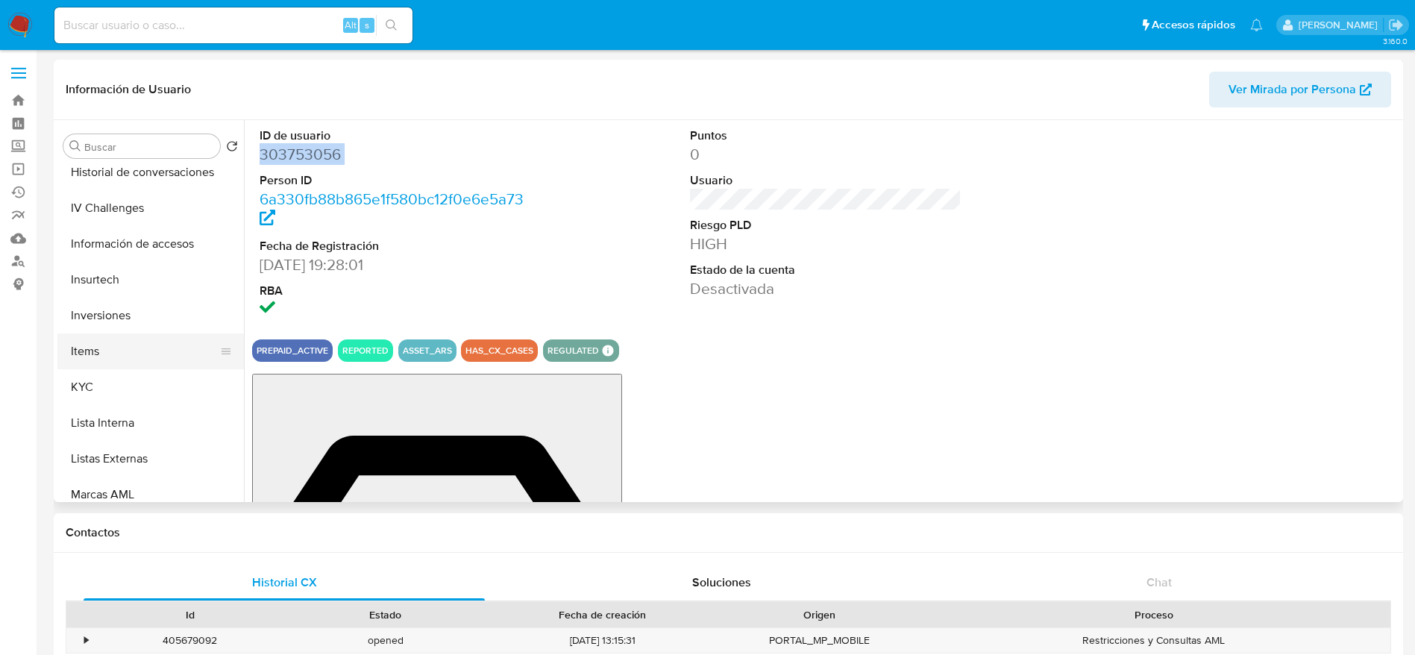
scroll to position [560, 0]
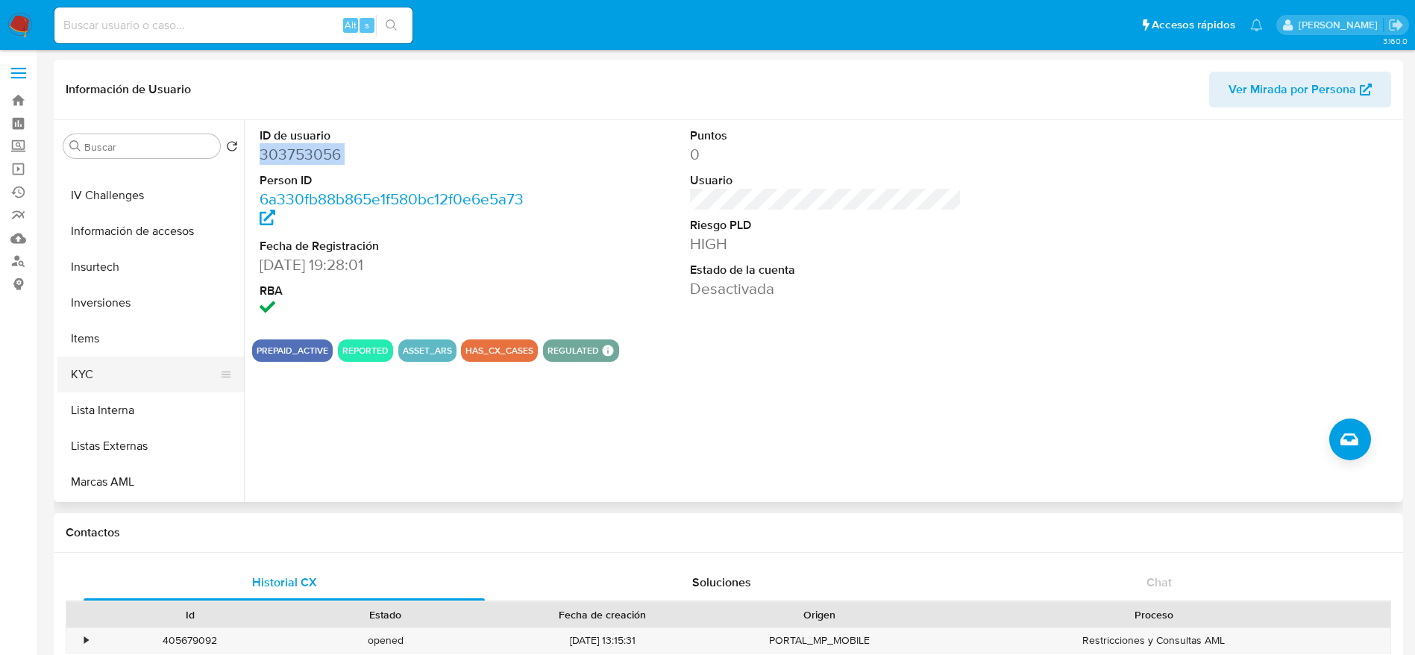
click at [130, 378] on button "KYC" at bounding box center [144, 375] width 175 height 36
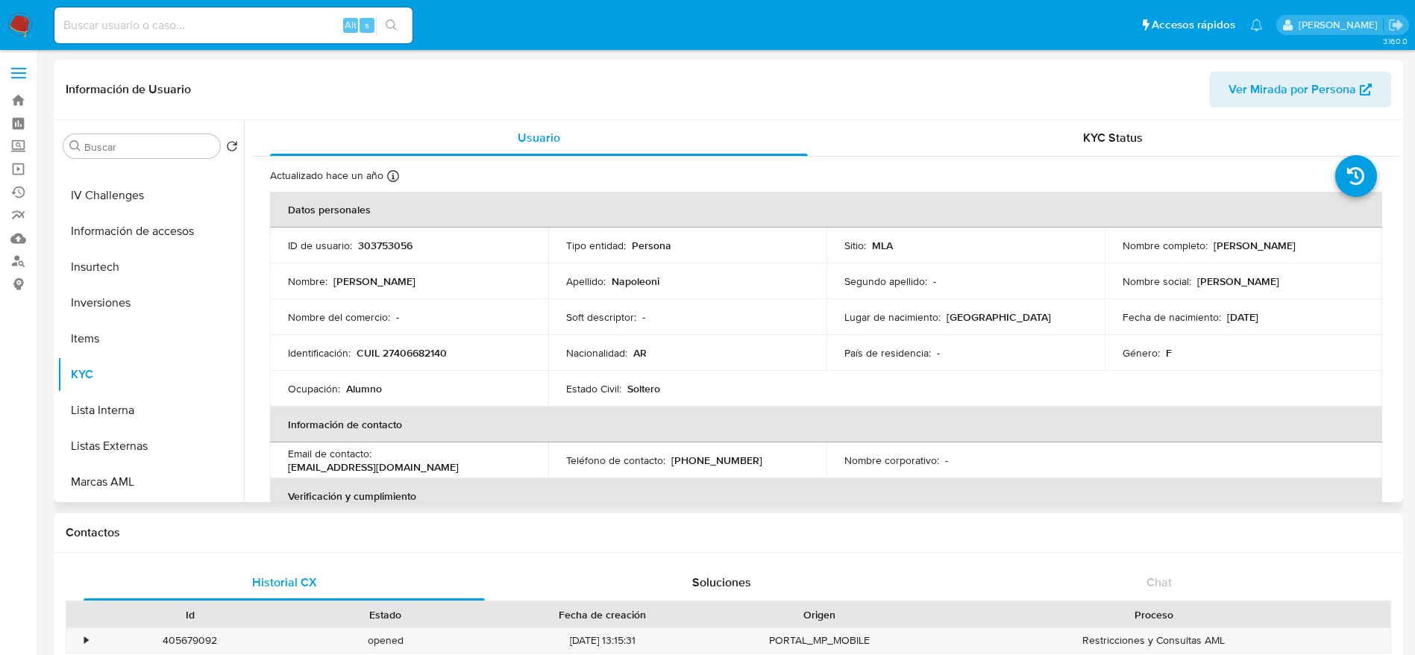
click at [413, 361] on td "Identificación : CUIL 27406682140" at bounding box center [409, 353] width 278 height 36
click at [413, 360] on td "Identificación : CUIL 27406682140" at bounding box center [409, 353] width 278 height 36
click at [413, 353] on p "CUIL 27406682140" at bounding box center [402, 352] width 90 height 13
copy p "27406682140"
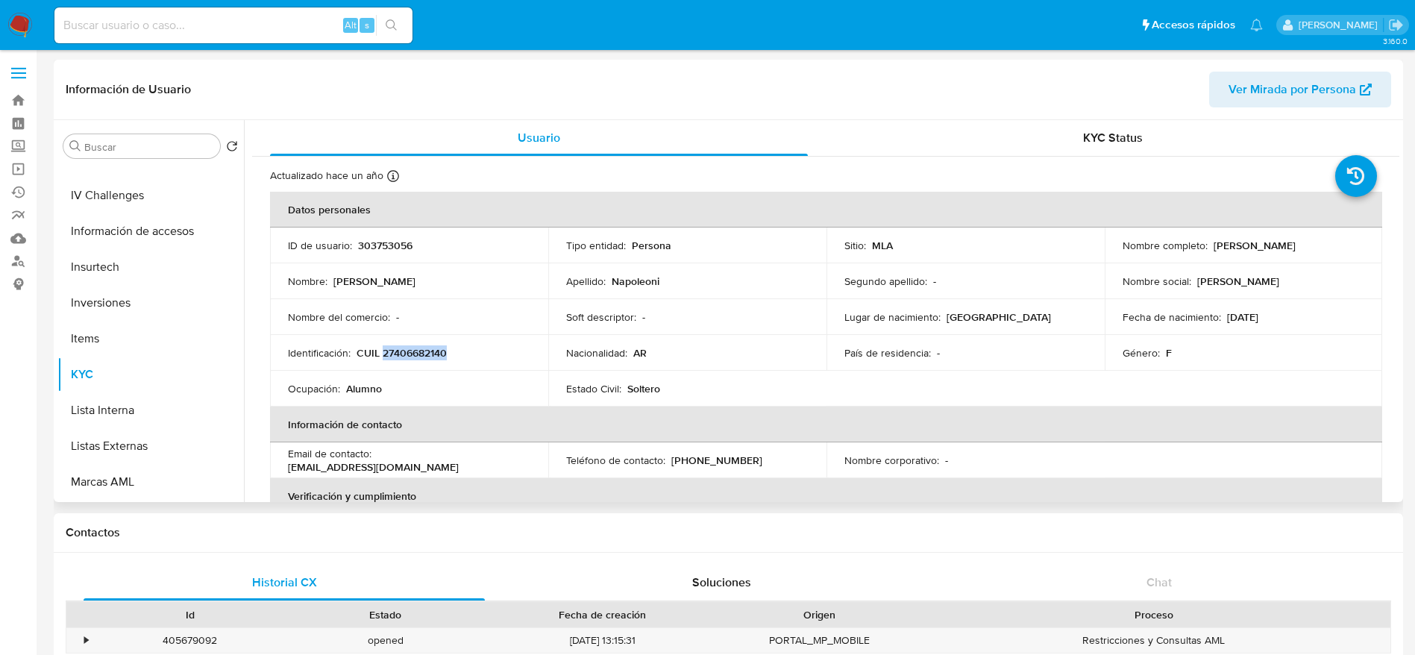
drag, startPoint x: 1214, startPoint y: 251, endPoint x: 1290, endPoint y: 241, distance: 76.7
click at [1291, 240] on div "Nombre completo : Lucía Napoleoni" at bounding box center [1244, 245] width 242 height 13
copy p "Lucía Napoleoni"
click at [8, 22] on img at bounding box center [19, 25] width 25 height 25
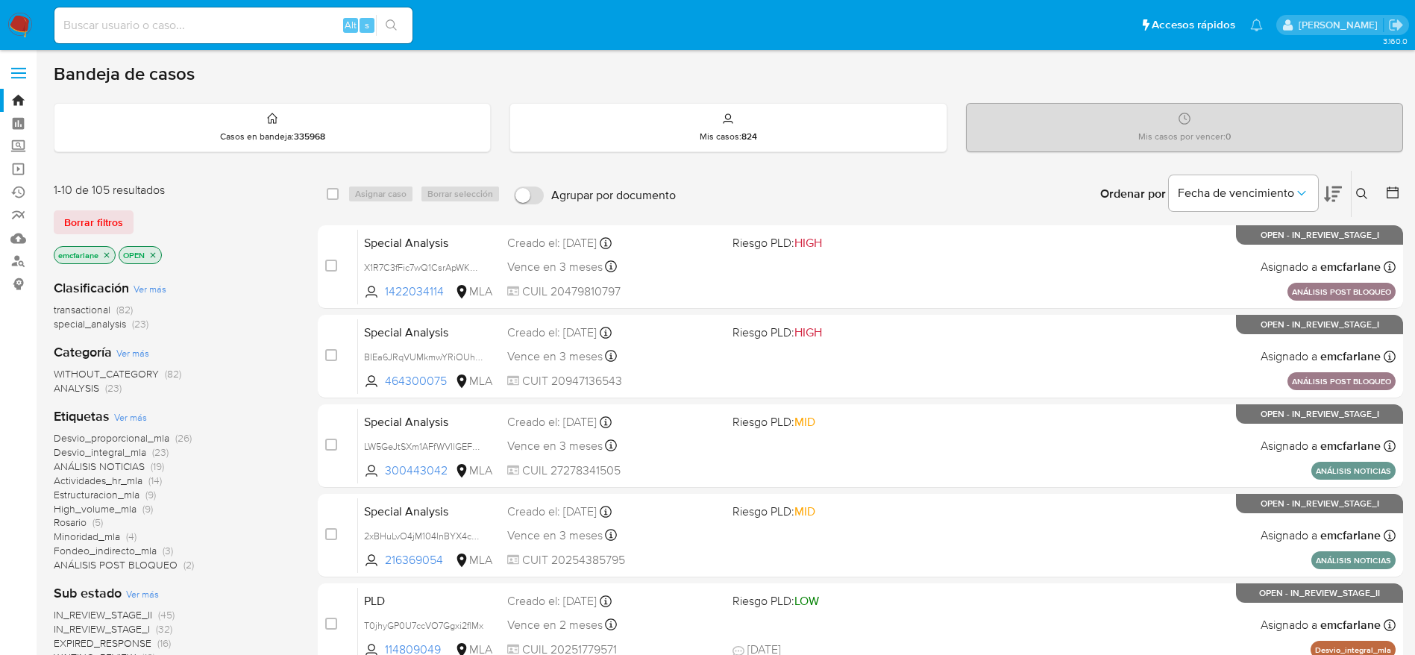
click at [188, 39] on div "Alt s" at bounding box center [233, 25] width 358 height 36
click at [181, 31] on input at bounding box center [233, 25] width 358 height 19
paste input "313419051"
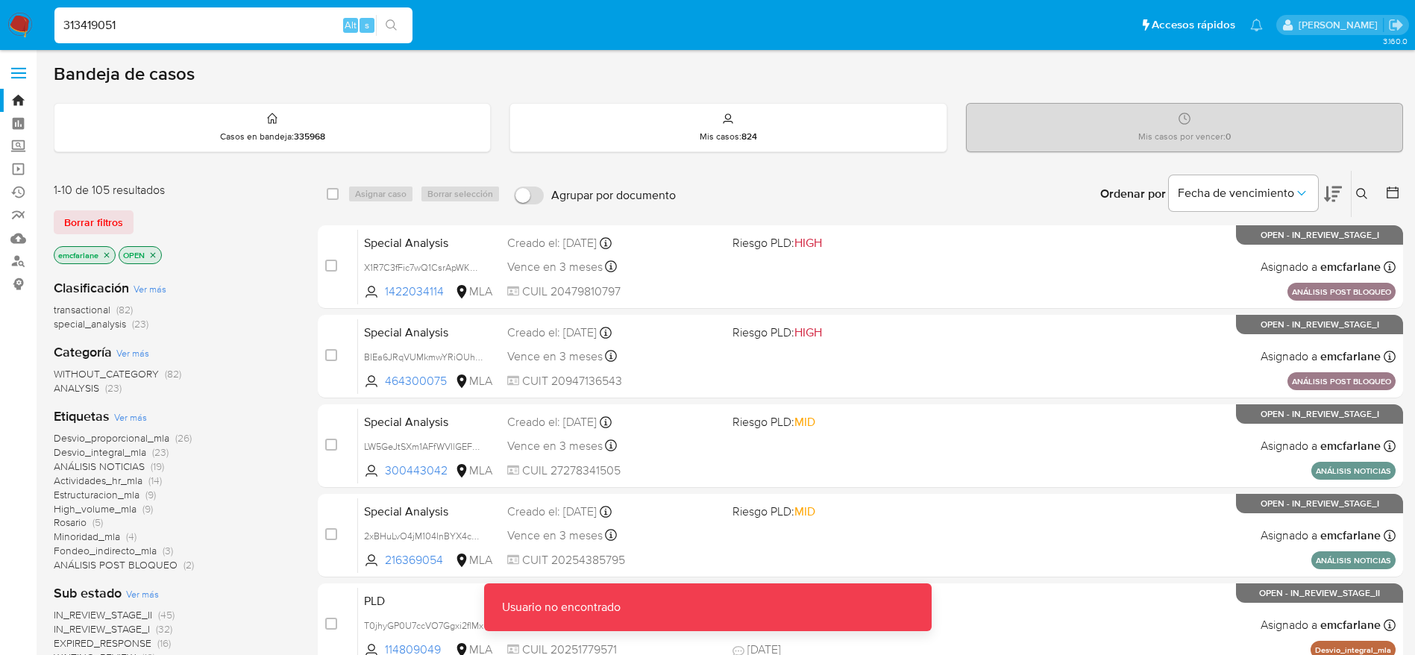
click at [181, 30] on input "313419051" at bounding box center [233, 25] width 358 height 19
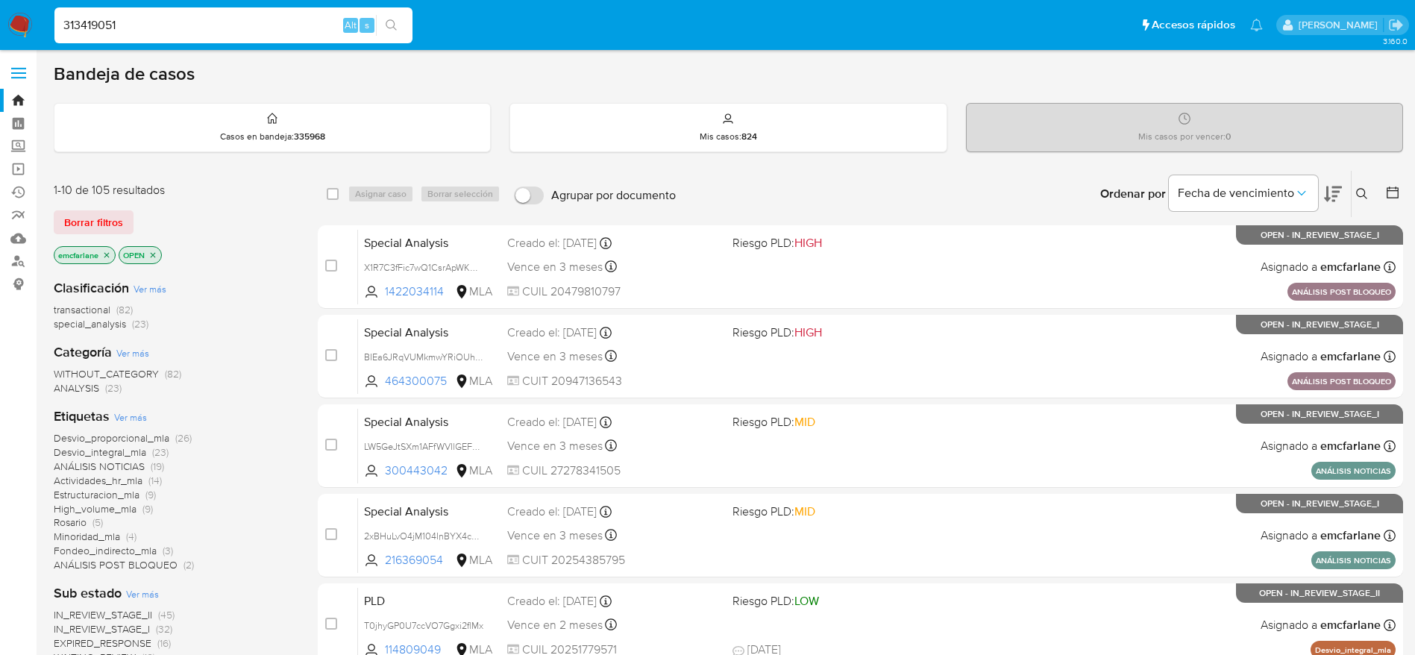
type input "313419051"
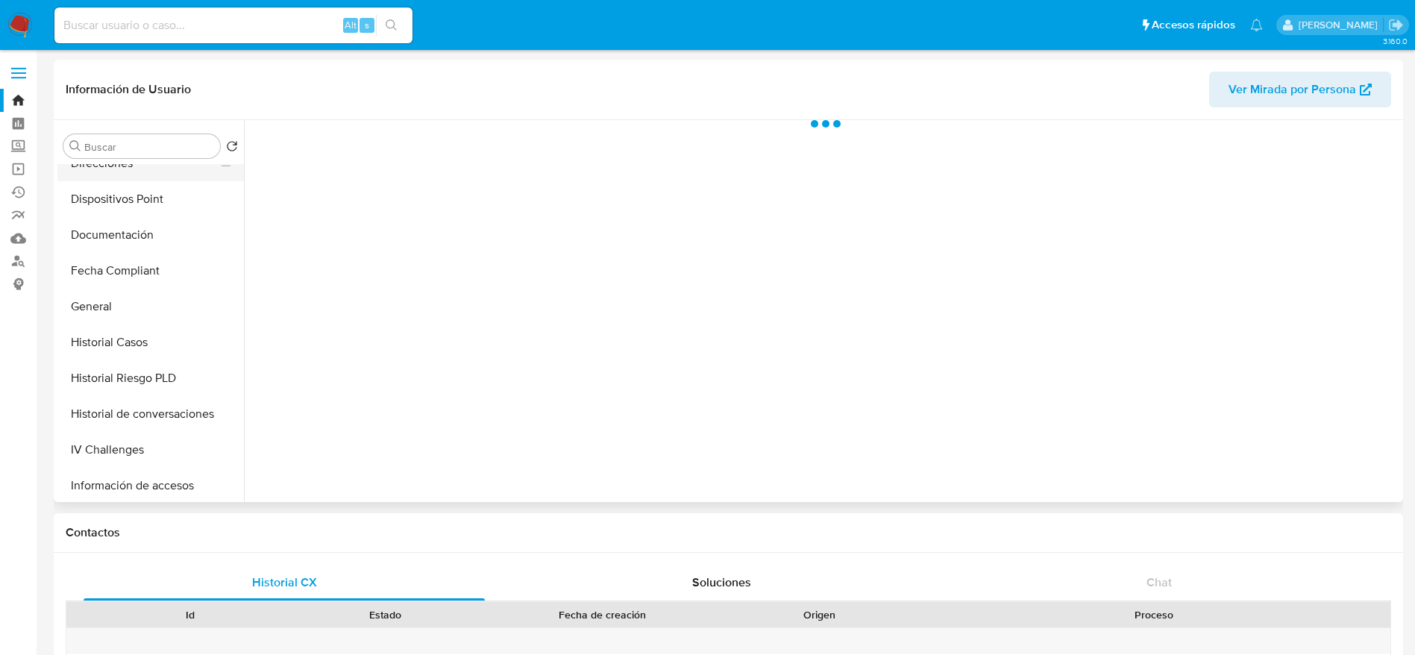
select select "10"
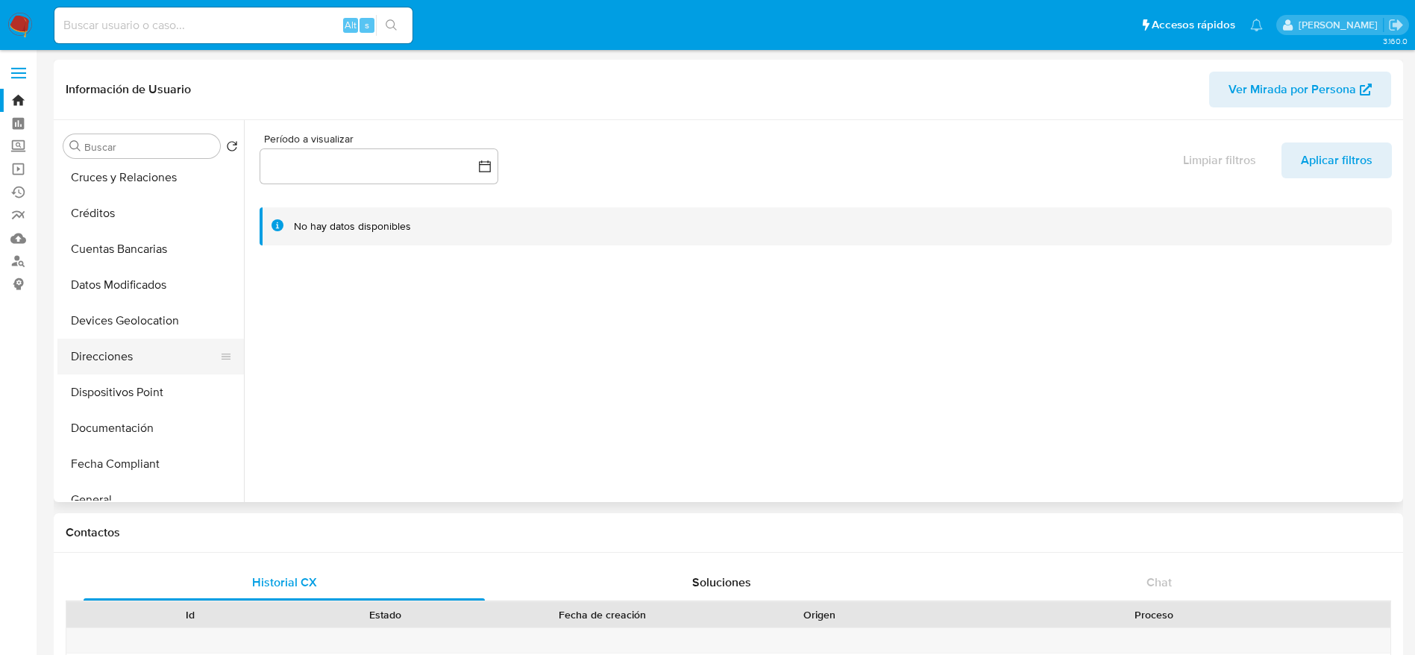
scroll to position [224, 0]
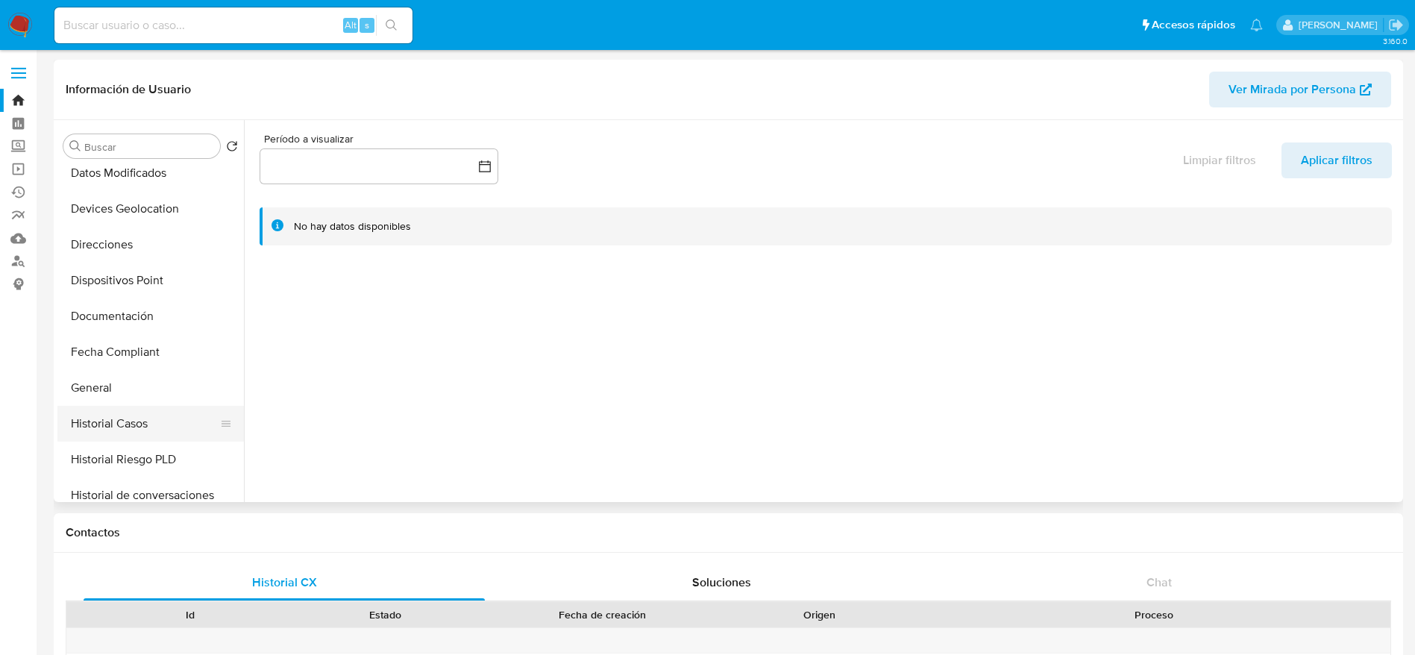
drag, startPoint x: 137, startPoint y: 425, endPoint x: 160, endPoint y: 426, distance: 22.4
click at [137, 428] on button "Historial Casos" at bounding box center [144, 424] width 175 height 36
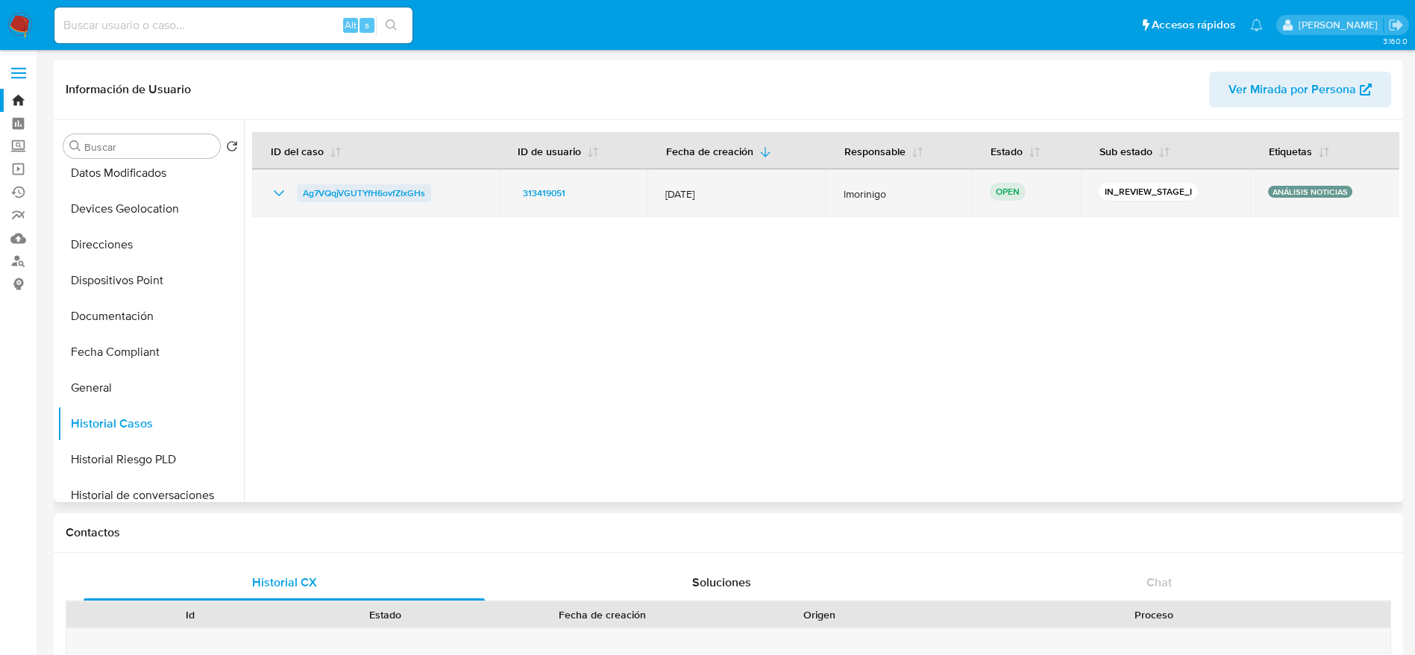
click at [334, 190] on span "Ag7VQqjVGUTYfH6ovfZIxGHs" at bounding box center [364, 193] width 122 height 18
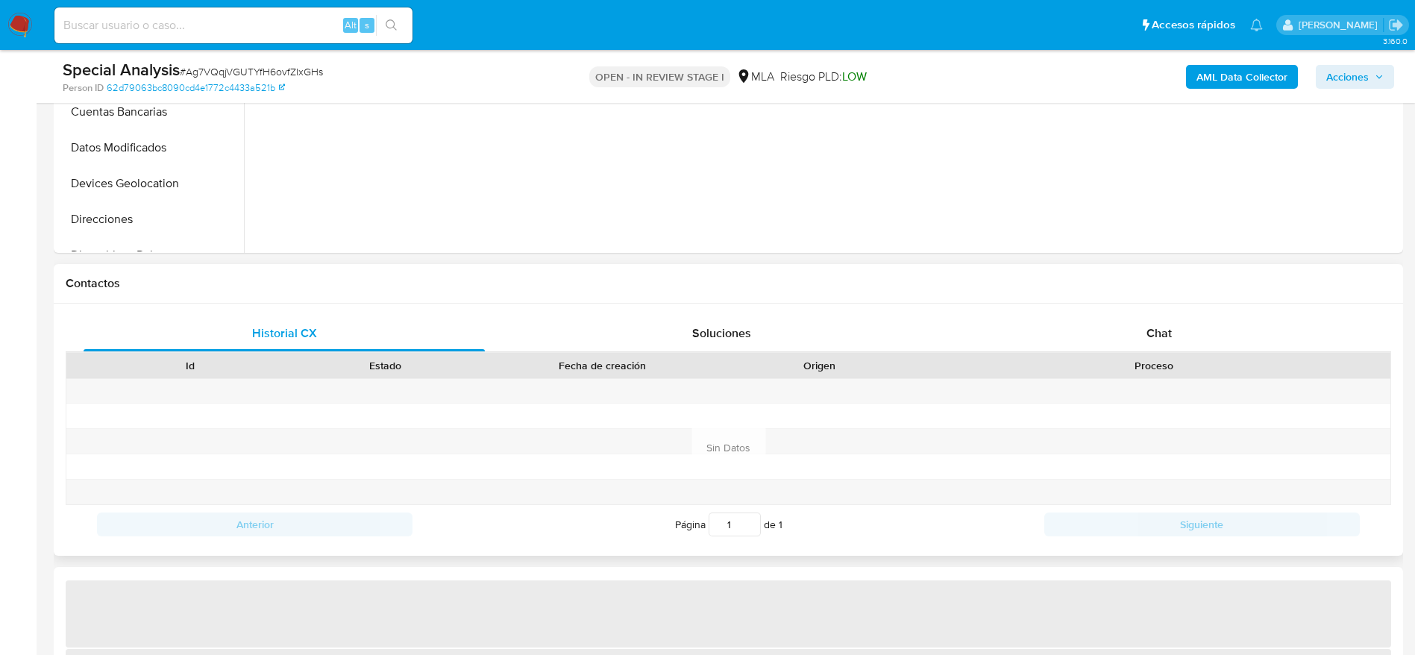
scroll to position [560, 0]
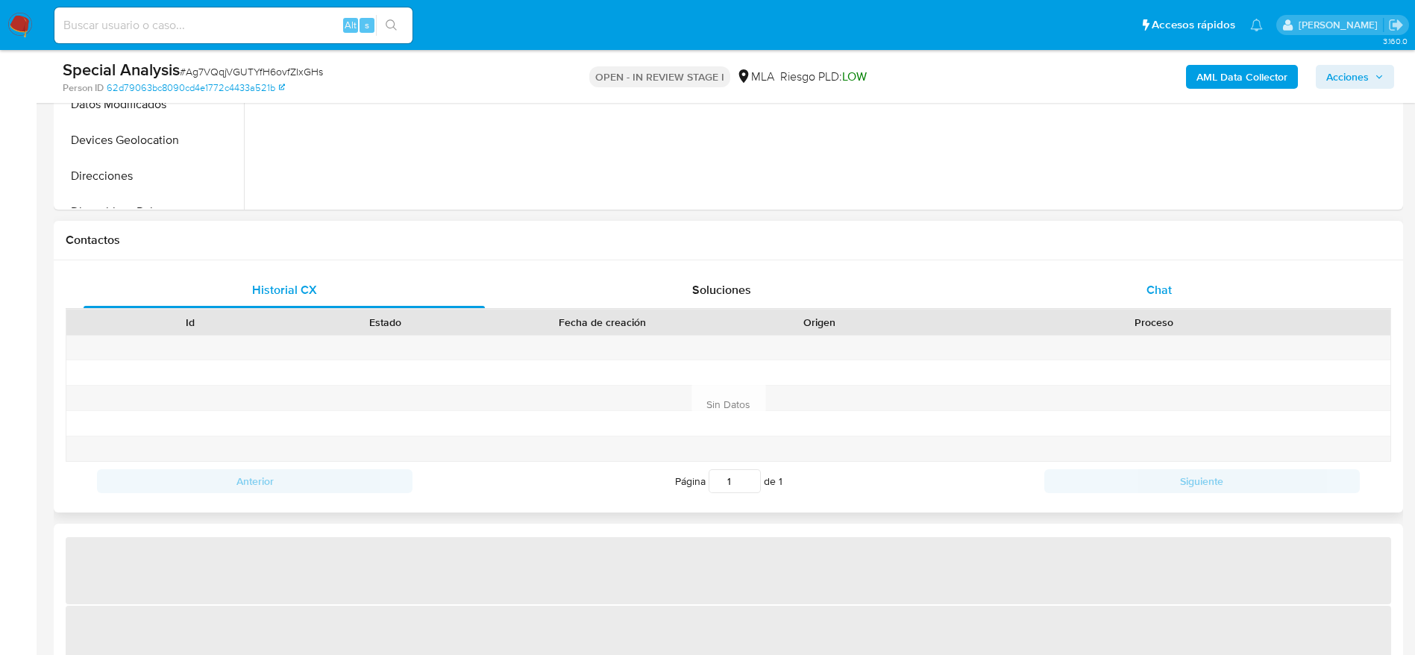
click at [1171, 304] on div "Chat" at bounding box center [1159, 290] width 401 height 36
select select "10"
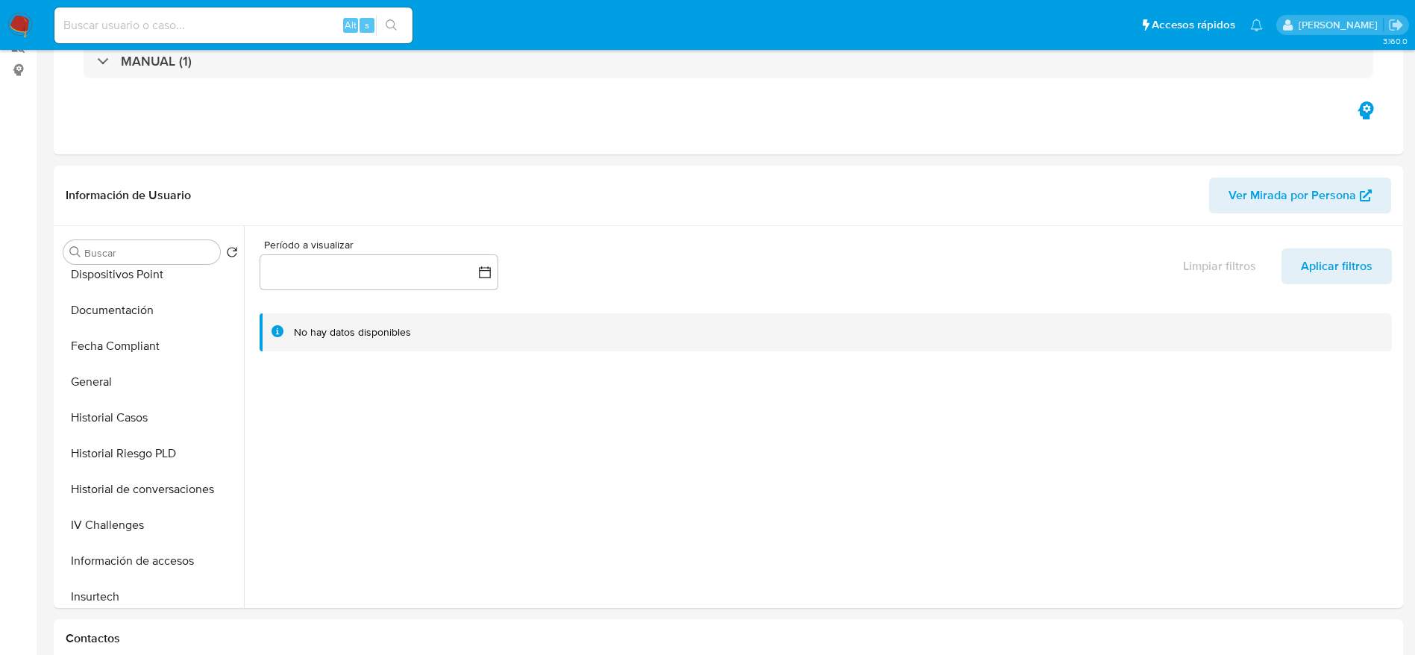
scroll to position [0, 0]
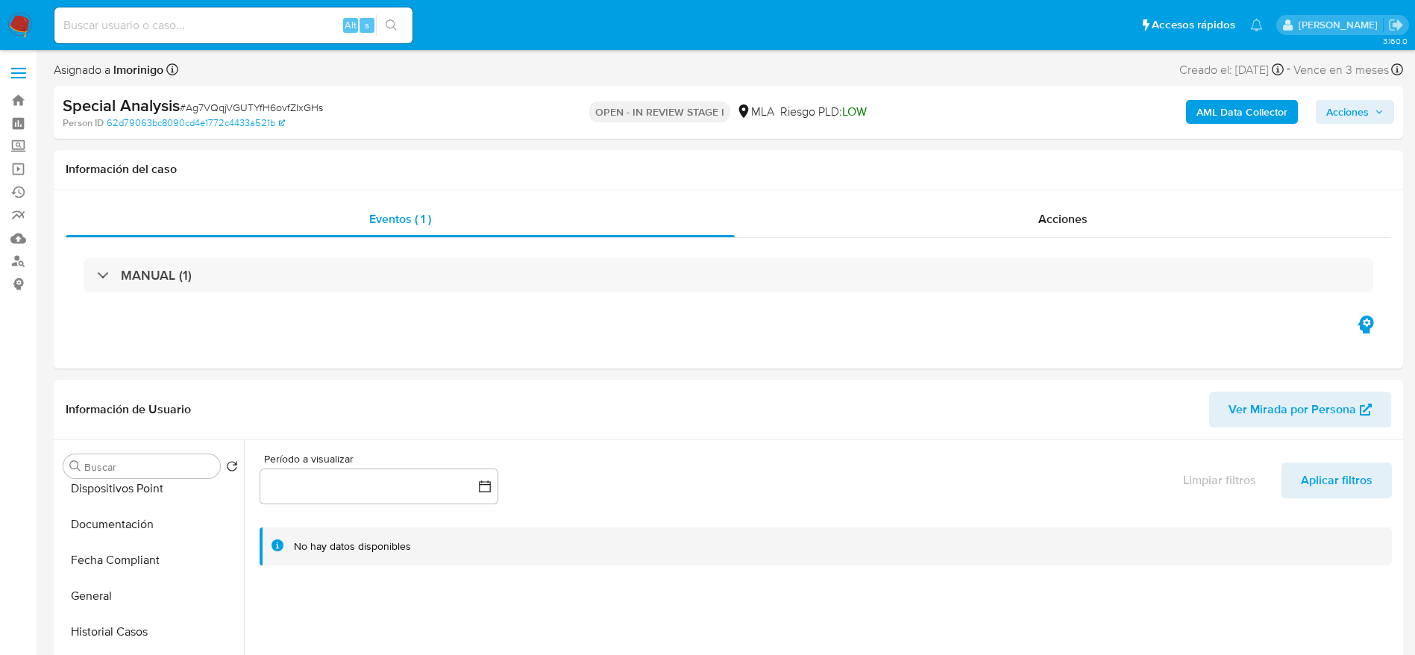
click at [223, 35] on div "Alt s" at bounding box center [233, 25] width 358 height 36
click at [213, 22] on input at bounding box center [233, 25] width 358 height 19
paste input "165022832"
type input "165022832"
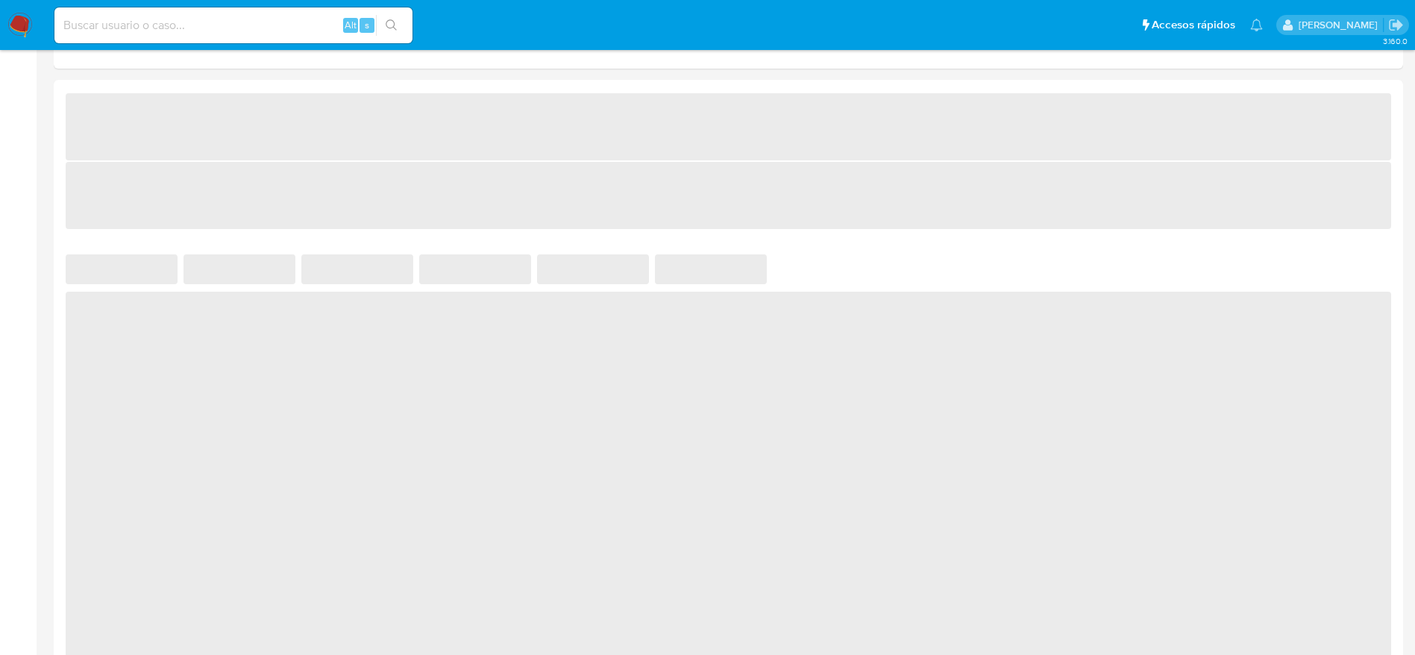
scroll to position [895, 0]
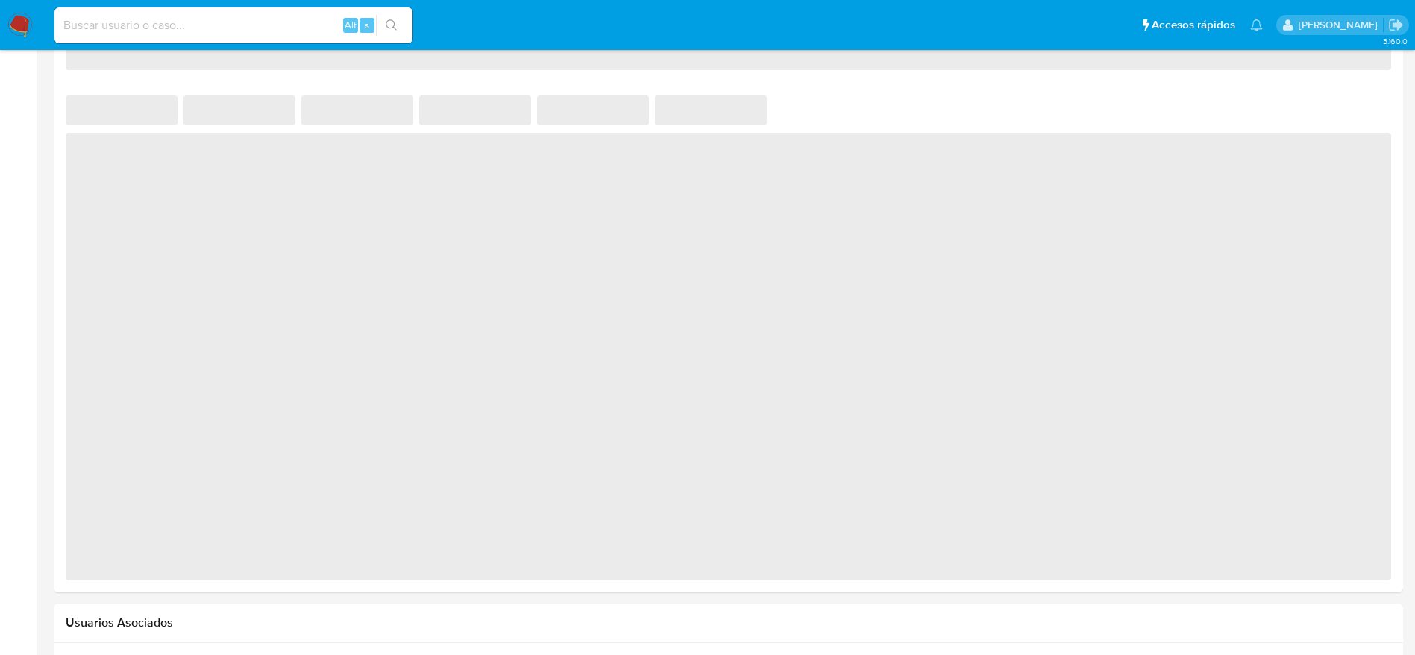
select select "10"
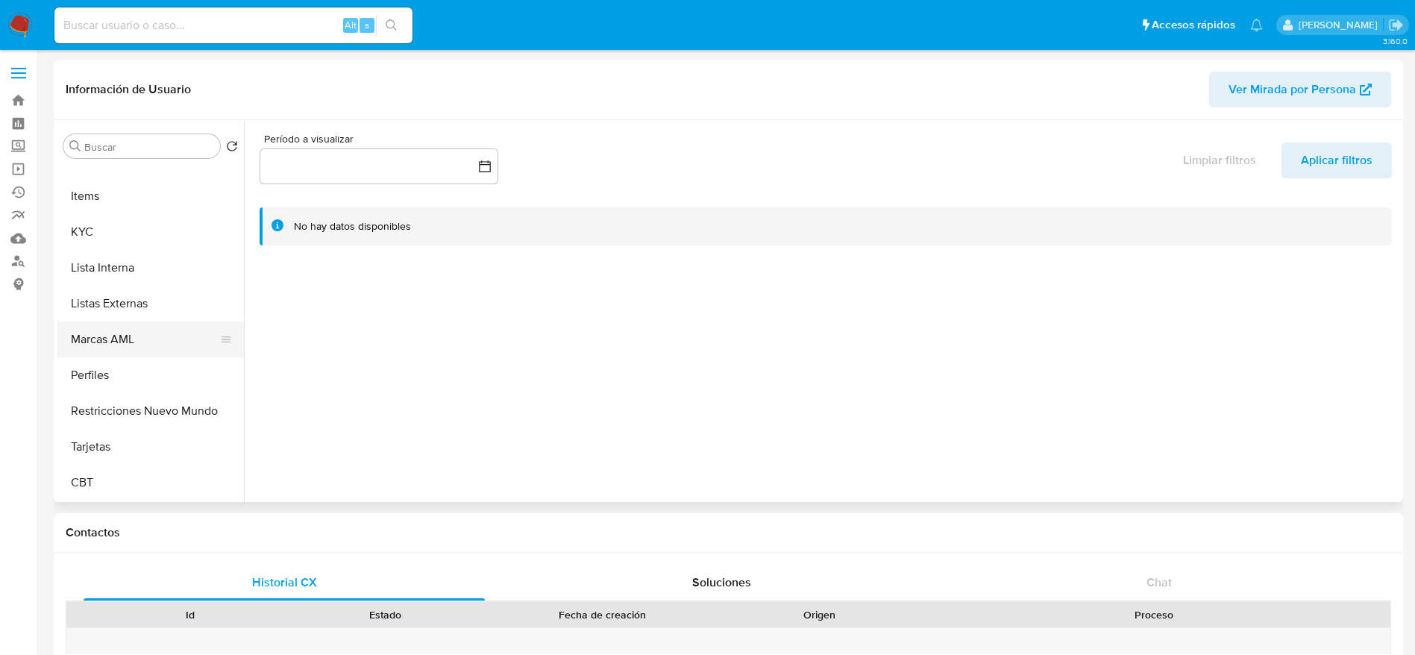
scroll to position [366, 0]
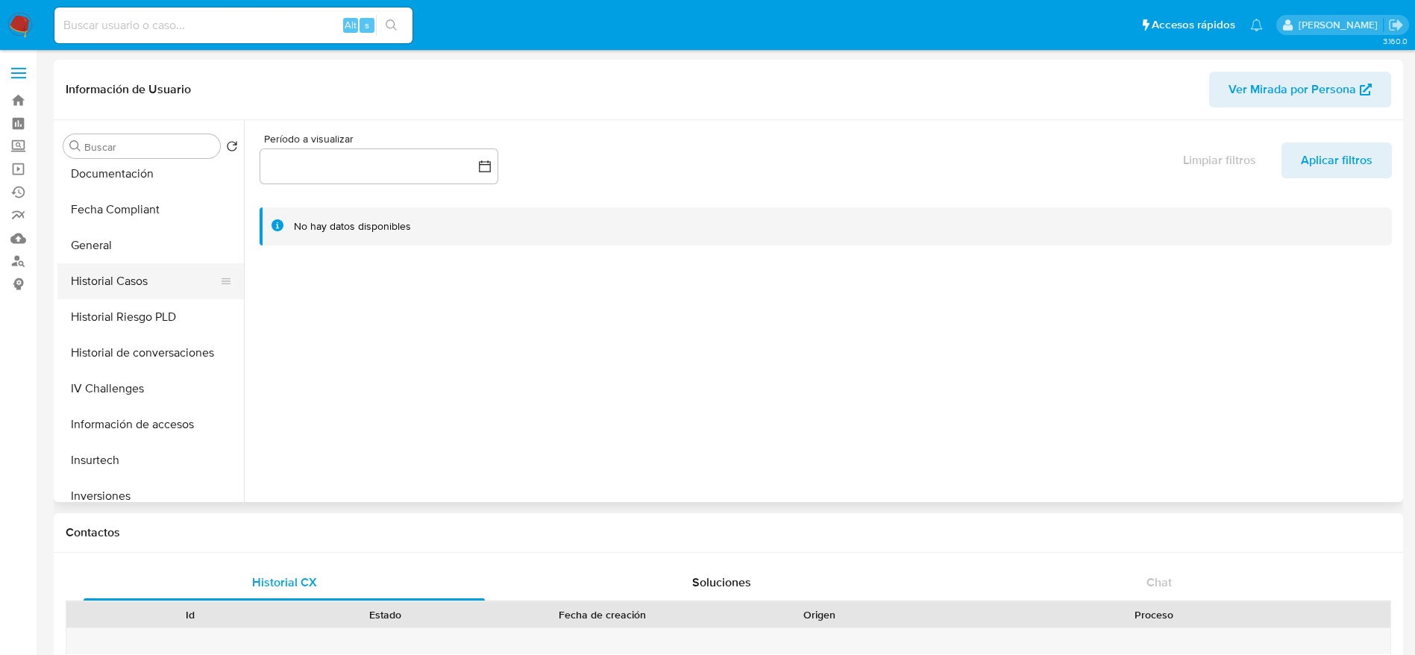
click at [124, 278] on button "Historial Casos" at bounding box center [144, 281] width 175 height 36
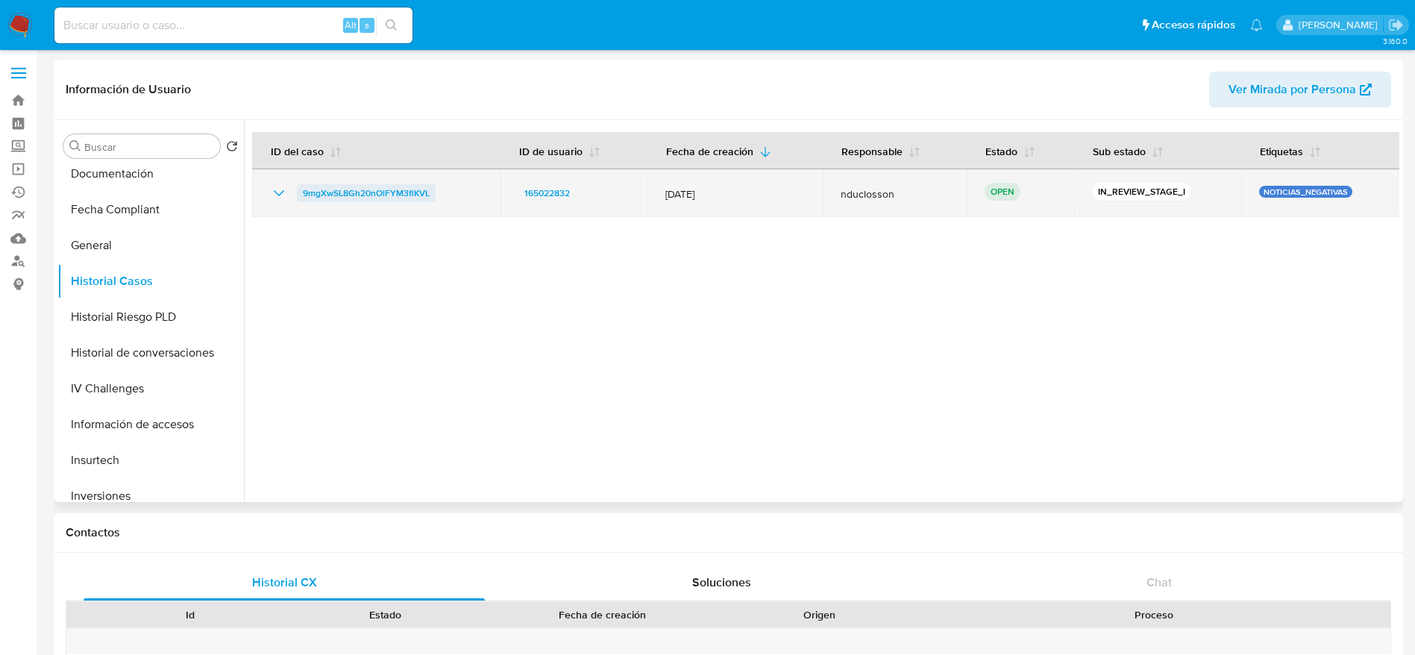
click at [348, 191] on span "9mgXwSL8Gh20nOlFYM3flKVL" at bounding box center [366, 193] width 127 height 18
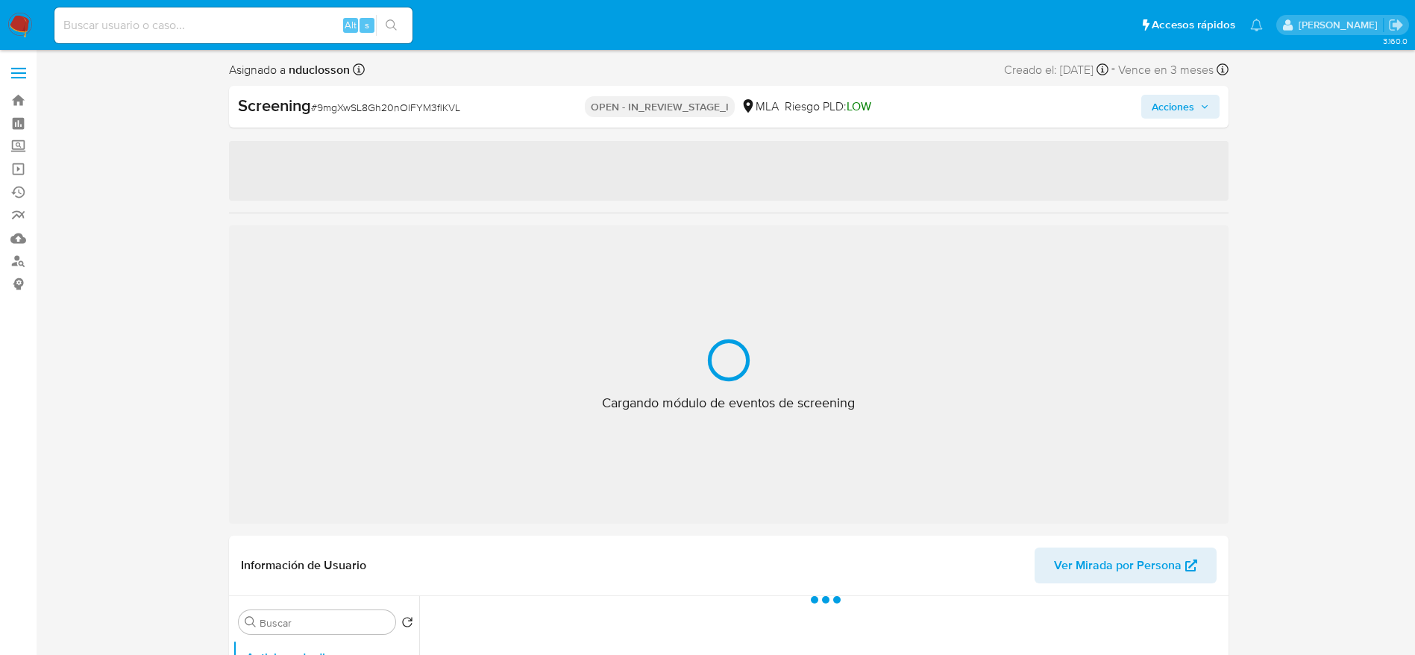
select select "10"
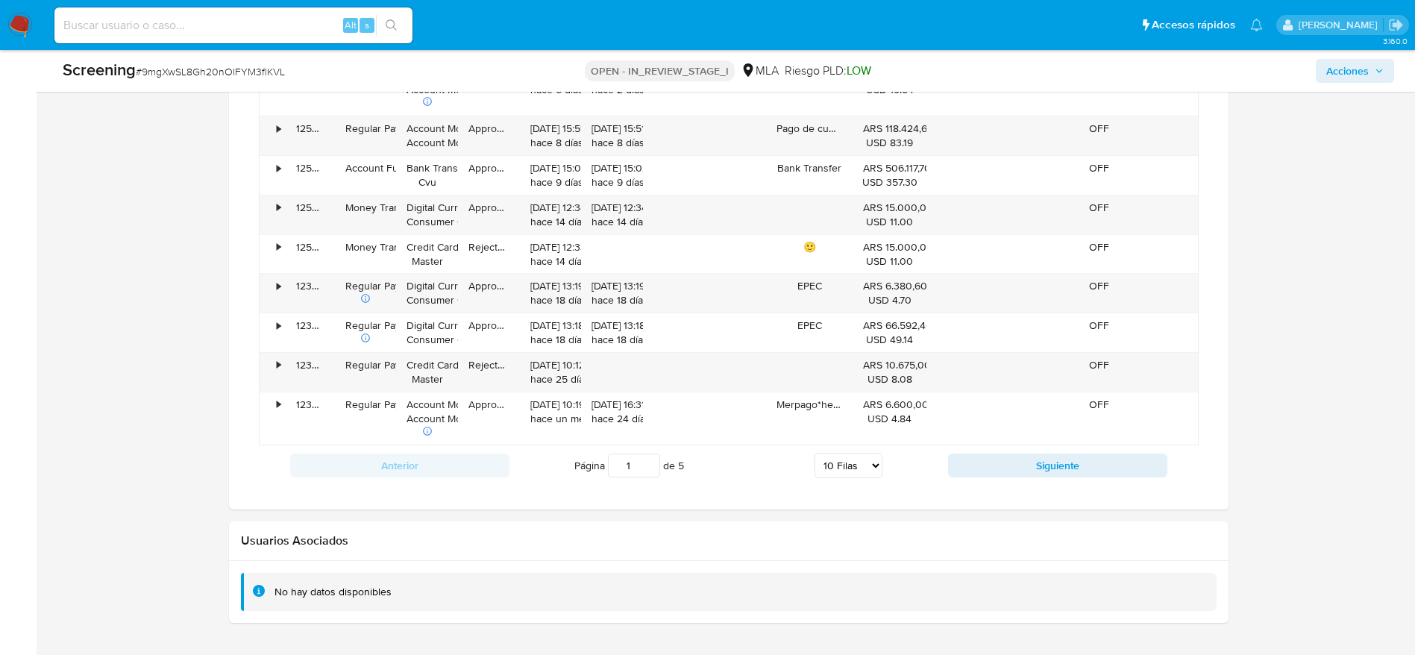
scroll to position [1530, 0]
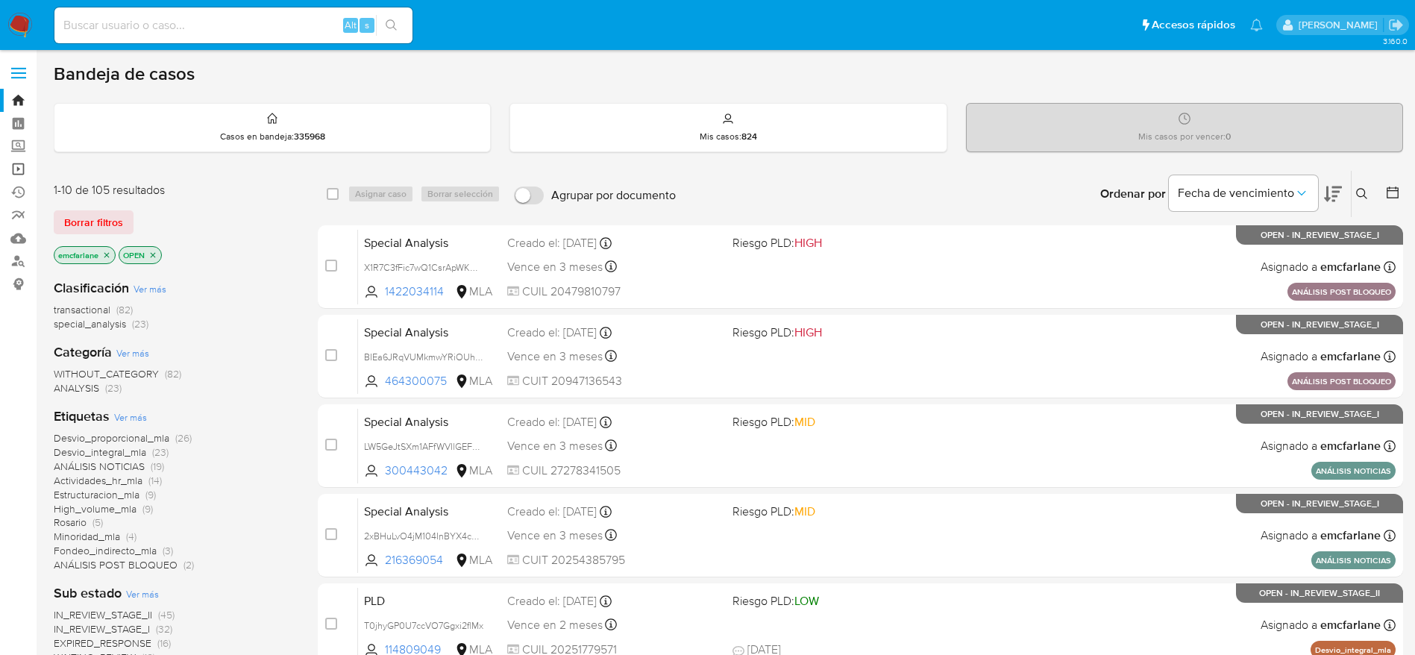
click at [15, 166] on link "Operaciones masivas" at bounding box center [89, 168] width 178 height 23
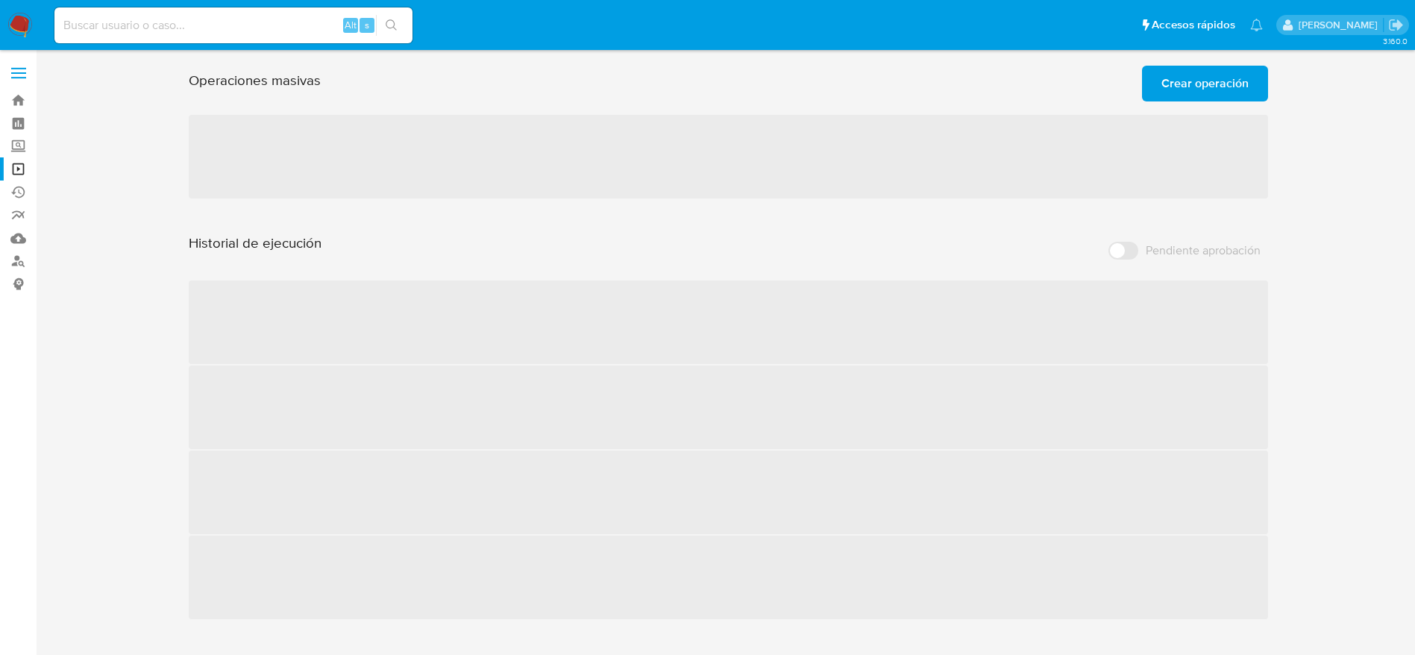
click at [1206, 77] on span "Crear operación" at bounding box center [1205, 83] width 87 height 33
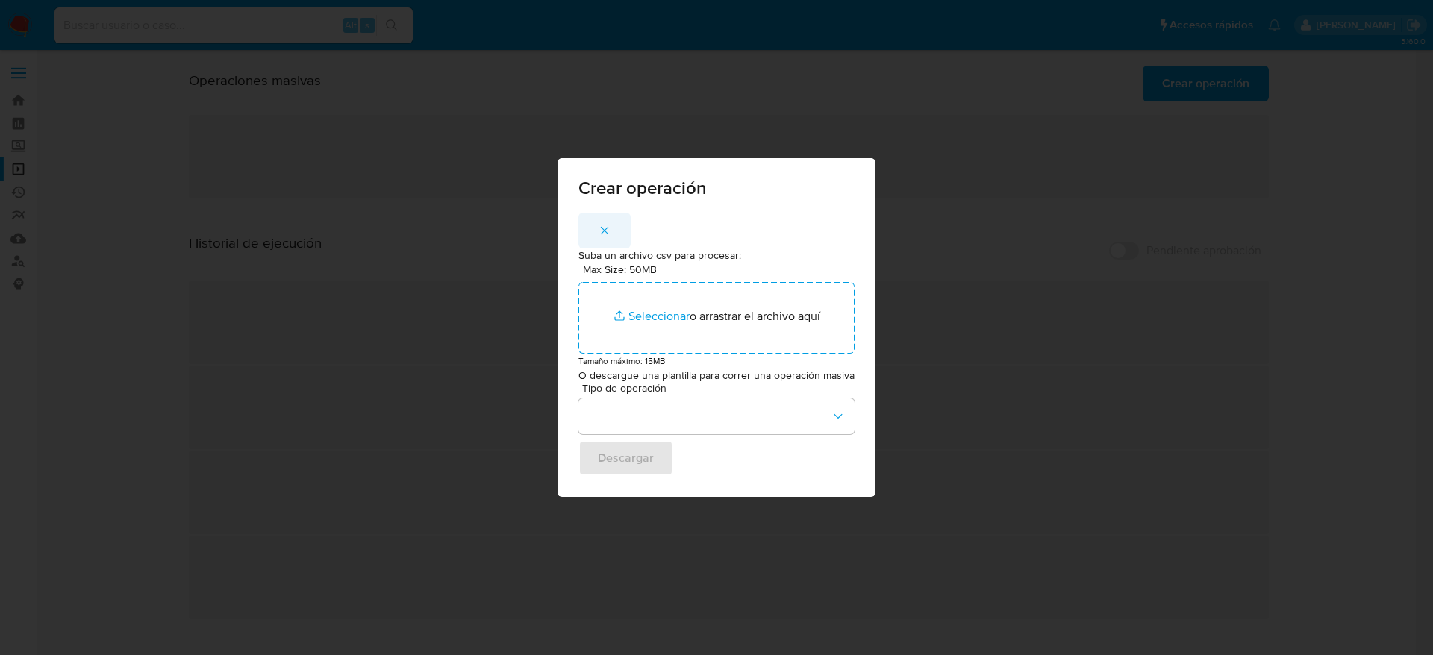
click at [607, 230] on icon "button" at bounding box center [604, 230] width 13 height 13
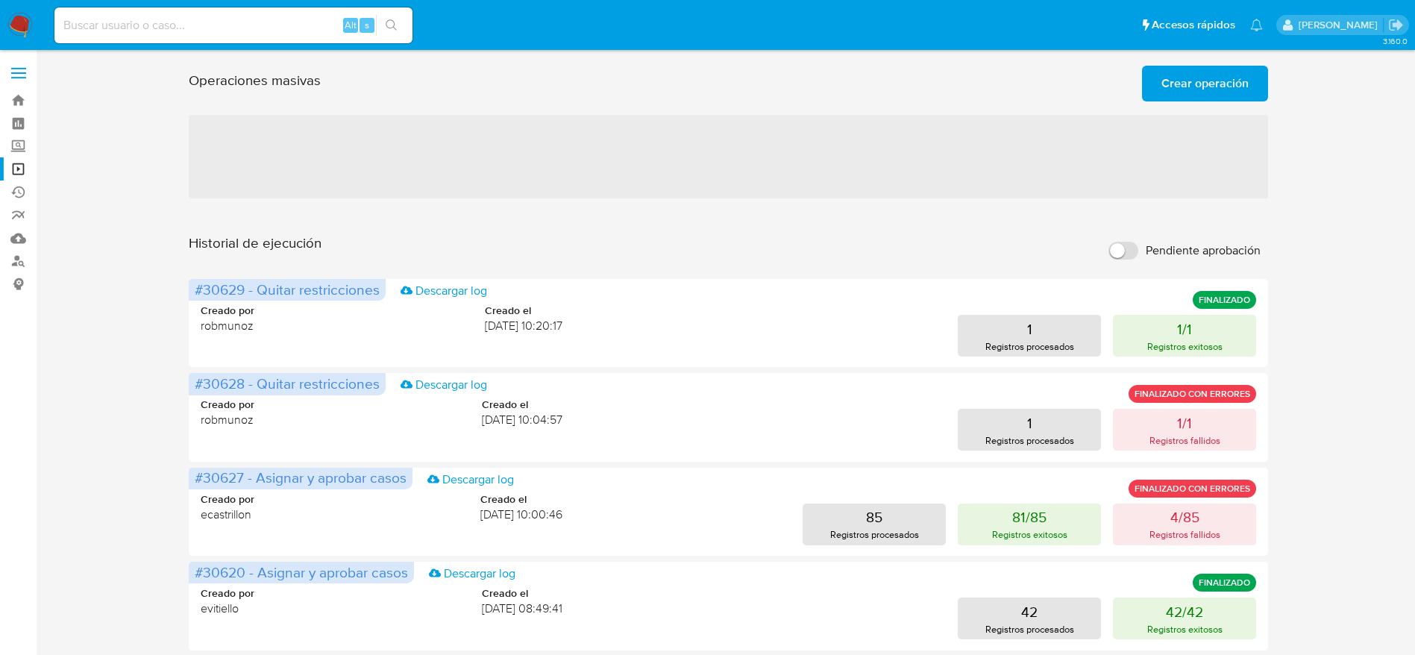
click at [1227, 71] on span "Crear operación" at bounding box center [1205, 83] width 87 height 33
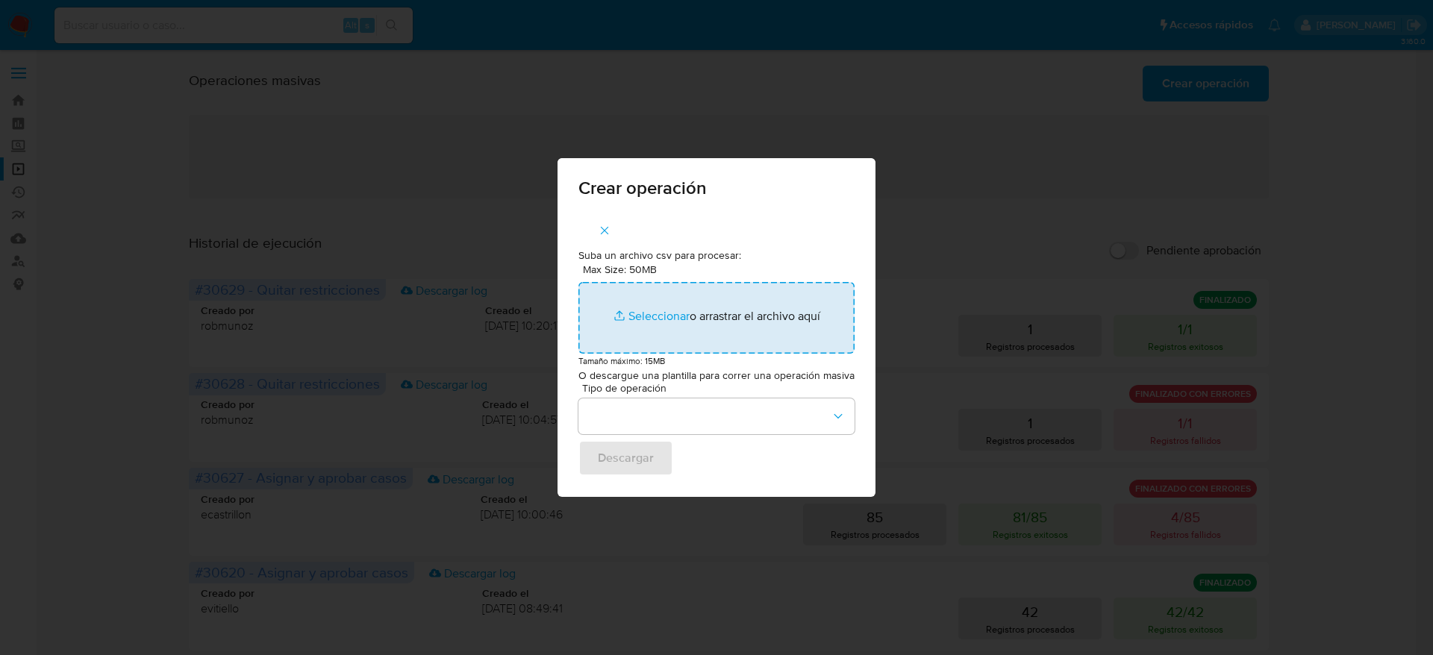
click at [655, 308] on input "Max Size: 50MB Seleccionar archivos" at bounding box center [716, 318] width 276 height 72
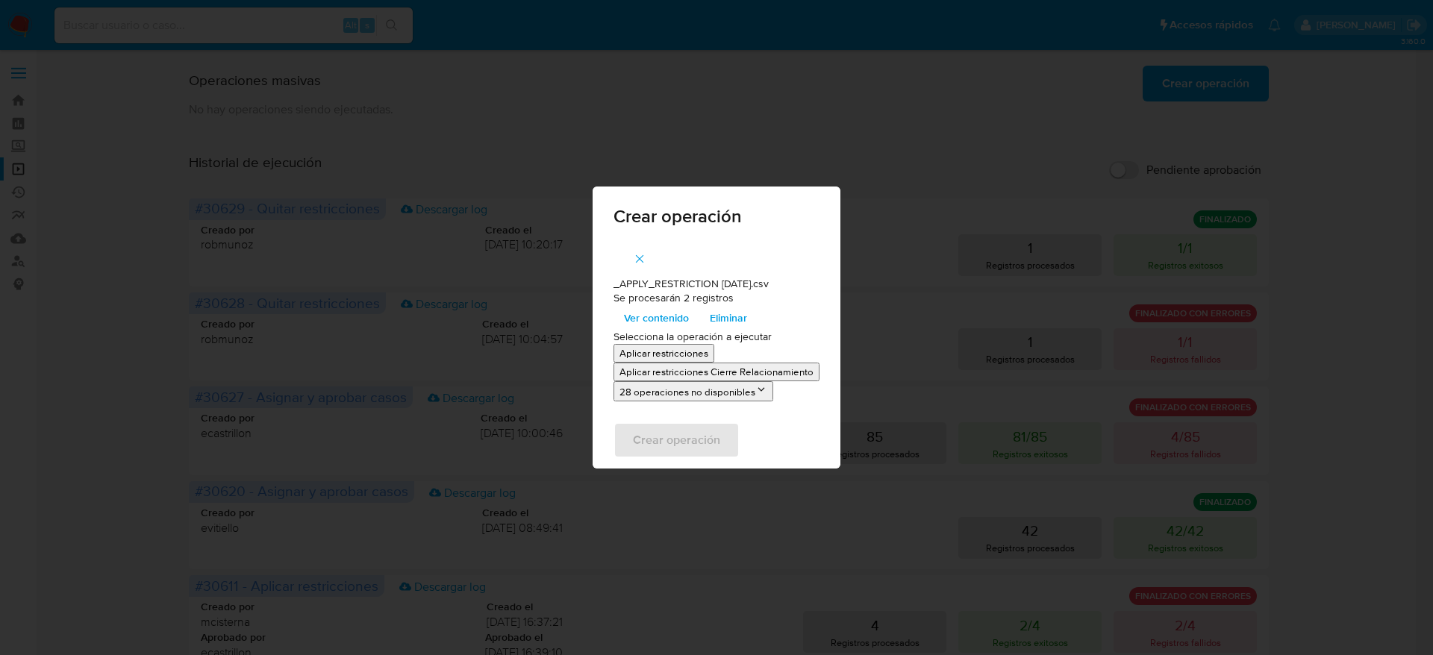
click at [639, 259] on icon "button" at bounding box center [639, 258] width 13 height 13
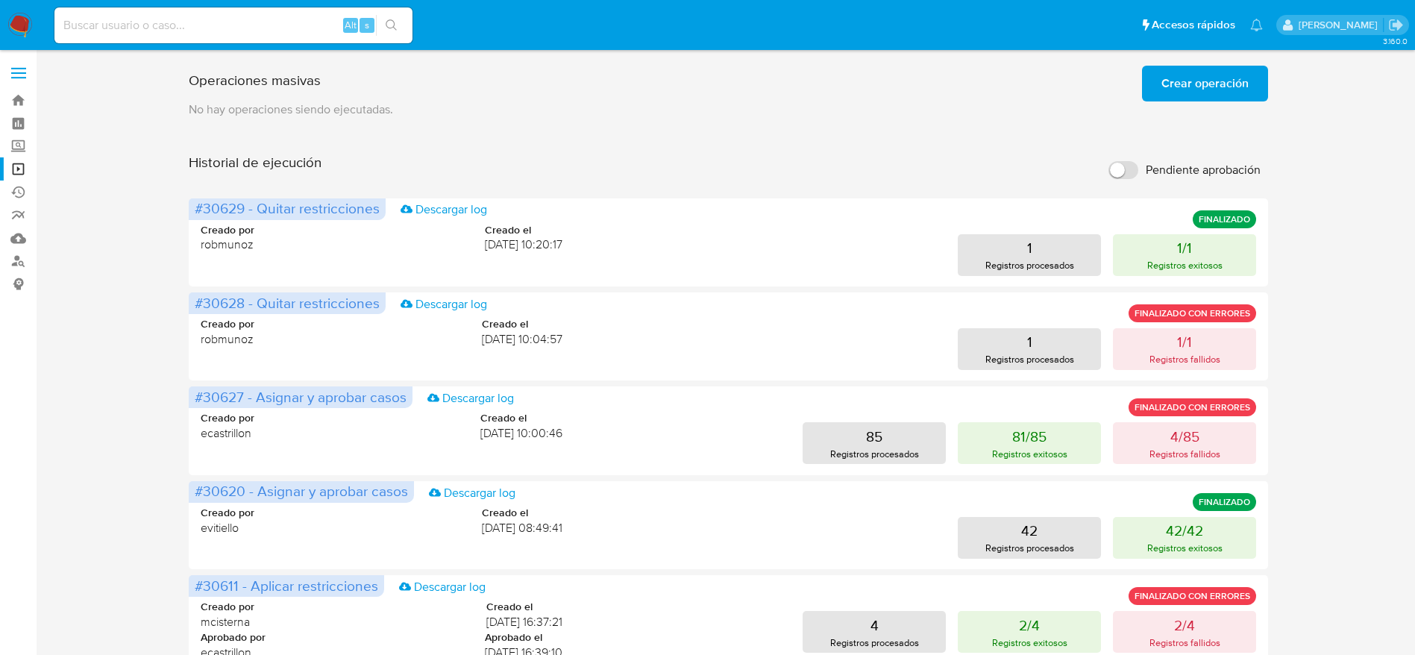
click at [1191, 73] on span "Crear operación" at bounding box center [1205, 83] width 87 height 33
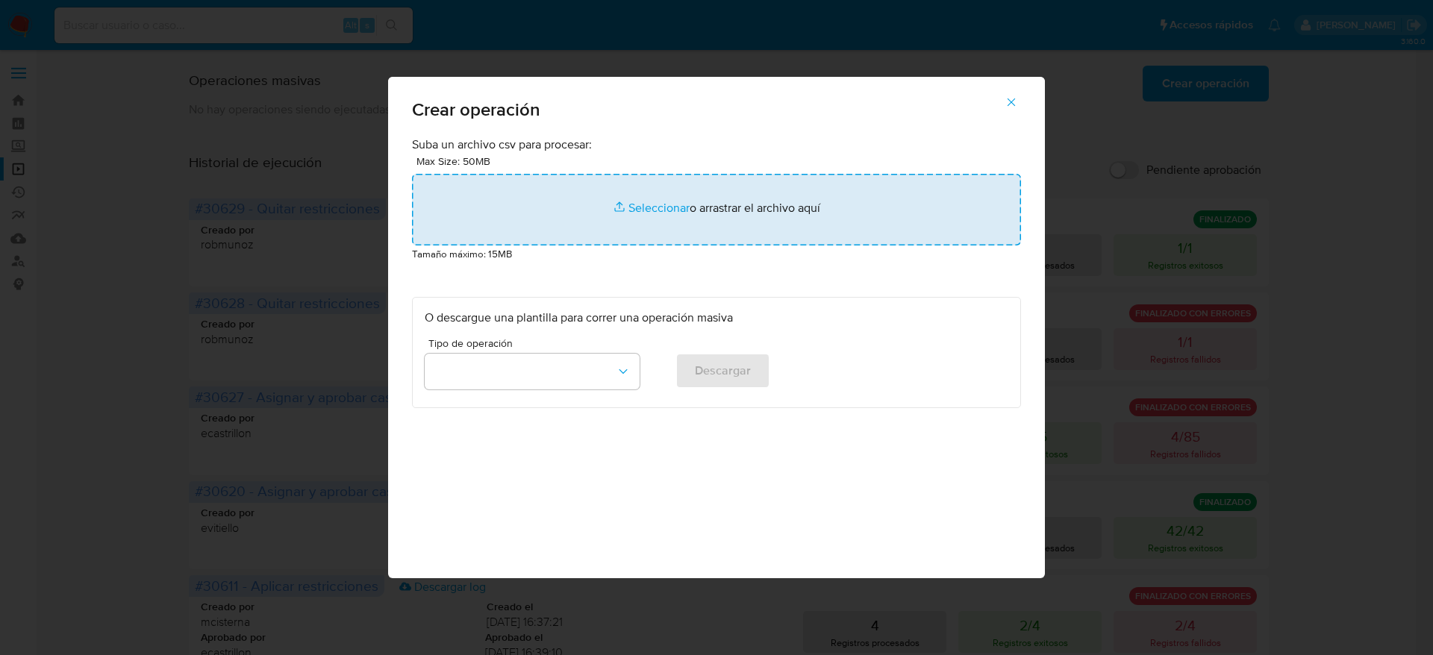
click at [697, 211] on input "file" at bounding box center [716, 210] width 609 height 72
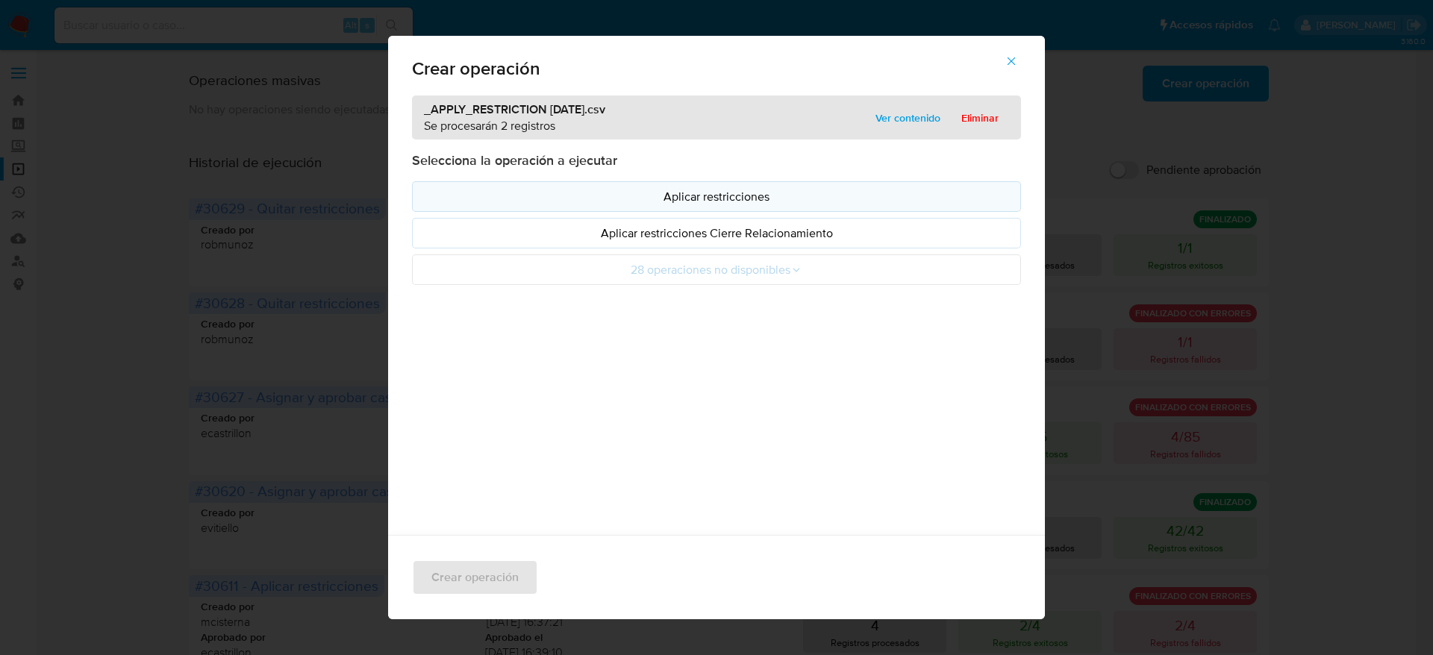
click at [730, 204] on p "Aplicar restricciones" at bounding box center [716, 196] width 583 height 17
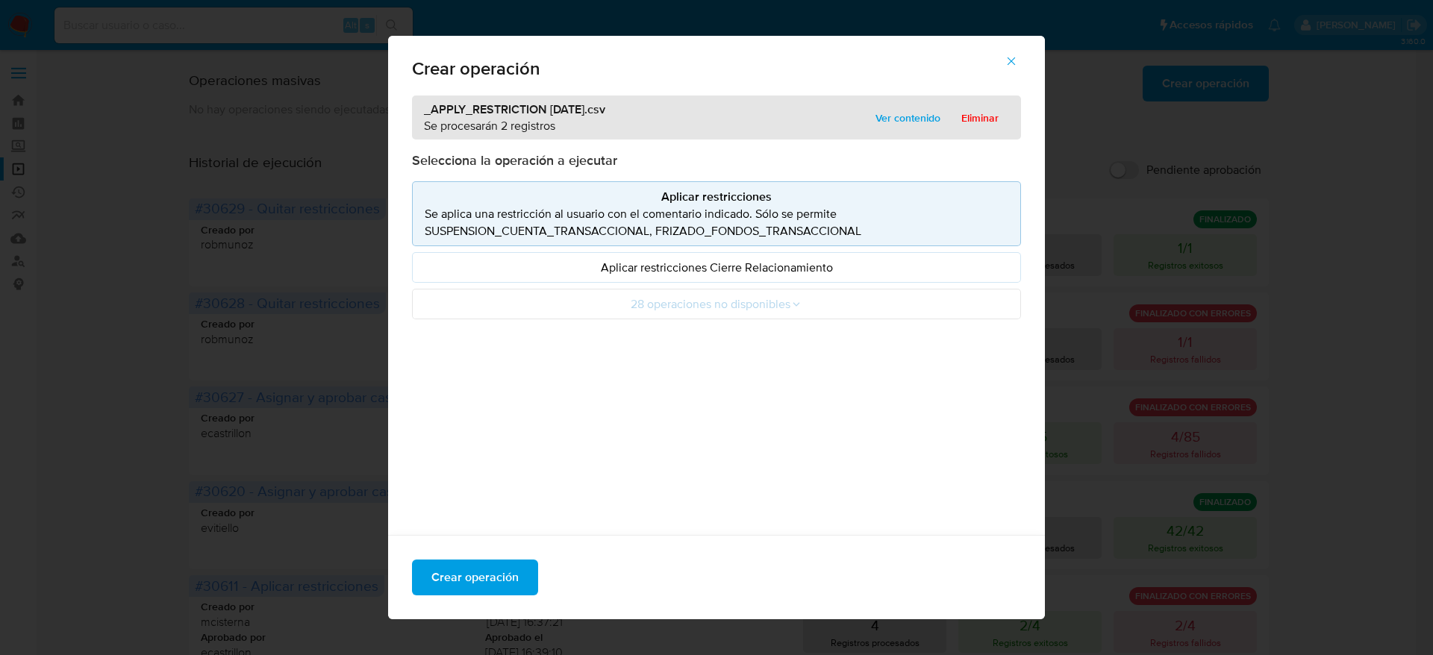
drag, startPoint x: 889, startPoint y: 111, endPoint x: 890, endPoint y: 136, distance: 24.6
click at [889, 111] on span "Ver contenido" at bounding box center [907, 117] width 65 height 21
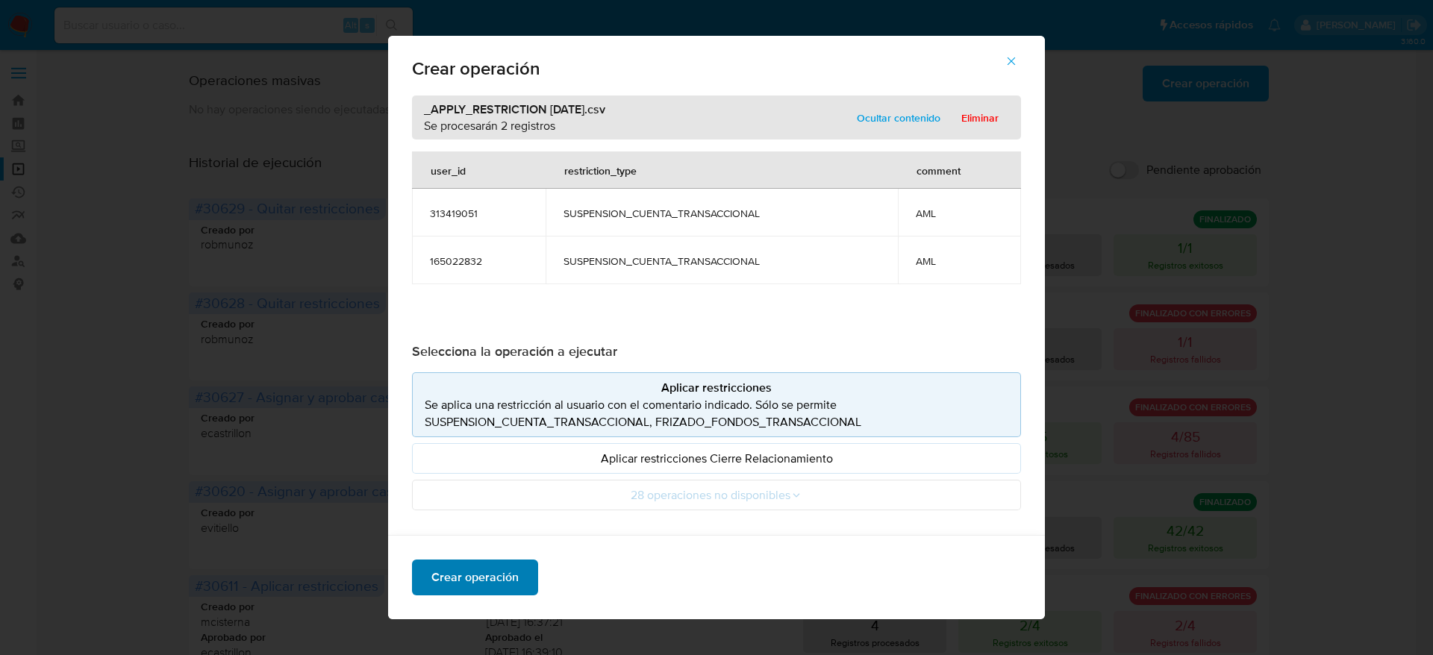
click at [453, 567] on span "Crear operación" at bounding box center [474, 577] width 87 height 33
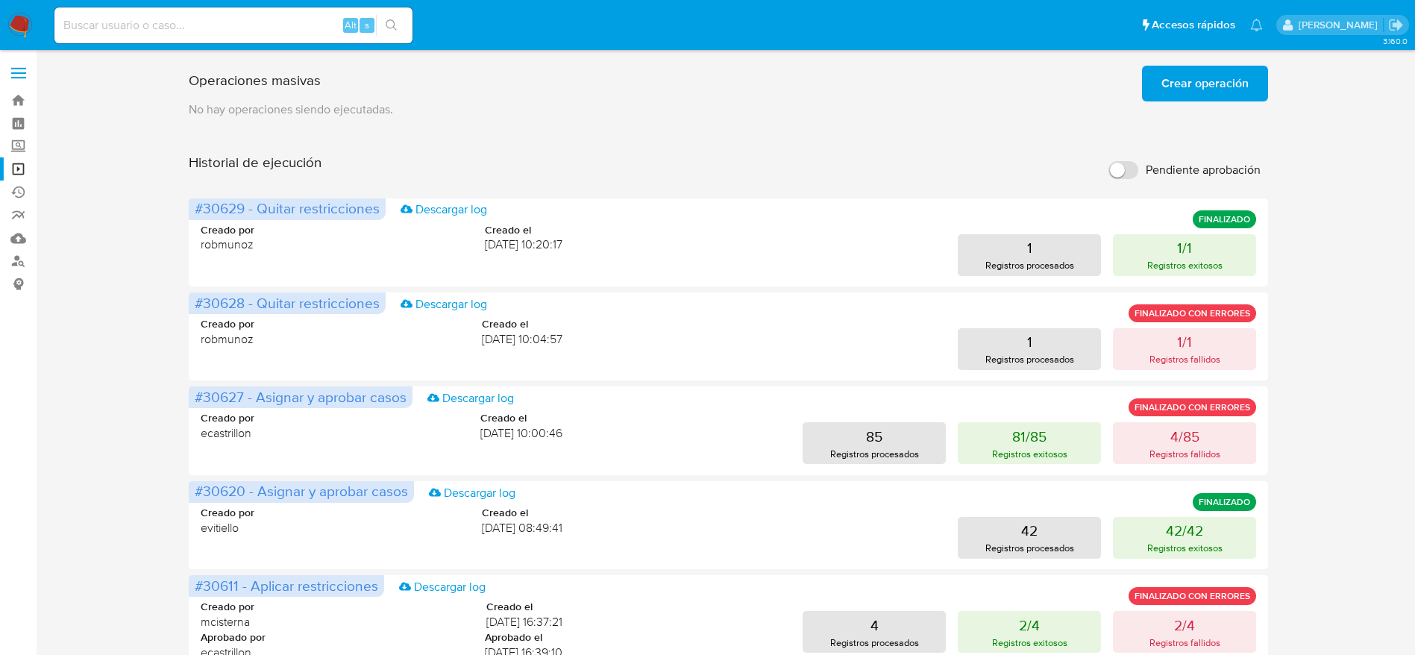
click at [263, 22] on input at bounding box center [233, 25] width 358 height 19
paste input "PNj7pKhdeu9Op7Qs4UywuY95"
type input "PNj7pKhdeu9Op7Qs4UywuY95"
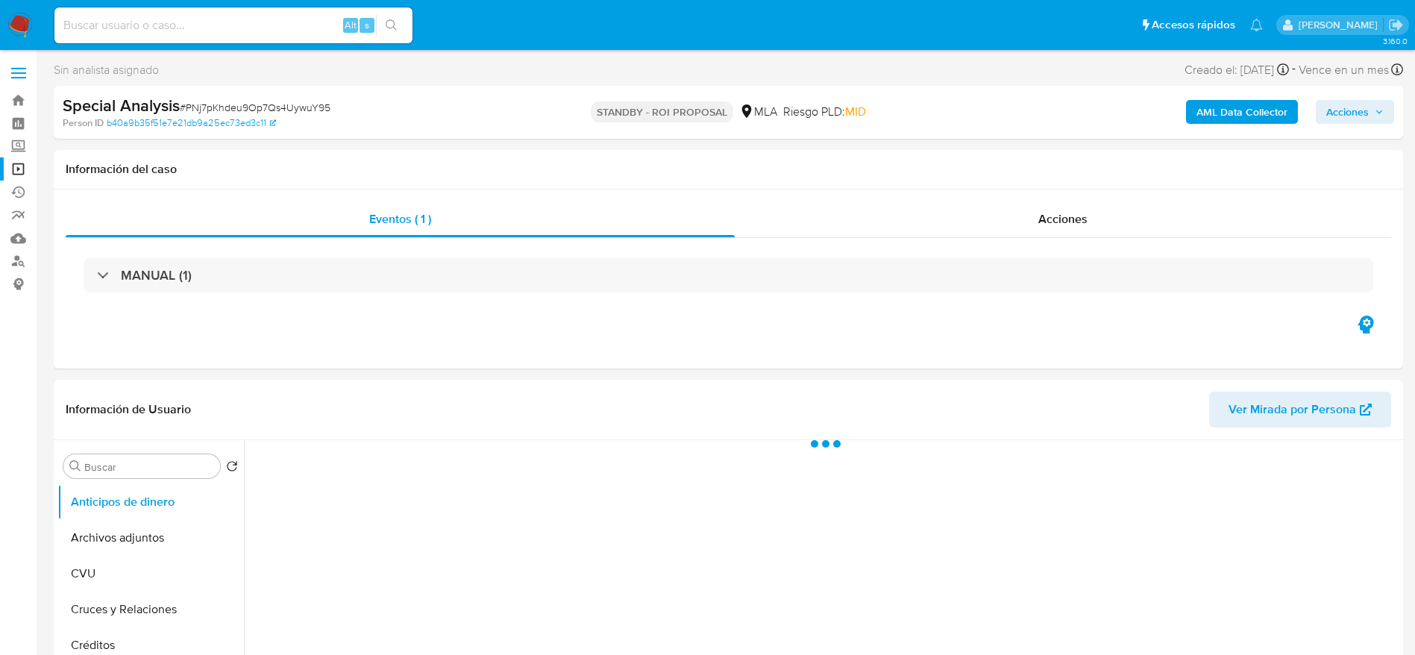
select select "10"
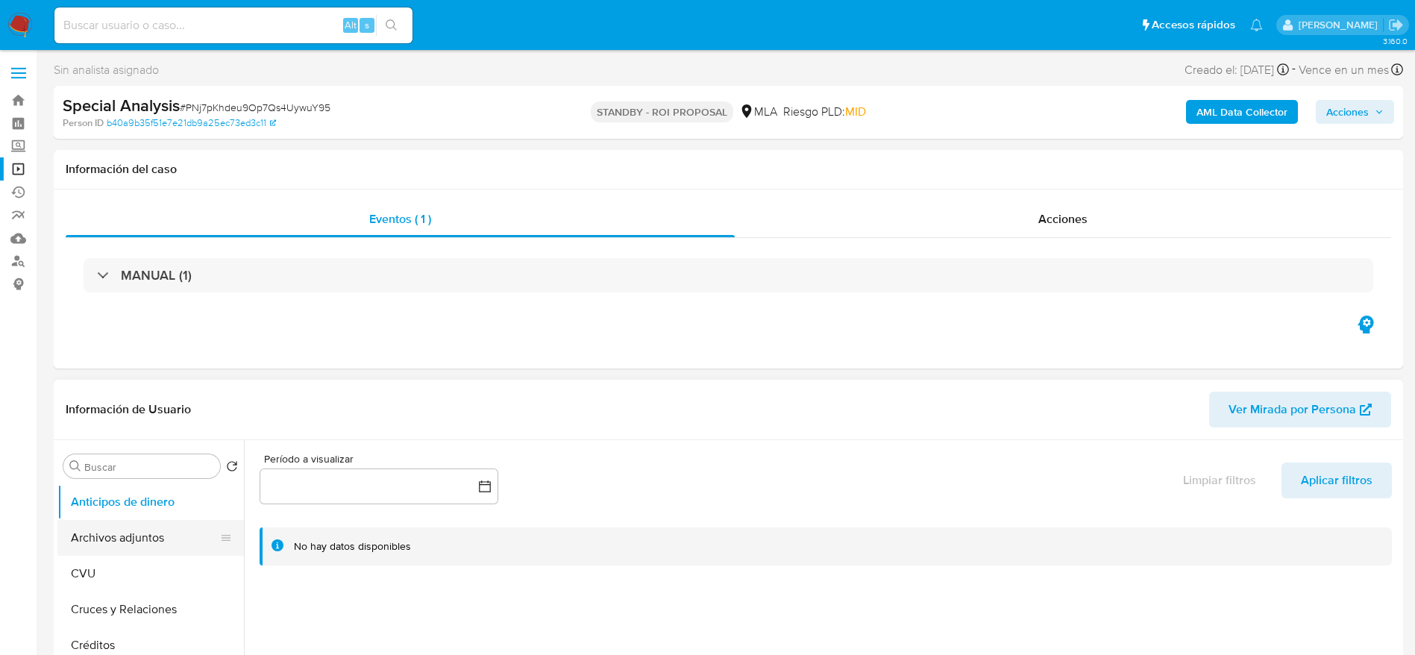
click at [125, 526] on button "Archivos adjuntos" at bounding box center [144, 538] width 175 height 36
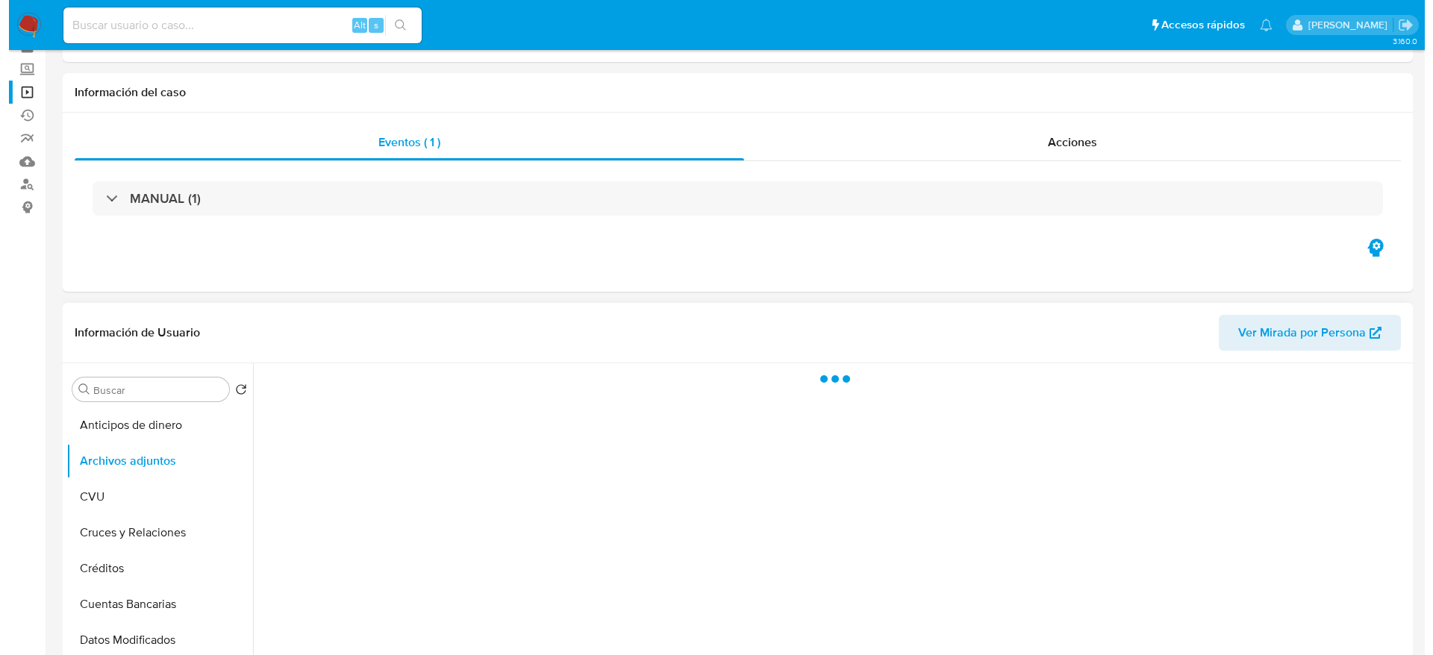
scroll to position [112, 0]
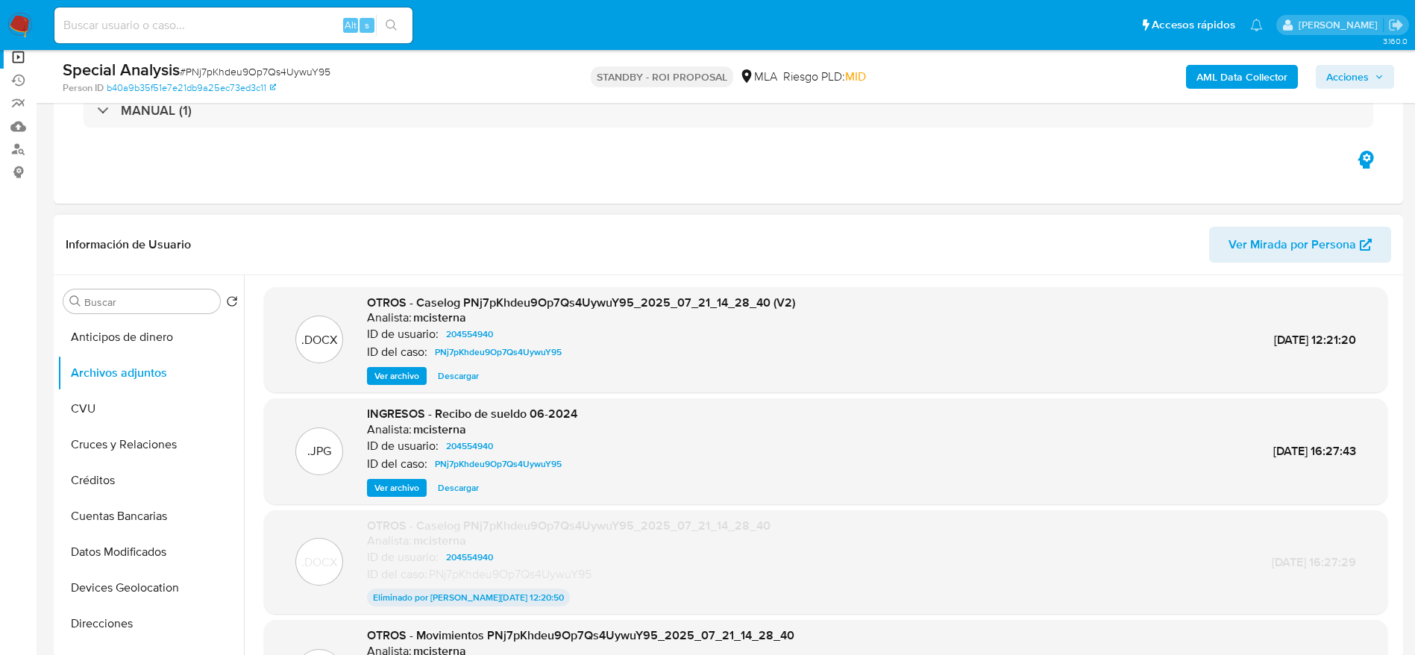
click at [413, 375] on span "Ver archivo" at bounding box center [397, 376] width 45 height 15
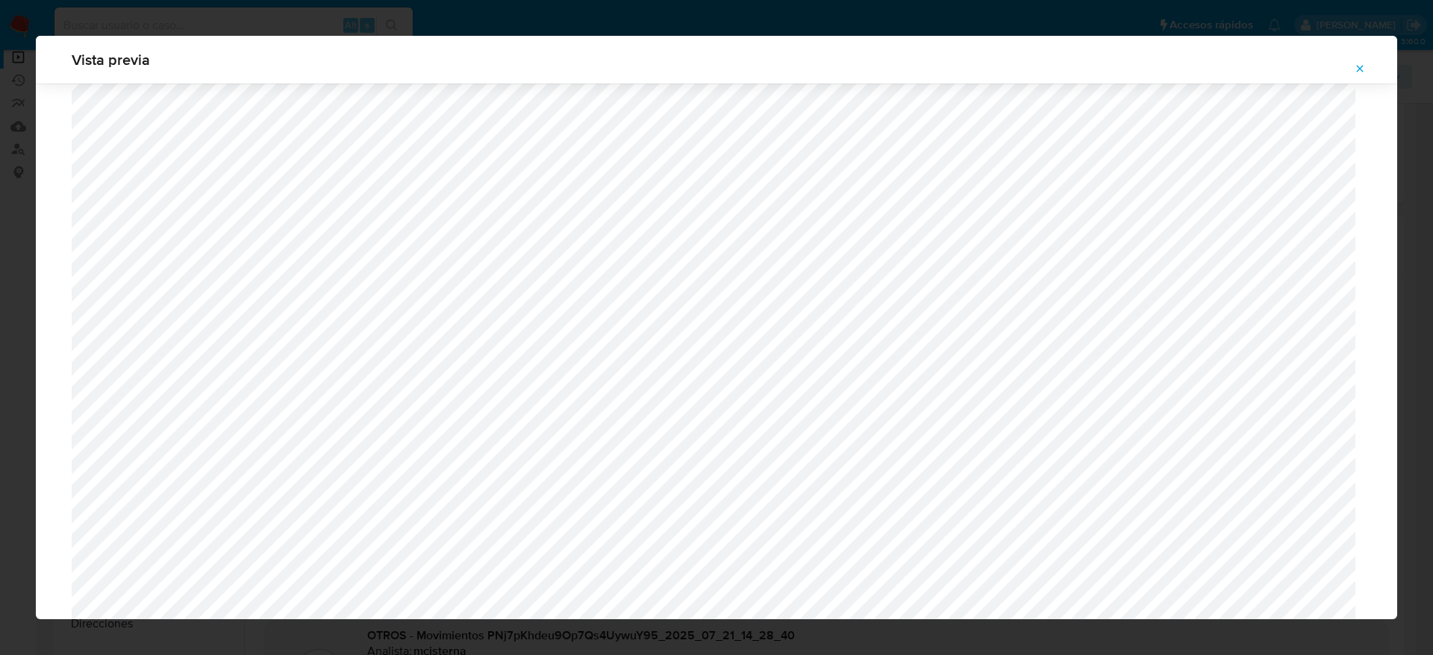
scroll to position [1286, 0]
click at [1356, 64] on icon "Attachment preview" at bounding box center [1359, 69] width 12 height 12
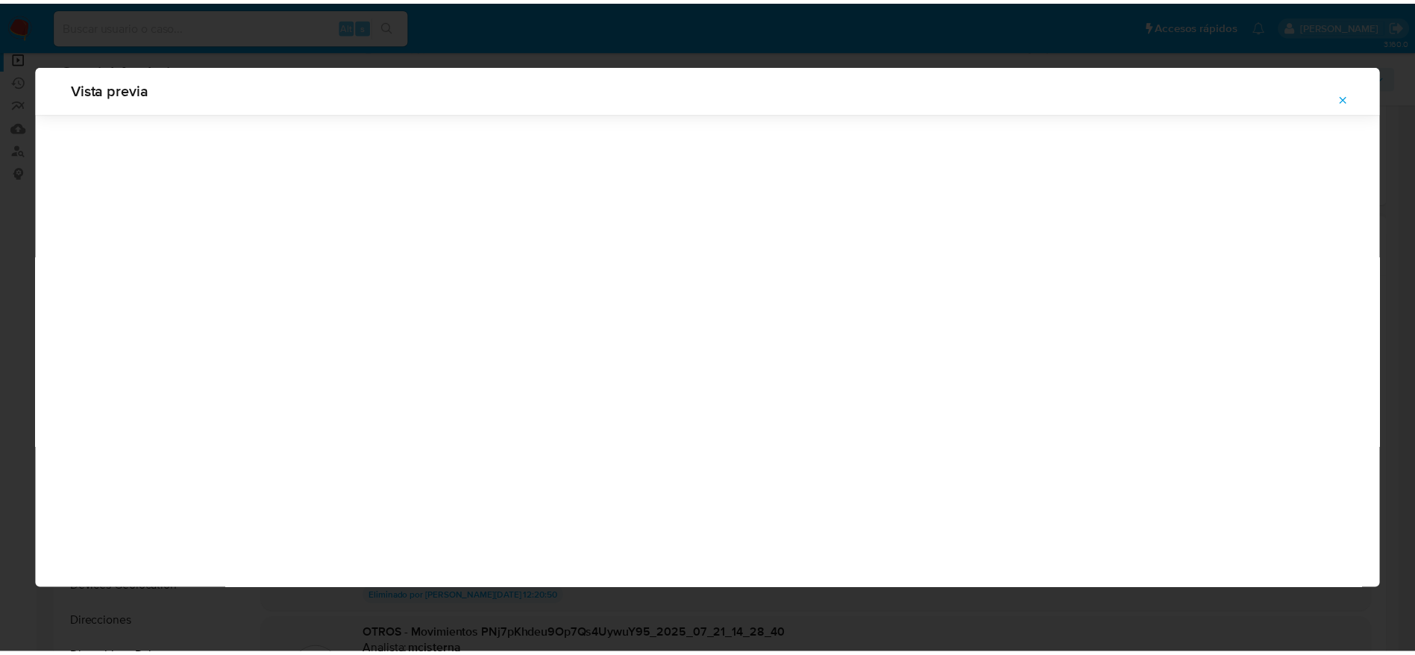
scroll to position [0, 0]
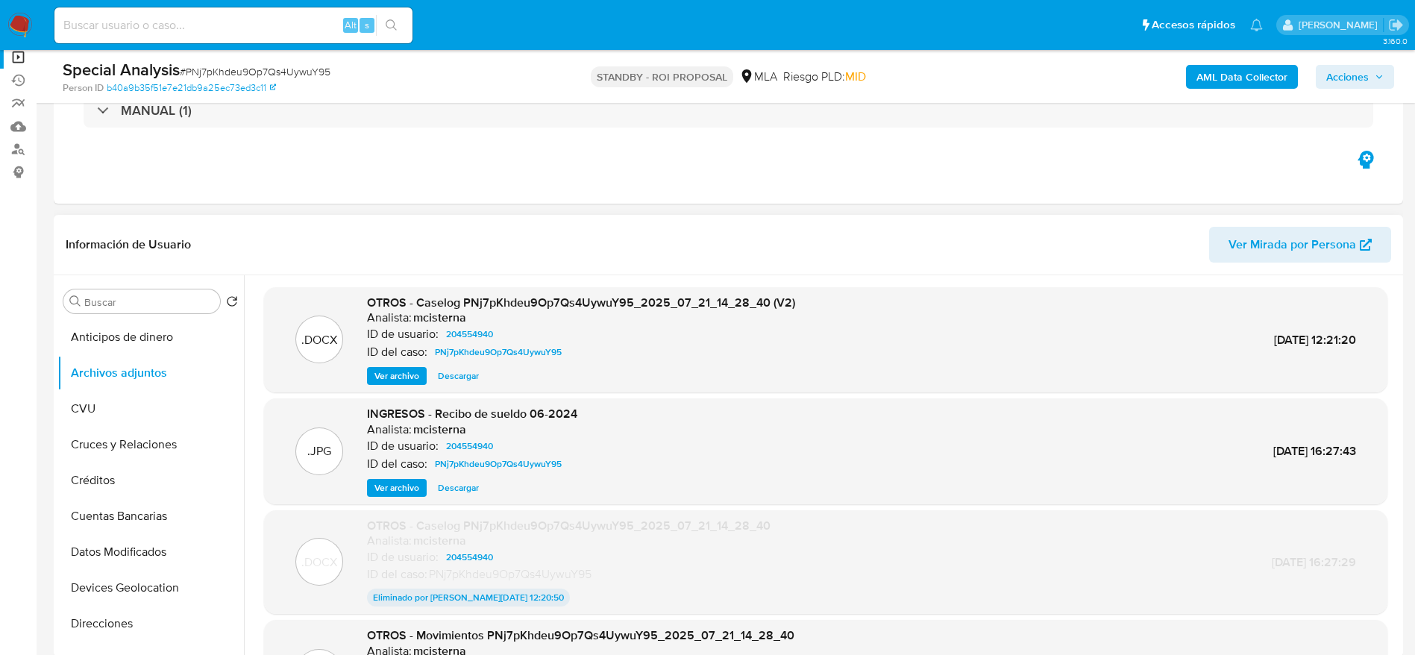
click at [257, 27] on input at bounding box center [233, 25] width 358 height 19
paste input "Vq2l2Dd0mg6HcIVQ5AIUYnH4"
type input "Vq2l2Dd0mg6HcIVQ5AIUYnH4"
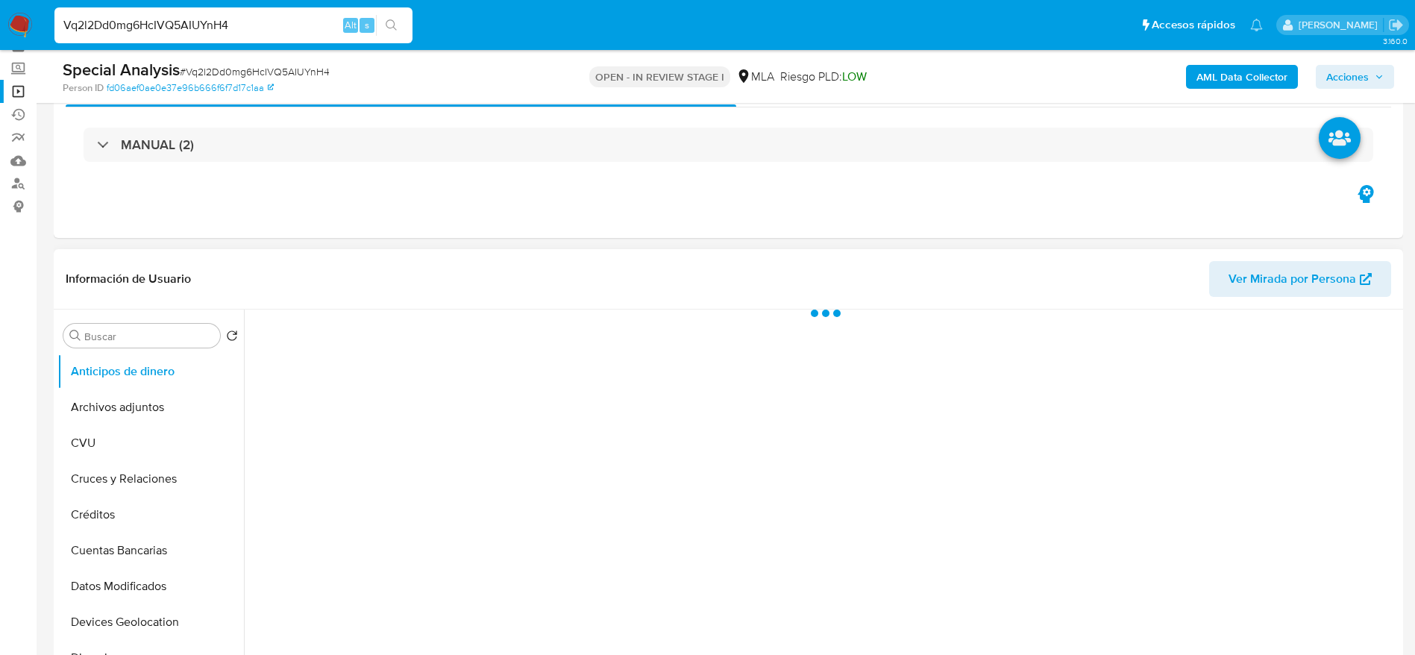
scroll to position [112, 0]
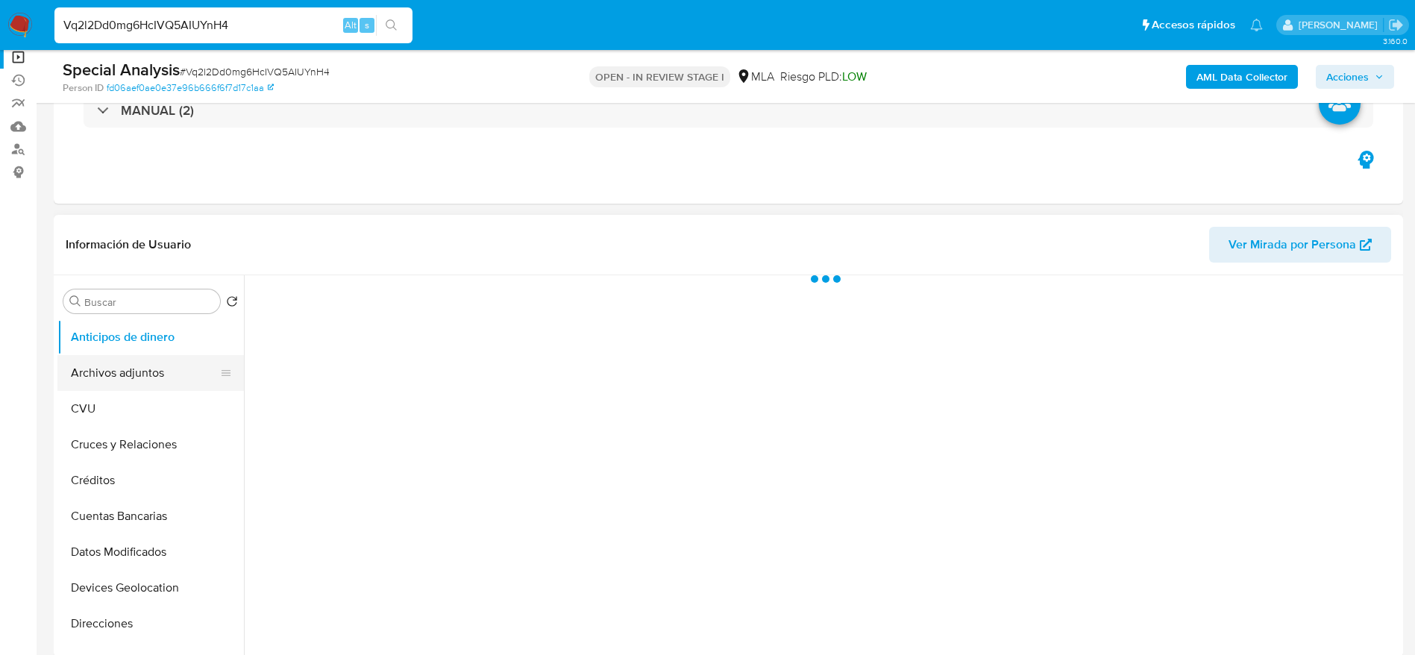
select select "10"
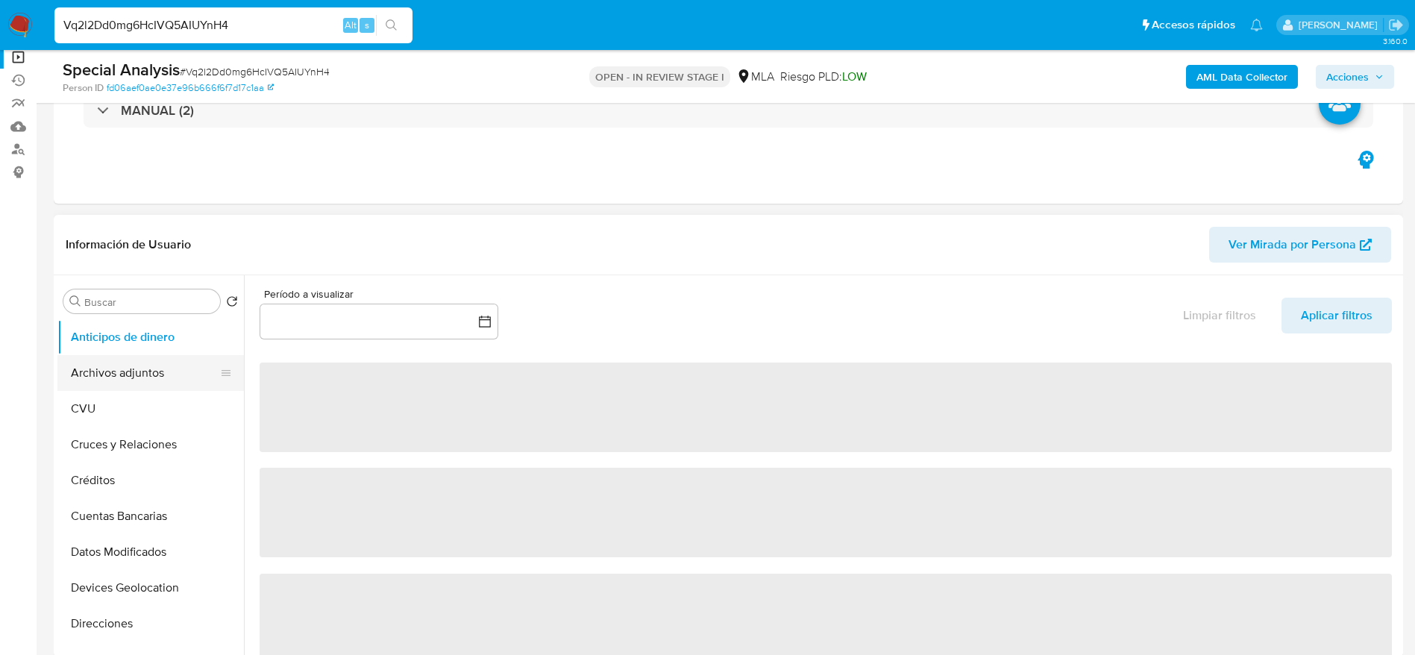
click at [65, 356] on button "Archivos adjuntos" at bounding box center [144, 373] width 175 height 36
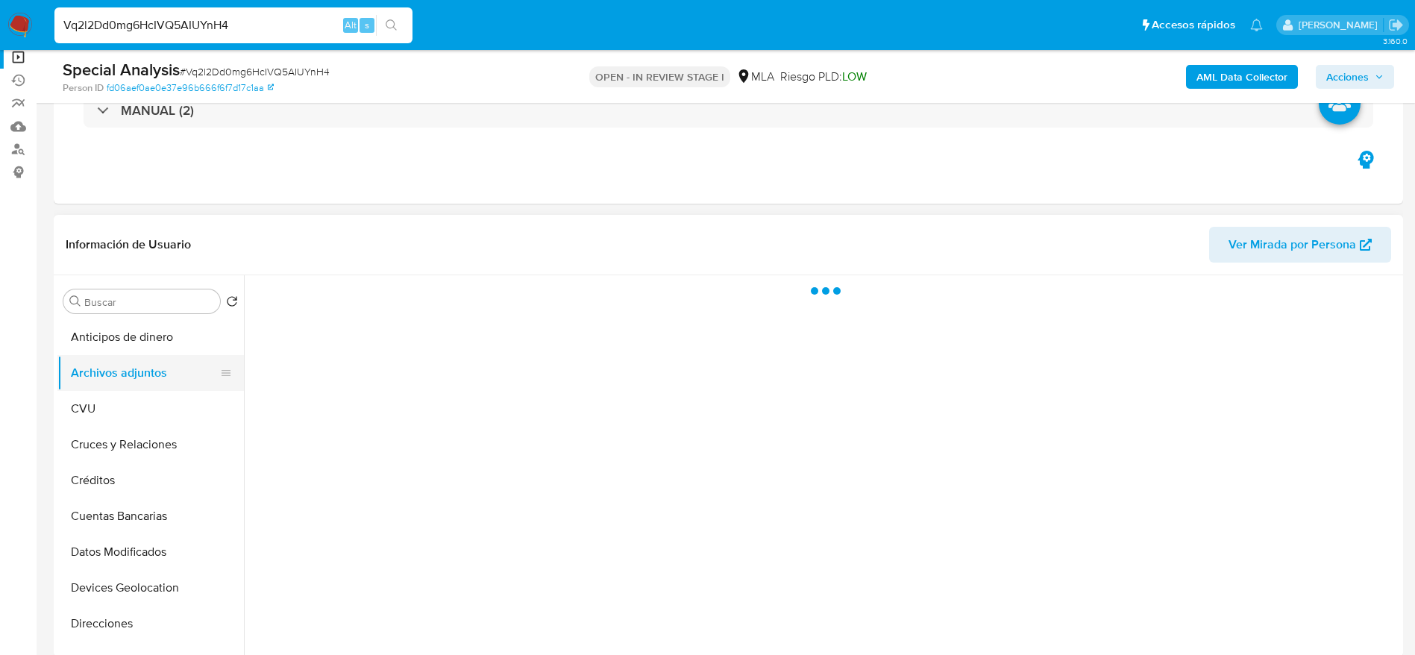
click at [89, 374] on button "Archivos adjuntos" at bounding box center [144, 373] width 175 height 36
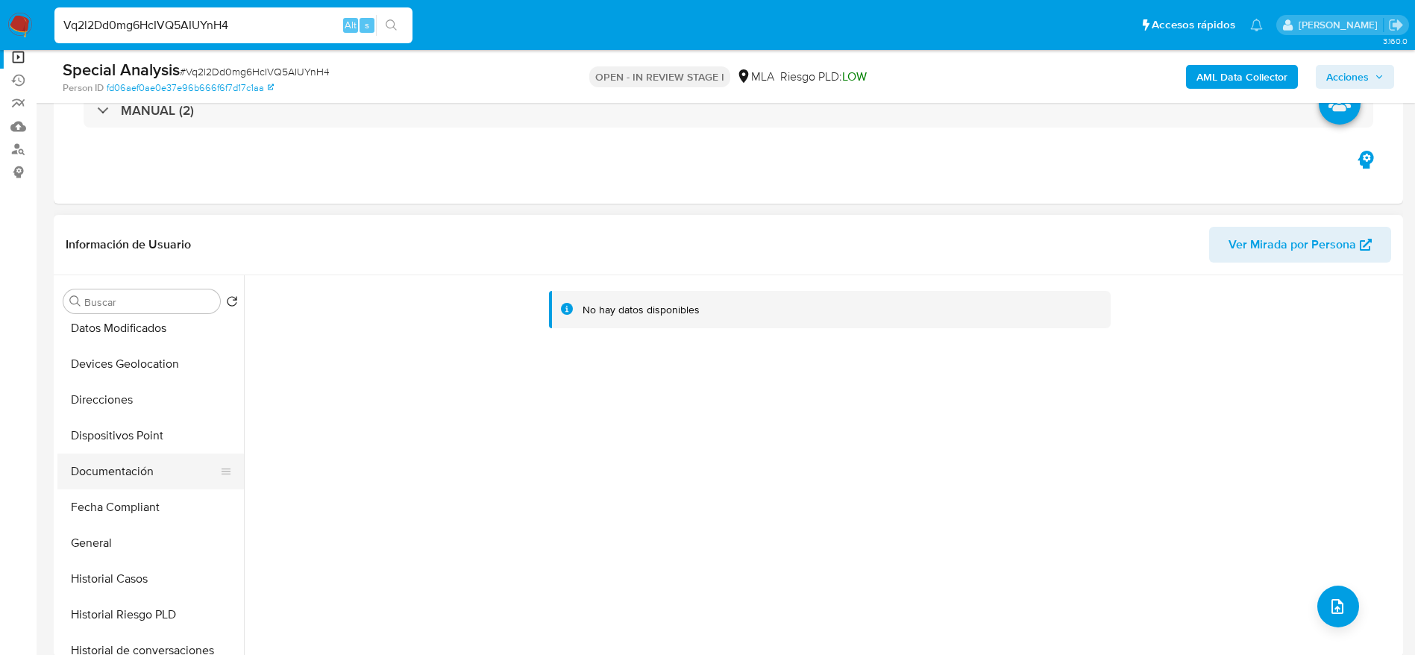
scroll to position [448, 0]
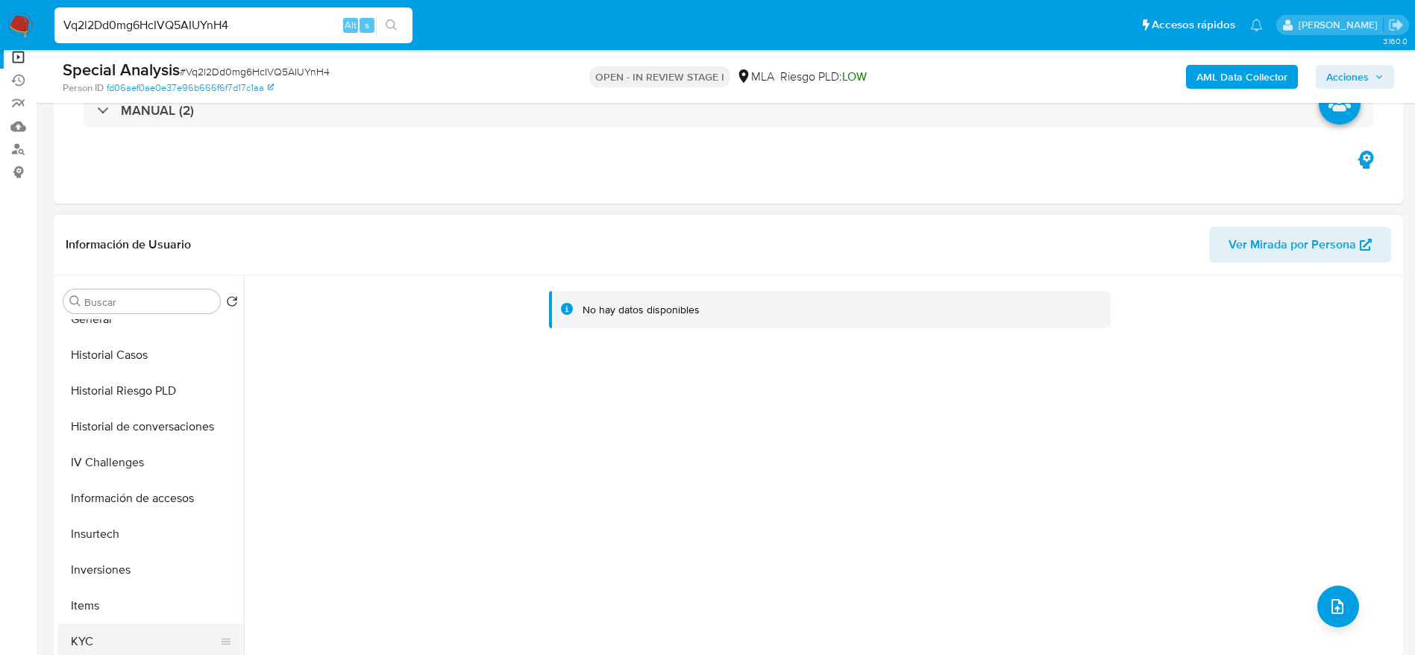
click at [143, 622] on button "Items" at bounding box center [150, 606] width 187 height 36
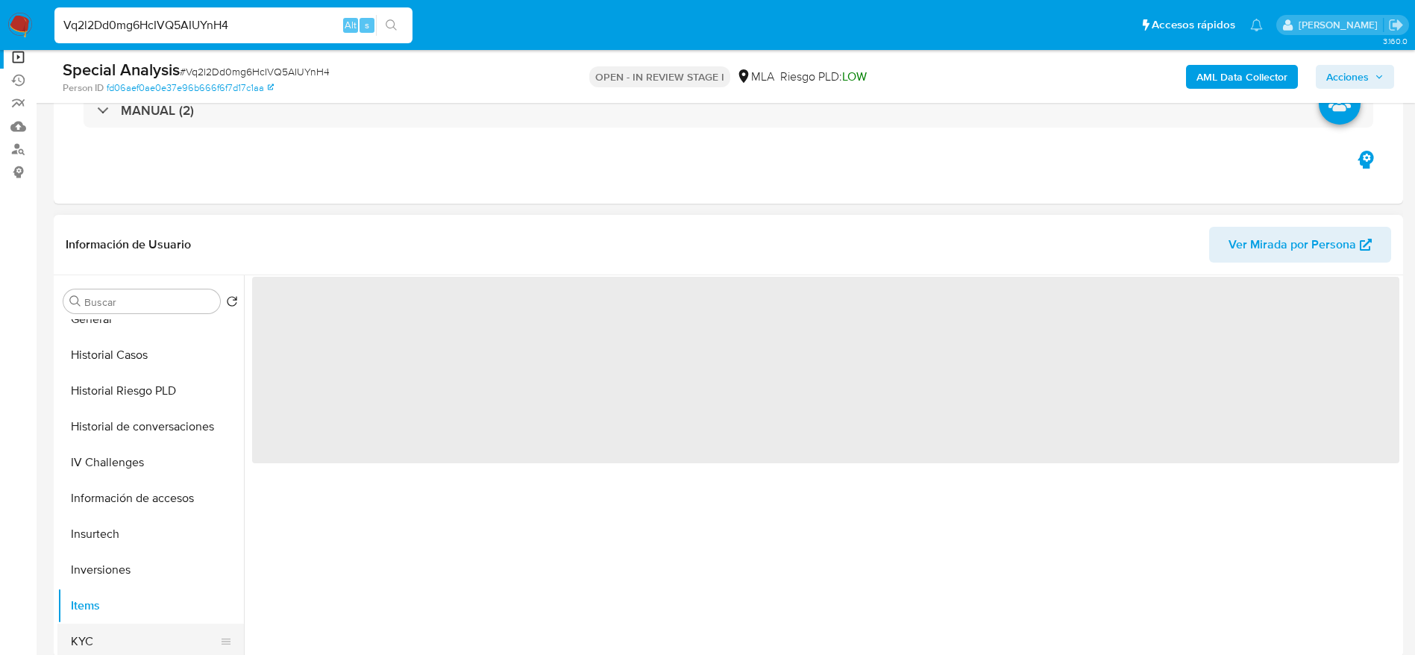
click at [88, 653] on button "KYC" at bounding box center [144, 642] width 175 height 36
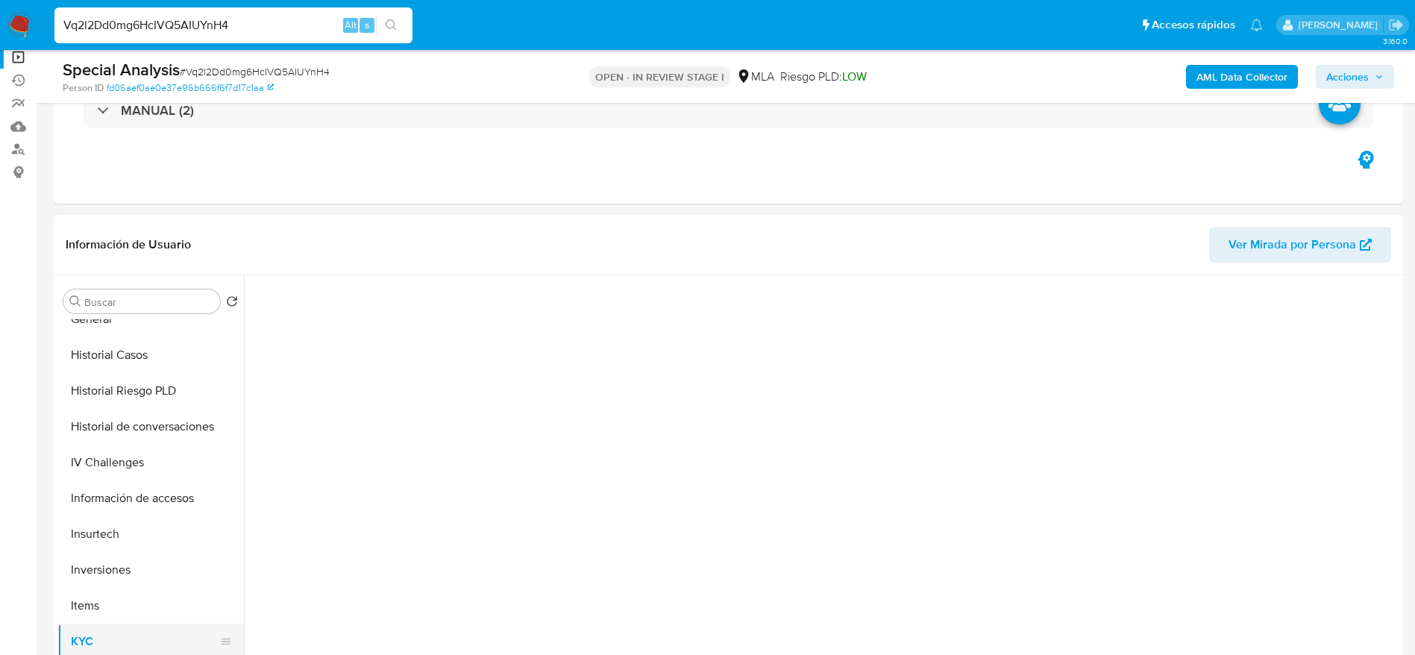
click at [96, 636] on button "KYC" at bounding box center [144, 642] width 175 height 36
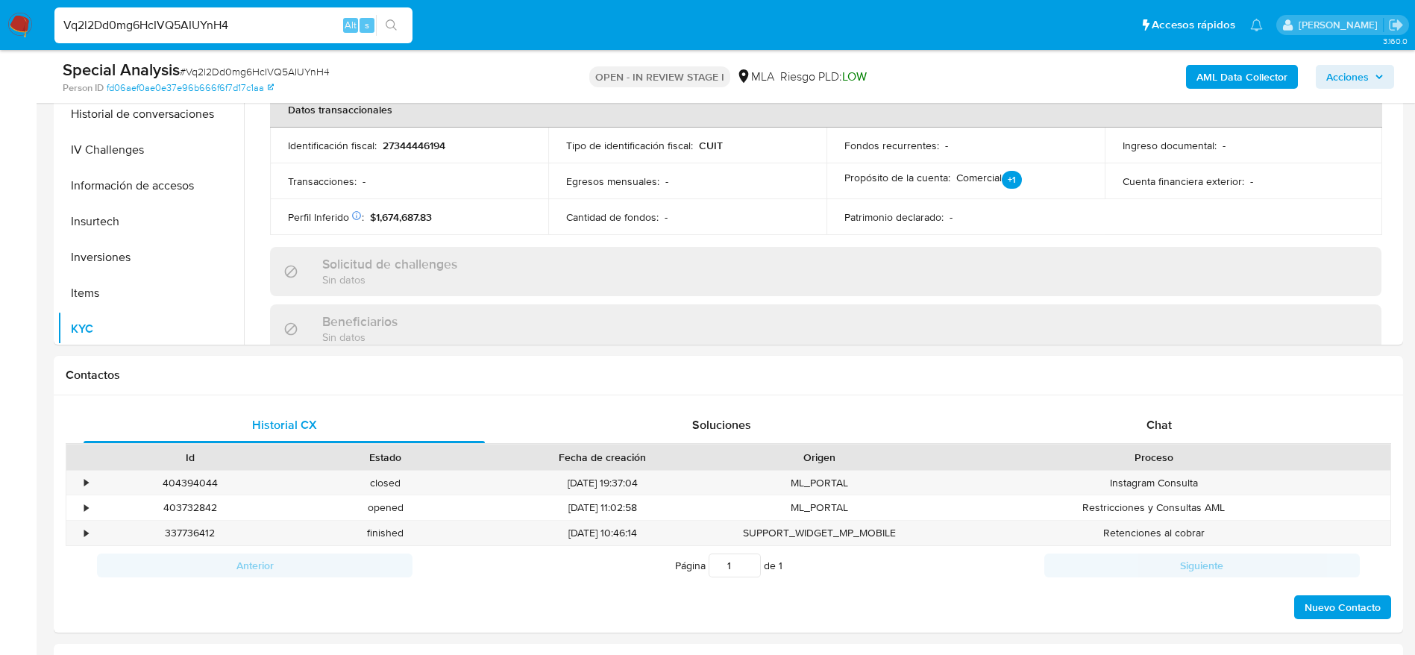
scroll to position [783, 0]
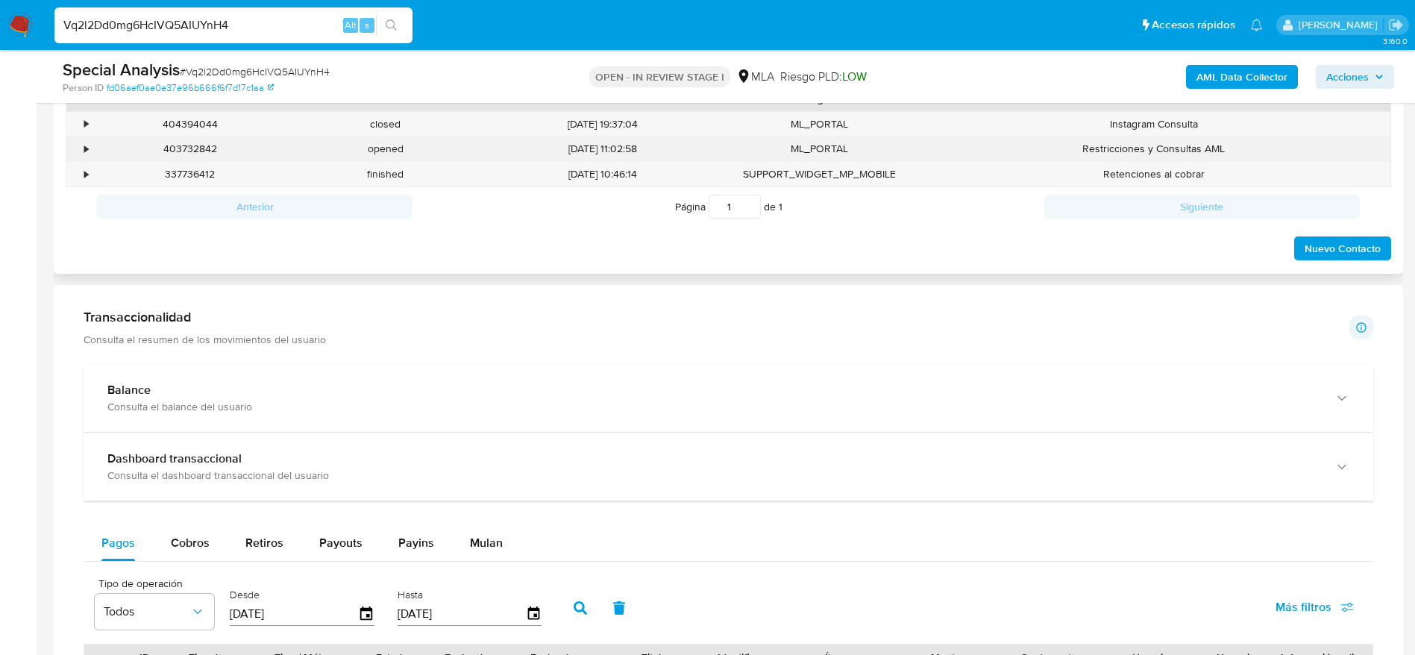
click at [184, 146] on div "403732842" at bounding box center [190, 149] width 195 height 25
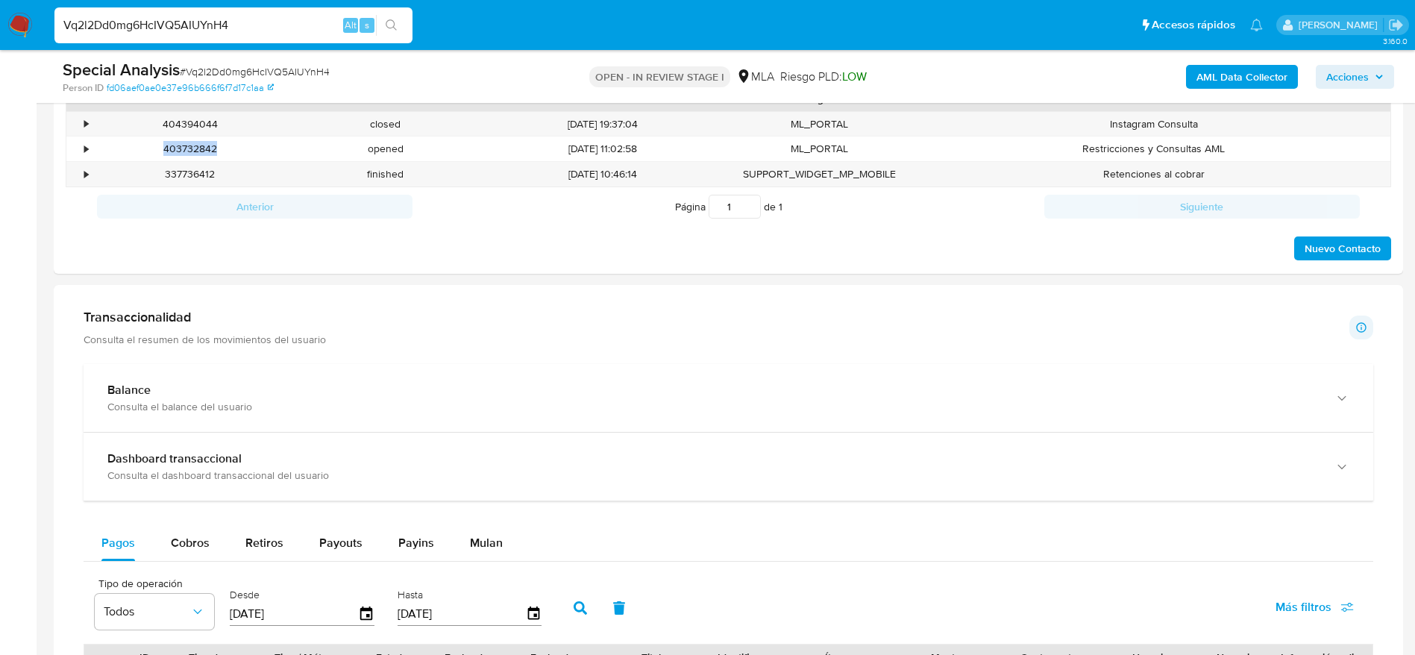
copy div "403732842"
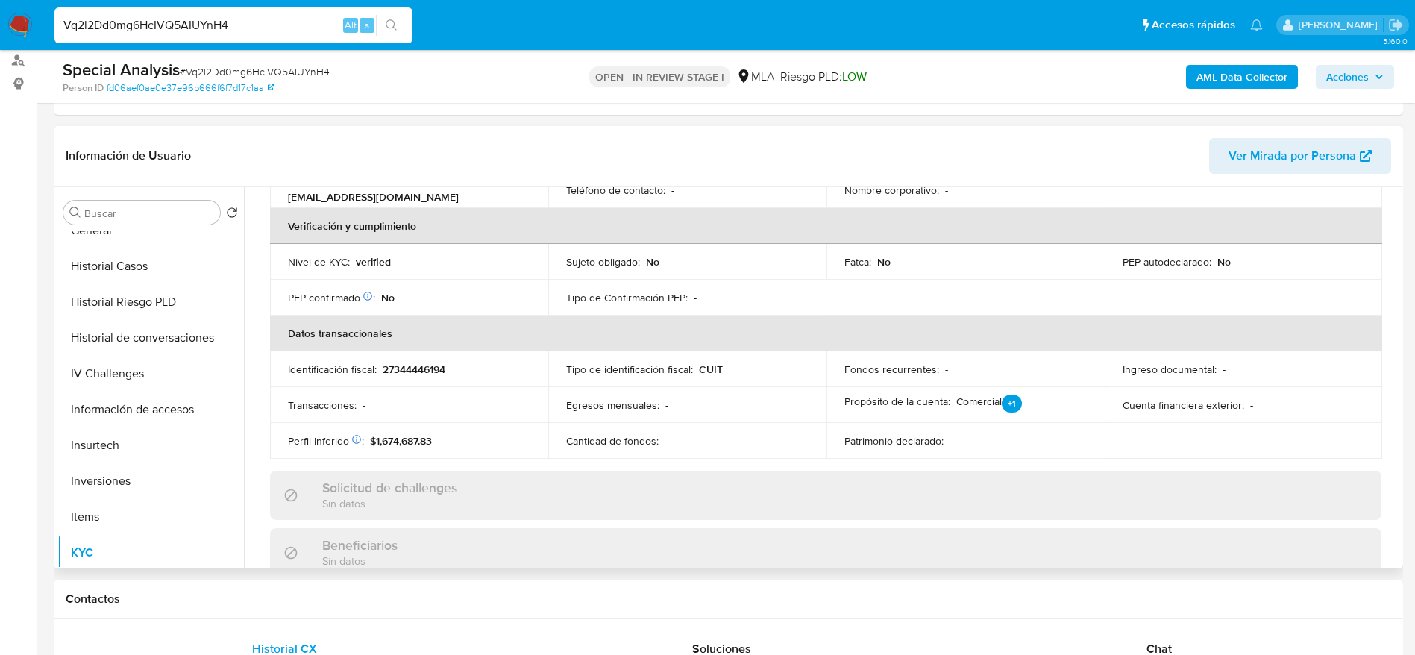
scroll to position [0, 0]
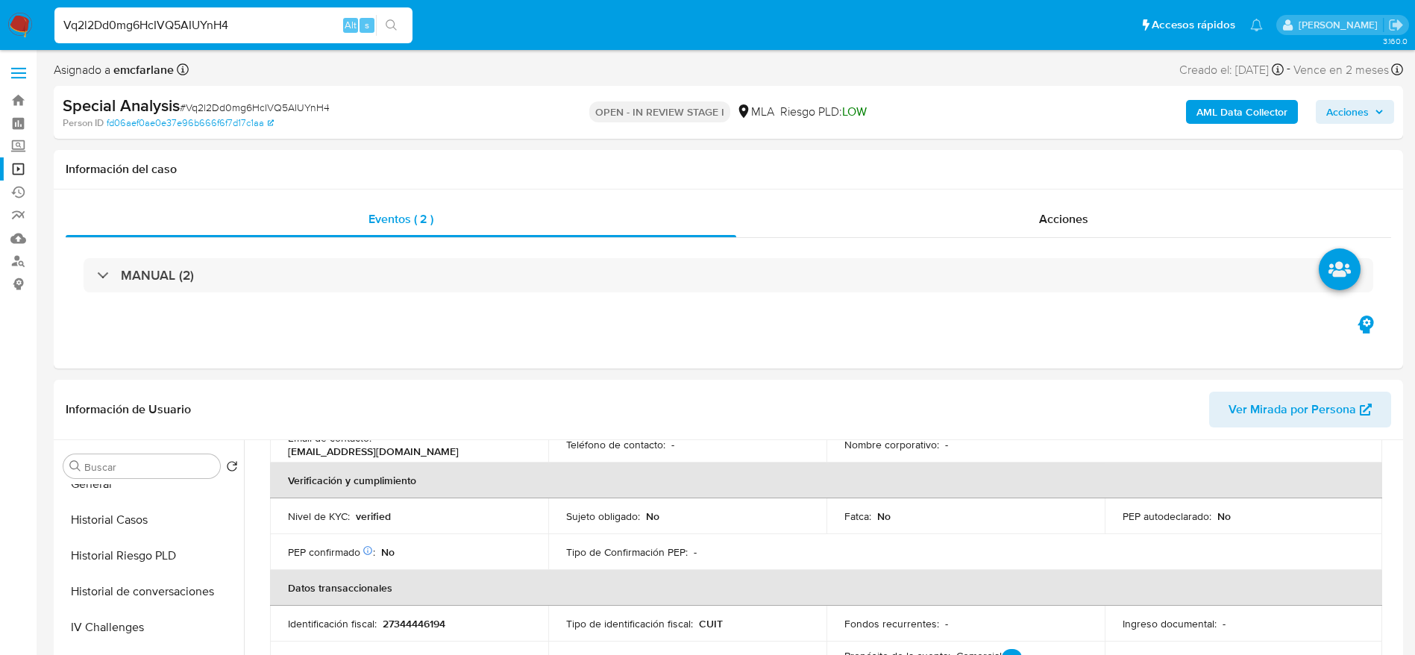
click at [274, 31] on input "Vq2l2Dd0mg6HcIVQ5AIUYnH4" at bounding box center [233, 25] width 358 height 19
paste input "lKqySAzEJtbtTOzDOD7hMiUt"
type input "lKqySAzEJtbtTOzDOD7hMiUt"
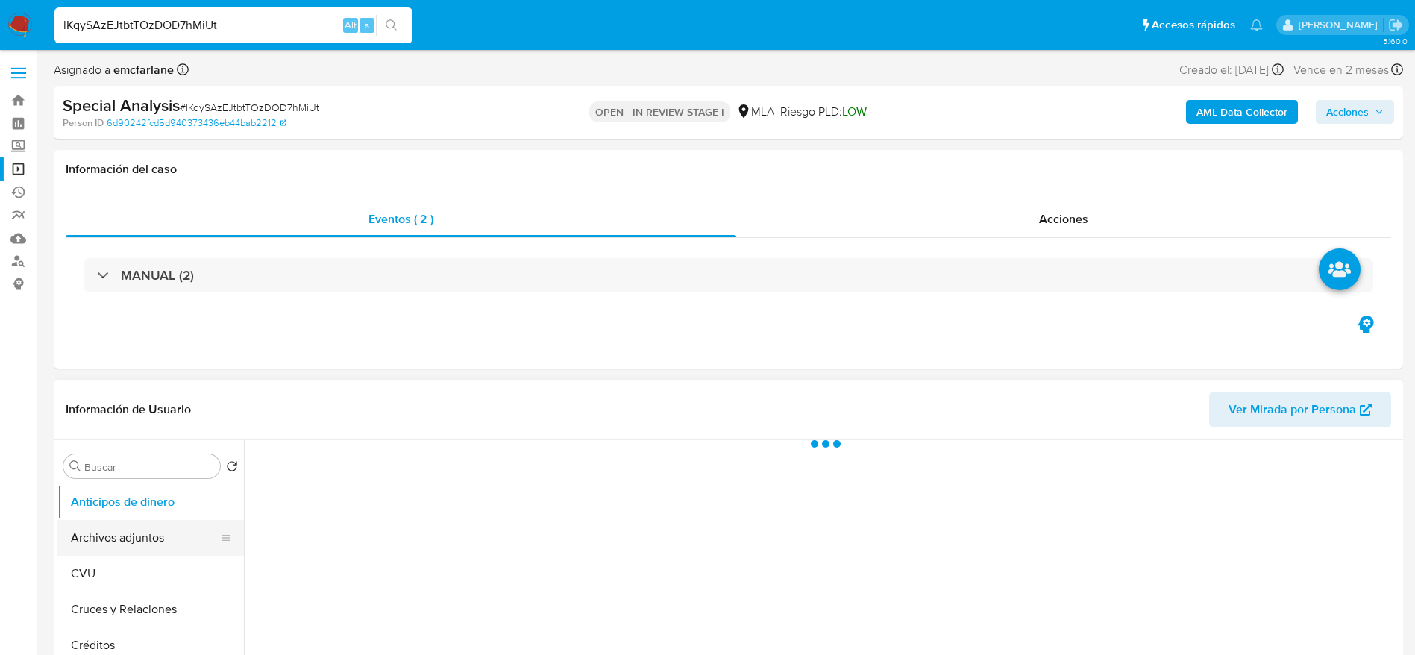
click at [148, 541] on button "Archivos adjuntos" at bounding box center [144, 538] width 175 height 36
select select "10"
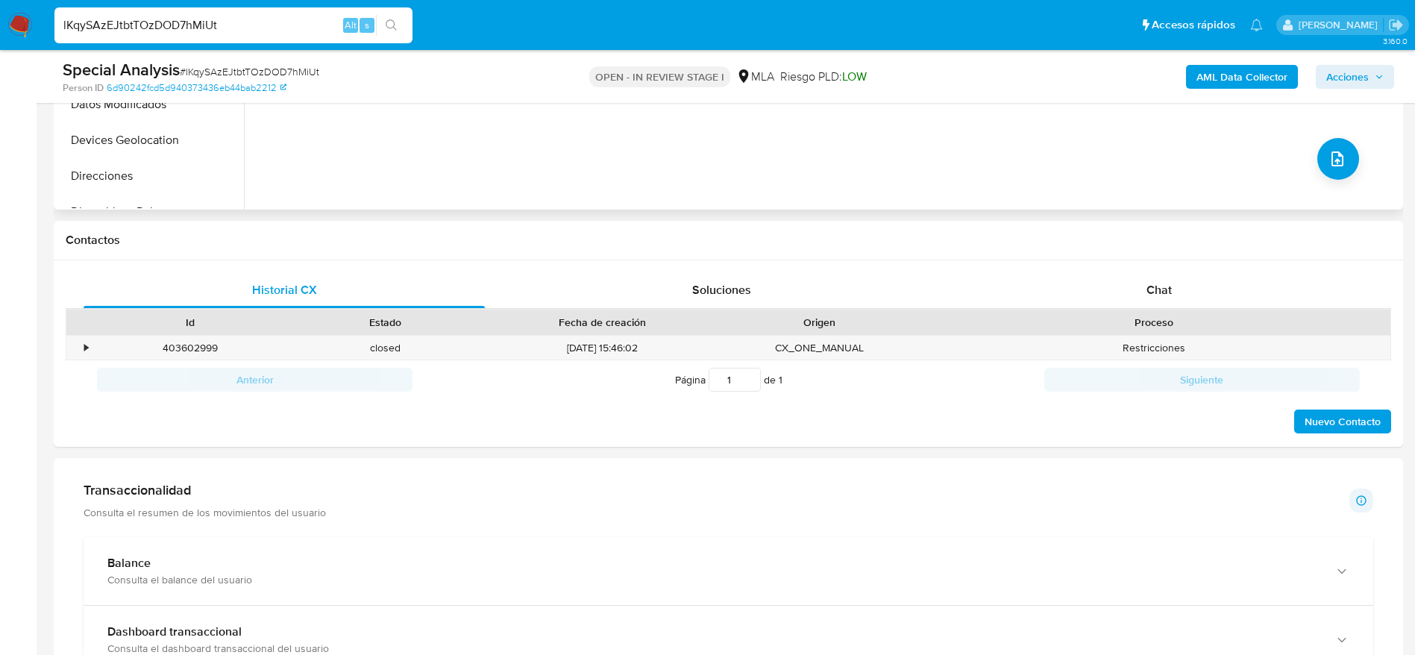
scroll to position [224, 0]
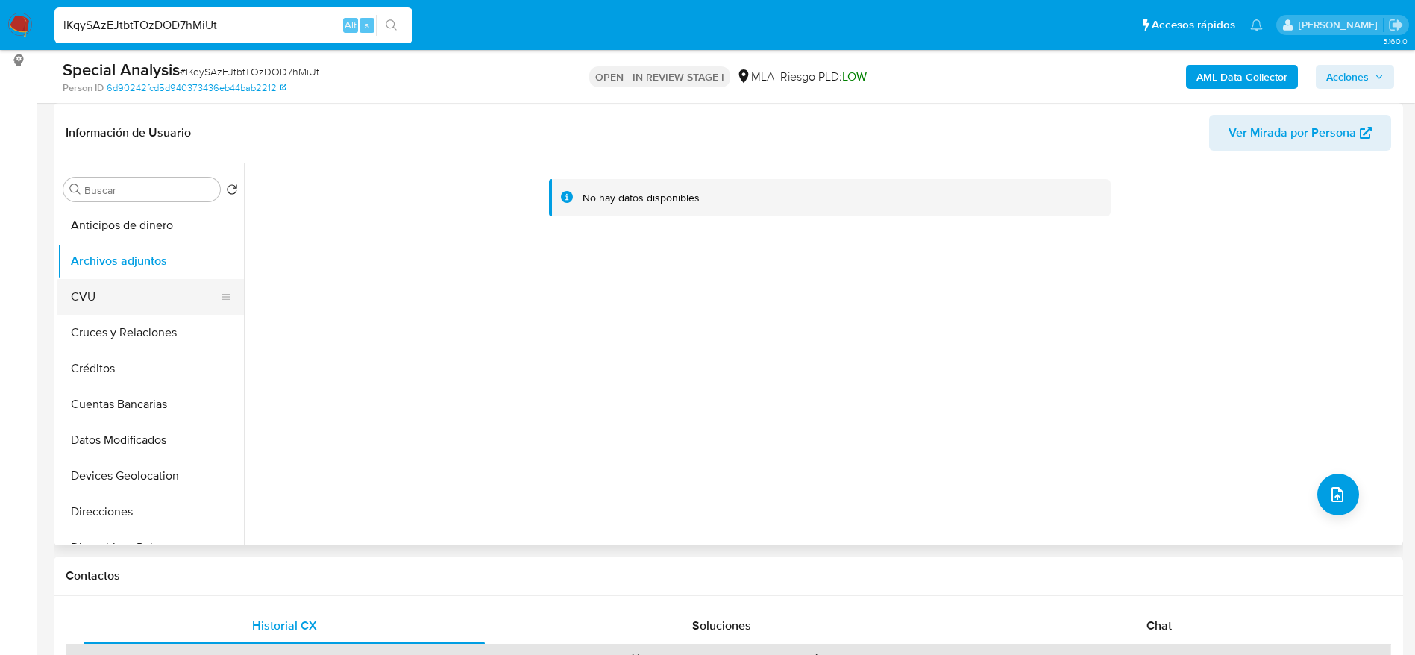
click at [105, 302] on button "CVU" at bounding box center [144, 297] width 175 height 36
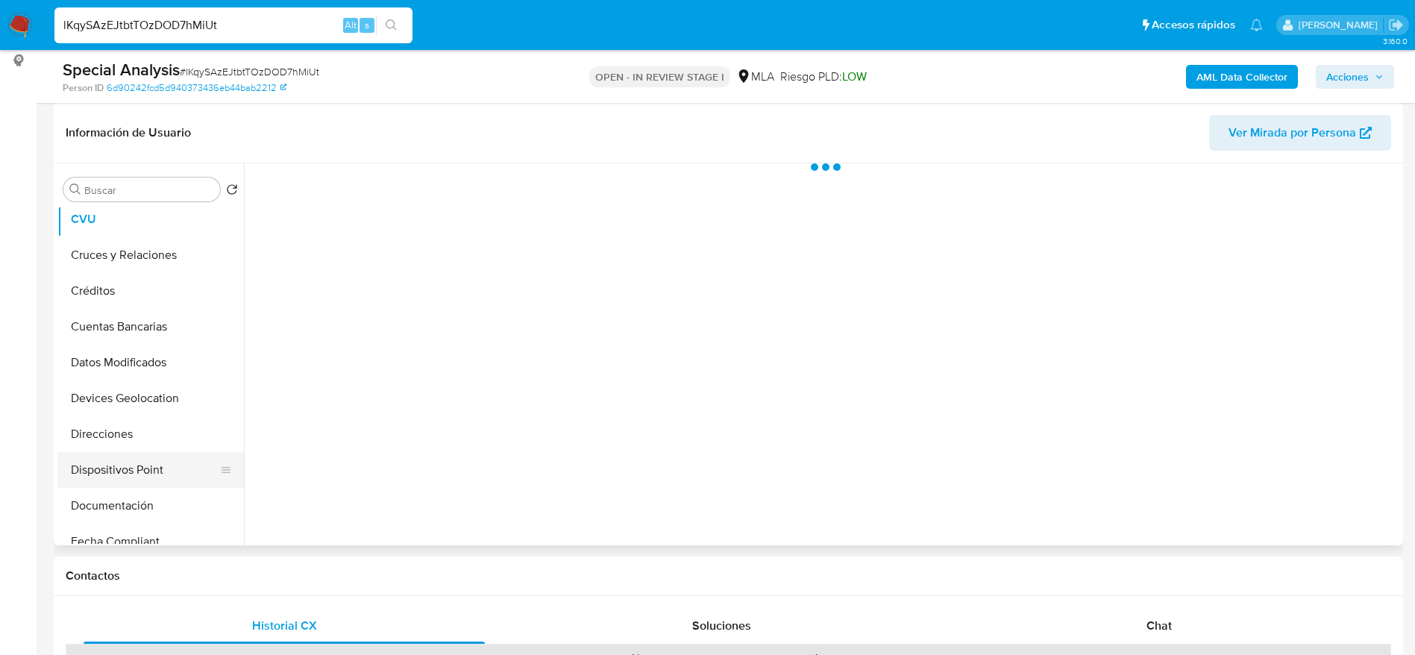
scroll to position [112, 0]
click at [122, 391] on button "Direcciones" at bounding box center [144, 400] width 175 height 36
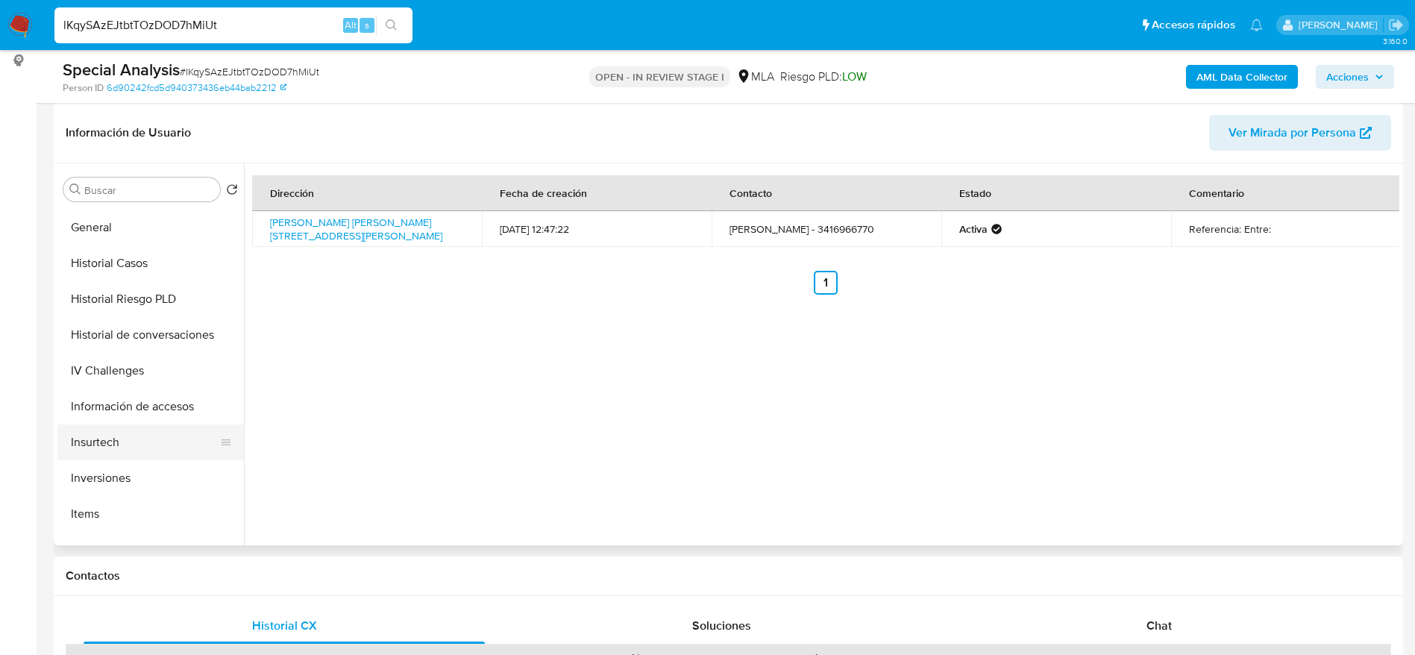
scroll to position [448, 0]
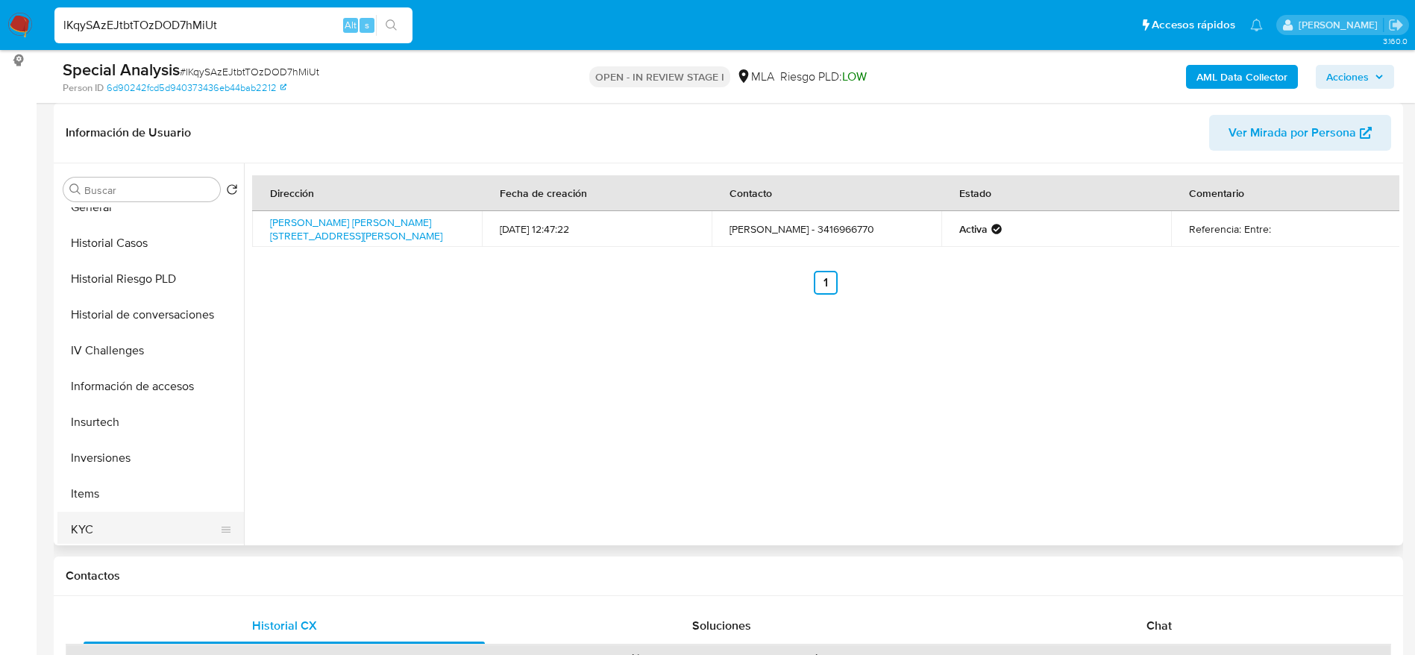
click at [141, 513] on button "KYC" at bounding box center [144, 530] width 175 height 36
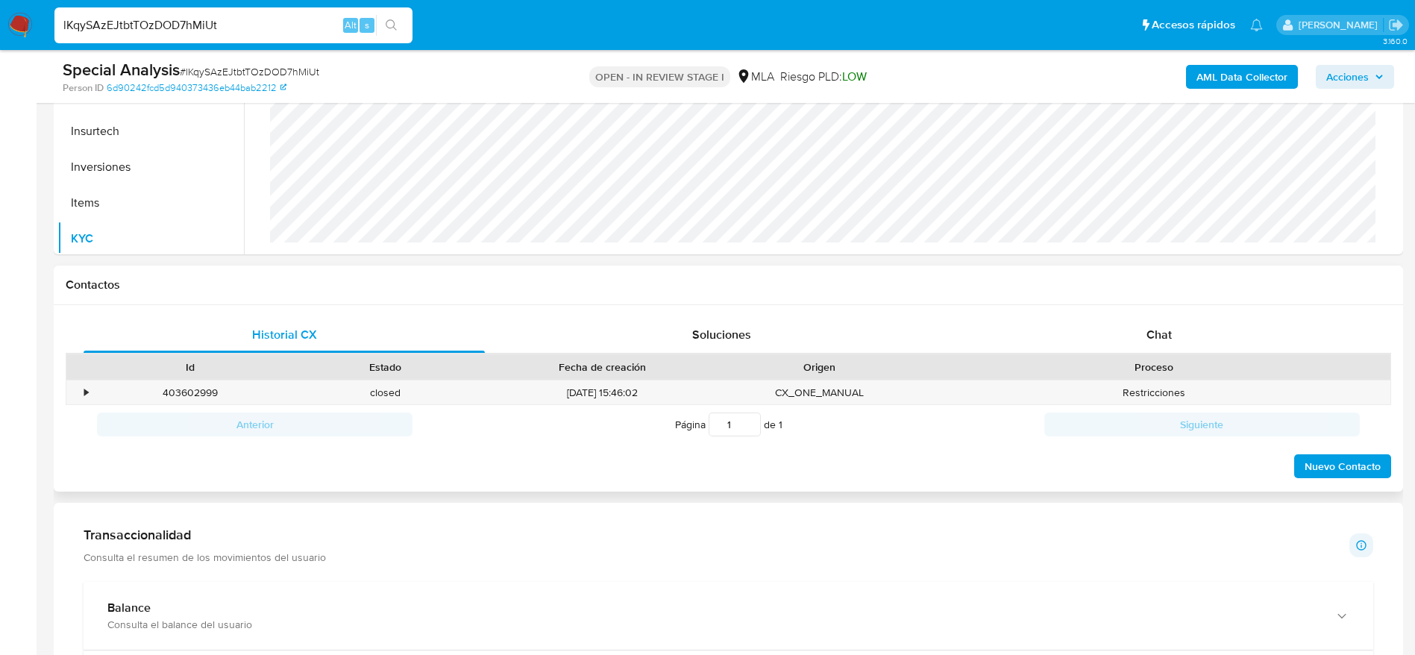
scroll to position [560, 0]
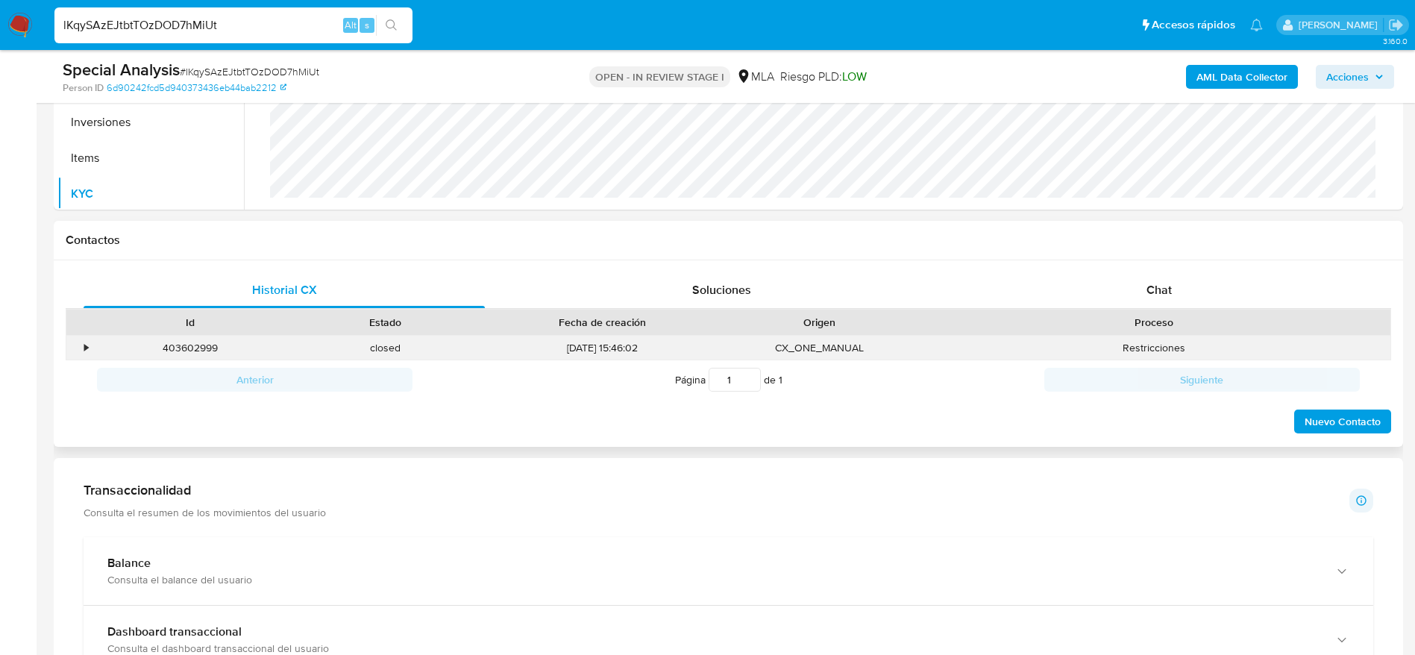
click at [197, 357] on div "403602999" at bounding box center [190, 348] width 195 height 25
click at [192, 344] on div "403602999" at bounding box center [190, 348] width 195 height 25
copy div "403602999"
click at [259, 24] on input "lKqySAzEJtbtTOzDOD7hMiUt" at bounding box center [233, 25] width 358 height 19
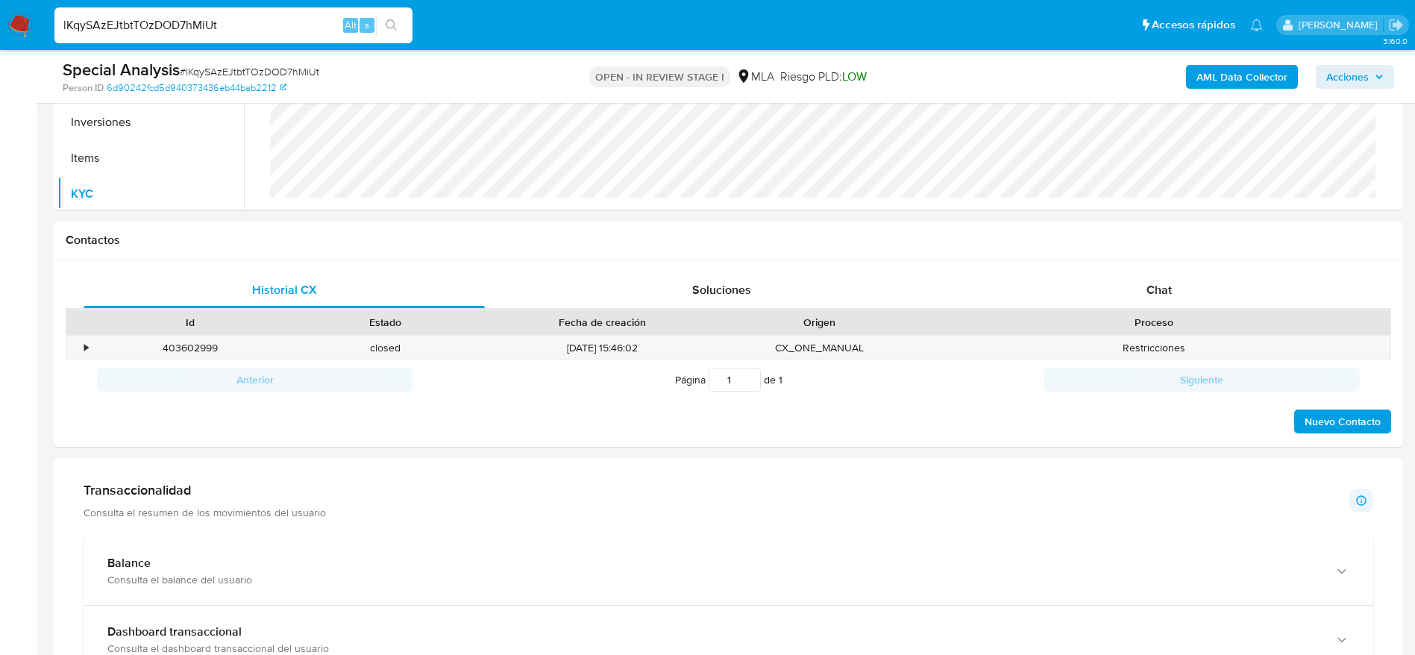
click at [259, 24] on input "lKqySAzEJtbtTOzDOD7hMiUt" at bounding box center [233, 25] width 358 height 19
paste input "fxcD7Dn3dGTrneIeLMHjAHtd"
type input "fxcD7Dn3dGTrneIeLMHjAHtd"
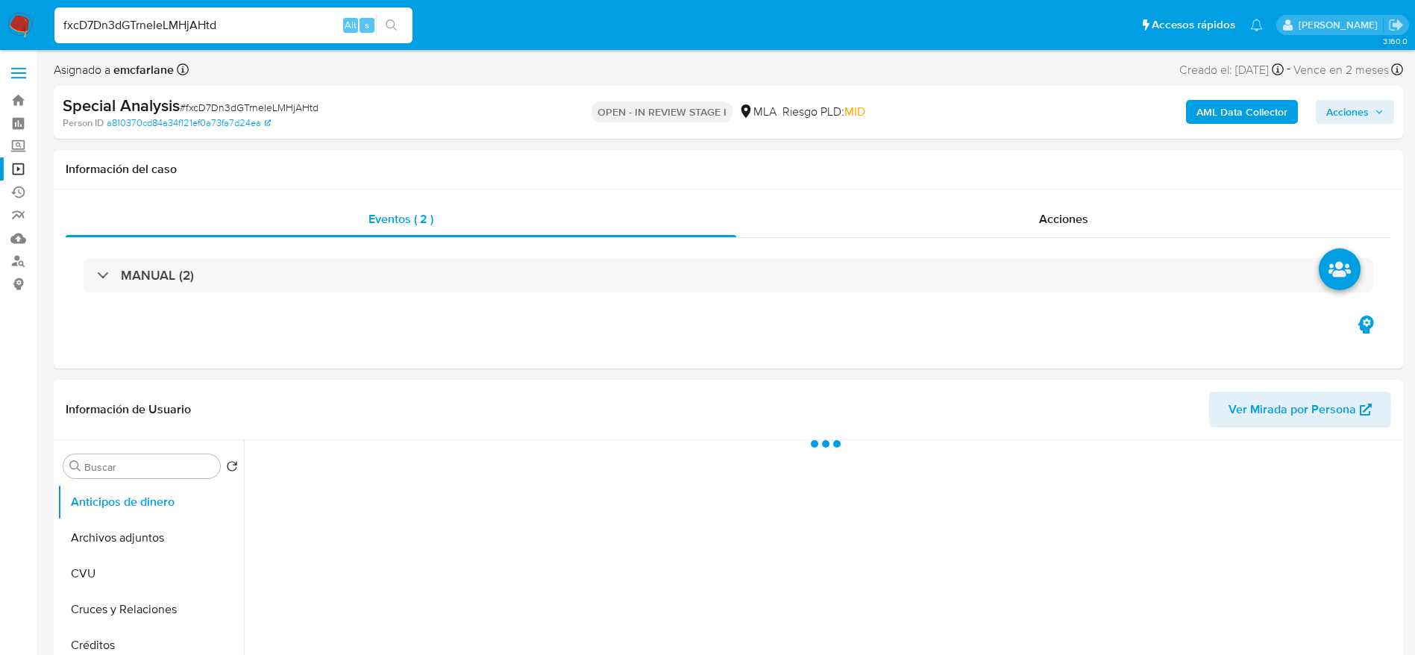
select select "10"
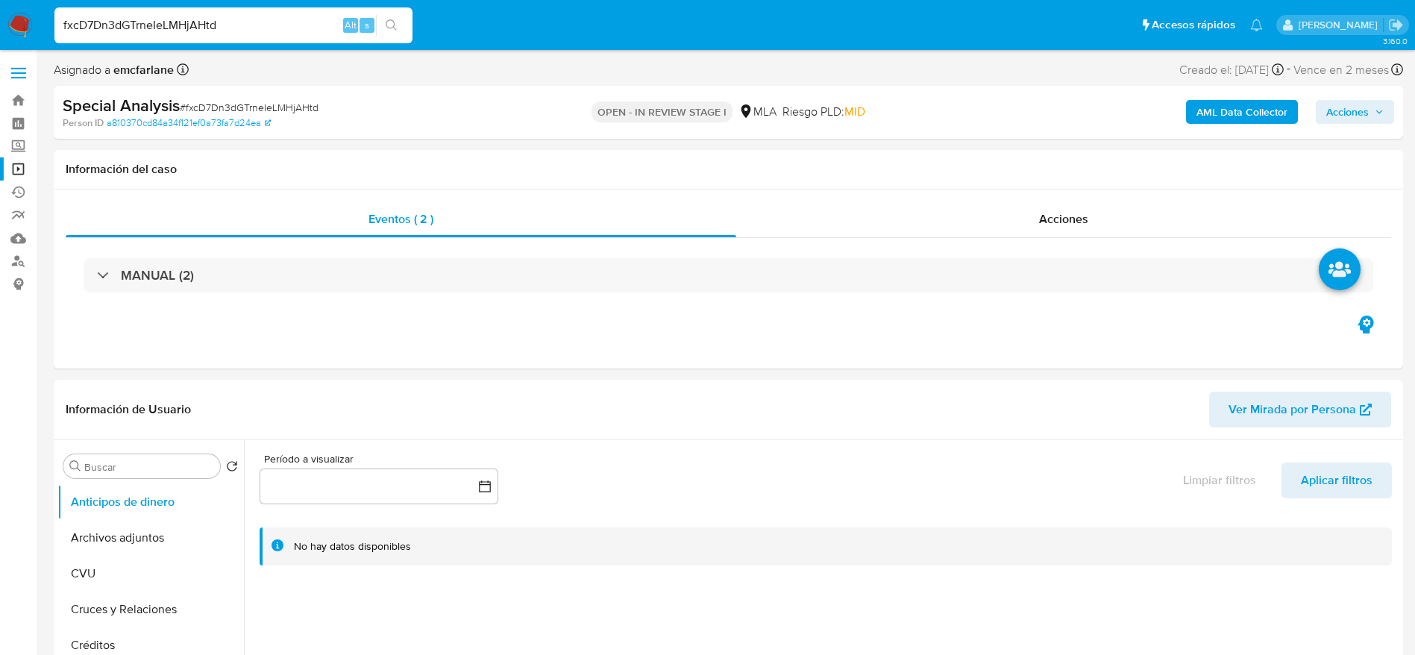
scroll to position [448, 0]
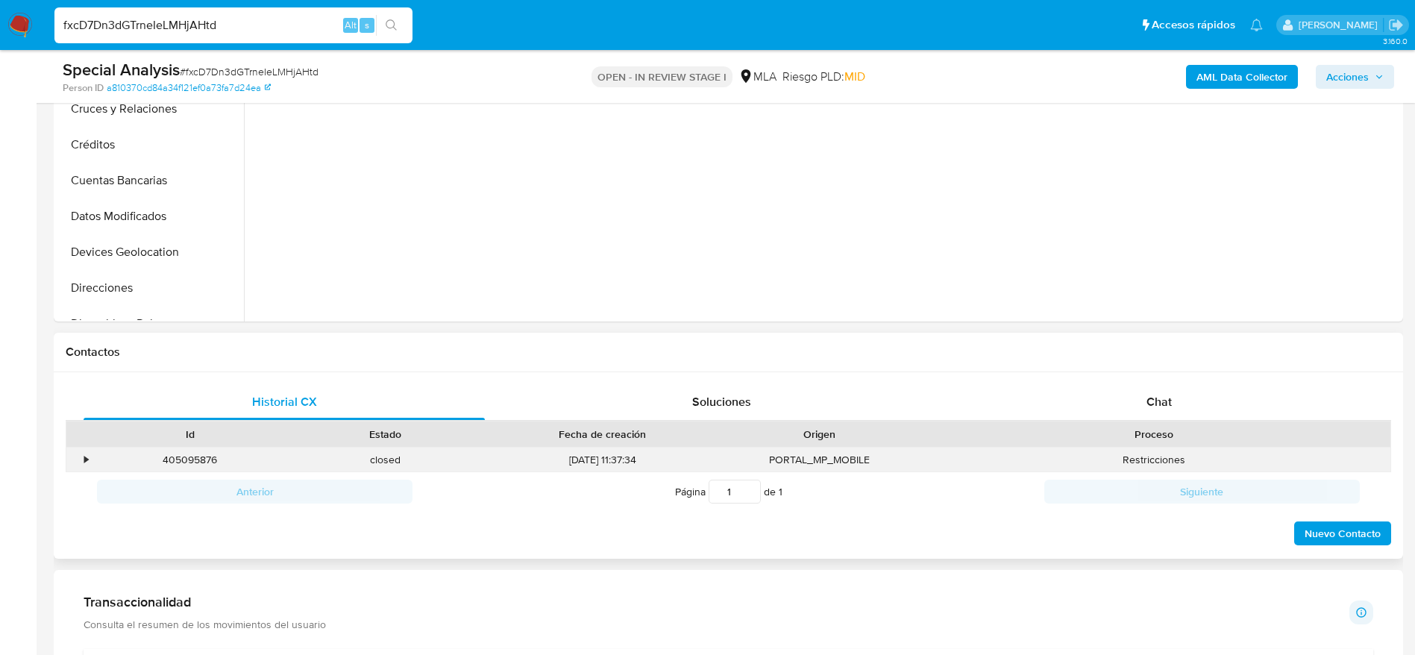
click at [207, 458] on div "405095876" at bounding box center [190, 460] width 195 height 25
copy div "405095876"
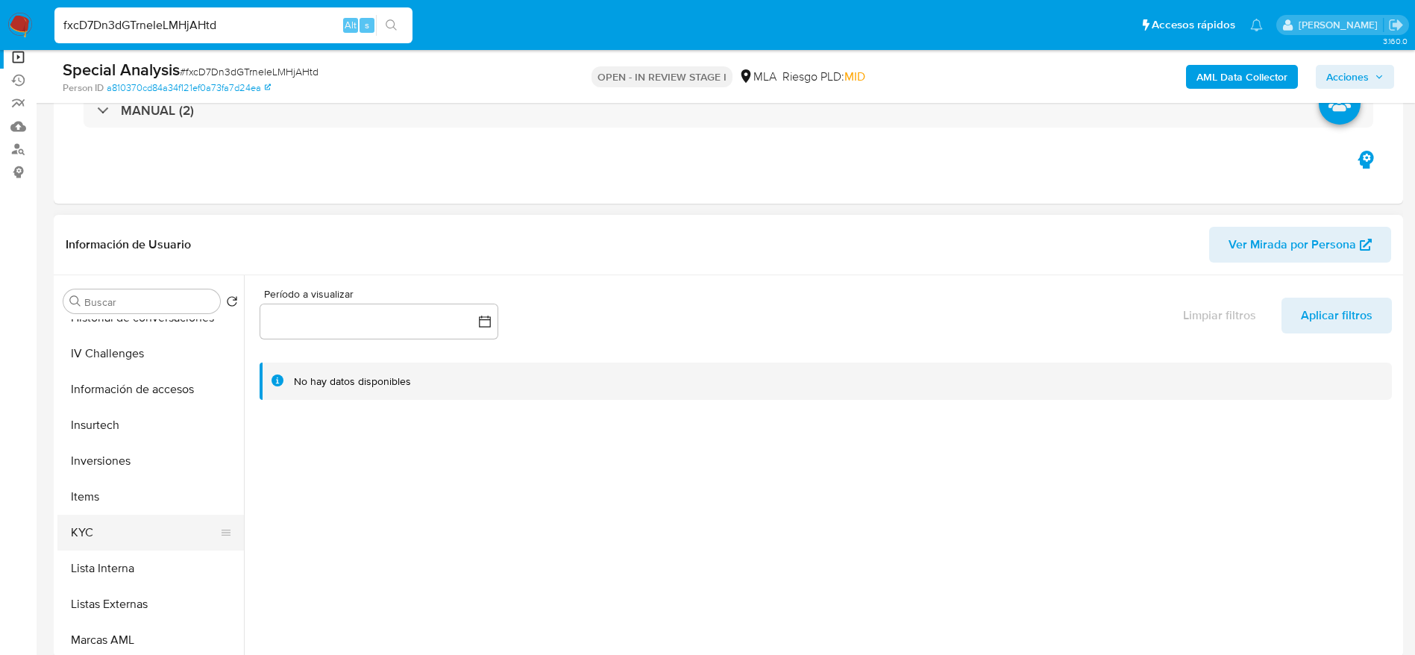
scroll to position [560, 0]
drag, startPoint x: 114, startPoint y: 537, endPoint x: 251, endPoint y: 522, distance: 137.4
click at [114, 538] on button "KYC" at bounding box center [150, 530] width 187 height 36
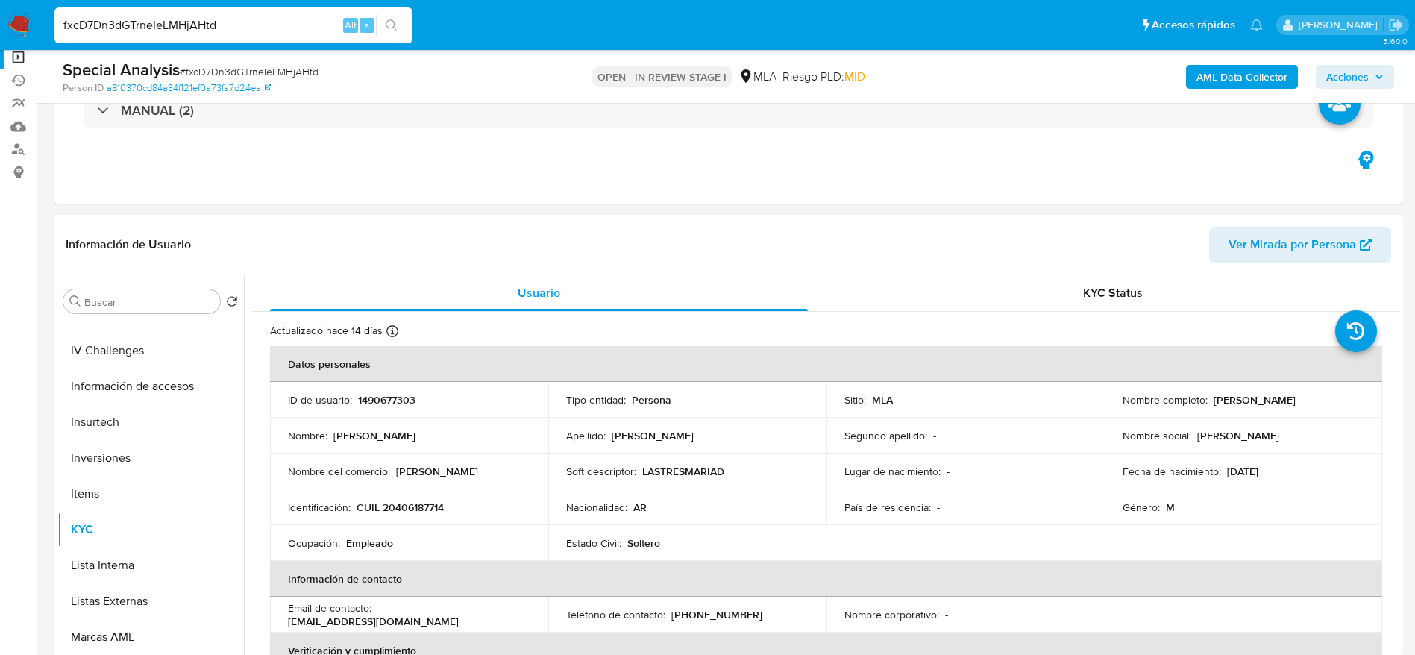
click at [410, 502] on p "CUIL 20406187714" at bounding box center [400, 507] width 87 height 13
copy p "20406187714"
drag, startPoint x: 521, startPoint y: 513, endPoint x: 410, endPoint y: 509, distance: 110.5
click at [520, 512] on div "Identificación : CUIL 20406187714" at bounding box center [409, 507] width 242 height 13
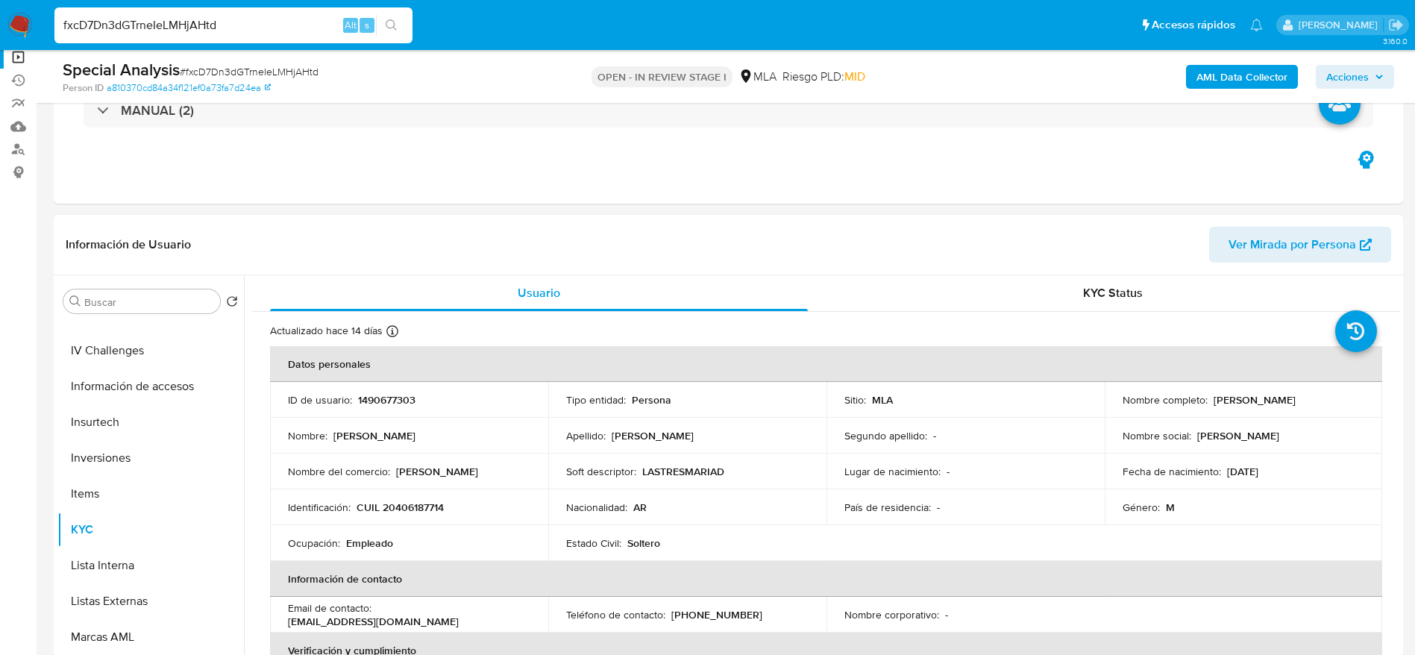
click at [409, 507] on p "CUIL 20406187714" at bounding box center [400, 507] width 87 height 13
drag, startPoint x: 409, startPoint y: 507, endPoint x: 464, endPoint y: 477, distance: 63.1
click at [409, 507] on p "CUIL 20406187714" at bounding box center [400, 507] width 87 height 13
copy p "20406187714"
drag, startPoint x: 374, startPoint y: 399, endPoint x: 393, endPoint y: 501, distance: 103.3
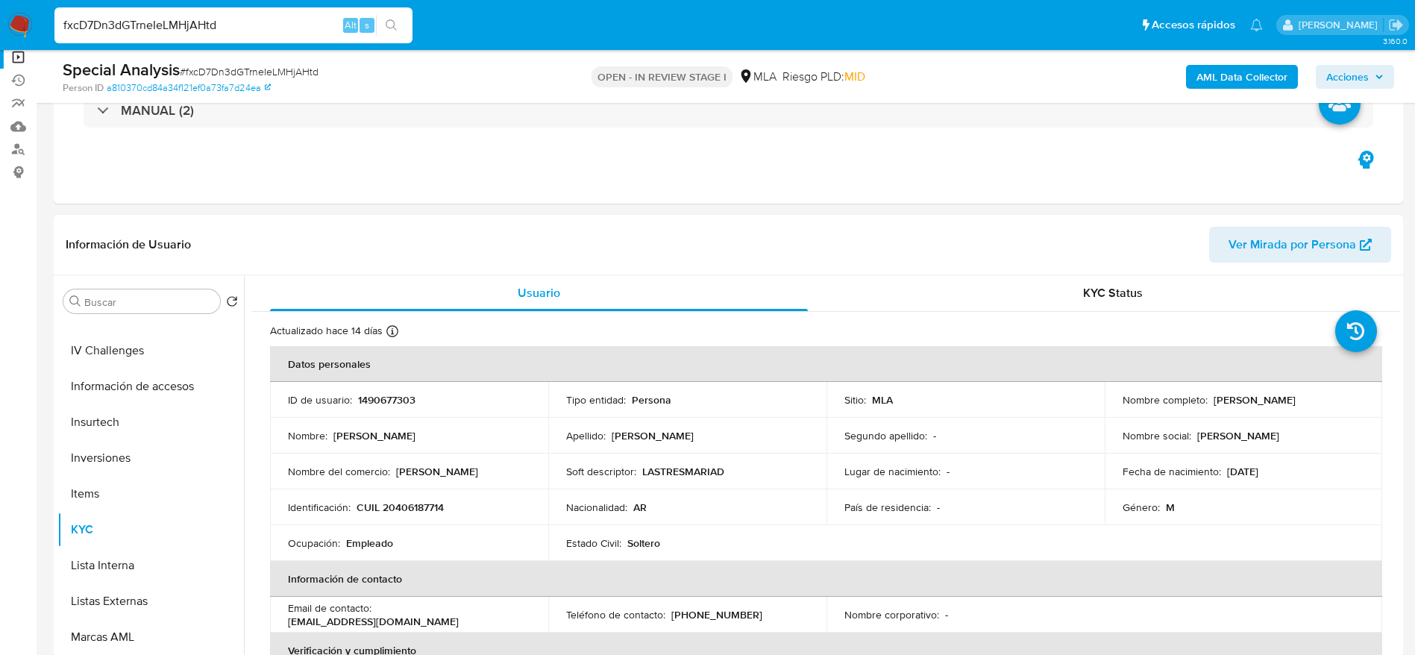
click at [374, 401] on p "1490677303" at bounding box center [386, 399] width 57 height 13
drag, startPoint x: 395, startPoint y: 507, endPoint x: 440, endPoint y: 510, distance: 45.6
click at [440, 510] on p "CUIL 20406187714" at bounding box center [400, 507] width 87 height 13
copy p "40618771"
click at [483, 494] on td "Identificación : CUIL 20406187714" at bounding box center [409, 507] width 278 height 36
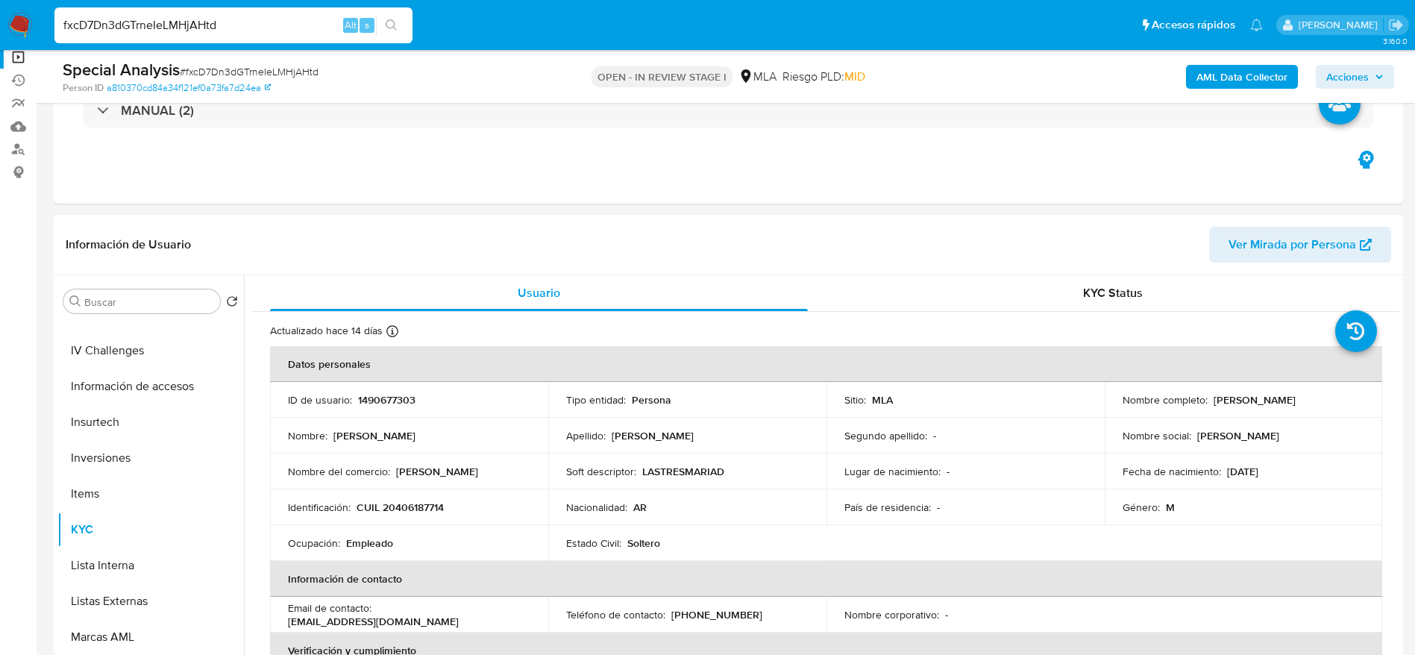
click at [407, 506] on p "CUIL 20406187714" at bounding box center [400, 507] width 87 height 13
copy p "20406187714"
click at [378, 501] on p "CUIL 20406187714" at bounding box center [400, 507] width 87 height 13
drag, startPoint x: 392, startPoint y: 504, endPoint x: 560, endPoint y: 449, distance: 177.2
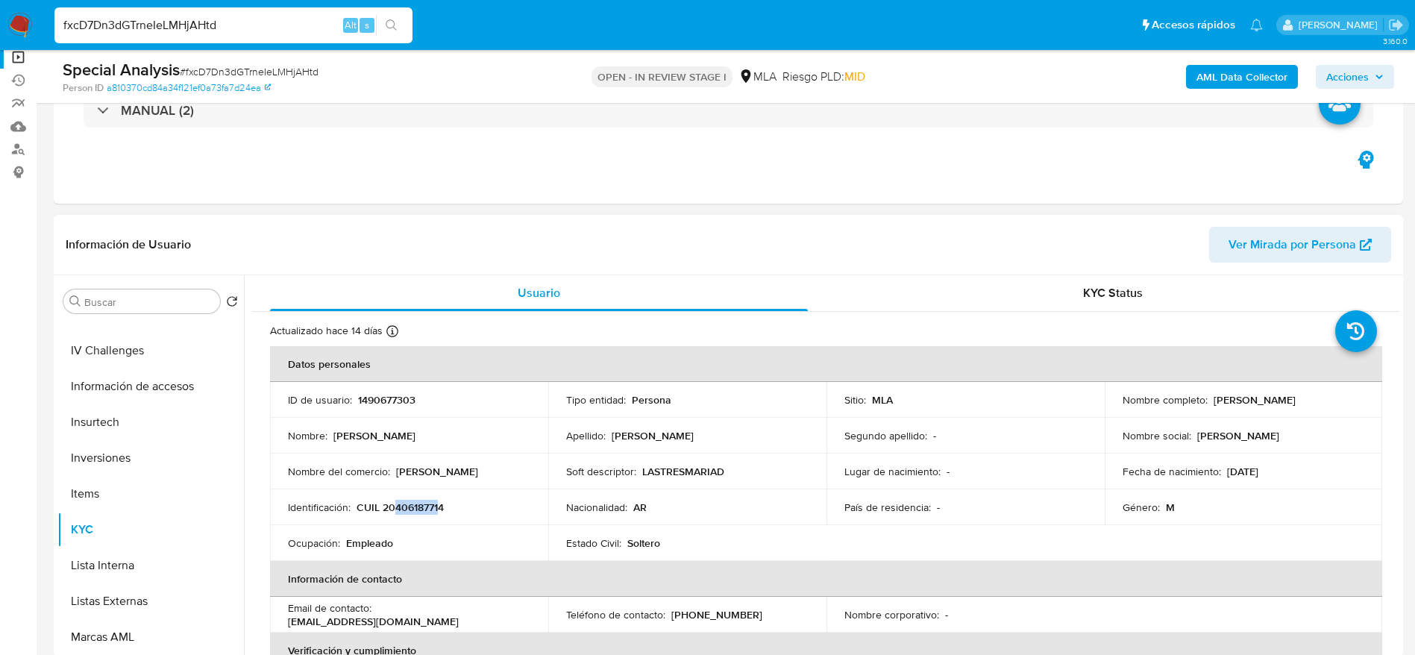
click at [440, 504] on p "CUIL 20406187714" at bounding box center [400, 507] width 87 height 13
copy p "40618771"
click at [263, 28] on input "fxcD7Dn3dGTrneIeLMHjAHtd" at bounding box center [233, 25] width 358 height 19
click at [264, 28] on input "fxcD7Dn3dGTrneIeLMHjAHtd" at bounding box center [233, 25] width 358 height 19
paste input "2xBHuLvO4jM104InBYX4cnaO"
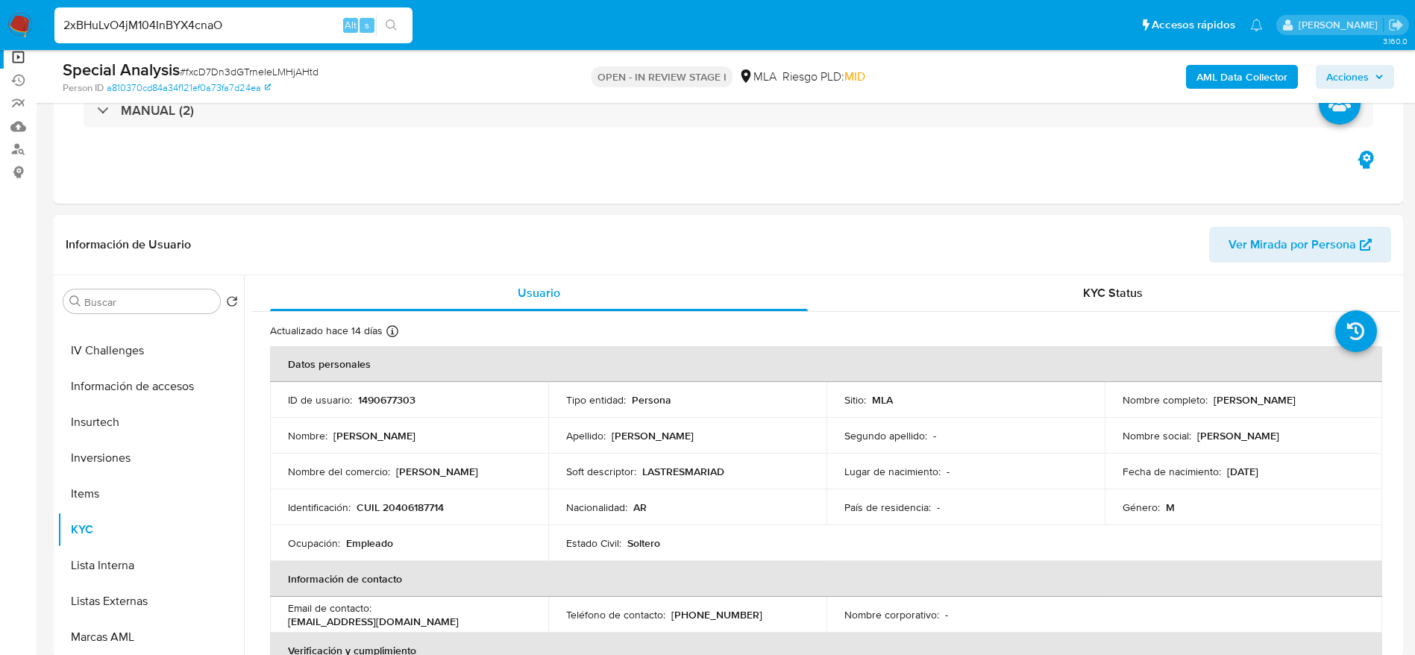
type input "2xBHuLvO4jM104InBYX4cnaO"
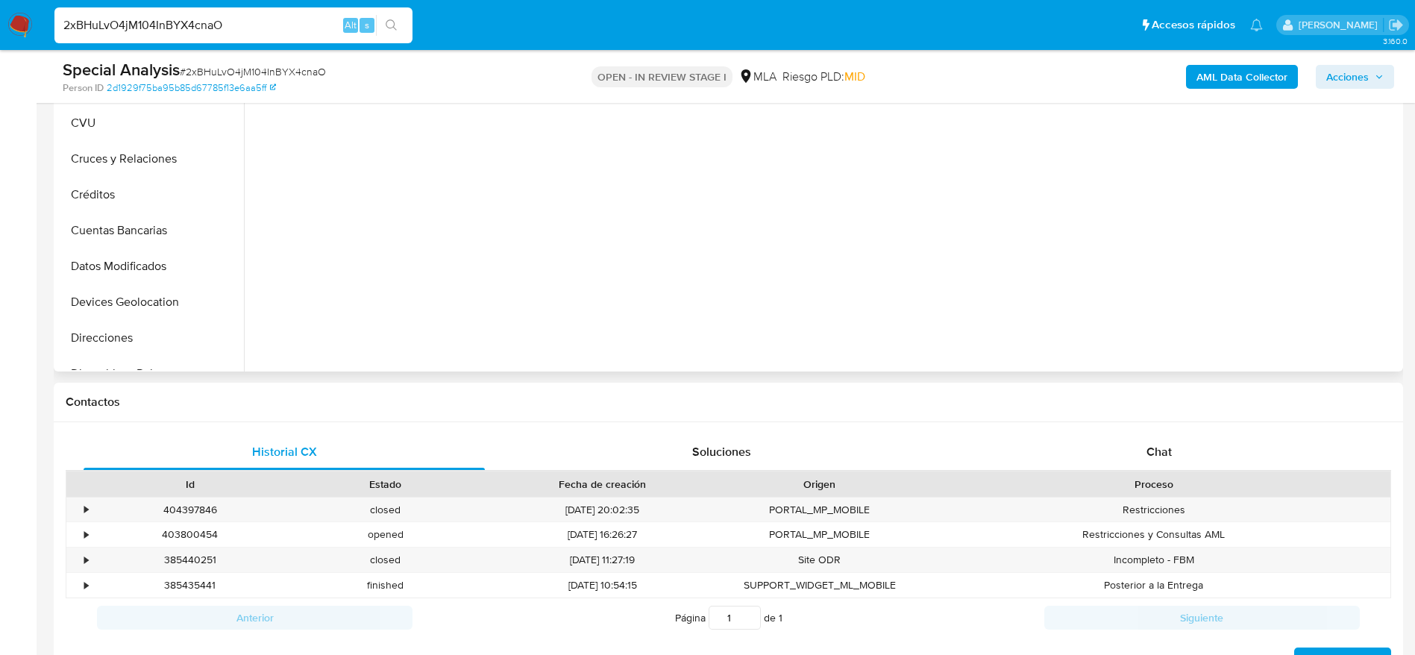
scroll to position [448, 0]
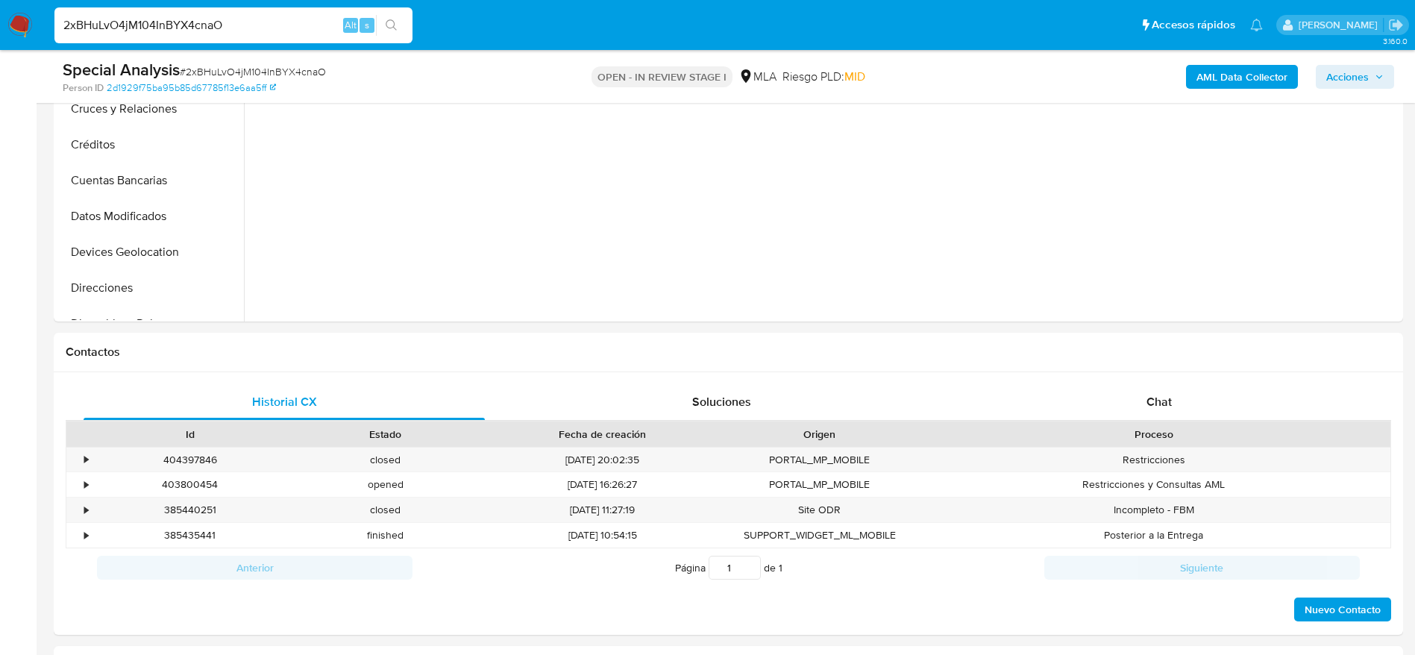
select select "10"
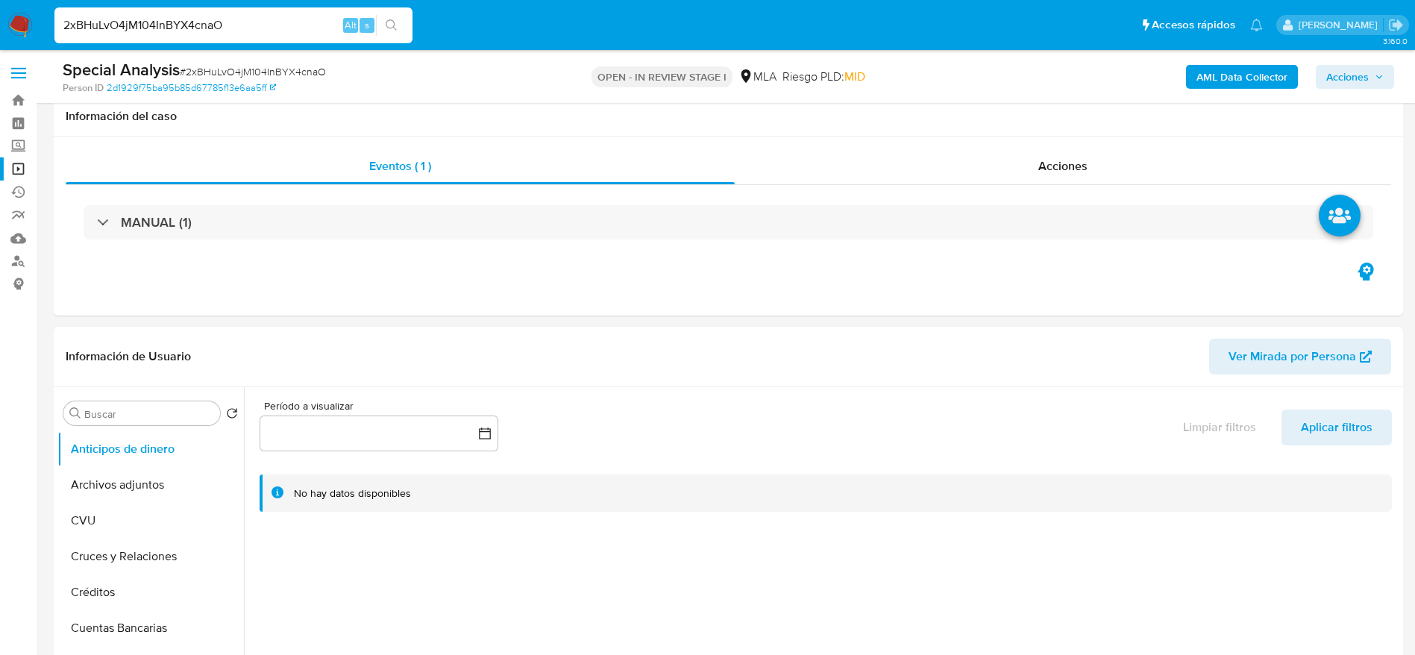
select select "10"
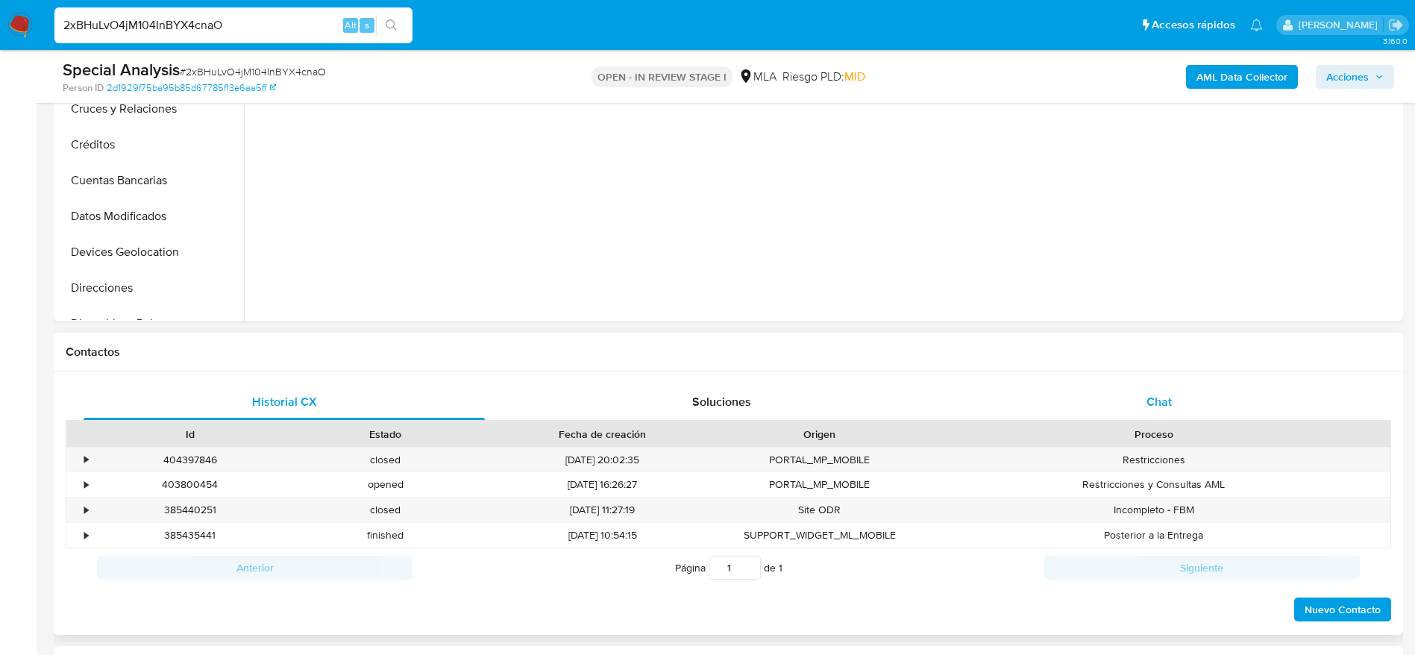
click at [1139, 401] on div "Chat" at bounding box center [1159, 402] width 401 height 36
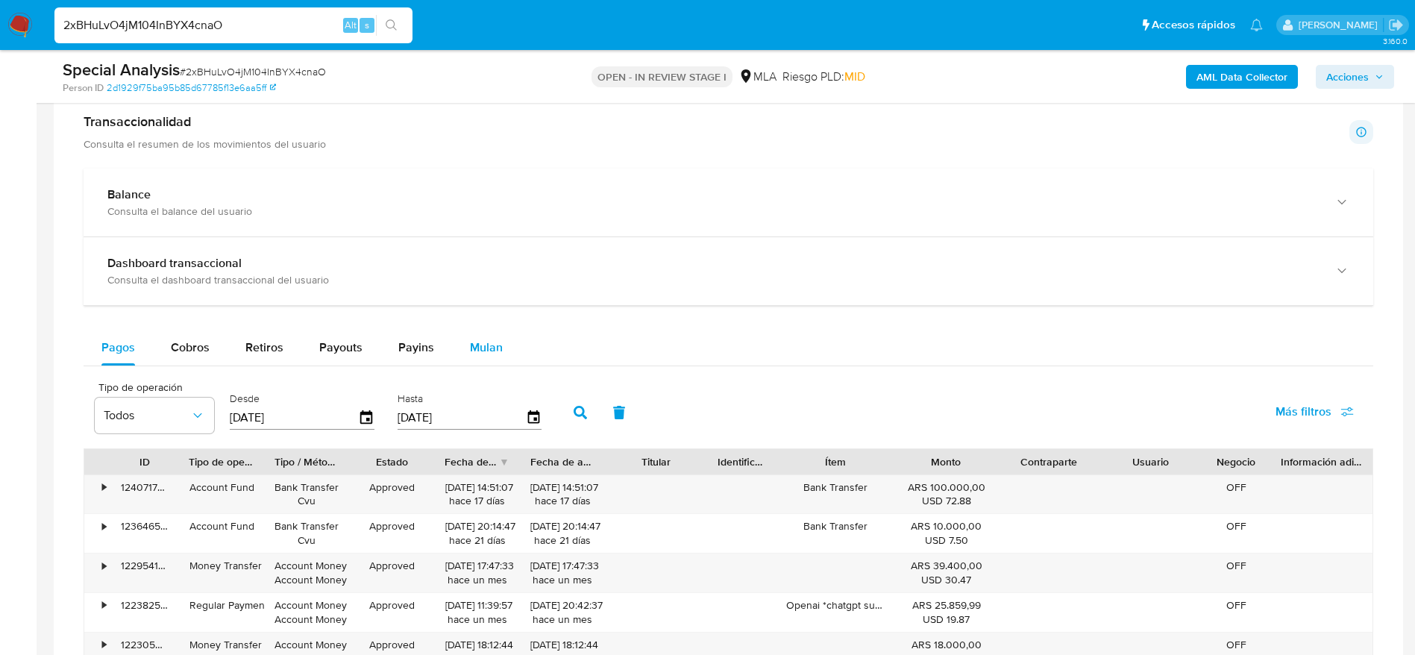
click at [486, 341] on span "Mulan" at bounding box center [486, 347] width 33 height 17
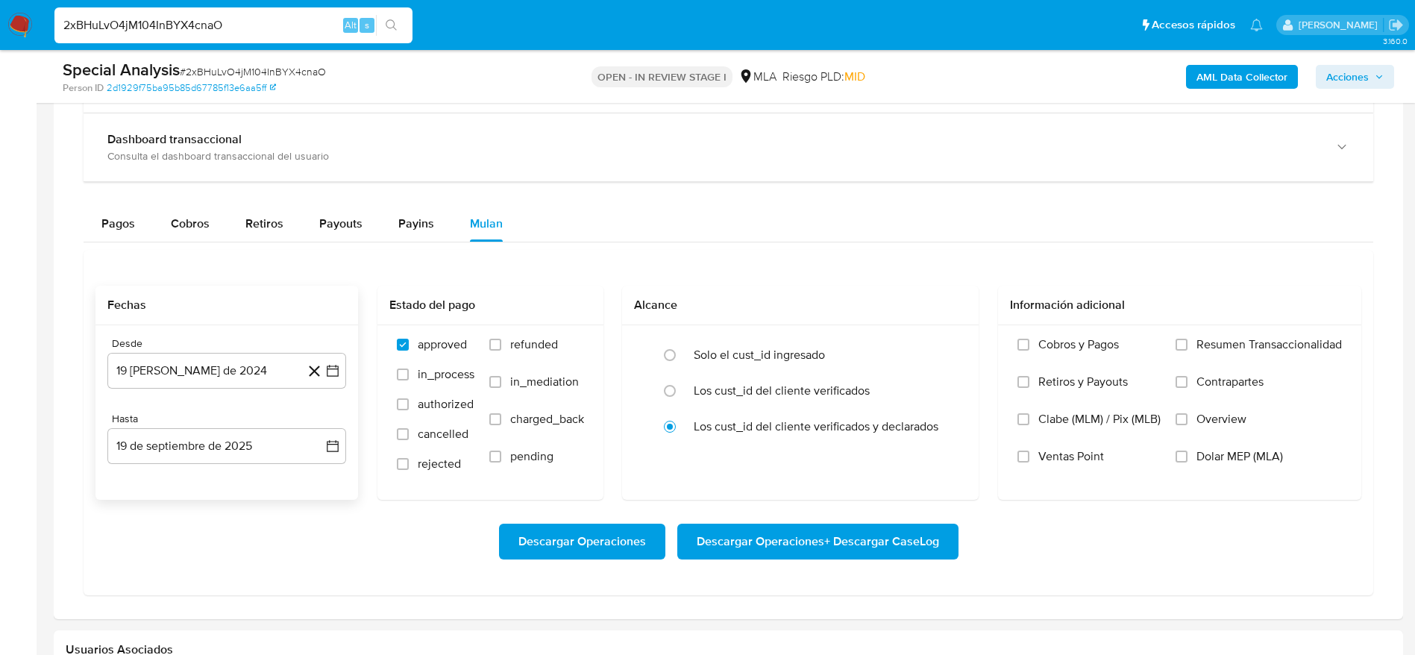
scroll to position [1567, 0]
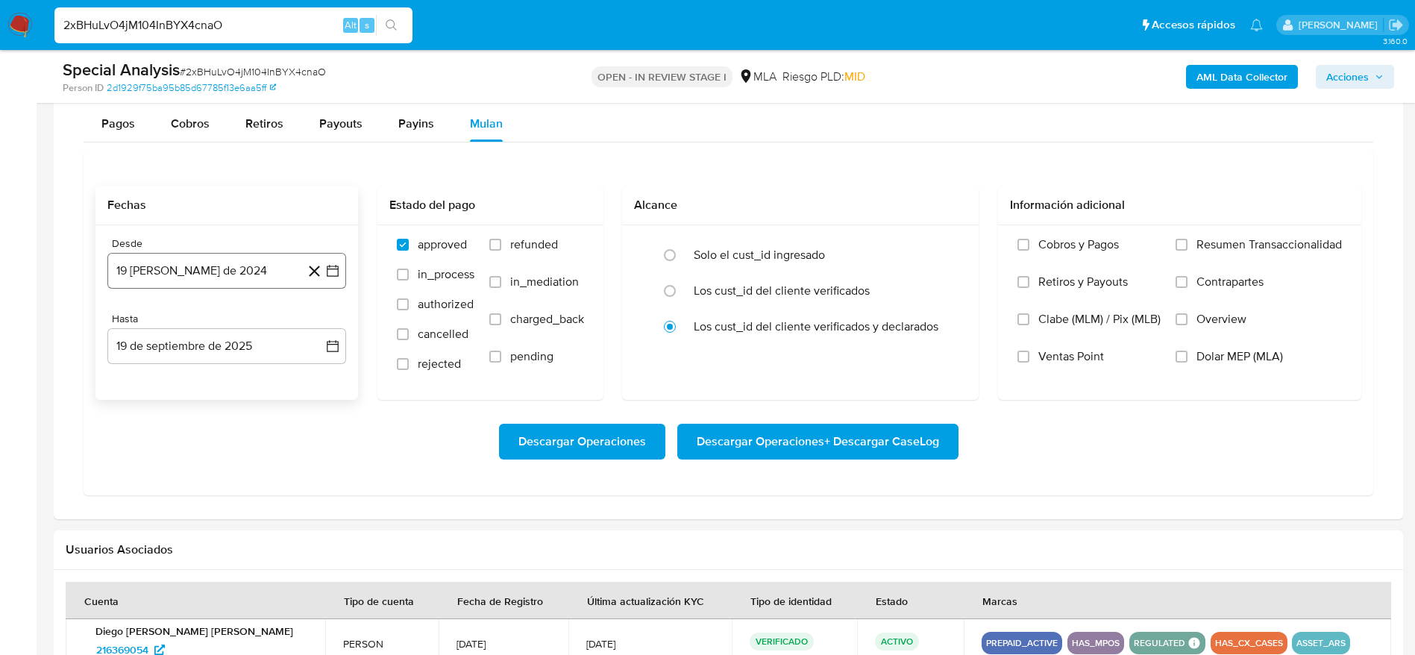
drag, startPoint x: 169, startPoint y: 266, endPoint x: 187, endPoint y: 283, distance: 25.3
click at [169, 265] on button "19 de agosto de 2024" at bounding box center [226, 271] width 239 height 36
click at [319, 329] on icon "Mes siguiente" at bounding box center [319, 325] width 18 height 18
click at [319, 330] on icon "Mes siguiente" at bounding box center [319, 325] width 18 height 18
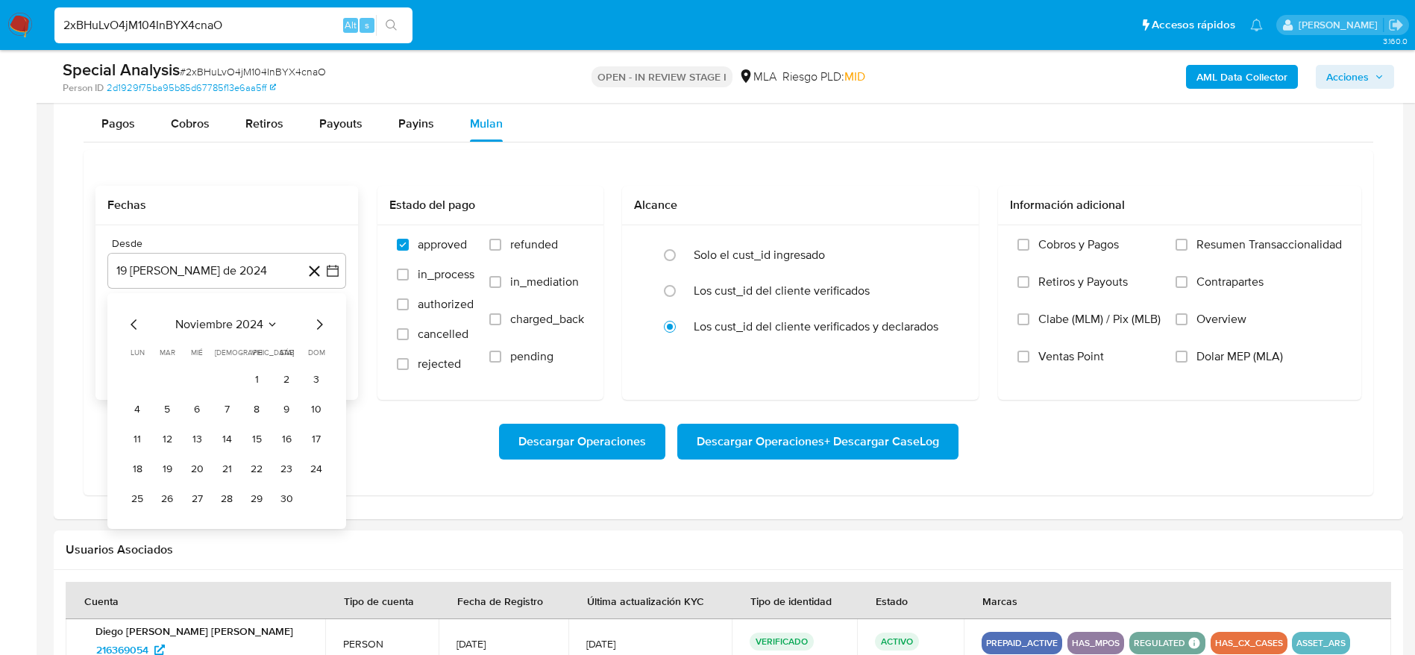
click at [134, 327] on icon "Mes anterior" at bounding box center [134, 324] width 6 height 10
drag, startPoint x: 169, startPoint y: 386, endPoint x: 154, endPoint y: 360, distance: 30.5
click at [169, 387] on button "1" at bounding box center [167, 380] width 24 height 24
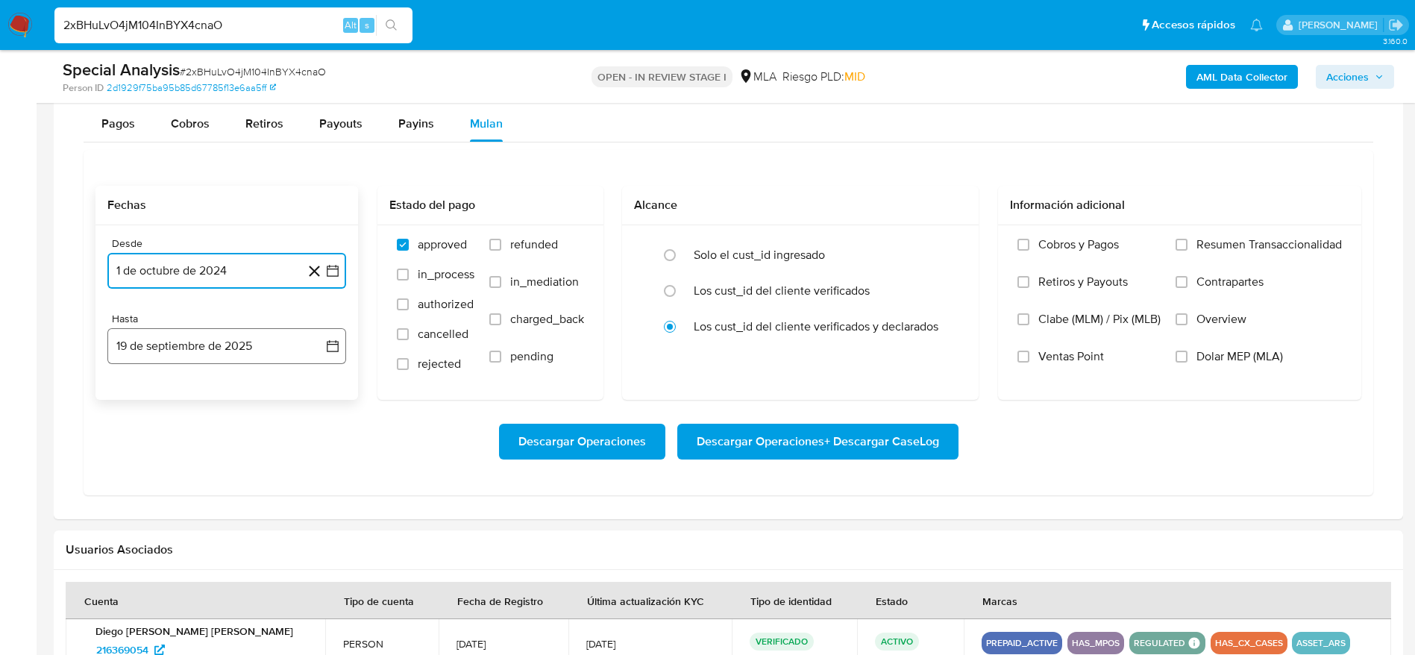
click at [164, 341] on button "19 de septiembre de 2025" at bounding box center [226, 346] width 239 height 36
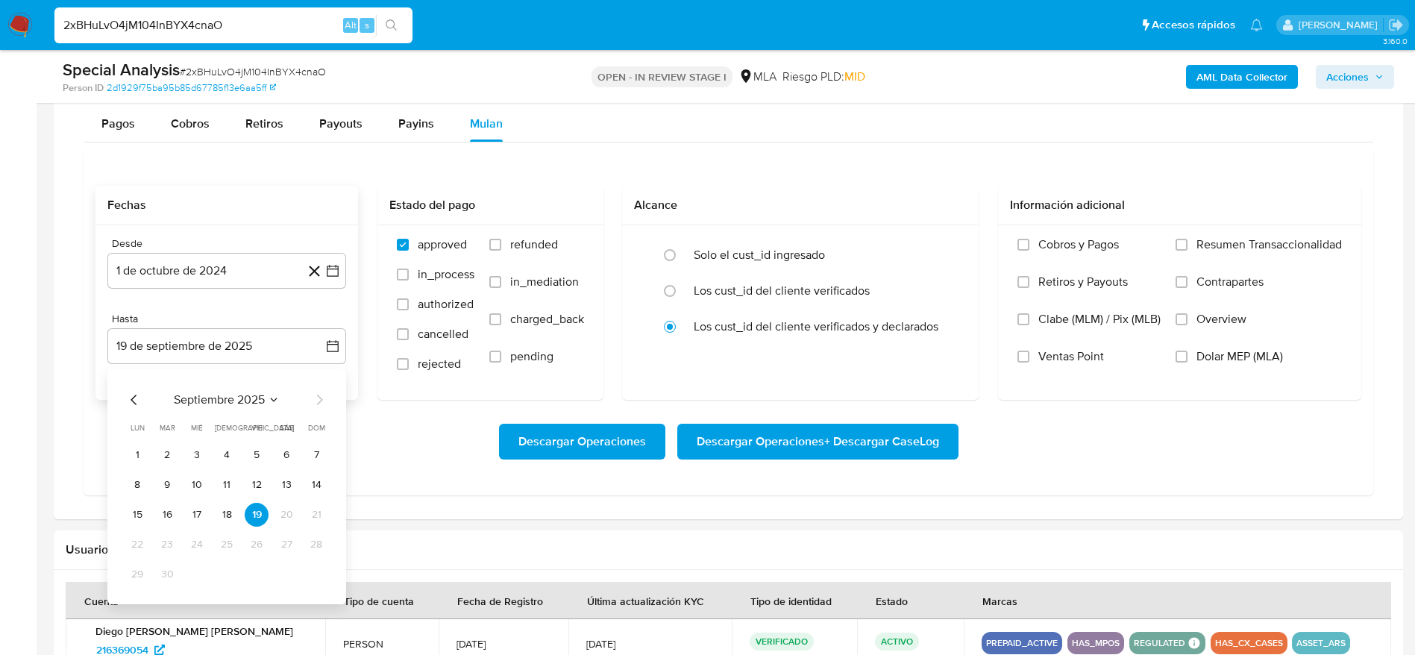
click at [133, 409] on div "septiembre 2025 septiembre 2025 lun lunes mar martes mié miércoles jue jueves v…" at bounding box center [226, 488] width 203 height 195
click at [196, 457] on button "3" at bounding box center [197, 455] width 24 height 24
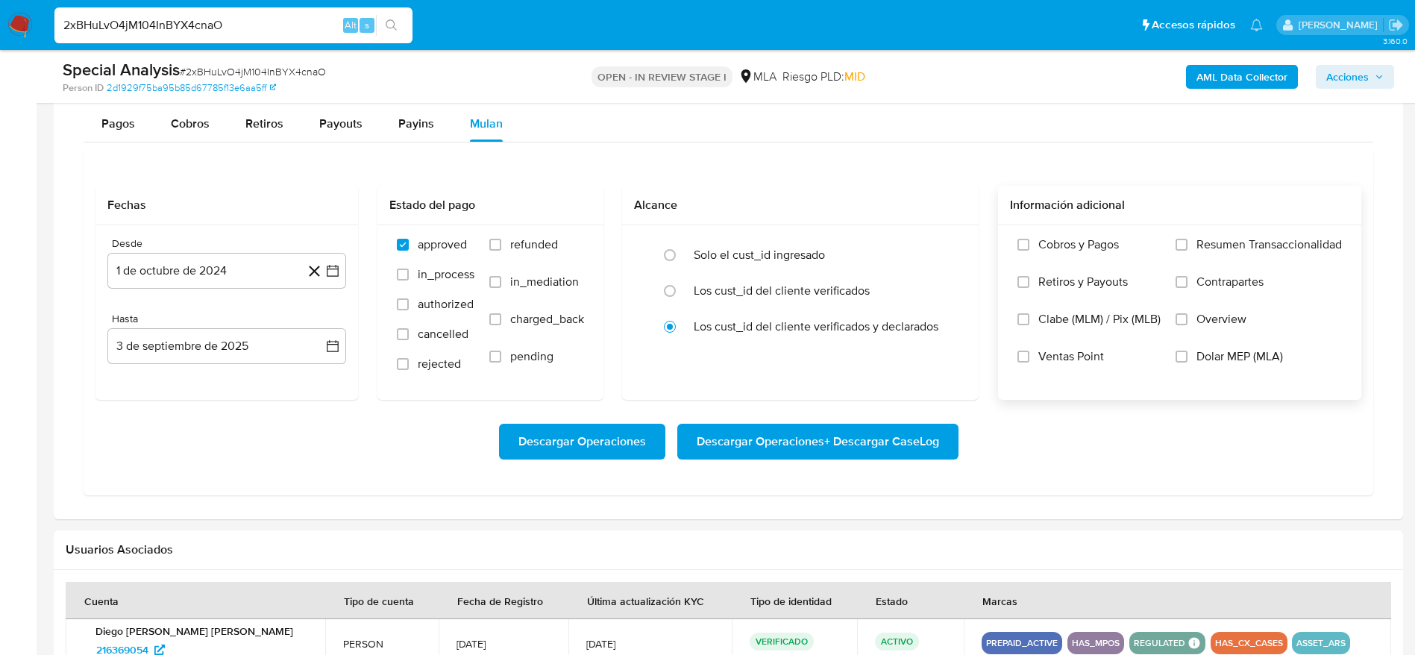
click at [1189, 358] on label "Dolar MEP (MLA)" at bounding box center [1259, 367] width 166 height 37
click at [1188, 358] on input "Dolar MEP (MLA)" at bounding box center [1182, 357] width 12 height 12
click at [888, 433] on span "Descargar Operaciones + Descargar CaseLog" at bounding box center [818, 441] width 242 height 33
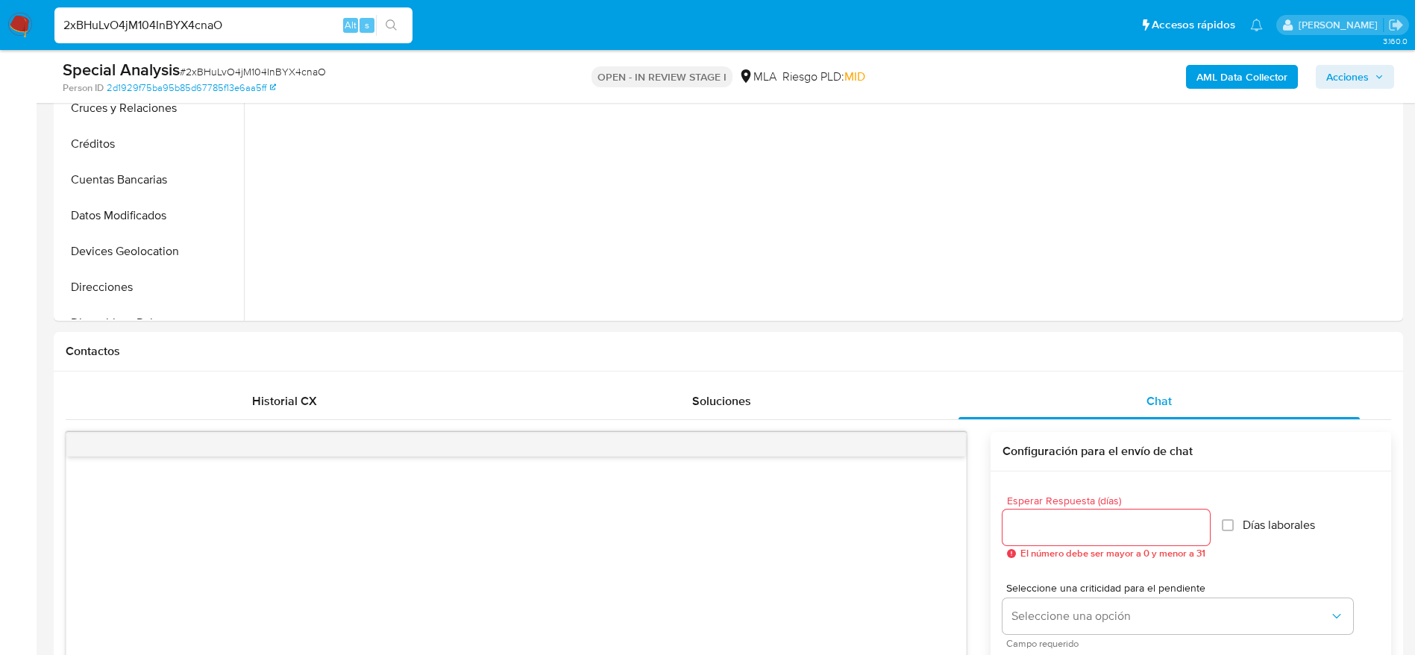
scroll to position [448, 0]
click at [297, 401] on span "Historial CX" at bounding box center [284, 401] width 65 height 17
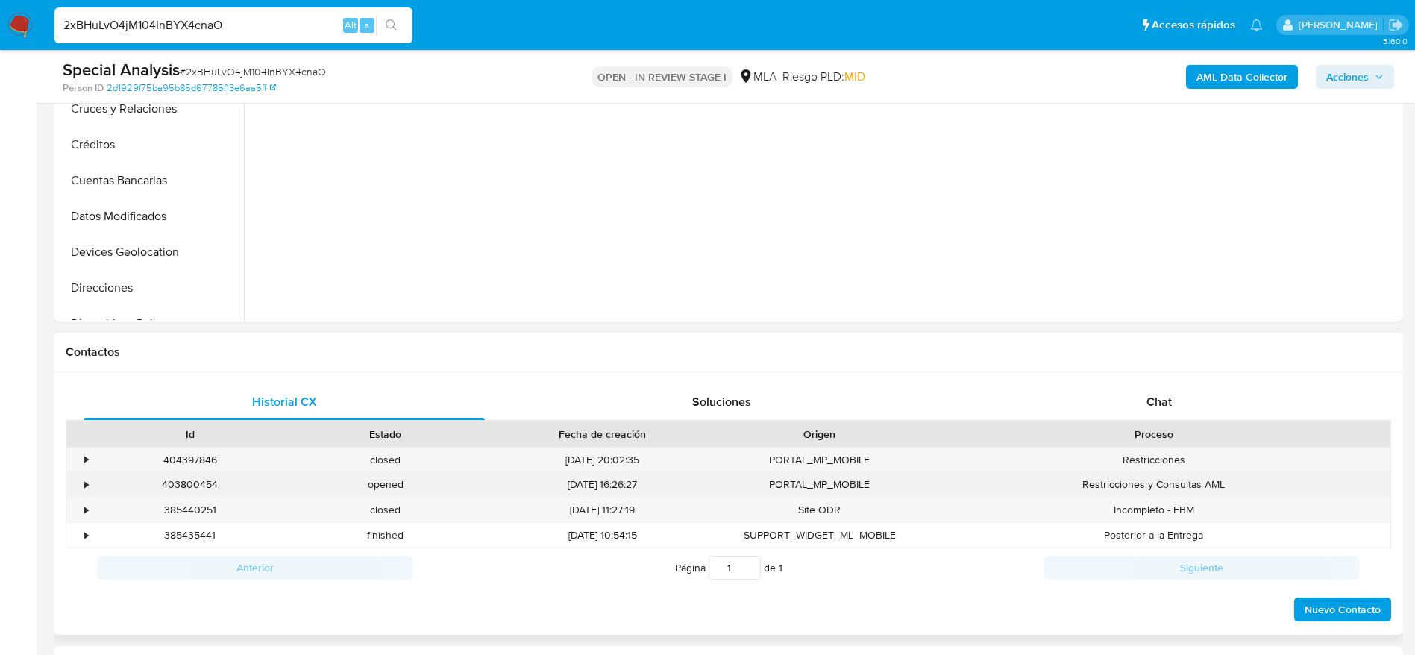
click at [169, 484] on div "403800454" at bounding box center [190, 484] width 195 height 25
copy div "403800454"
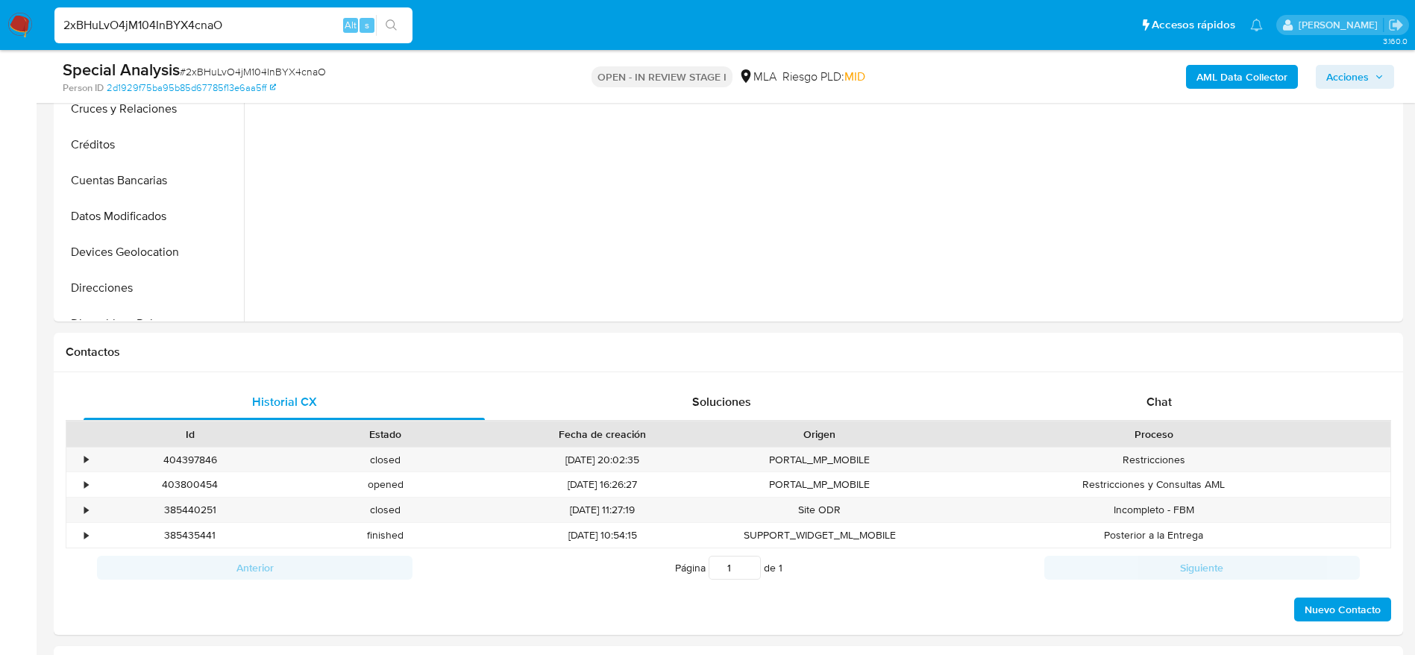
click at [272, 28] on input "2xBHuLvO4jM104InBYX4cnaO" at bounding box center [233, 25] width 358 height 19
paste input "9NGPZelTu6oaUTGlJccf3i2d"
type input "9NGPZelTu6oaUTGlJccf3i2d"
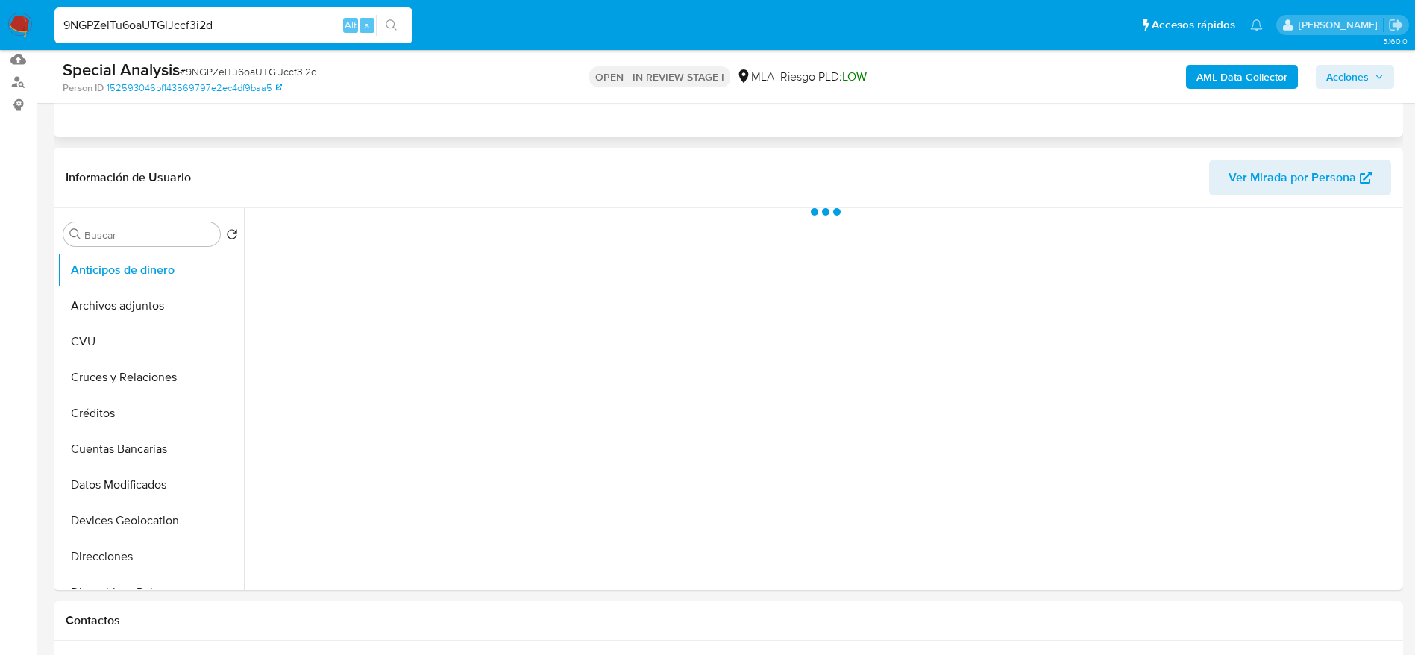
scroll to position [560, 0]
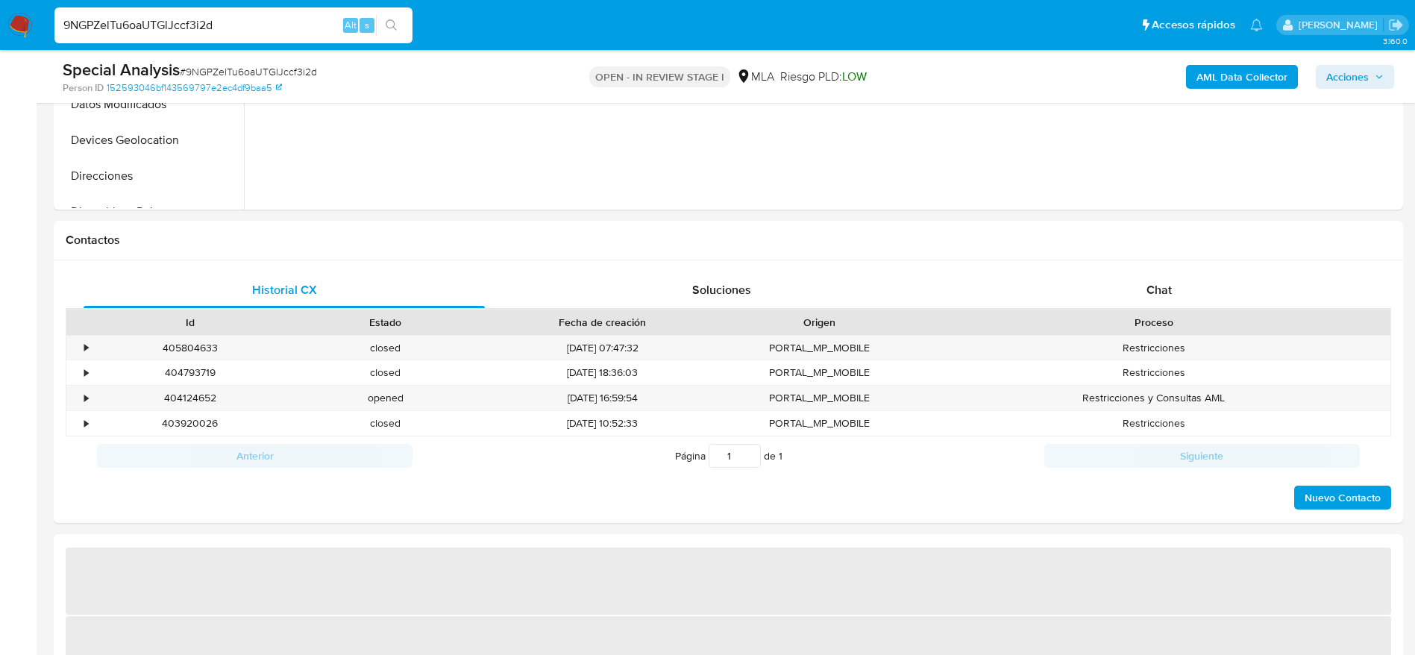
select select "10"
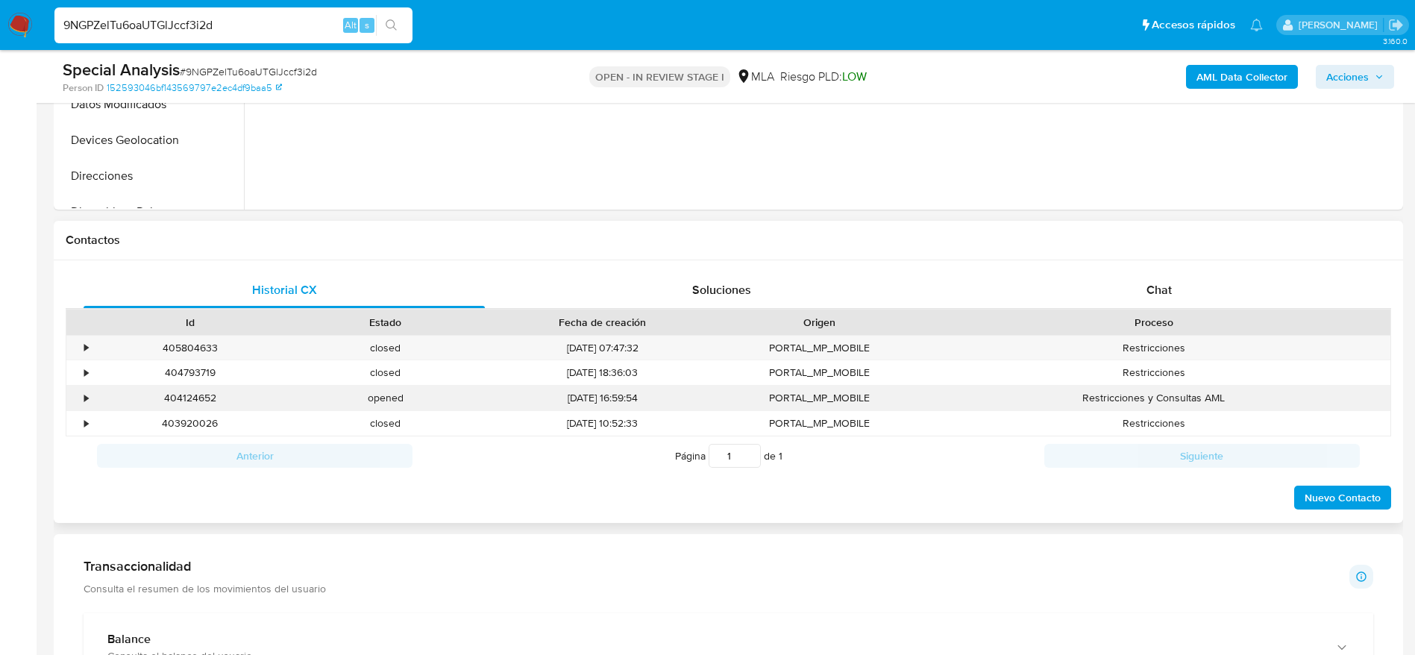
click at [182, 406] on div "404124652" at bounding box center [190, 398] width 195 height 25
copy div "404124652"
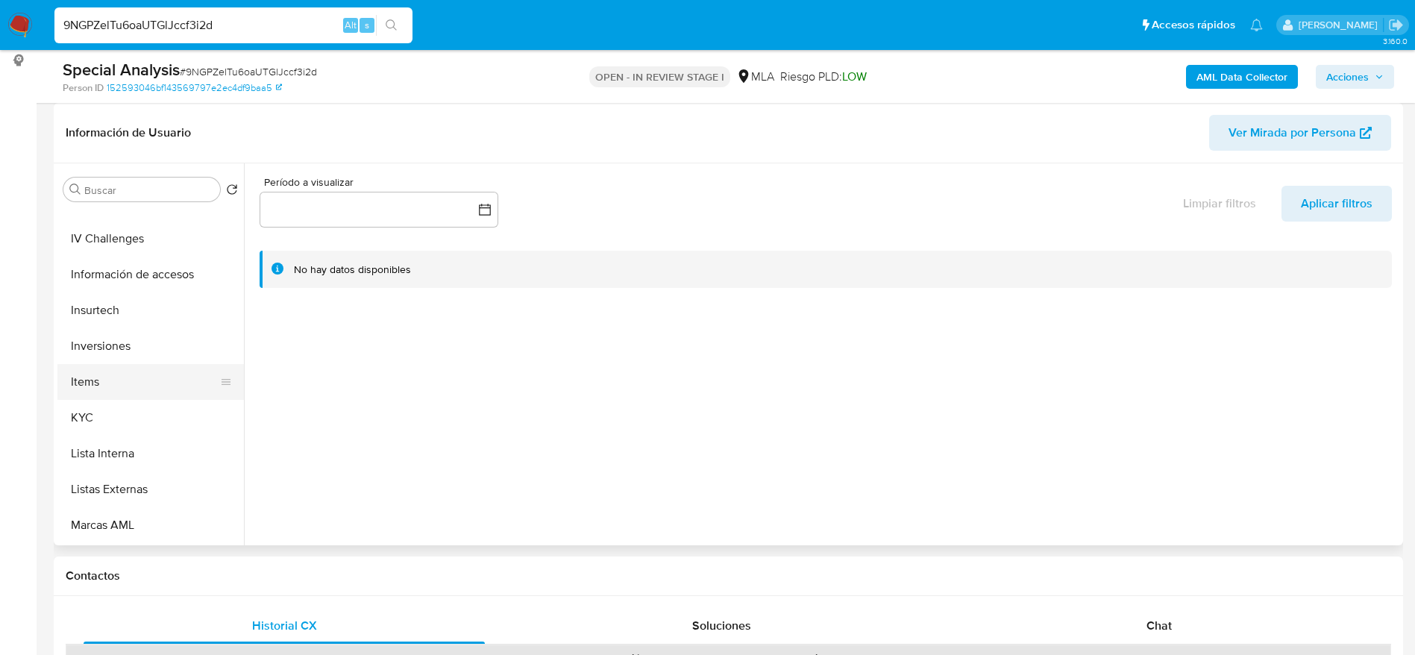
click at [91, 383] on button "Items" at bounding box center [144, 382] width 175 height 36
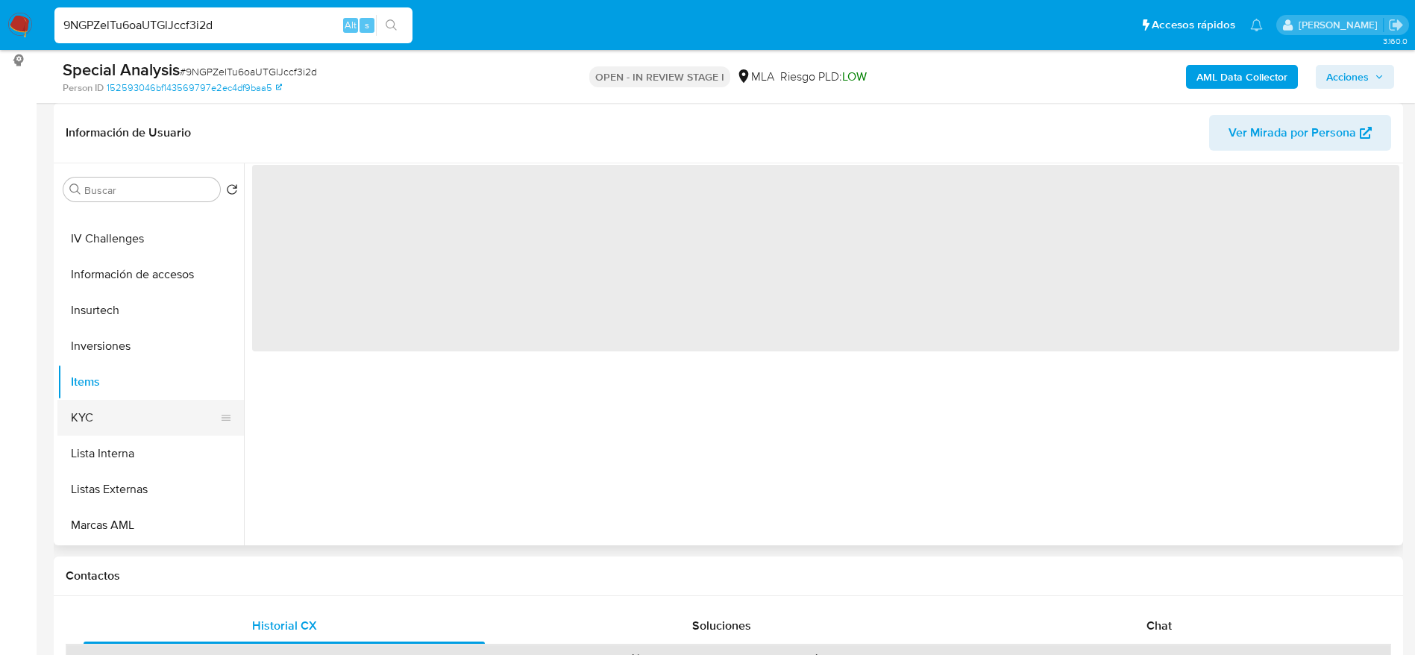
drag, startPoint x: 90, startPoint y: 410, endPoint x: 127, endPoint y: 362, distance: 60.1
click at [90, 411] on button "KYC" at bounding box center [150, 418] width 187 height 36
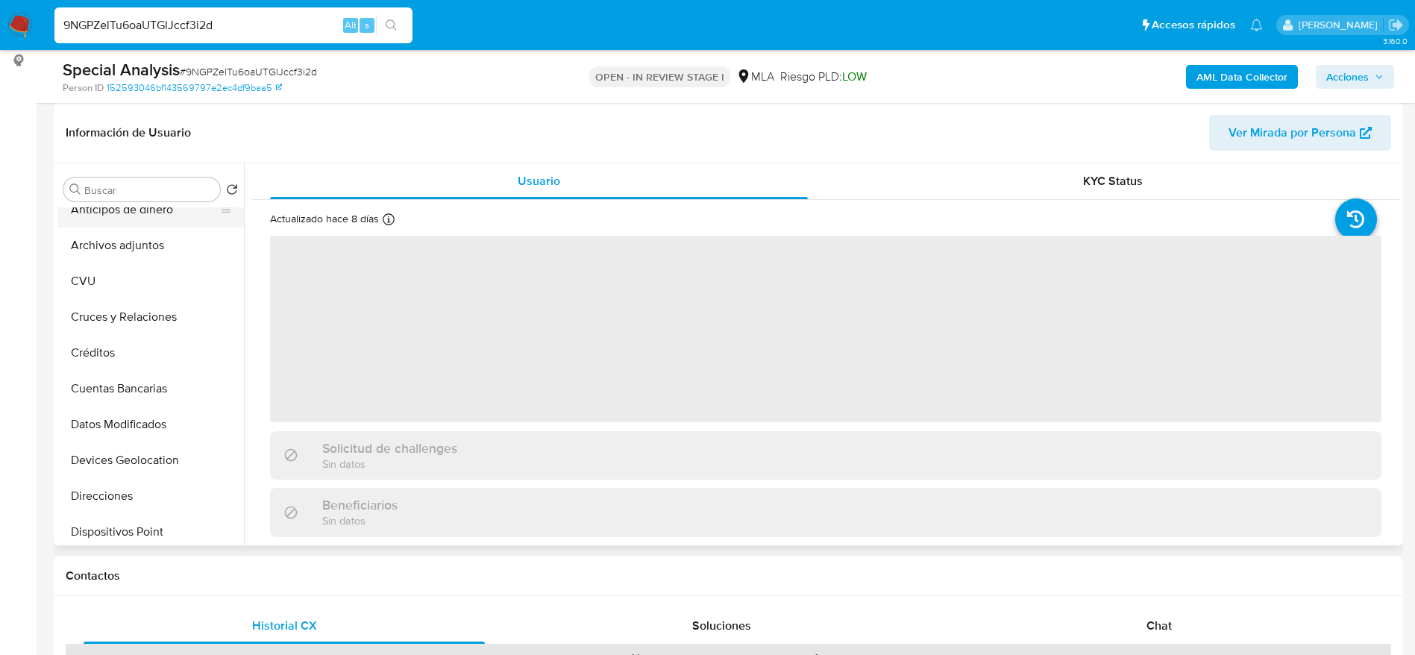
scroll to position [0, 0]
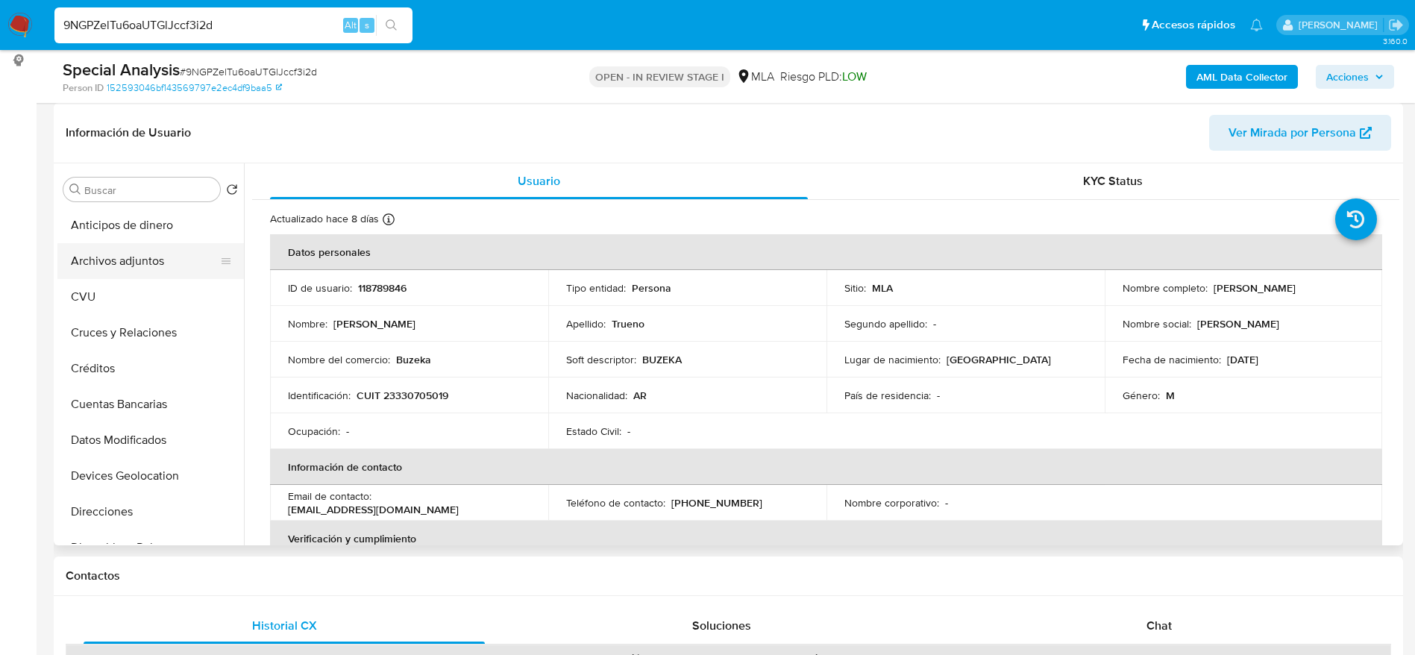
click at [112, 259] on button "Archivos adjuntos" at bounding box center [144, 261] width 175 height 36
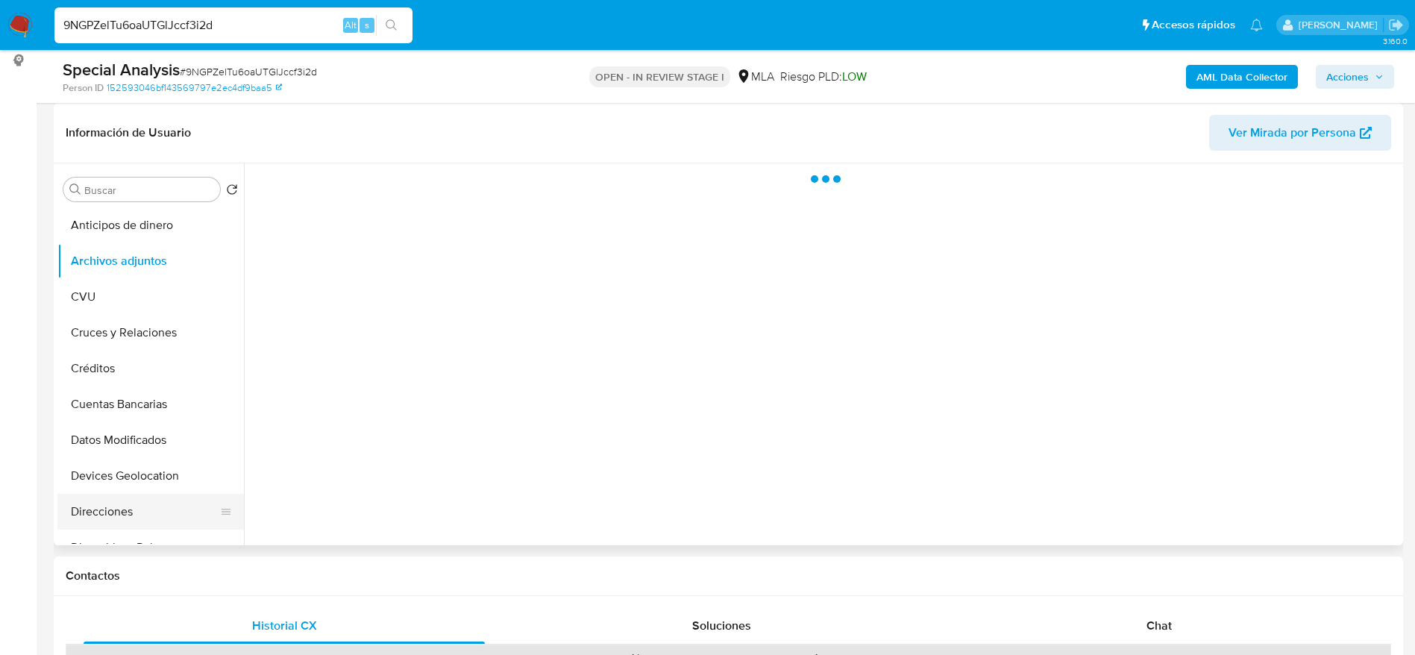
click at [113, 511] on button "Direcciones" at bounding box center [144, 512] width 175 height 36
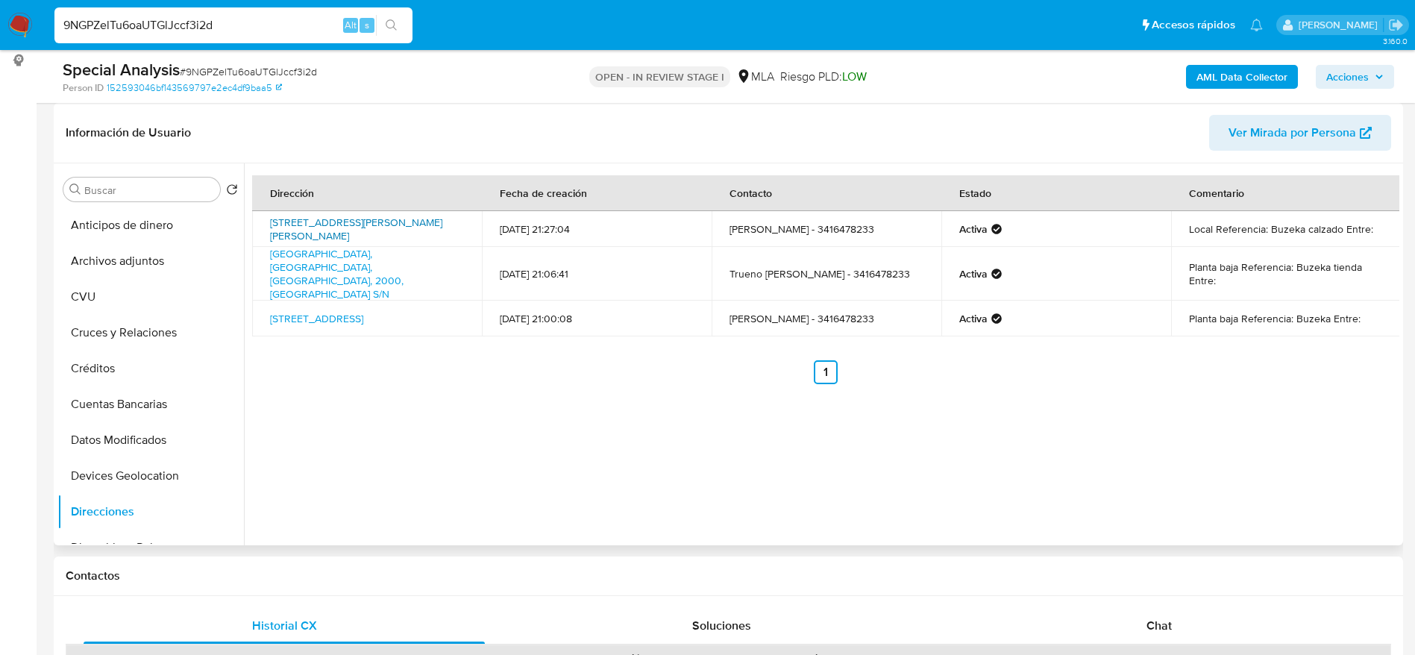
click at [322, 228] on link "Avenida Presidente Perón 5351, Rosario, Santa Fe, 2010, Argentina 5351" at bounding box center [356, 229] width 172 height 28
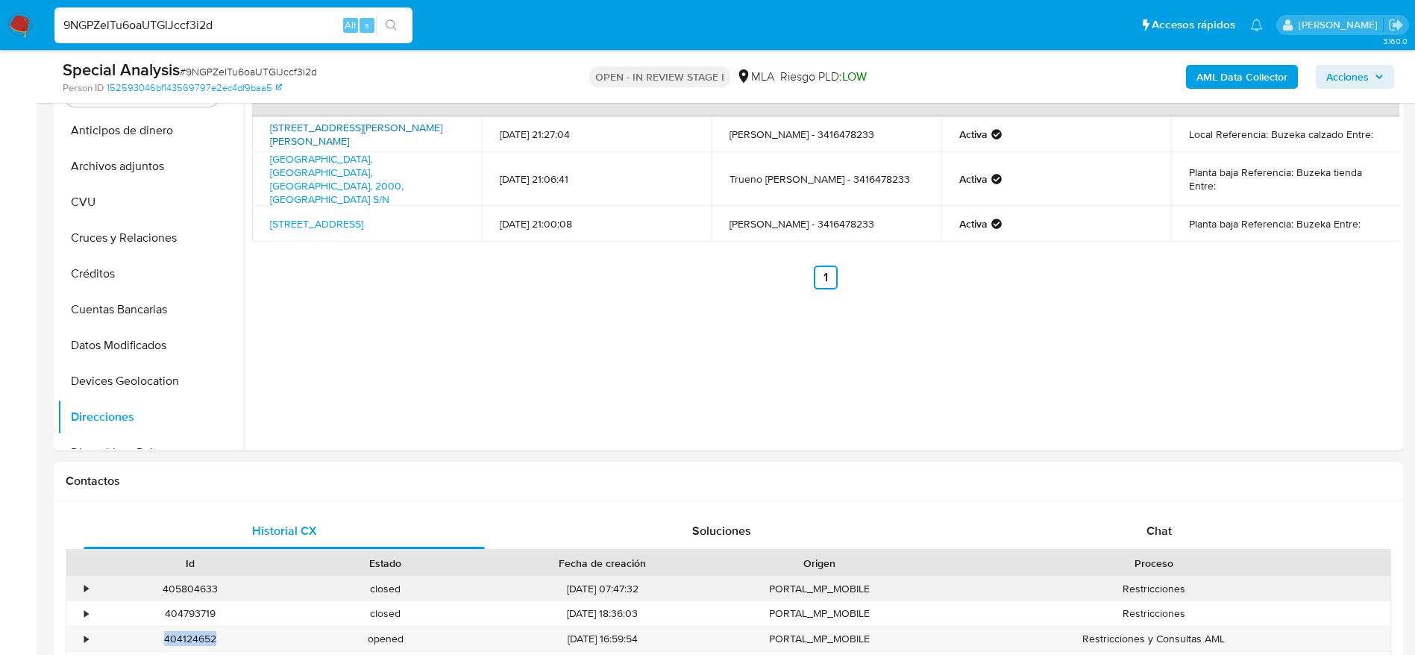
scroll to position [448, 0]
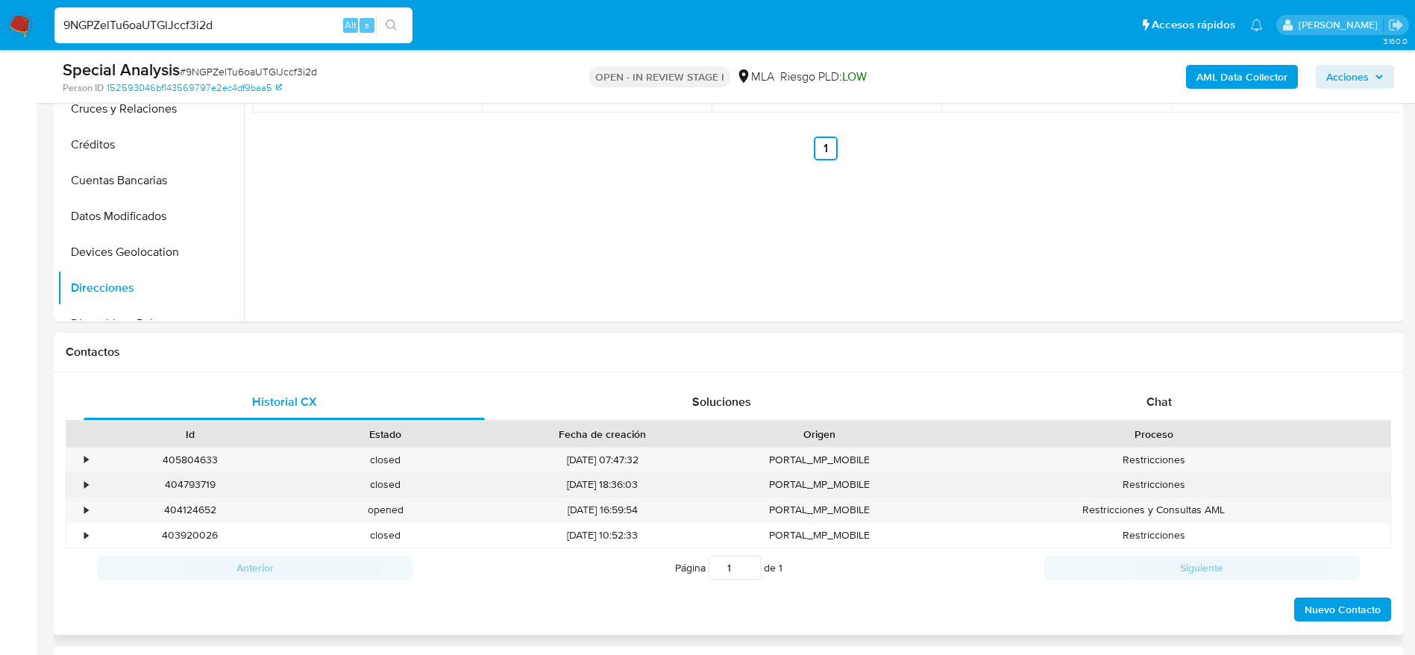
click at [184, 487] on div "404793719" at bounding box center [190, 484] width 195 height 25
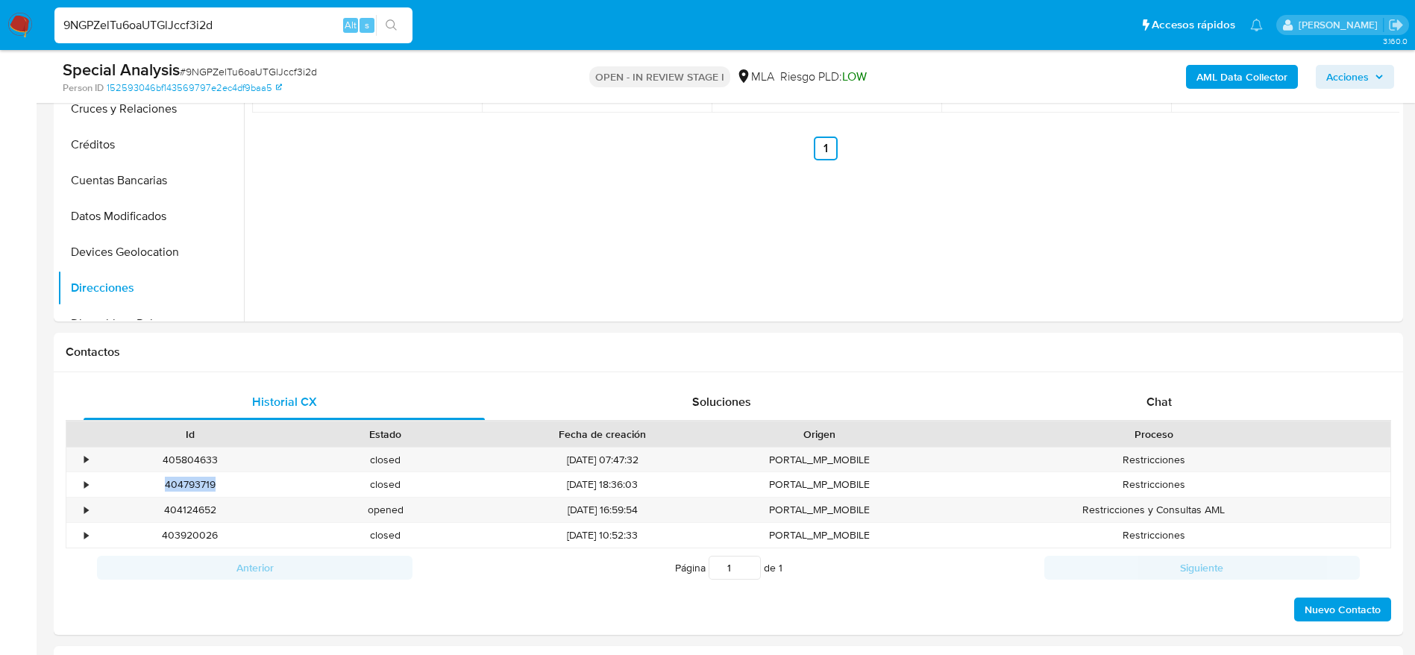
copy div "404793719"
click at [196, 457] on div "405804633" at bounding box center [190, 460] width 195 height 25
click at [198, 457] on div "405804633" at bounding box center [190, 460] width 195 height 25
copy div "405804633"
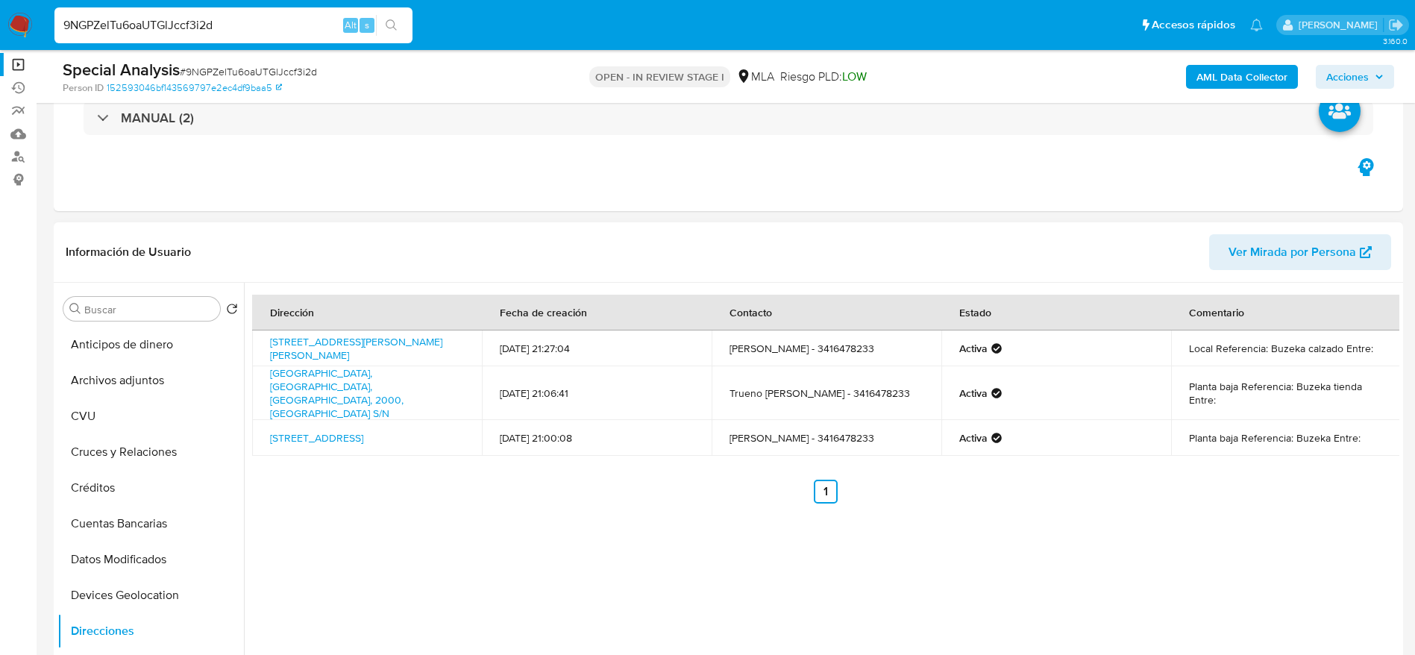
scroll to position [0, 0]
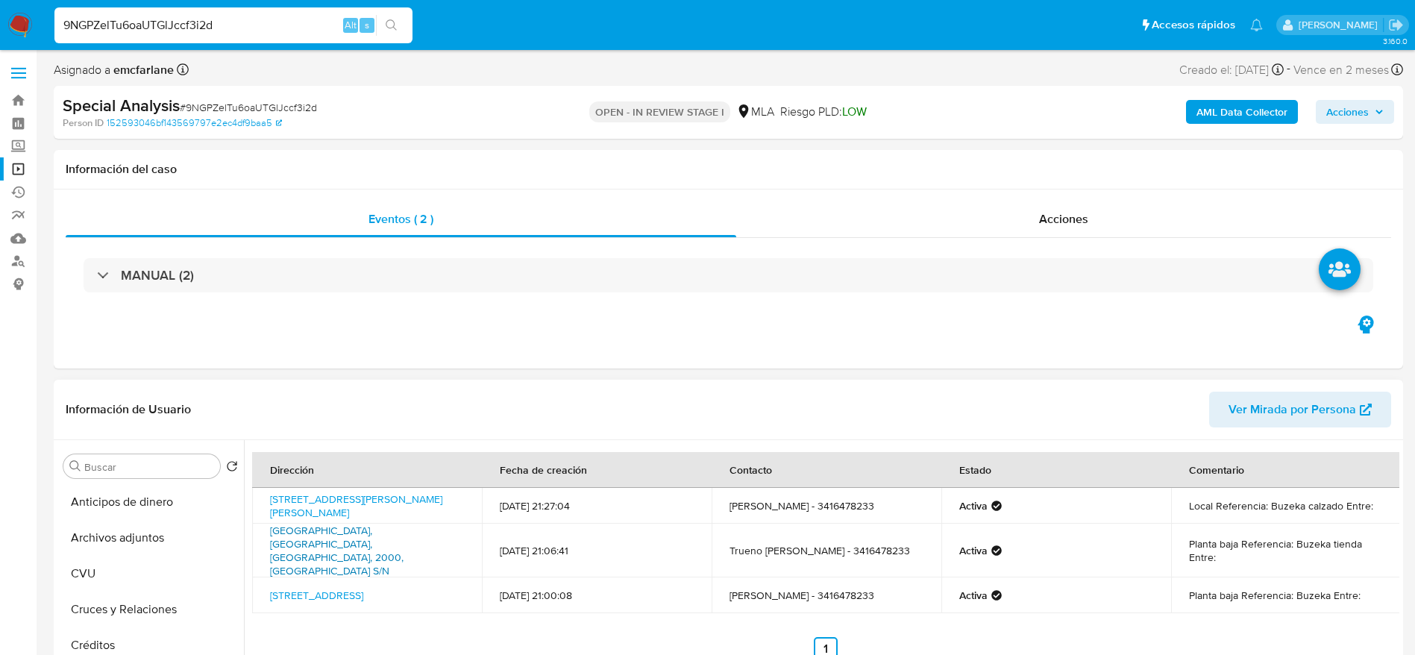
click at [391, 538] on link "Avenida Provincias Unidas Bis S/n, Rosario, Santa Fe, 2000, Argentina S/N" at bounding box center [337, 550] width 134 height 55
click at [363, 588] on link "Avenida Provincias Unidas Bis 566, Rosario, Santa Fe, 2007, Argentina 566" at bounding box center [316, 595] width 93 height 15
click at [272, 18] on input "9NGPZelTu6oaUTGlJccf3i2d" at bounding box center [233, 25] width 358 height 19
paste input "2xBHuLvO4jM104InBYX4cnaO"
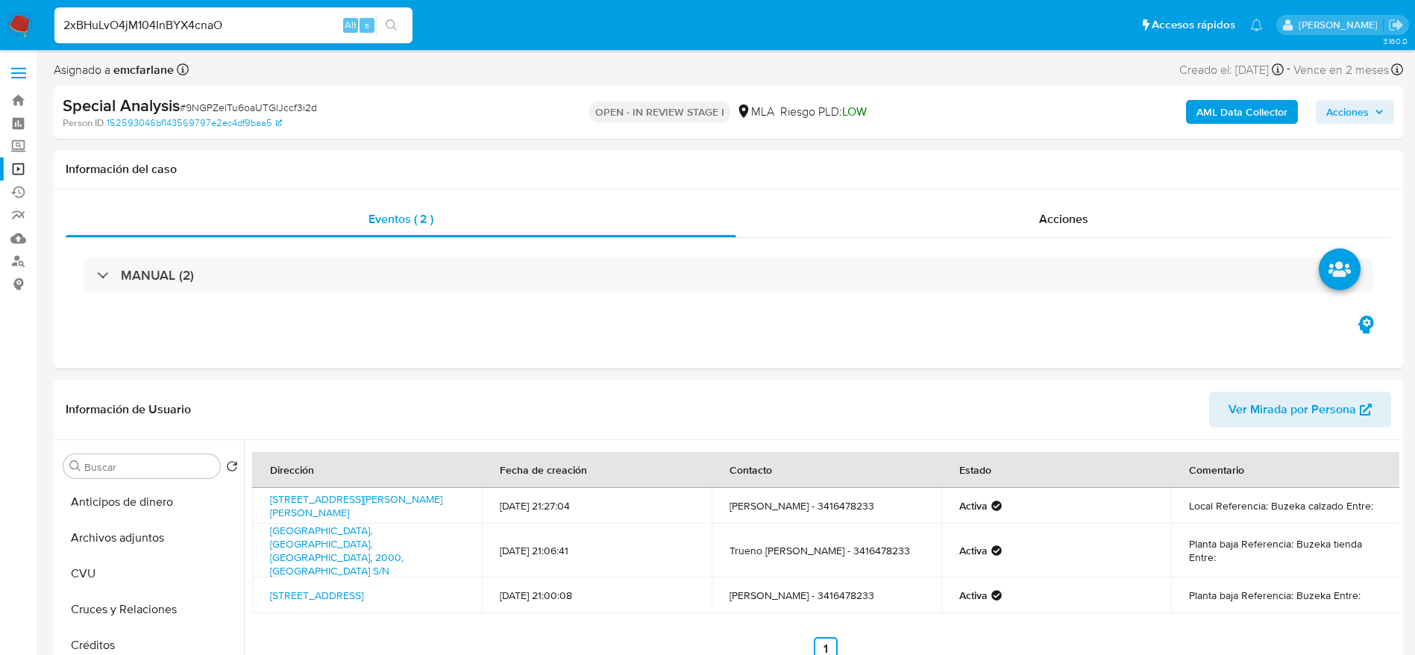
type input "2xBHuLvO4jM104InBYX4cnaO"
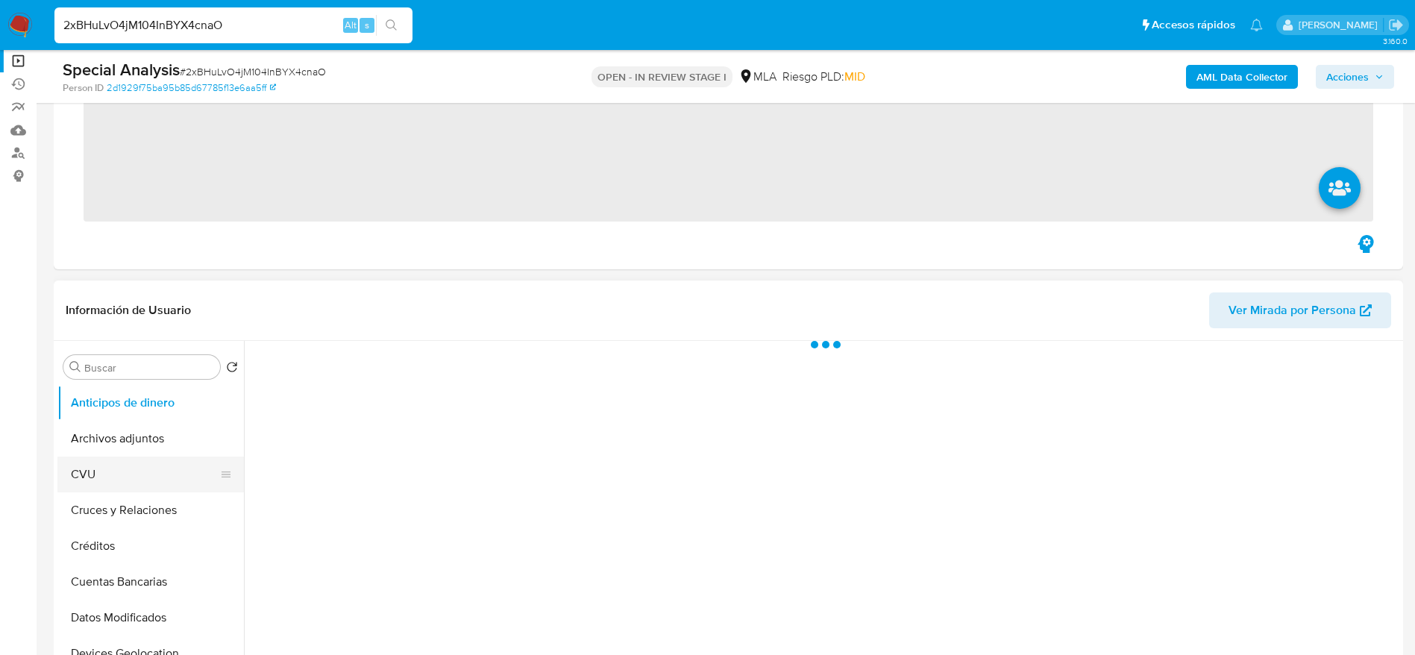
scroll to position [112, 0]
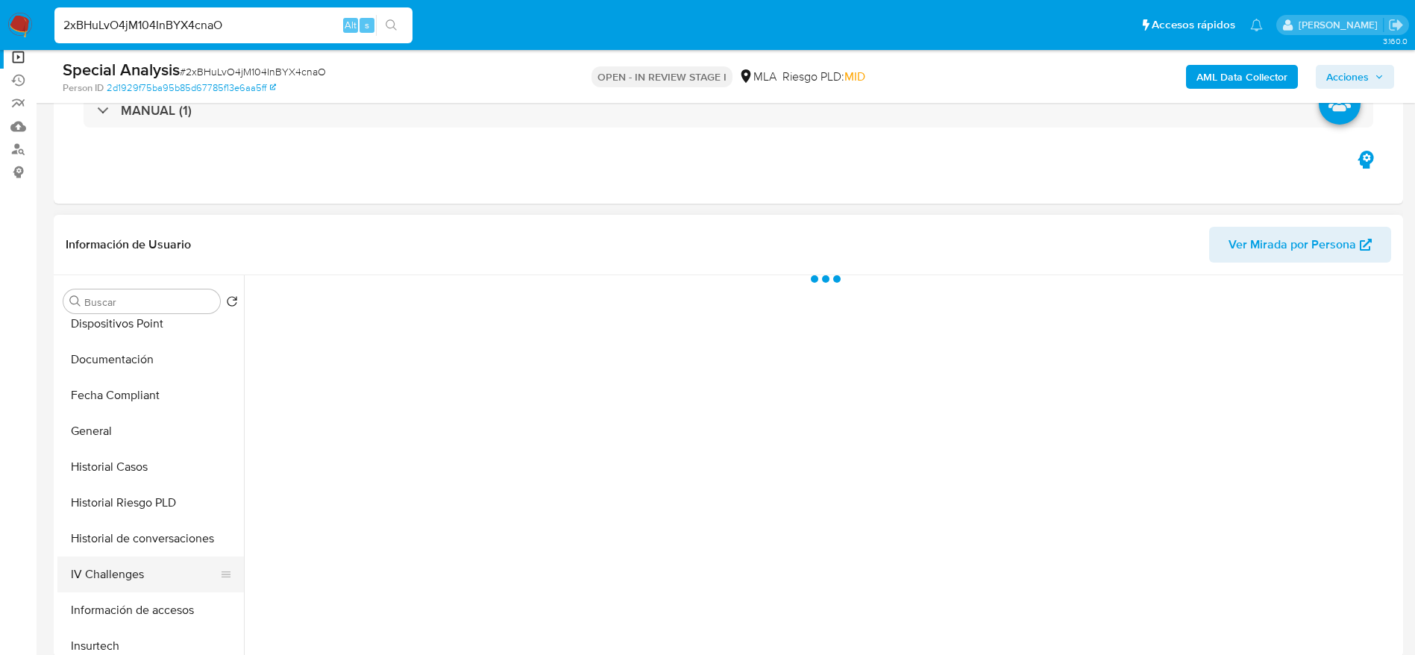
select select "10"
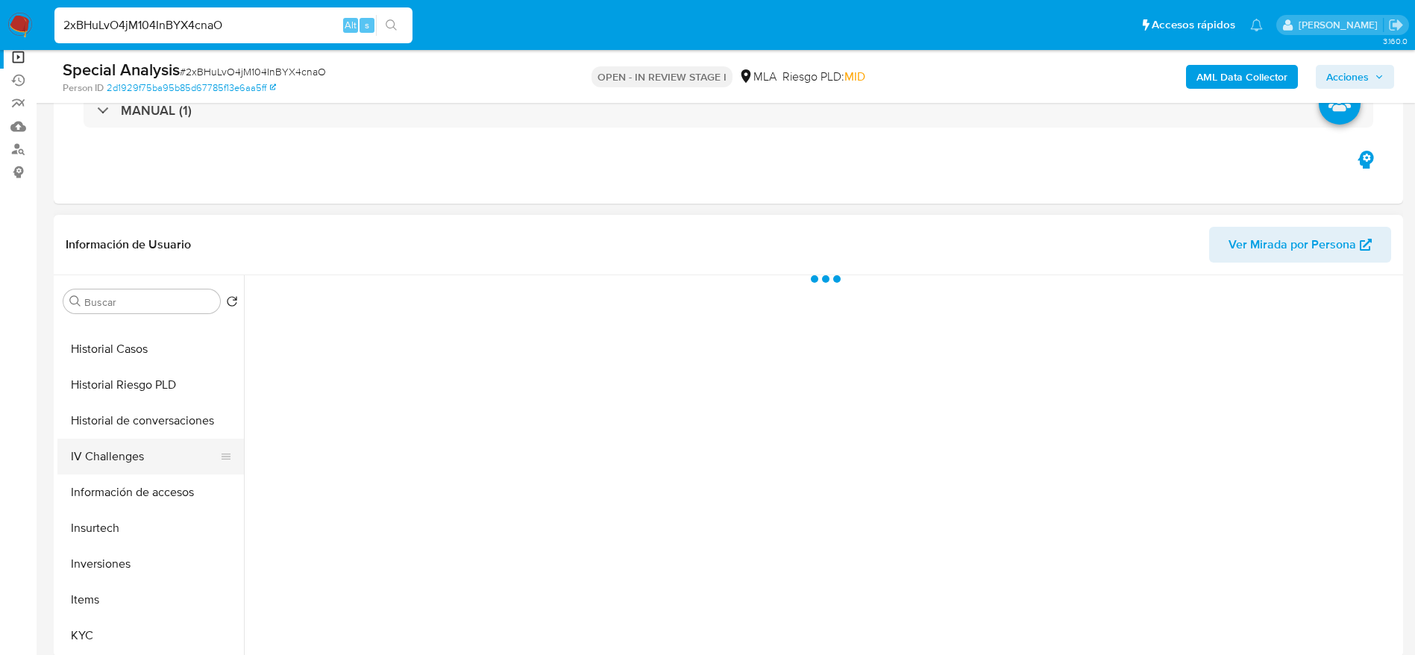
scroll to position [560, 0]
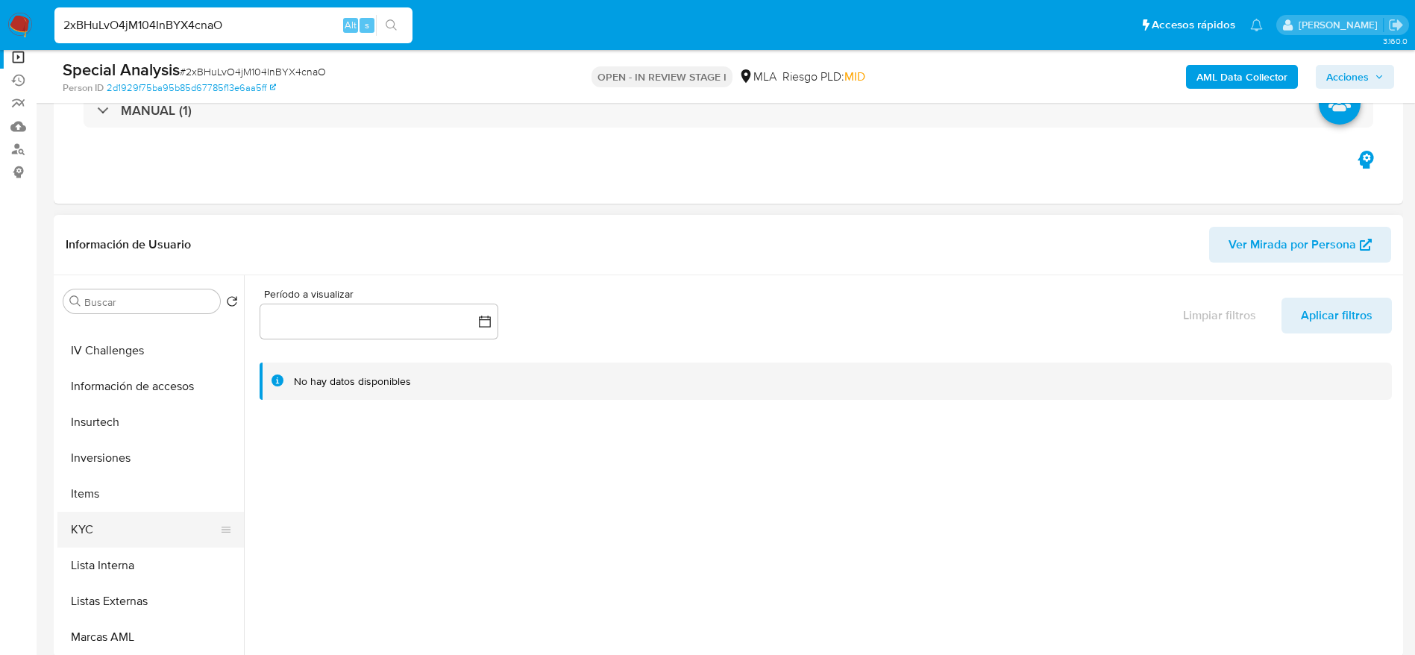
click at [102, 536] on button "KYC" at bounding box center [144, 530] width 175 height 36
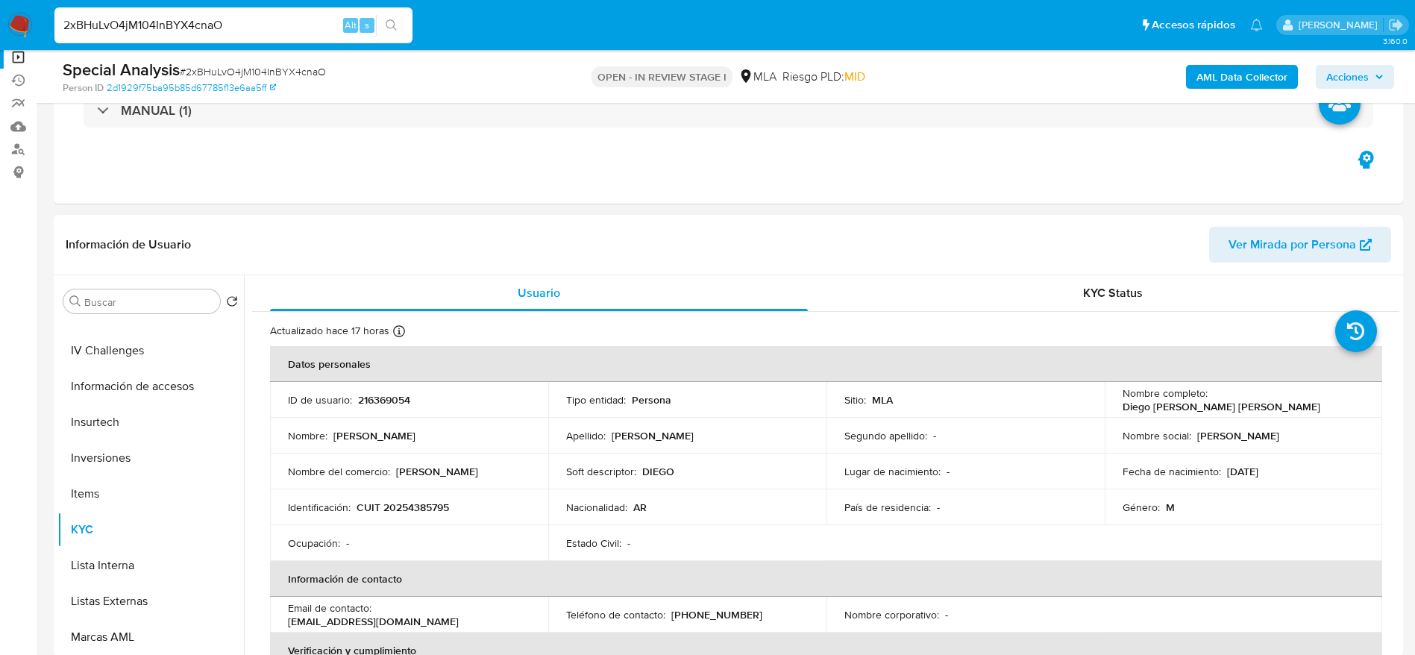
click at [422, 508] on p "CUIT 20254385795" at bounding box center [403, 507] width 93 height 13
copy p "20254385795"
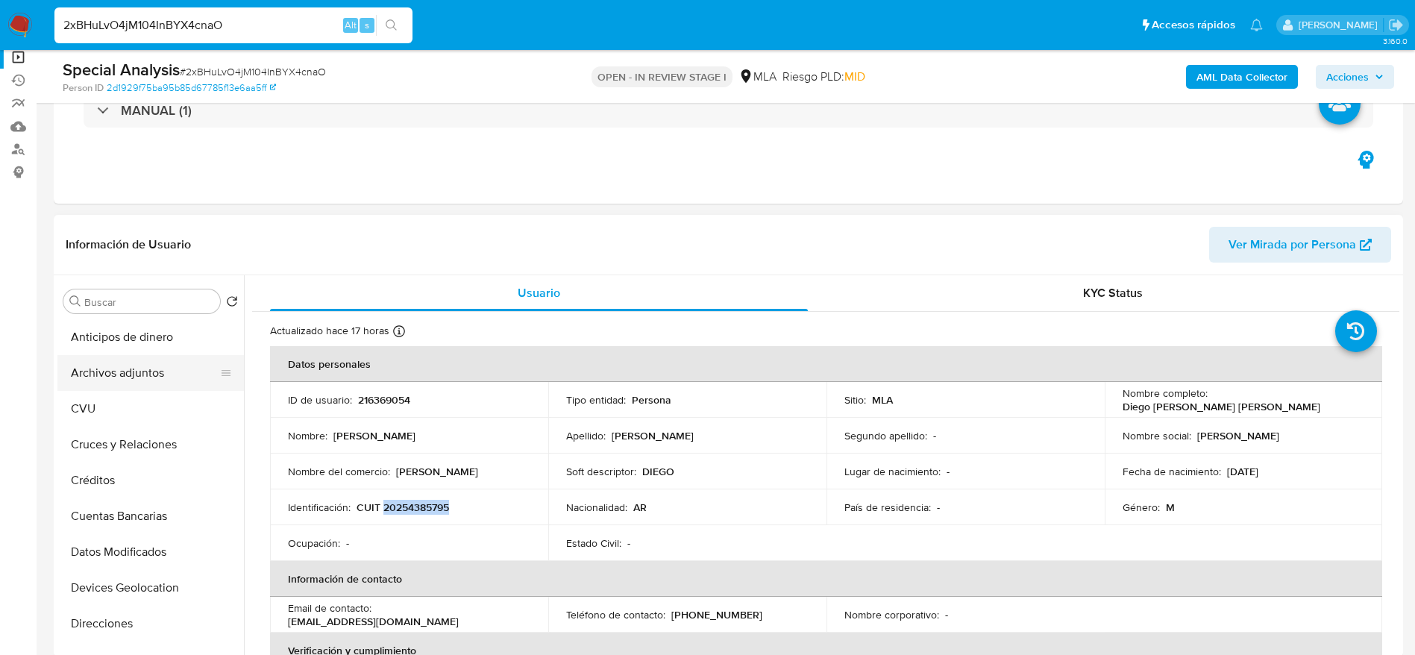
click at [101, 386] on button "Archivos adjuntos" at bounding box center [144, 373] width 175 height 36
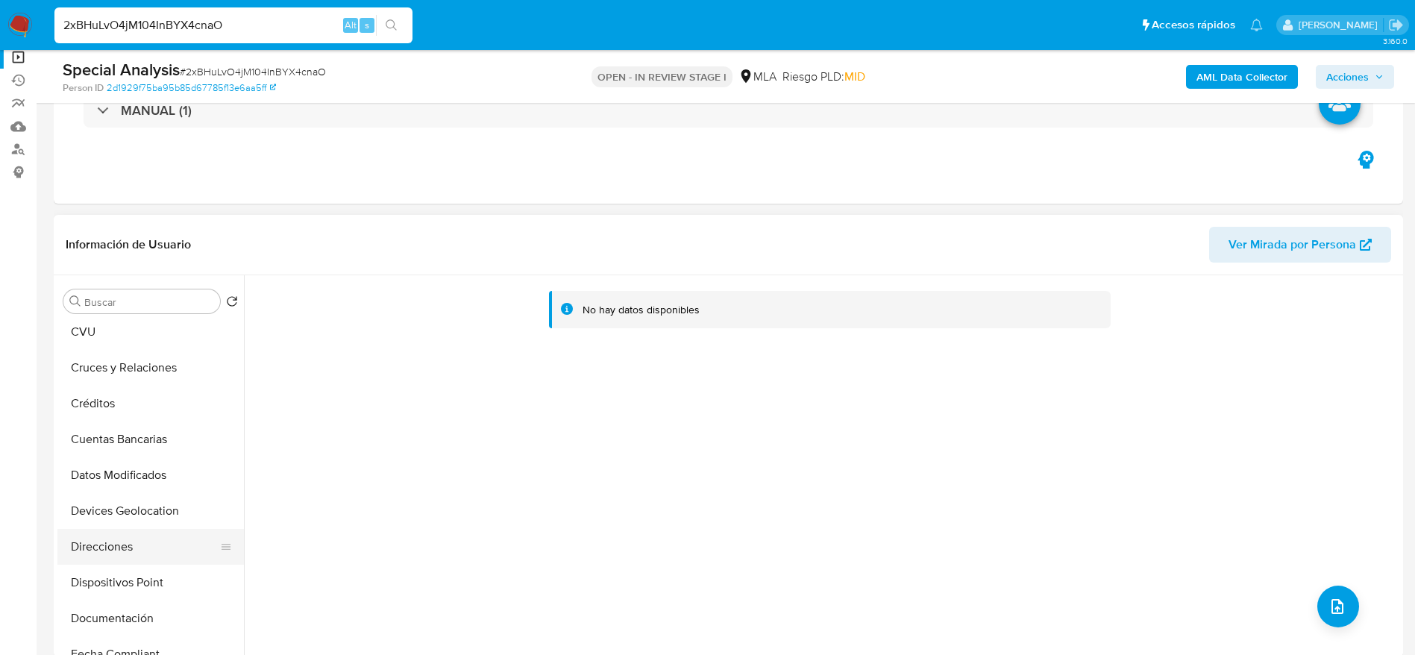
scroll to position [112, 0]
click at [98, 508] on button "Direcciones" at bounding box center [144, 512] width 175 height 36
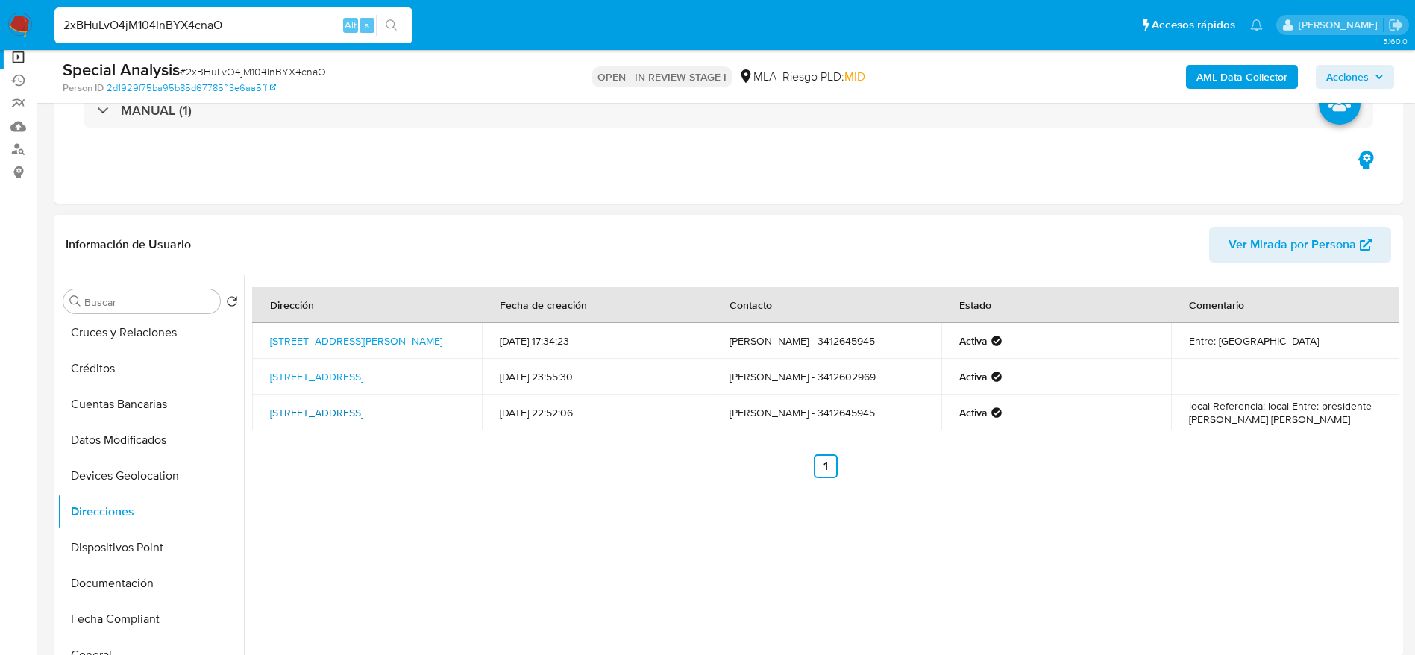
click at [363, 409] on link "Calle Abanderado G. Grandoli 3882, Rosario, Santa Fe, 2000, Argentina 3882" at bounding box center [316, 412] width 93 height 15
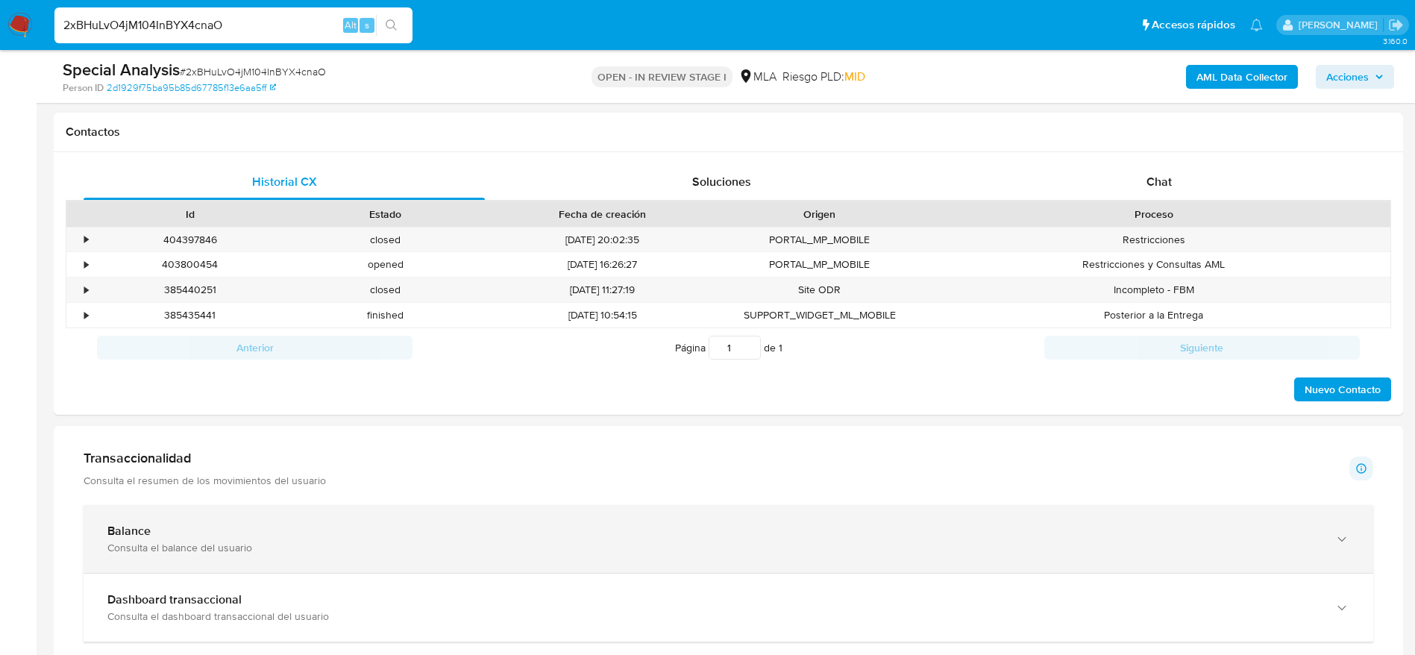
scroll to position [671, 0]
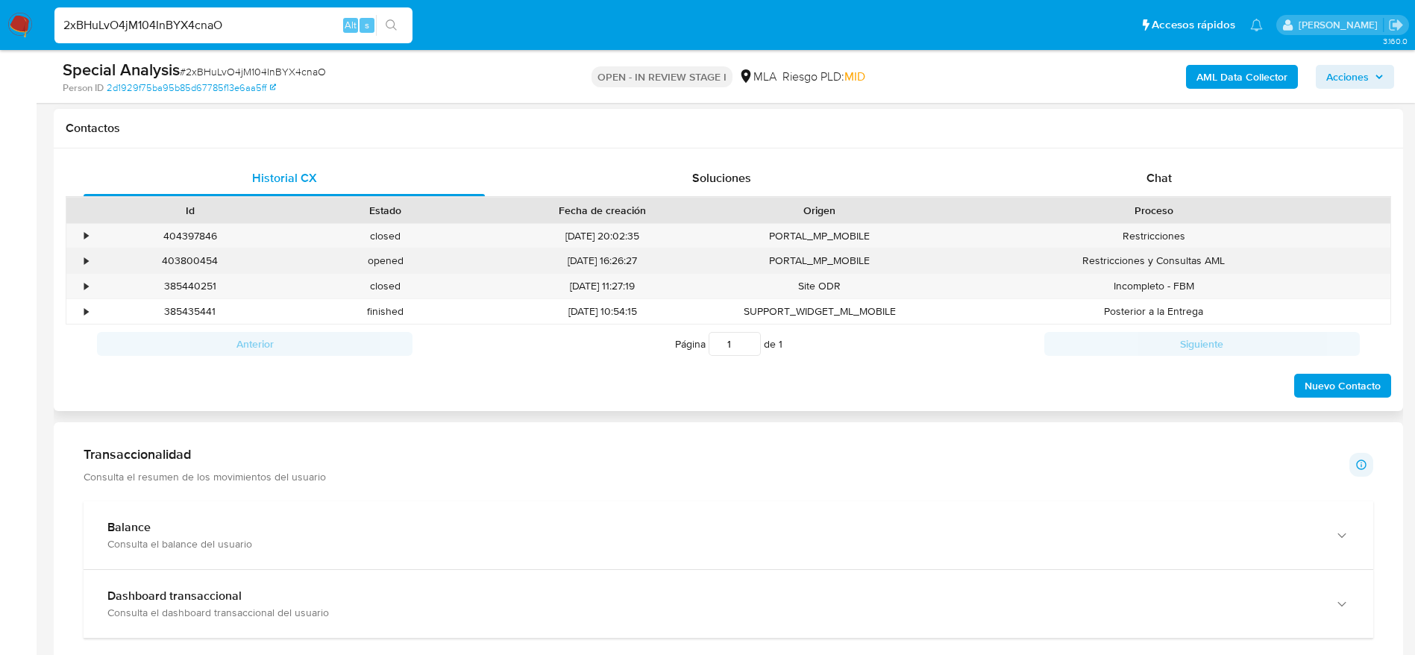
click at [187, 265] on div "403800454" at bounding box center [190, 260] width 195 height 25
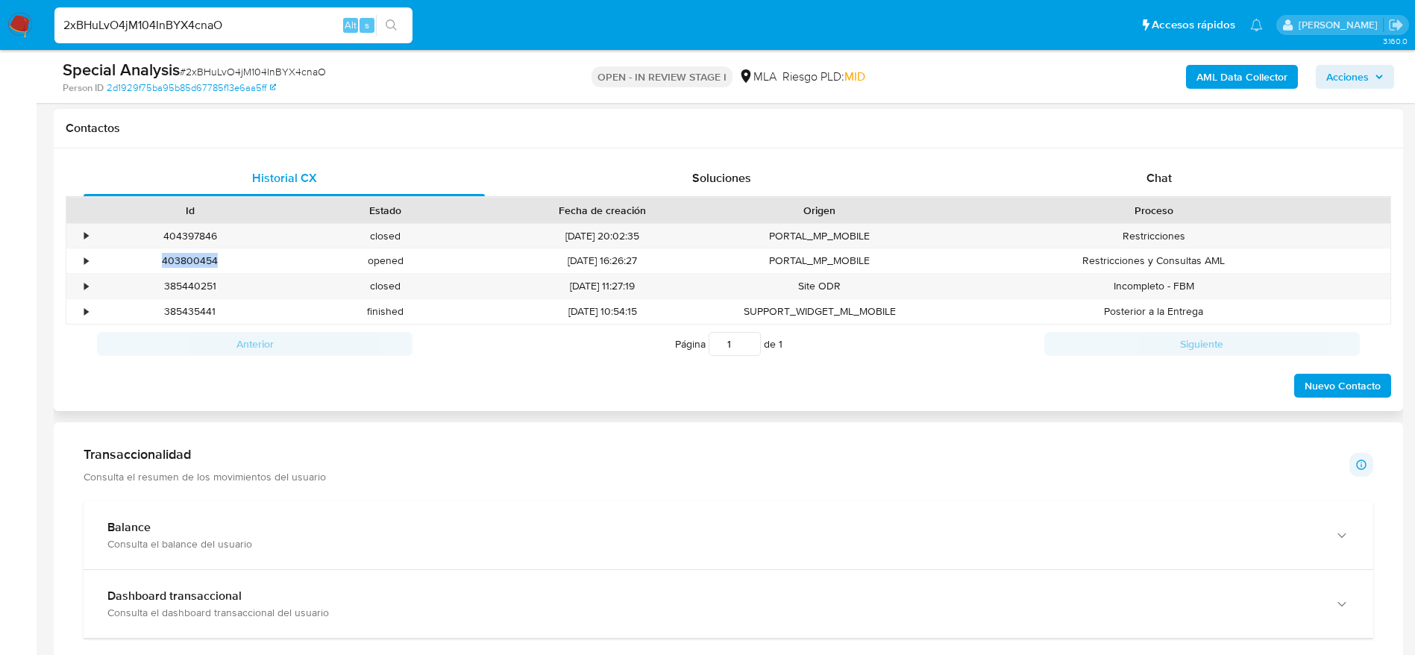
copy div "403800454"
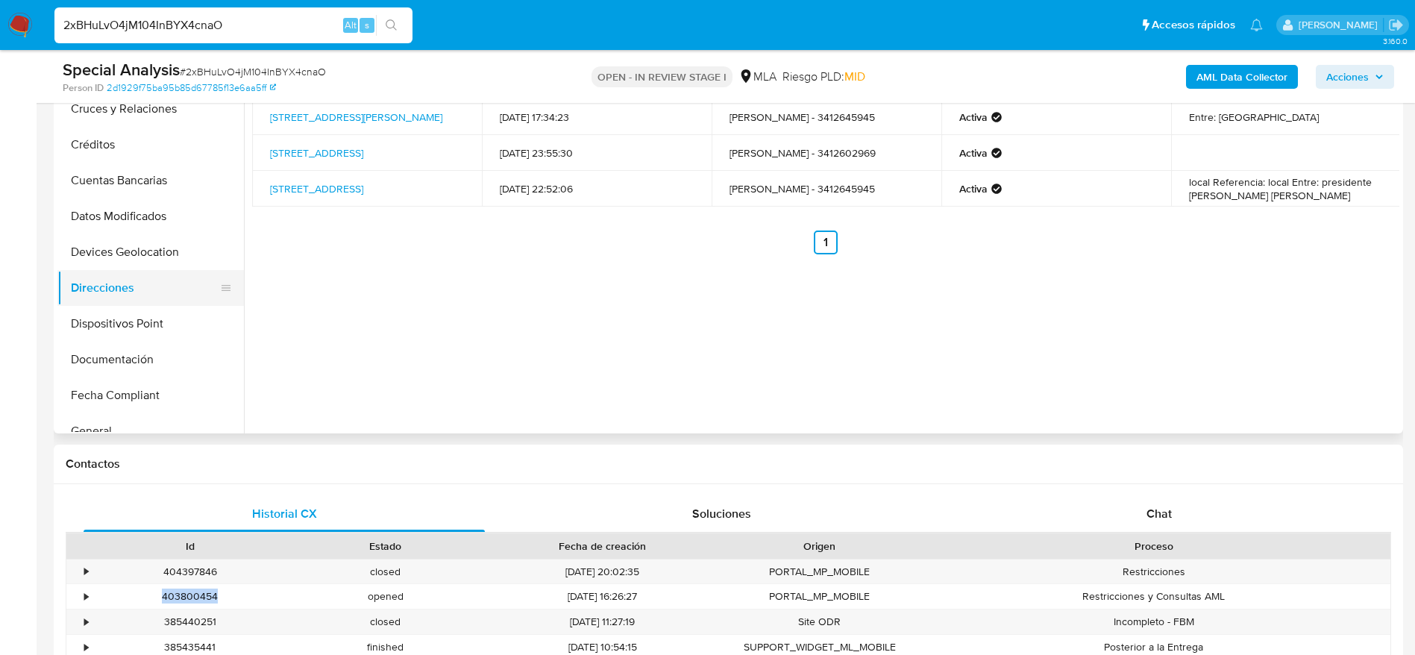
scroll to position [448, 0]
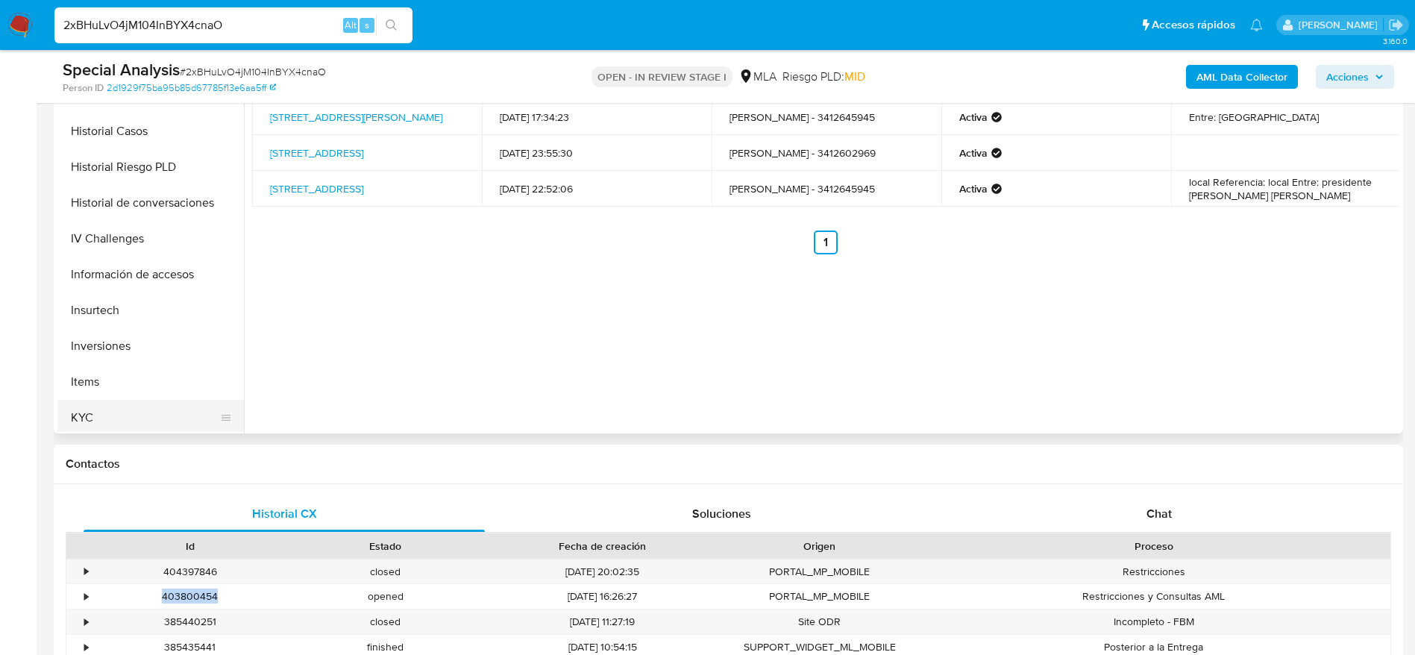
drag, startPoint x: 131, startPoint y: 407, endPoint x: 209, endPoint y: 407, distance: 77.6
click at [131, 408] on button "KYC" at bounding box center [144, 418] width 175 height 36
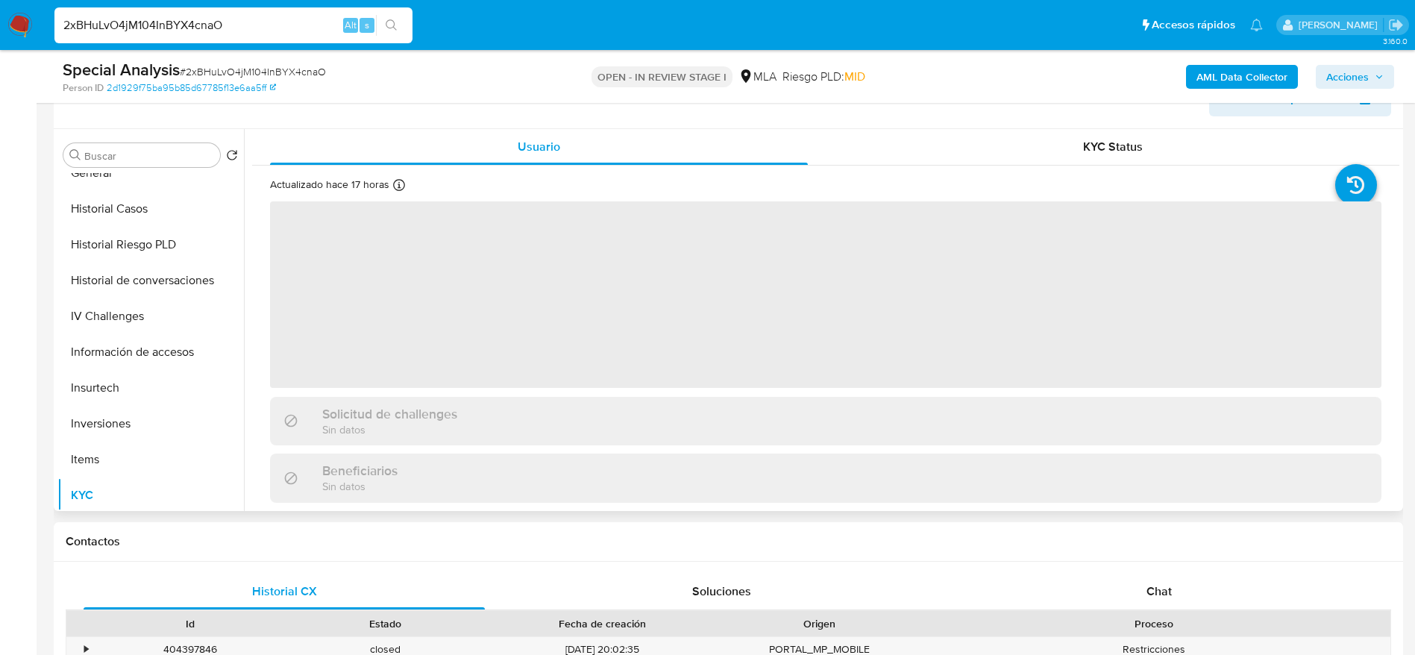
scroll to position [224, 0]
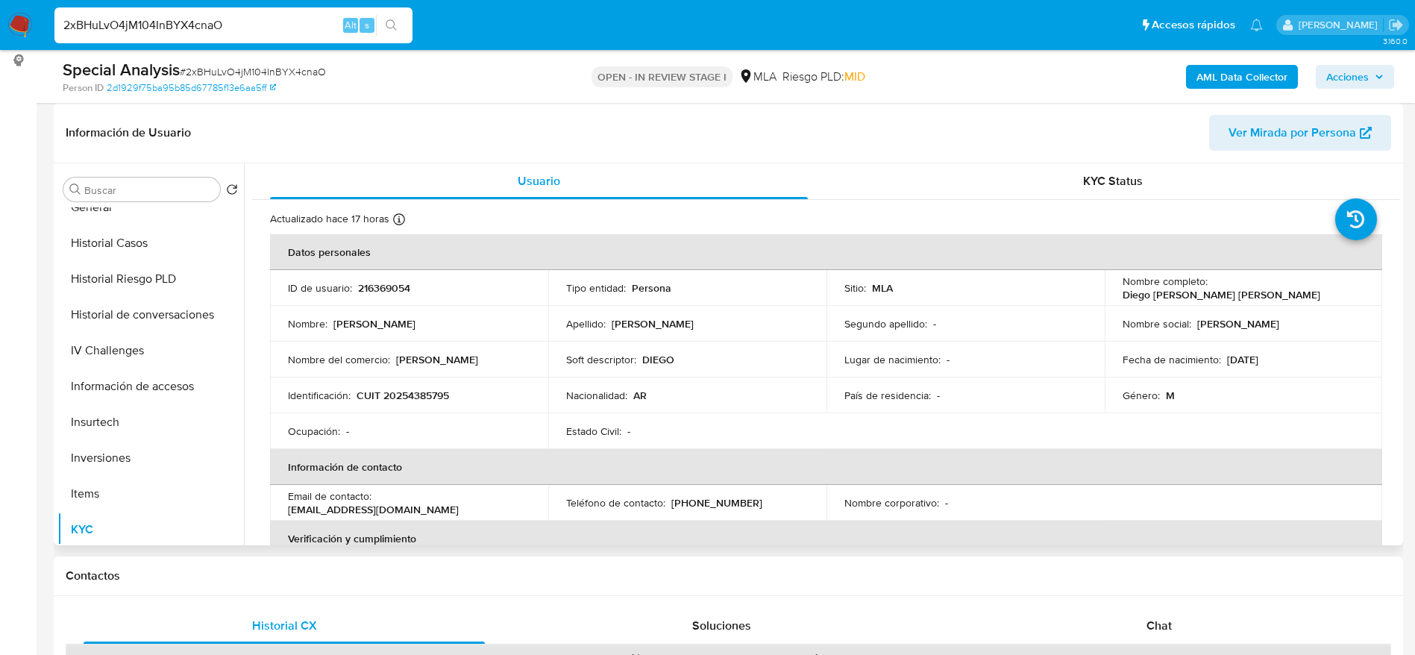
click at [404, 389] on p "CUIT 20254385795" at bounding box center [403, 395] width 93 height 13
copy p "20254385795"
click at [480, 342] on td "Nombre del comercio : Tienda efrain" at bounding box center [409, 360] width 278 height 36
click at [428, 398] on p "CUIT 20254385795" at bounding box center [403, 395] width 93 height 13
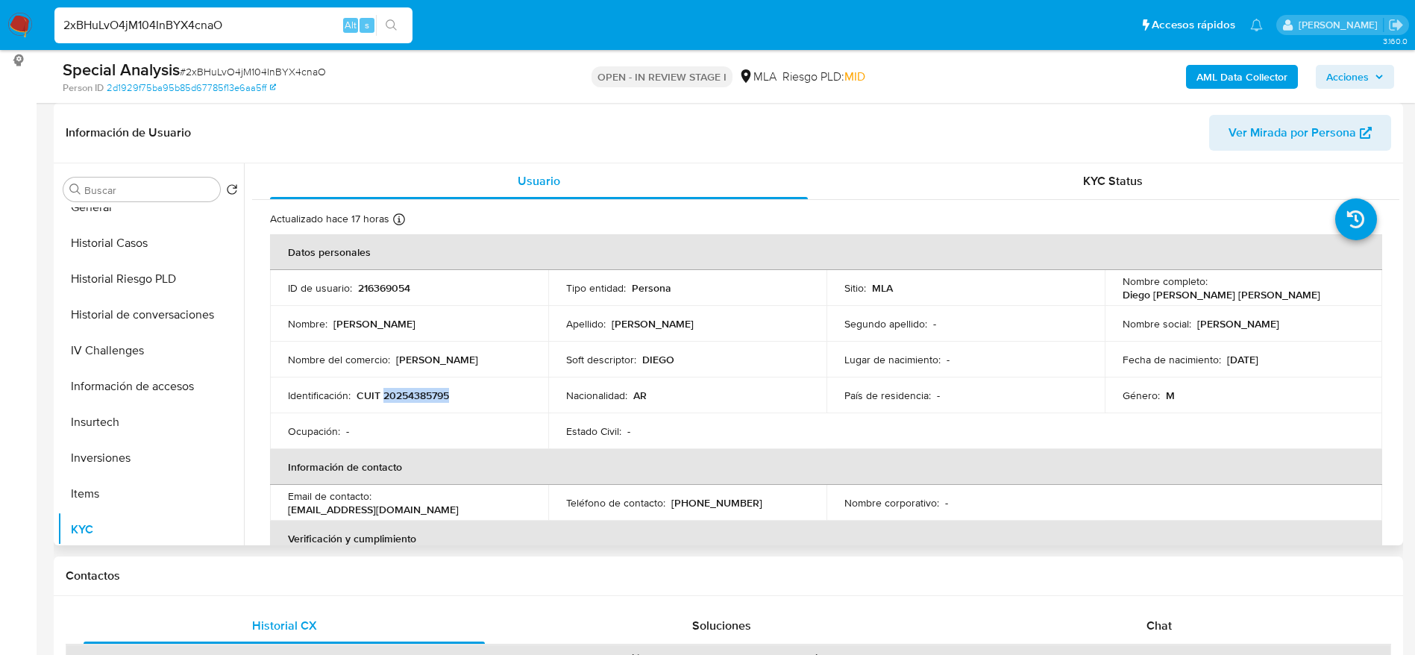
click at [428, 398] on p "CUIT 20254385795" at bounding box center [403, 395] width 93 height 13
copy p "20254385795"
click at [469, 360] on div "Nombre del comercio : Tienda efrain" at bounding box center [409, 359] width 242 height 13
click at [440, 393] on p "CUIT 20254385795" at bounding box center [403, 395] width 93 height 13
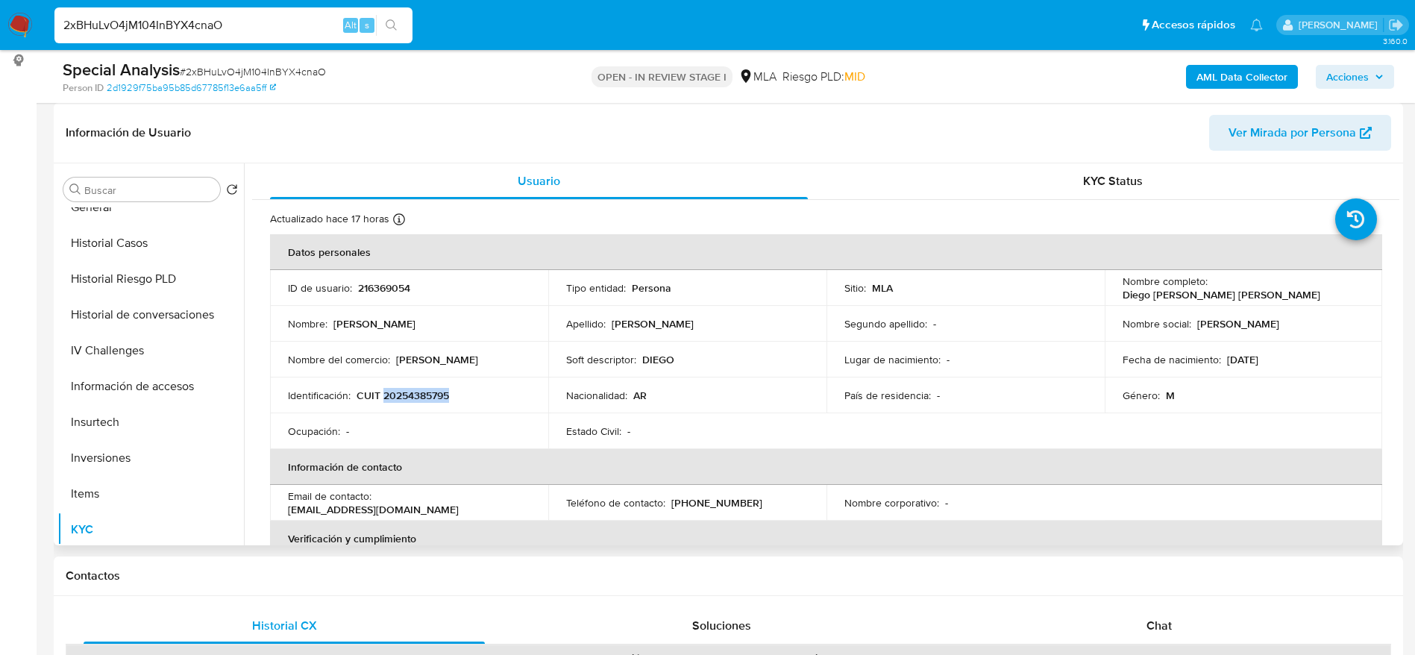
click at [440, 393] on p "CUIT 20254385795" at bounding box center [403, 395] width 93 height 13
copy p "20254385795"
click at [267, 22] on input "2xBHuLvO4jM104InBYX4cnaO" at bounding box center [233, 25] width 358 height 19
click at [267, 21] on input "2xBHuLvO4jM104InBYX4cnaO" at bounding box center [233, 25] width 358 height 19
paste input "9NGPZelTu6oaUTGlJccf3i2d"
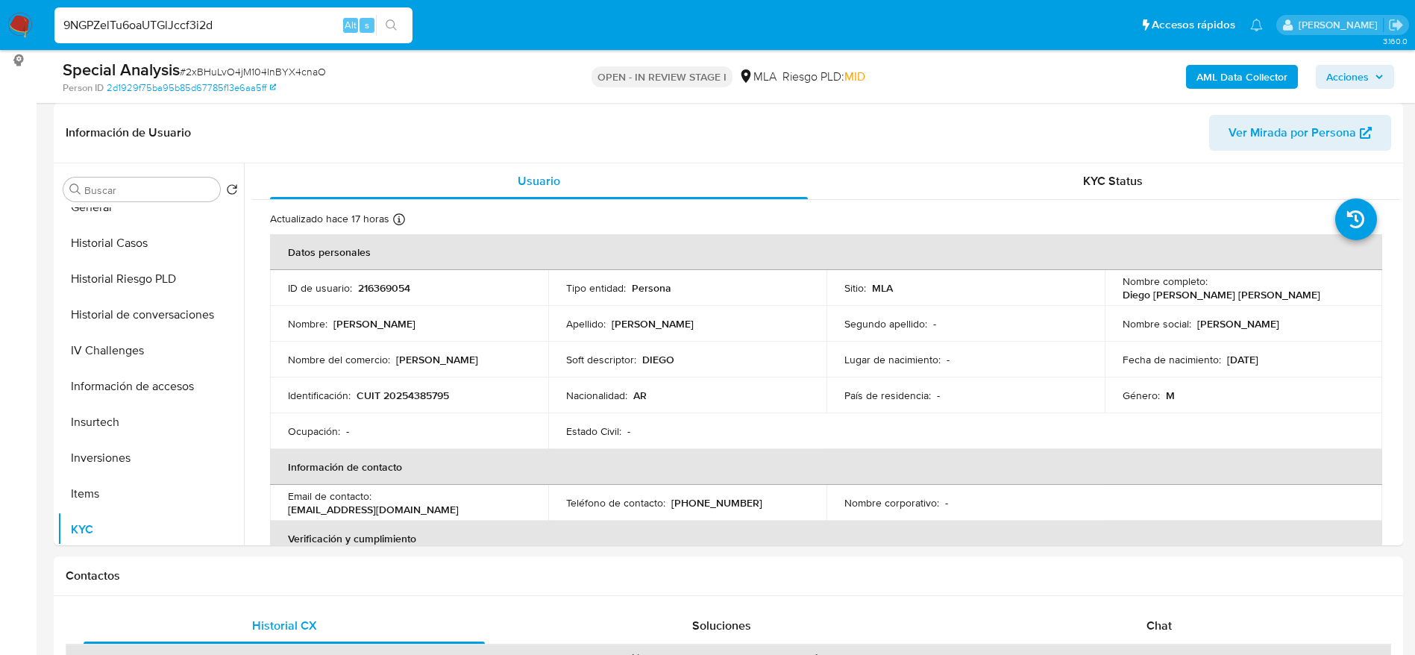
type input "9NGPZelTu6oaUTGlJccf3i2d"
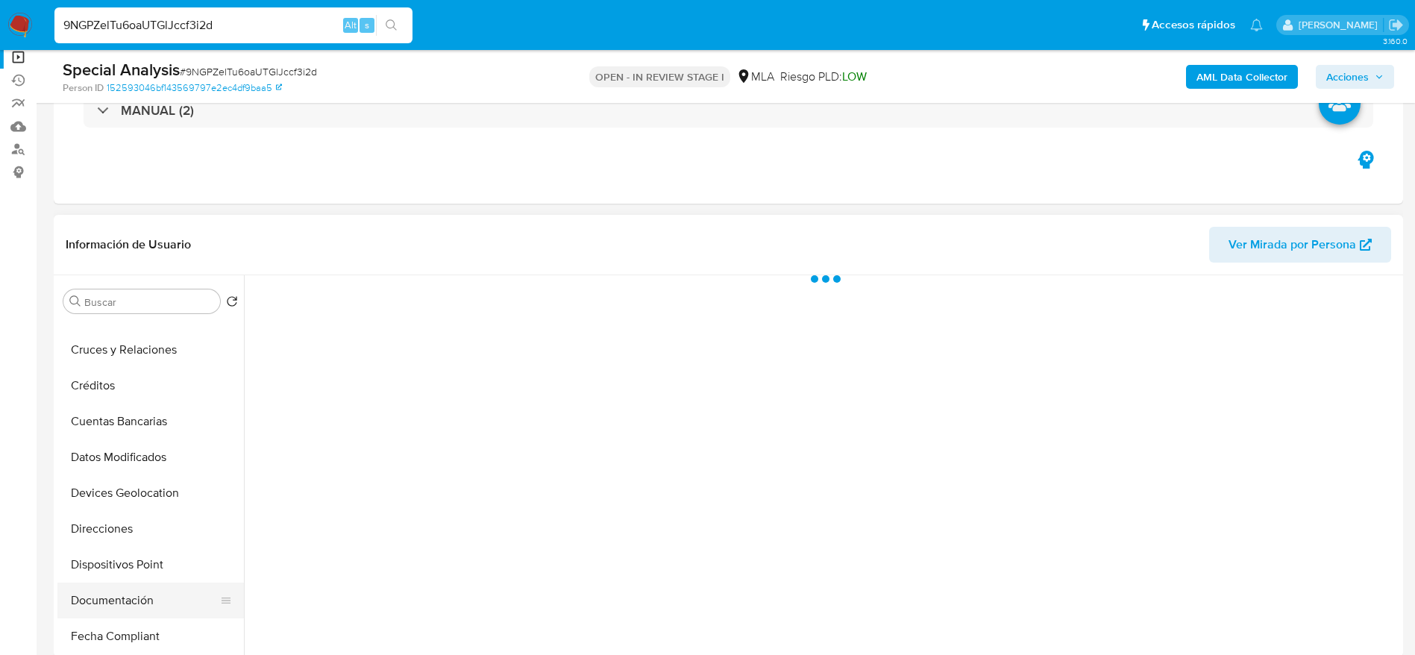
scroll to position [224, 0]
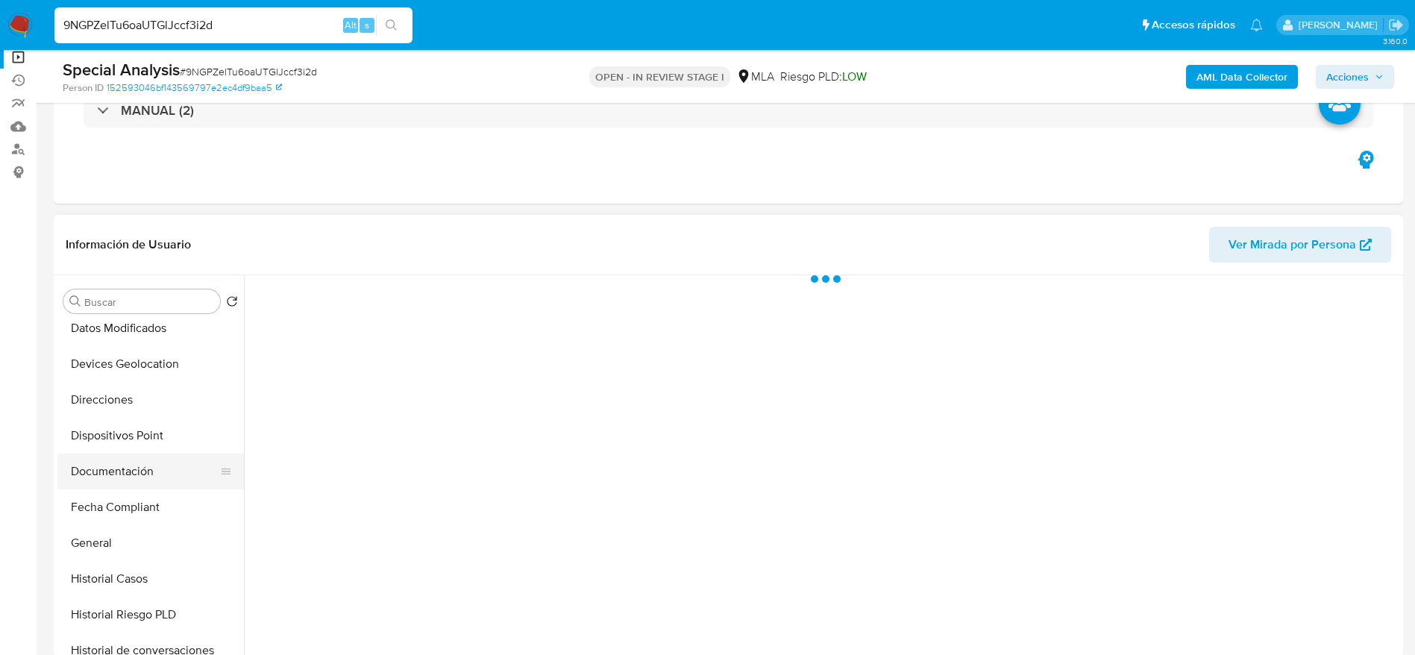
select select "10"
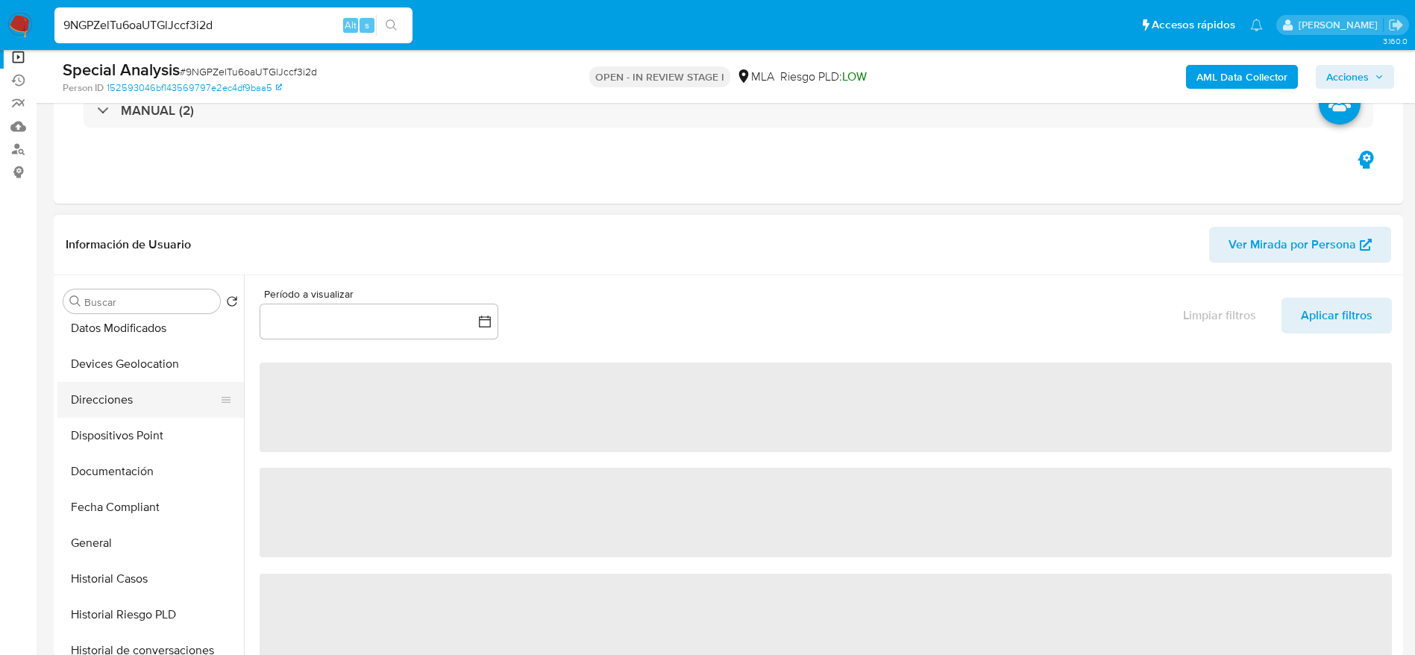
click at [105, 403] on button "Direcciones" at bounding box center [144, 400] width 175 height 36
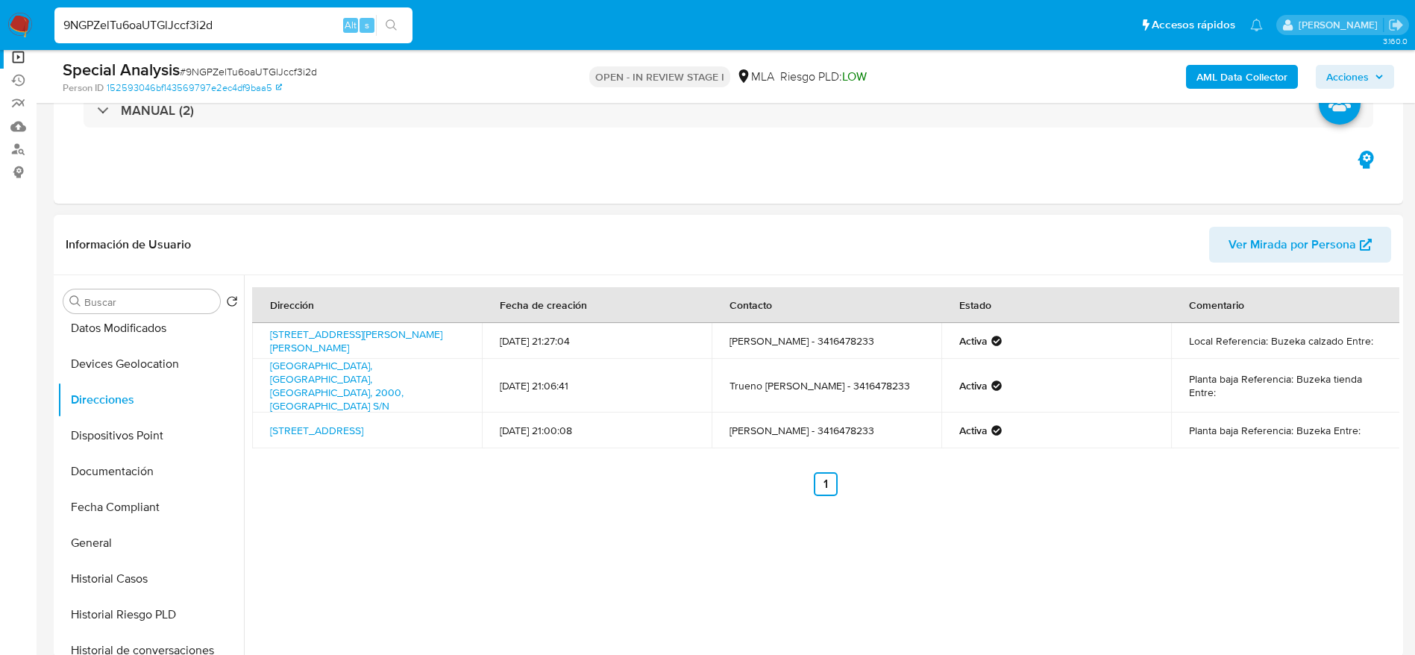
drag, startPoint x: 458, startPoint y: 414, endPoint x: 262, endPoint y: 428, distance: 196.7
click at [259, 426] on td "Avenida Provincias Unidas Bis 566, Rosario, Santa Fe, 2007, Argentina 566" at bounding box center [367, 431] width 230 height 36
click at [295, 472] on ul "Anterior 1 Siguiente" at bounding box center [826, 484] width 1148 height 24
click at [320, 423] on link "Avenida Provincias Unidas Bis 566, Rosario, Santa Fe, 2007, Argentina 566" at bounding box center [316, 430] width 93 height 15
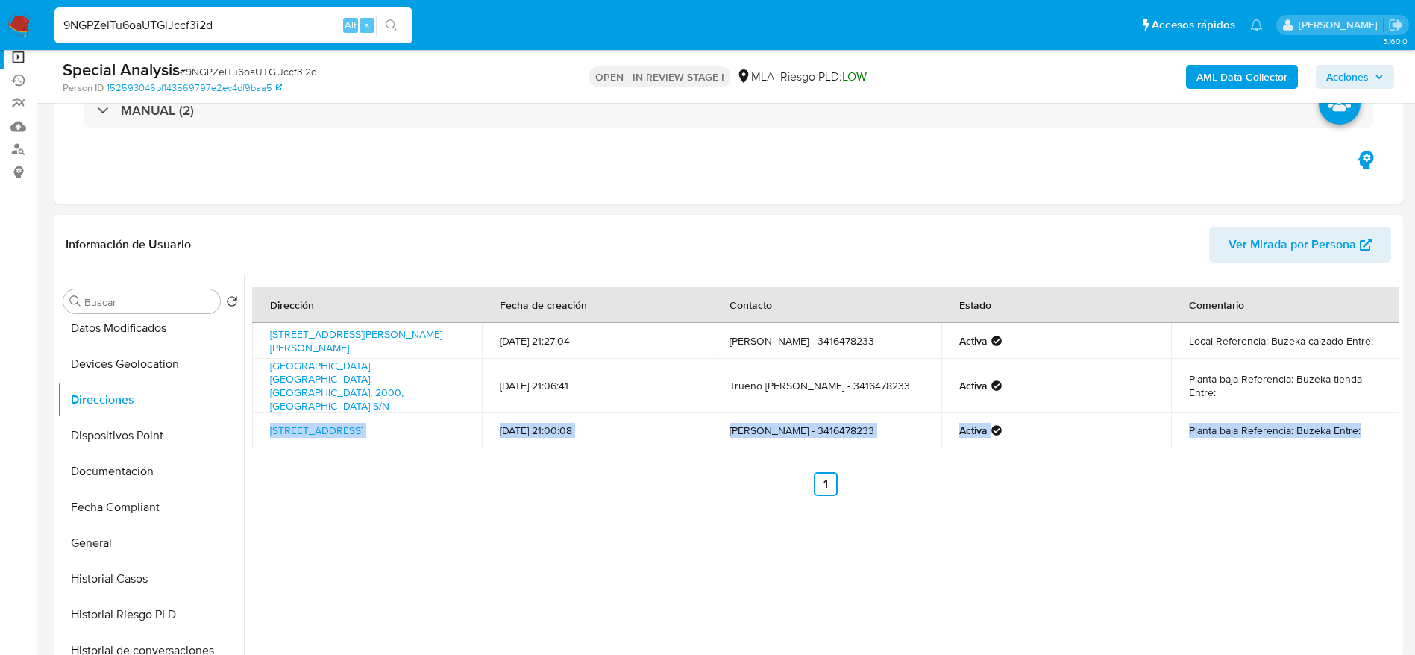
drag, startPoint x: 366, startPoint y: 422, endPoint x: 462, endPoint y: 418, distance: 96.3
click at [442, 436] on div "Dirección Fecha de creación Contacto Estado Comentario Avenida Presidente Perón…" at bounding box center [826, 391] width 1148 height 209
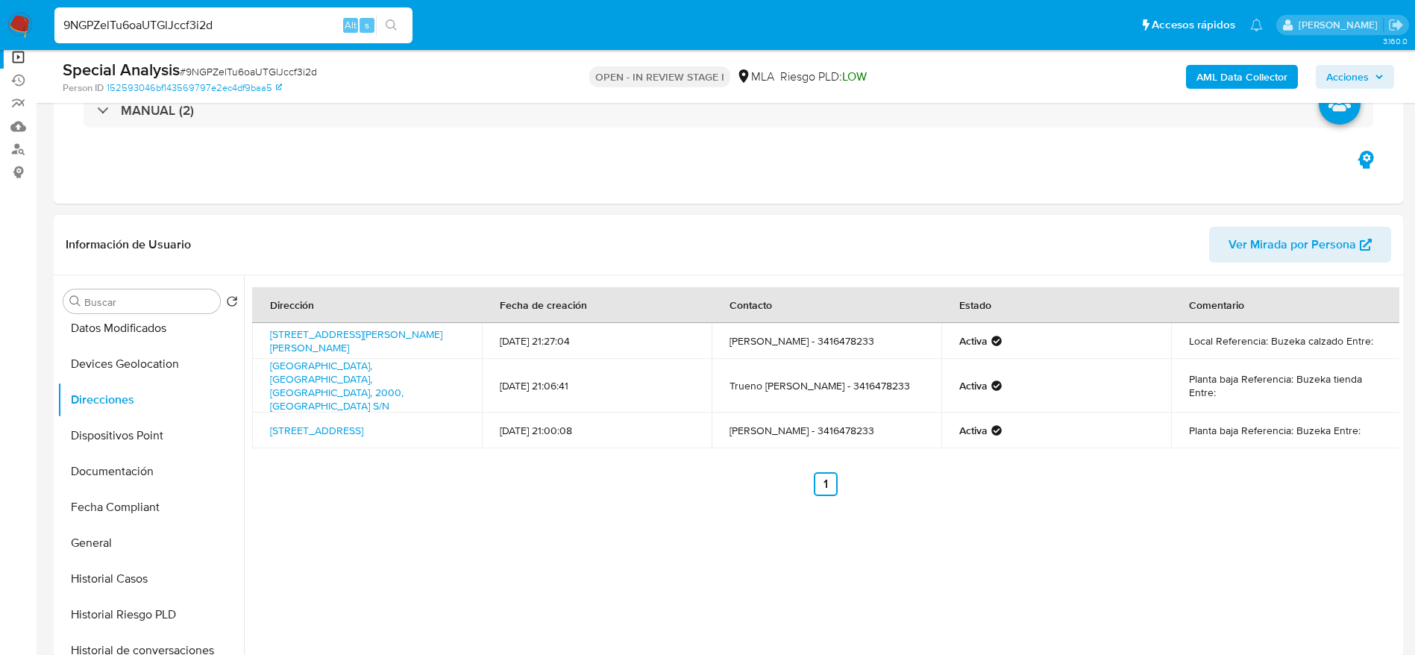
click at [248, 392] on div "Dirección Fecha de creación Contacto Estado Comentario Avenida Presidente Perón…" at bounding box center [822, 466] width 1156 height 382
drag, startPoint x: 277, startPoint y: 410, endPoint x: 453, endPoint y: 426, distance: 176.8
click at [453, 426] on td "Avenida Provincias Unidas Bis 566, Rosario, Santa Fe, 2007, Argentina 566" at bounding box center [367, 431] width 230 height 36
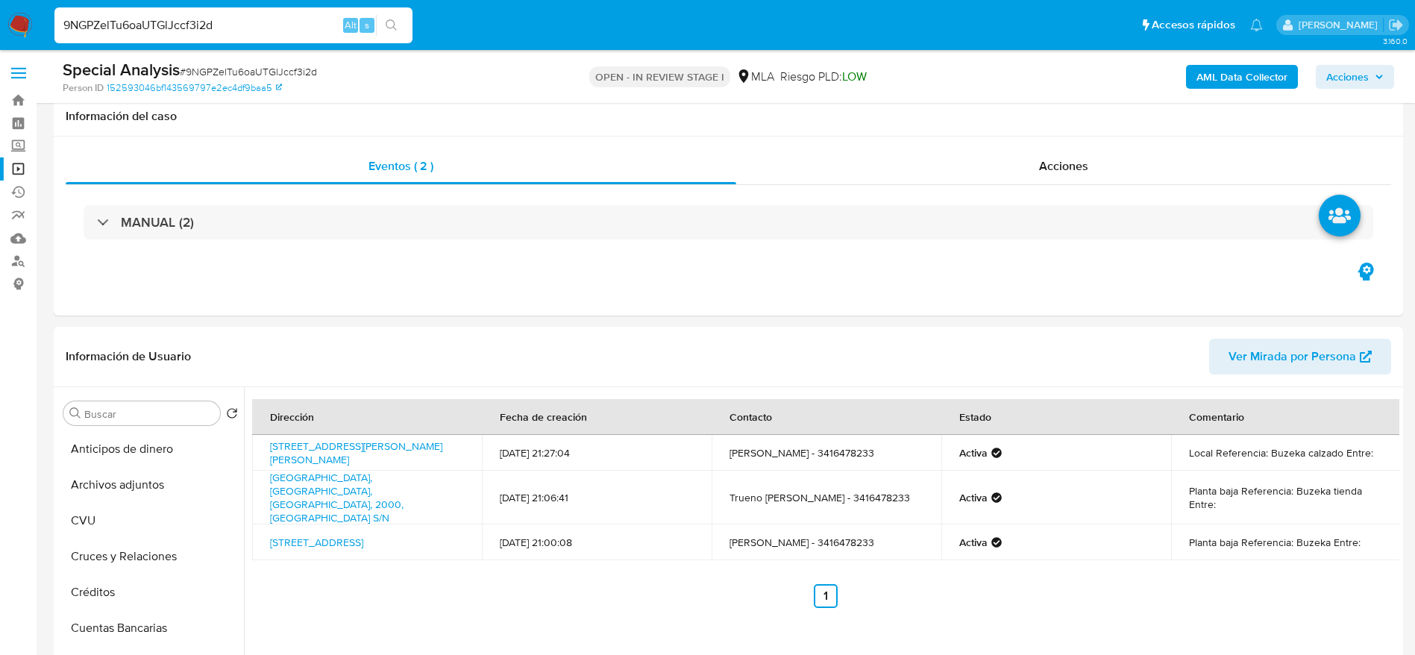
select select "10"
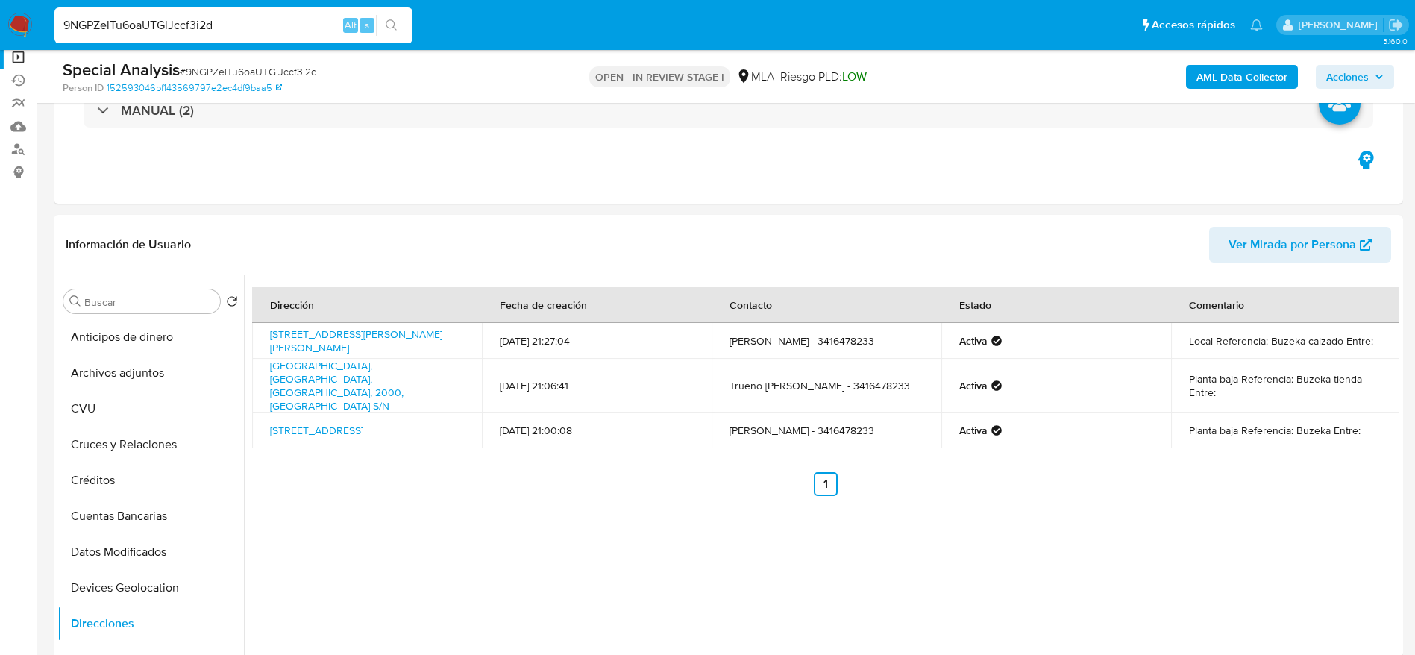
scroll to position [224, 0]
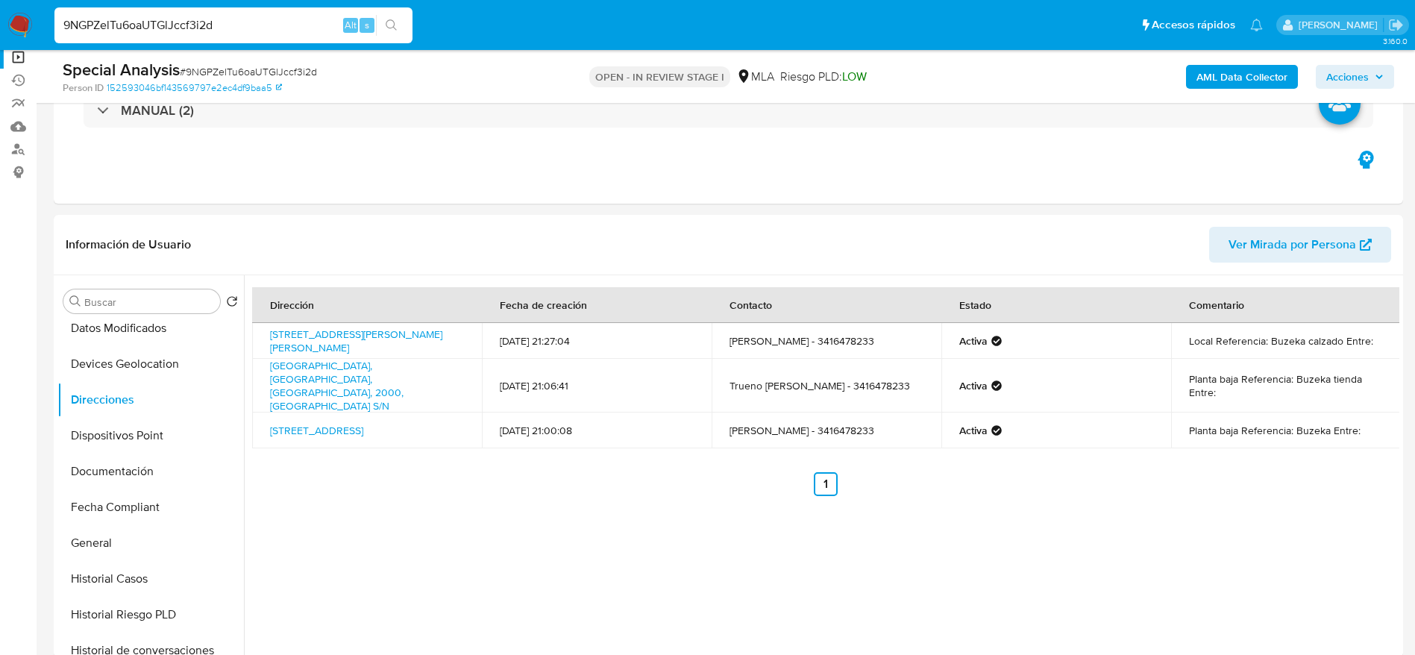
drag, startPoint x: 25, startPoint y: 14, endPoint x: 51, endPoint y: 12, distance: 27.0
click at [25, 15] on img at bounding box center [19, 25] width 25 height 25
